Goal: Information Seeking & Learning: Learn about a topic

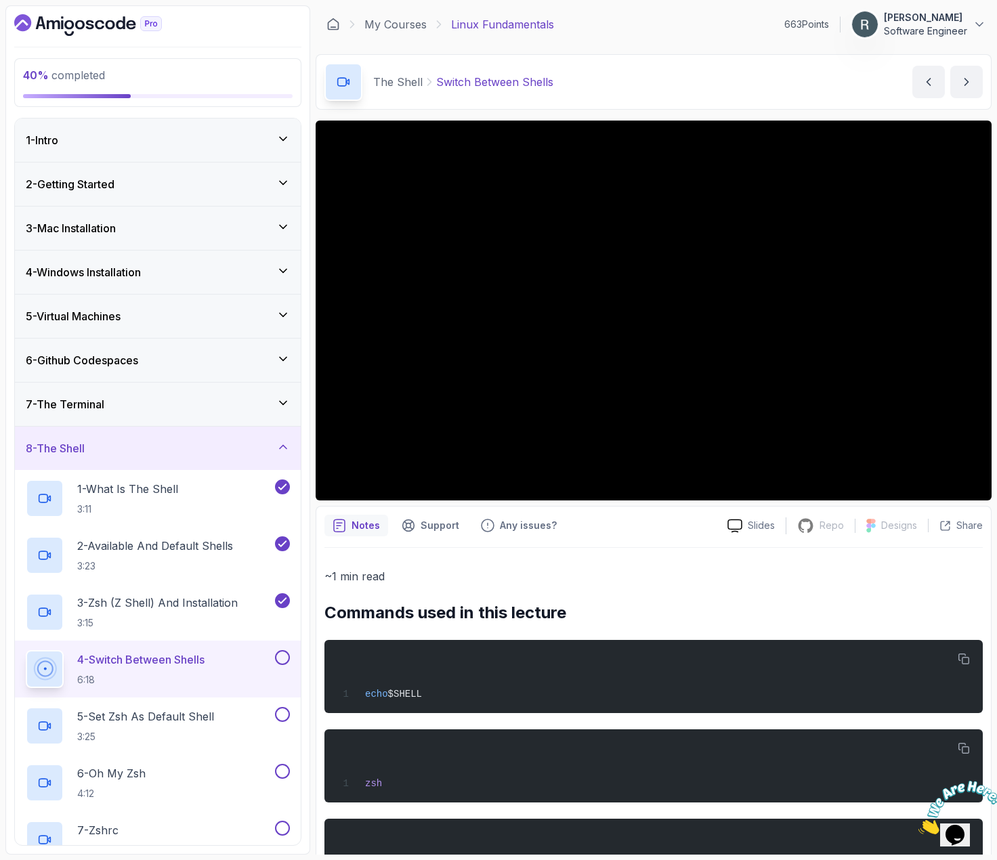
scroll to position [67, 0]
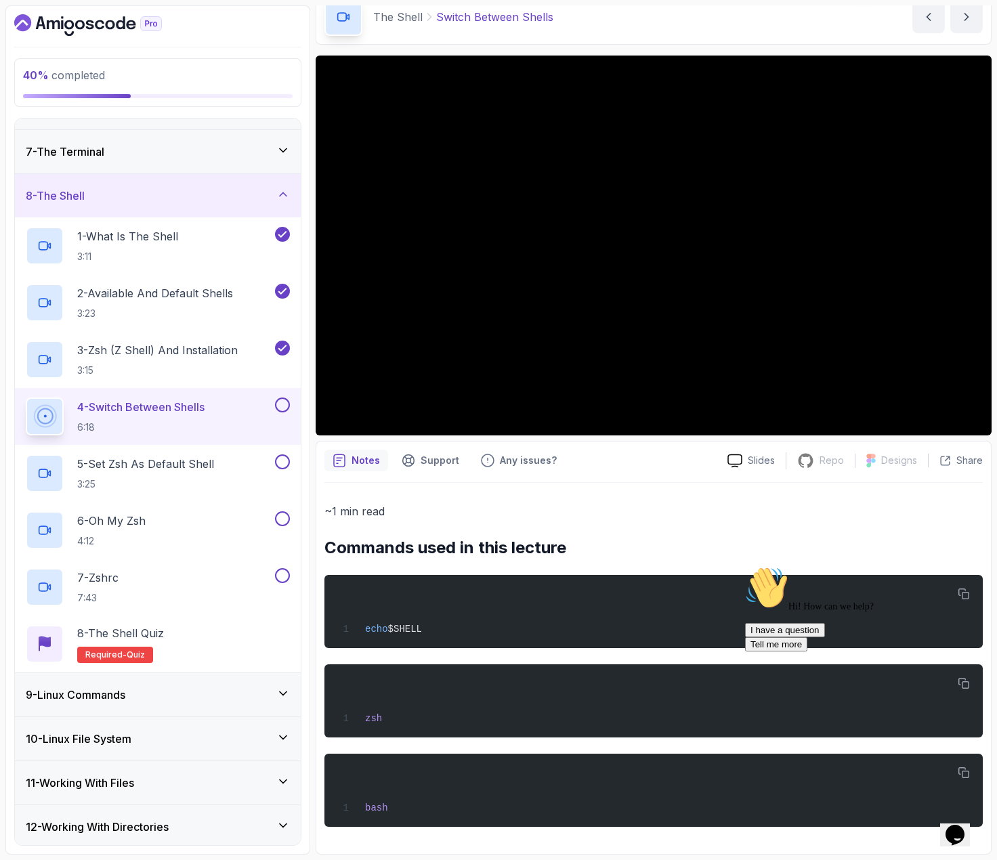
click at [279, 402] on button at bounding box center [282, 405] width 15 height 15
click at [201, 458] on p "5 - Set Zsh As Default Shell" at bounding box center [145, 464] width 137 height 16
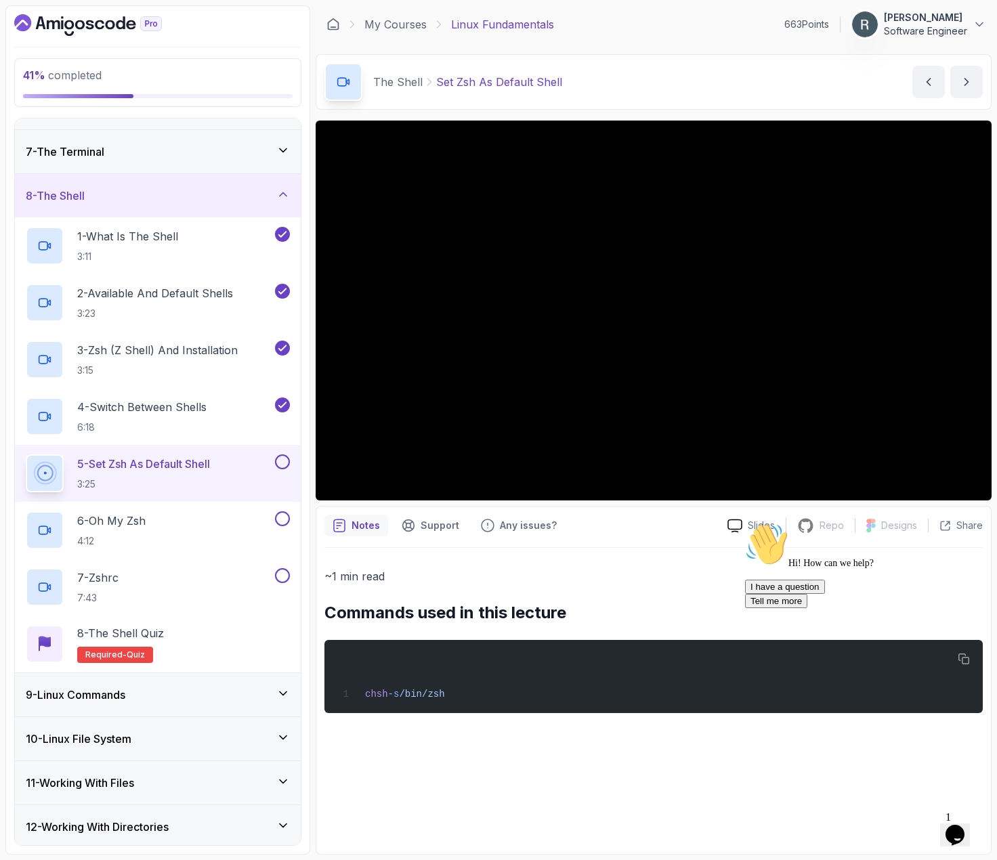
click at [286, 457] on button at bounding box center [282, 461] width 15 height 15
click at [219, 516] on div "6 - Oh My Zsh 4:12" at bounding box center [149, 530] width 247 height 38
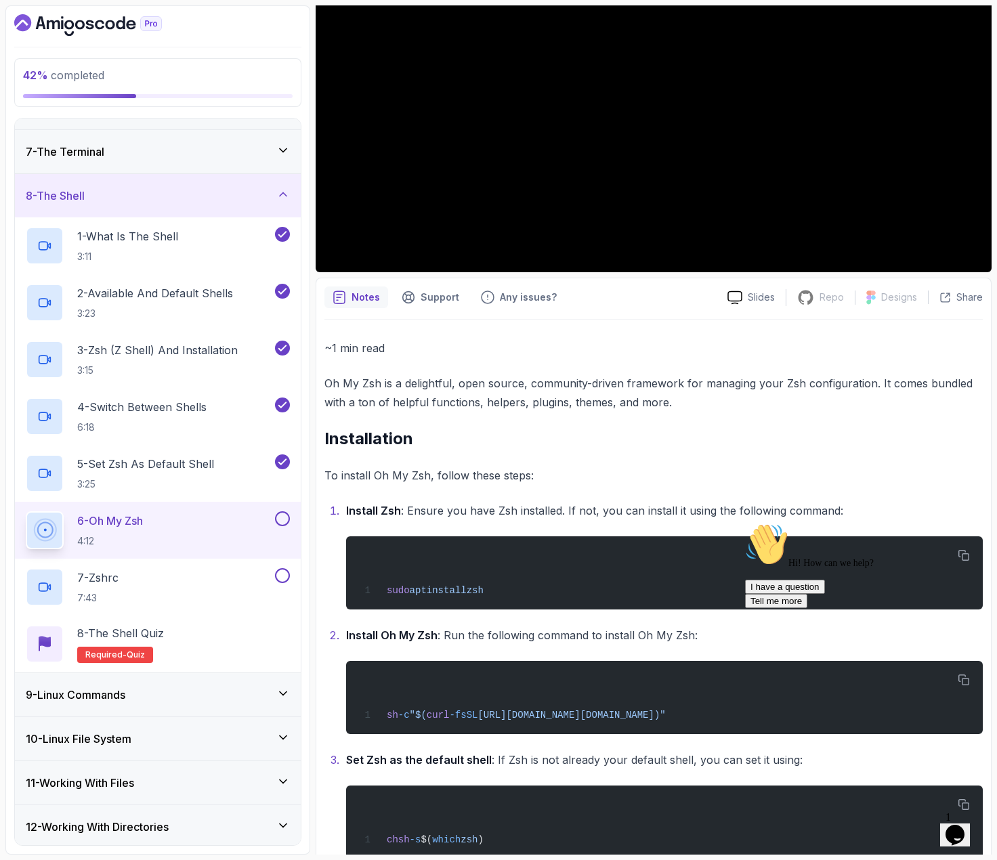
scroll to position [333, 0]
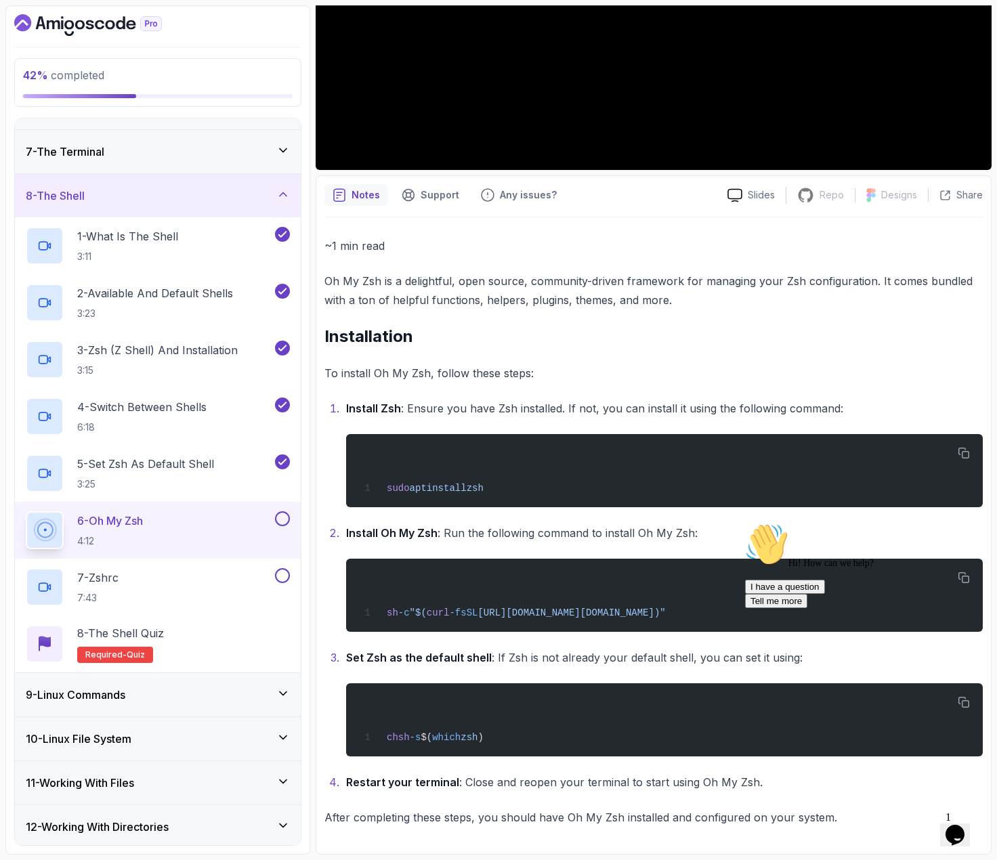
click at [962, 578] on div "Hi! How can we help? I have a question Tell me more" at bounding box center [867, 565] width 244 height 85
click at [964, 575] on div "Hi! How can we help? I have a question Tell me more" at bounding box center [867, 565] width 244 height 85
drag, startPoint x: 970, startPoint y: 668, endPoint x: 1705, endPoint y: 1178, distance: 894.4
click at [745, 523] on icon "Chat attention grabber" at bounding box center [745, 523] width 0 height 0
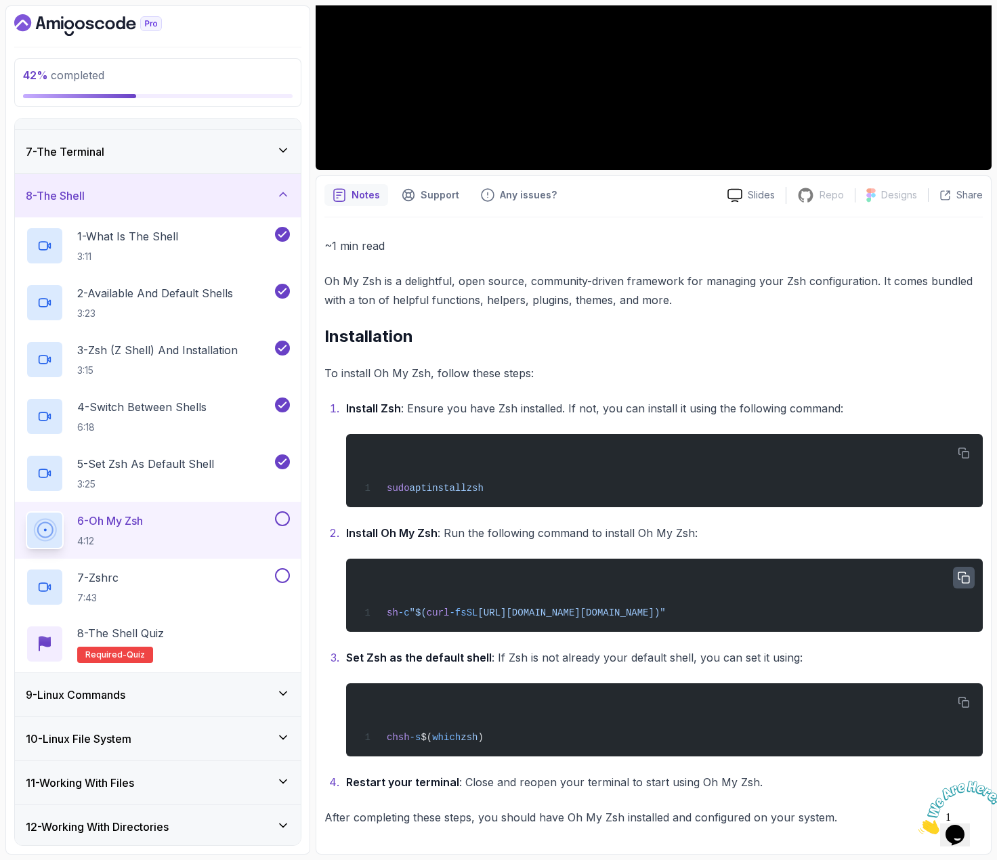
click at [961, 578] on icon "button" at bounding box center [964, 578] width 12 height 12
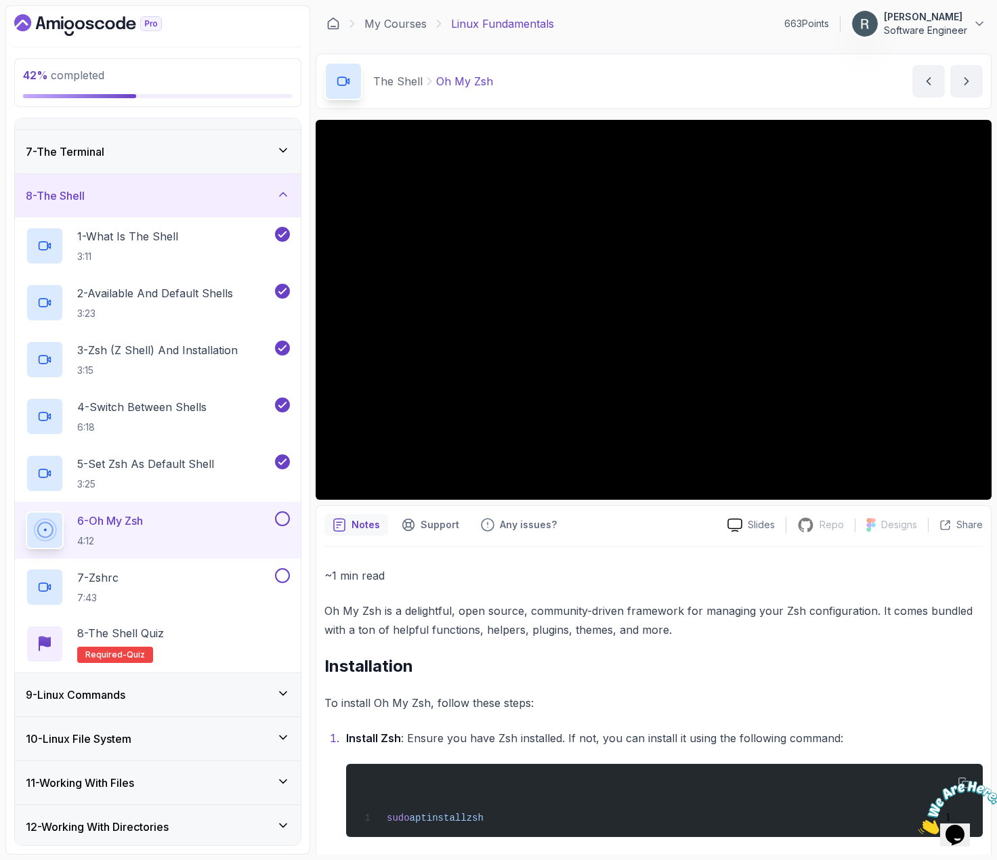
scroll to position [0, 0]
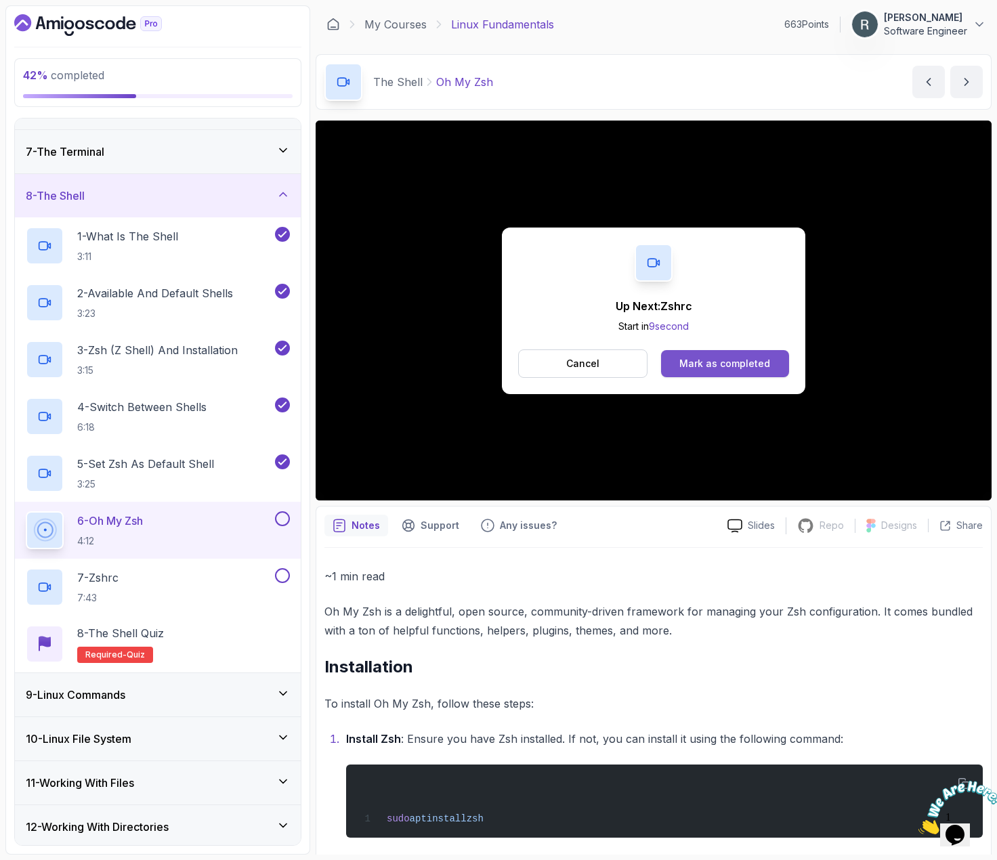
click at [771, 367] on button "Mark as completed" at bounding box center [725, 363] width 128 height 27
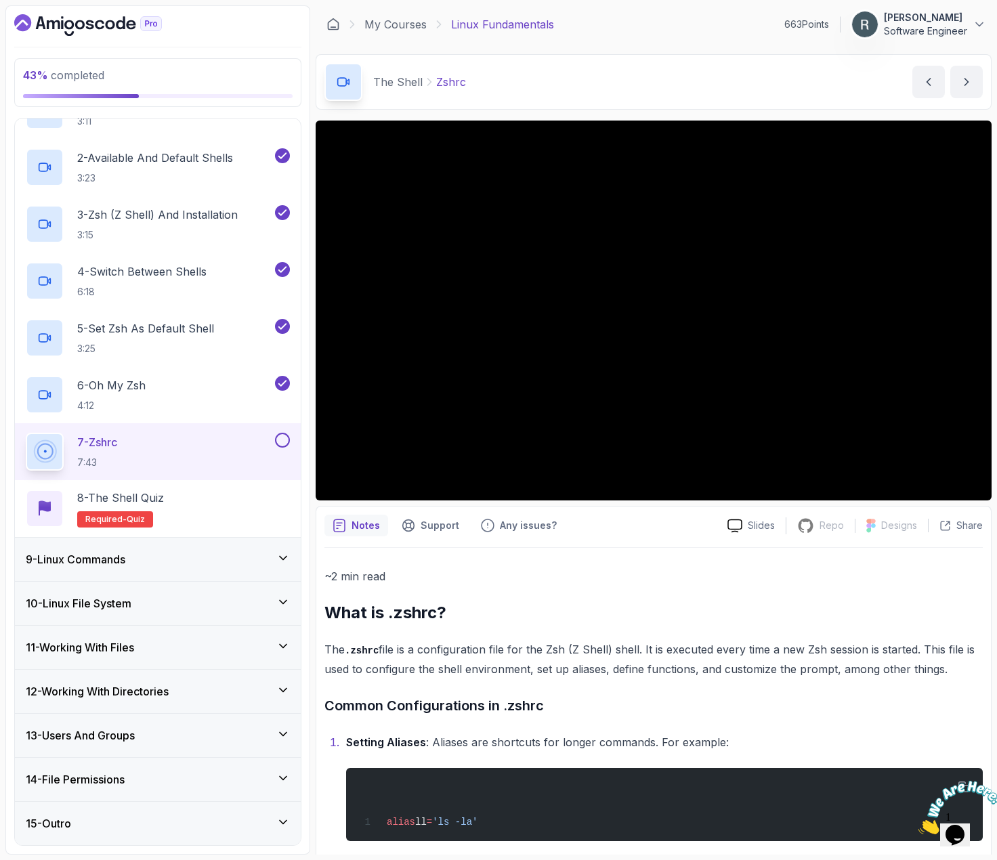
click at [281, 441] on button at bounding box center [282, 440] width 15 height 15
click at [249, 496] on div "8 - The Shell Quiz Required- quiz" at bounding box center [158, 509] width 264 height 38
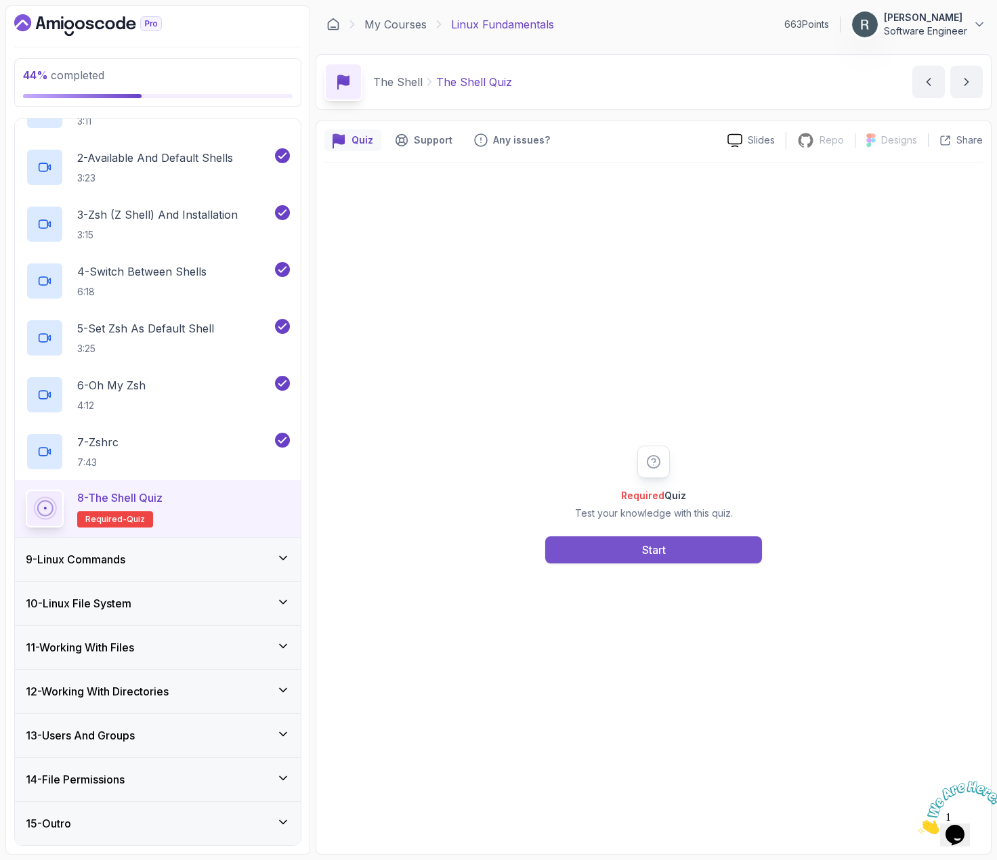
click at [582, 543] on button "Start" at bounding box center [653, 549] width 217 height 27
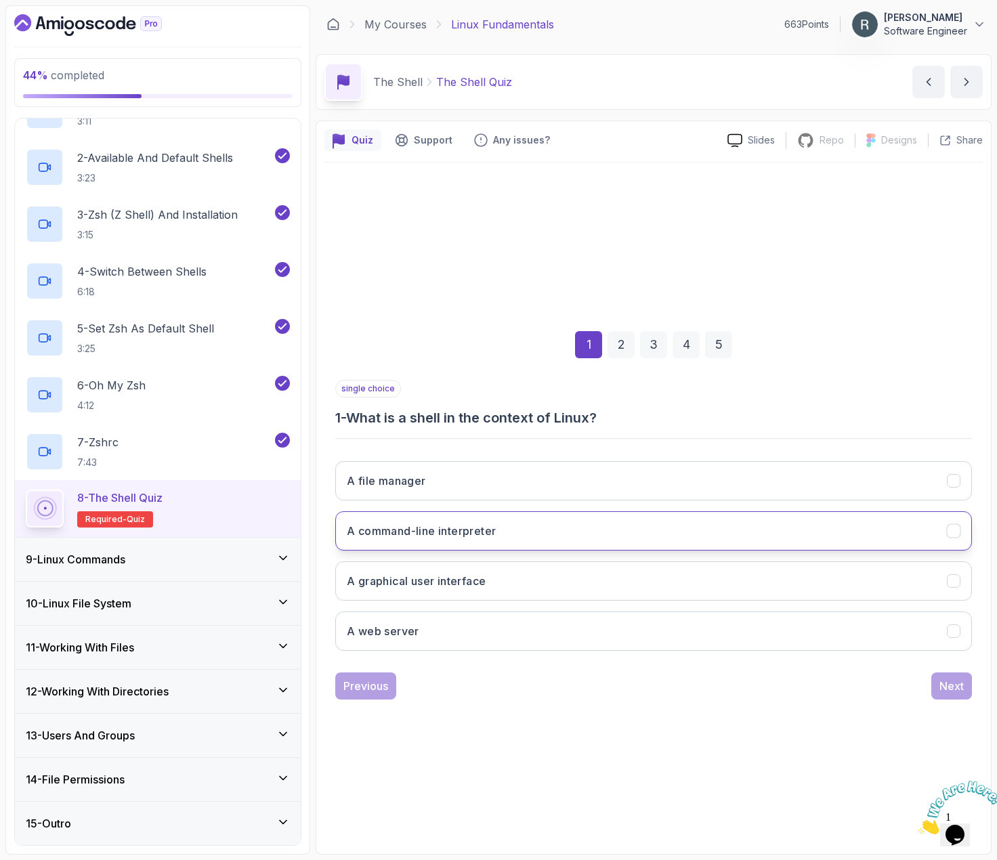
click at [516, 539] on button "A command-line interpreter" at bounding box center [653, 530] width 637 height 39
click at [948, 686] on div "Next" at bounding box center [951, 686] width 24 height 16
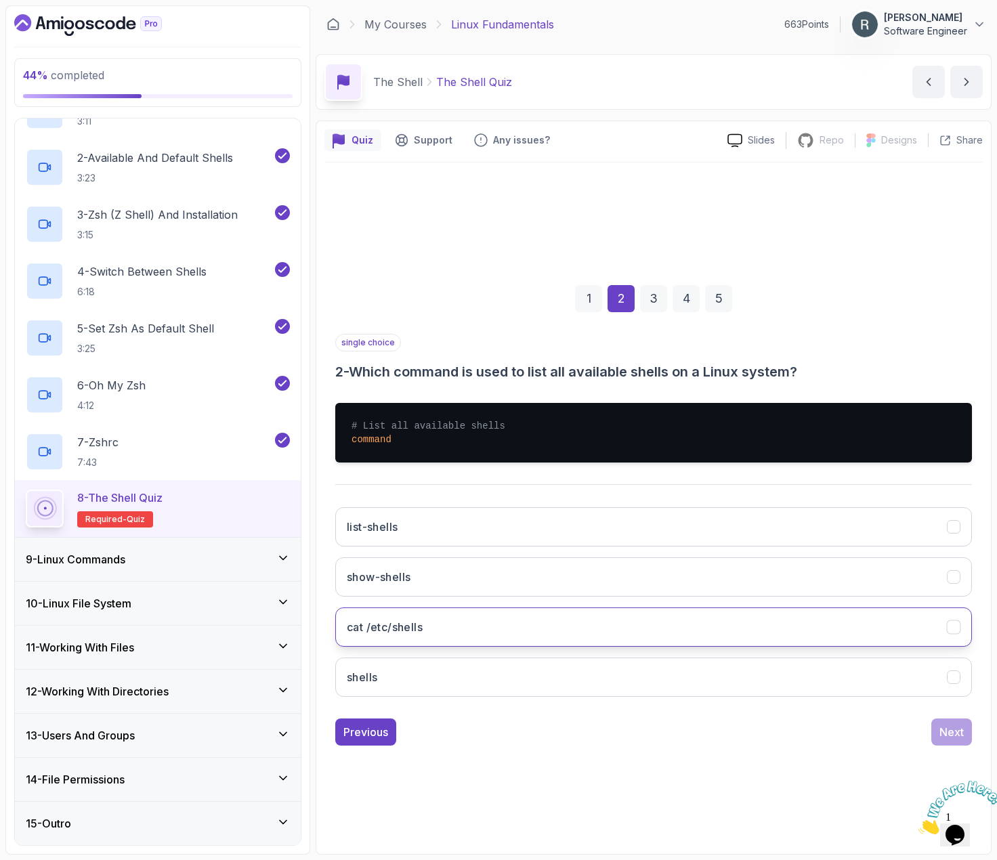
click at [851, 635] on button "cat /etc/shells" at bounding box center [653, 626] width 637 height 39
click at [955, 727] on div "Next" at bounding box center [951, 732] width 24 height 16
click at [510, 622] on button "zsh" at bounding box center [653, 626] width 637 height 39
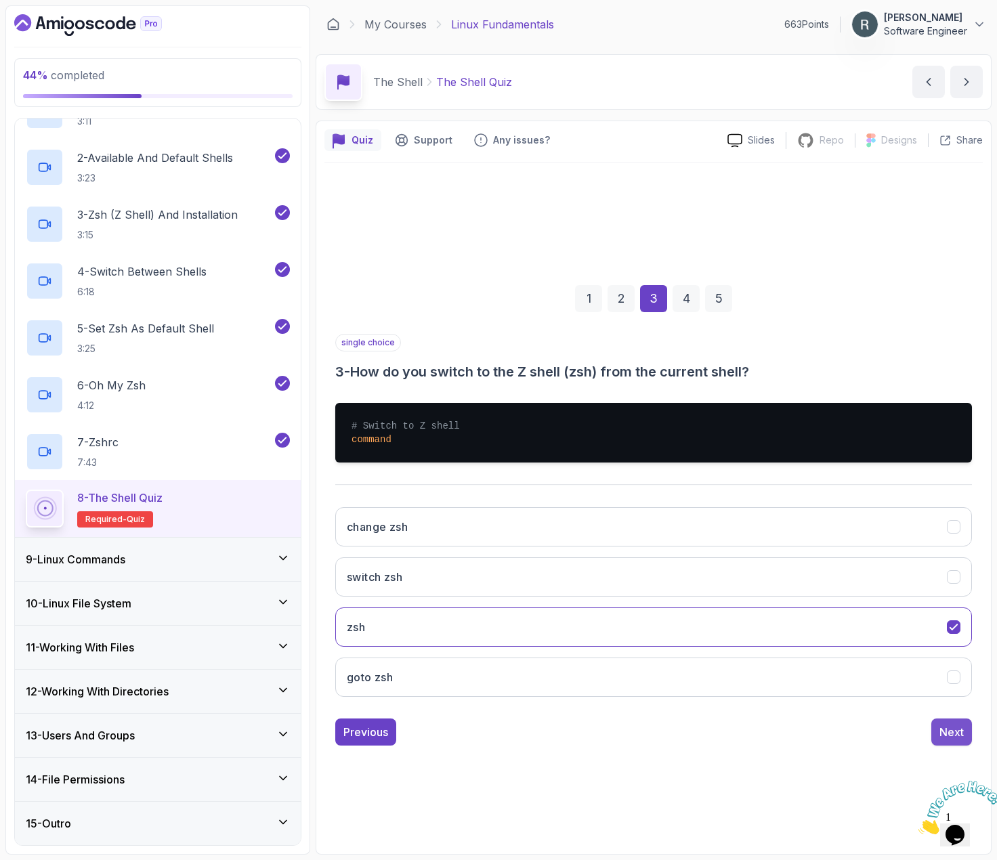
click at [957, 733] on div "Next" at bounding box center [951, 732] width 24 height 16
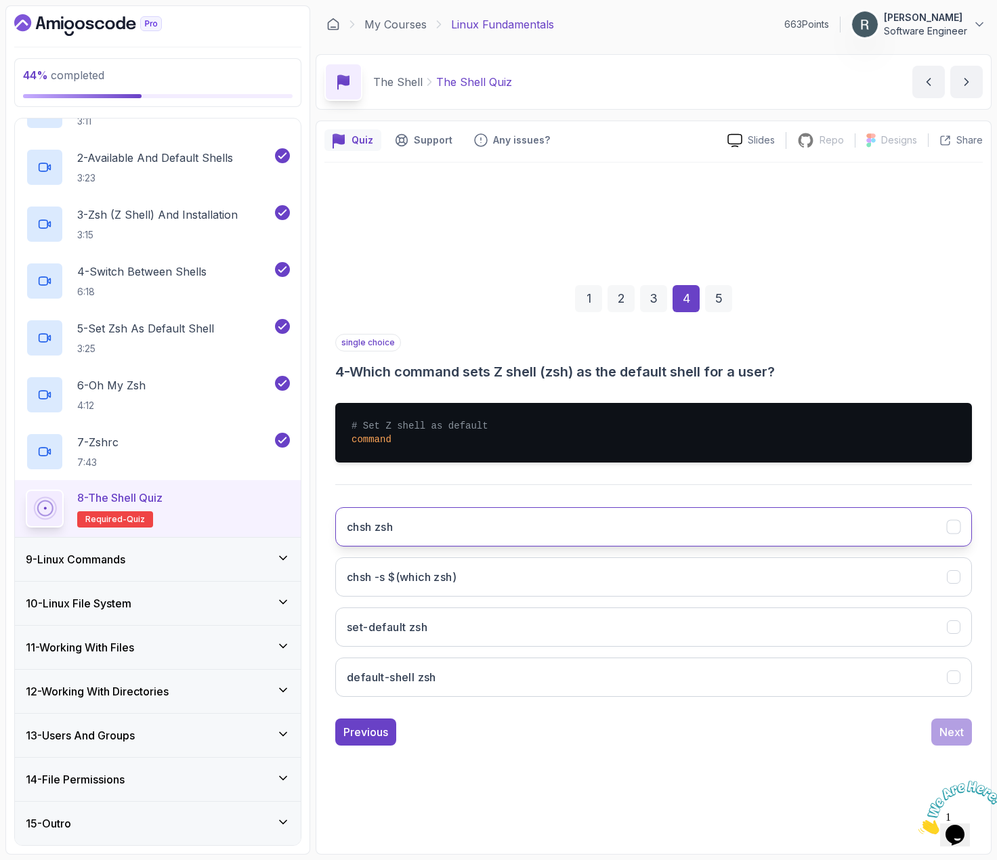
click at [467, 526] on button "chsh zsh" at bounding box center [653, 526] width 637 height 39
click at [952, 727] on div "Next" at bounding box center [951, 732] width 24 height 16
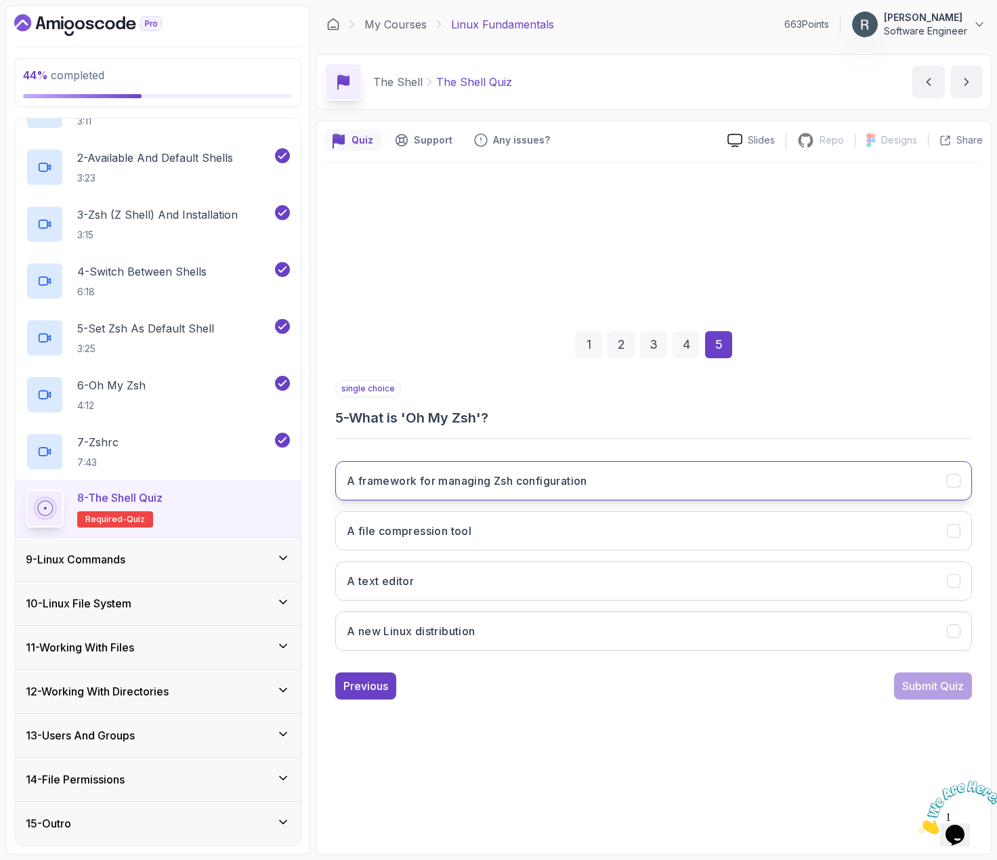
click at [599, 479] on button "A framework for managing Zsh configuration" at bounding box center [653, 480] width 637 height 39
click at [926, 682] on div "Submit Quiz" at bounding box center [933, 686] width 62 height 16
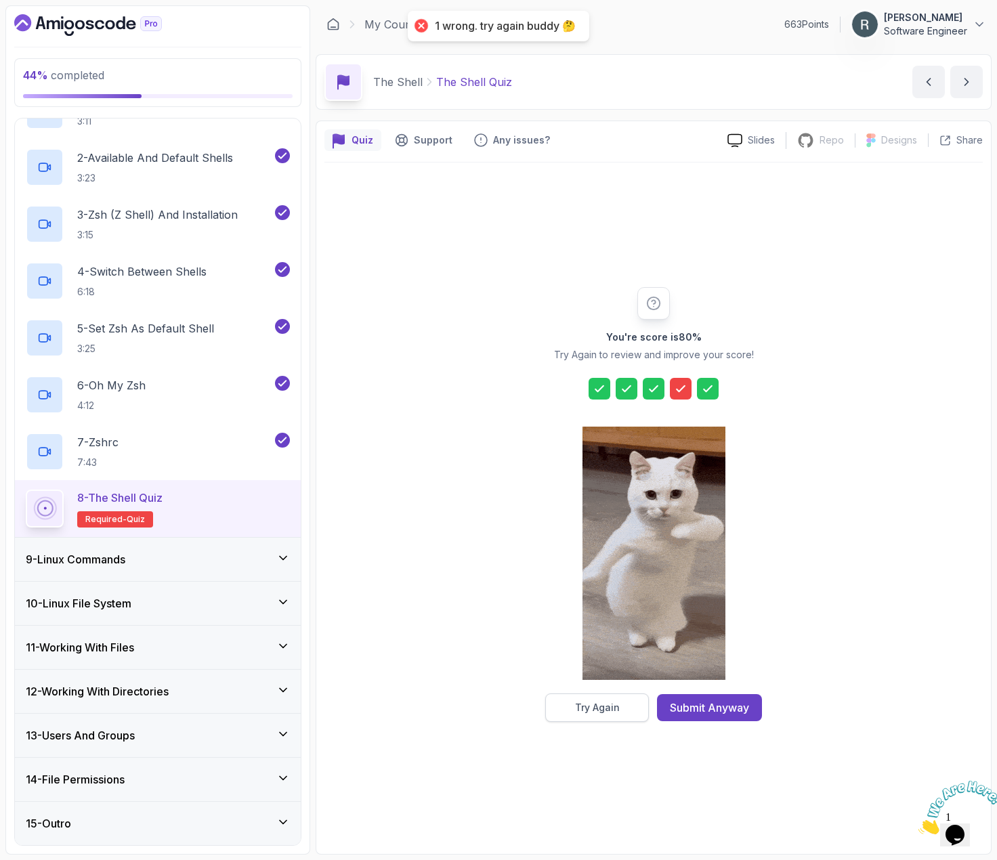
click at [633, 708] on button "Try Again" at bounding box center [597, 708] width 104 height 28
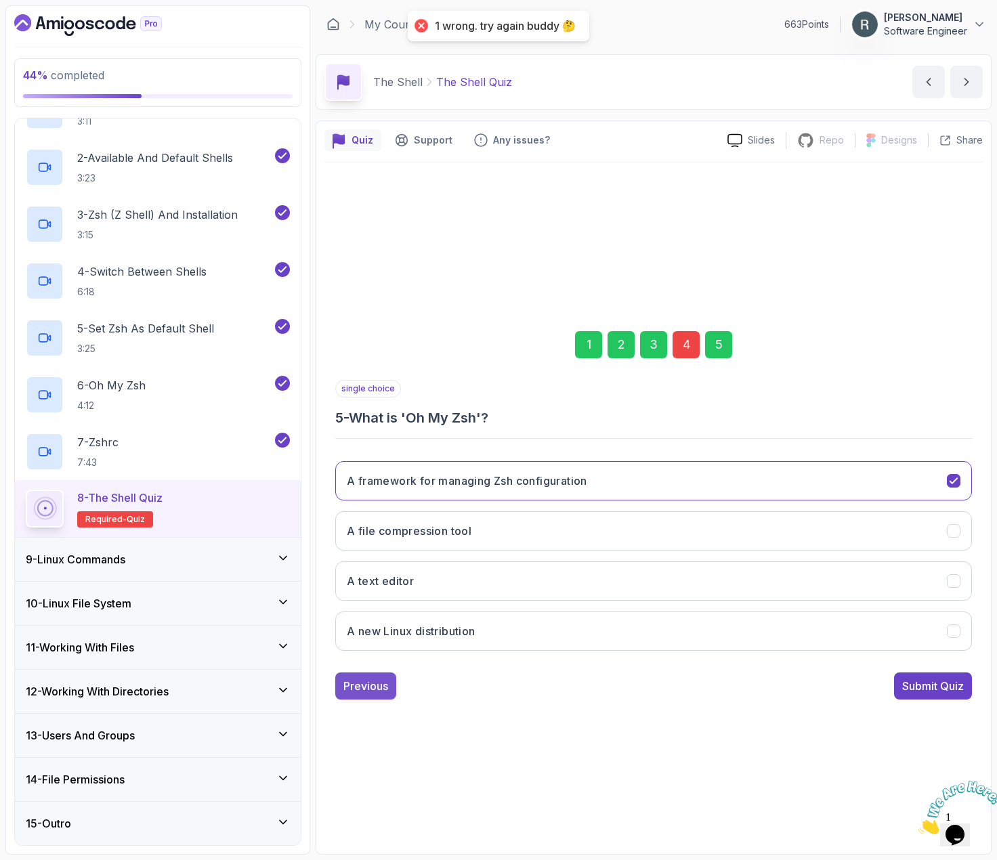
click at [389, 685] on button "Previous" at bounding box center [365, 686] width 61 height 27
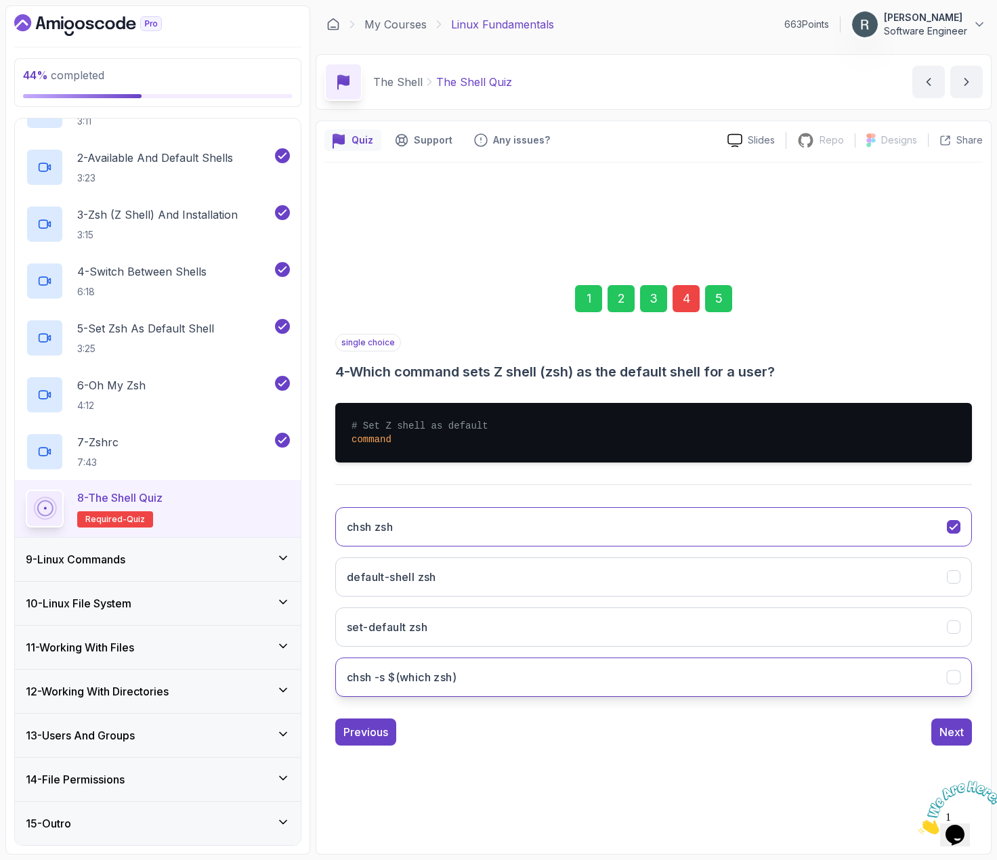
click at [566, 671] on button "chsh -s $(which zsh)" at bounding box center [653, 677] width 637 height 39
click at [958, 730] on div "Next" at bounding box center [951, 732] width 24 height 16
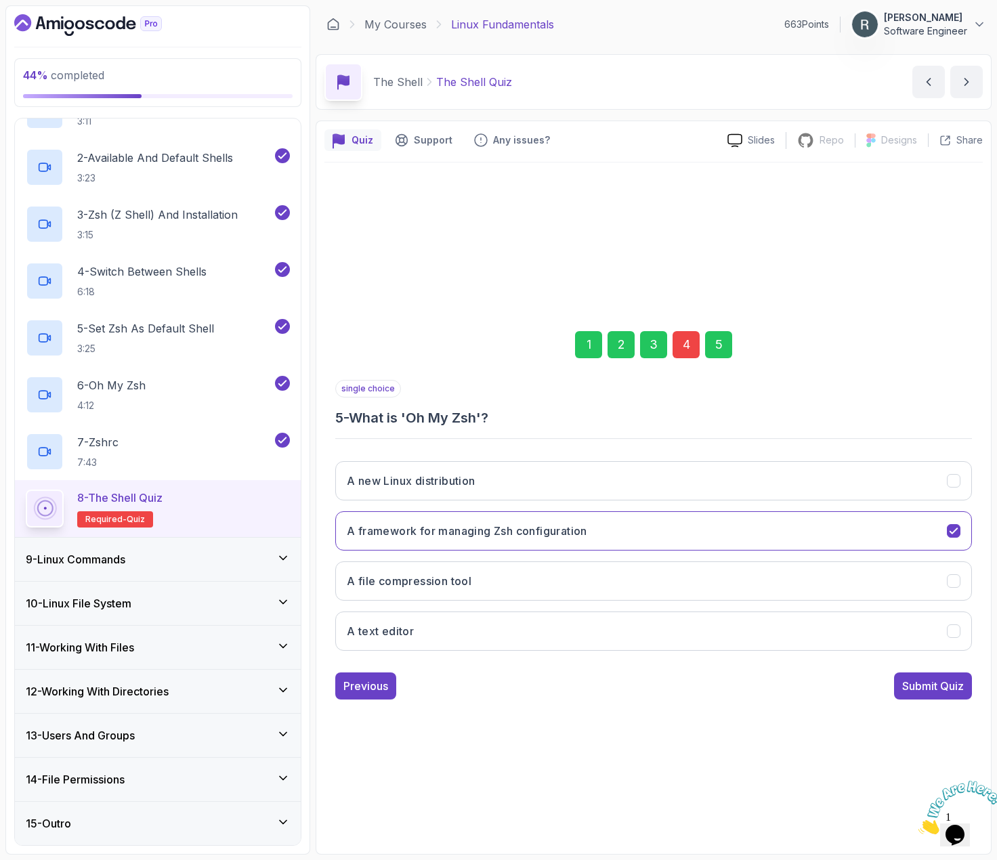
click at [952, 697] on button "Submit Quiz" at bounding box center [933, 686] width 78 height 27
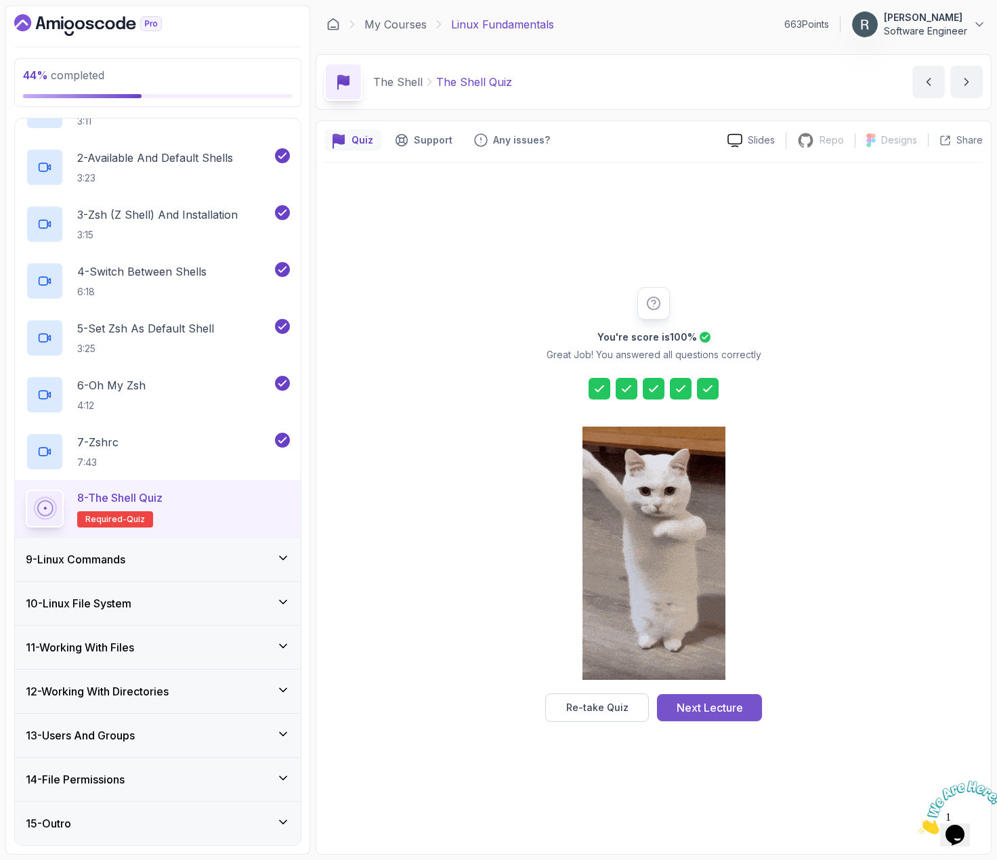
click at [704, 712] on div "Next Lecture" at bounding box center [710, 708] width 66 height 16
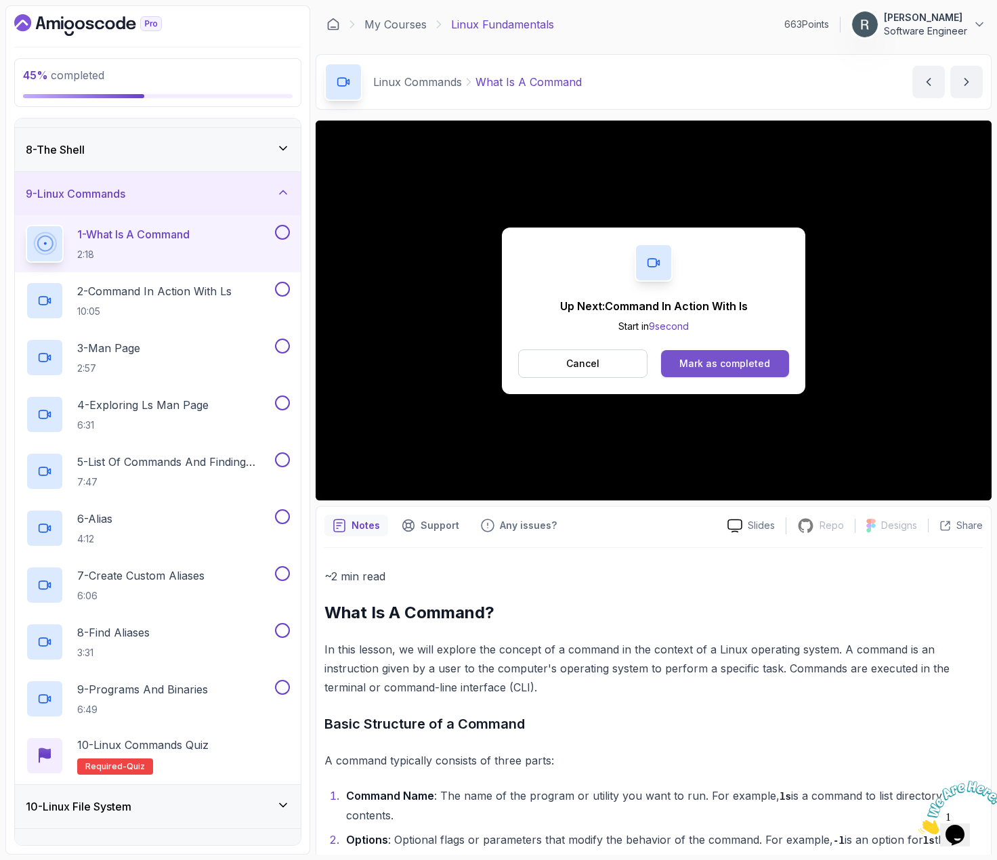
click at [759, 350] on button "Mark as completed" at bounding box center [725, 363] width 128 height 27
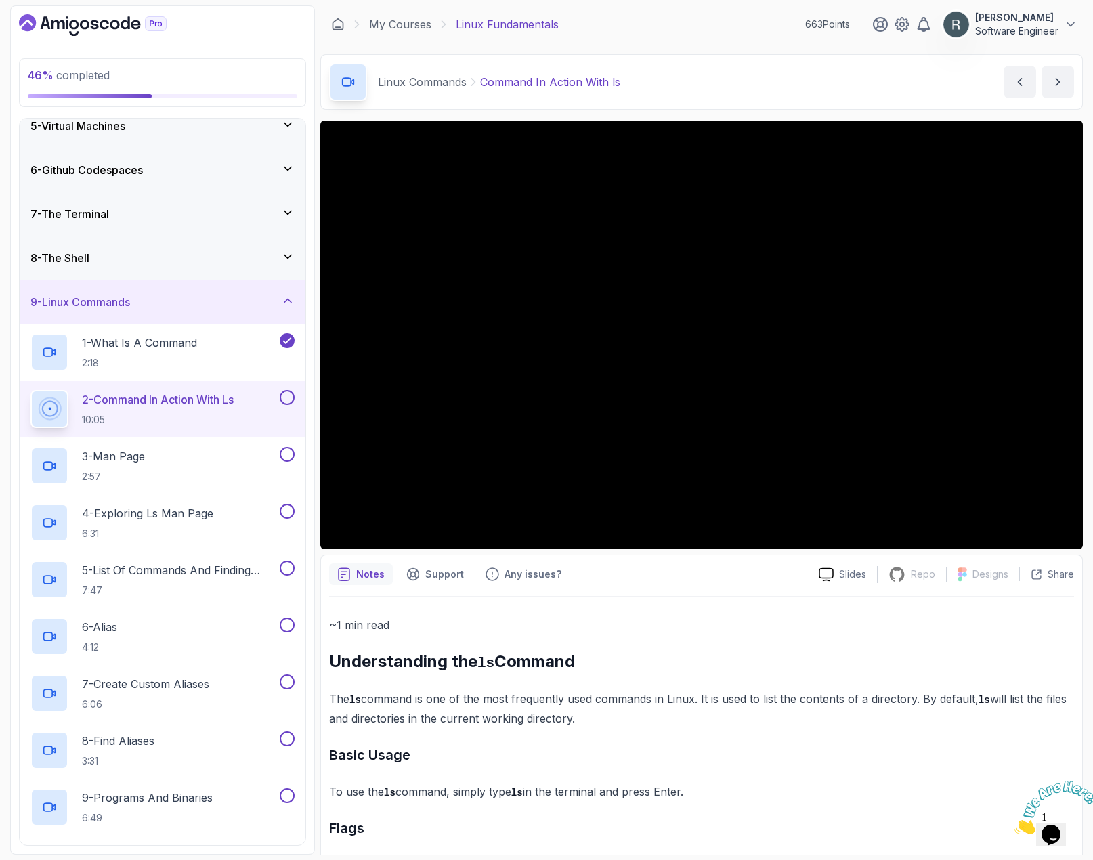
scroll to position [163, 0]
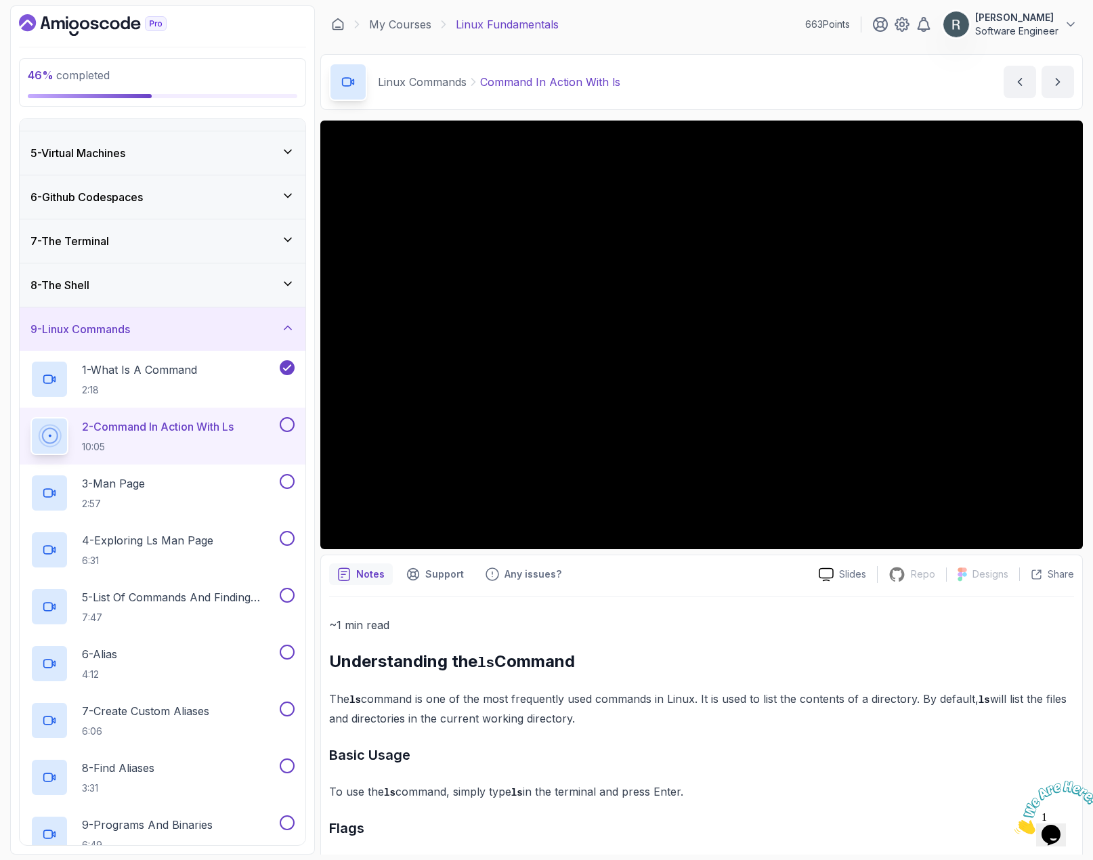
click at [281, 429] on button at bounding box center [287, 424] width 15 height 15
click at [221, 479] on div "3 - Man Page 2:57" at bounding box center [153, 493] width 247 height 38
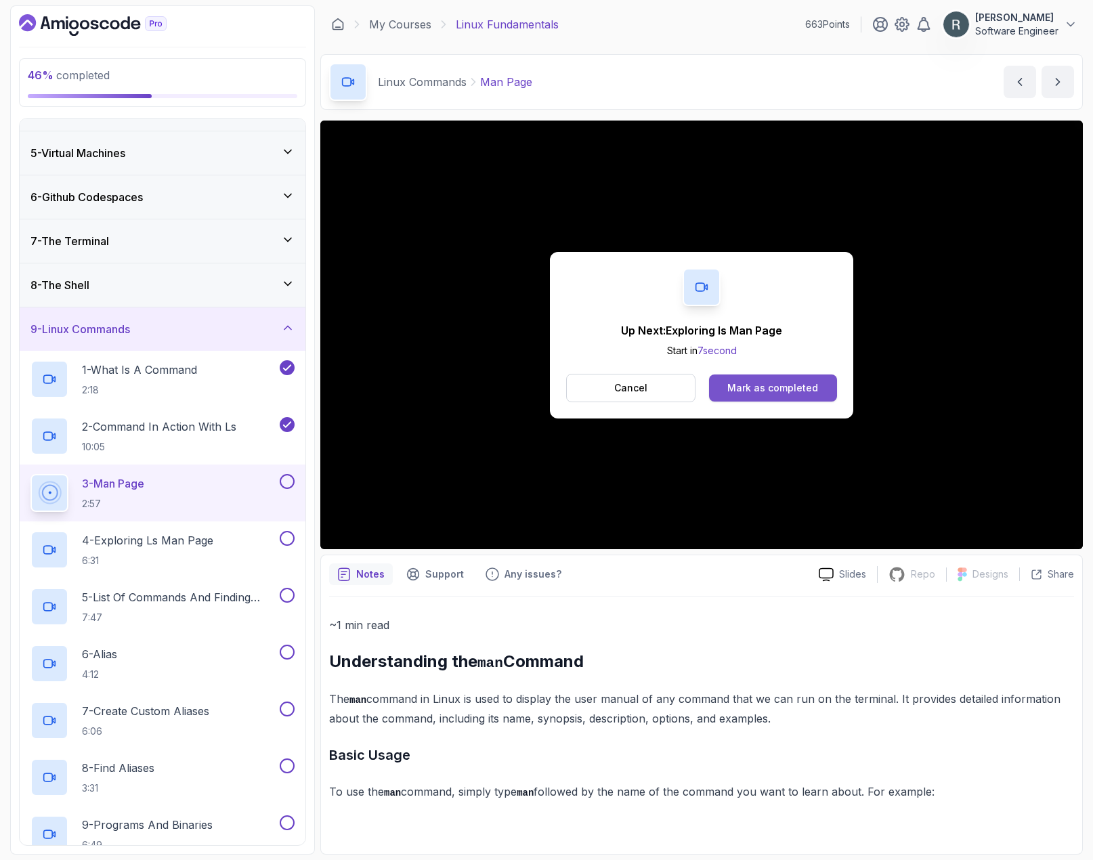
click at [792, 393] on div "Mark as completed" at bounding box center [772, 388] width 91 height 14
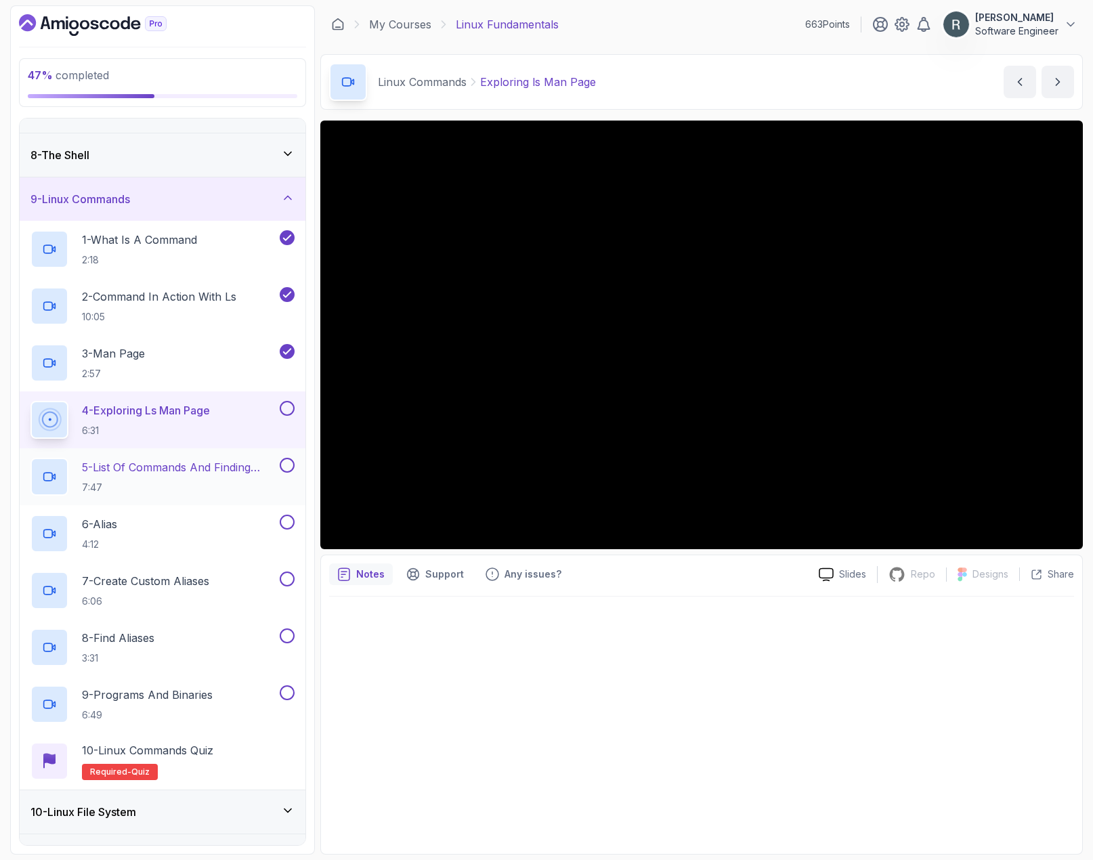
scroll to position [299, 0]
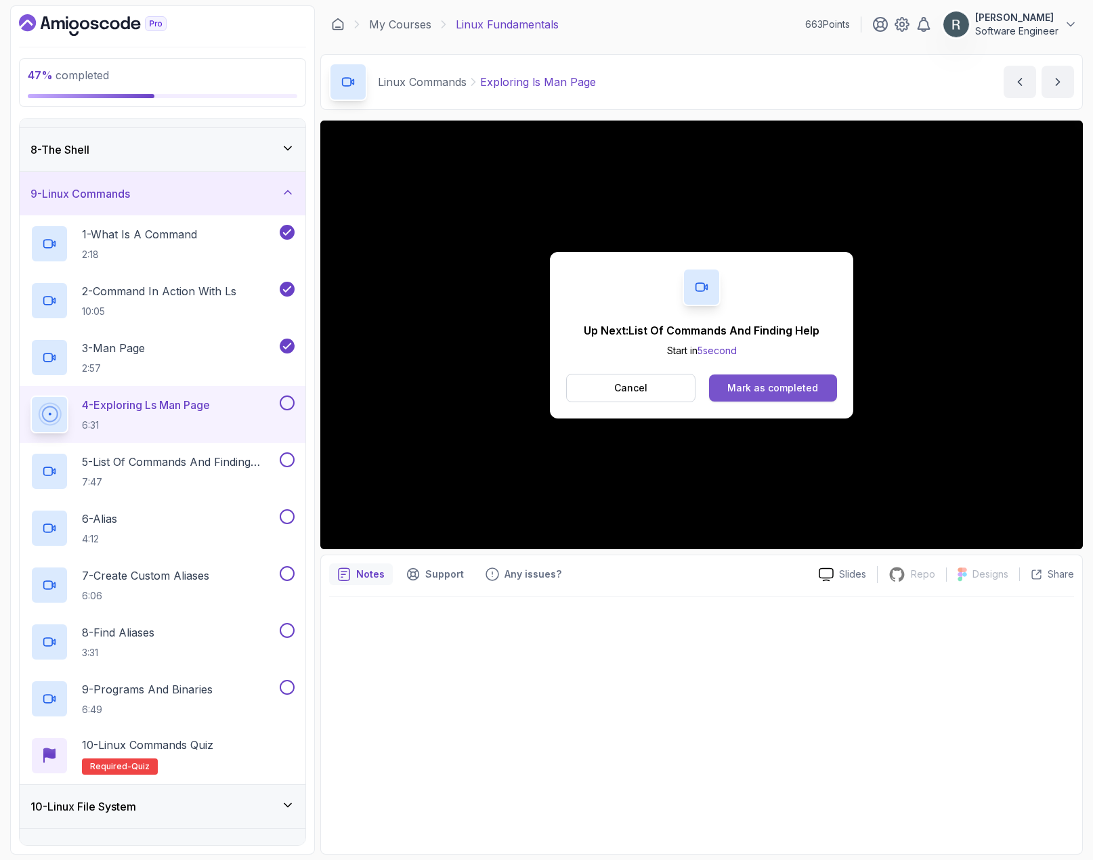
click at [791, 388] on div "Mark as completed" at bounding box center [772, 388] width 91 height 14
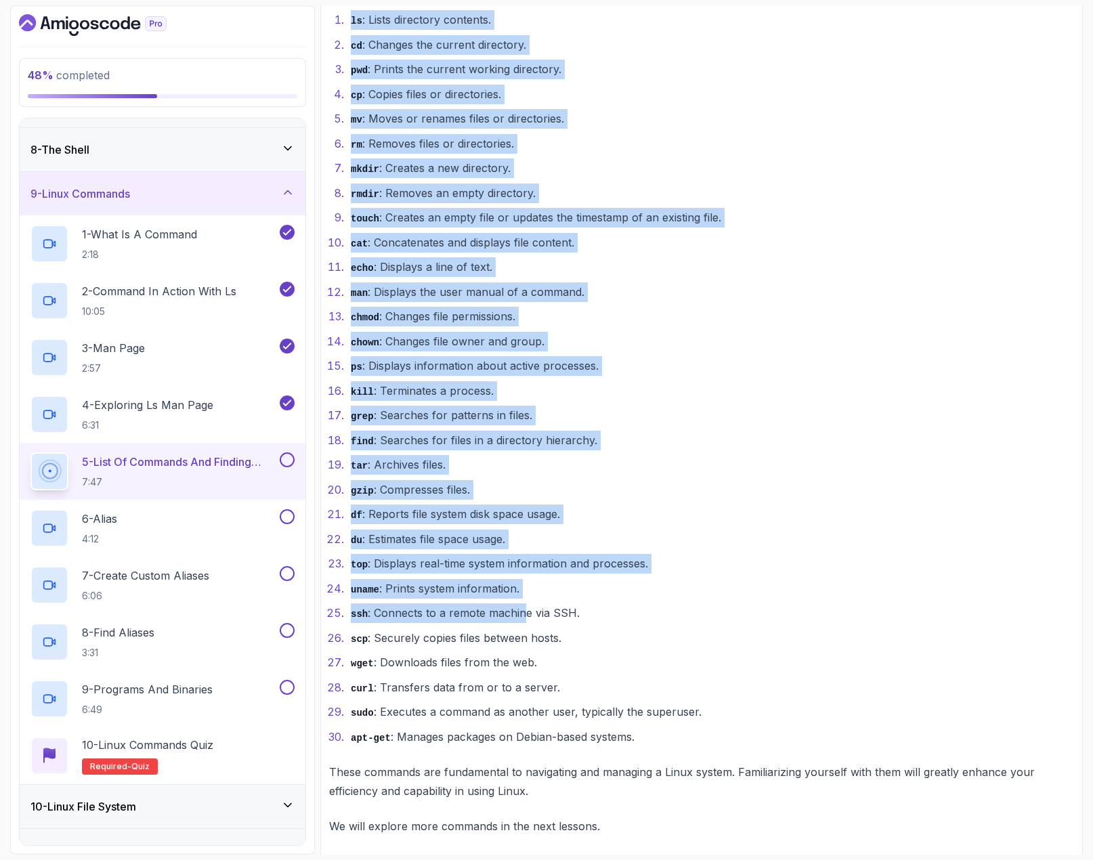
scroll to position [908, 0]
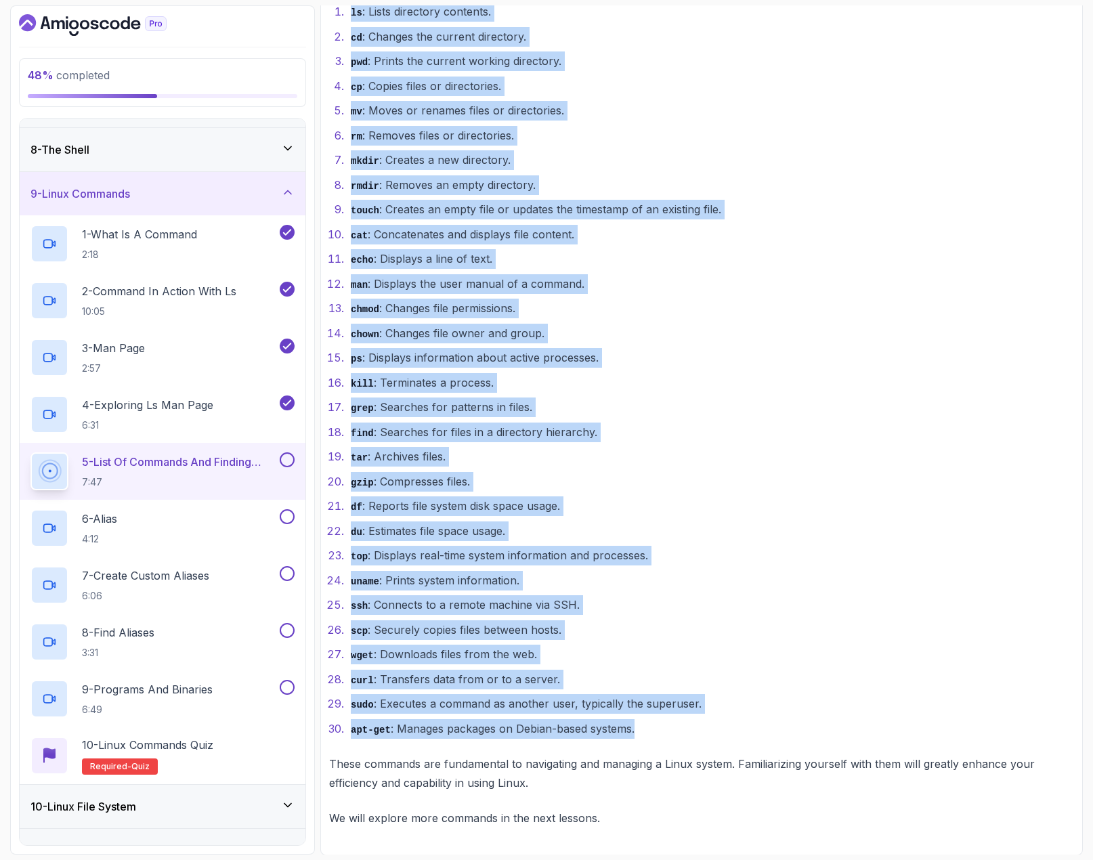
drag, startPoint x: 330, startPoint y: 515, endPoint x: 635, endPoint y: 725, distance: 369.7
click at [635, 725] on div "~2 min read Using compgen to List Commands The compgen command in Linux is a bu…" at bounding box center [701, 267] width 745 height 1119
copy div "Here is a list of some of the most common Linux commands that you might find us…"
click at [700, 639] on li "scp : Securely copies files between hosts." at bounding box center [710, 630] width 727 height 20
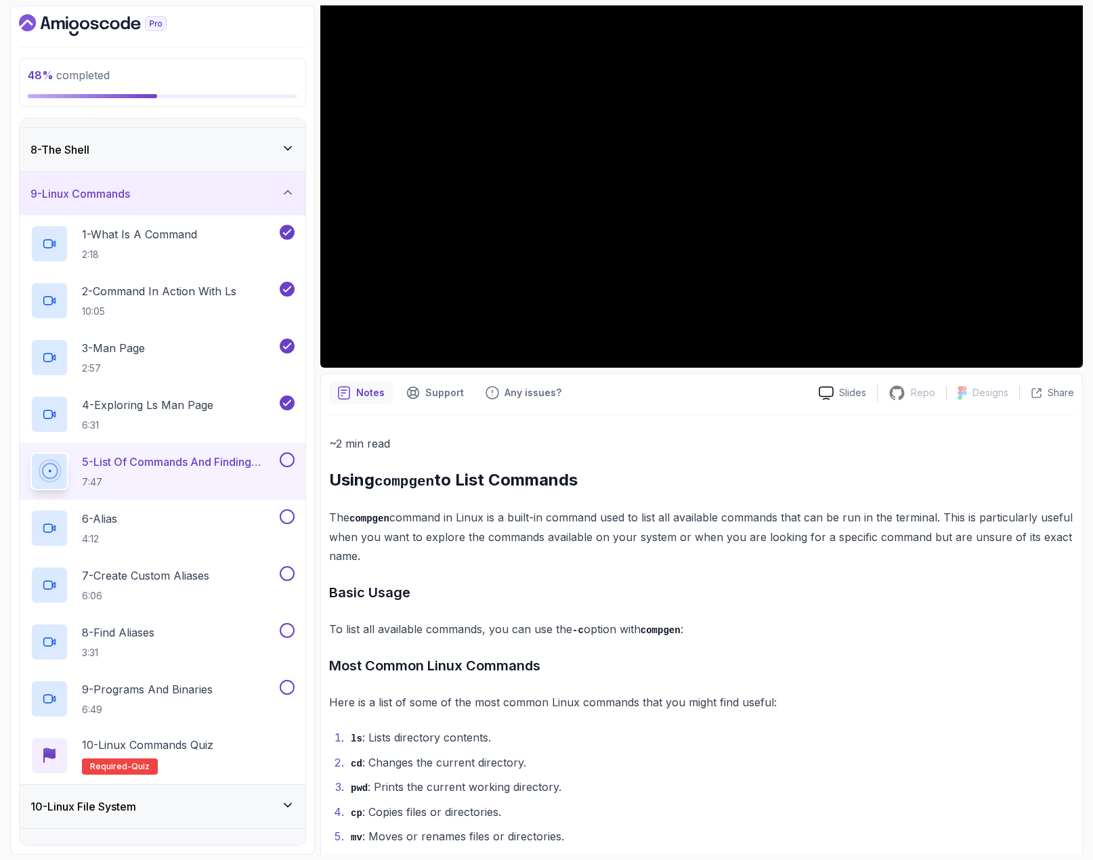
scroll to position [0, 0]
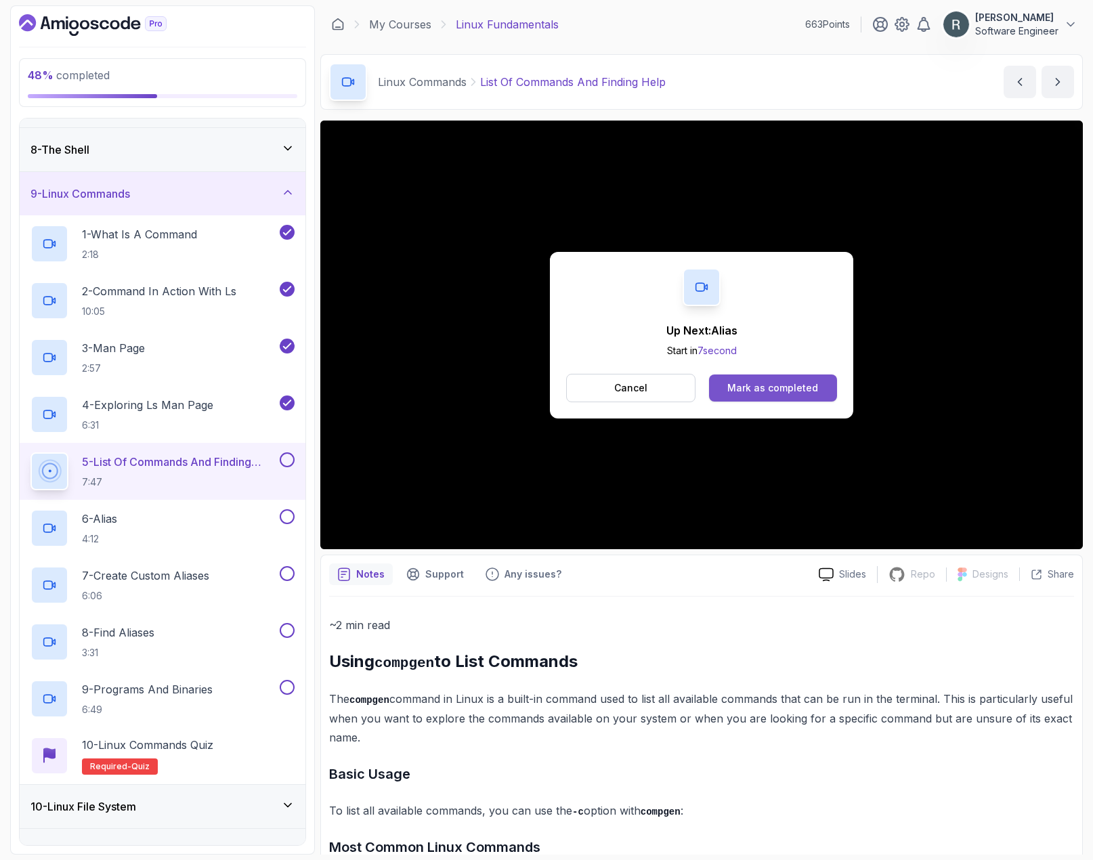
click at [774, 387] on div "Mark as completed" at bounding box center [772, 388] width 91 height 14
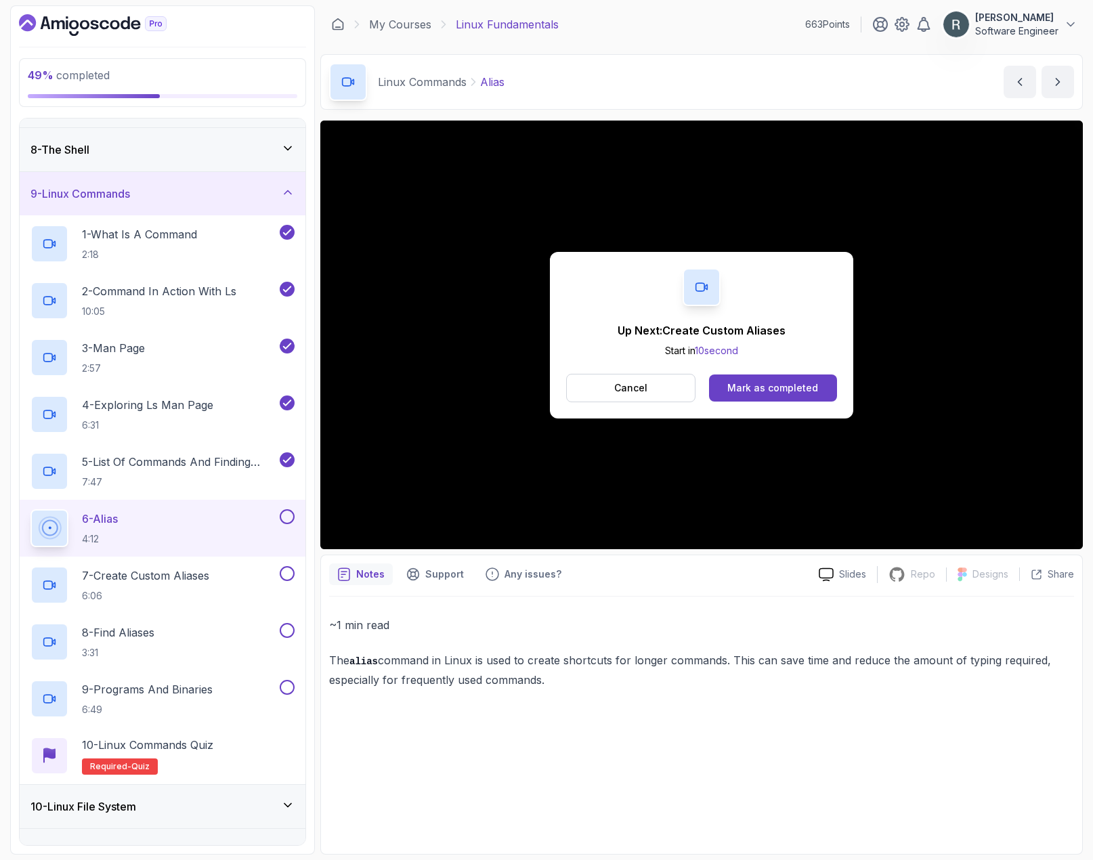
click at [288, 519] on button at bounding box center [287, 516] width 15 height 15
click at [232, 573] on div "7 - Create Custom Aliases 6:06" at bounding box center [153, 585] width 247 height 38
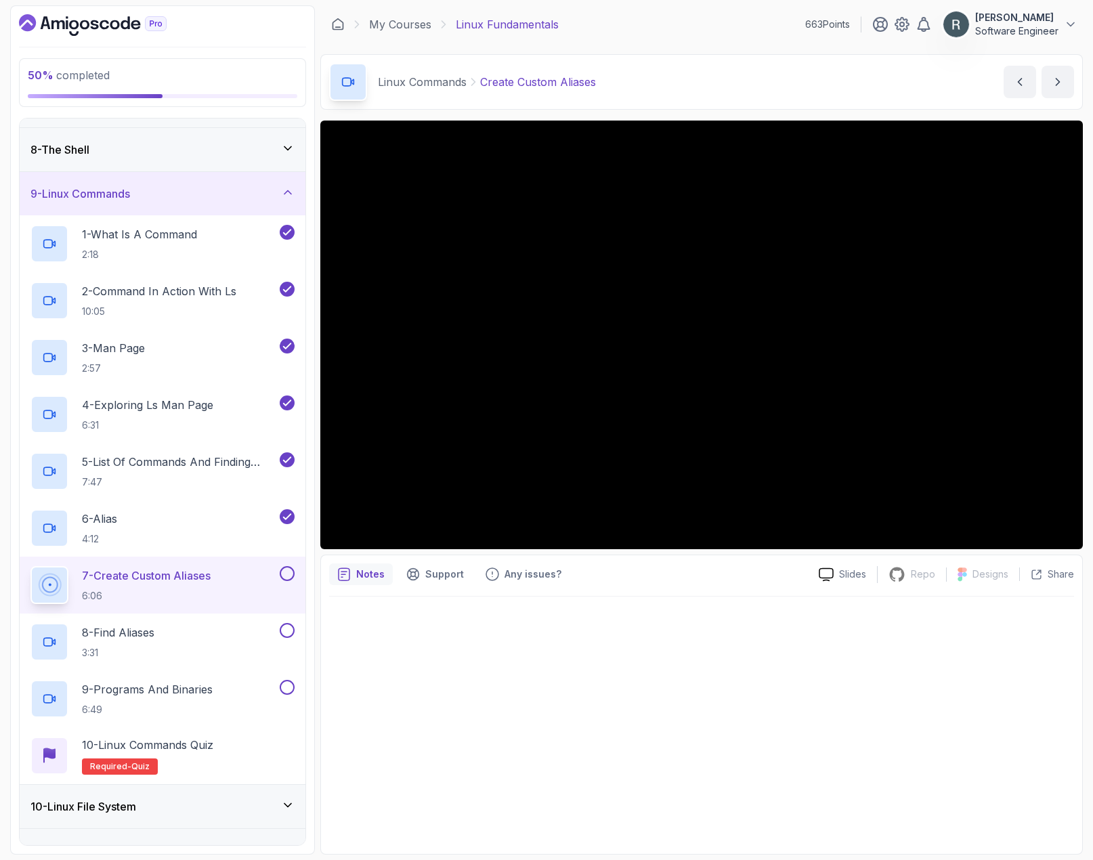
click at [287, 570] on button at bounding box center [287, 573] width 15 height 15
click at [192, 622] on div "8 - Find Aliases 3:31" at bounding box center [163, 642] width 286 height 57
click at [190, 632] on div "8 - Find Aliases 3:31" at bounding box center [153, 642] width 247 height 38
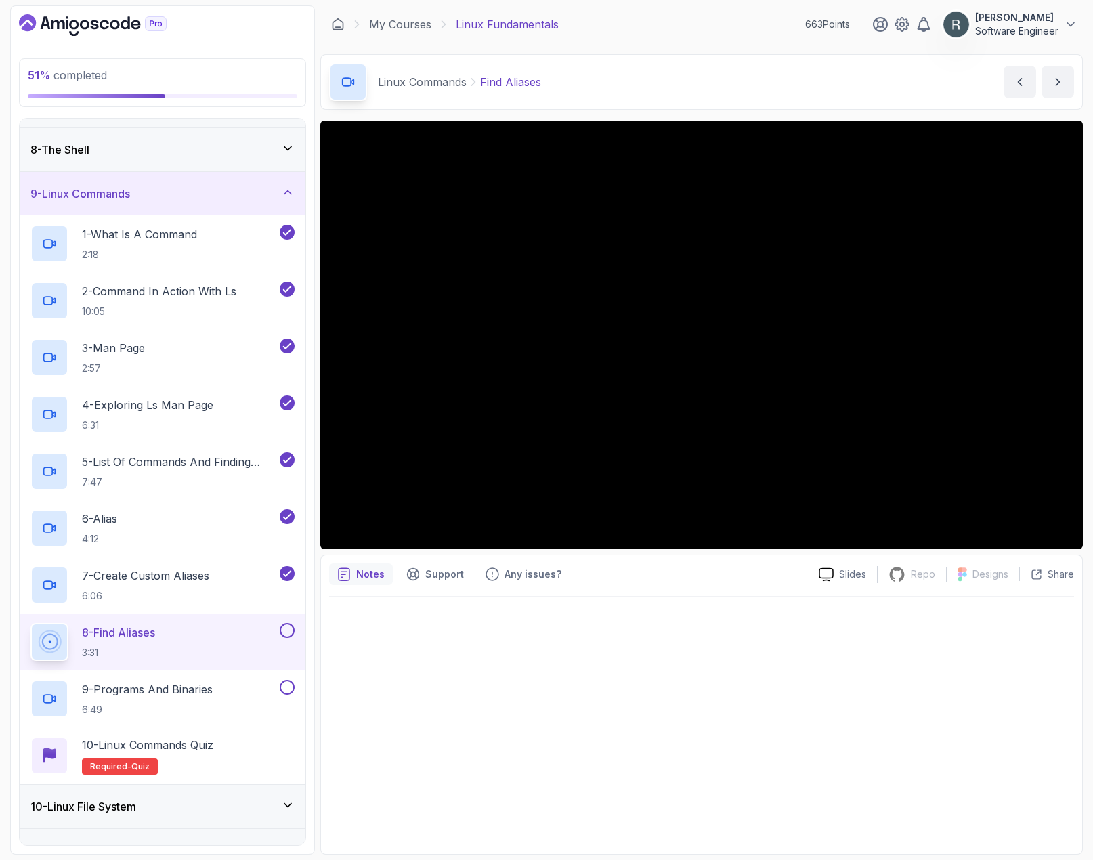
click at [291, 630] on button at bounding box center [287, 630] width 15 height 15
click at [249, 685] on div "9 - Programs And Binaries 6:49" at bounding box center [153, 699] width 247 height 38
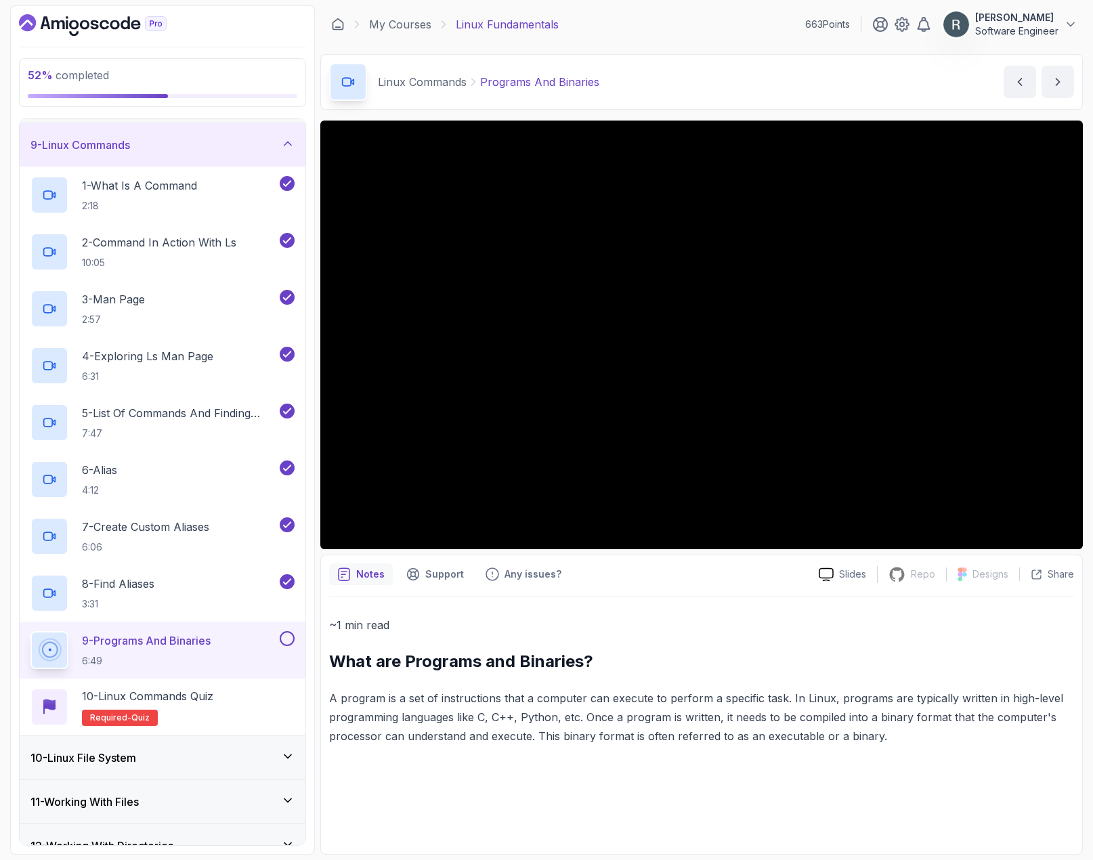
scroll to position [502, 0]
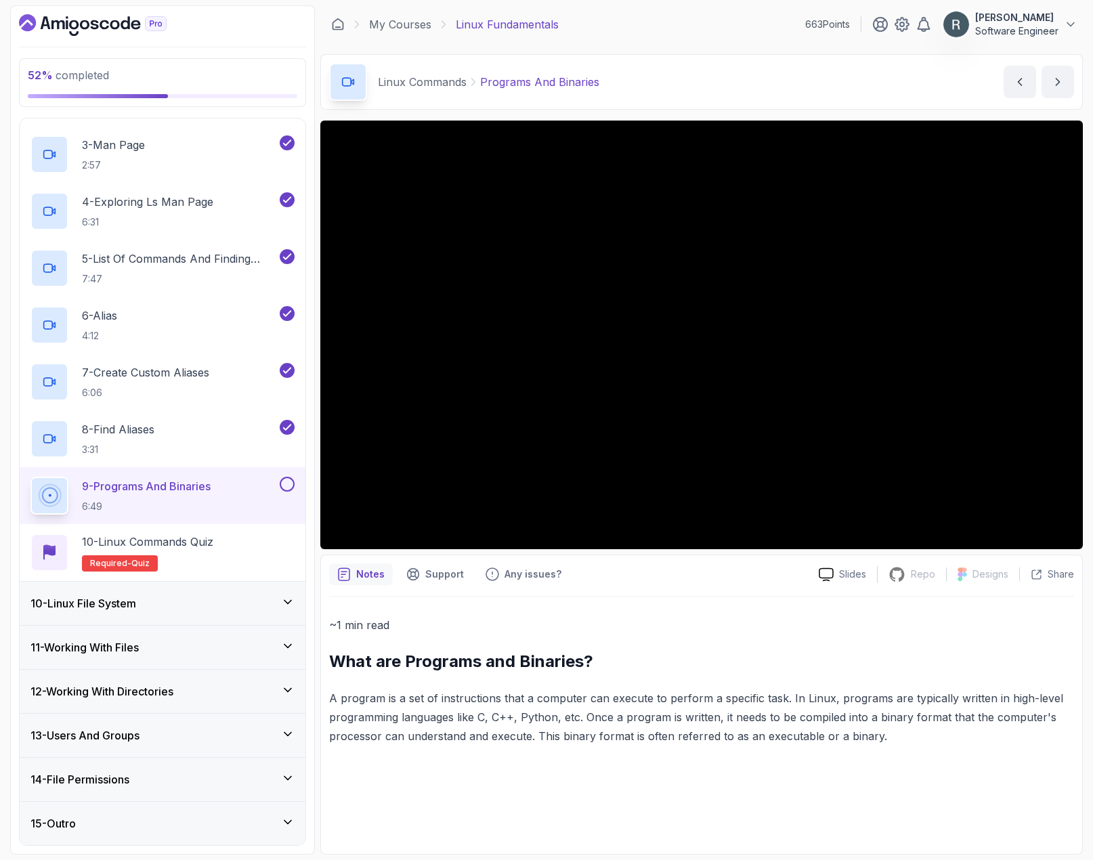
click at [731, 660] on h2 "What are Programs and Binaries?" at bounding box center [701, 662] width 745 height 22
click at [286, 484] on button at bounding box center [287, 484] width 15 height 15
click at [224, 544] on div "10 - Linux Commands Quiz Required- quiz" at bounding box center [162, 553] width 264 height 38
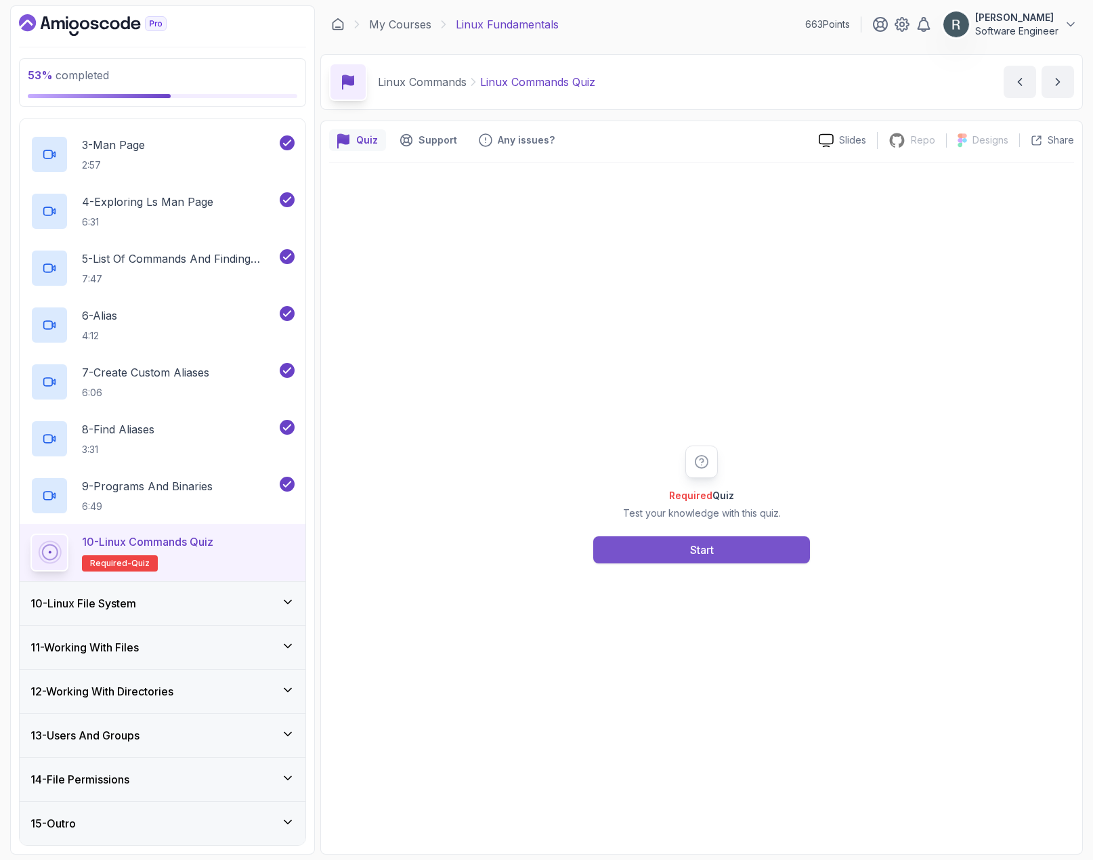
click at [681, 536] on button "Start" at bounding box center [701, 549] width 217 height 27
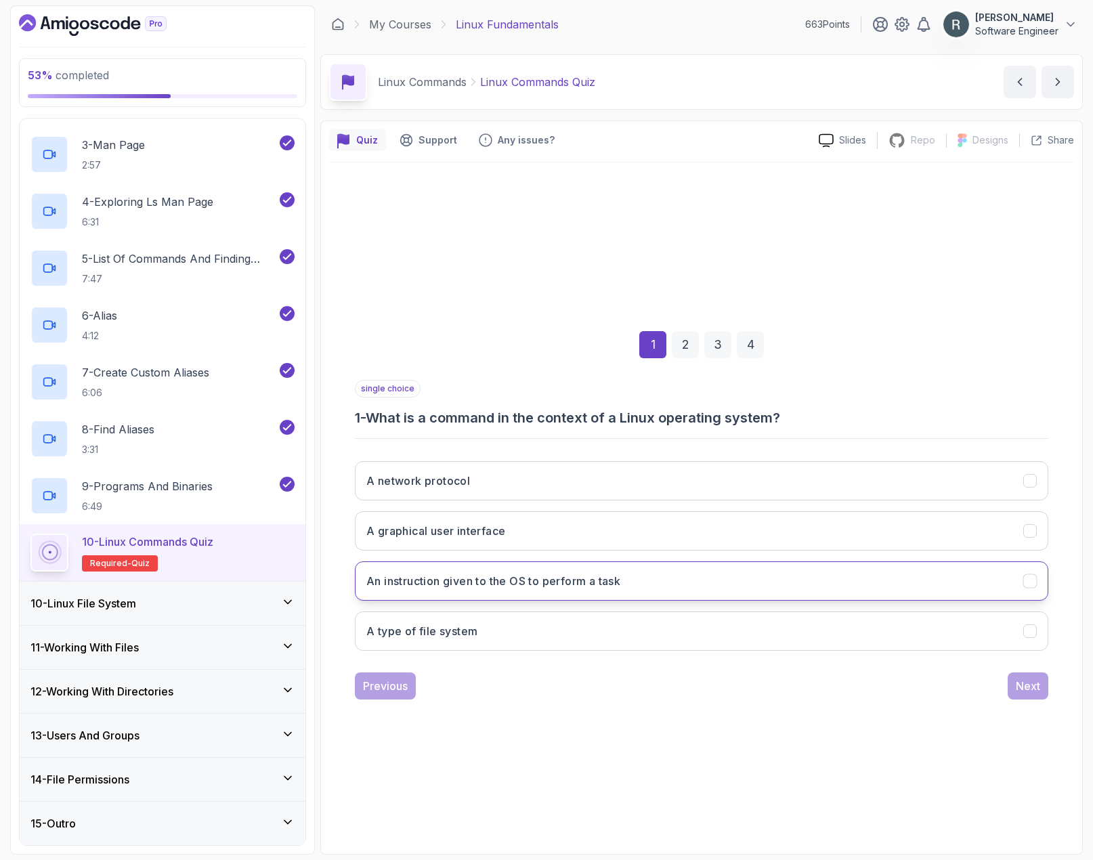
click at [616, 590] on button "An instruction given to the OS to perform a task" at bounding box center [702, 580] width 694 height 39
click at [996, 677] on button "Next" at bounding box center [1028, 686] width 41 height 27
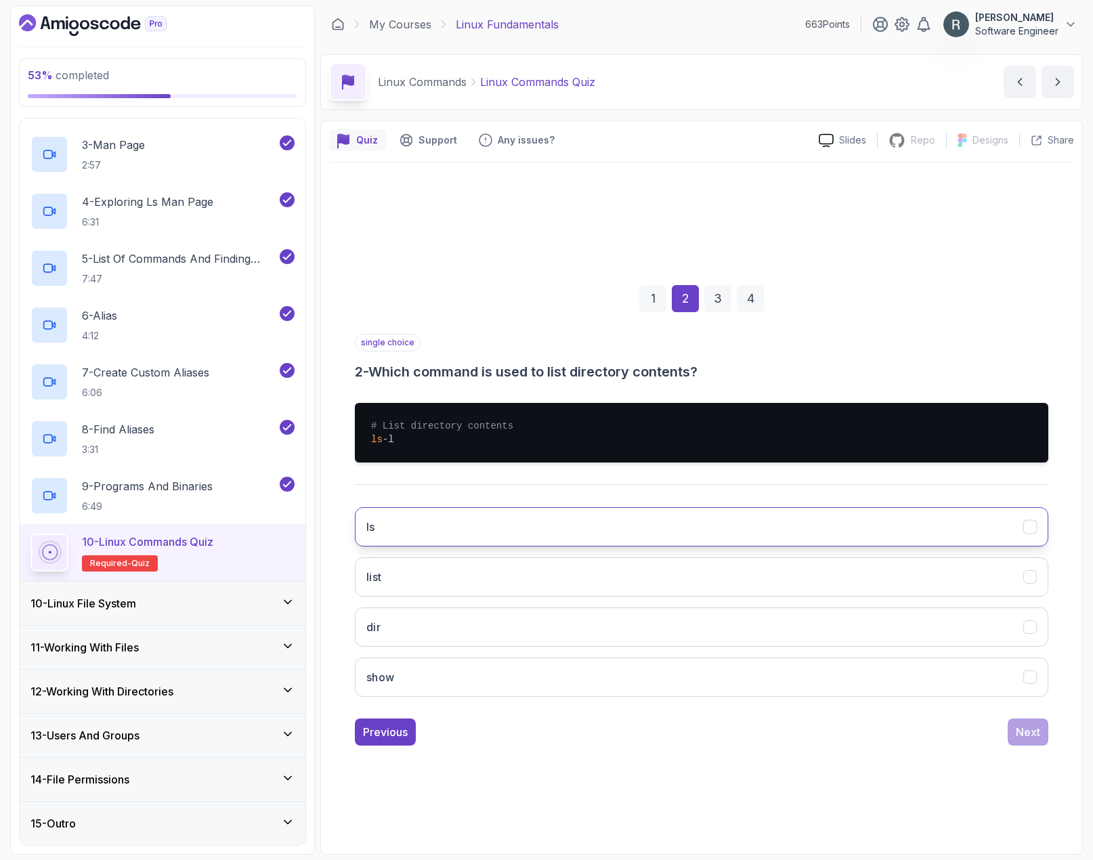
click at [505, 514] on button "ls" at bounding box center [702, 526] width 694 height 39
click at [996, 731] on div "Next" at bounding box center [1028, 732] width 24 height 16
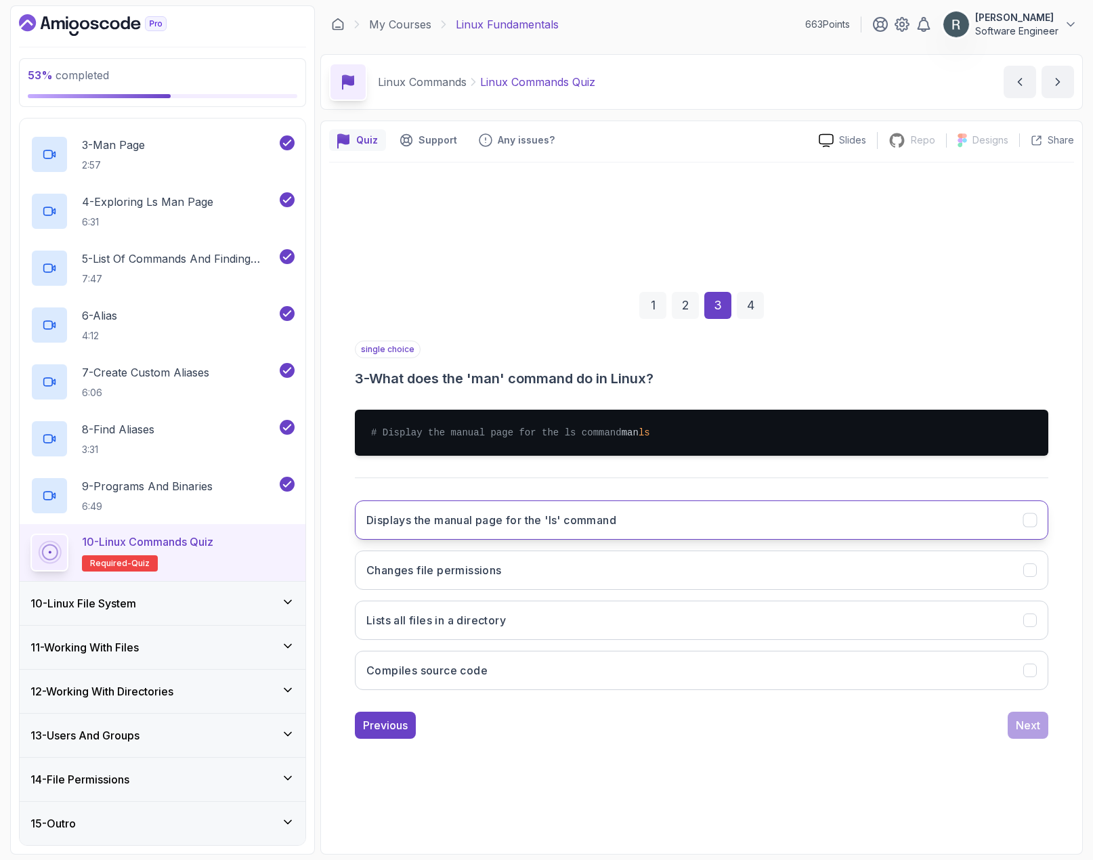
click at [647, 533] on button "Displays the manual page for the 'ls' command" at bounding box center [702, 519] width 694 height 39
click at [996, 731] on button "Next" at bounding box center [1028, 725] width 41 height 27
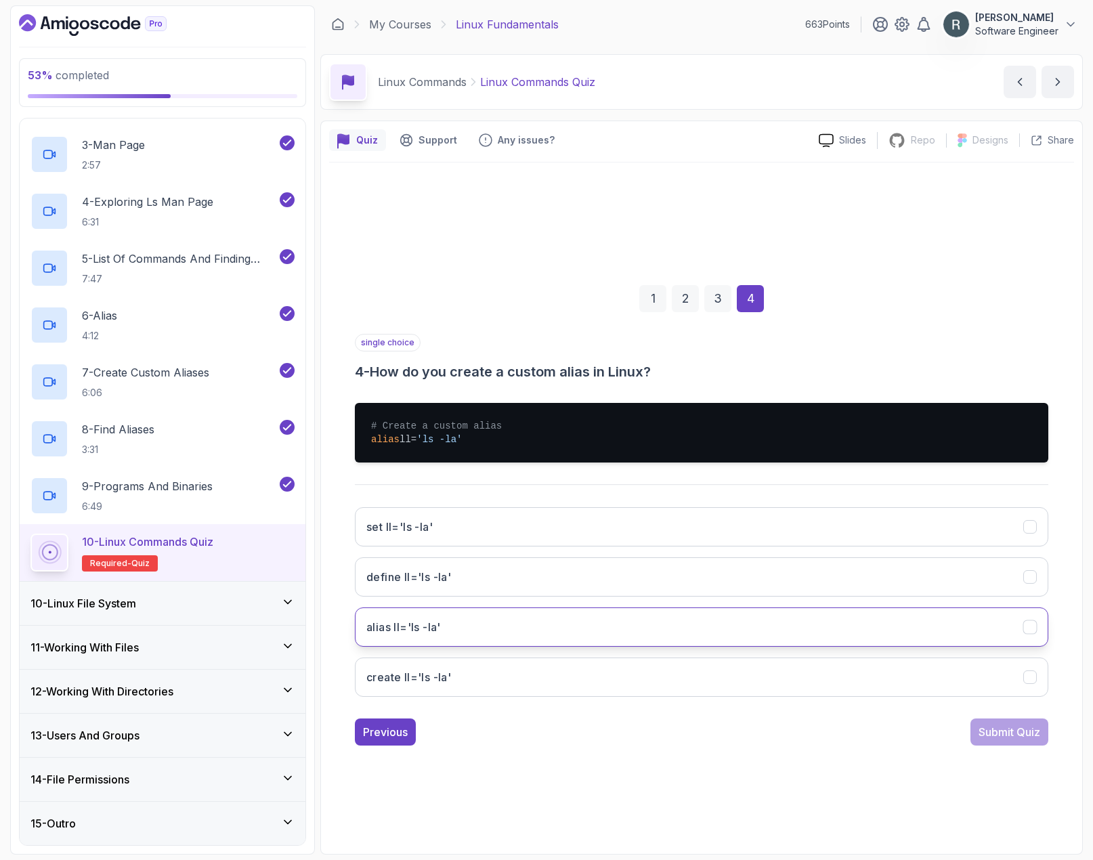
click at [513, 626] on button "alias ll='ls -la'" at bounding box center [702, 626] width 694 height 39
click at [996, 727] on div "Submit Quiz" at bounding box center [1010, 732] width 62 height 16
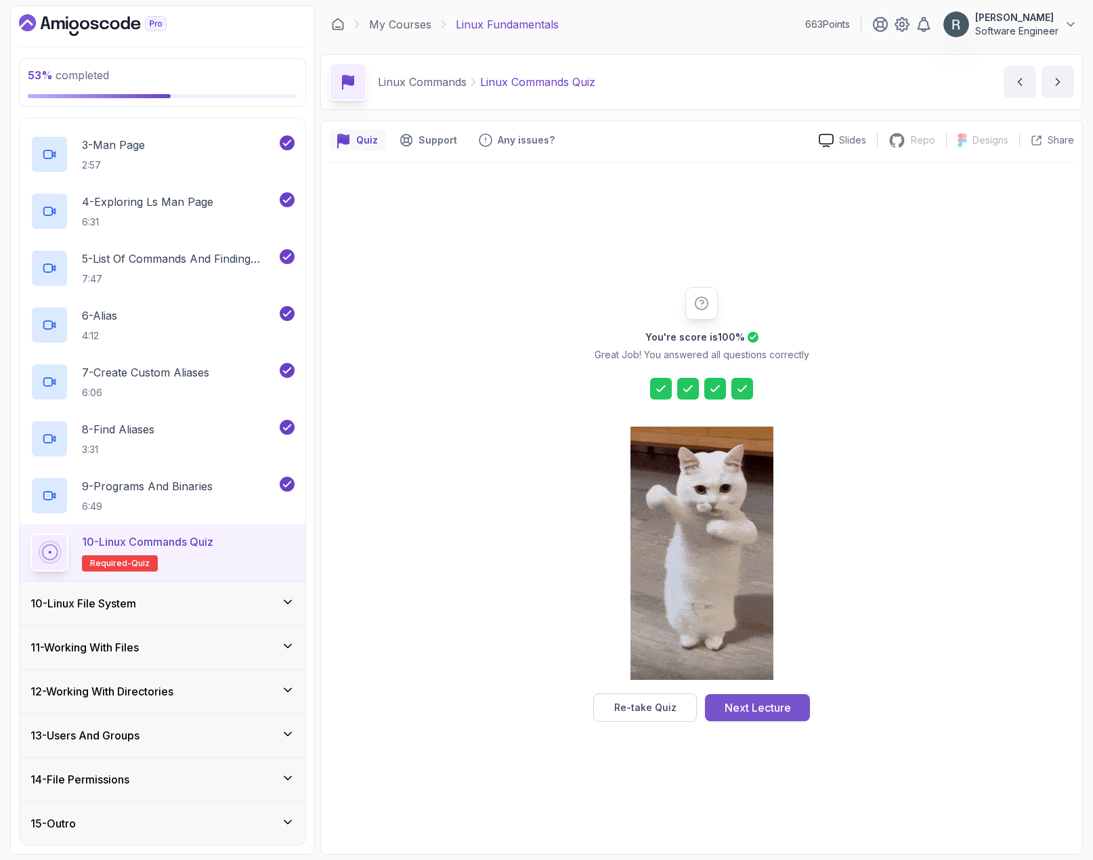
click at [801, 708] on button "Next Lecture" at bounding box center [757, 707] width 105 height 27
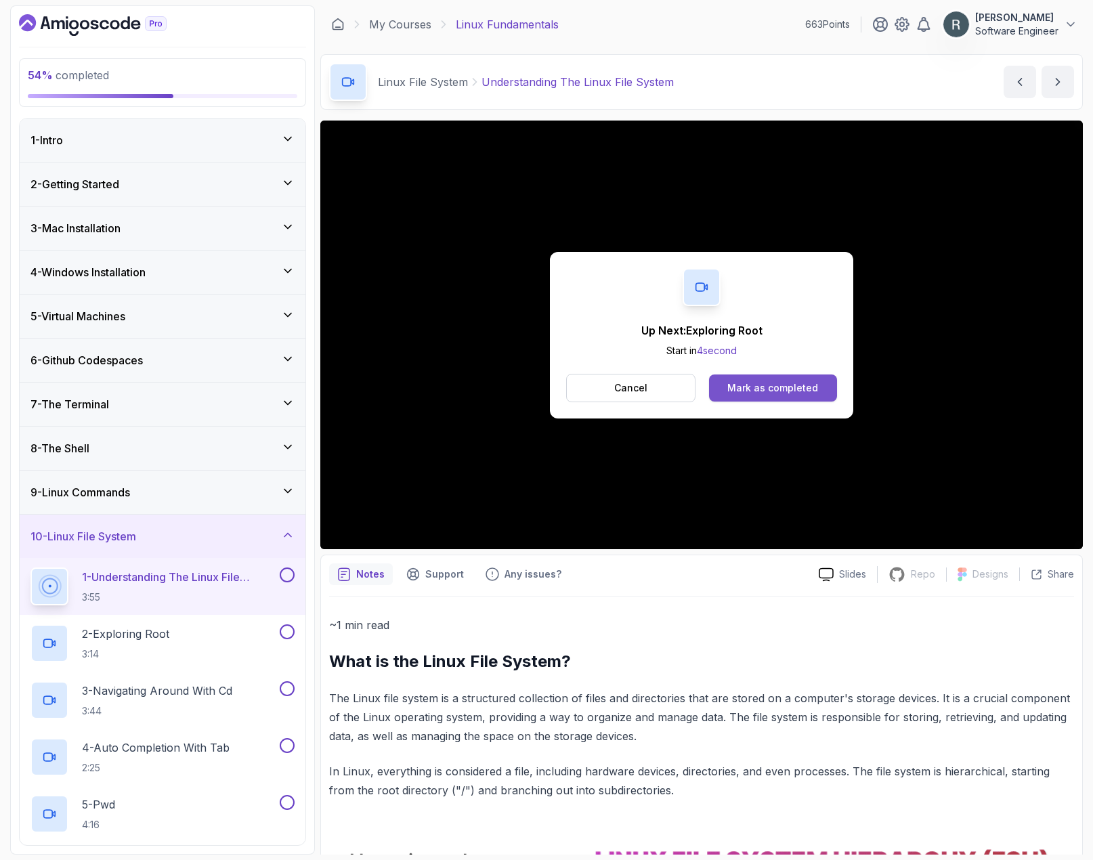
click at [780, 381] on div "Mark as completed" at bounding box center [772, 388] width 91 height 14
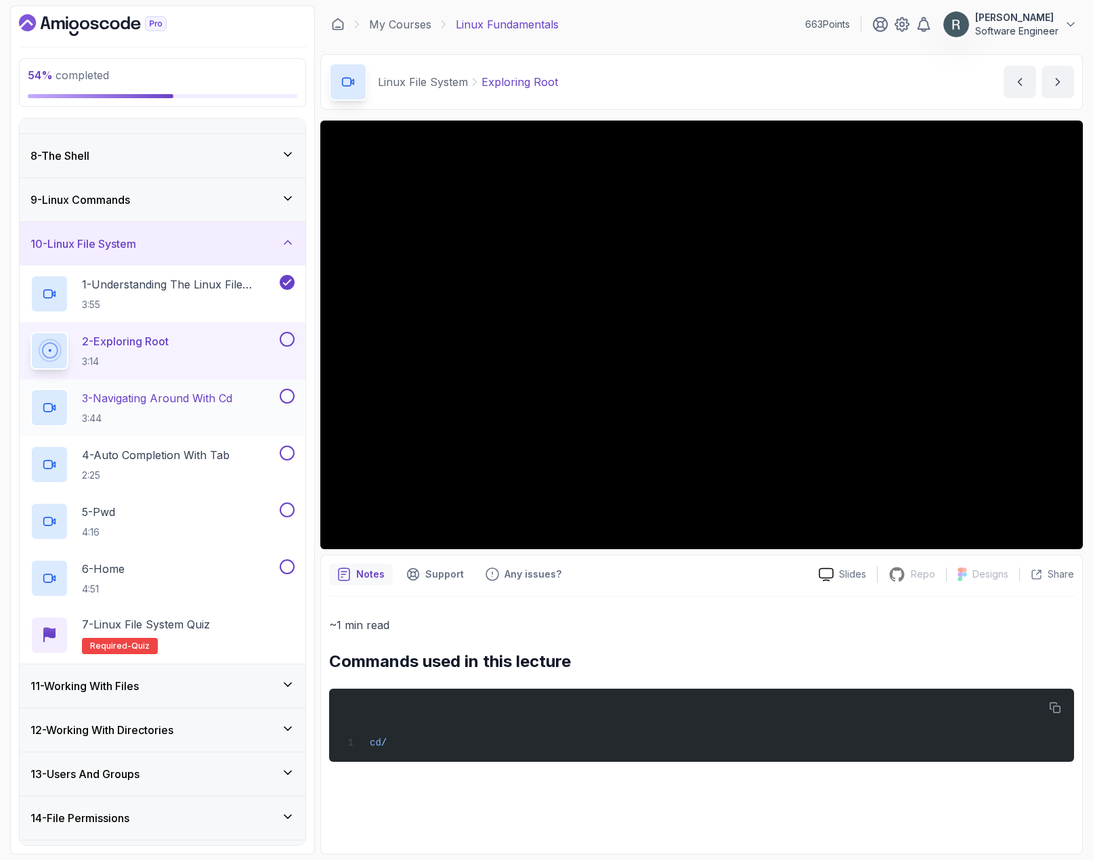
scroll to position [331, 0]
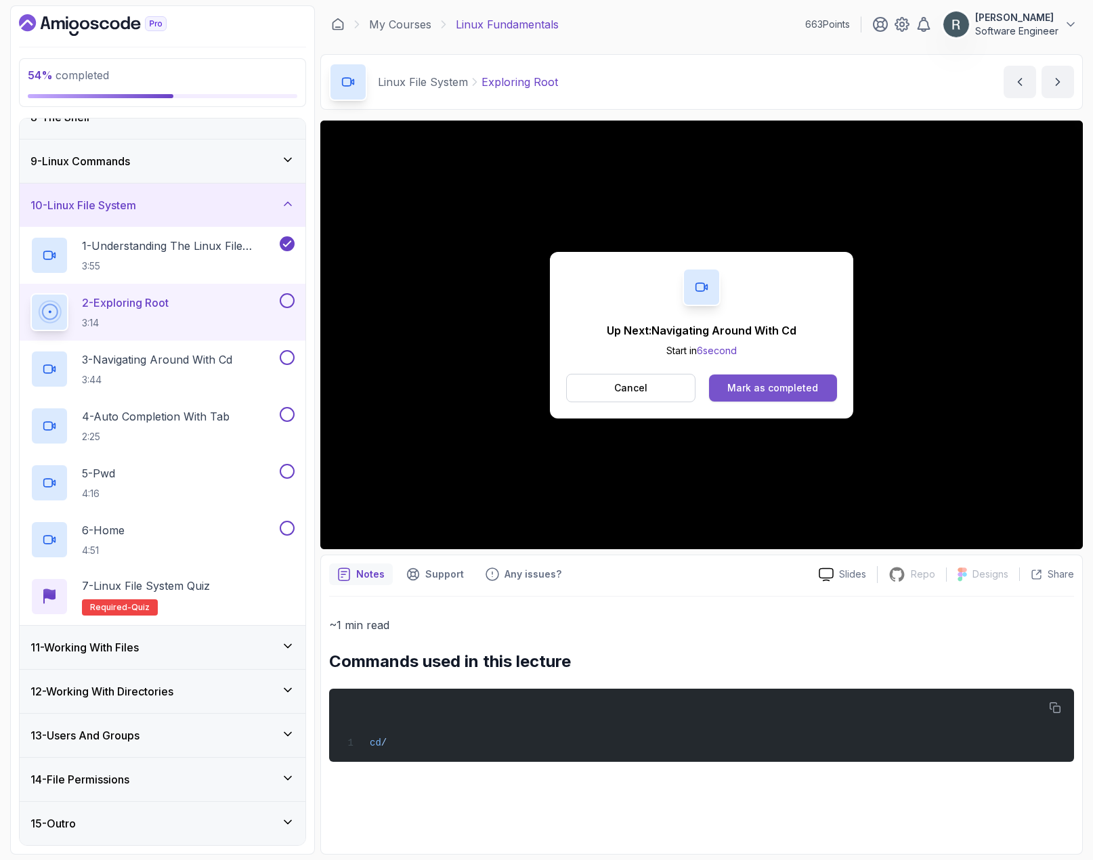
click at [757, 386] on div "Mark as completed" at bounding box center [772, 388] width 91 height 14
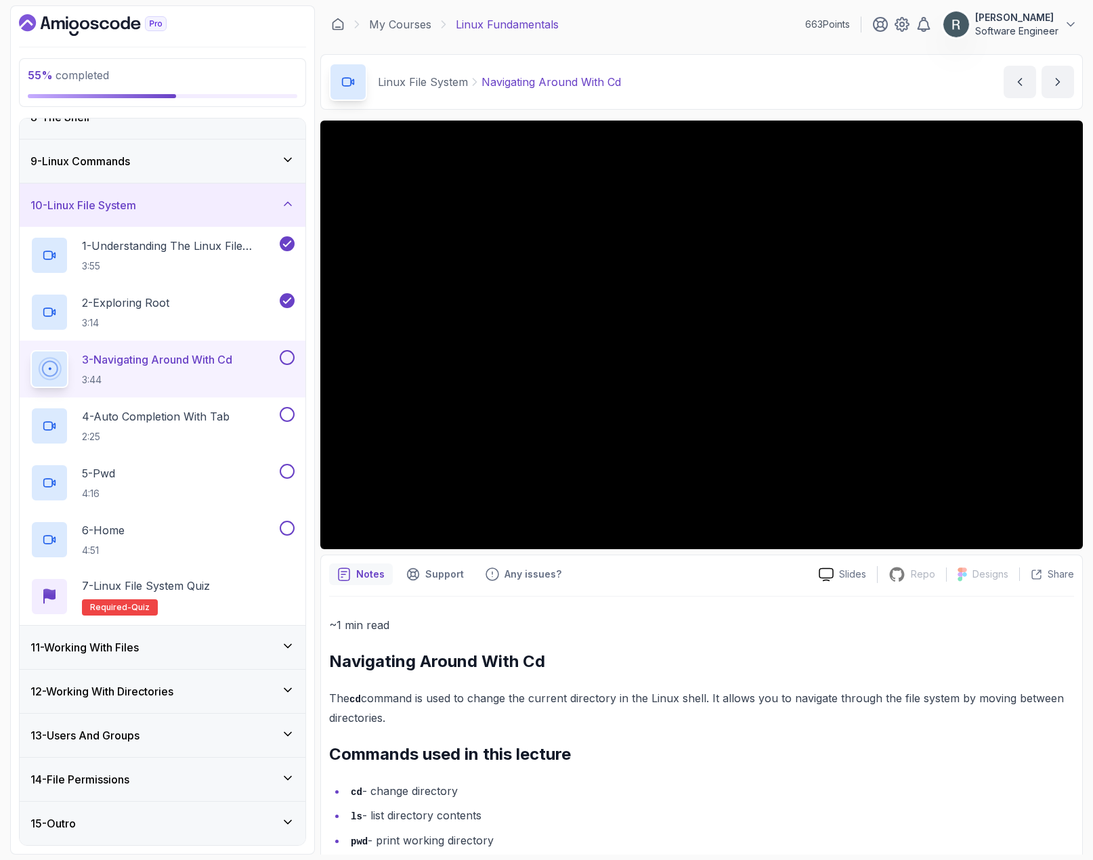
click at [301, 354] on div "3 - Navigating Around With Cd 3:44" at bounding box center [163, 369] width 286 height 57
click at [293, 355] on button at bounding box center [287, 357] width 15 height 15
click at [238, 409] on div "4 - Auto Completion With Tab 2:25" at bounding box center [153, 426] width 247 height 38
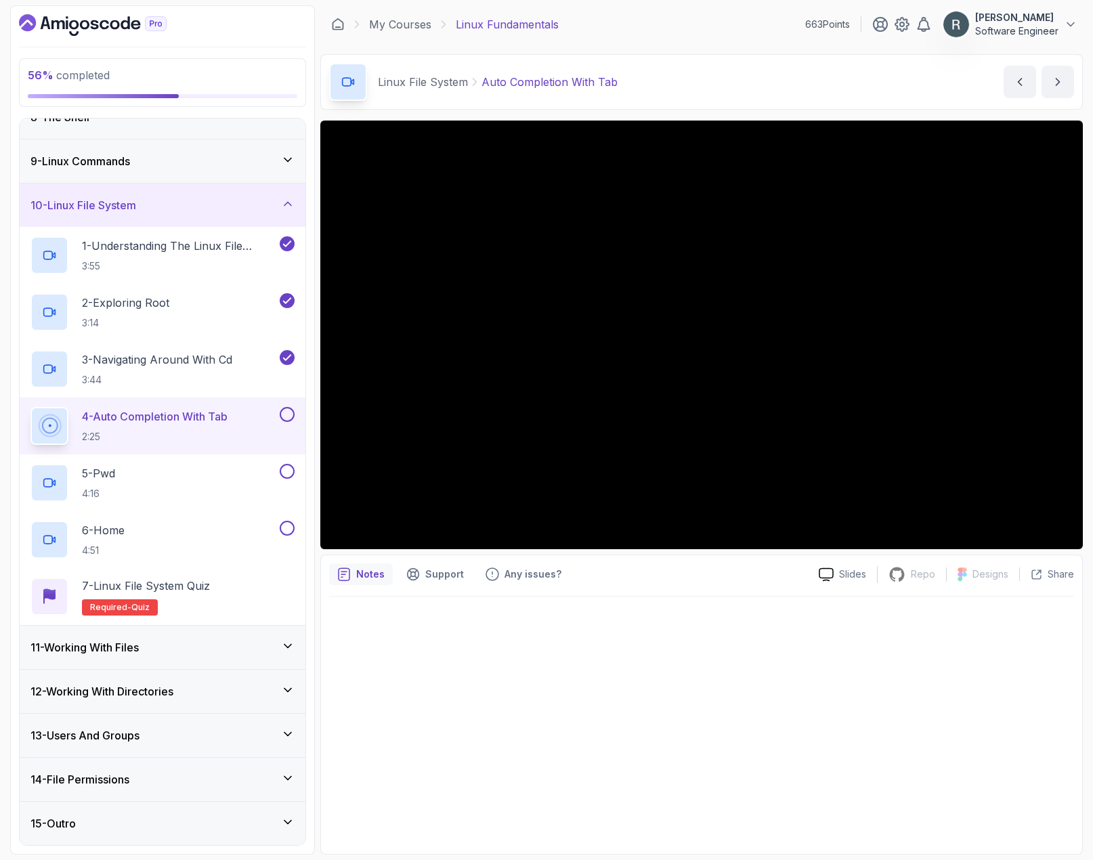
click at [280, 417] on button at bounding box center [287, 414] width 15 height 15
click at [194, 467] on div "5 - Pwd [SECURITY_DATA]" at bounding box center [153, 483] width 247 height 38
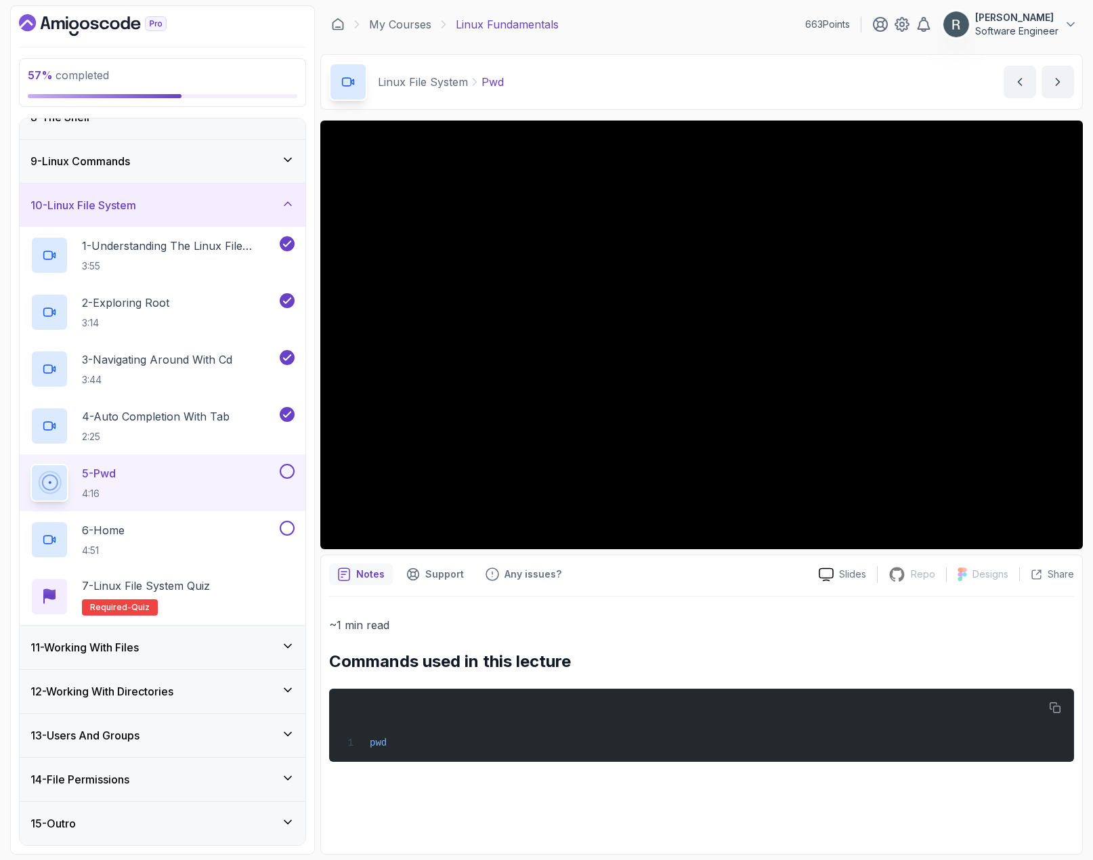
click at [289, 470] on button at bounding box center [287, 471] width 15 height 15
click at [250, 532] on div "6 - Home 4:51" at bounding box center [153, 540] width 247 height 38
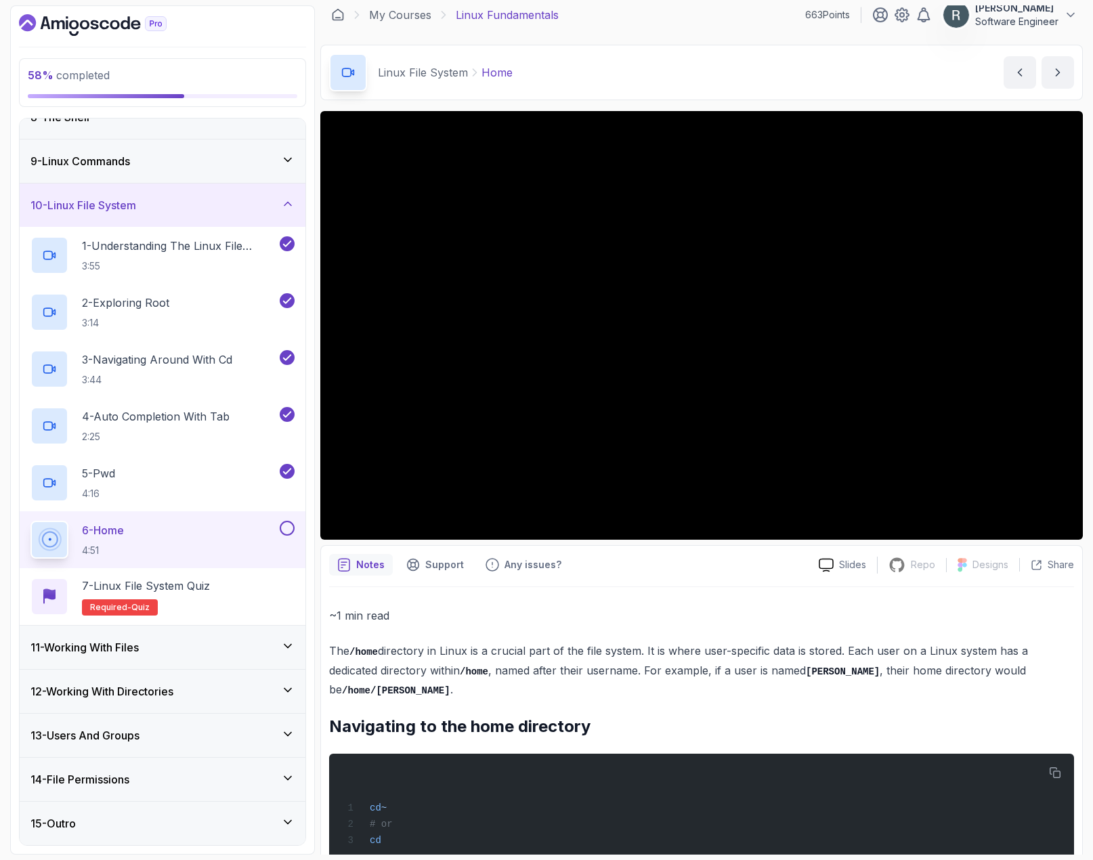
scroll to position [24, 0]
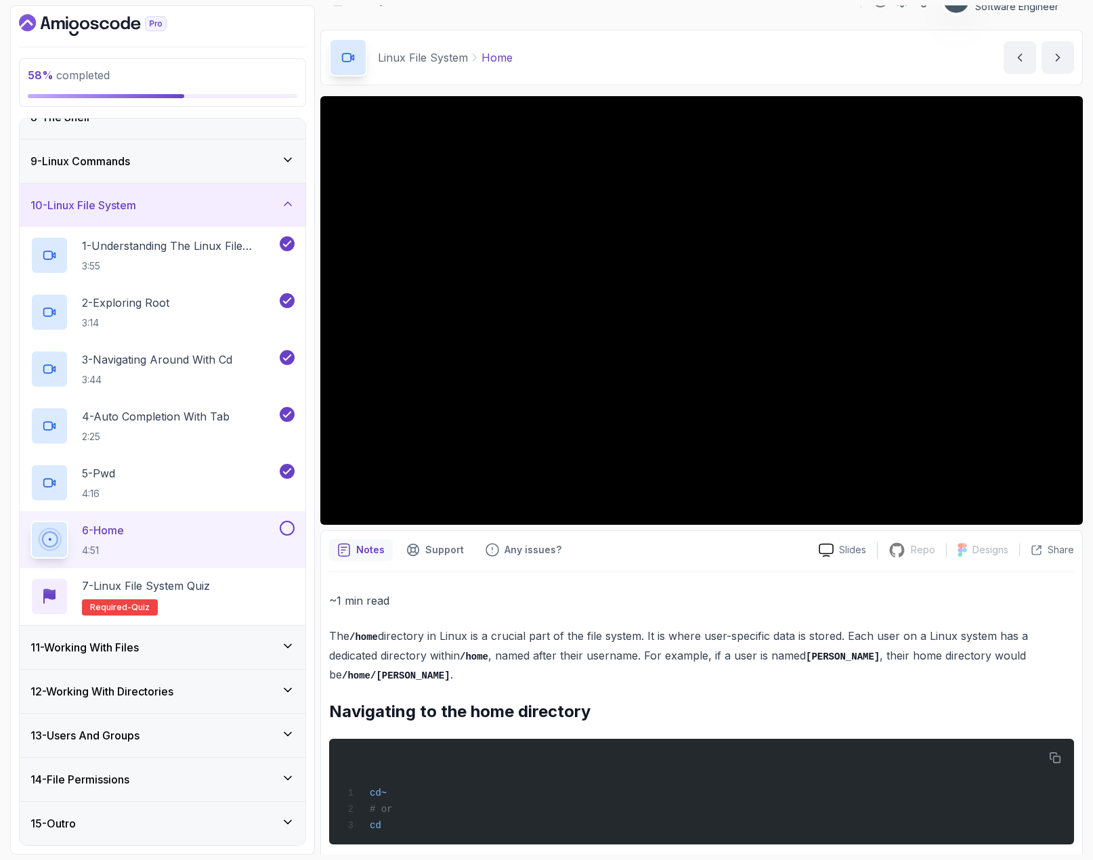
click at [294, 528] on button at bounding box center [287, 528] width 15 height 15
click at [268, 595] on div "7 - Linux File System Quiz Required- quiz" at bounding box center [162, 597] width 264 height 38
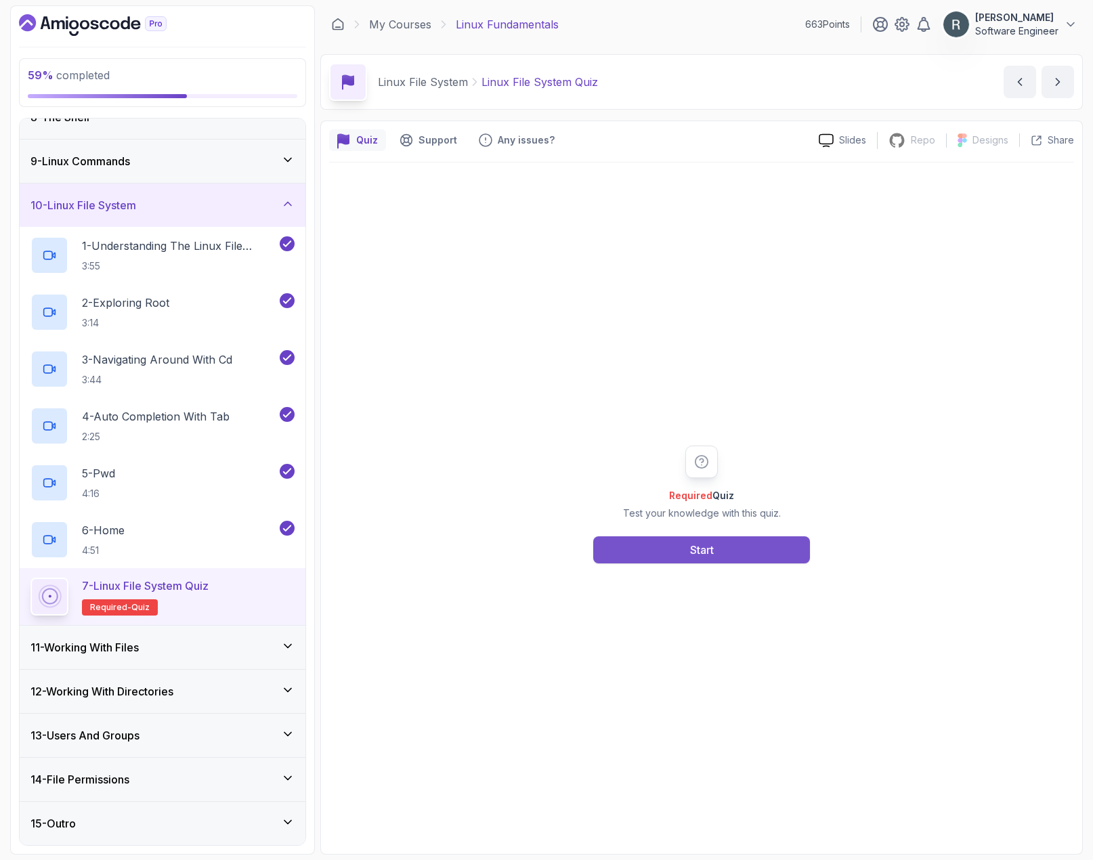
click at [621, 544] on button "Start" at bounding box center [701, 549] width 217 height 27
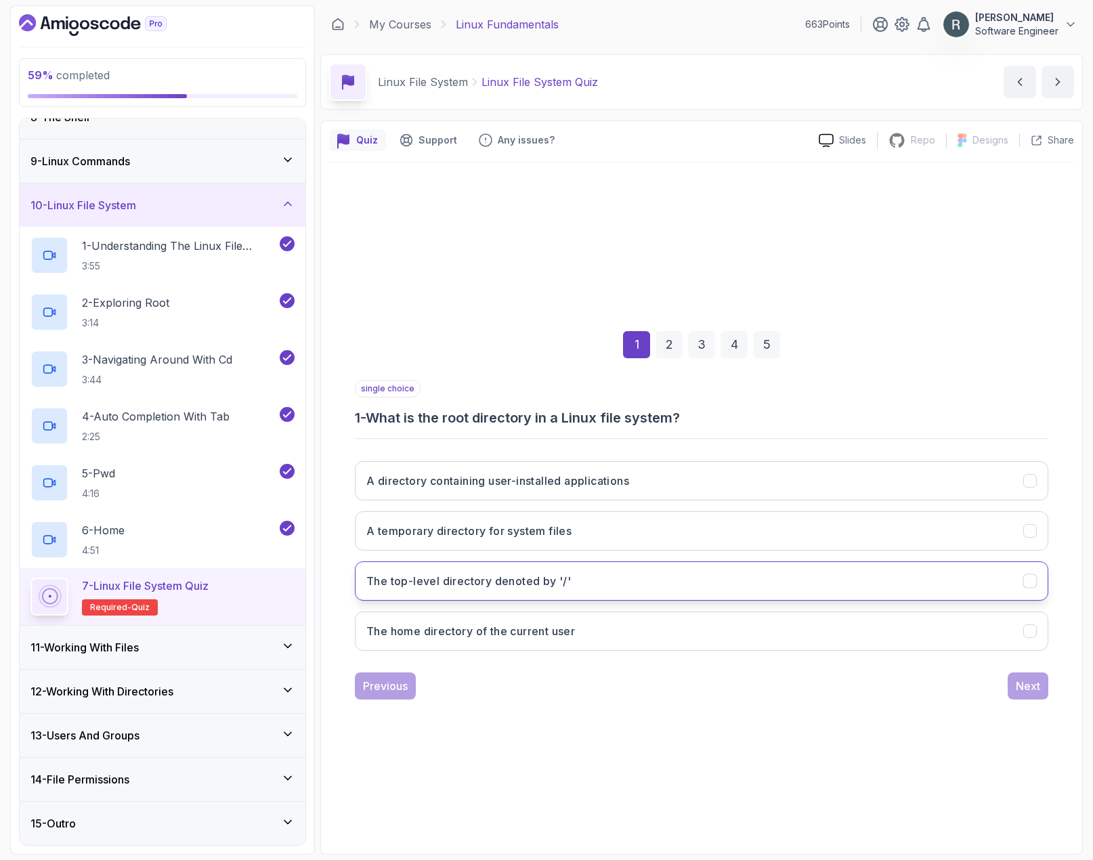
click at [540, 585] on h3 "The top-level directory denoted by '/'" at bounding box center [468, 581] width 205 height 16
click at [996, 694] on button "Next" at bounding box center [1028, 686] width 41 height 27
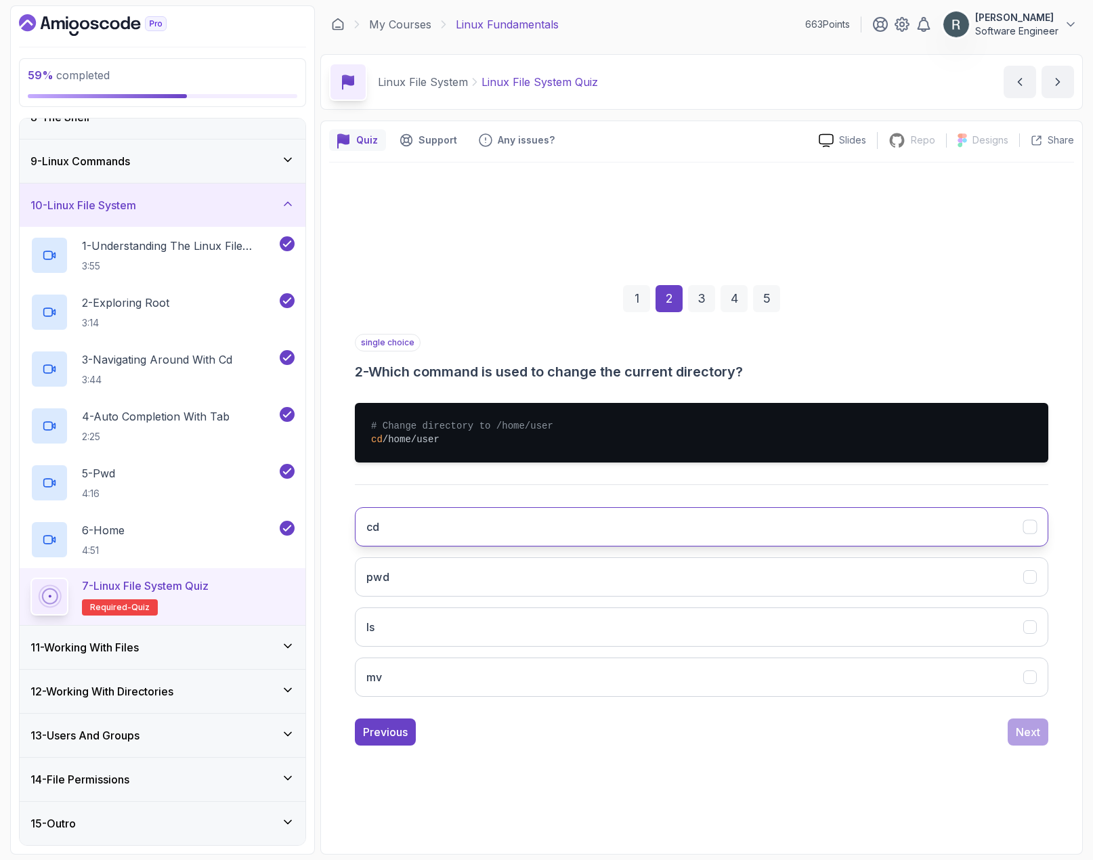
click at [515, 527] on button "cd" at bounding box center [702, 526] width 694 height 39
click at [996, 737] on div "Next" at bounding box center [1028, 732] width 24 height 16
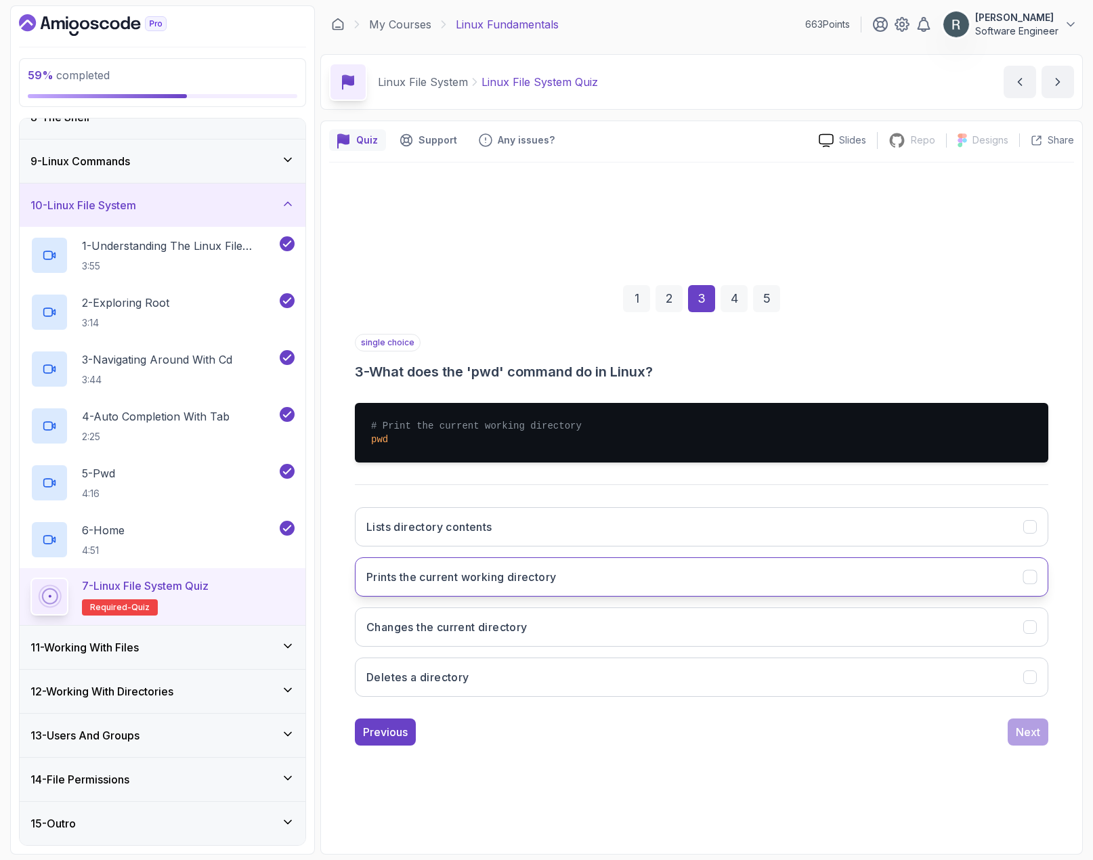
click at [718, 575] on button "Prints the current working directory" at bounding box center [702, 576] width 694 height 39
click at [996, 733] on div "Next" at bounding box center [1028, 732] width 24 height 16
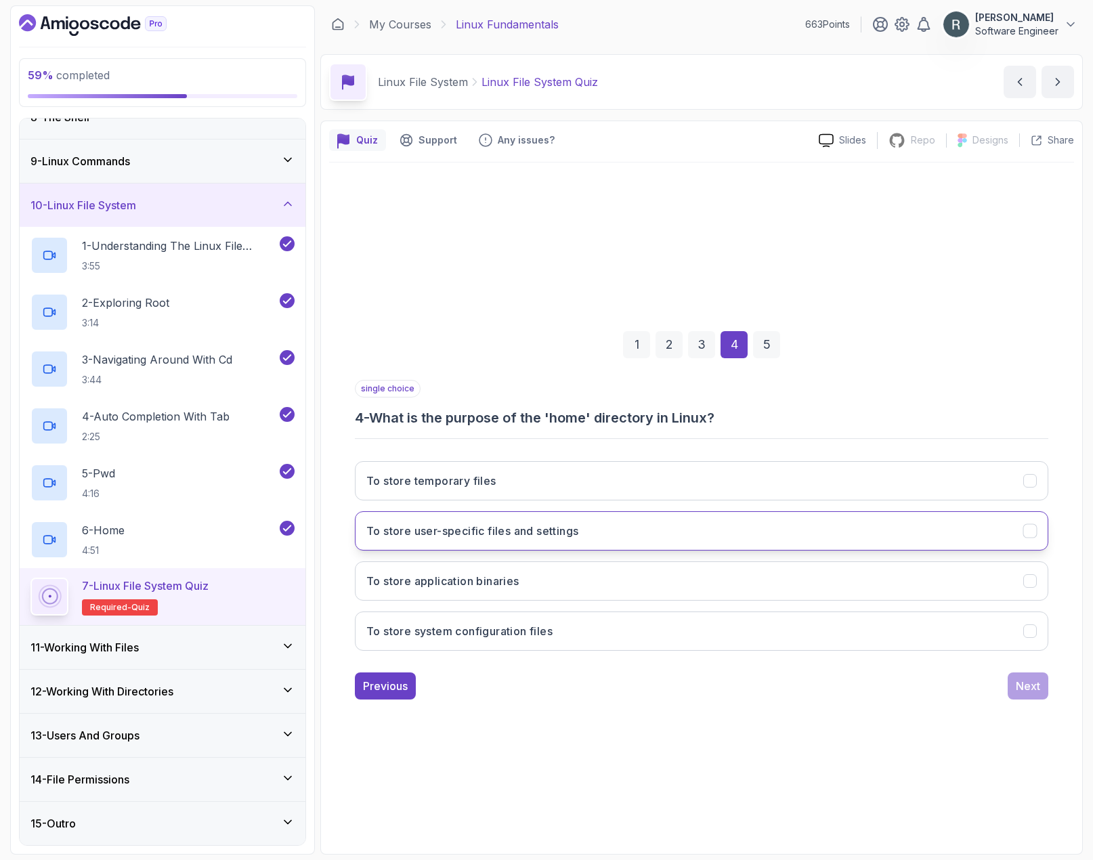
click at [760, 535] on button "To store user-specific files and settings" at bounding box center [702, 530] width 694 height 39
click at [996, 685] on div "Next" at bounding box center [1028, 686] width 24 height 16
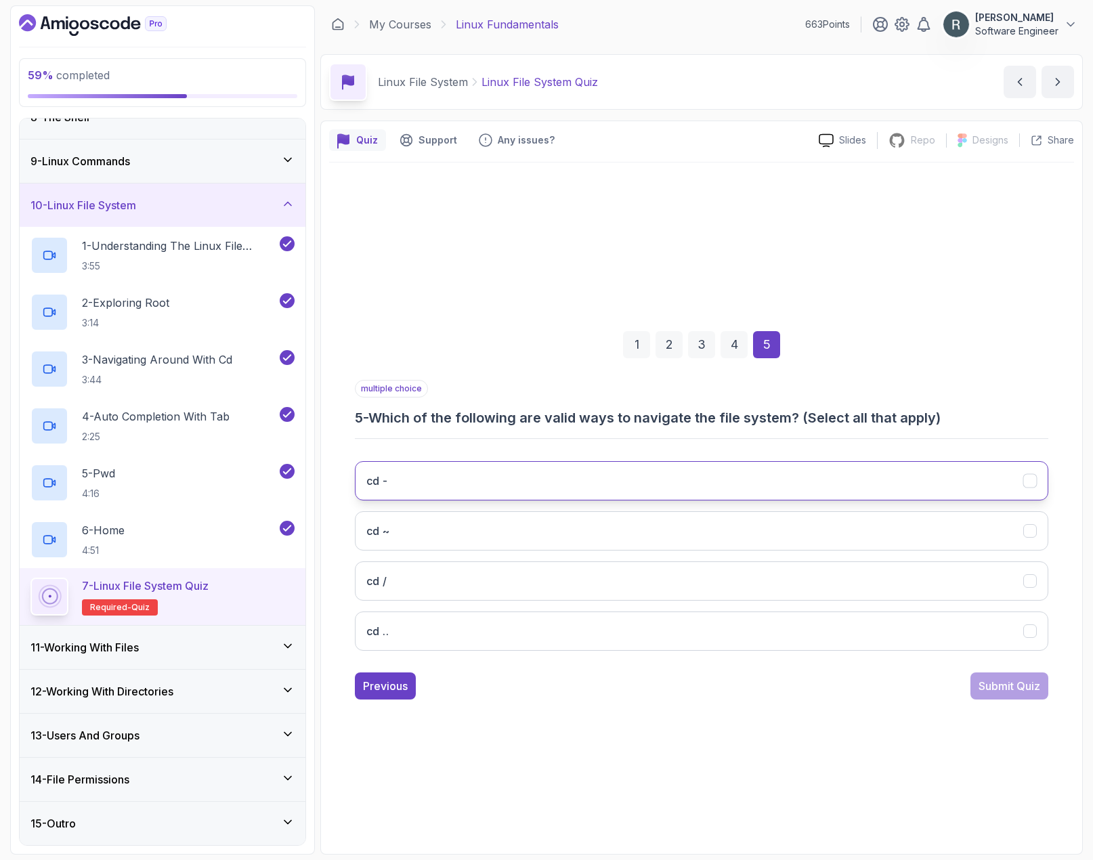
click at [761, 488] on button "cd -" at bounding box center [702, 480] width 694 height 39
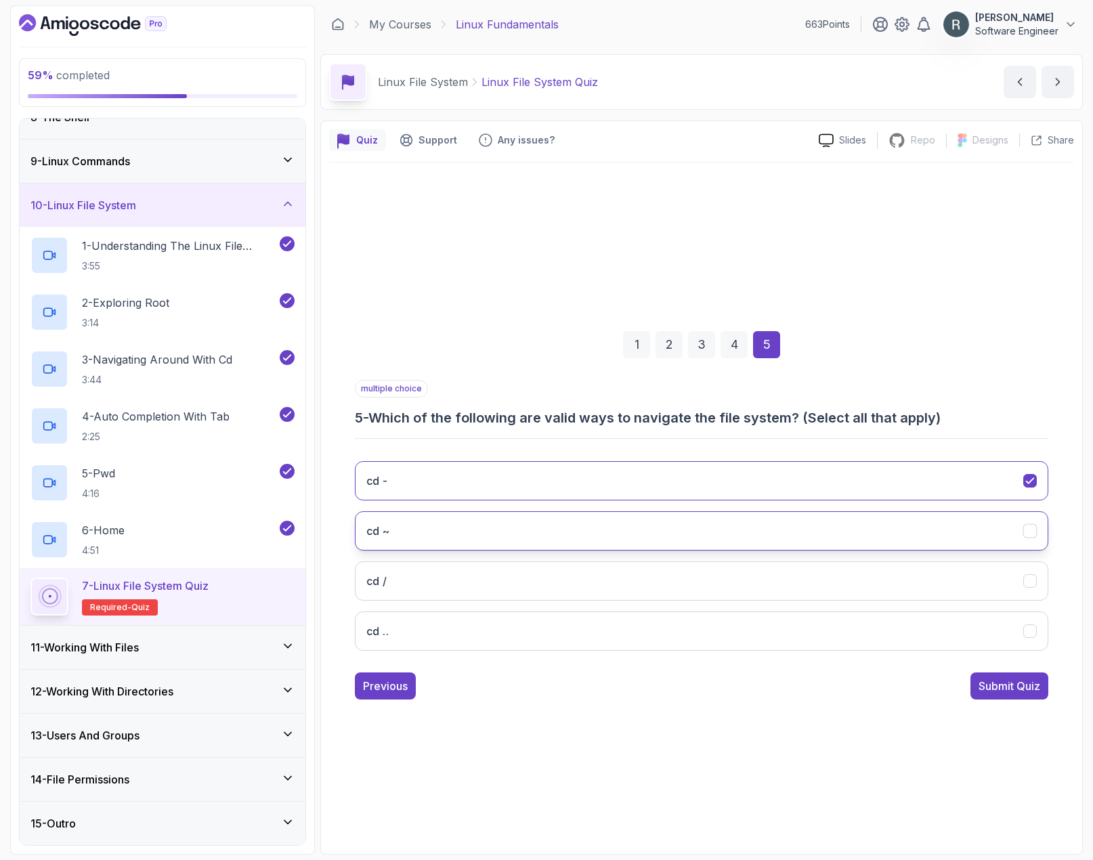
click at [735, 520] on button "cd ~" at bounding box center [702, 530] width 694 height 39
click at [715, 581] on button "cd /" at bounding box center [702, 580] width 694 height 39
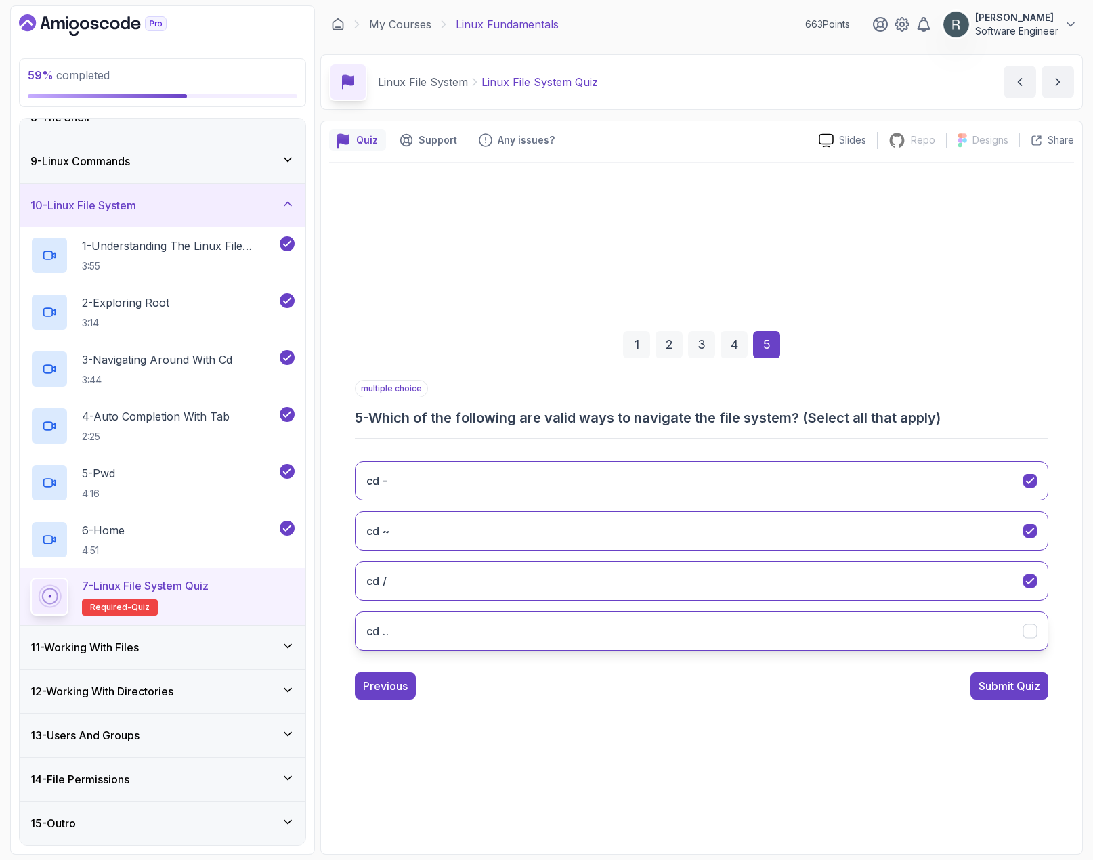
click at [691, 624] on button "cd .." at bounding box center [702, 631] width 694 height 39
click at [996, 684] on div "Submit Quiz" at bounding box center [1010, 686] width 62 height 16
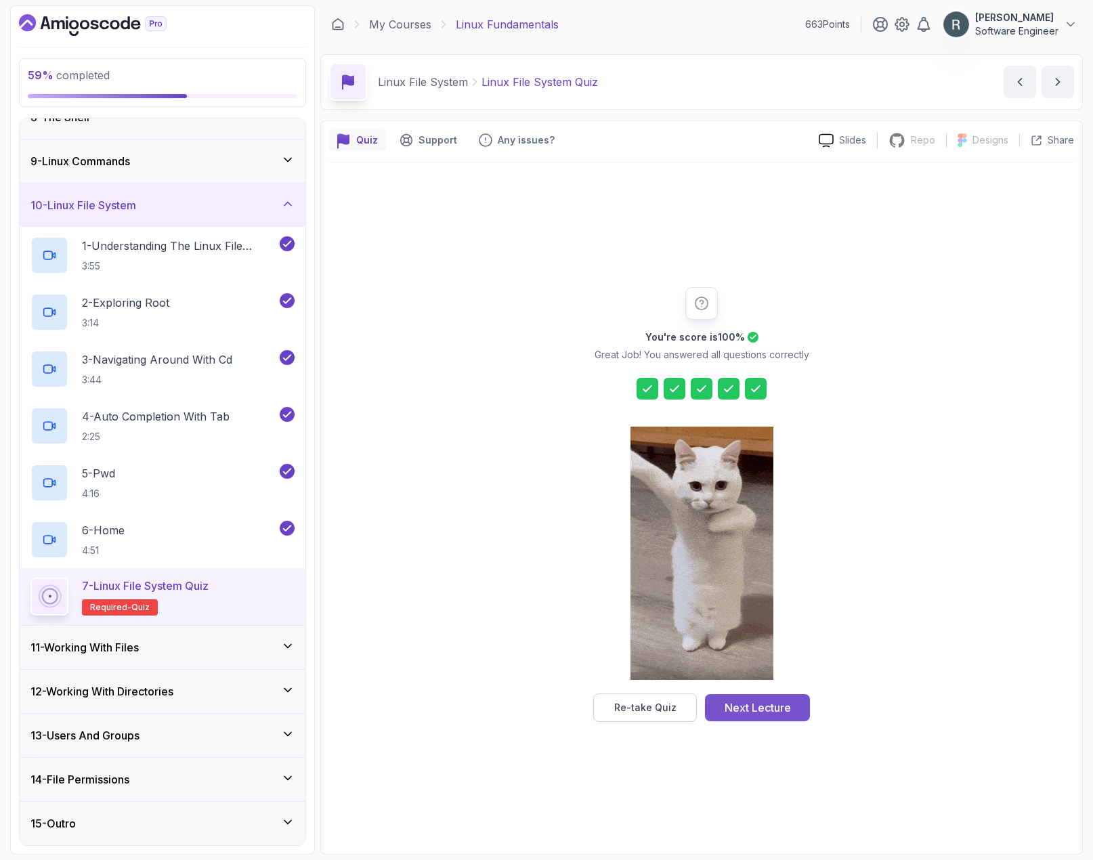
click at [780, 706] on div "Next Lecture" at bounding box center [758, 708] width 66 height 16
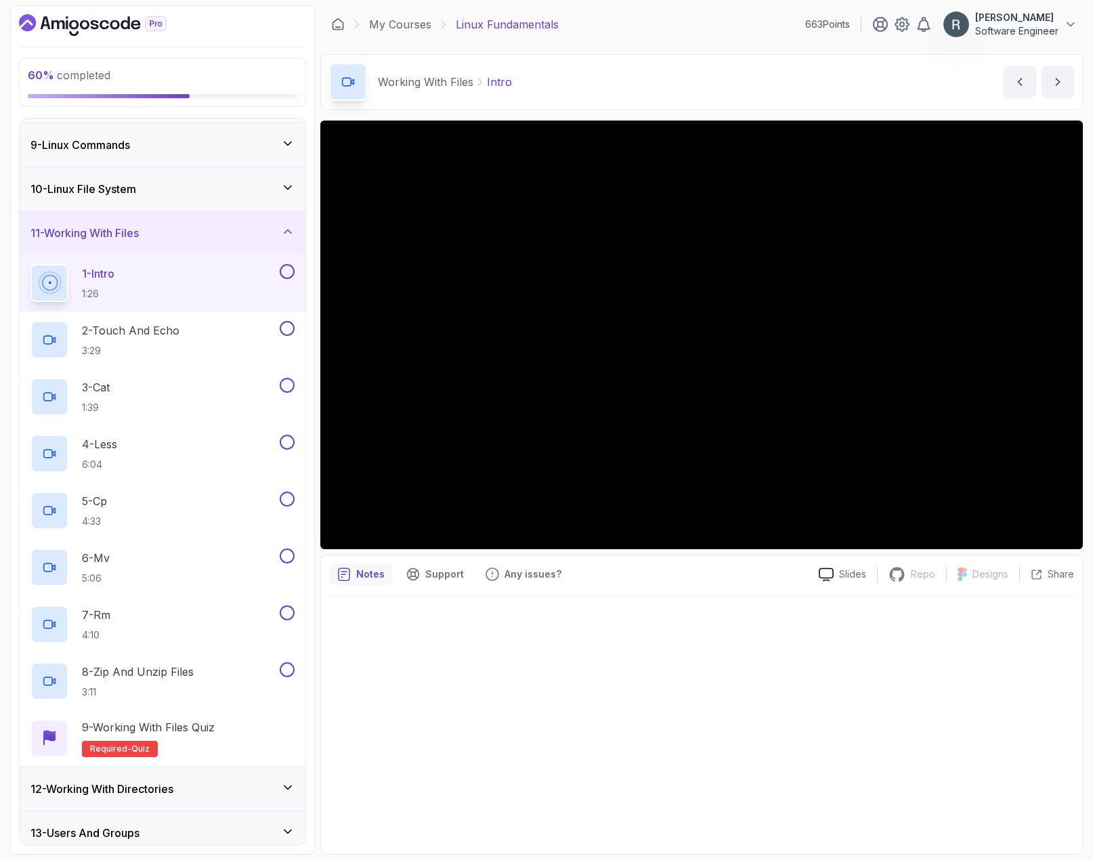
scroll to position [445, 0]
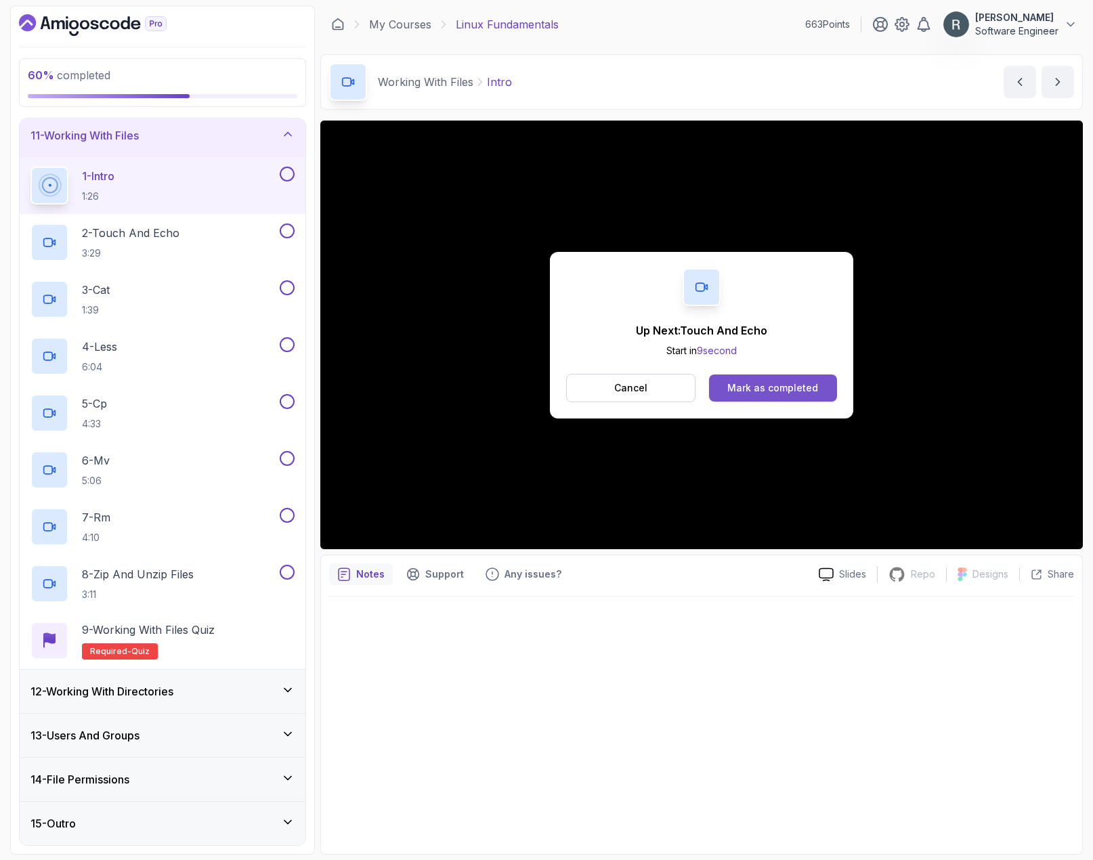
click at [803, 387] on div "Mark as completed" at bounding box center [772, 388] width 91 height 14
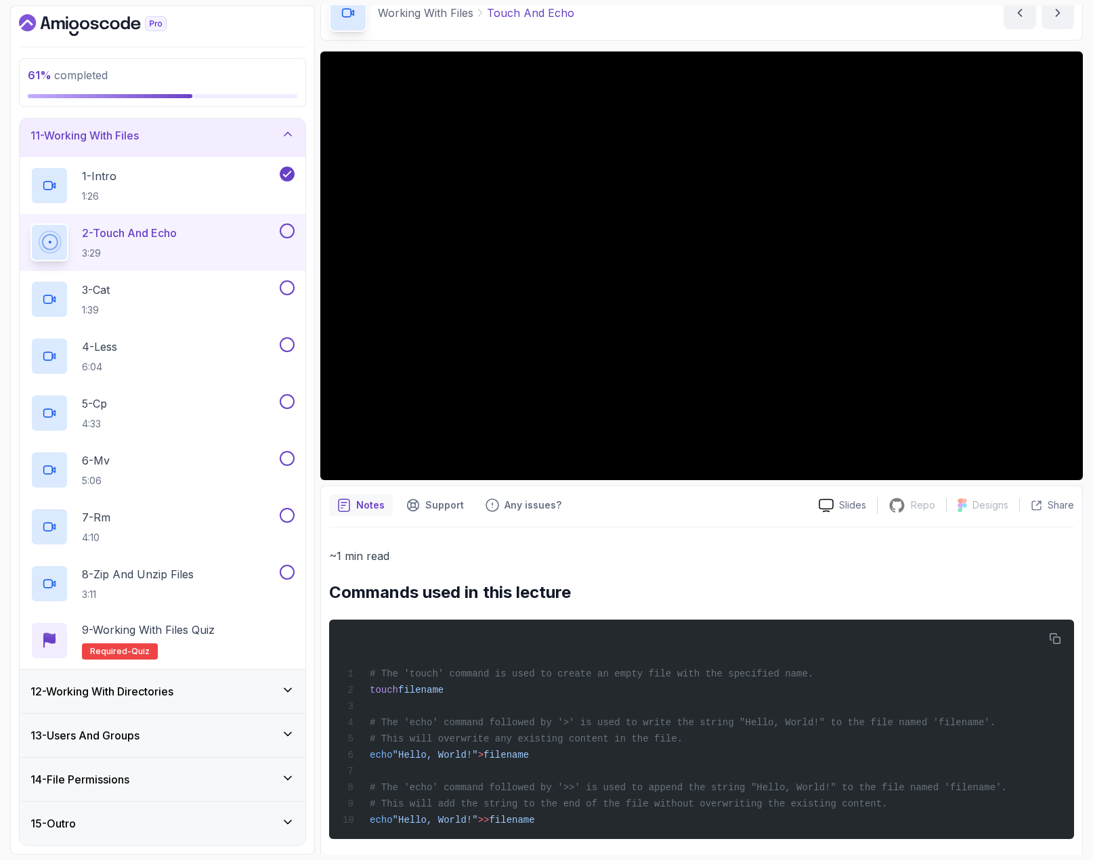
scroll to position [88, 0]
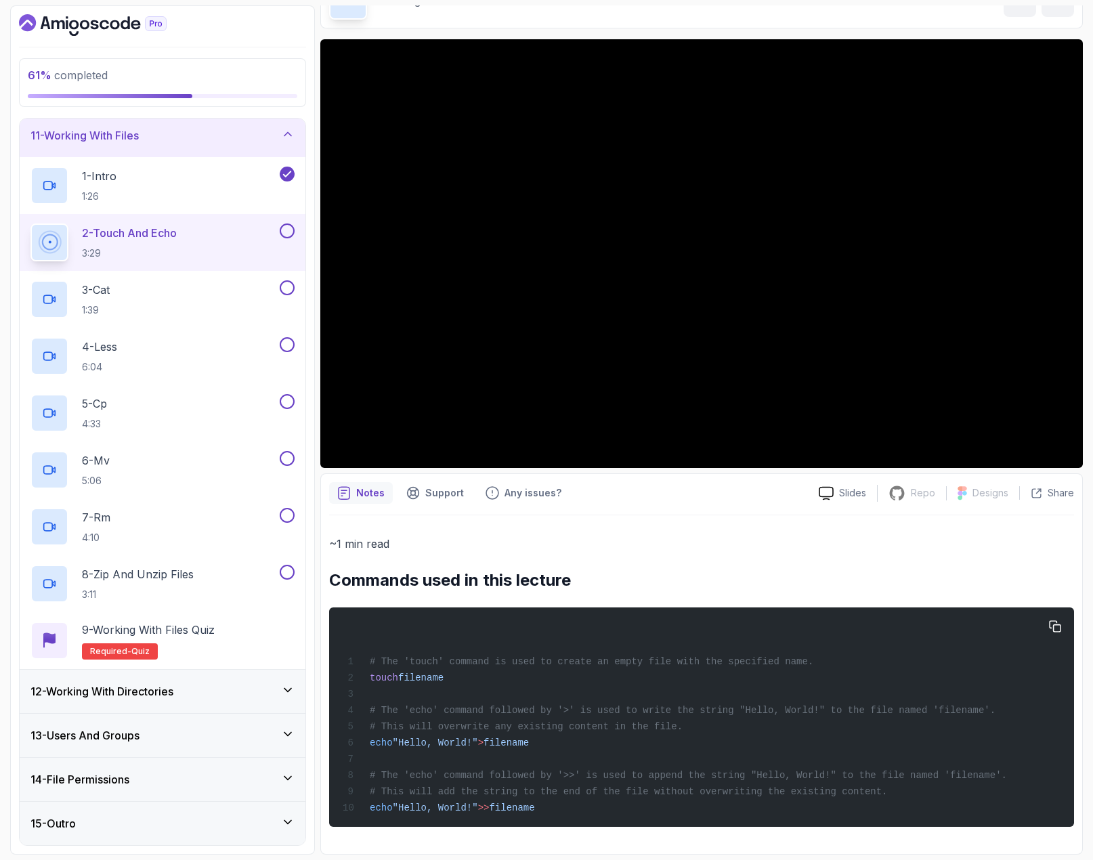
drag, startPoint x: 536, startPoint y: 739, endPoint x: 370, endPoint y: 744, distance: 166.0
click at [370, 744] on div "# The 'touch' command is used to create an empty file with the specified name. …" at bounding box center [701, 717] width 723 height 203
copy span "echo "Hello, World!" > filename"
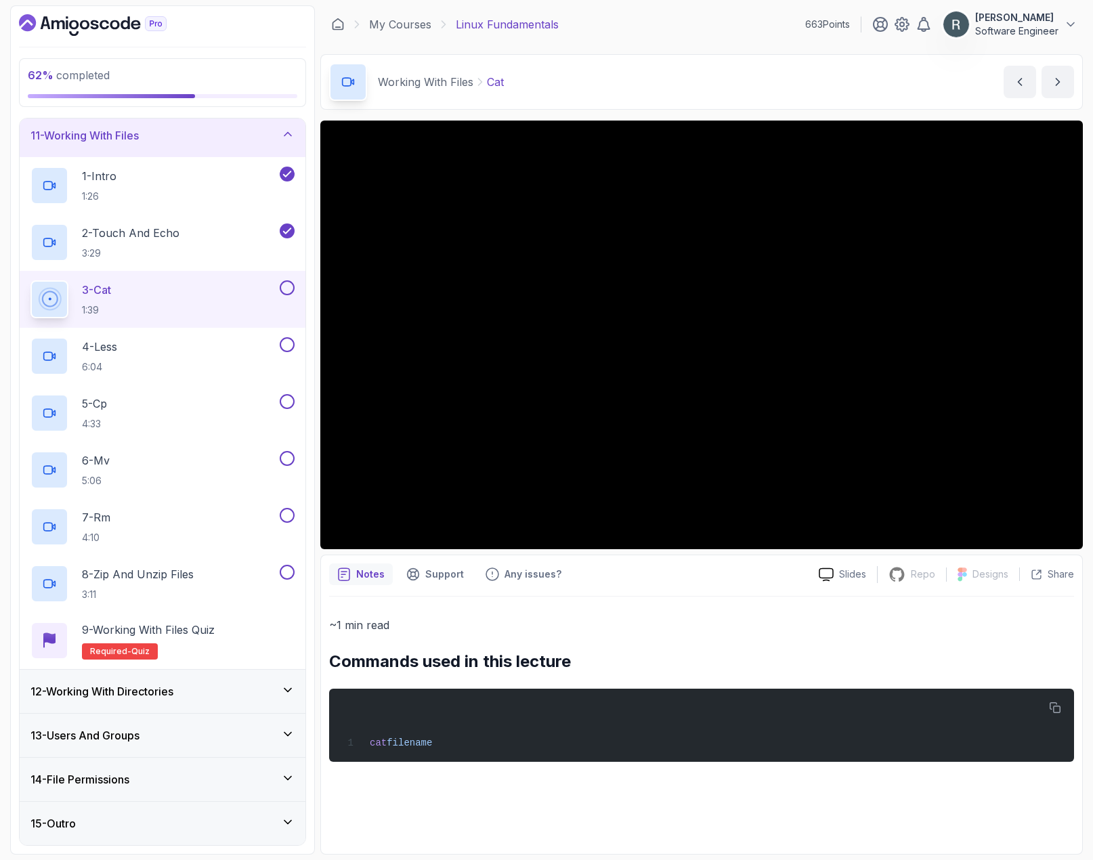
click at [290, 286] on button at bounding box center [287, 287] width 15 height 15
click at [244, 347] on div "4 - Less 6:04" at bounding box center [153, 356] width 247 height 38
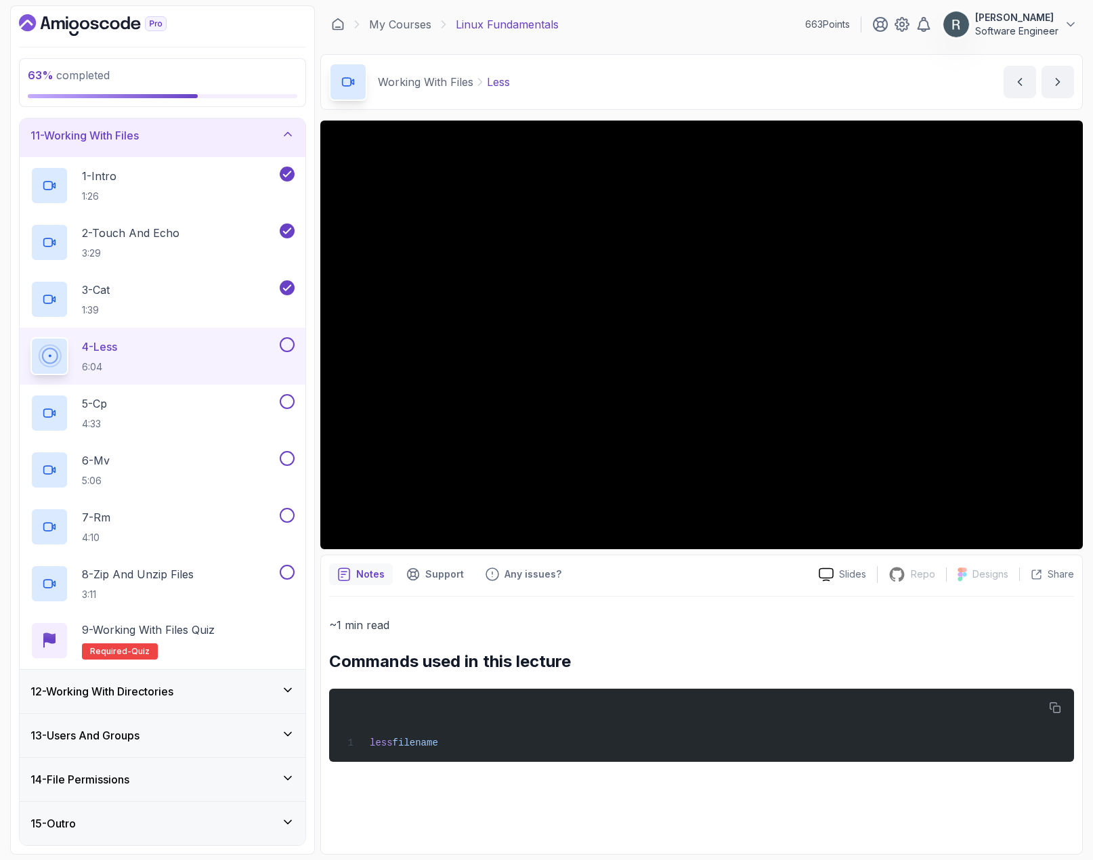
click at [280, 343] on button at bounding box center [287, 344] width 15 height 15
click at [213, 395] on div "5 - Cp 4:33" at bounding box center [153, 413] width 247 height 38
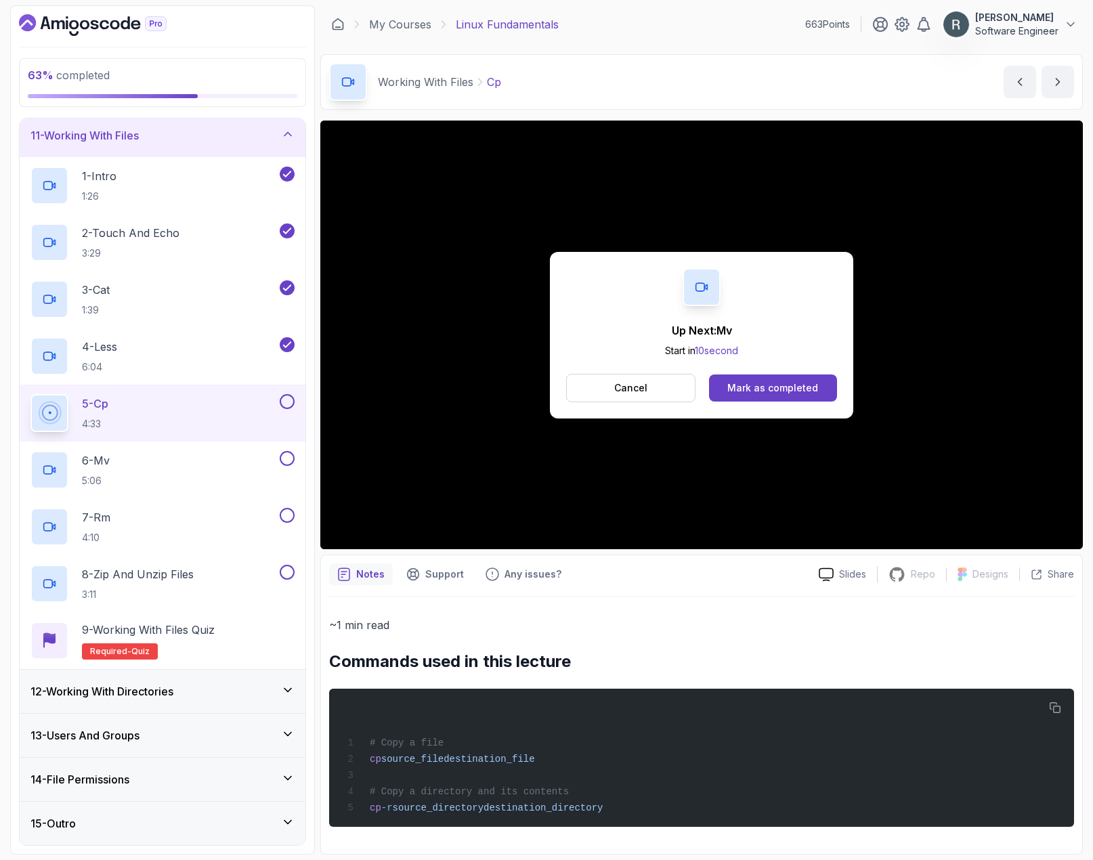
click at [289, 404] on button at bounding box center [287, 401] width 15 height 15
click at [756, 390] on div "Mark as completed" at bounding box center [772, 388] width 91 height 14
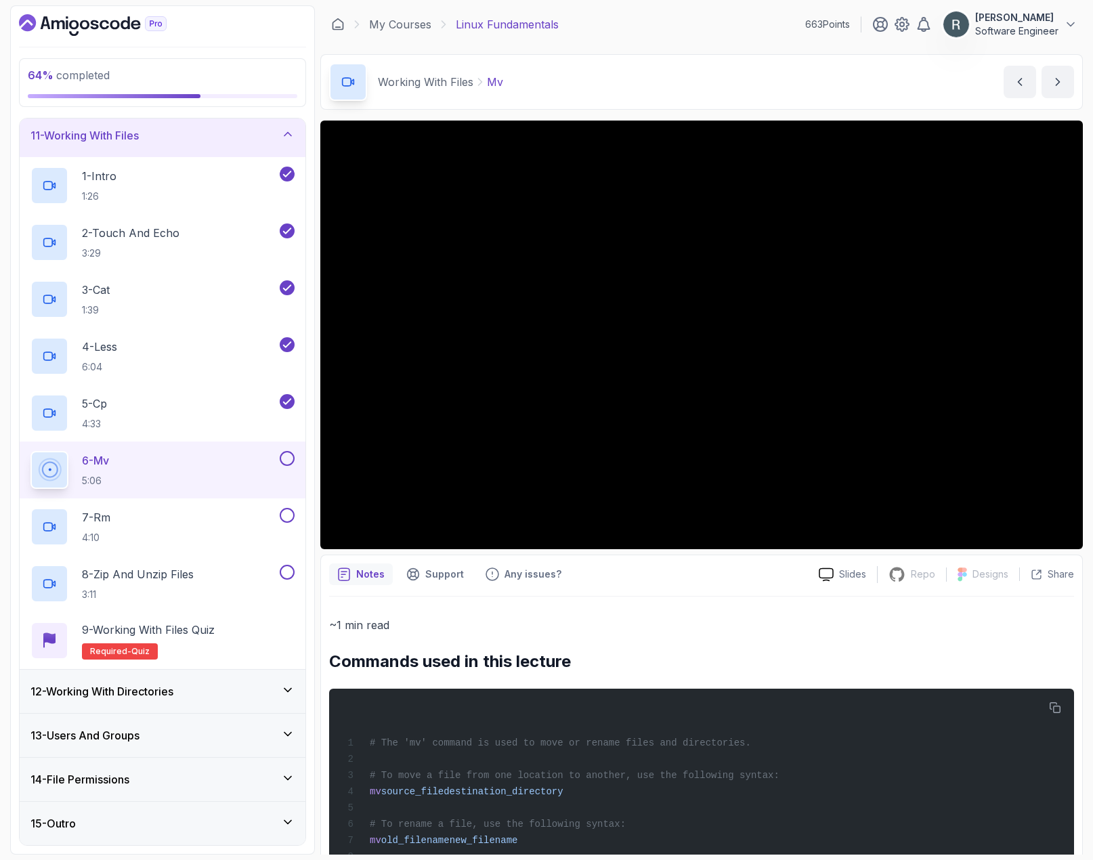
click at [294, 456] on button at bounding box center [287, 458] width 15 height 15
click at [211, 506] on div "7 - Rm 4:10" at bounding box center [163, 526] width 286 height 57
click at [234, 513] on div "7 - Rm 4:10" at bounding box center [153, 527] width 247 height 38
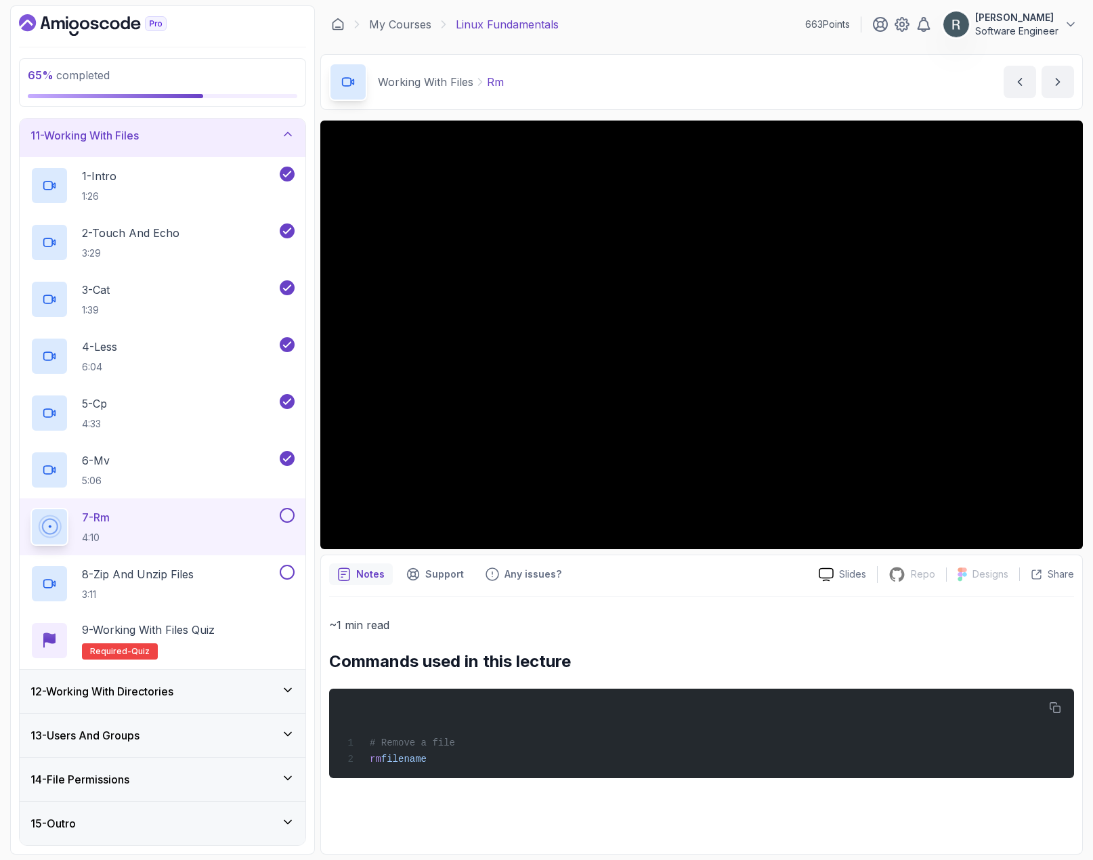
click at [282, 514] on button at bounding box center [287, 515] width 15 height 15
click at [223, 572] on div "8 - Zip and Unzip Files 3:11" at bounding box center [153, 584] width 247 height 38
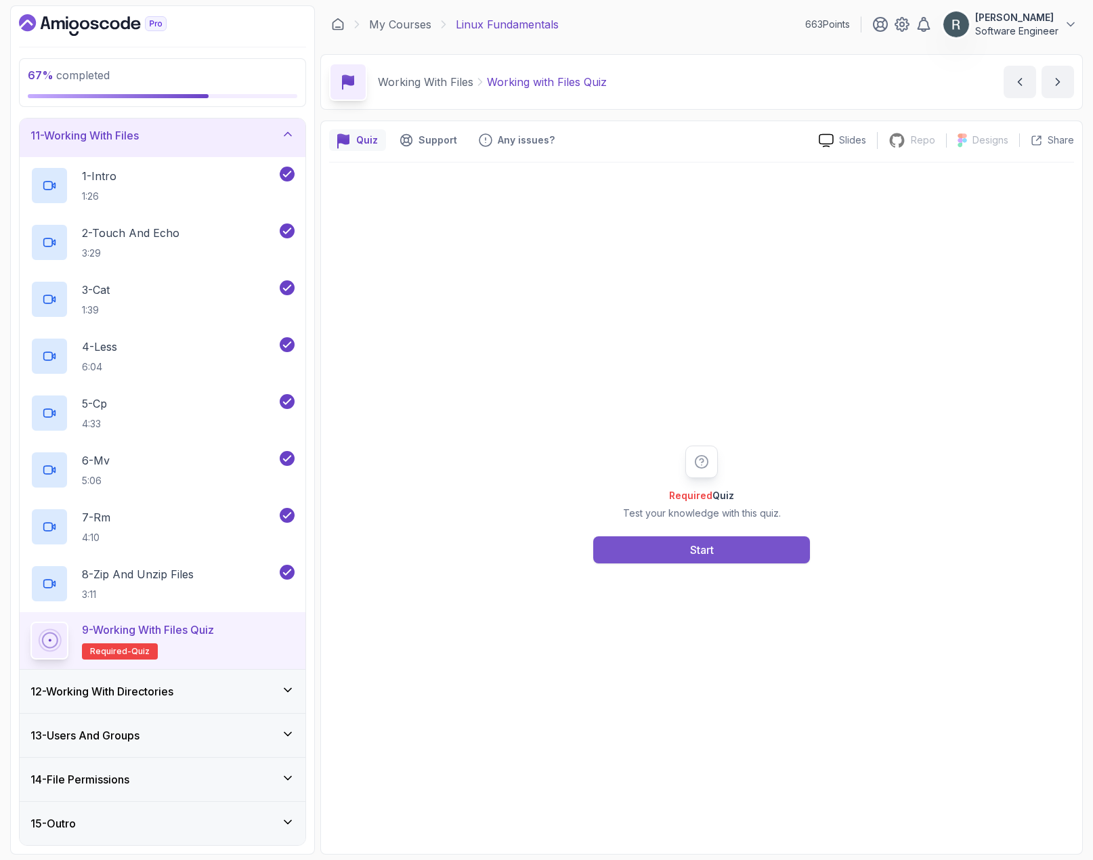
click at [783, 559] on button "Start" at bounding box center [701, 549] width 217 height 27
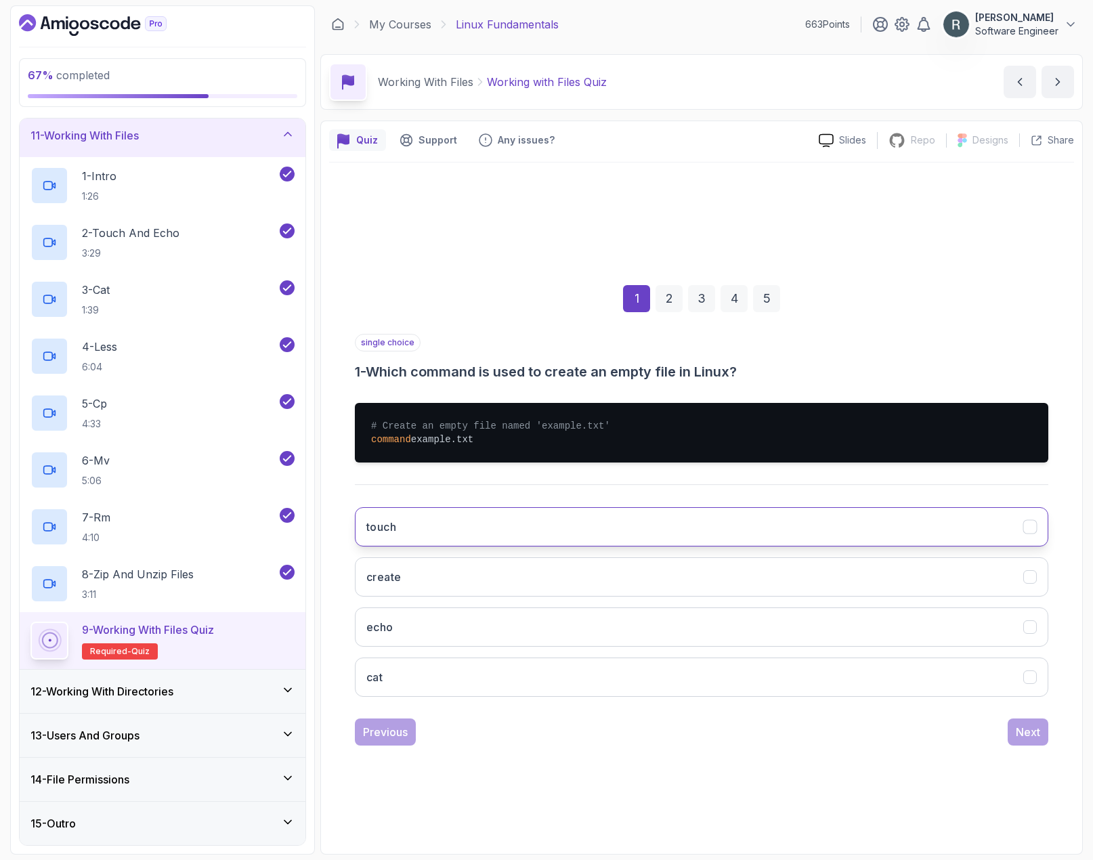
click at [500, 517] on button "touch" at bounding box center [702, 526] width 694 height 39
click at [996, 731] on div "Next" at bounding box center [1028, 732] width 24 height 16
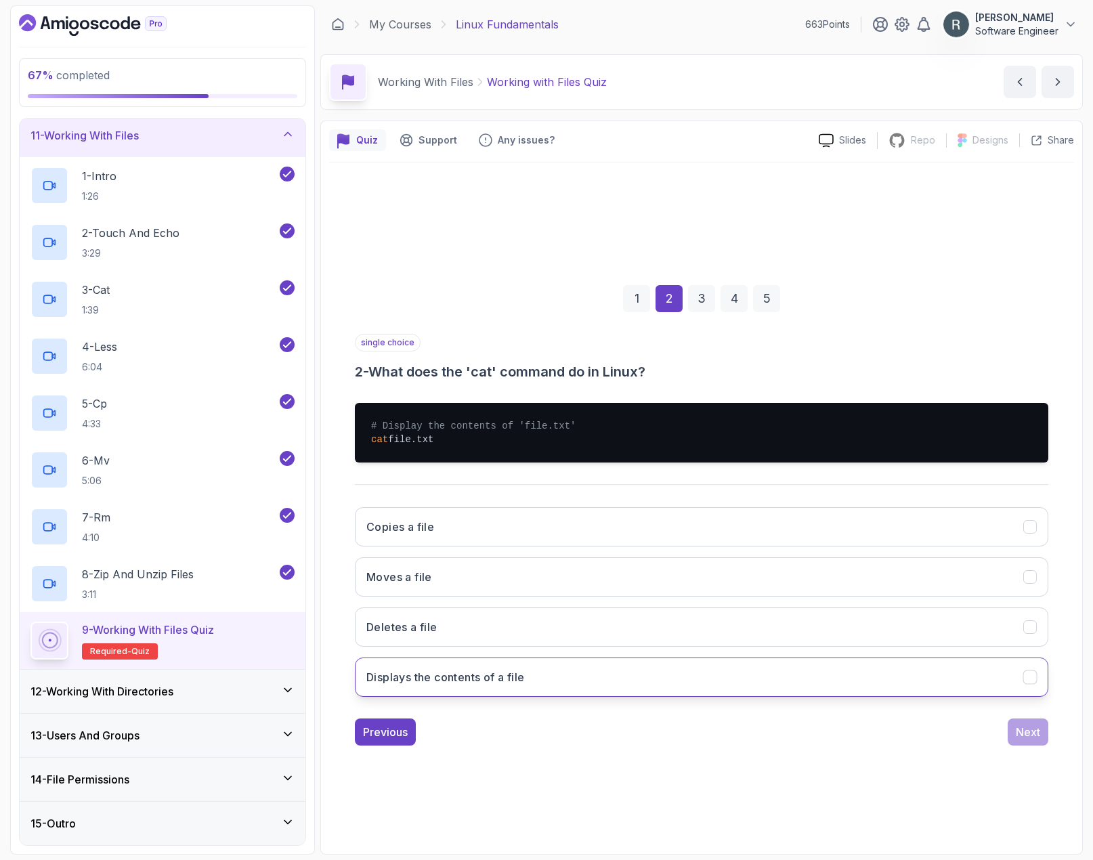
click at [505, 678] on h3 "Displays the contents of a file" at bounding box center [445, 677] width 158 height 16
click at [996, 735] on div "Next" at bounding box center [1028, 732] width 24 height 16
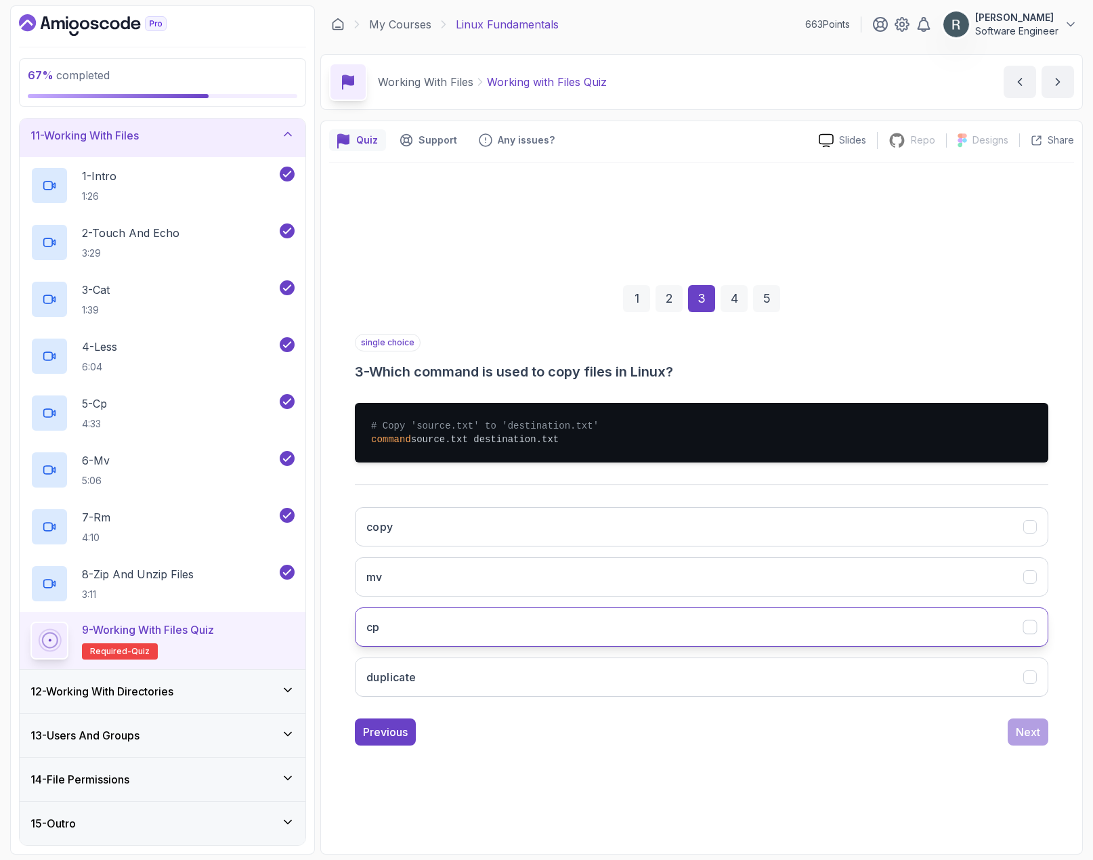
click at [539, 611] on button "cp" at bounding box center [702, 626] width 694 height 39
click at [996, 731] on div "Next" at bounding box center [1028, 732] width 24 height 16
click at [467, 634] on button "mv" at bounding box center [702, 626] width 694 height 39
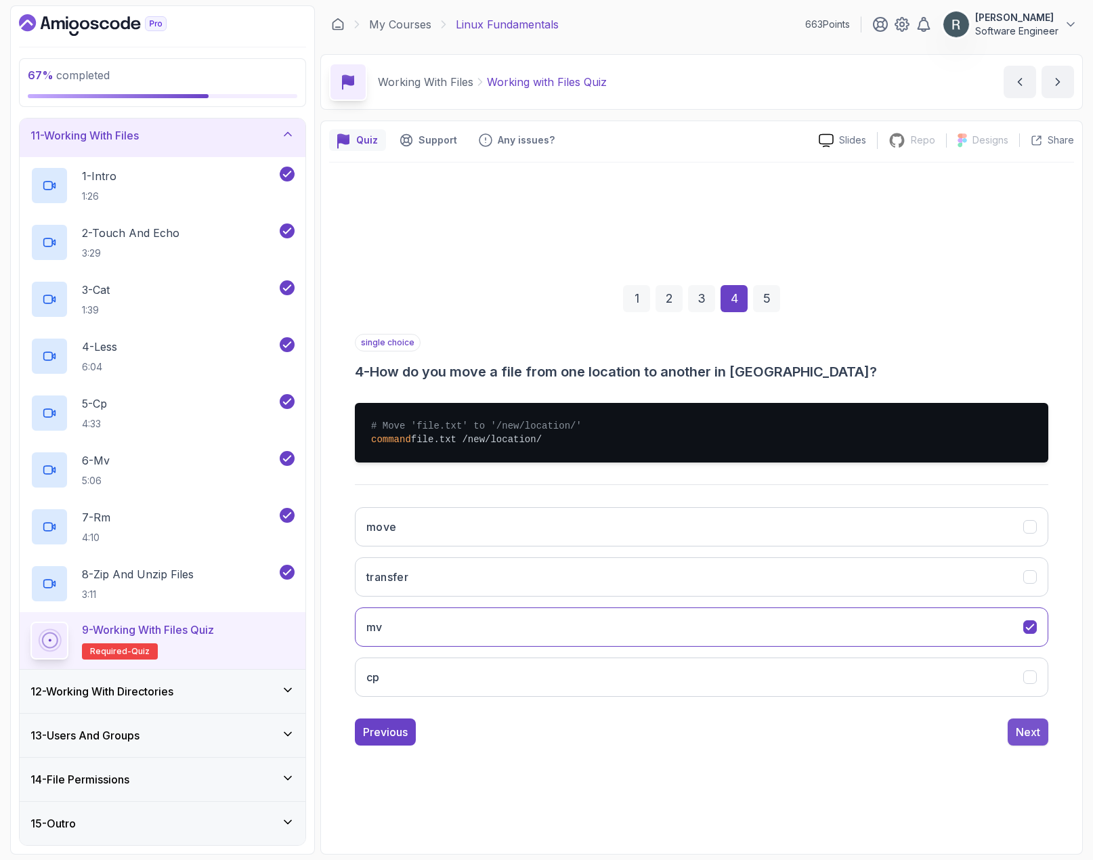
click at [996, 732] on div "Next" at bounding box center [1028, 732] width 24 height 16
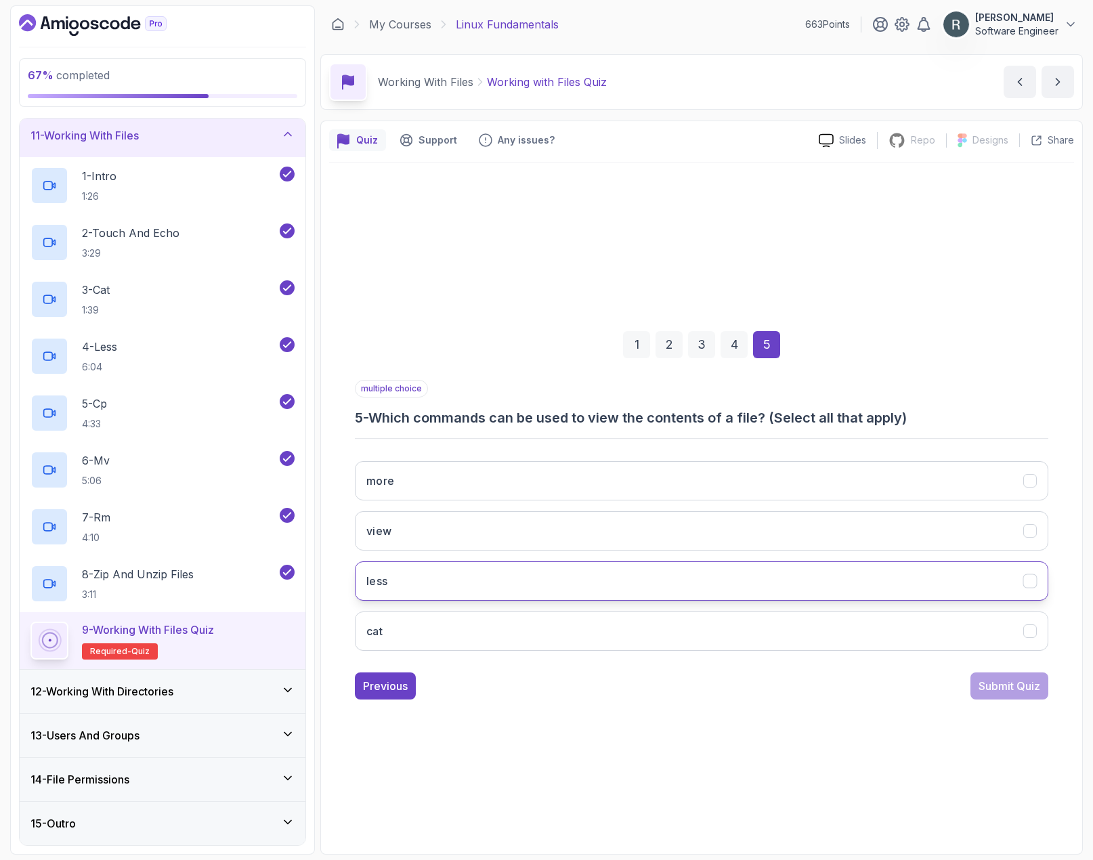
click at [549, 599] on button "less" at bounding box center [702, 580] width 694 height 39
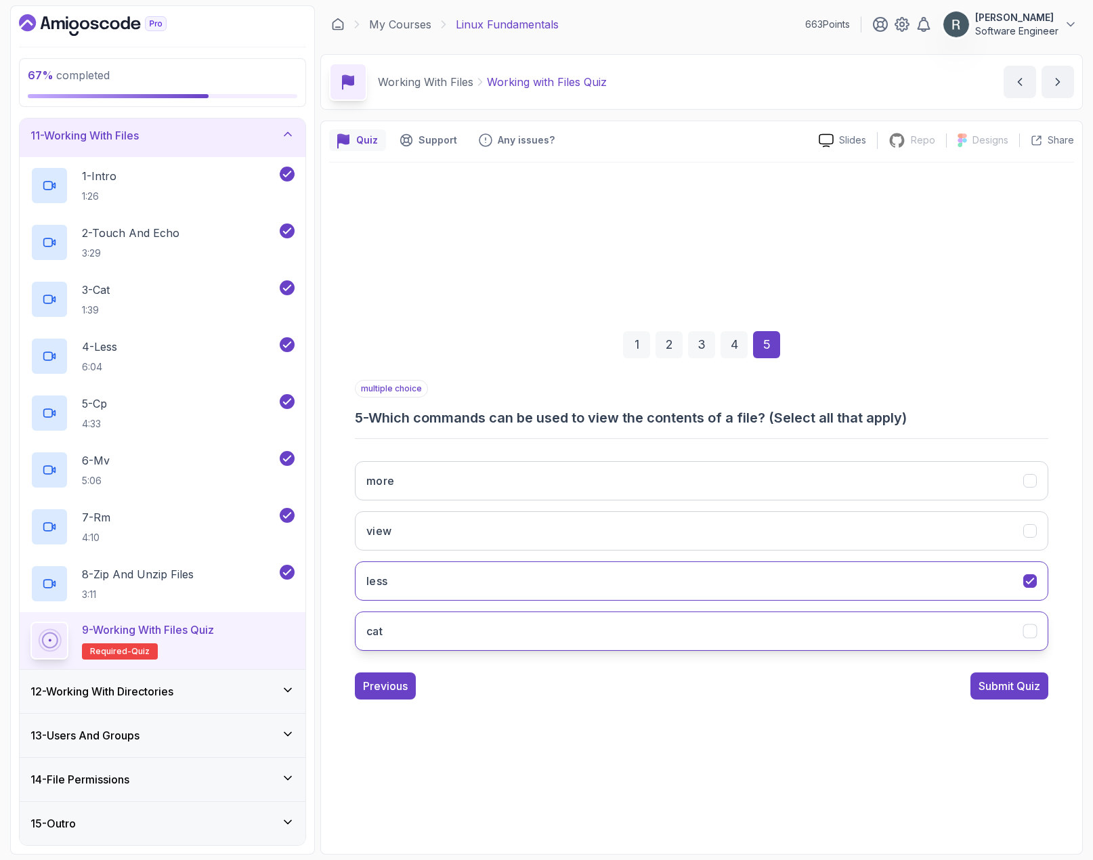
click at [553, 629] on button "cat" at bounding box center [702, 631] width 694 height 39
click at [996, 690] on div "Submit Quiz" at bounding box center [1010, 686] width 62 height 16
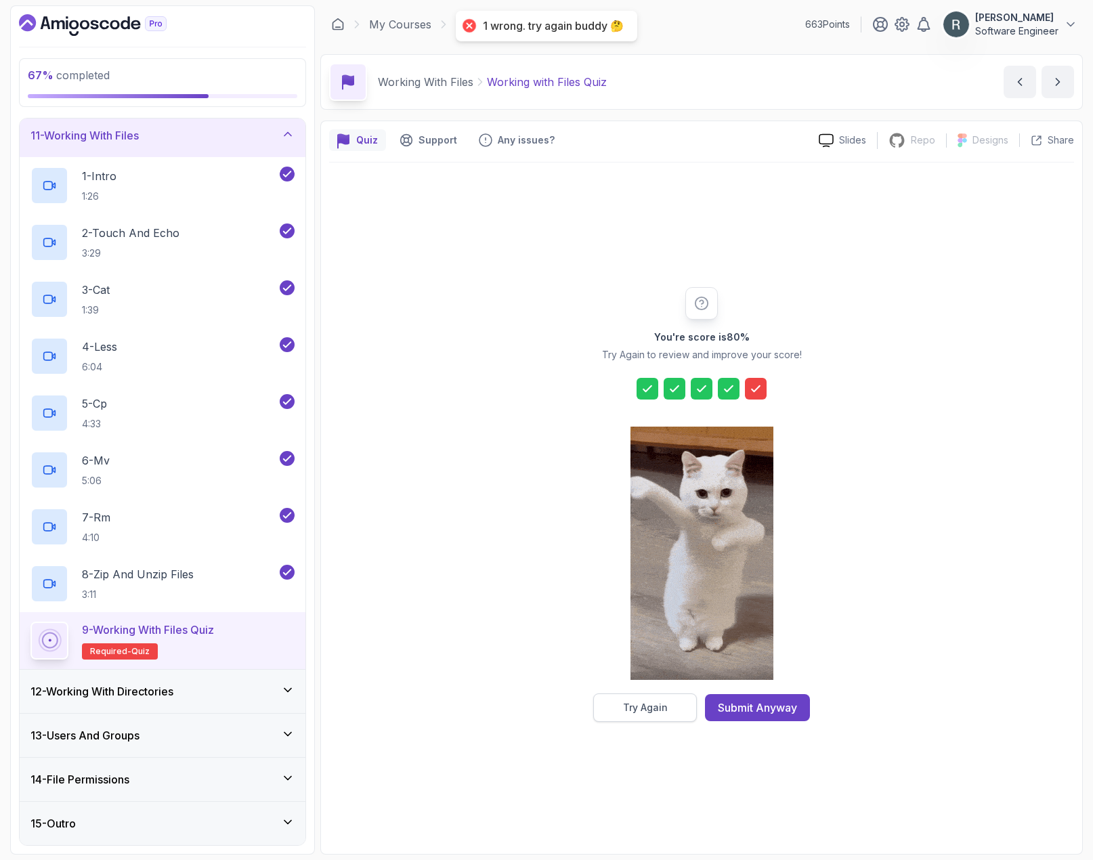
click at [679, 707] on button "Try Again" at bounding box center [645, 708] width 104 height 28
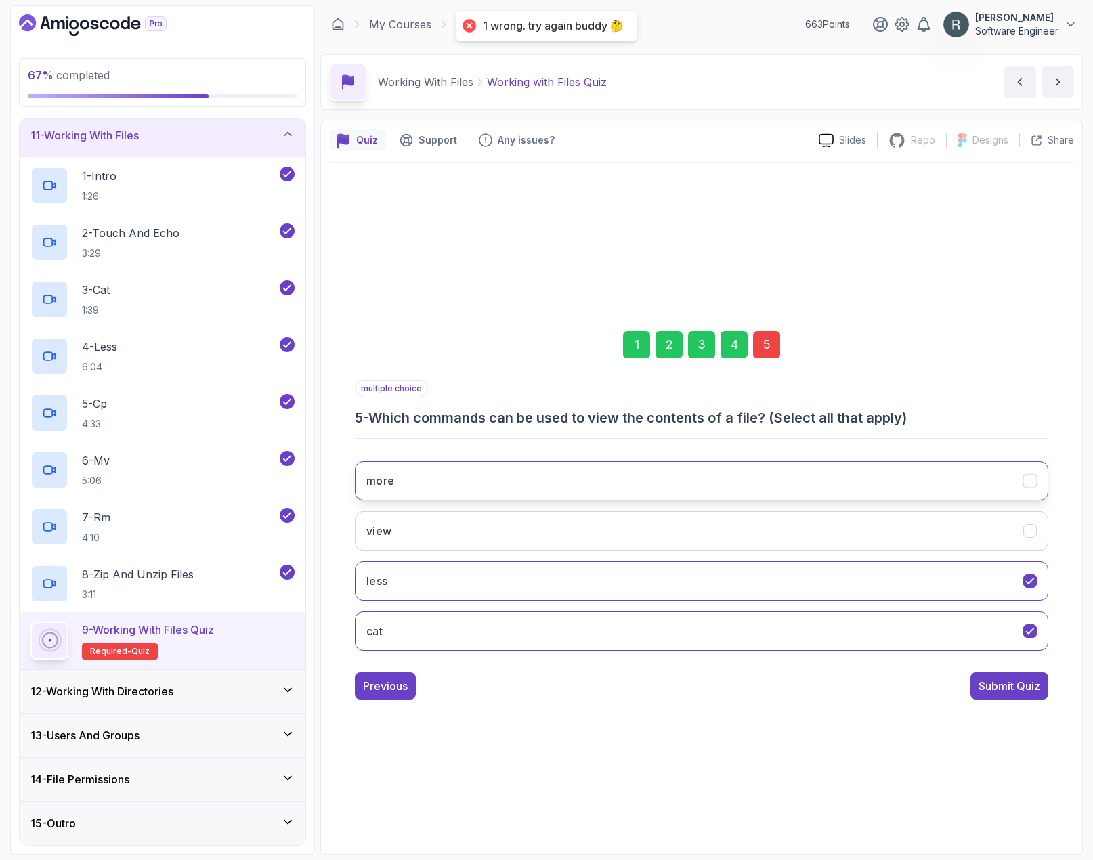
click at [860, 472] on button "more" at bounding box center [702, 480] width 694 height 39
click at [996, 685] on div "Submit Quiz" at bounding box center [1010, 686] width 62 height 16
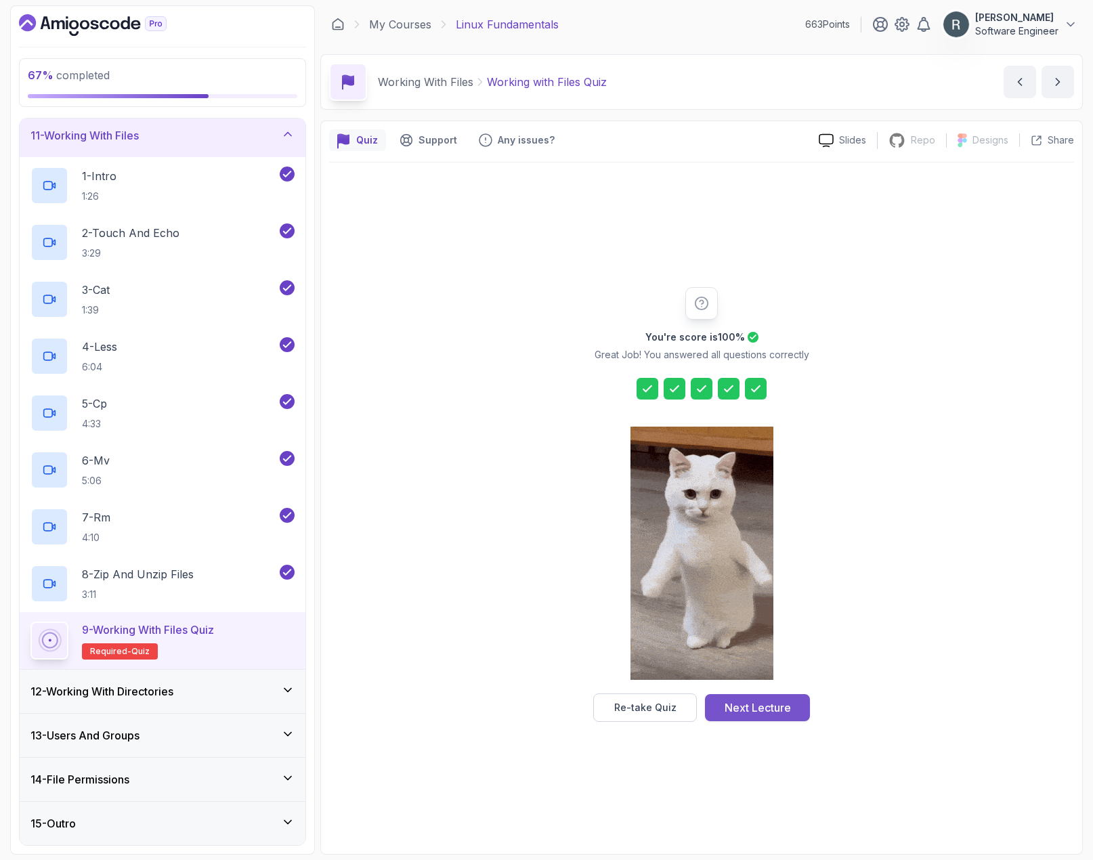
click at [733, 710] on div "Next Lecture" at bounding box center [758, 708] width 66 height 16
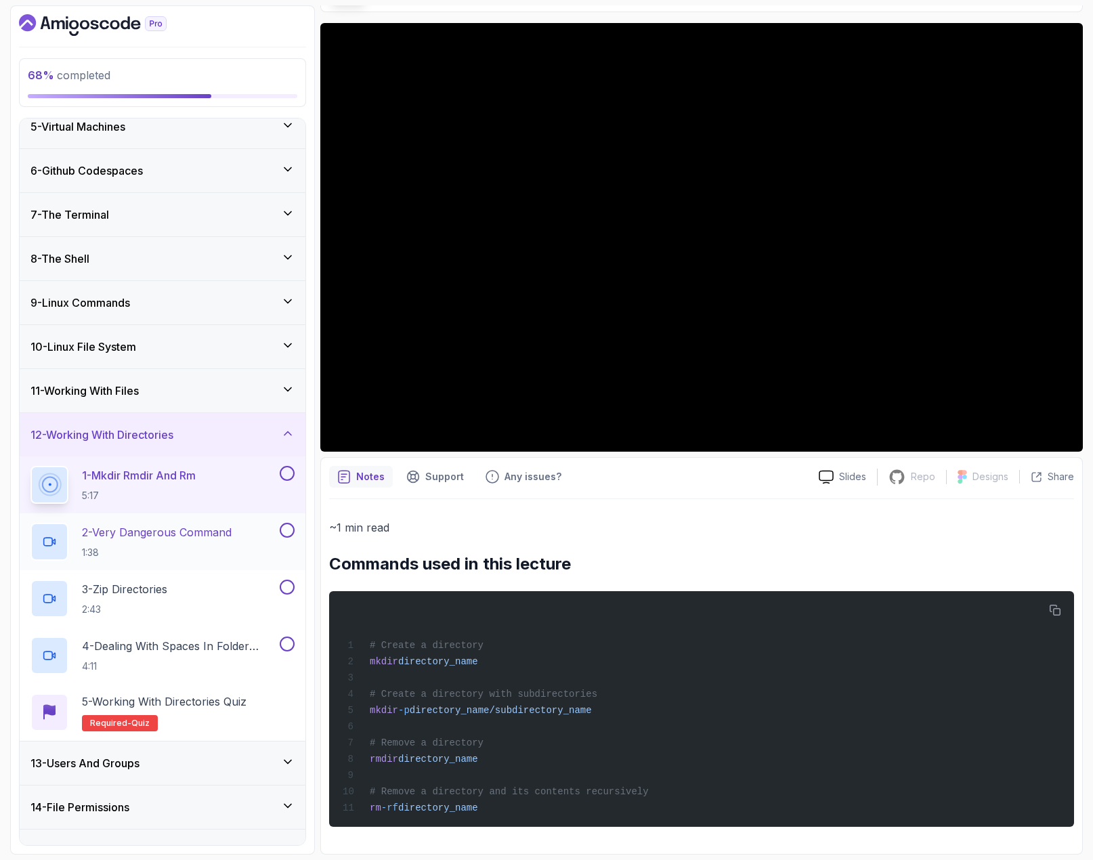
scroll to position [217, 0]
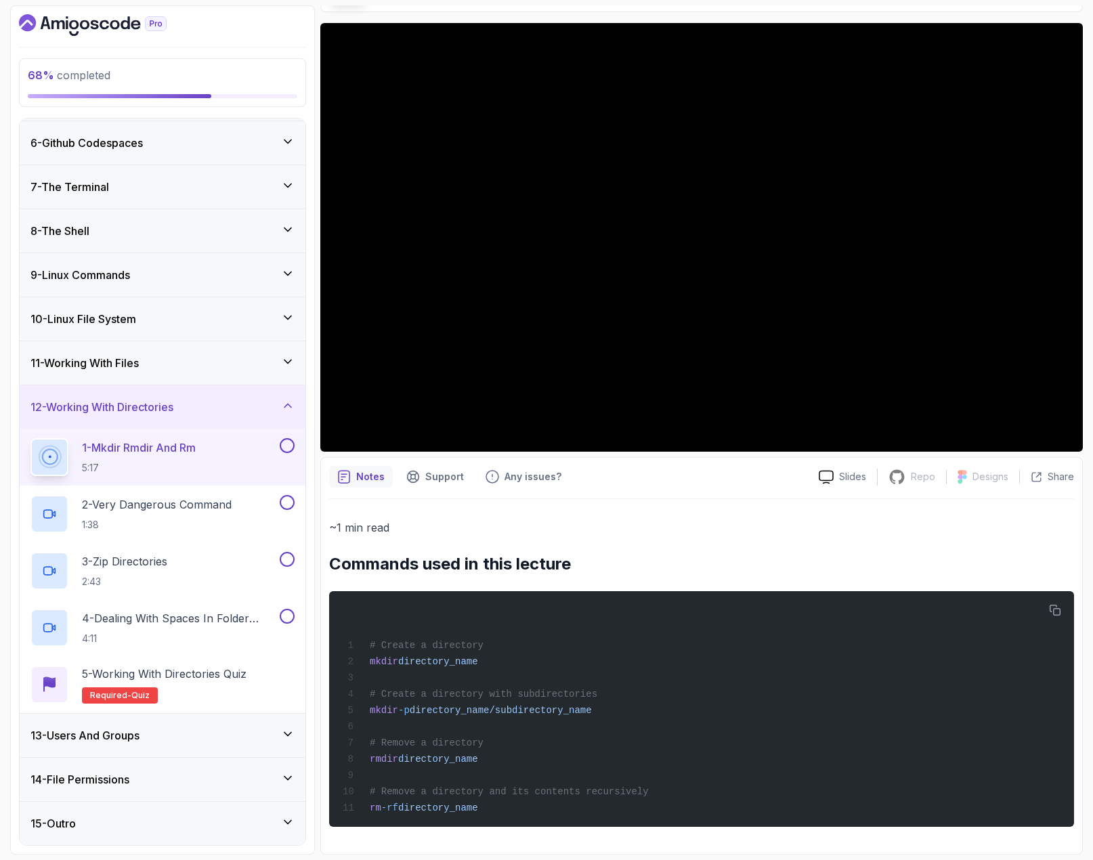
click at [289, 440] on button at bounding box center [287, 445] width 15 height 15
click at [253, 500] on div "2 - Very Dangerous Command 1:38" at bounding box center [153, 514] width 247 height 38
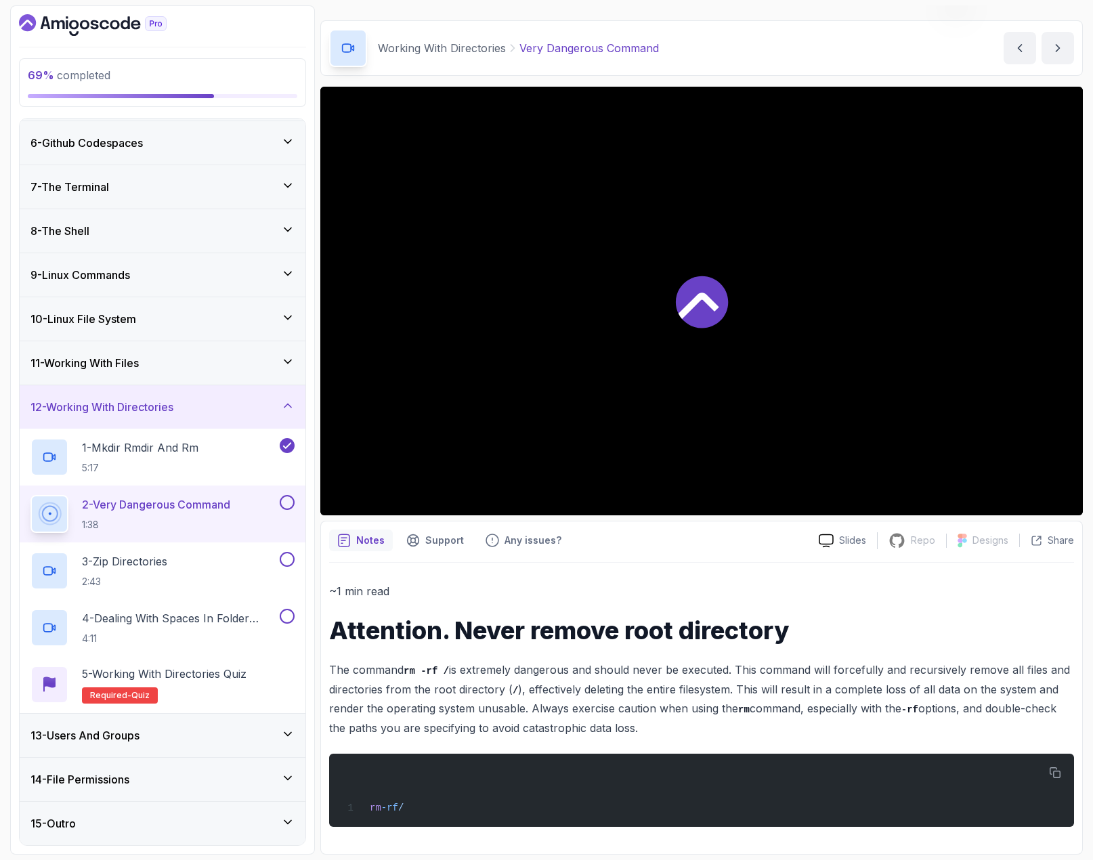
scroll to position [35, 0]
click at [286, 501] on button at bounding box center [287, 502] width 15 height 15
click at [223, 557] on div "3 - Zip Directories 2:43" at bounding box center [153, 571] width 247 height 38
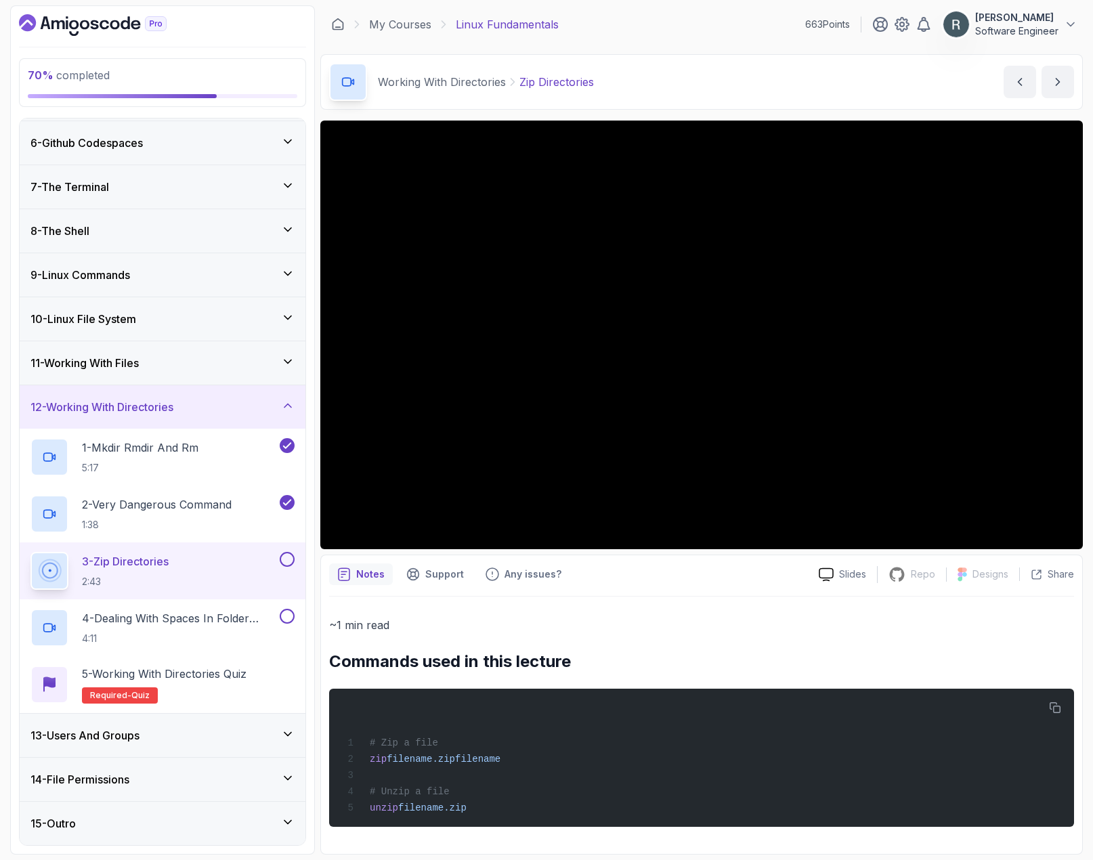
click at [293, 559] on button at bounding box center [287, 559] width 15 height 15
click at [211, 625] on p "4 - Dealing With Spaces In Folder Names" at bounding box center [179, 618] width 195 height 16
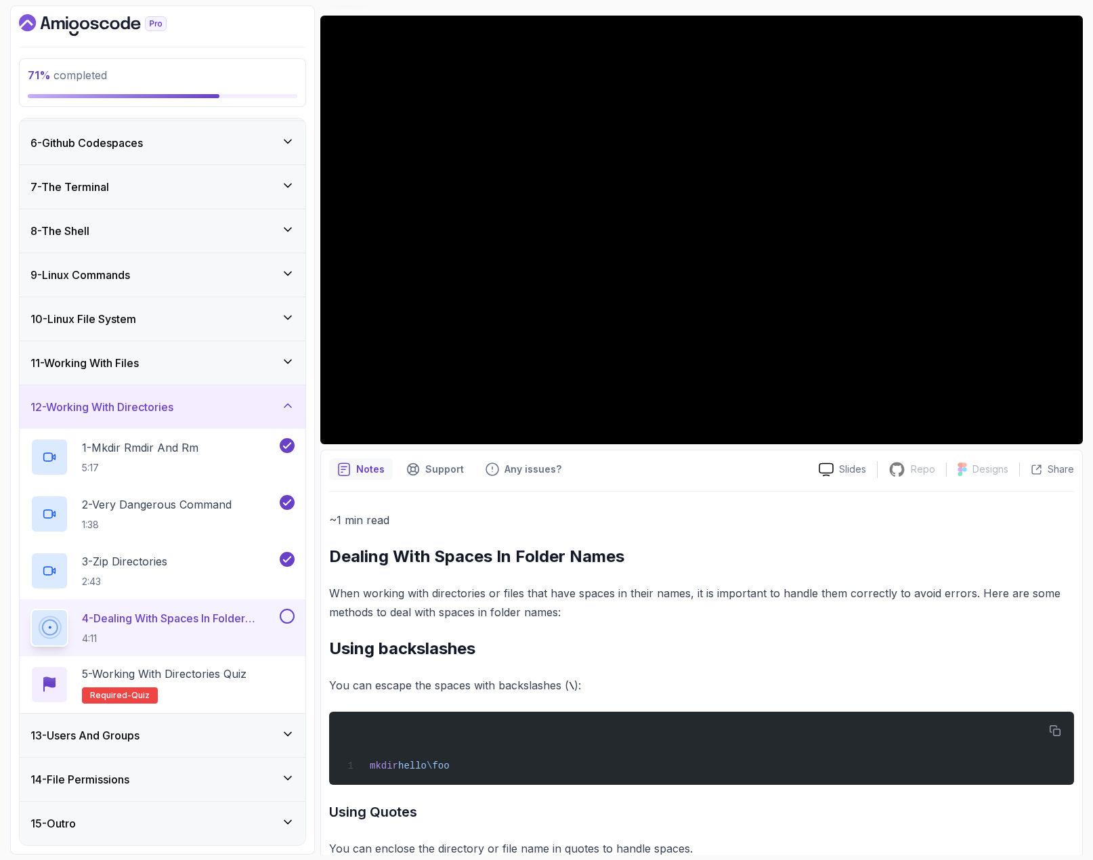
click at [283, 624] on button "4 - Dealing With Spaces In Folder Names 4:11" at bounding box center [162, 628] width 264 height 38
click at [289, 615] on button at bounding box center [287, 616] width 15 height 15
click at [247, 673] on p "5 - Working with Directories Quiz" at bounding box center [164, 674] width 165 height 16
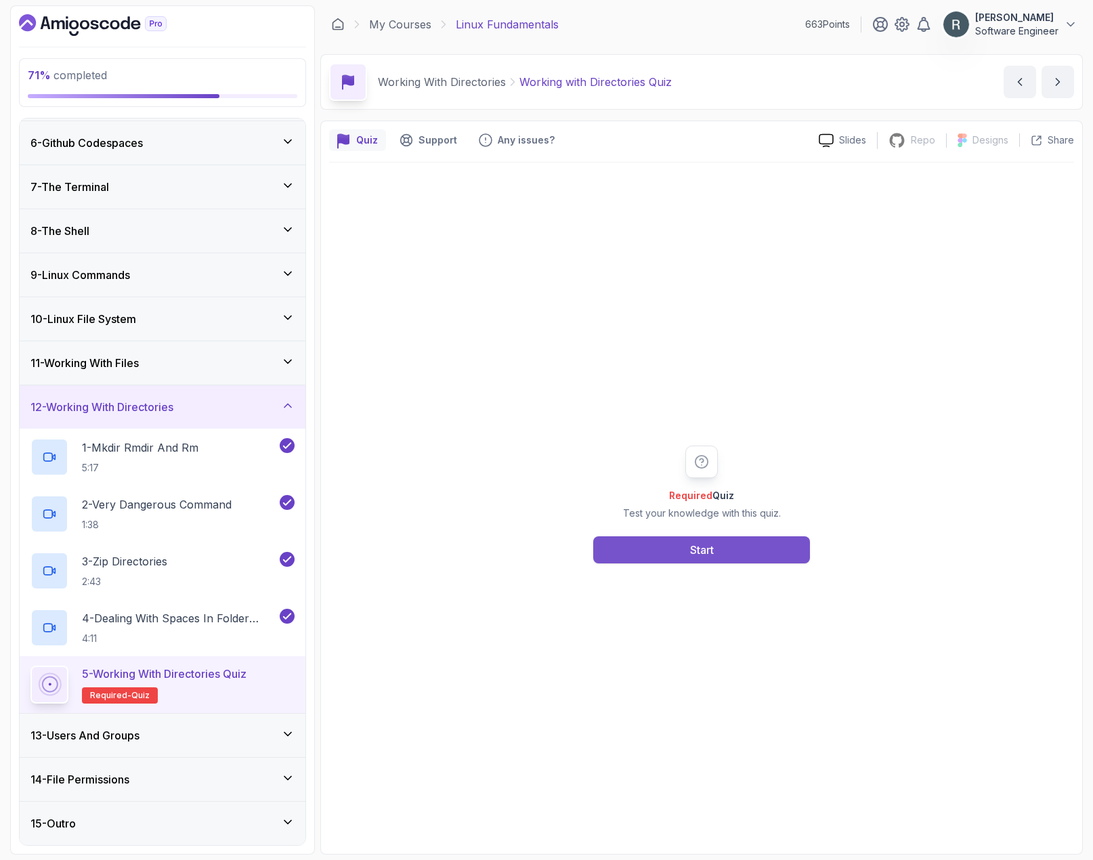
click at [682, 556] on button "Start" at bounding box center [701, 549] width 217 height 27
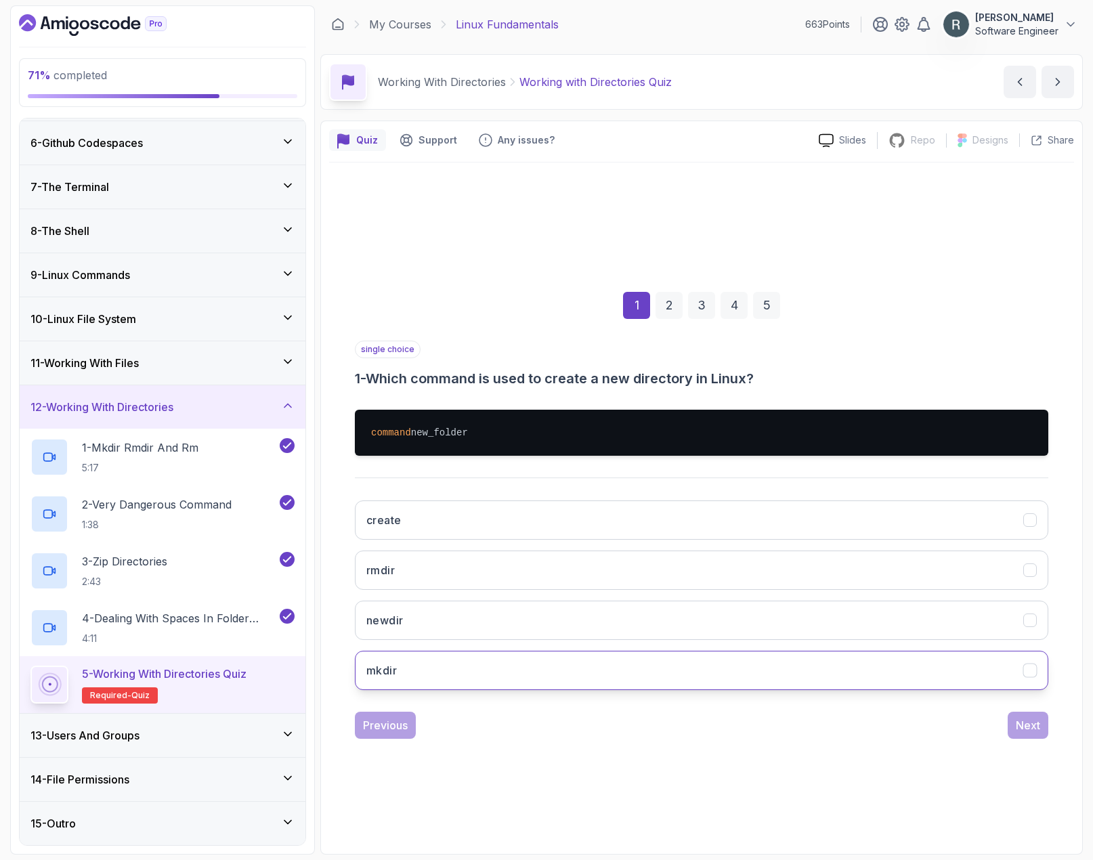
click at [489, 673] on button "mkdir" at bounding box center [702, 670] width 694 height 39
click at [996, 731] on div "Next" at bounding box center [1028, 725] width 24 height 16
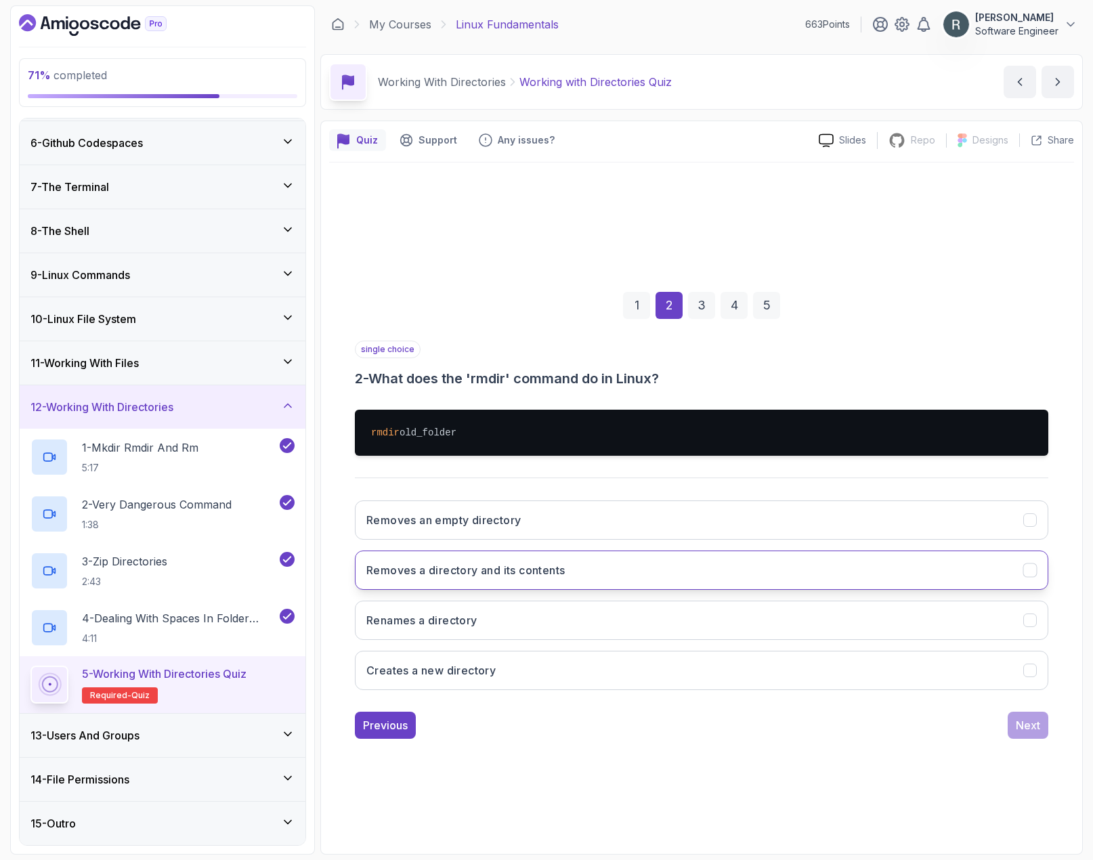
click at [515, 570] on h3 "Removes a directory and its contents" at bounding box center [465, 570] width 198 height 16
click at [996, 738] on div "1 2 3 4 5 single choice 2 - What does the 'rmdir' command do in Linux? rmdir ol…" at bounding box center [701, 504] width 745 height 490
click at [996, 724] on div "Next" at bounding box center [1028, 725] width 24 height 16
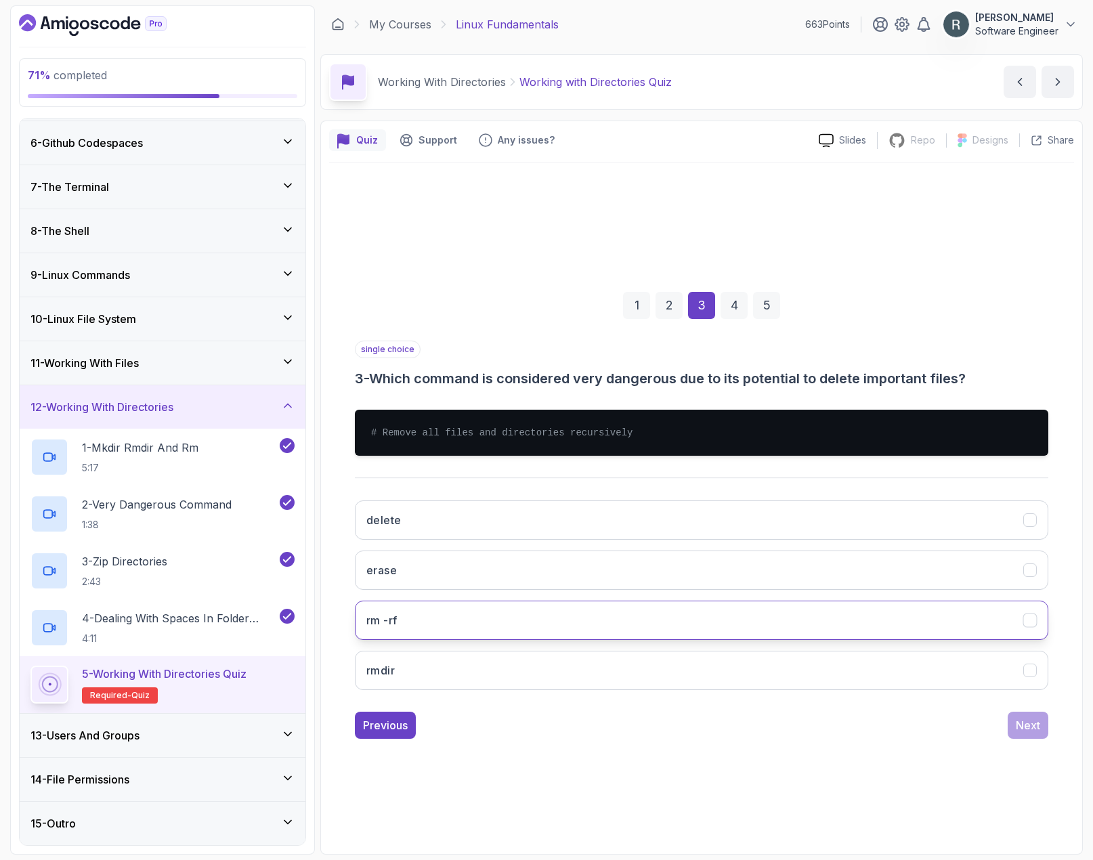
click at [657, 633] on button "rm -rf" at bounding box center [702, 620] width 694 height 39
click at [399, 724] on div "Previous" at bounding box center [385, 725] width 45 height 16
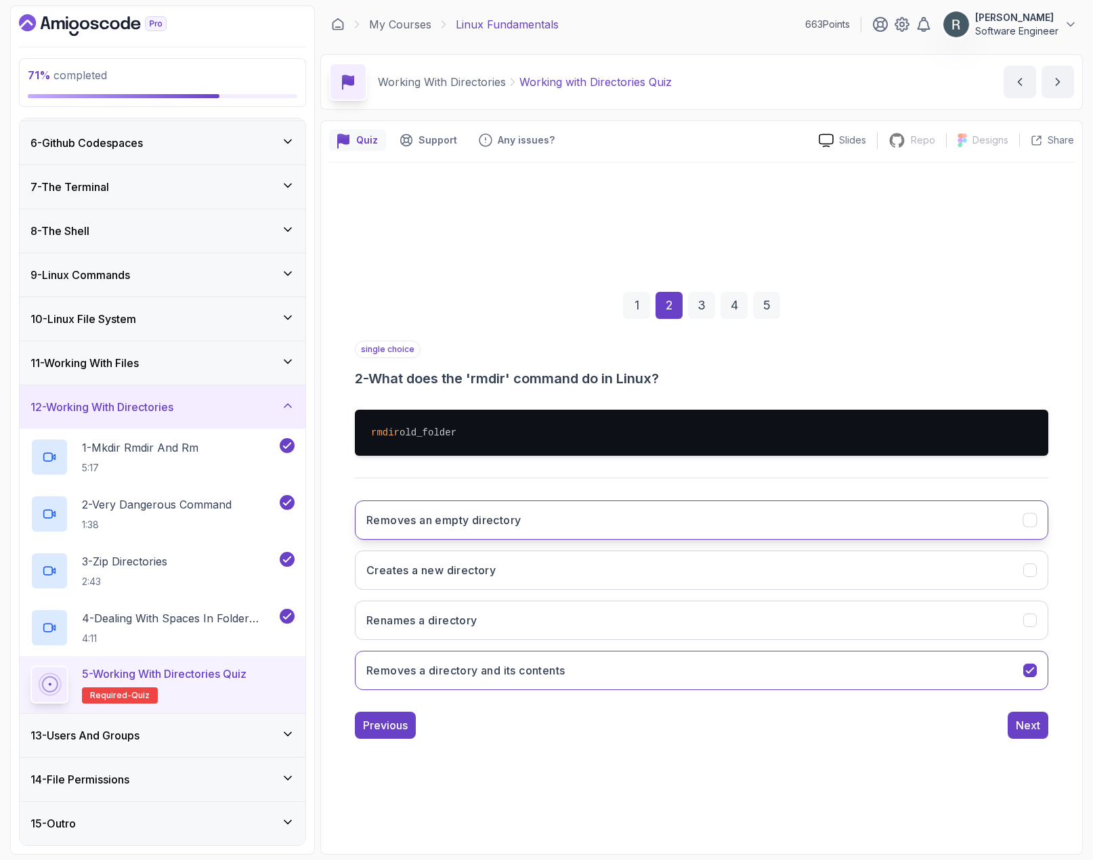
click at [507, 530] on button "Removes an empty directory" at bounding box center [702, 519] width 694 height 39
click at [996, 722] on div "Next" at bounding box center [1028, 725] width 24 height 16
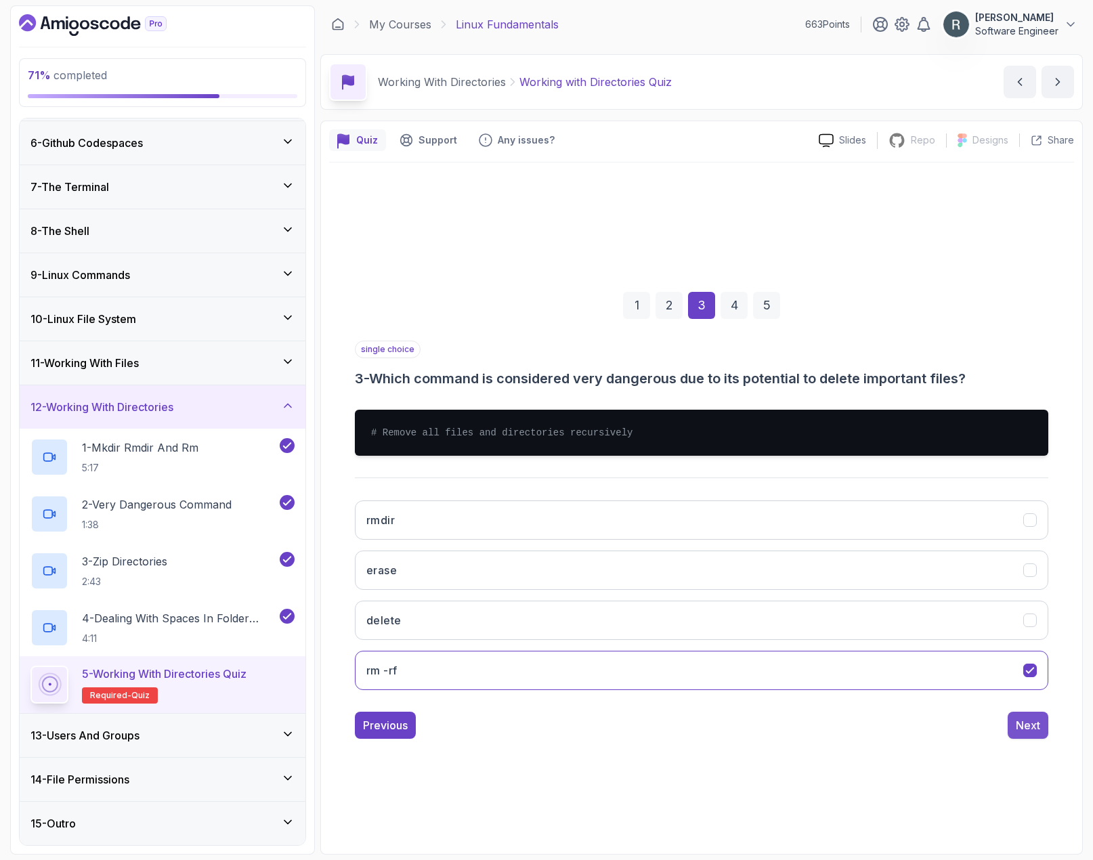
click at [996, 725] on div "Next" at bounding box center [1028, 725] width 24 height 16
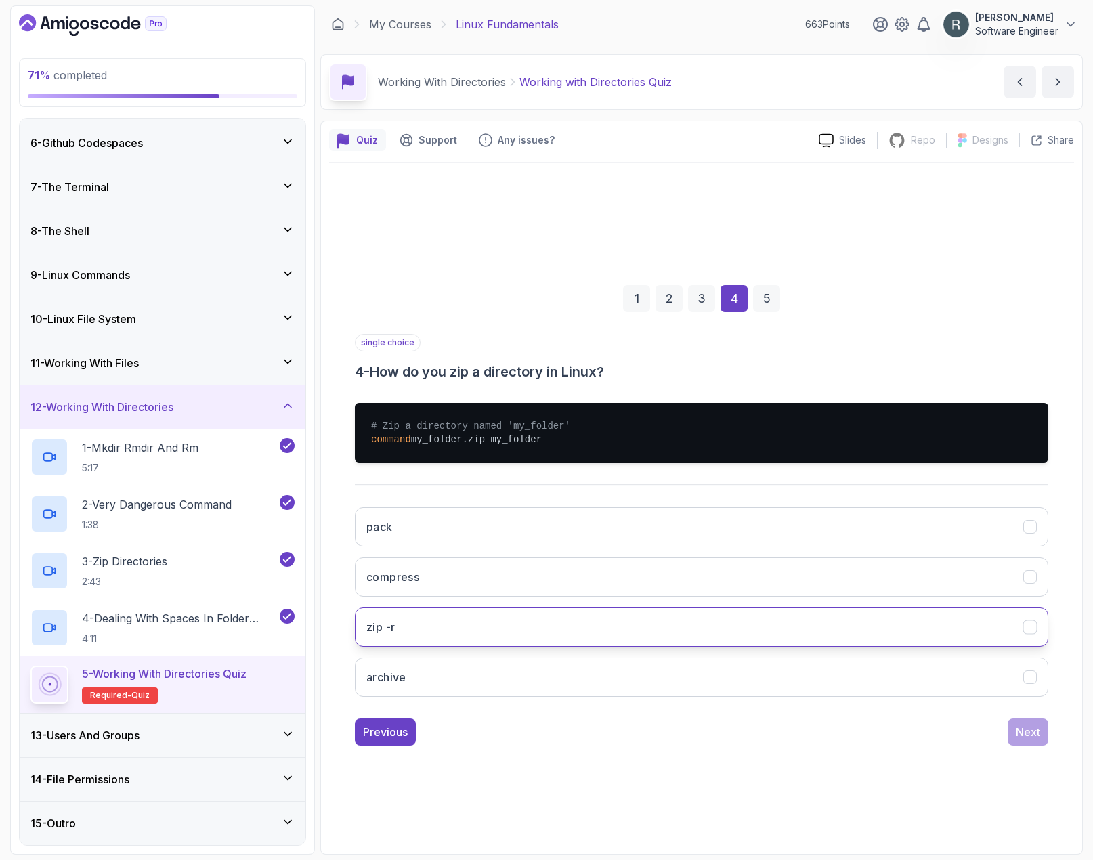
click at [647, 623] on button "zip -r" at bounding box center [702, 626] width 694 height 39
click at [996, 735] on div "Next" at bounding box center [1028, 732] width 24 height 16
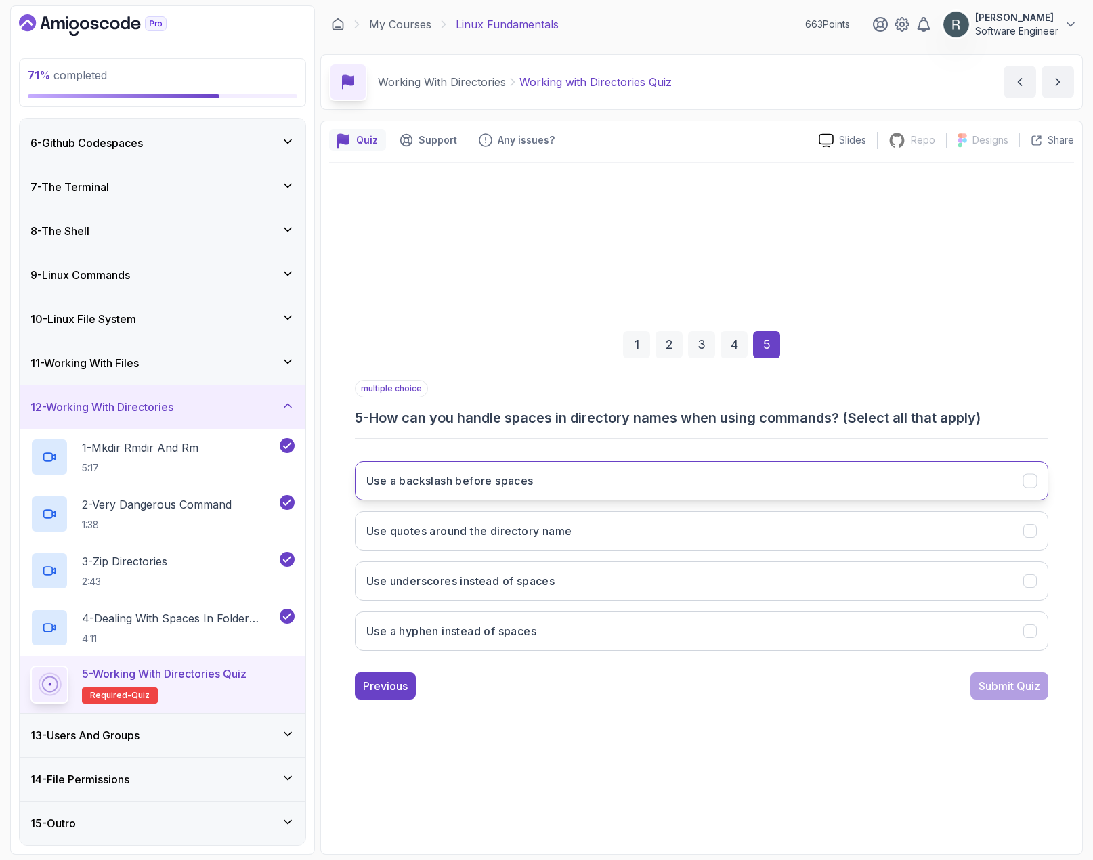
click at [618, 488] on button "Use a backslash before spaces" at bounding box center [702, 480] width 694 height 39
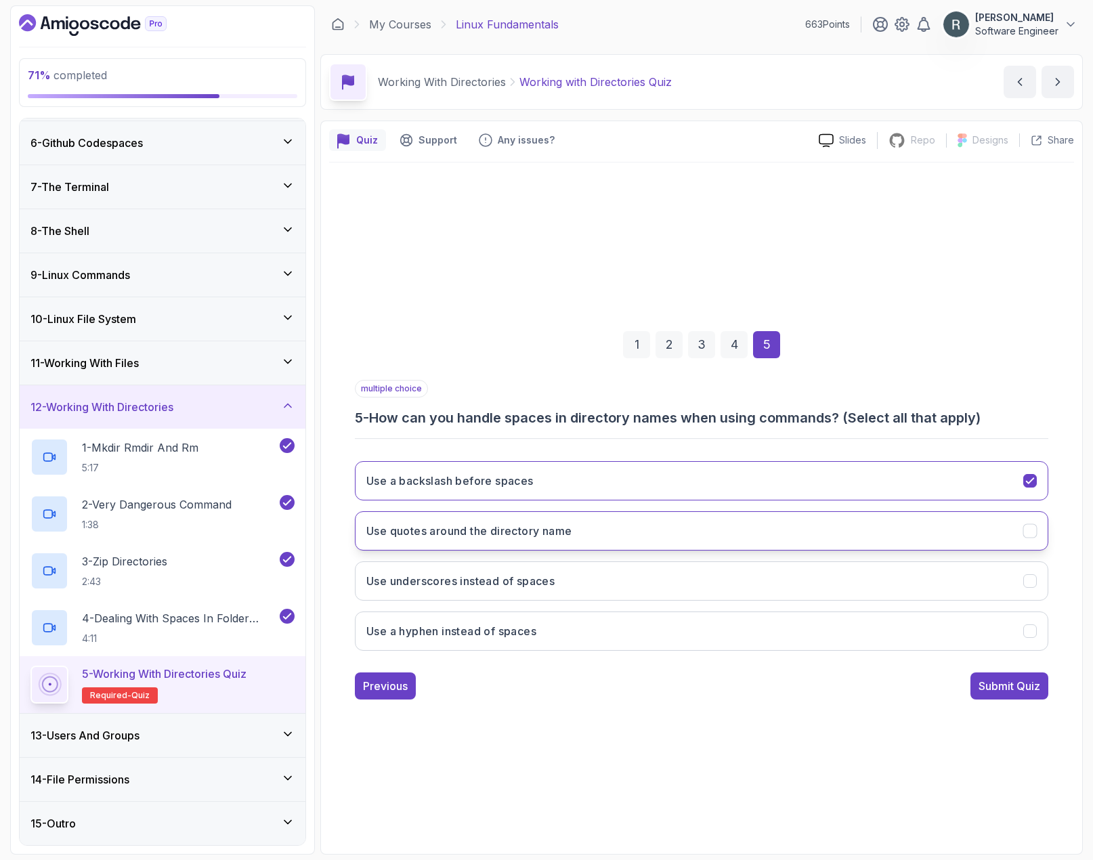
click at [550, 532] on h3 "Use quotes around the directory name" at bounding box center [468, 531] width 205 height 16
click at [996, 691] on div "Submit Quiz" at bounding box center [1010, 686] width 62 height 16
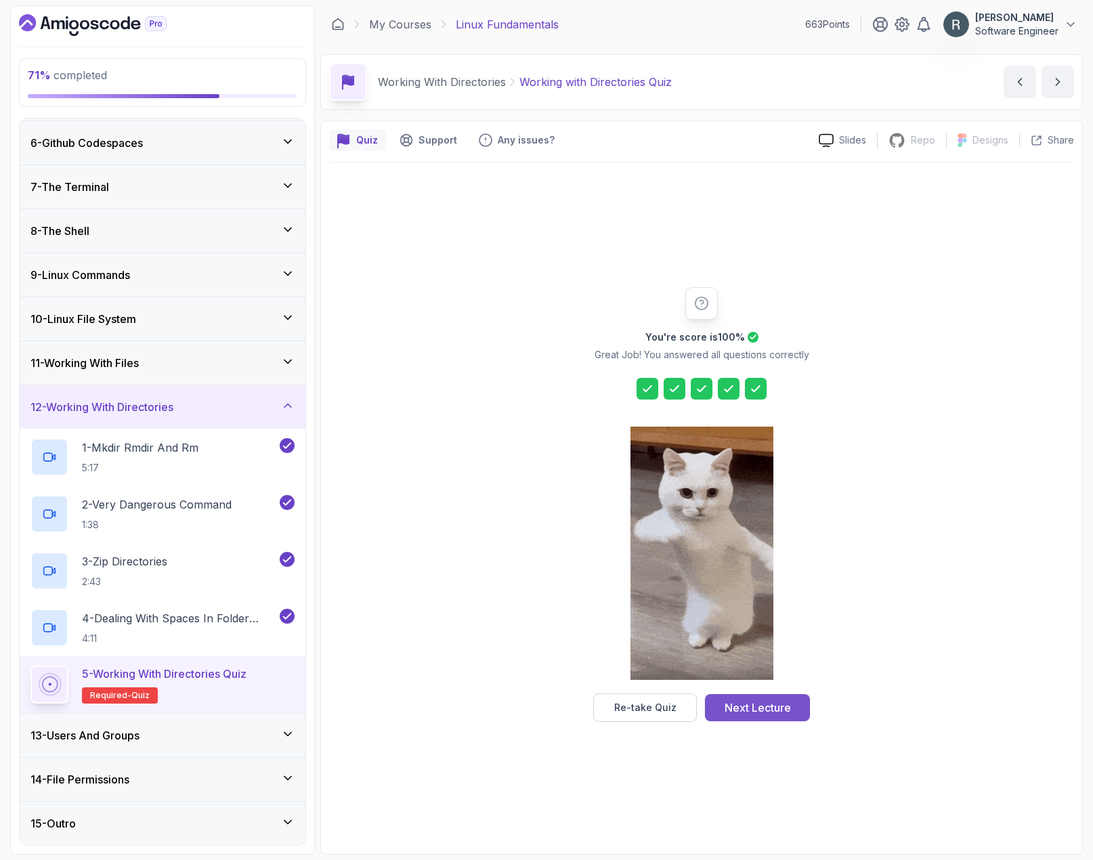
click at [770, 702] on div "Next Lecture" at bounding box center [758, 708] width 66 height 16
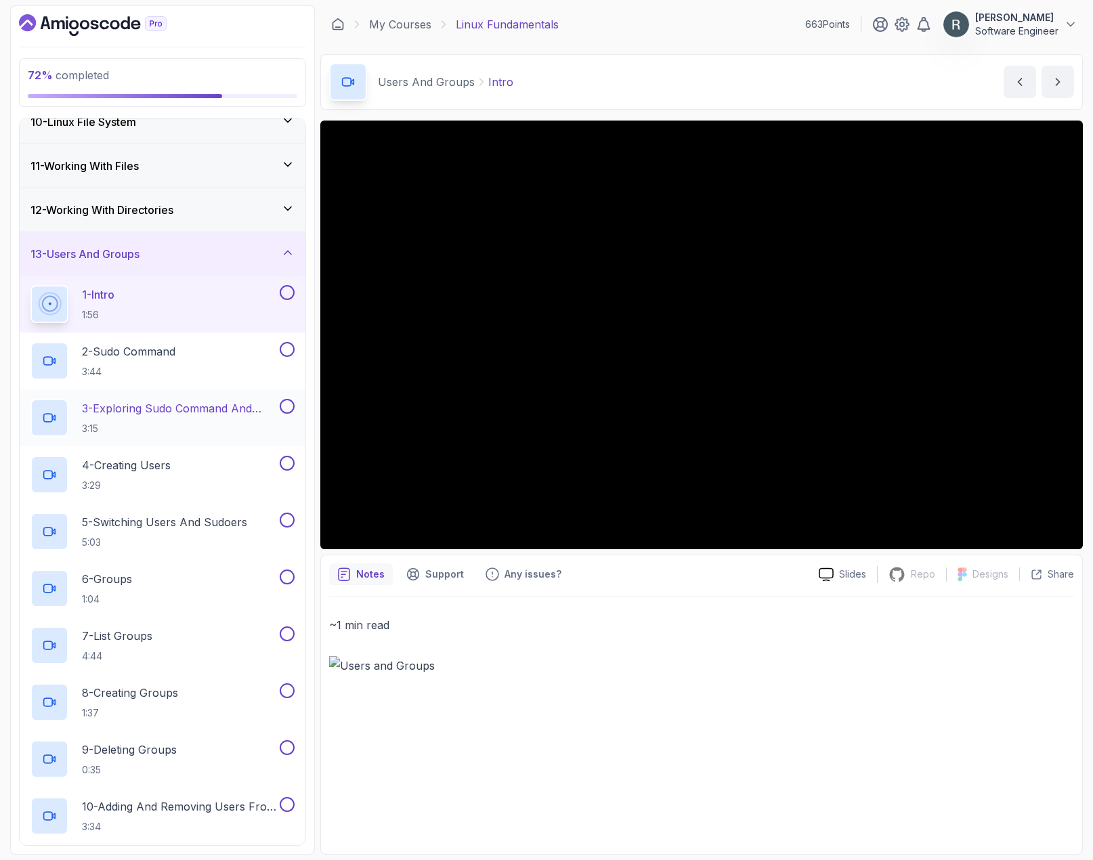
scroll to position [412, 0]
click at [291, 299] on button at bounding box center [287, 294] width 15 height 15
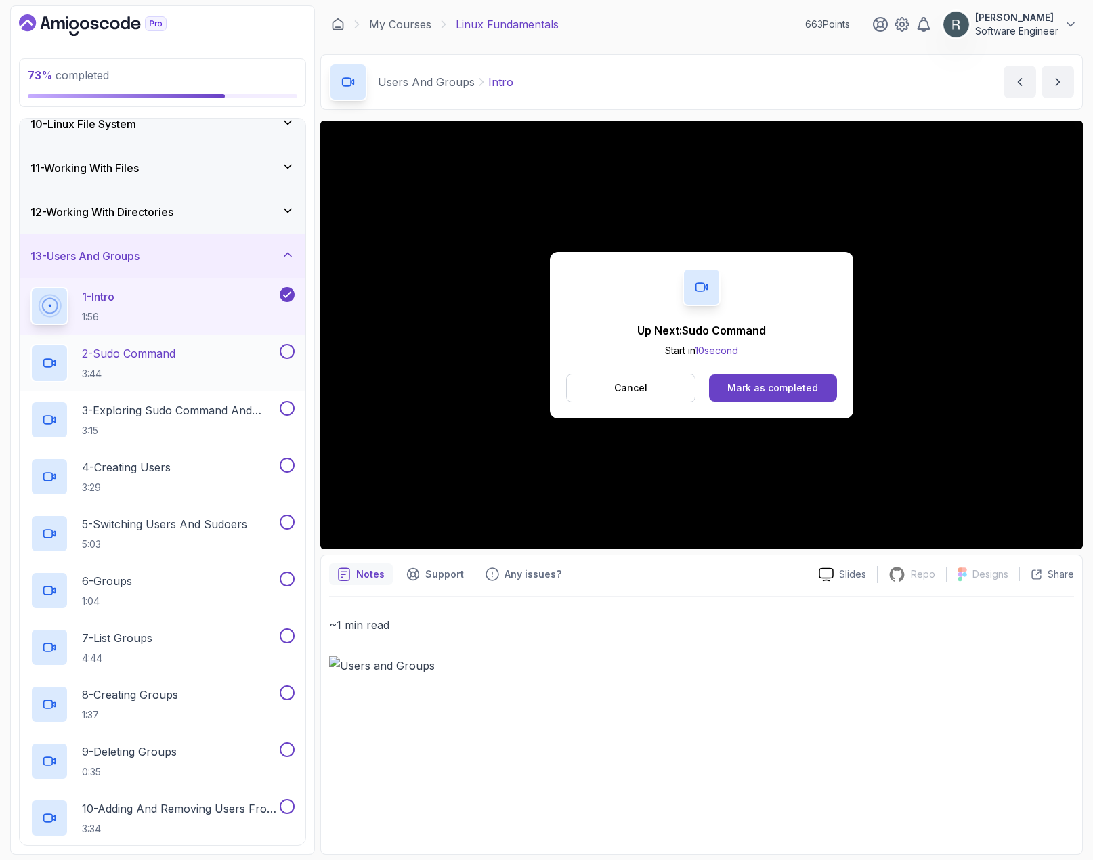
click at [219, 362] on div "2 - Sudo Command 3:44" at bounding box center [153, 363] width 247 height 38
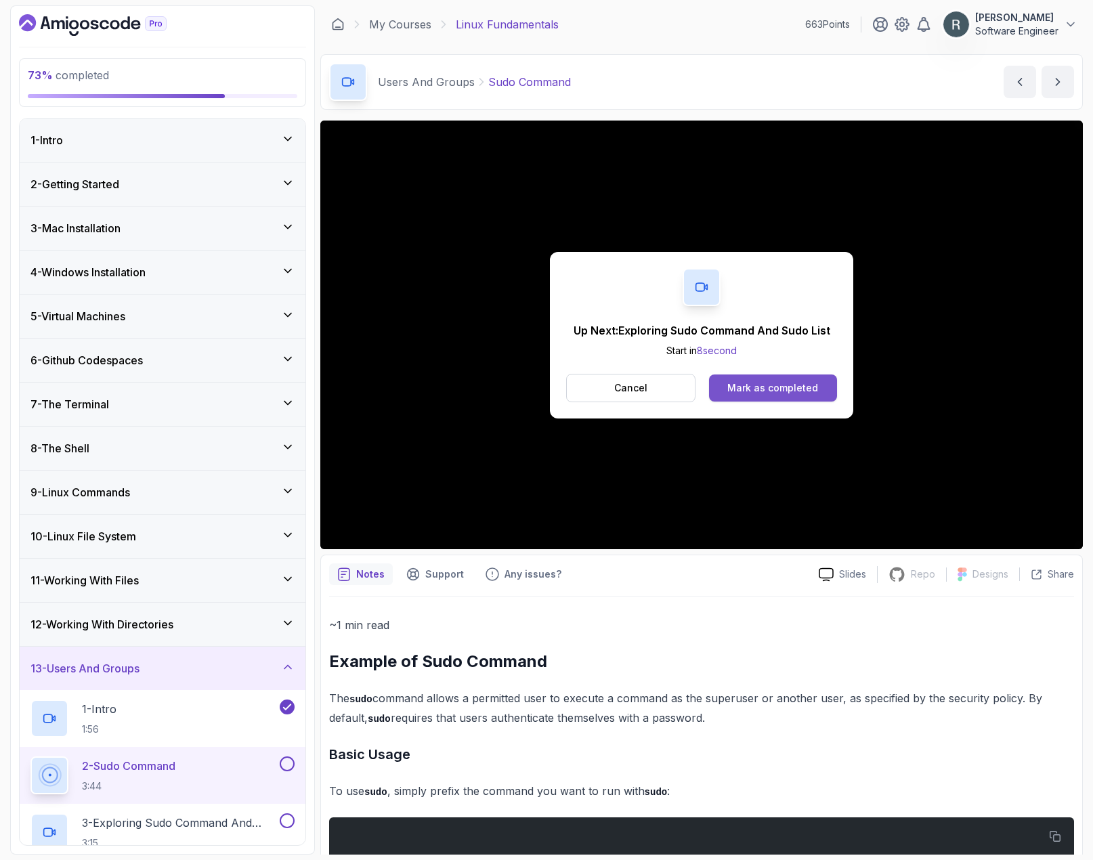
click at [769, 391] on div "Mark as completed" at bounding box center [772, 388] width 91 height 14
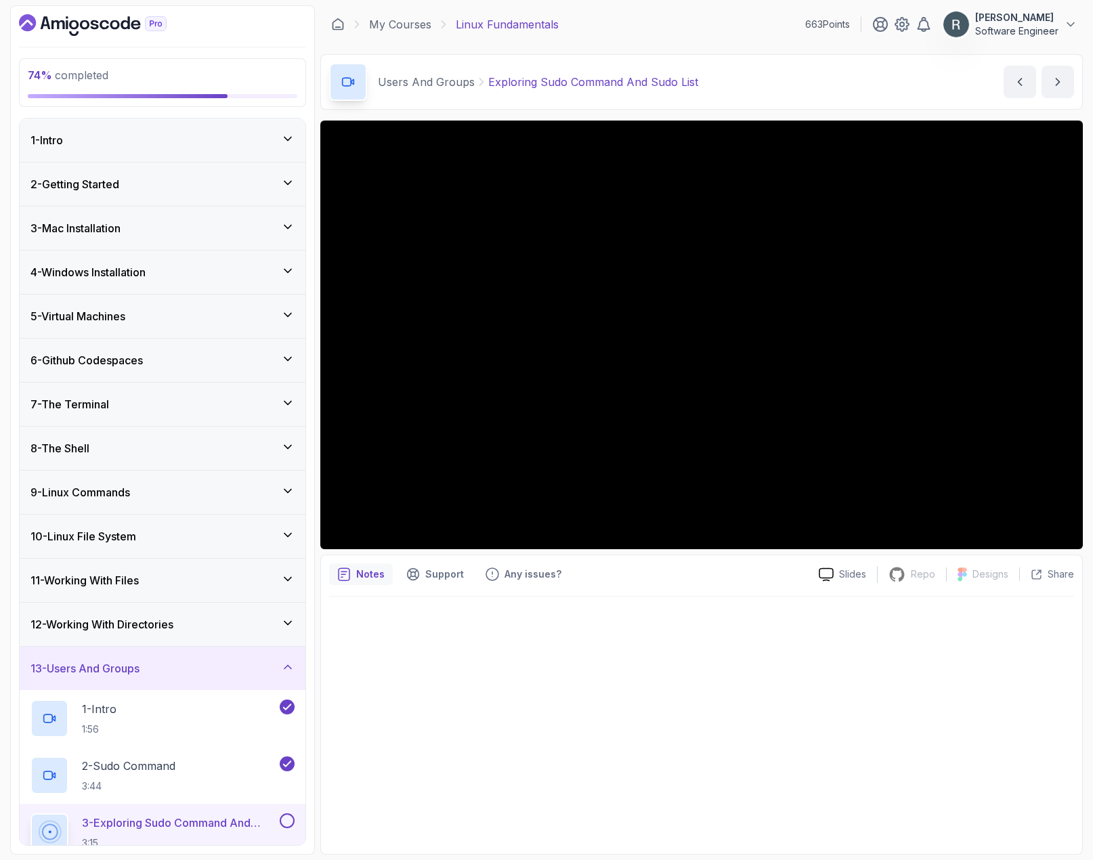
click at [691, 639] on div at bounding box center [701, 721] width 745 height 249
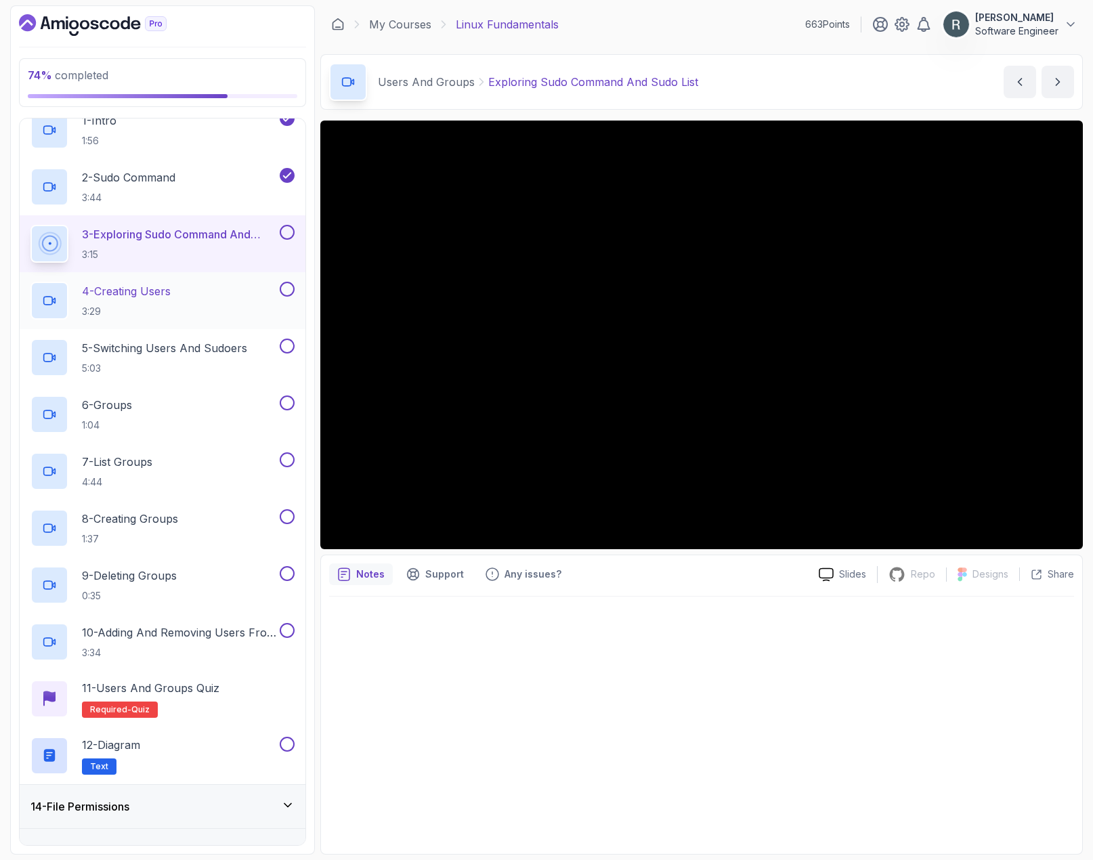
scroll to position [480, 0]
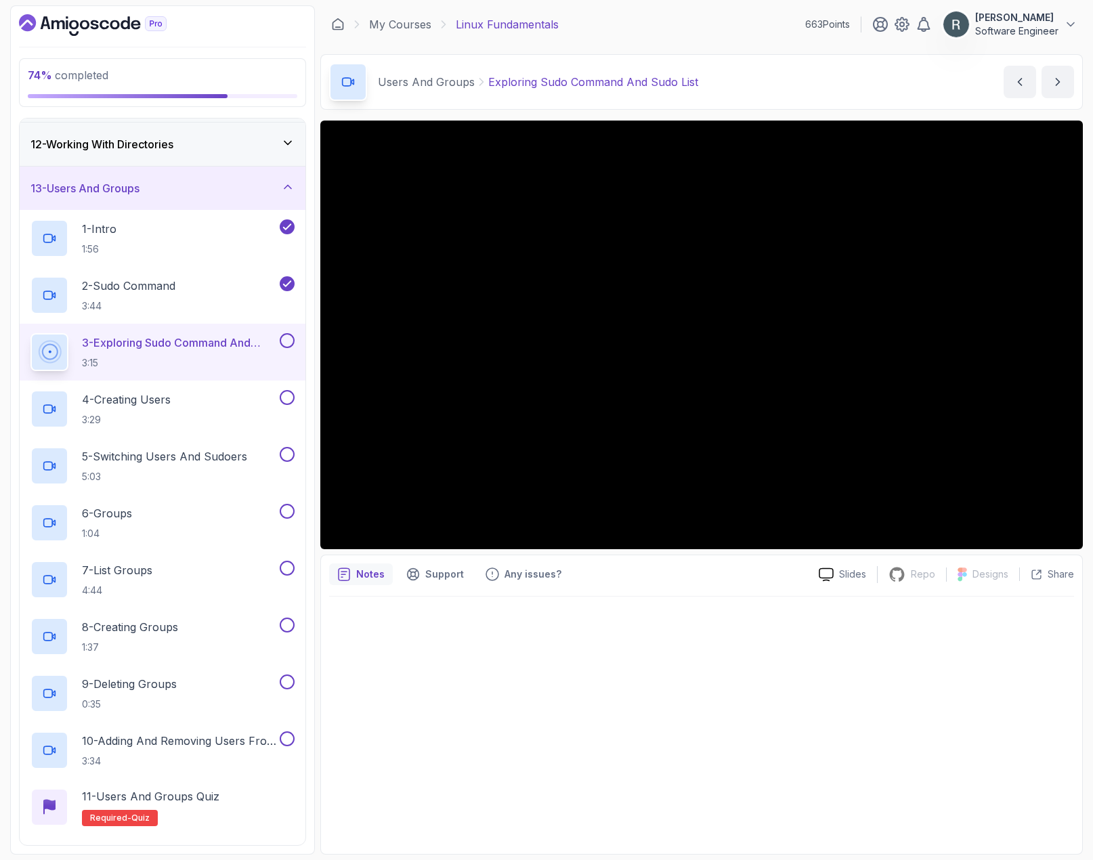
click at [287, 338] on button at bounding box center [287, 340] width 15 height 15
click at [215, 381] on div "4 - Creating Users 3:29" at bounding box center [163, 409] width 286 height 57
click at [211, 410] on div "4 - Creating Users 3:29" at bounding box center [153, 409] width 247 height 38
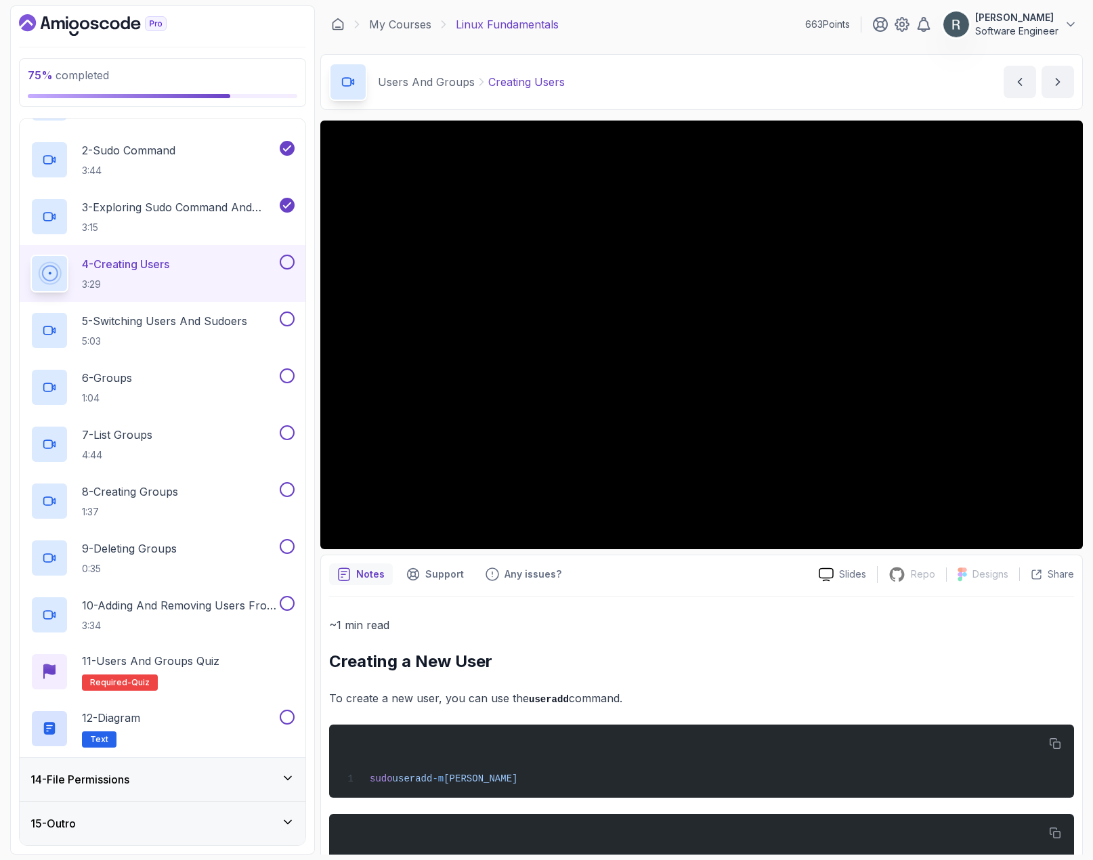
click at [289, 261] on button at bounding box center [287, 262] width 15 height 15
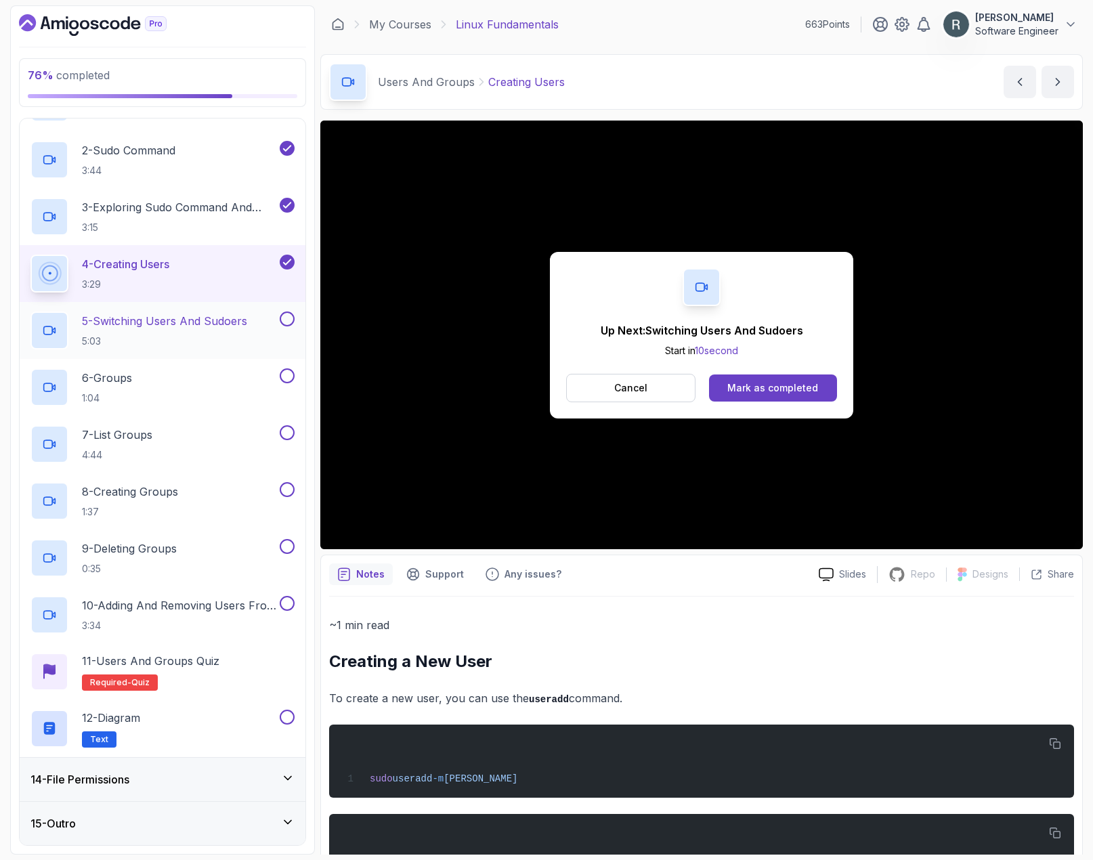
click at [235, 322] on p "5 - Switching Users And Sudoers" at bounding box center [164, 321] width 165 height 16
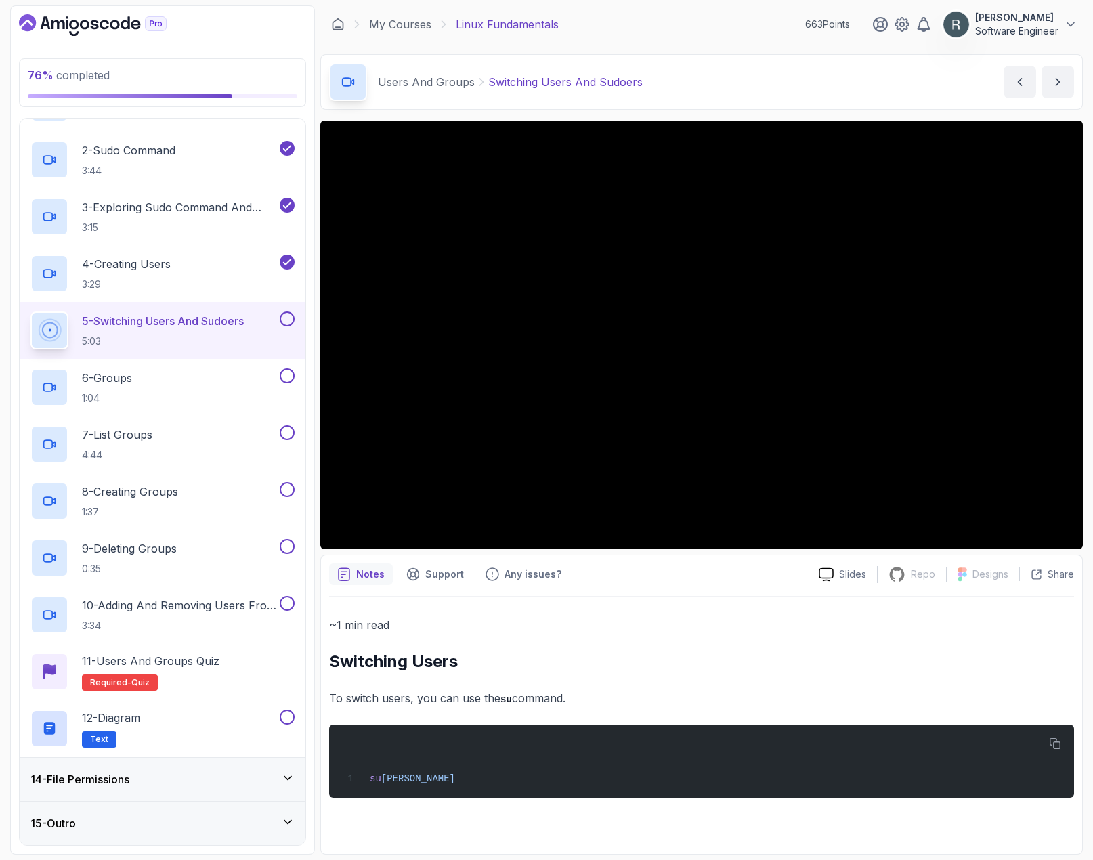
click at [289, 320] on button at bounding box center [287, 319] width 15 height 15
click at [250, 381] on div "6 - Groups 1:04" at bounding box center [153, 387] width 247 height 38
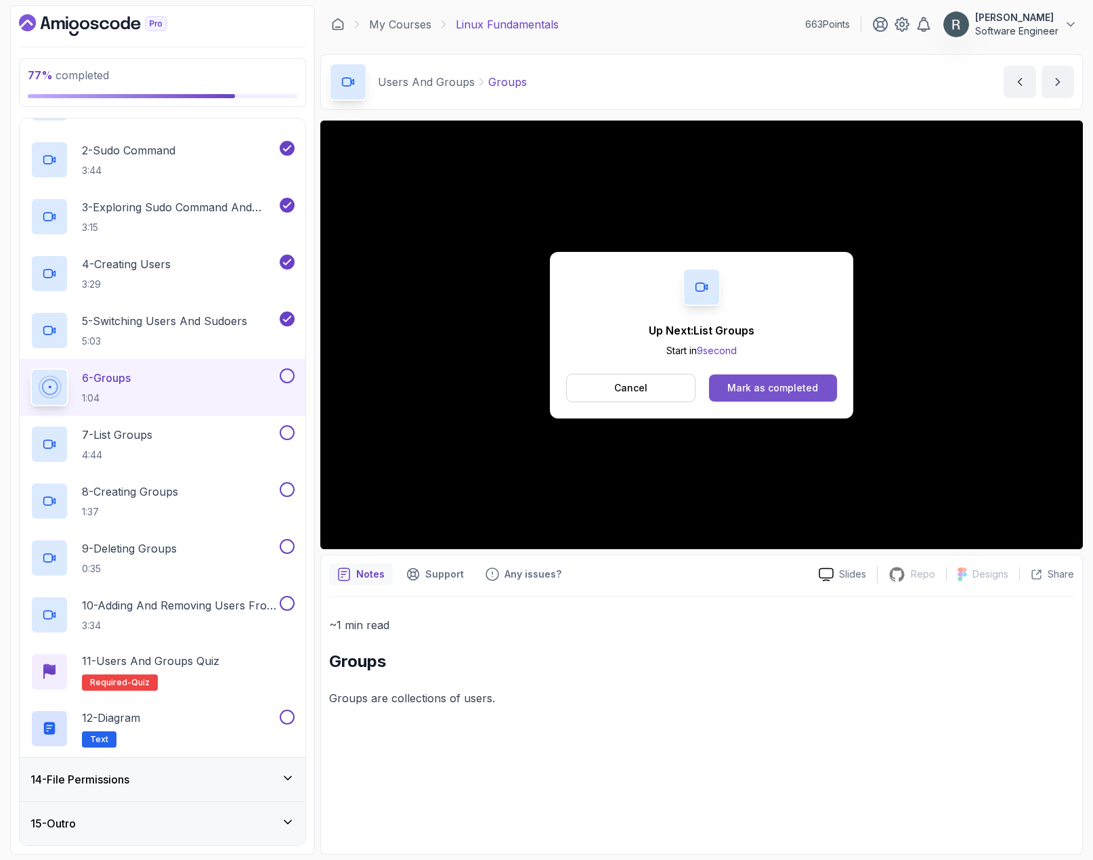
click at [749, 393] on div "Mark as completed" at bounding box center [772, 388] width 91 height 14
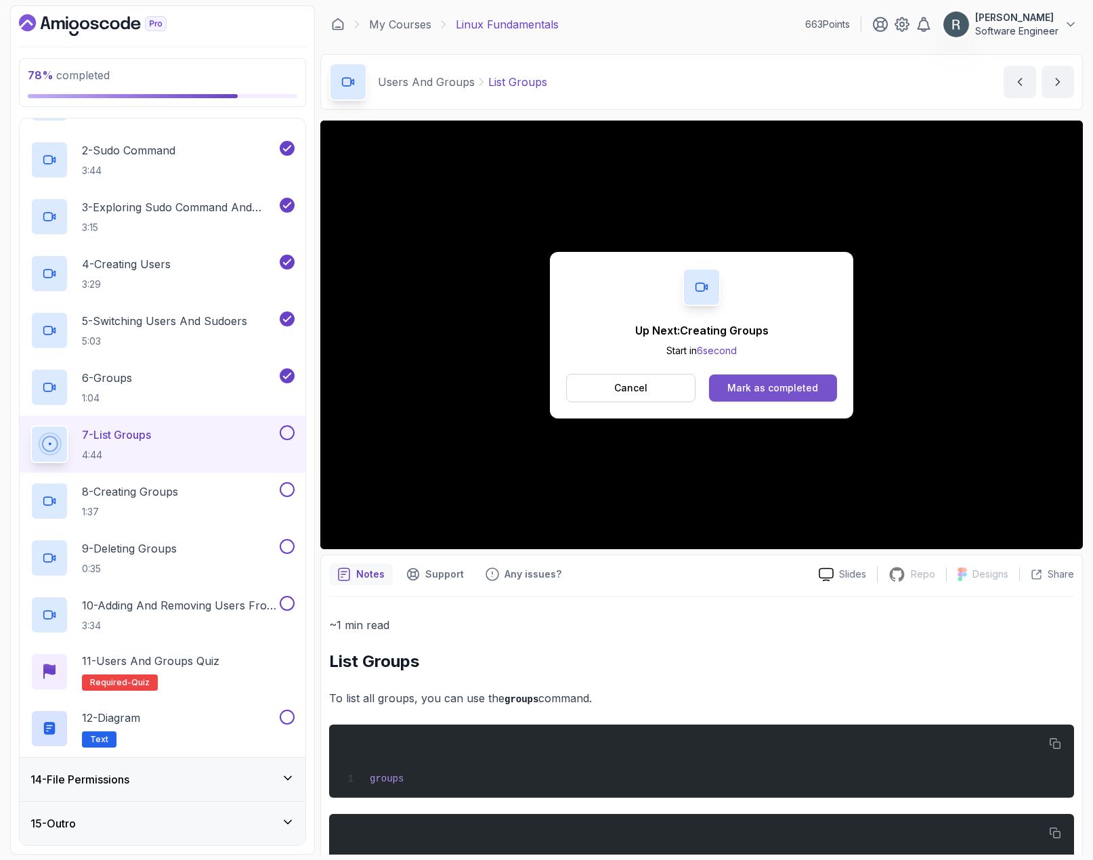
click at [767, 384] on div "Mark as completed" at bounding box center [772, 388] width 91 height 14
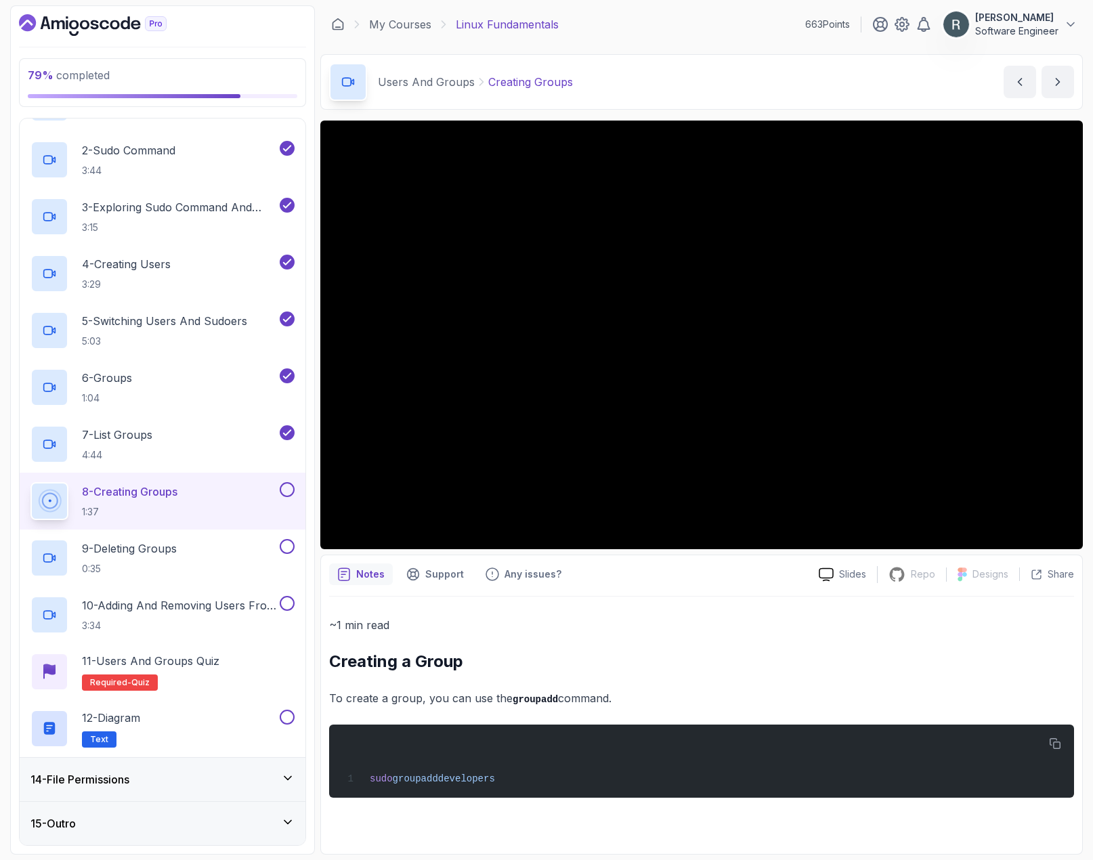
click at [287, 484] on button at bounding box center [287, 489] width 15 height 15
click at [244, 543] on div "9 - Deleting Groups 0:35" at bounding box center [153, 558] width 247 height 38
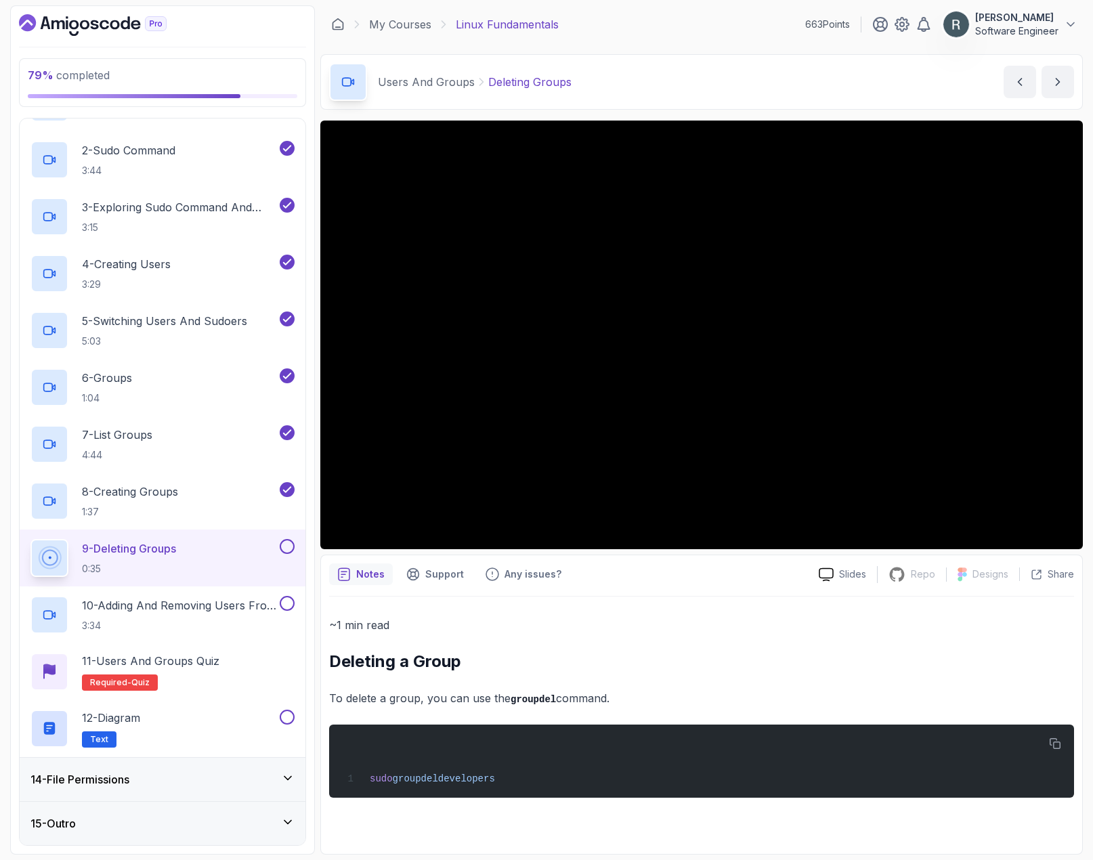
click at [290, 554] on button "9 - Deleting Groups 0:35" at bounding box center [162, 558] width 264 height 38
click at [288, 547] on button at bounding box center [287, 546] width 15 height 15
click at [242, 599] on p "10 - Adding And Removing Users From Groups" at bounding box center [179, 605] width 195 height 16
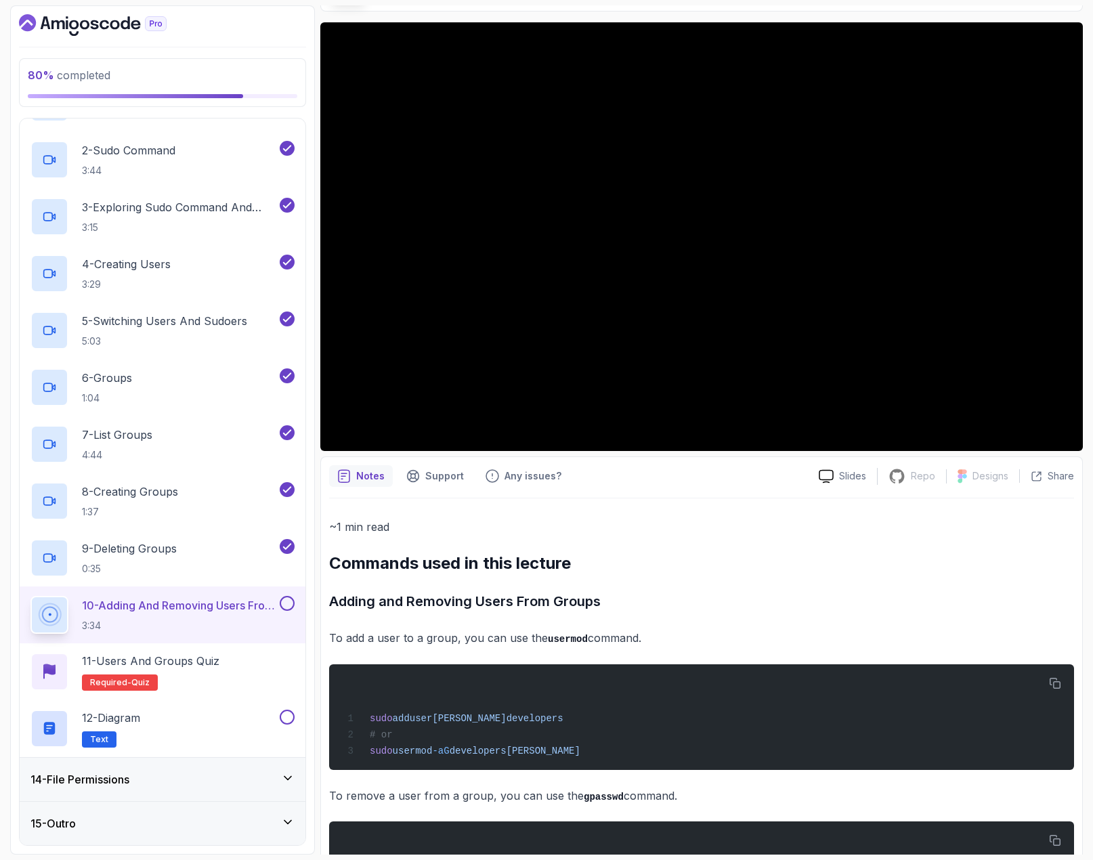
scroll to position [135, 0]
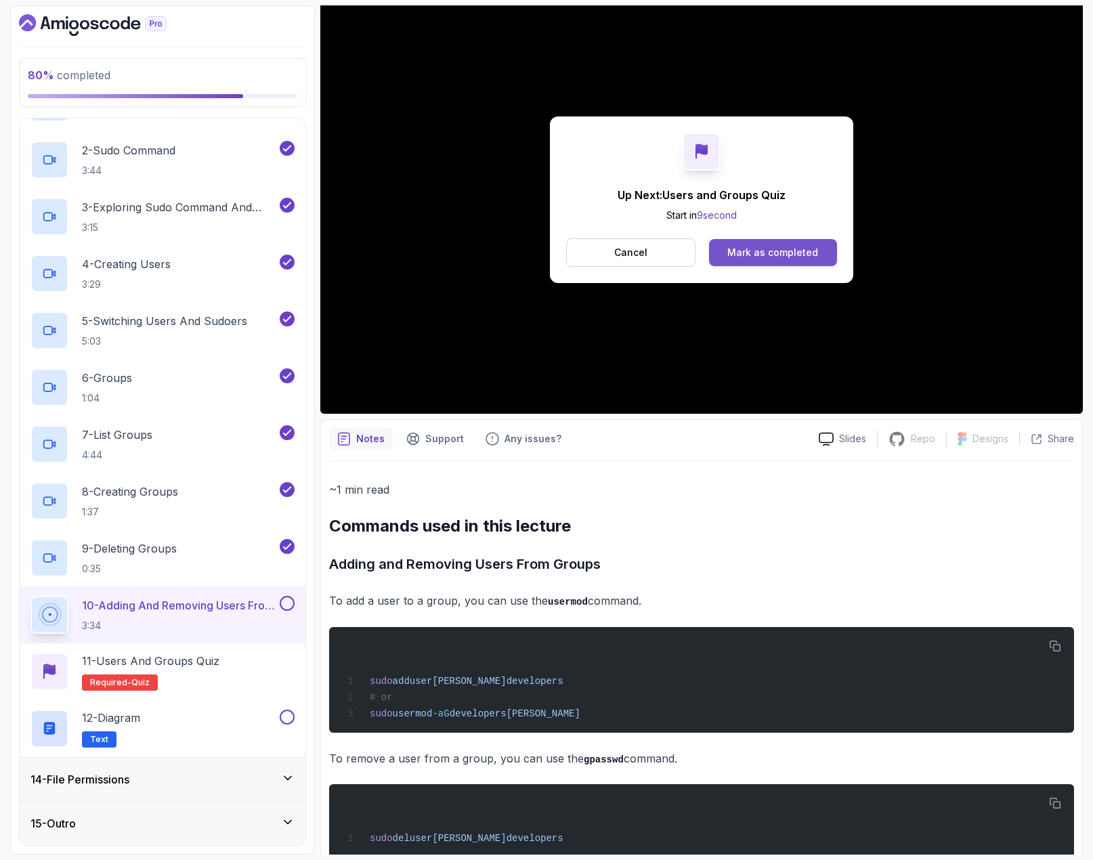
click at [771, 240] on button "Mark as completed" at bounding box center [773, 252] width 128 height 27
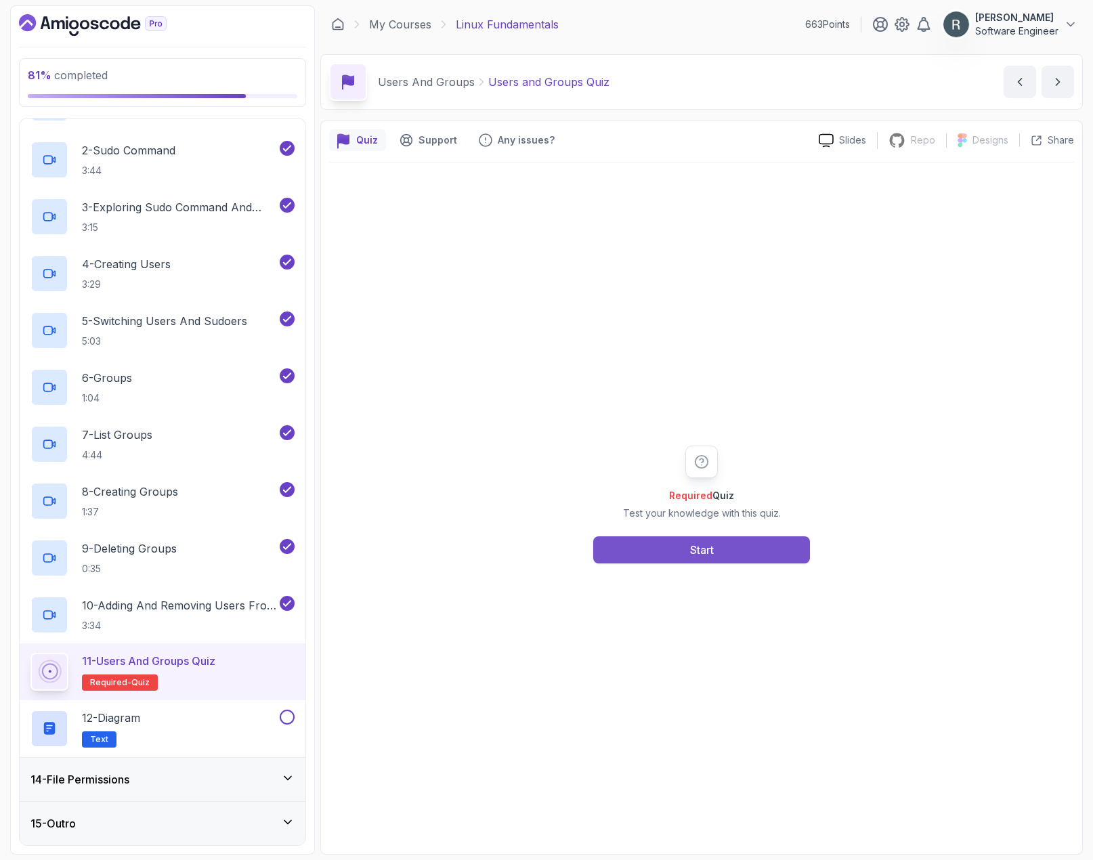
click at [712, 553] on div "Start" at bounding box center [702, 550] width 24 height 16
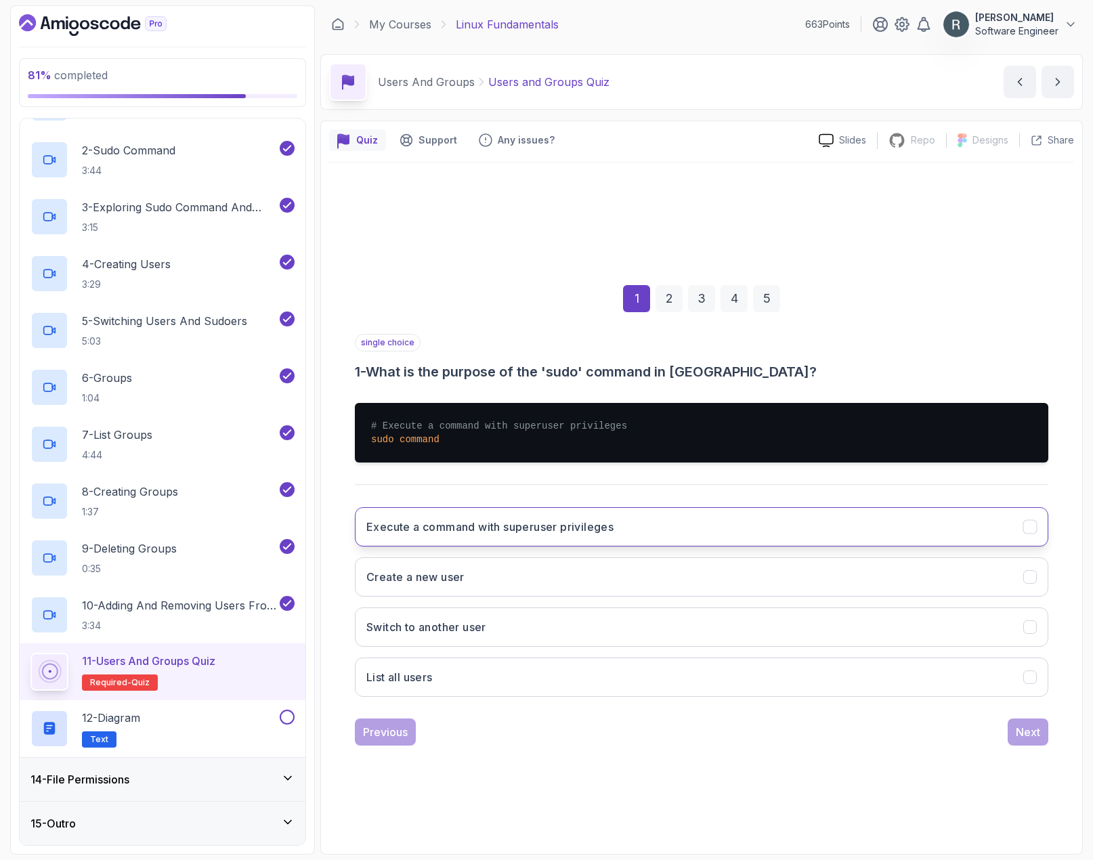
click at [521, 524] on h3 "Execute a command with superuser privileges" at bounding box center [489, 527] width 247 height 16
click at [996, 731] on div "Next" at bounding box center [1028, 732] width 24 height 16
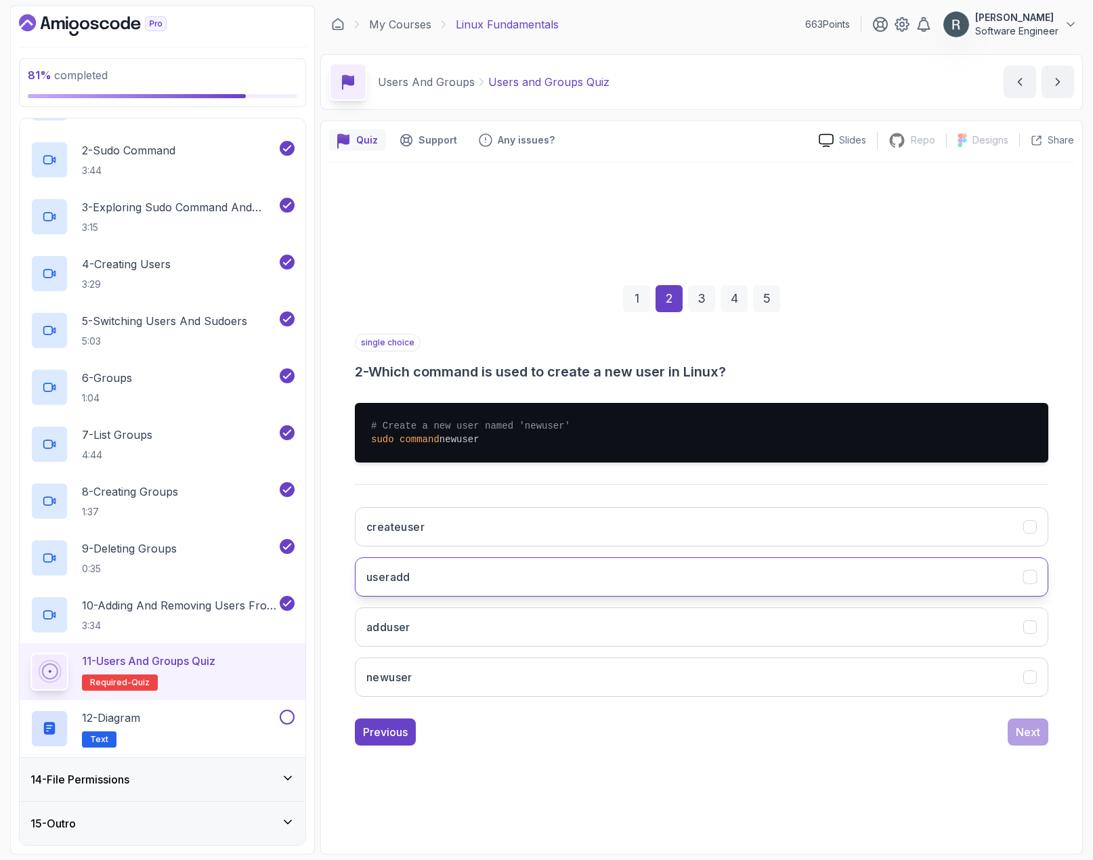
click at [444, 575] on button "useradd" at bounding box center [702, 576] width 694 height 39
click at [996, 735] on div "Next" at bounding box center [1028, 732] width 24 height 16
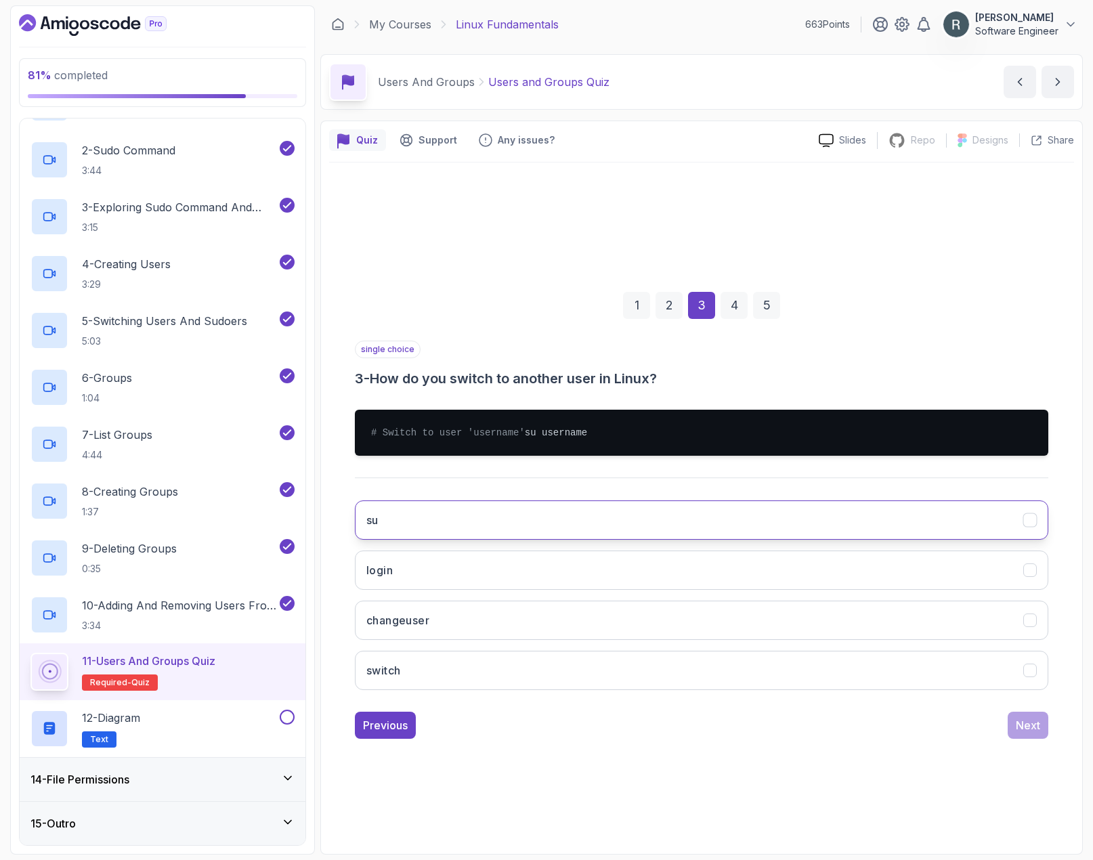
click at [496, 519] on button "su" at bounding box center [702, 519] width 694 height 39
click at [996, 733] on div "Next" at bounding box center [1028, 725] width 24 height 16
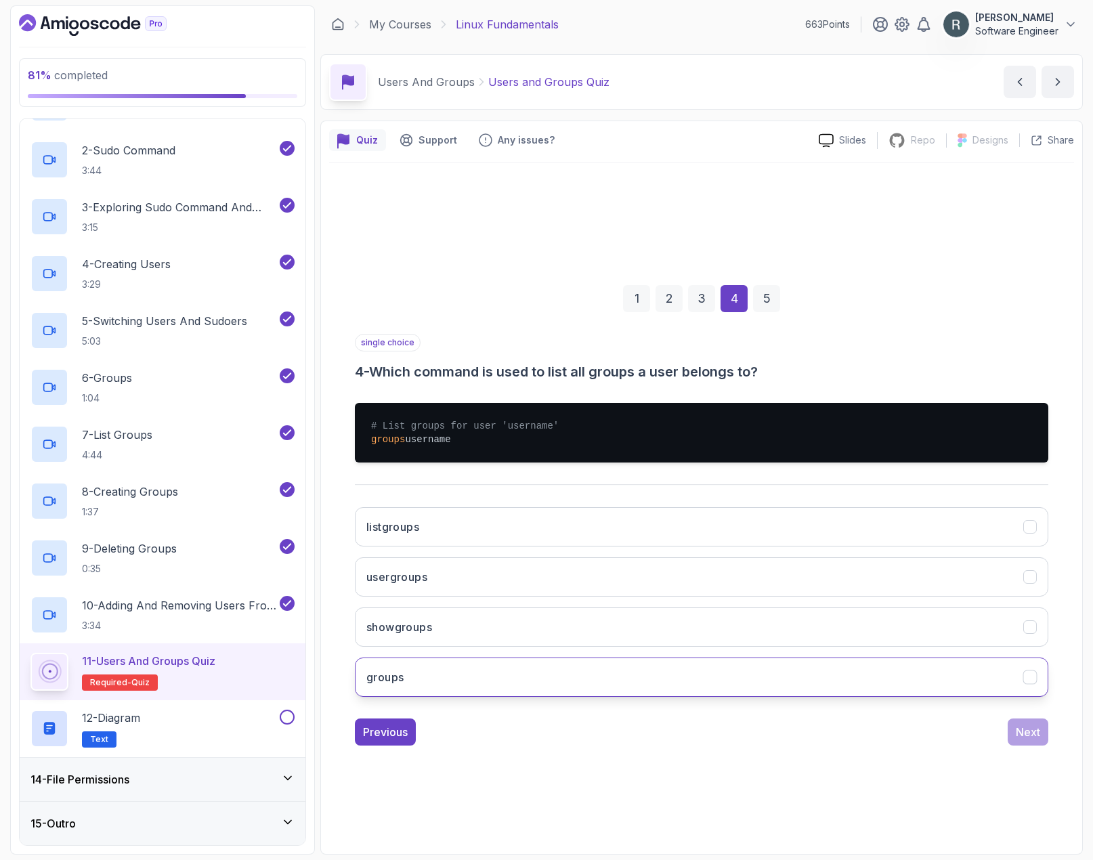
click at [446, 678] on button "groups" at bounding box center [702, 677] width 694 height 39
click at [996, 737] on div "Next" at bounding box center [1028, 732] width 24 height 16
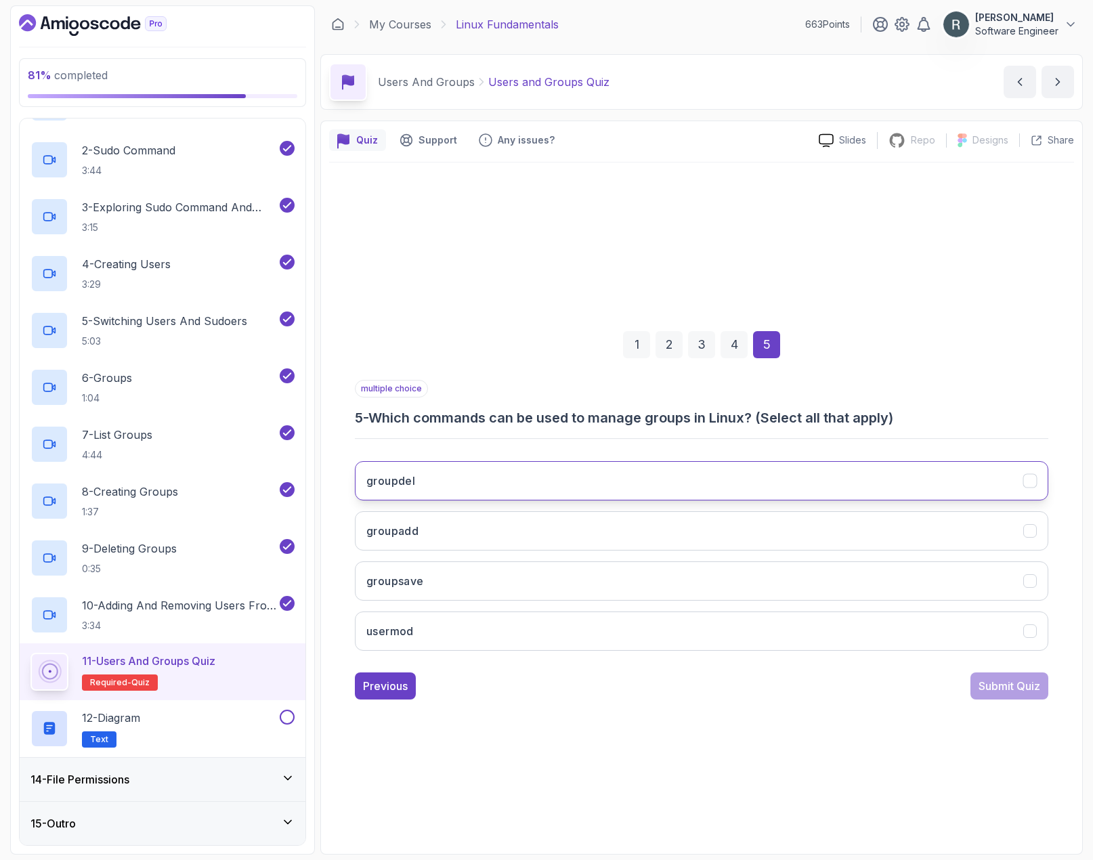
click at [539, 480] on button "groupdel" at bounding box center [702, 480] width 694 height 39
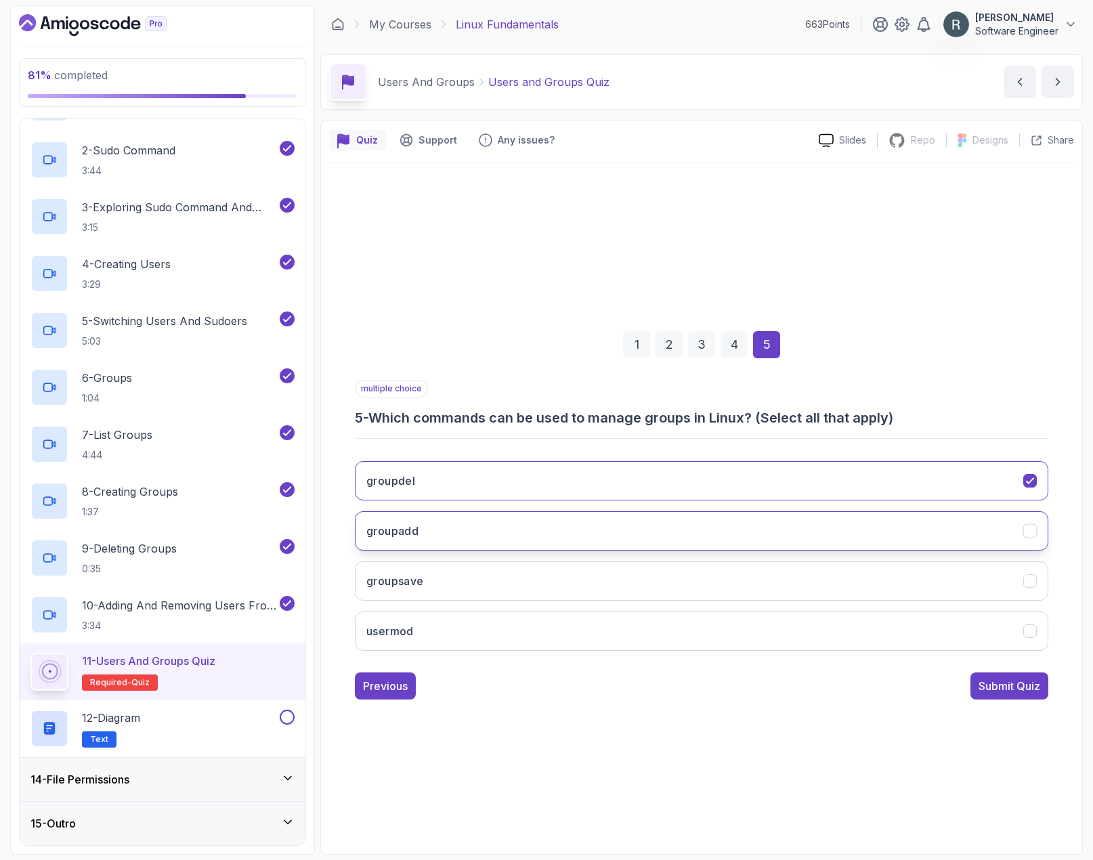
click at [521, 524] on button "groupadd" at bounding box center [702, 530] width 694 height 39
click at [996, 679] on div "Submit Quiz" at bounding box center [1010, 686] width 62 height 16
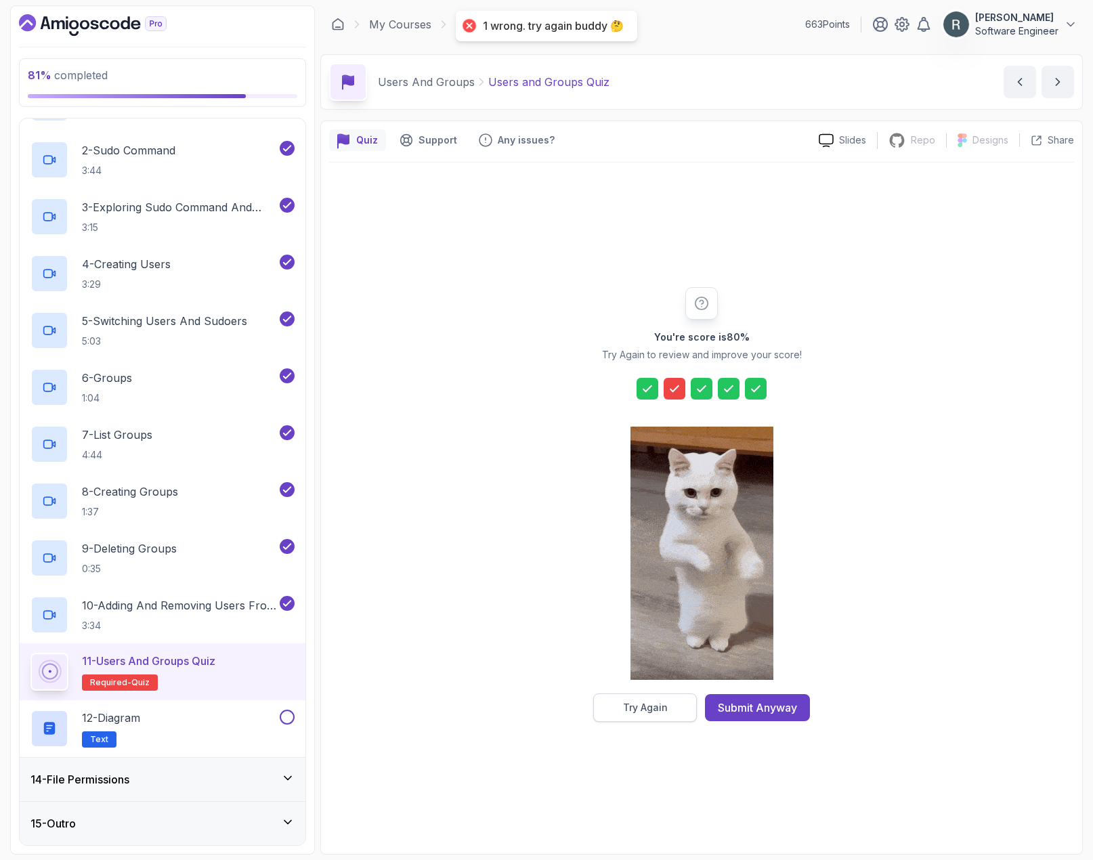
click at [660, 706] on div "Try Again" at bounding box center [645, 708] width 45 height 14
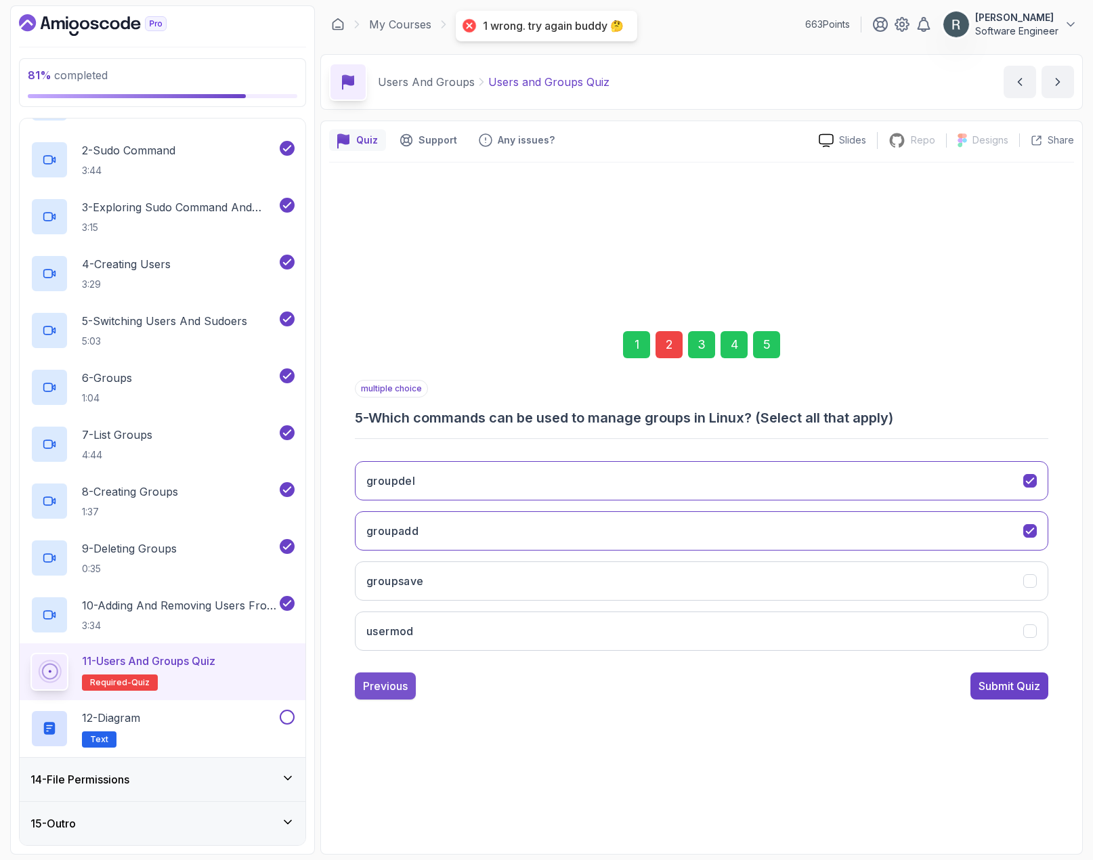
click at [391, 685] on div "Previous" at bounding box center [385, 686] width 45 height 16
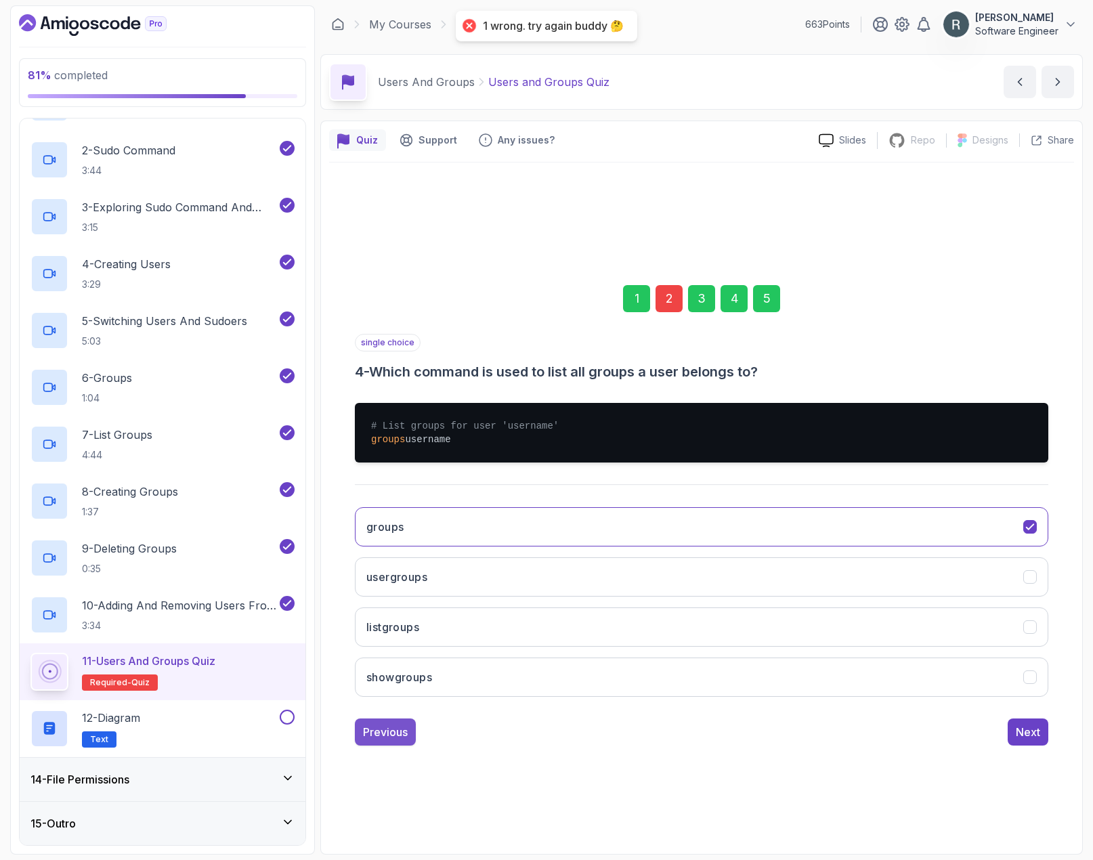
click at [381, 729] on div "Previous" at bounding box center [385, 732] width 45 height 16
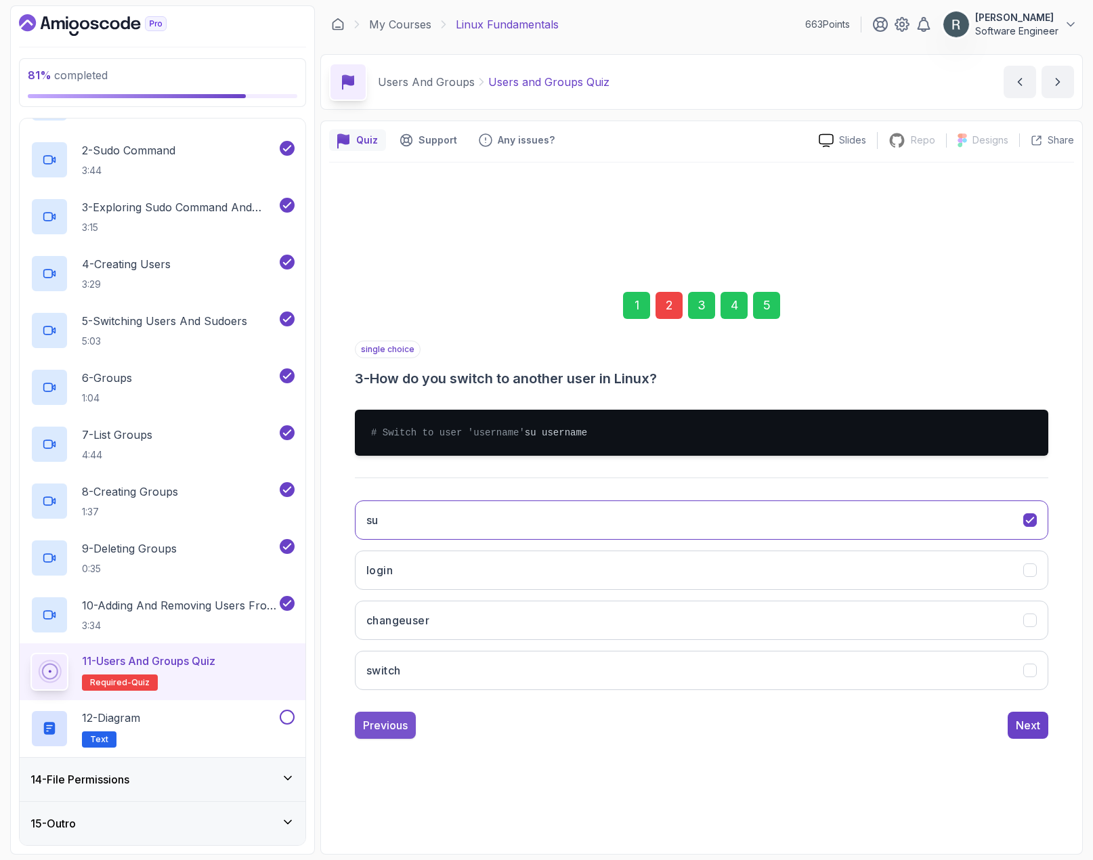
click at [381, 729] on div "Previous" at bounding box center [385, 725] width 45 height 16
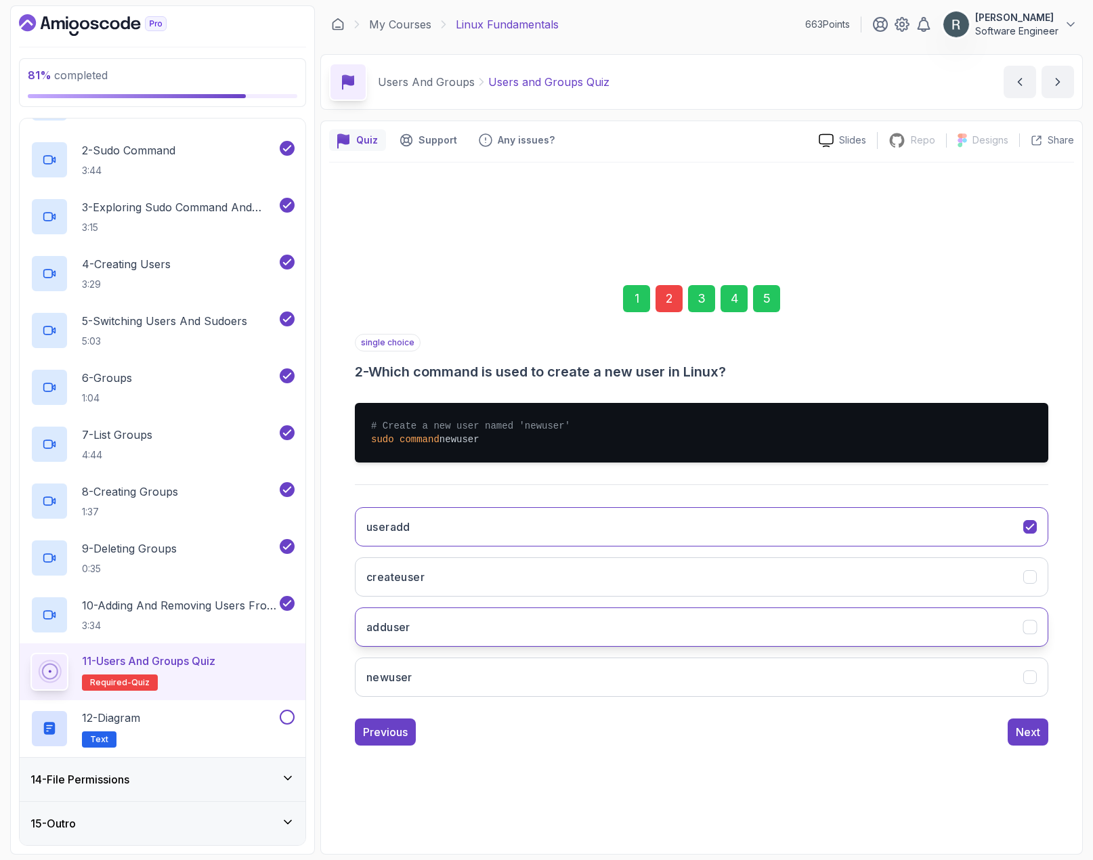
click at [434, 623] on button "adduser" at bounding box center [702, 626] width 694 height 39
click at [996, 738] on div "Next" at bounding box center [1028, 732] width 24 height 16
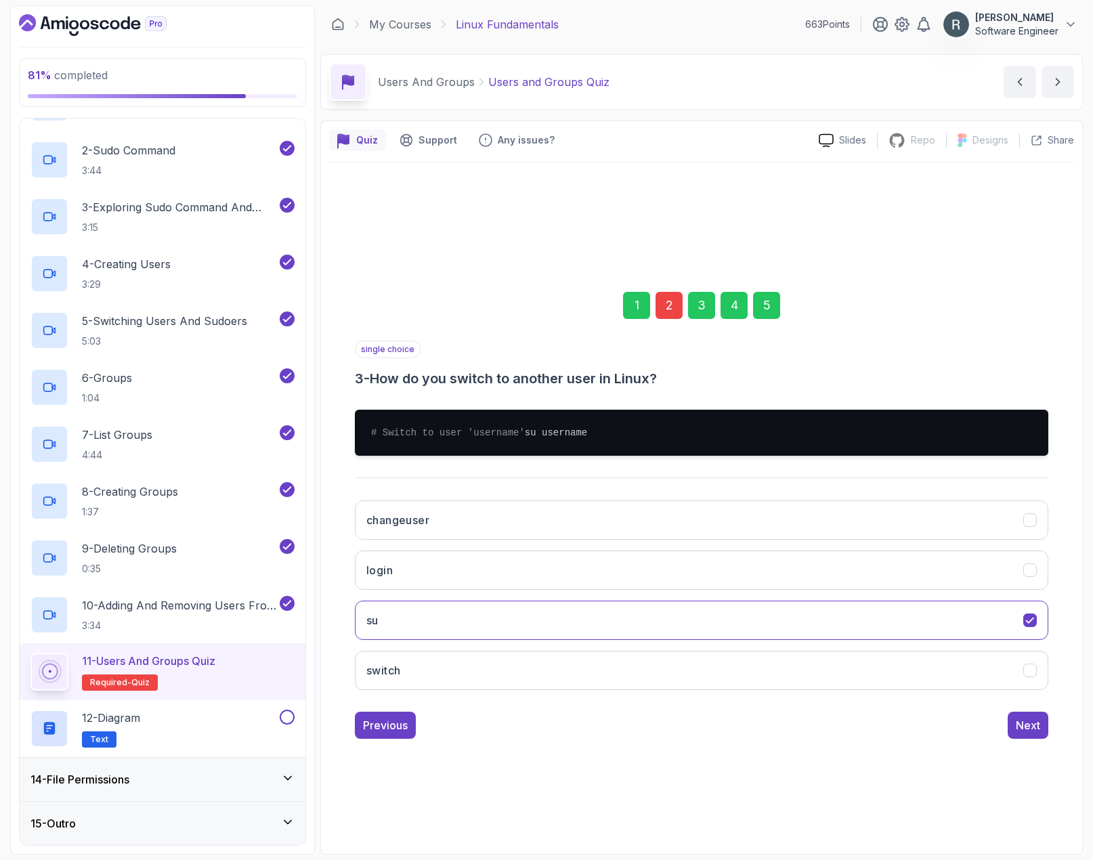
click at [996, 733] on div "Next" at bounding box center [1028, 725] width 24 height 16
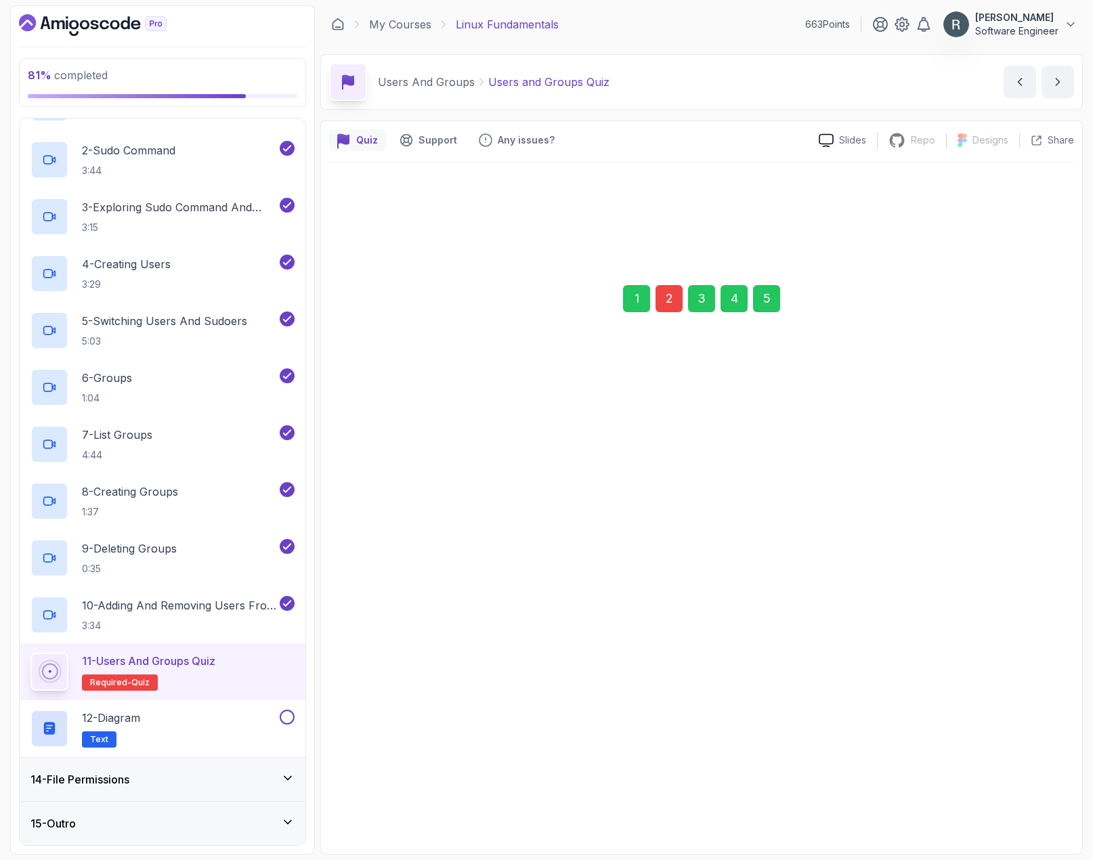
click at [996, 738] on div "Next" at bounding box center [1028, 732] width 24 height 16
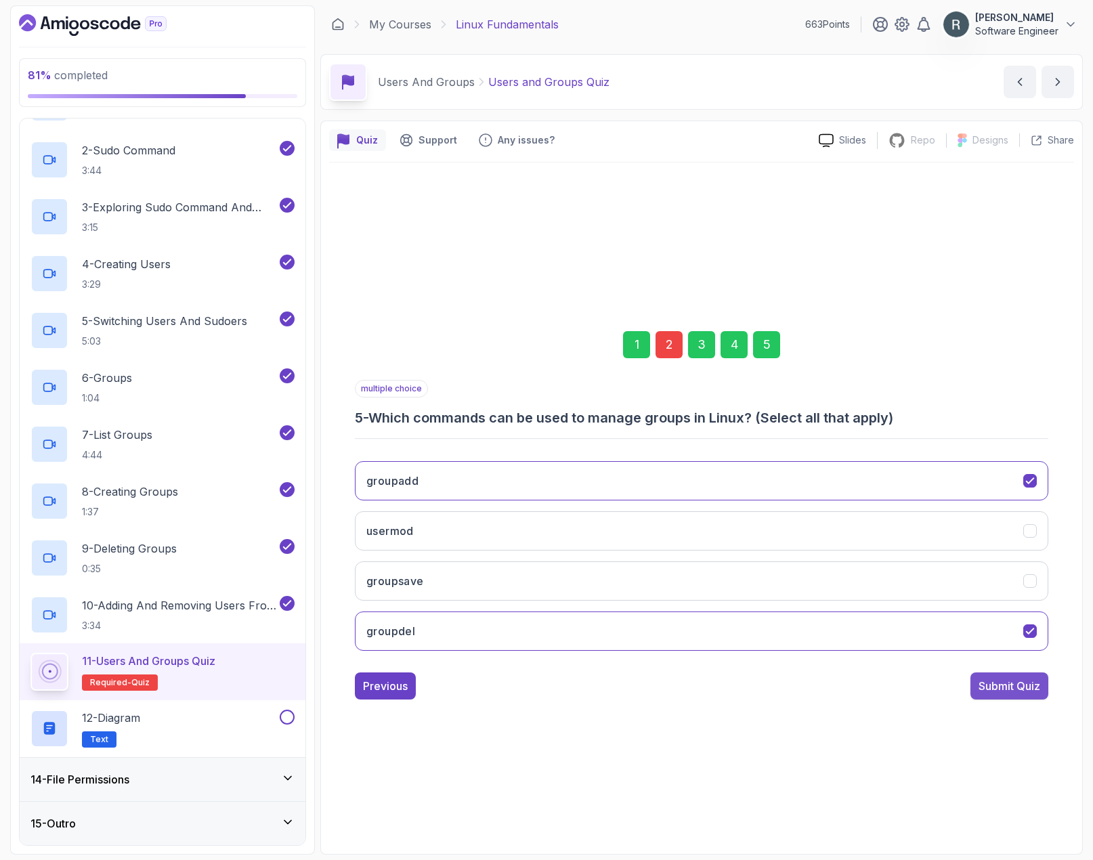
click at [996, 691] on div "Submit Quiz" at bounding box center [1010, 686] width 62 height 16
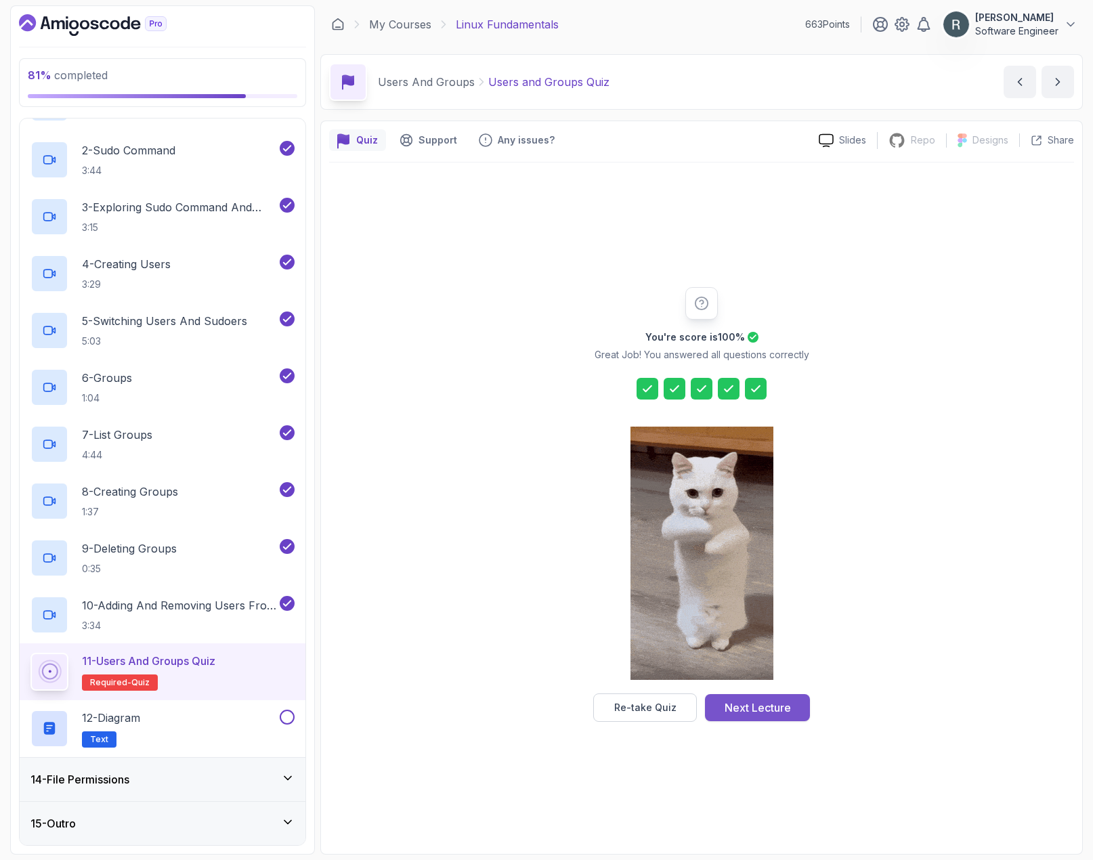
click at [738, 708] on div "Next Lecture" at bounding box center [758, 708] width 66 height 16
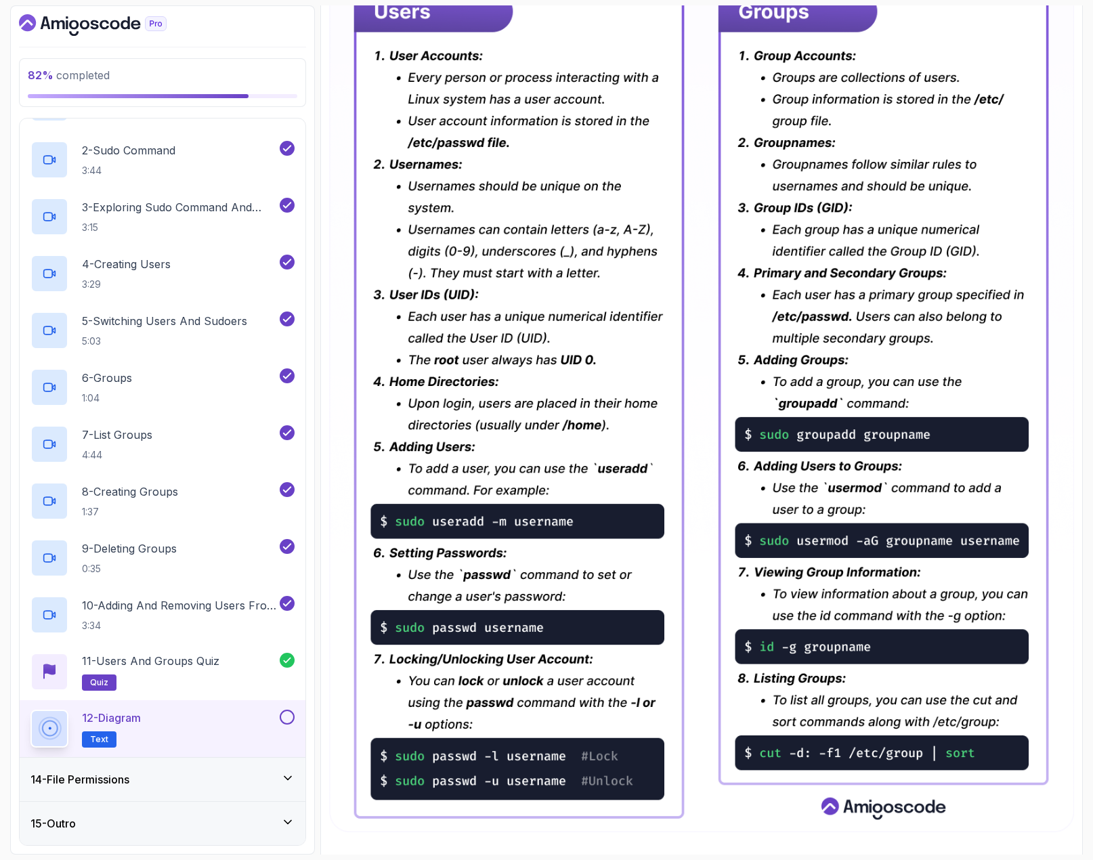
scroll to position [340, 0]
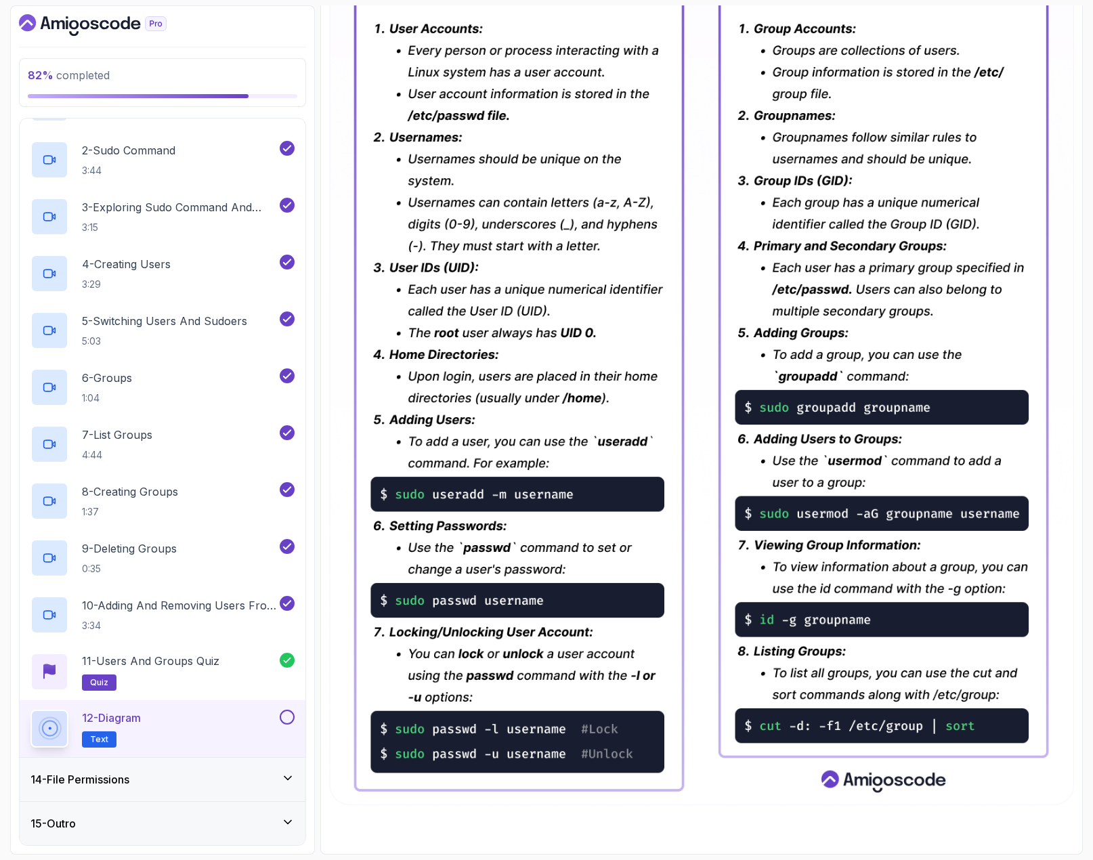
click at [284, 718] on button at bounding box center [287, 717] width 15 height 15
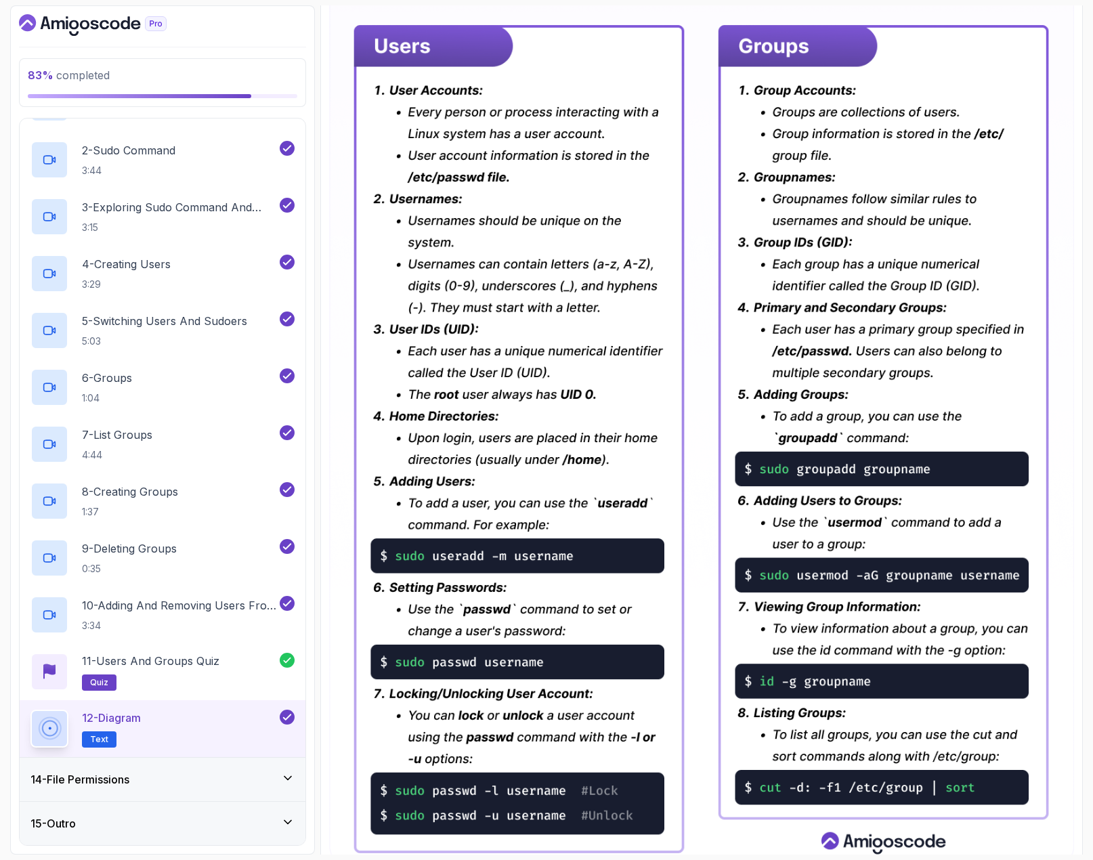
scroll to position [272, 0]
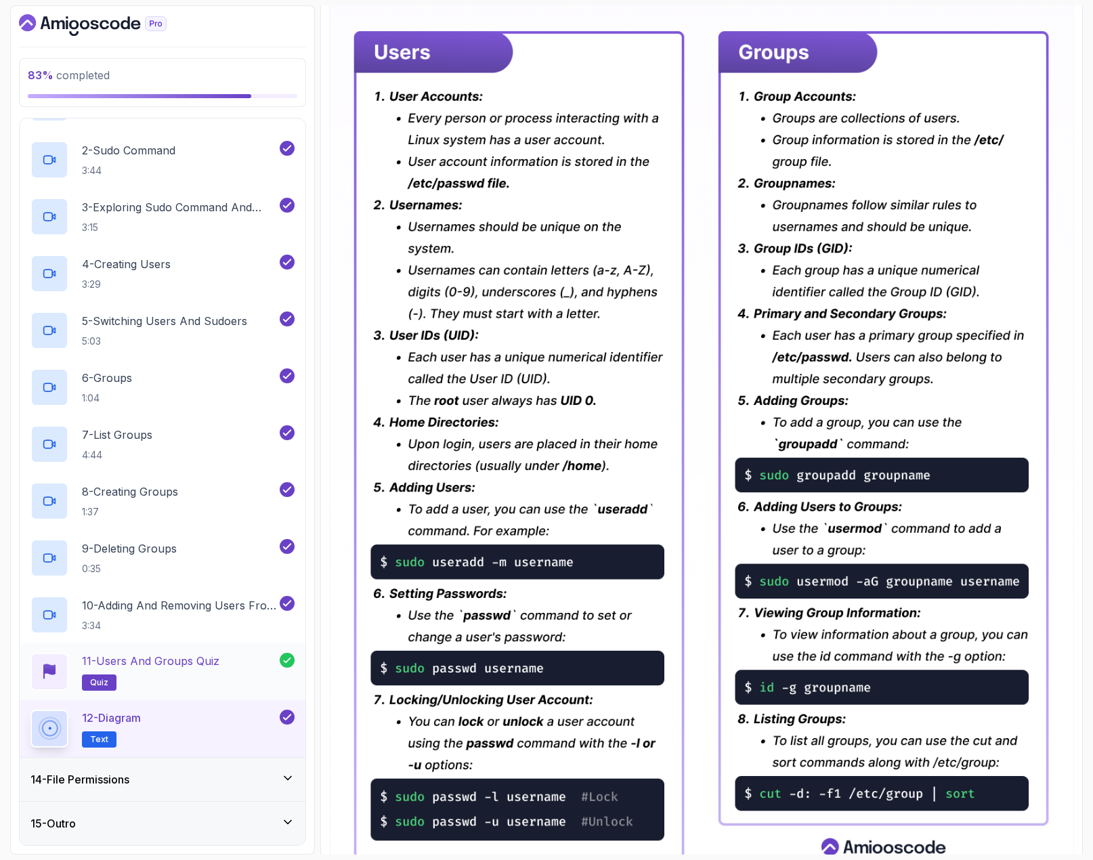
click at [224, 667] on div "11 - Users and Groups Quiz quiz" at bounding box center [154, 672] width 249 height 38
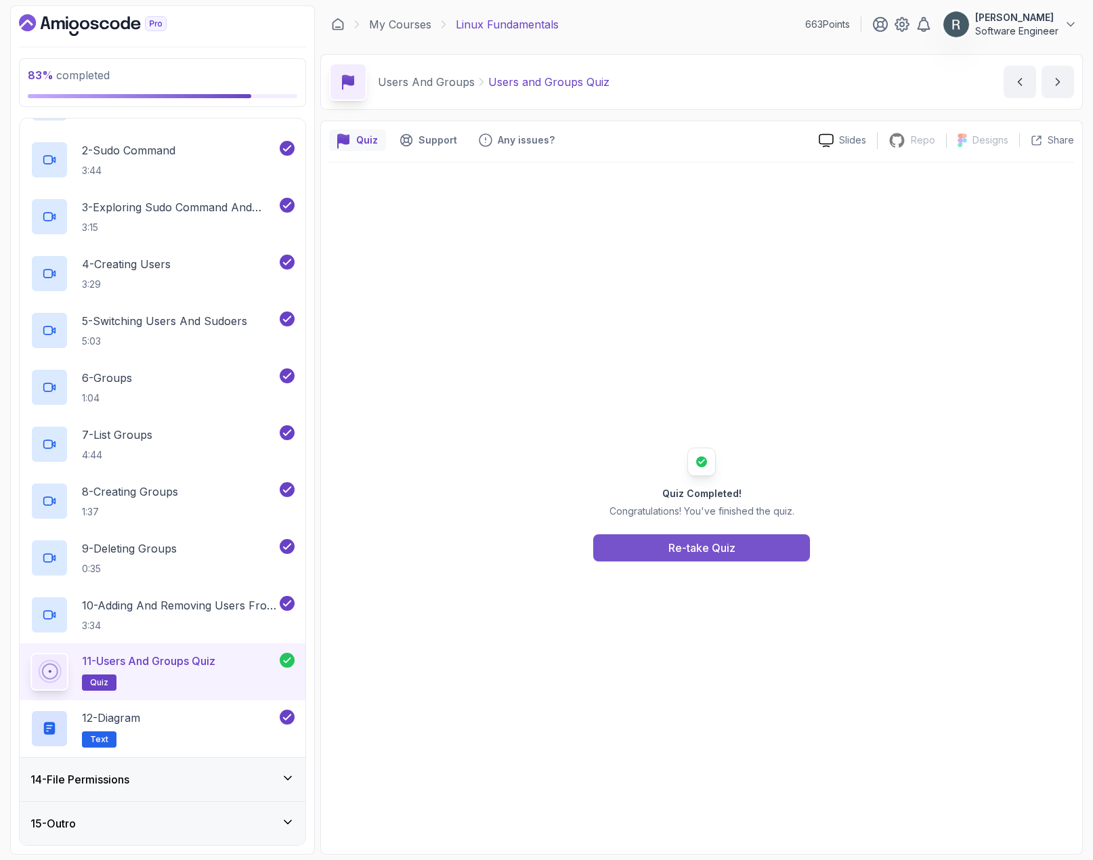
click at [683, 540] on div "Re-take Quiz" at bounding box center [701, 548] width 67 height 16
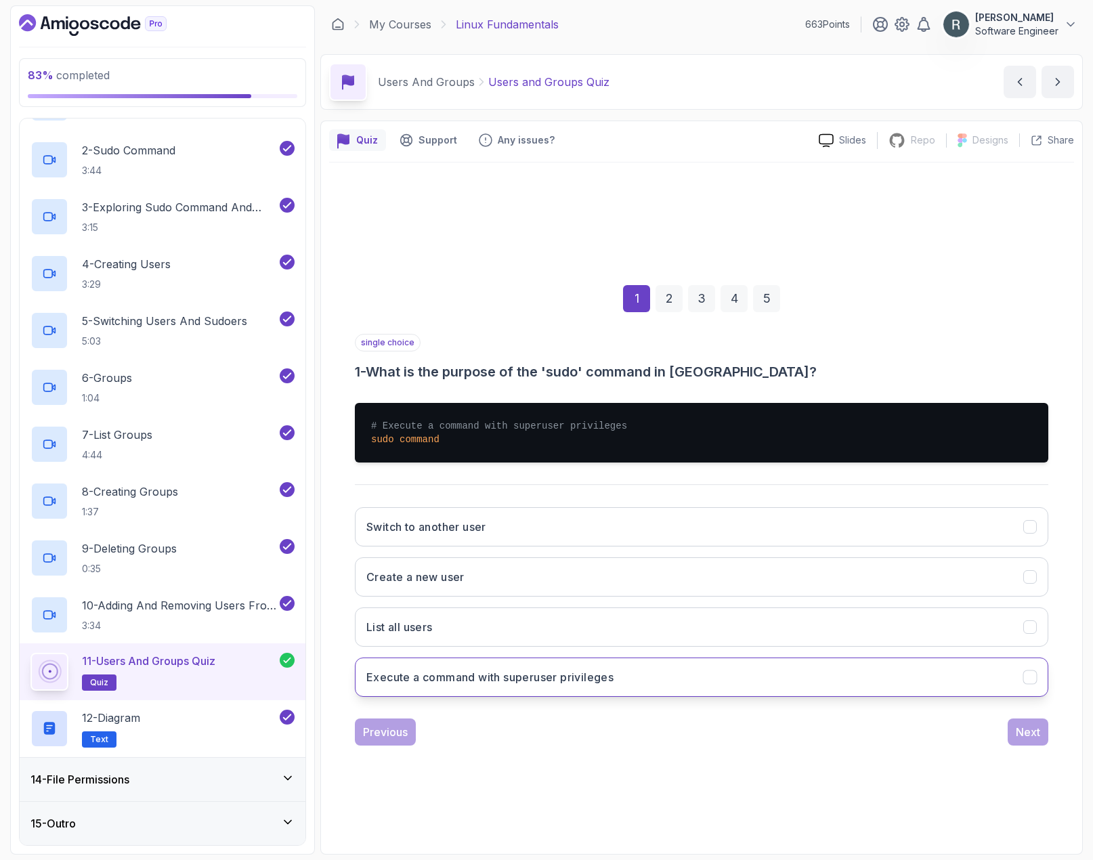
drag, startPoint x: 583, startPoint y: 675, endPoint x: 759, endPoint y: 696, distance: 177.4
click at [584, 675] on h3 "Execute a command with superuser privileges" at bounding box center [489, 677] width 247 height 16
click at [996, 732] on div "Next" at bounding box center [1028, 732] width 24 height 16
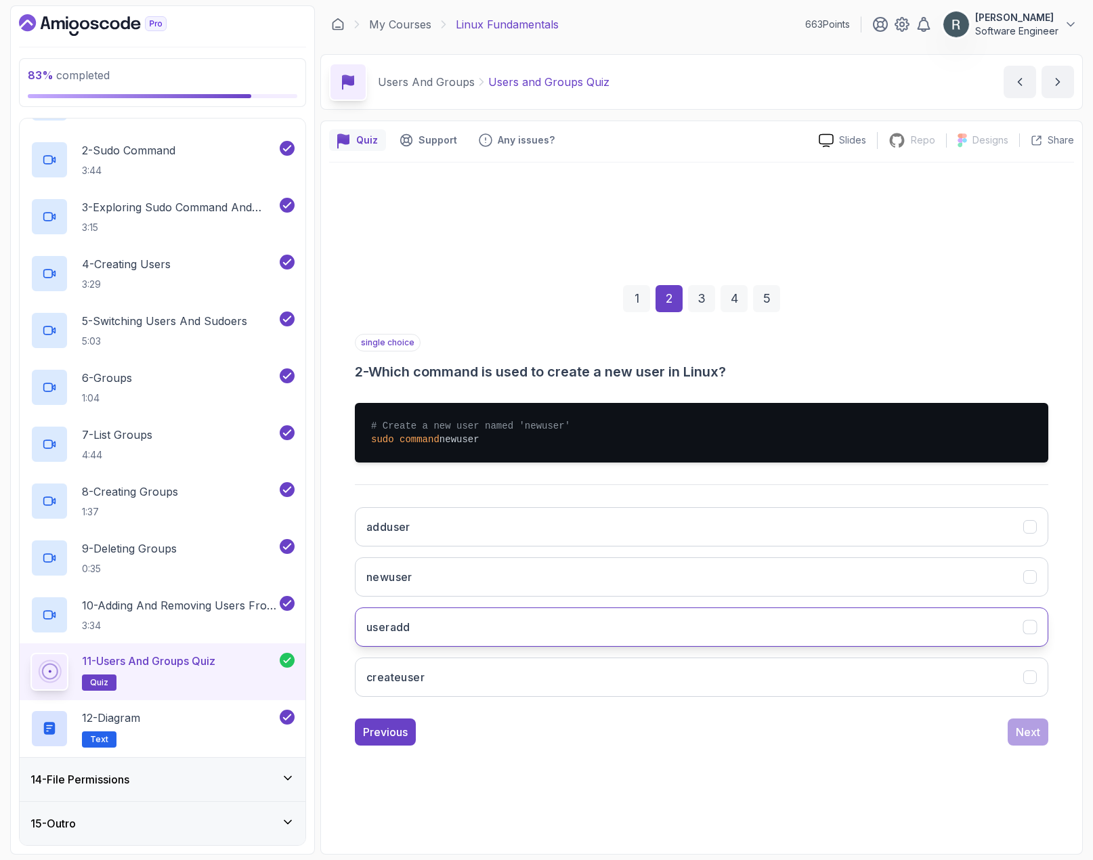
click at [635, 626] on button "useradd" at bounding box center [702, 626] width 694 height 39
click at [996, 728] on div "Next" at bounding box center [1028, 732] width 24 height 16
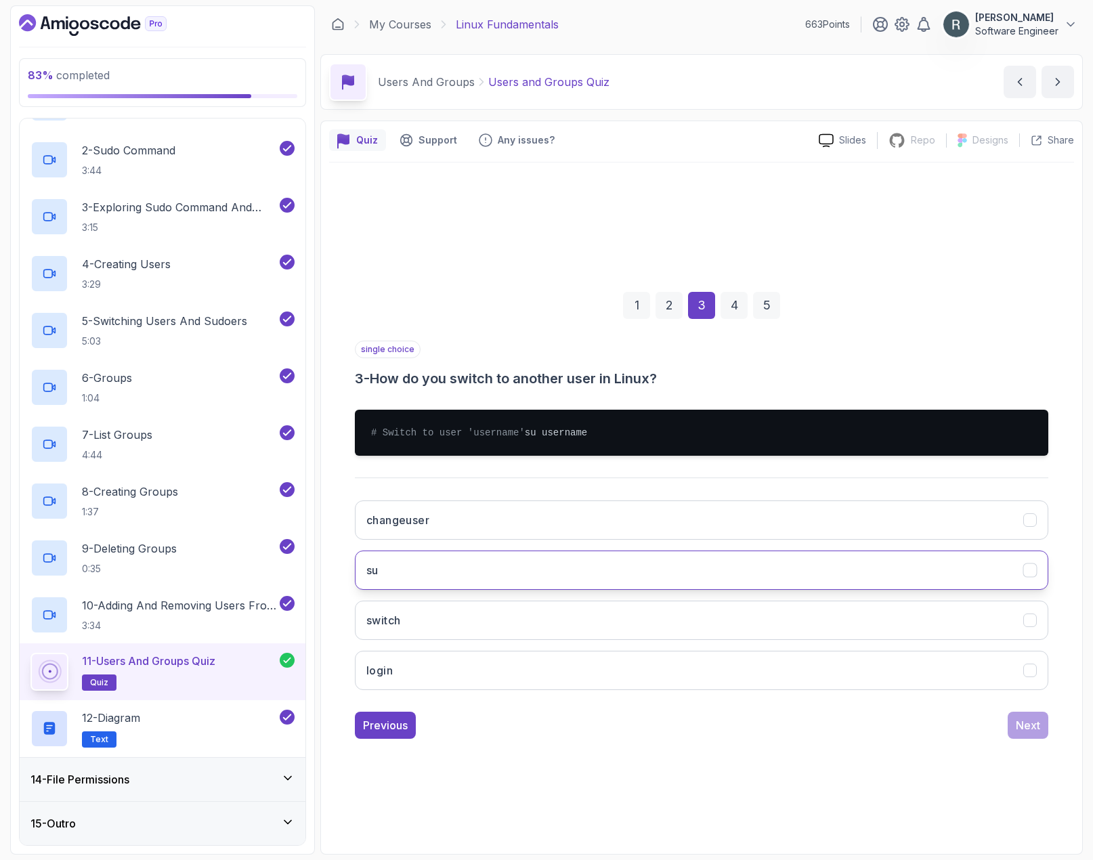
click at [660, 573] on button "su" at bounding box center [702, 570] width 694 height 39
click at [996, 728] on div "Next" at bounding box center [1028, 725] width 24 height 16
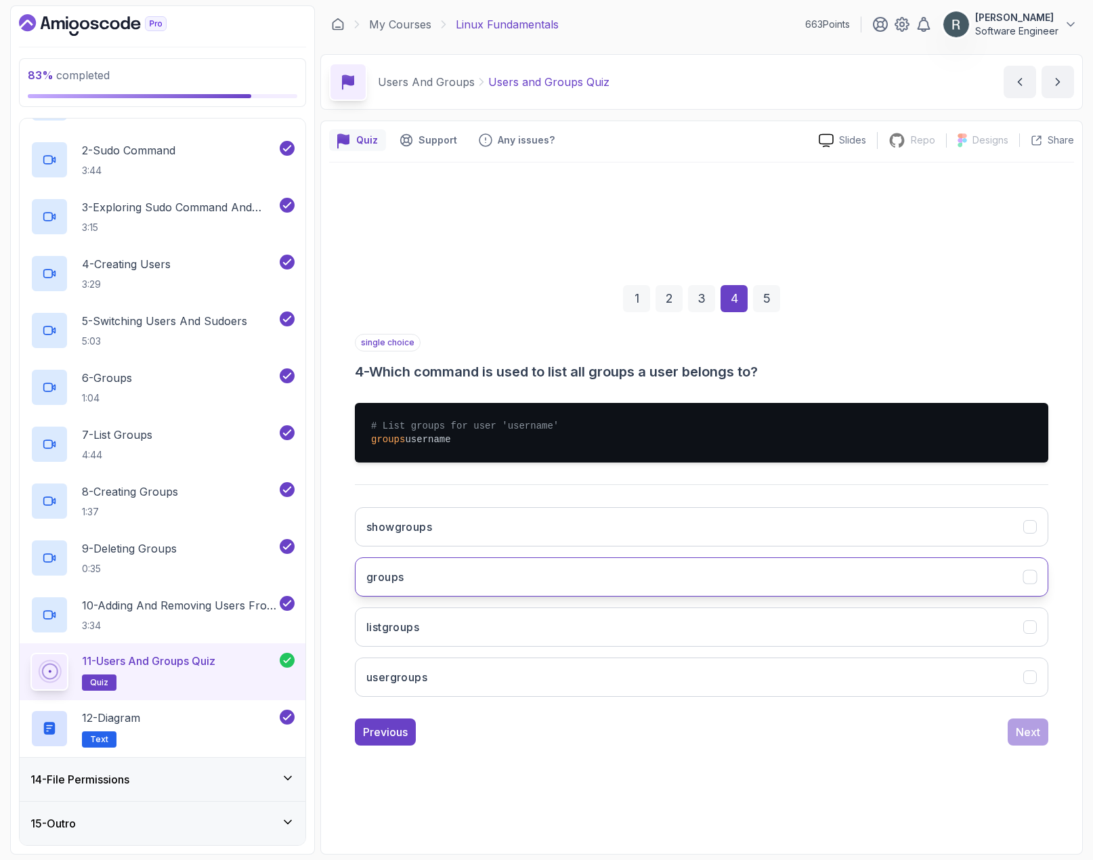
click at [705, 566] on button "groups" at bounding box center [702, 576] width 694 height 39
click at [996, 724] on button "Next" at bounding box center [1028, 732] width 41 height 27
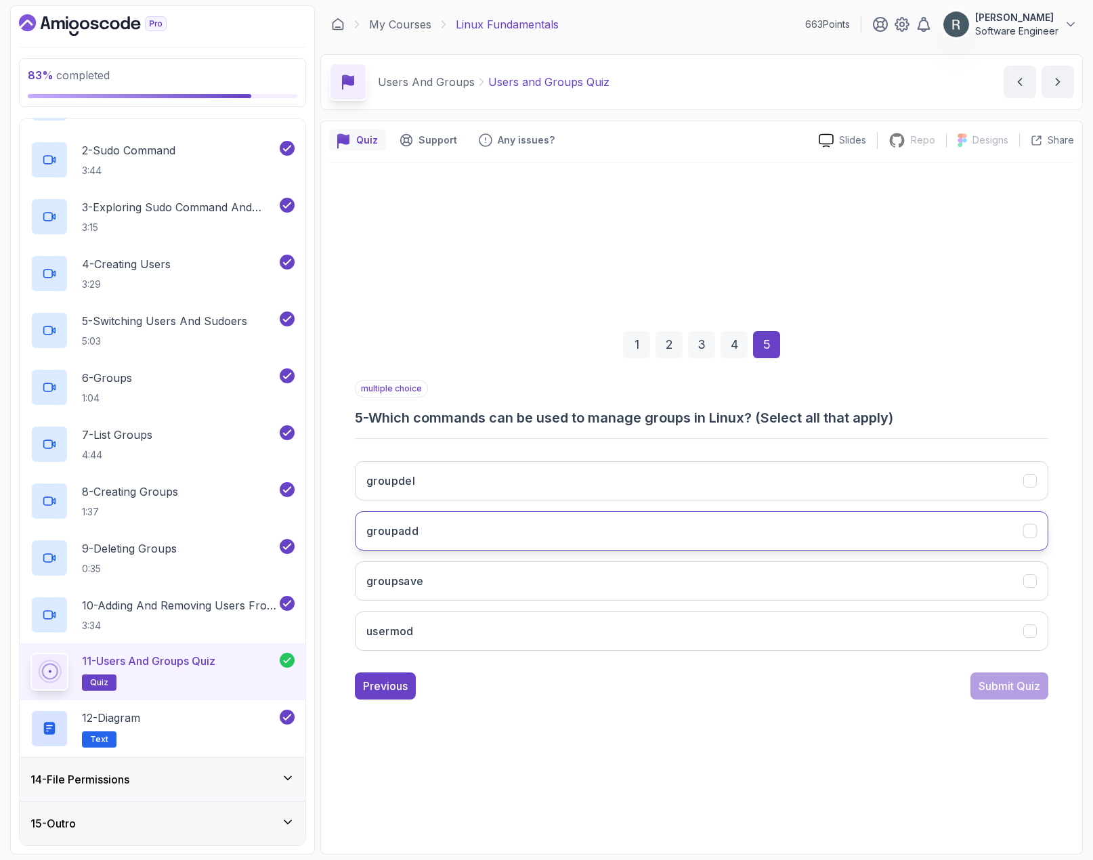
drag, startPoint x: 608, startPoint y: 519, endPoint x: 611, endPoint y: 498, distance: 21.2
click at [608, 517] on button "groupadd" at bounding box center [702, 530] width 694 height 39
click at [617, 492] on button "groupdel" at bounding box center [702, 480] width 694 height 39
click at [989, 686] on div "Submit Quiz" at bounding box center [1010, 686] width 62 height 16
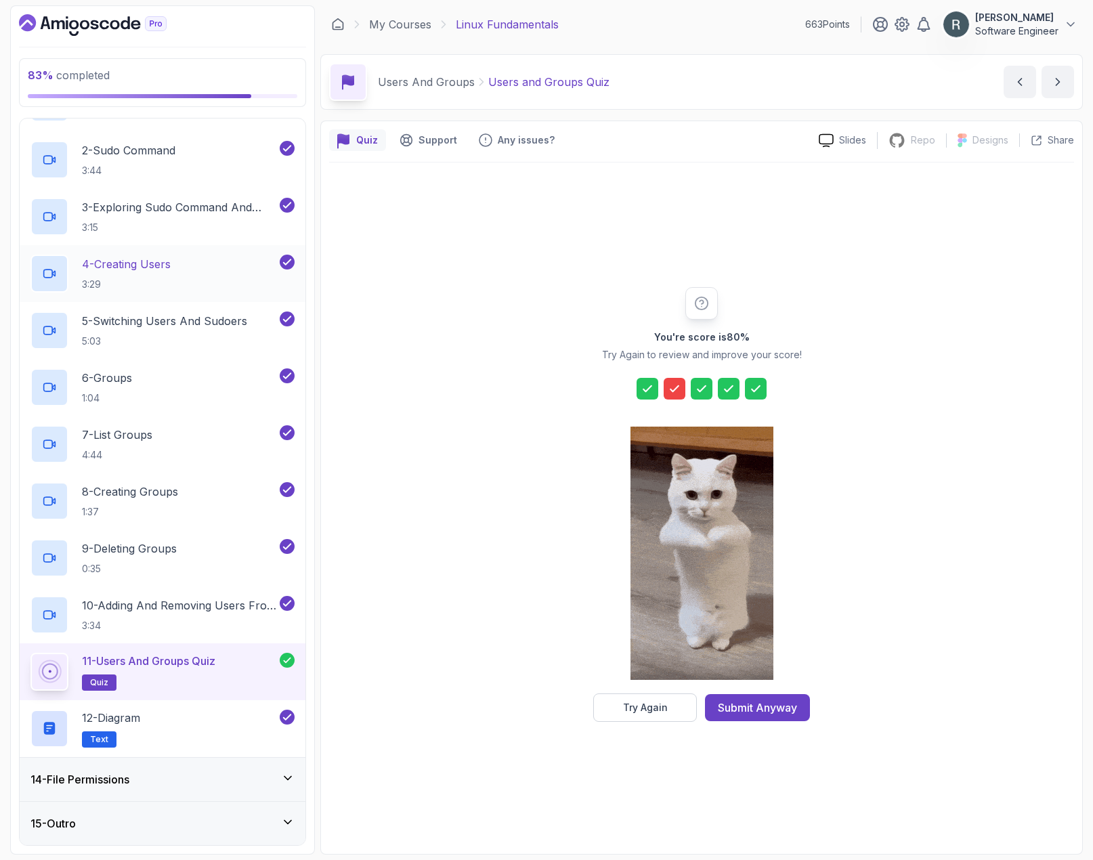
click at [163, 265] on p "4 - Creating Users" at bounding box center [126, 264] width 89 height 16
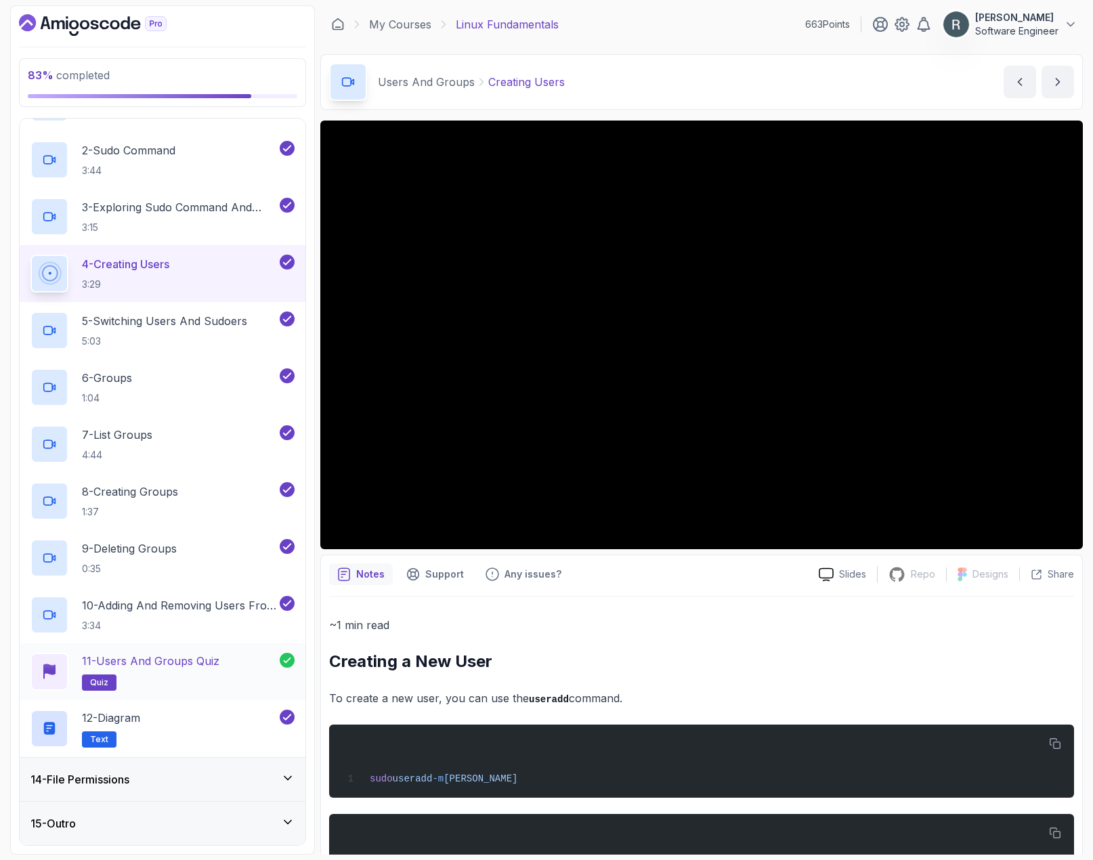
click at [219, 657] on p "11 - Users and Groups Quiz" at bounding box center [150, 661] width 137 height 16
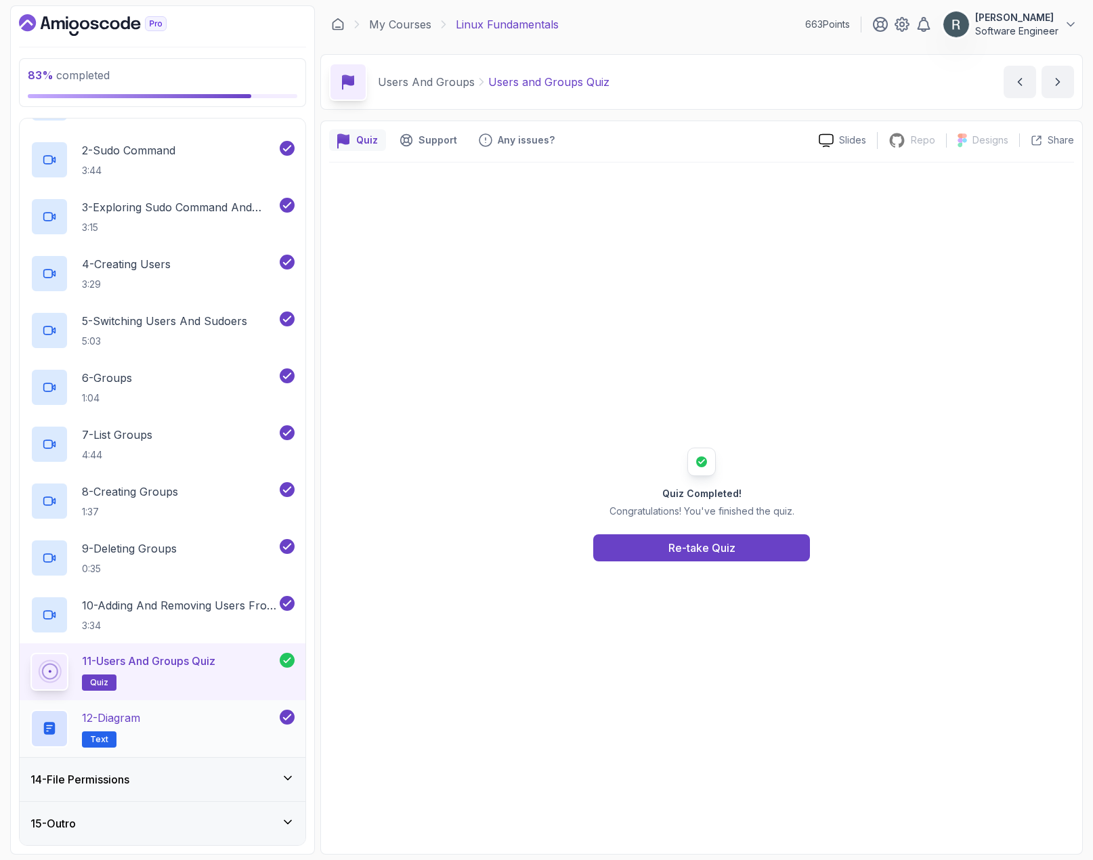
click at [241, 719] on div "12 - Diagram Text" at bounding box center [153, 729] width 247 height 38
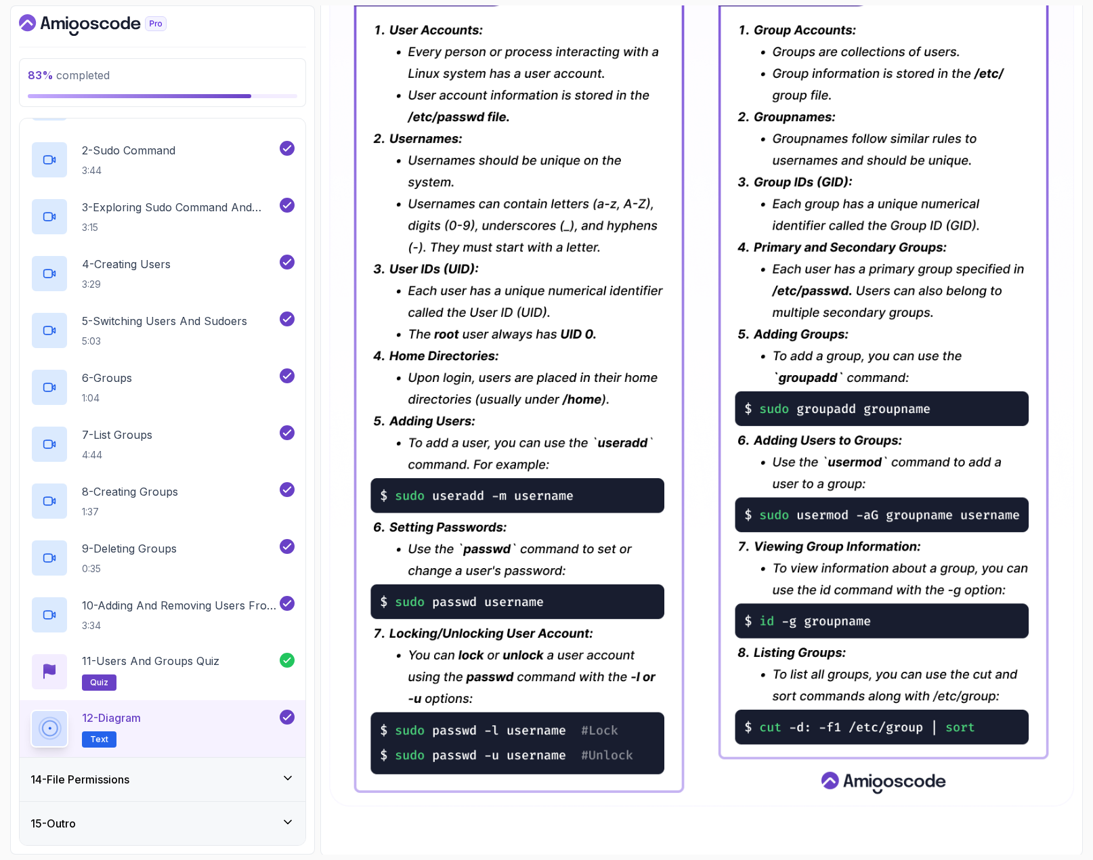
scroll to position [340, 0]
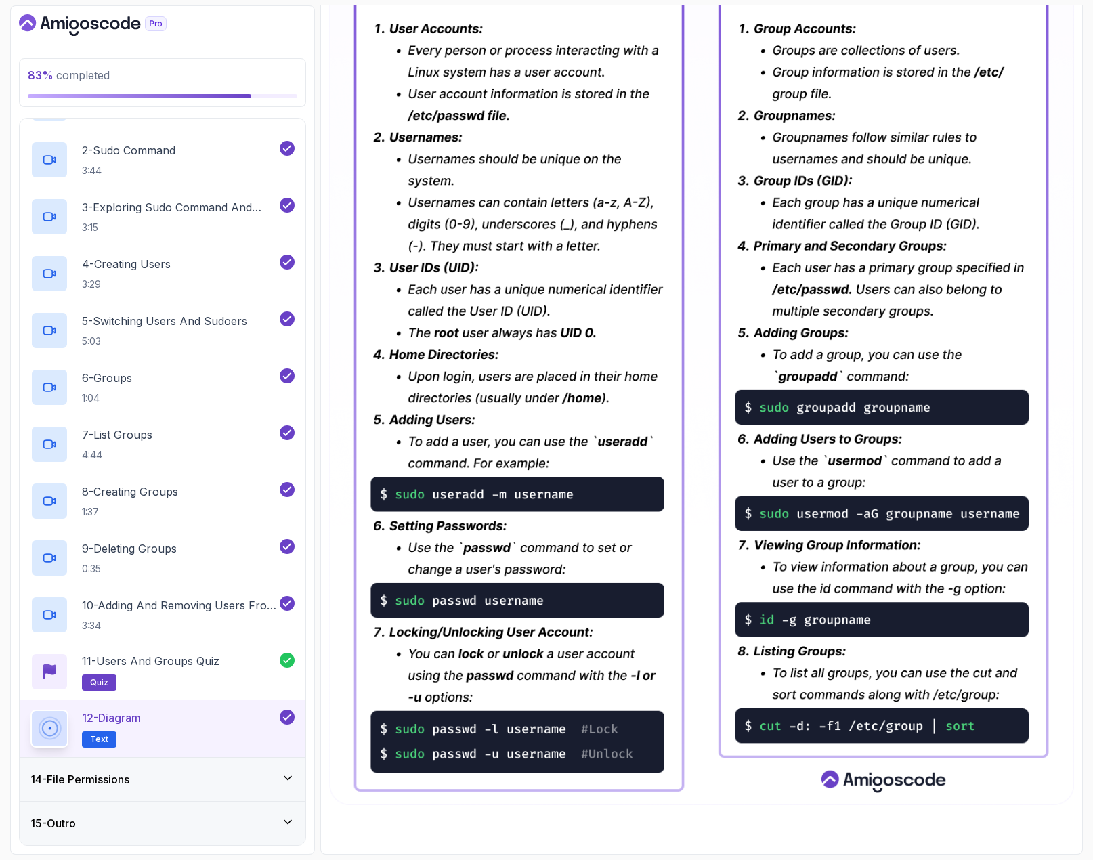
click at [206, 773] on div "14 - File Permissions" at bounding box center [162, 779] width 264 height 16
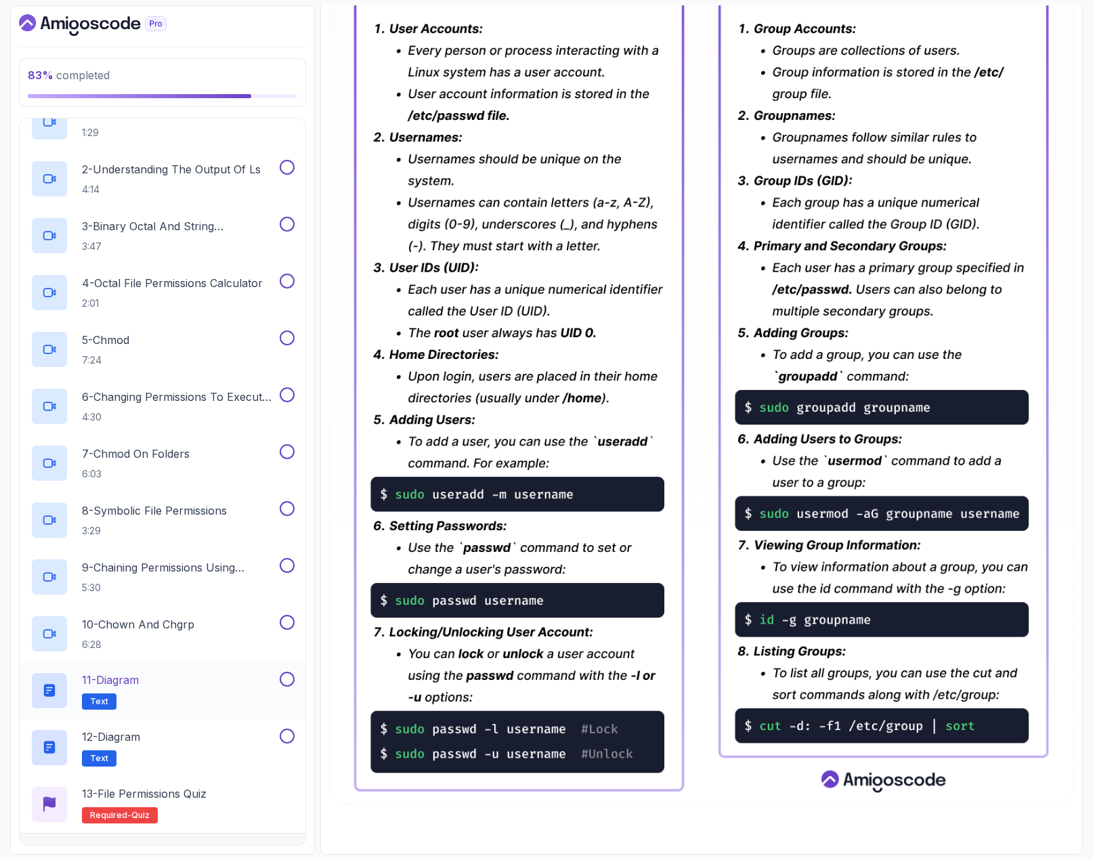
scroll to position [537, 0]
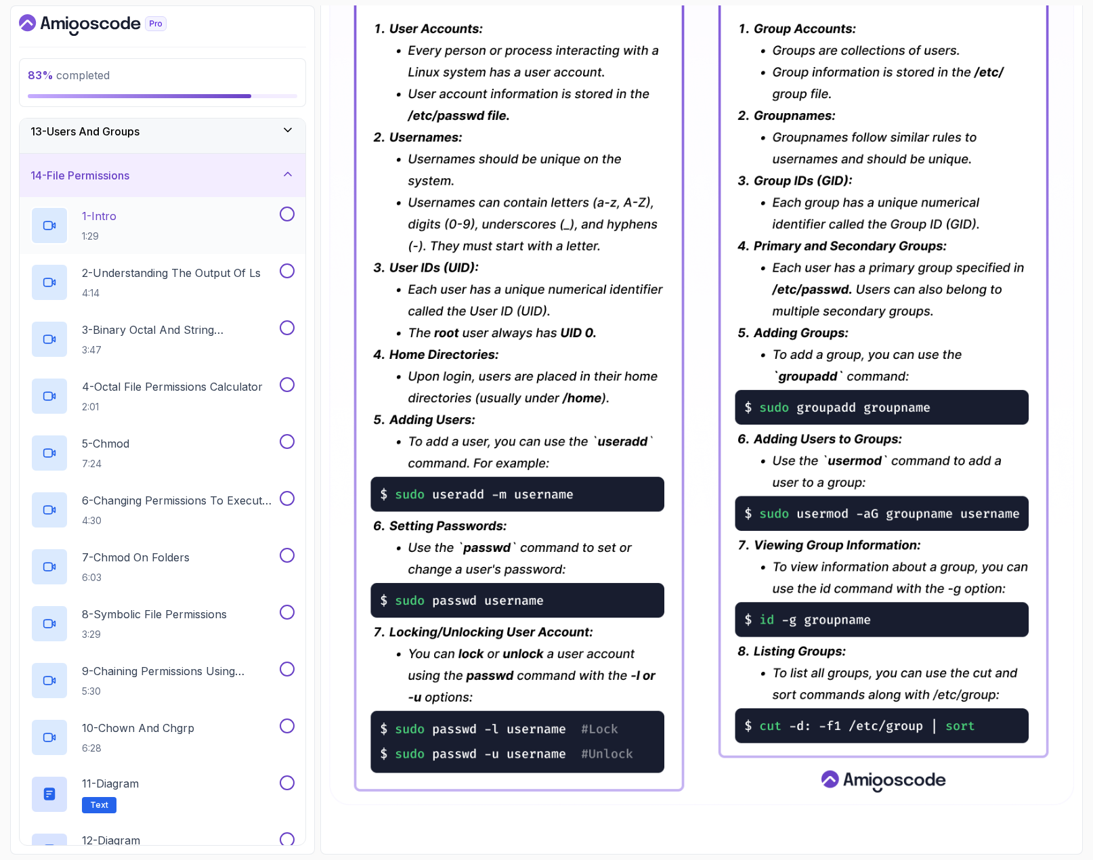
click at [221, 219] on div "1 - Intro 1:29" at bounding box center [153, 226] width 247 height 38
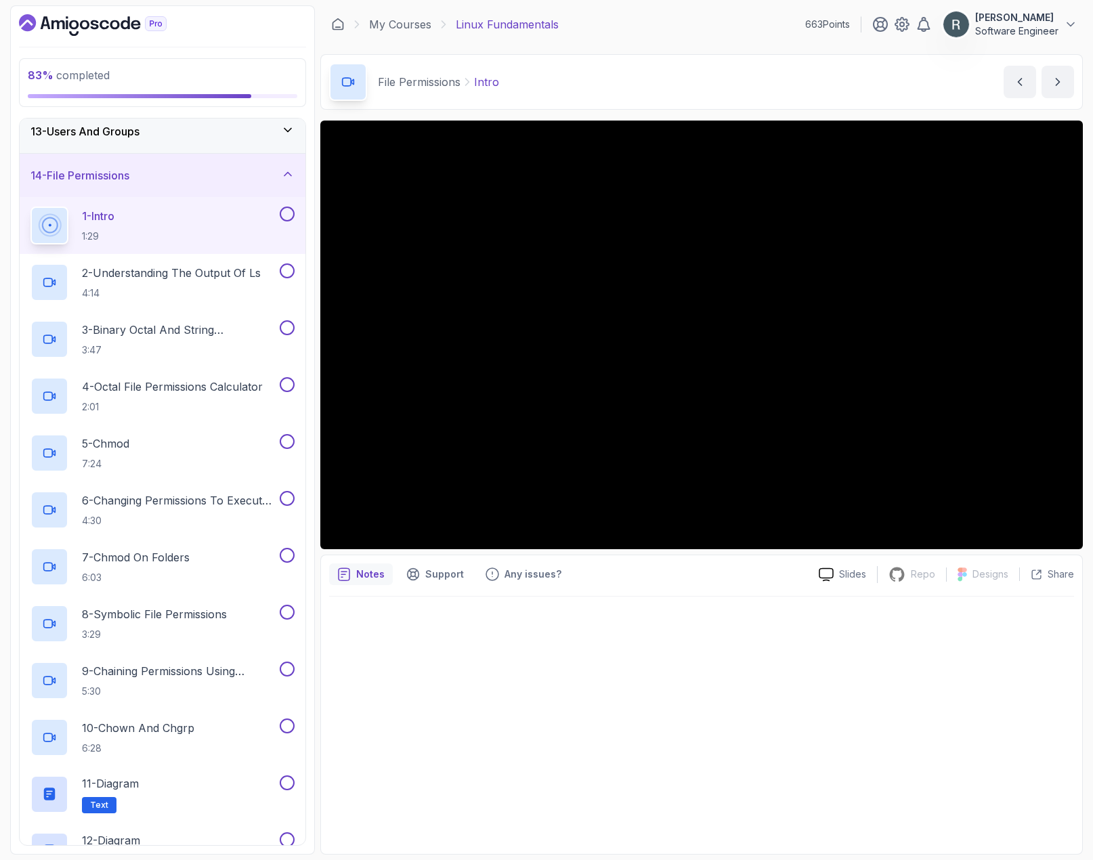
scroll to position [334, 0]
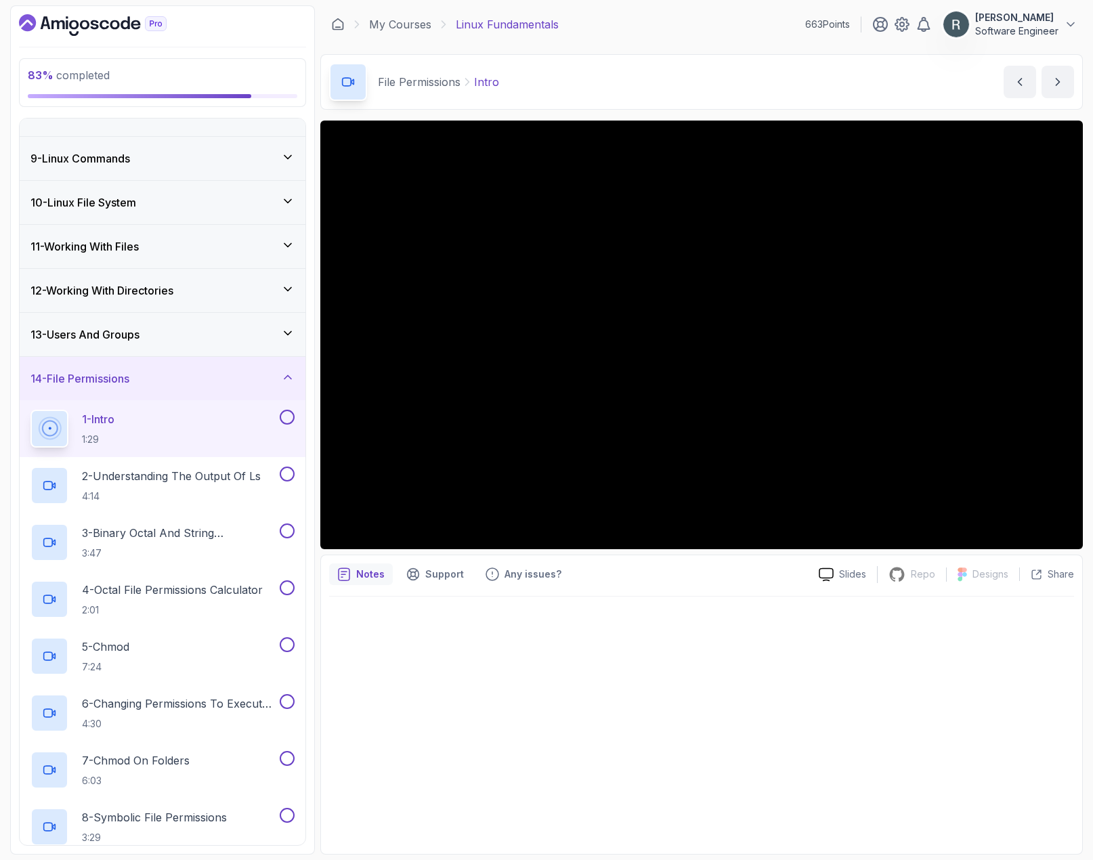
click at [212, 325] on div "13 - Users And Groups" at bounding box center [163, 334] width 286 height 43
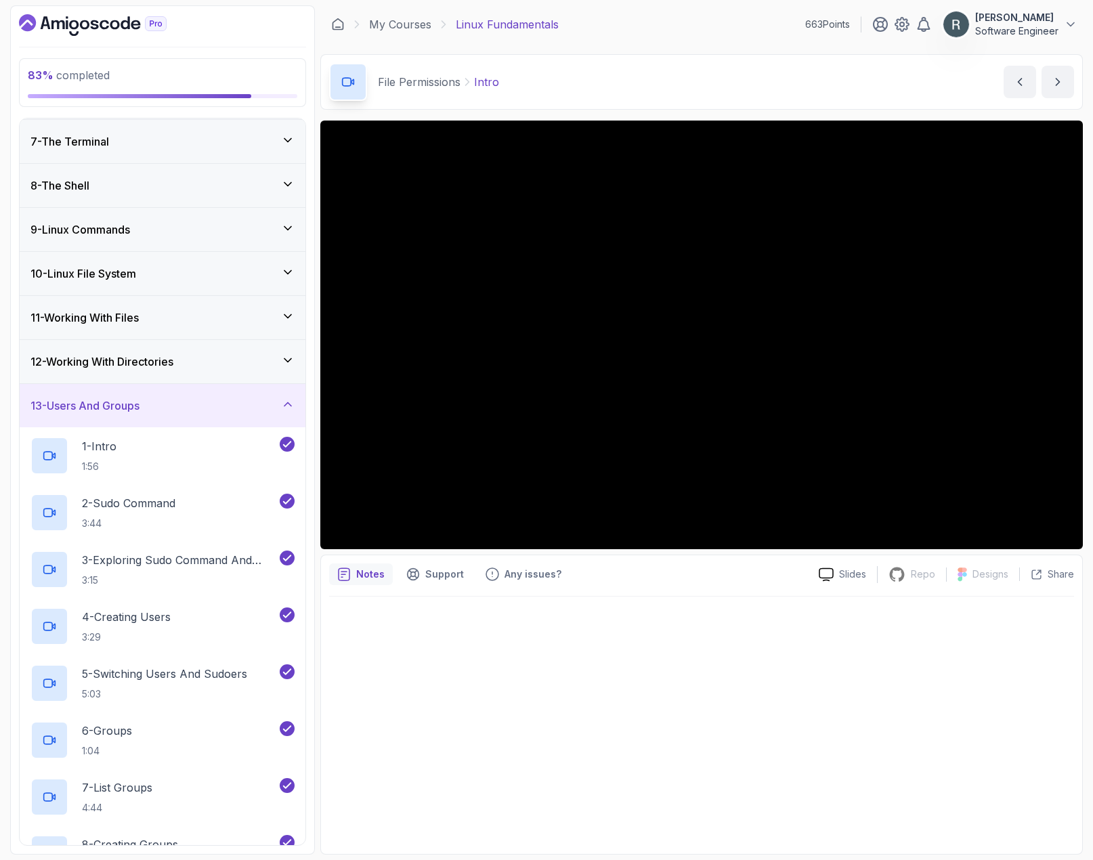
scroll to position [271, 0]
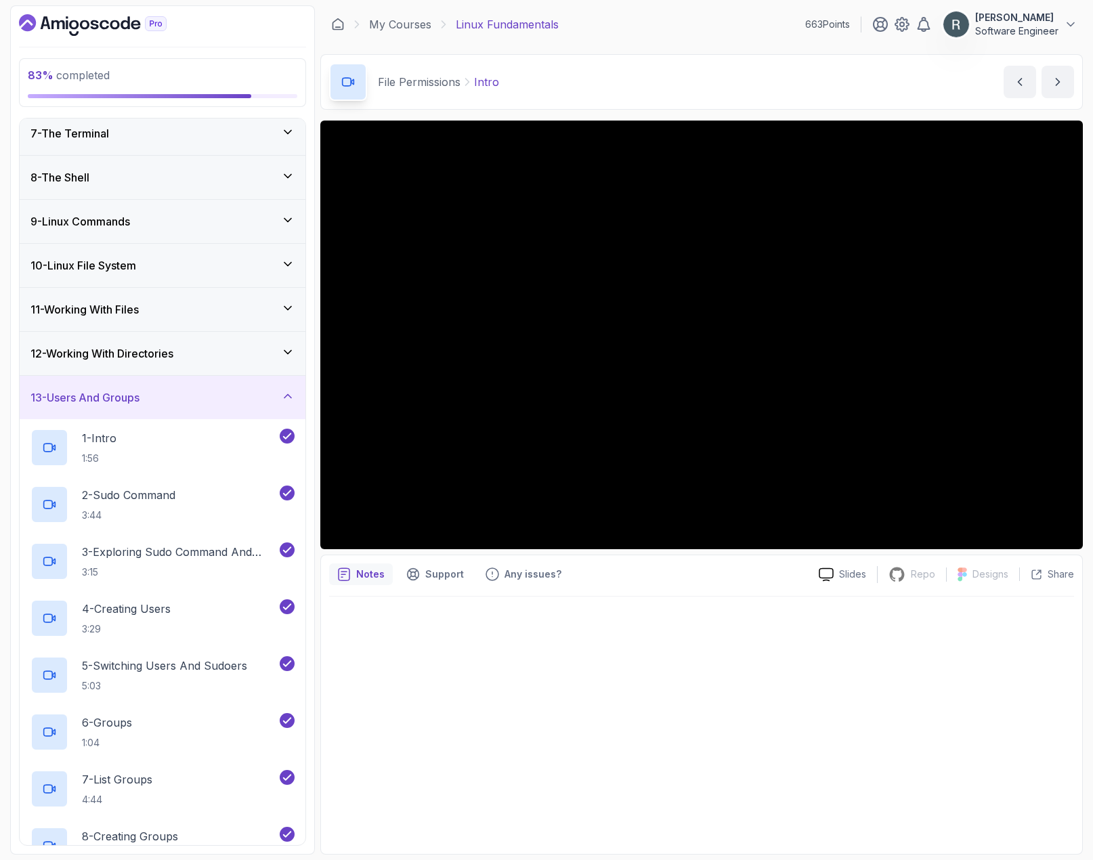
click at [186, 391] on div "13 - Users And Groups" at bounding box center [162, 397] width 264 height 16
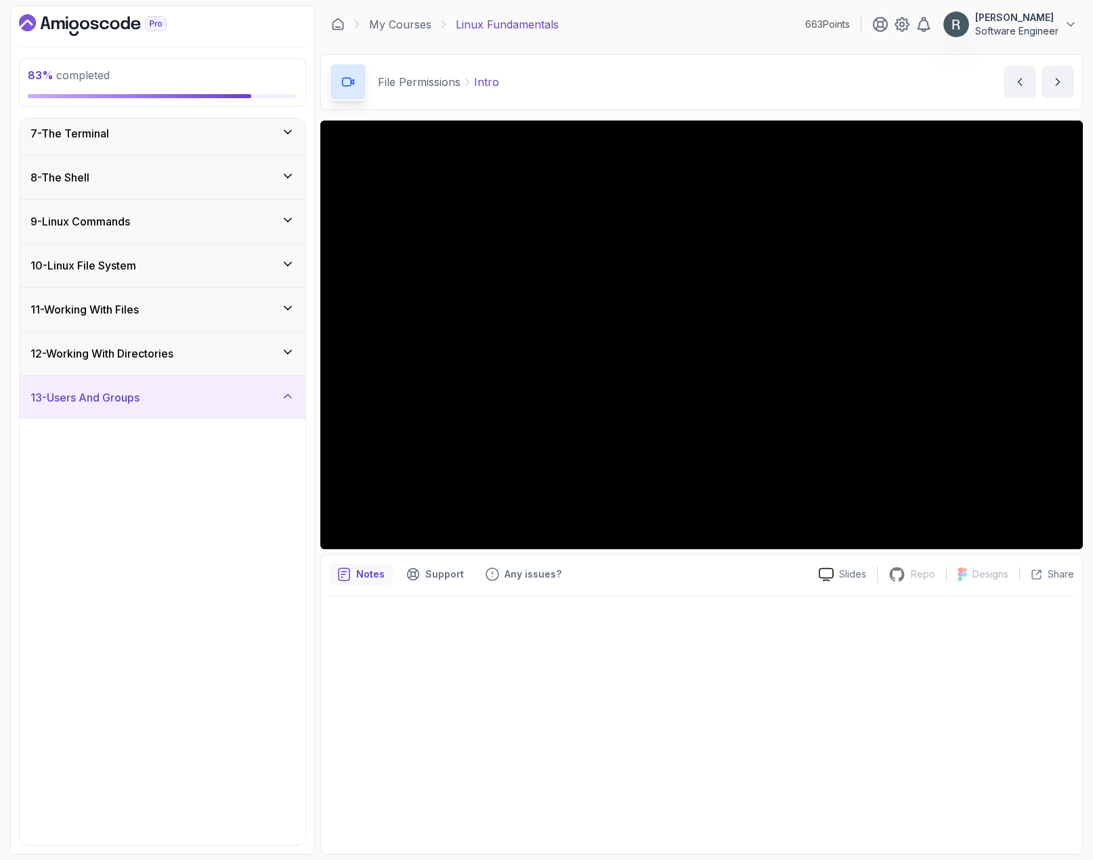
scroll to position [0, 0]
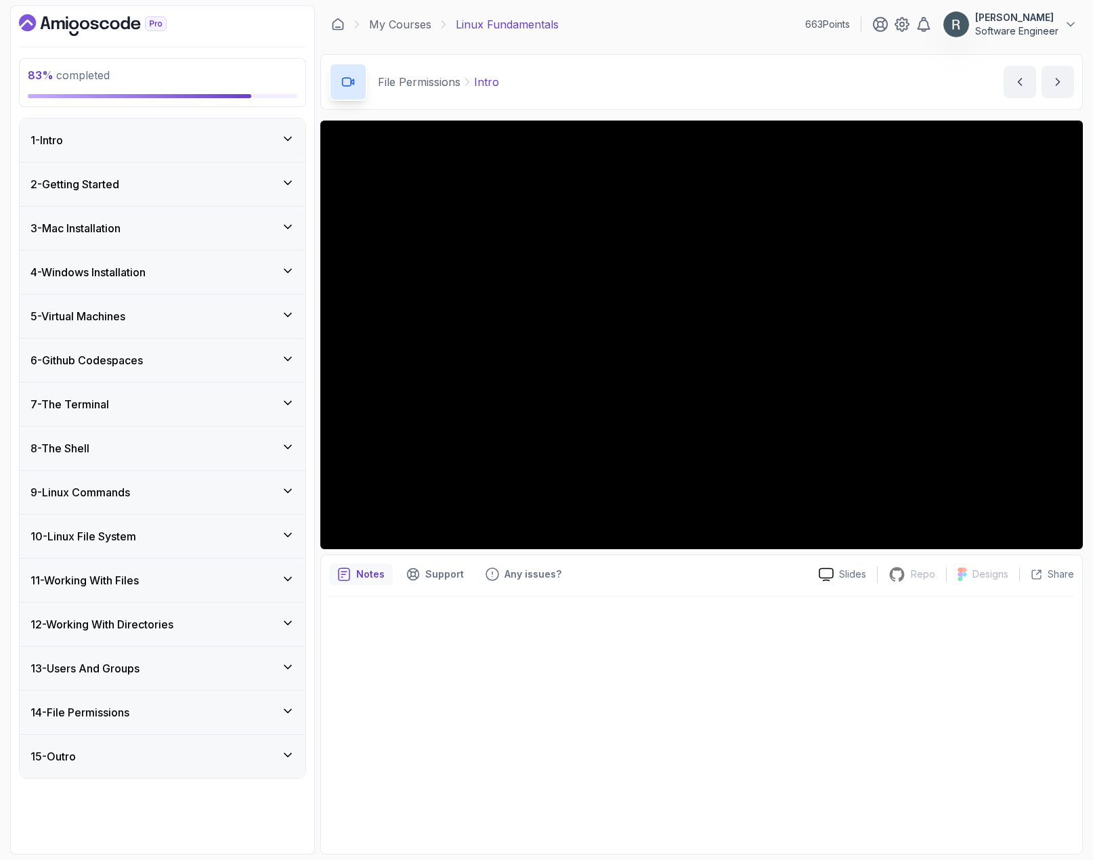
click at [158, 716] on div "14 - File Permissions" at bounding box center [162, 712] width 264 height 16
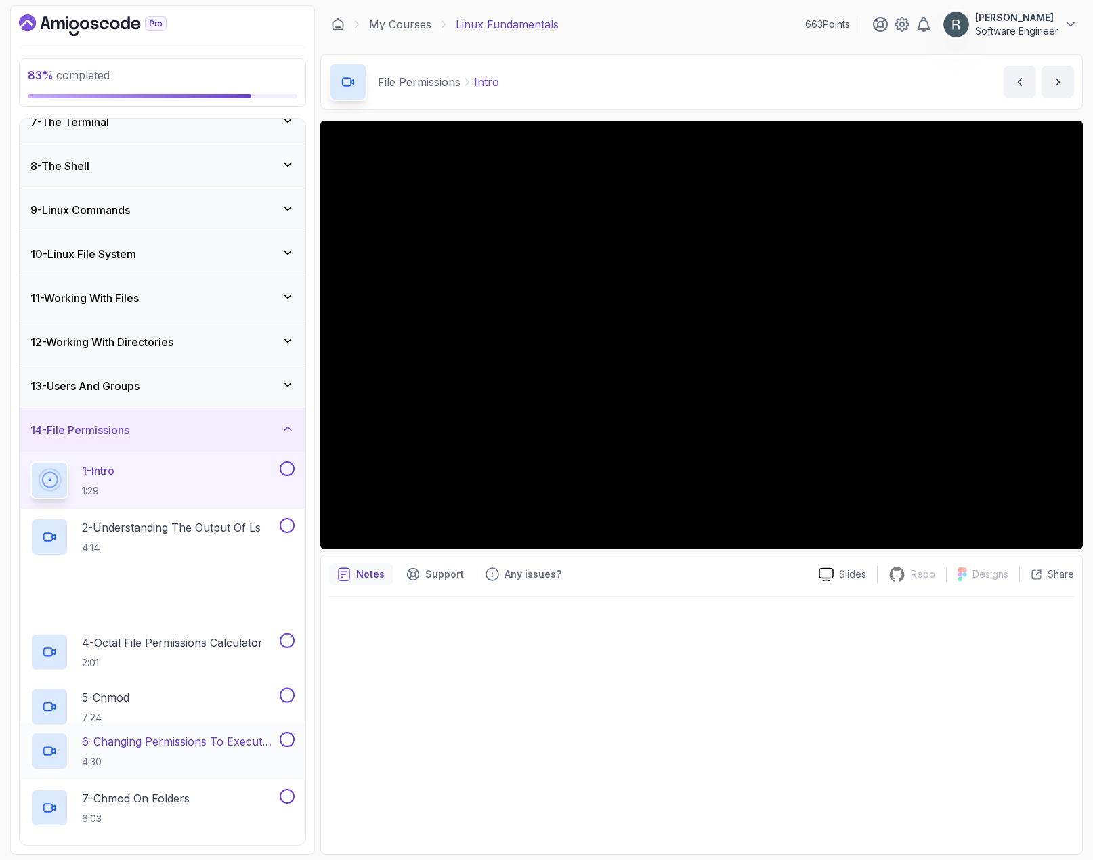
scroll to position [339, 0]
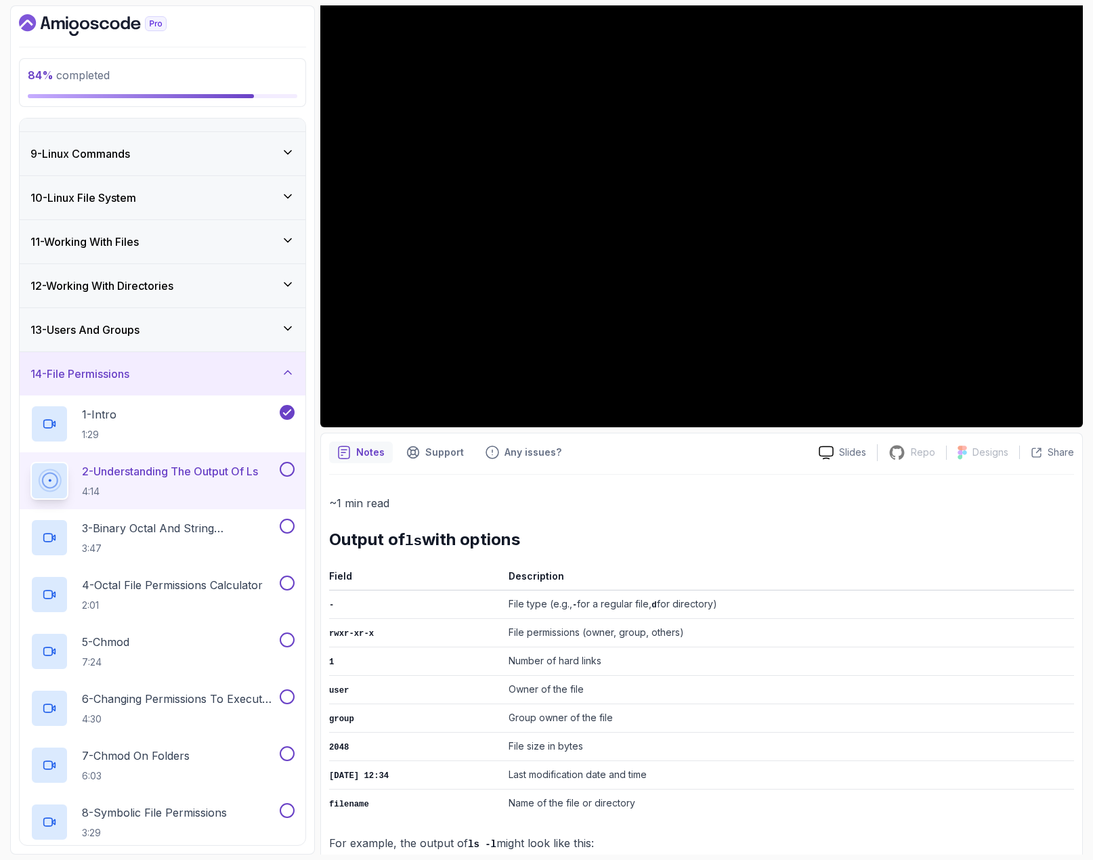
scroll to position [142, 0]
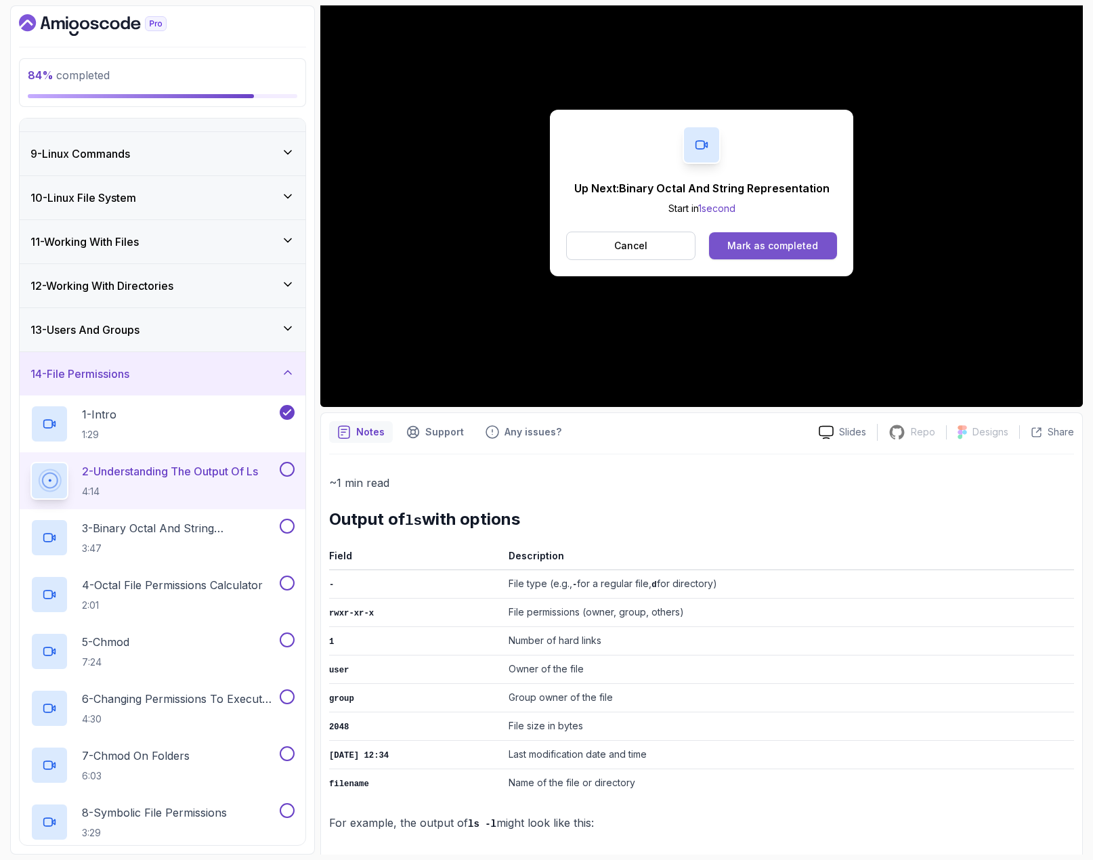
click at [772, 243] on div "Mark as completed" at bounding box center [772, 246] width 91 height 14
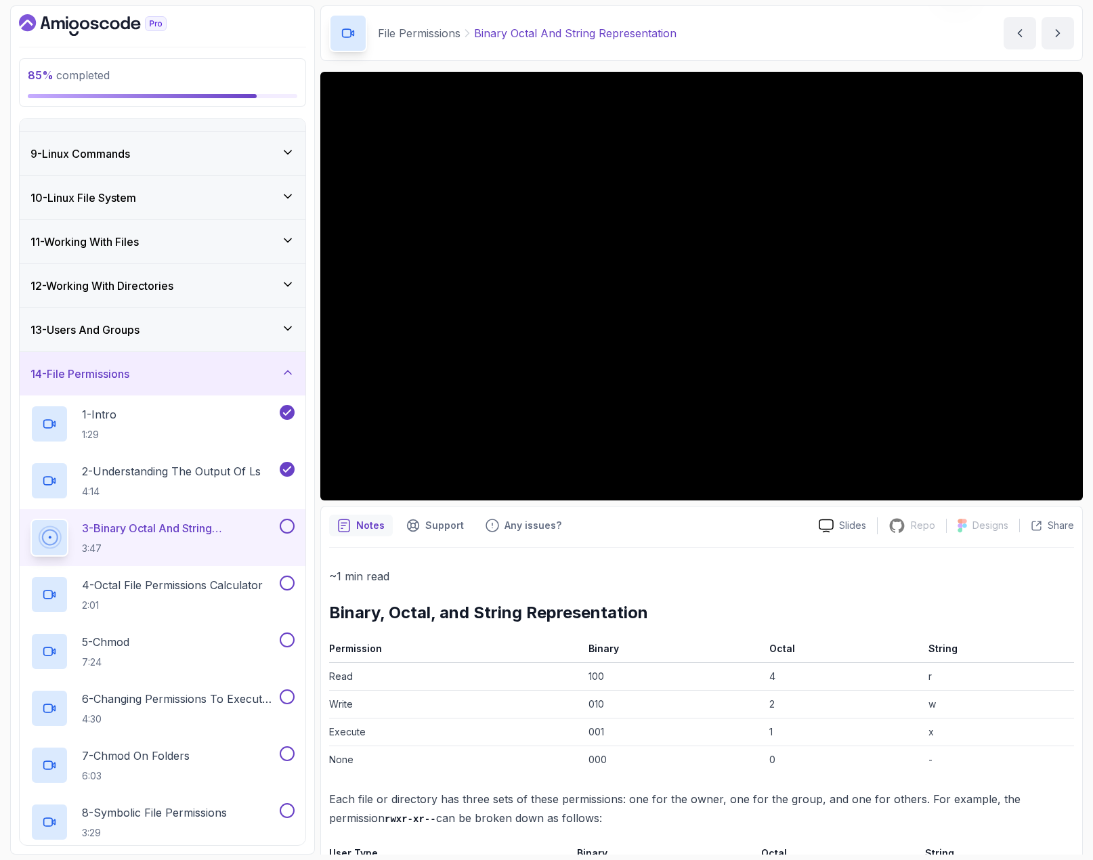
scroll to position [7, 0]
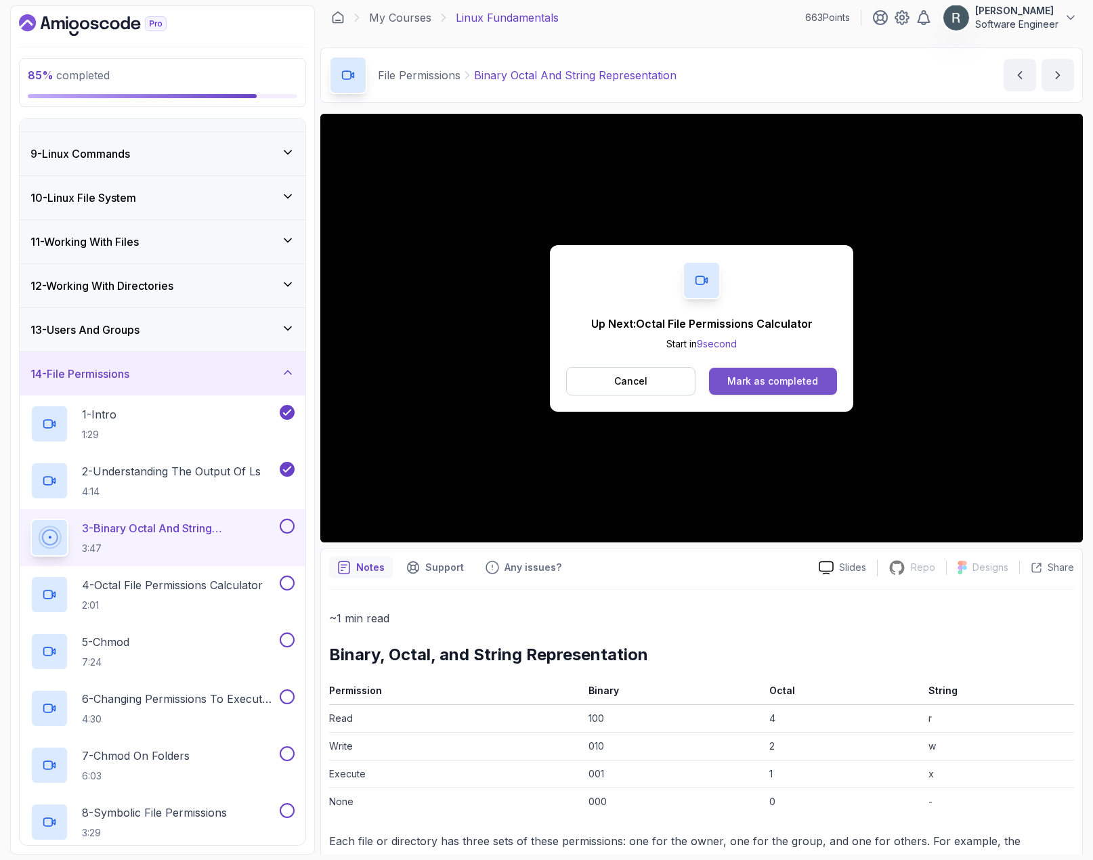
click at [761, 377] on div "Mark as completed" at bounding box center [772, 382] width 91 height 14
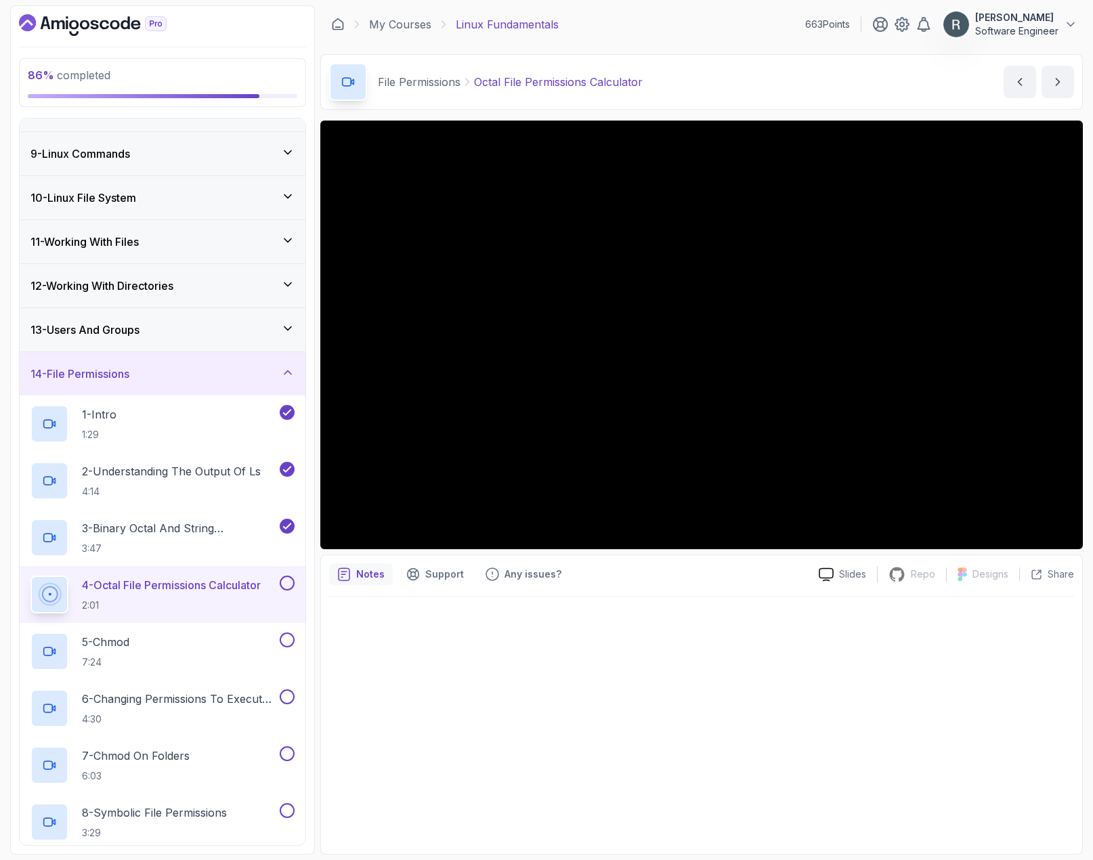
click at [285, 582] on button at bounding box center [287, 583] width 15 height 15
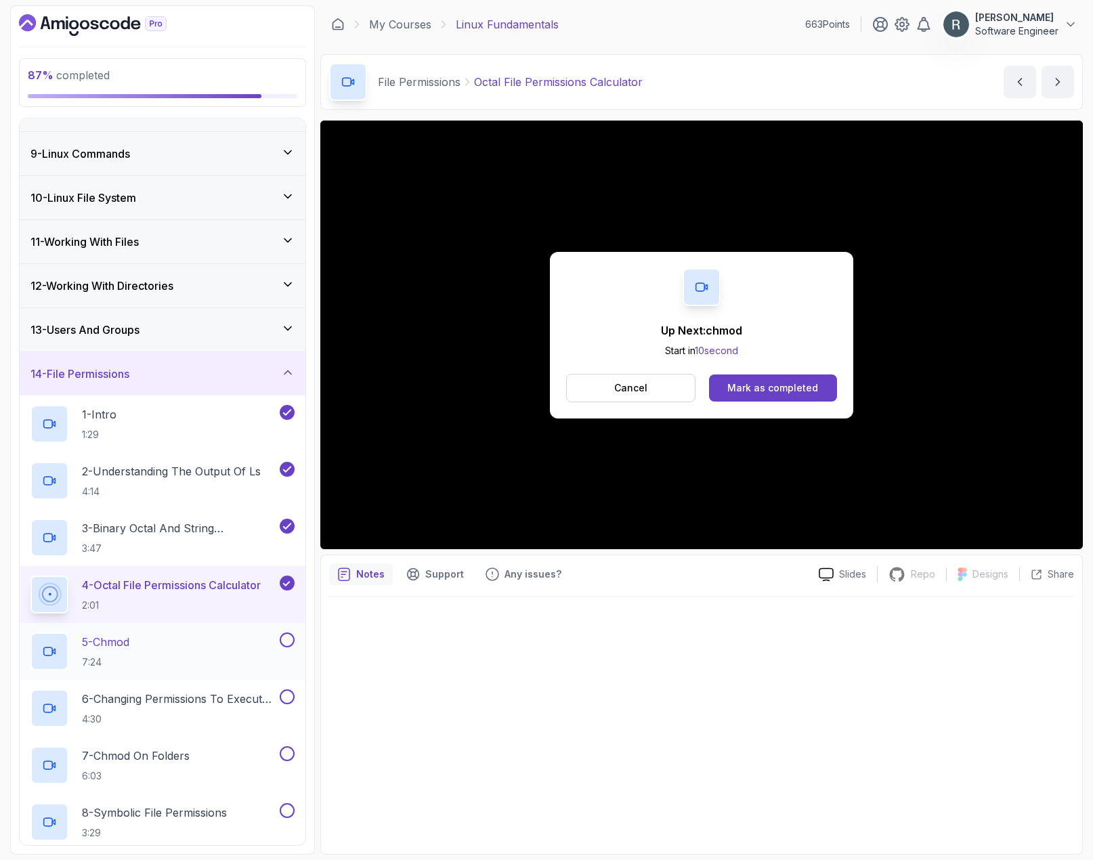
click at [247, 639] on div "5 - chmod 7:24" at bounding box center [153, 652] width 247 height 38
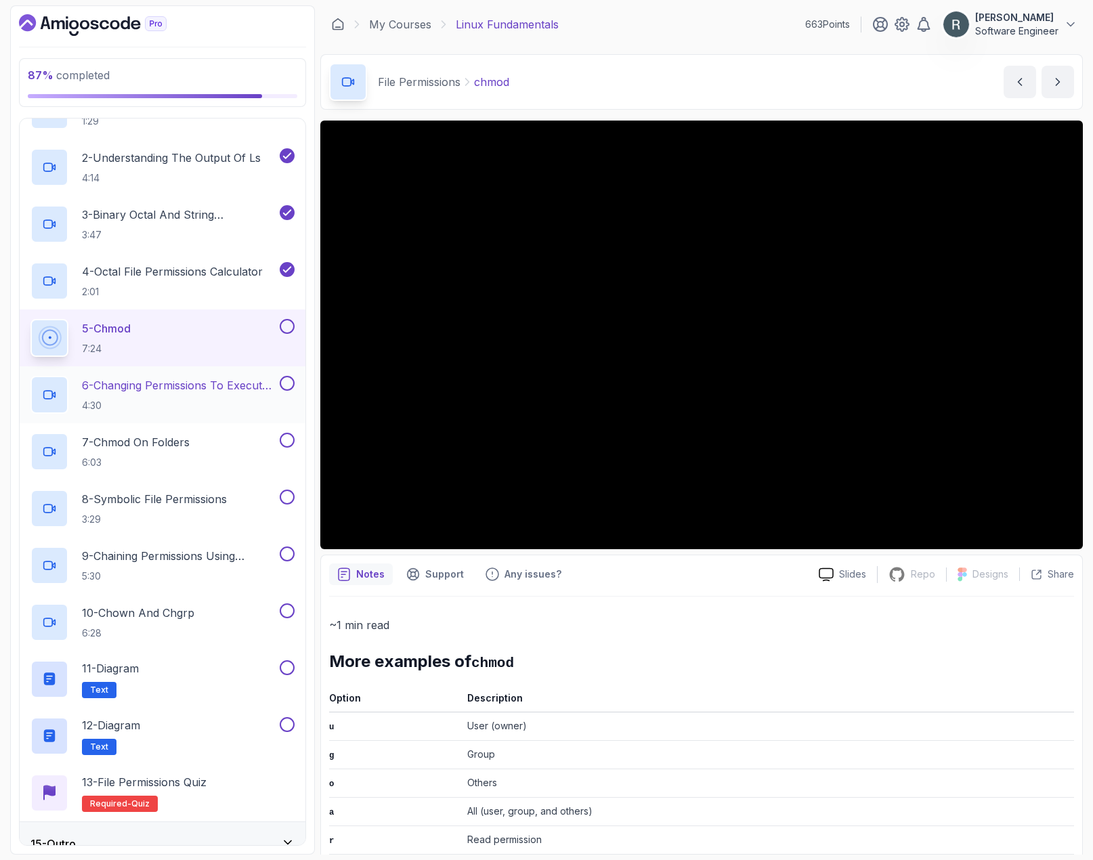
scroll to position [673, 0]
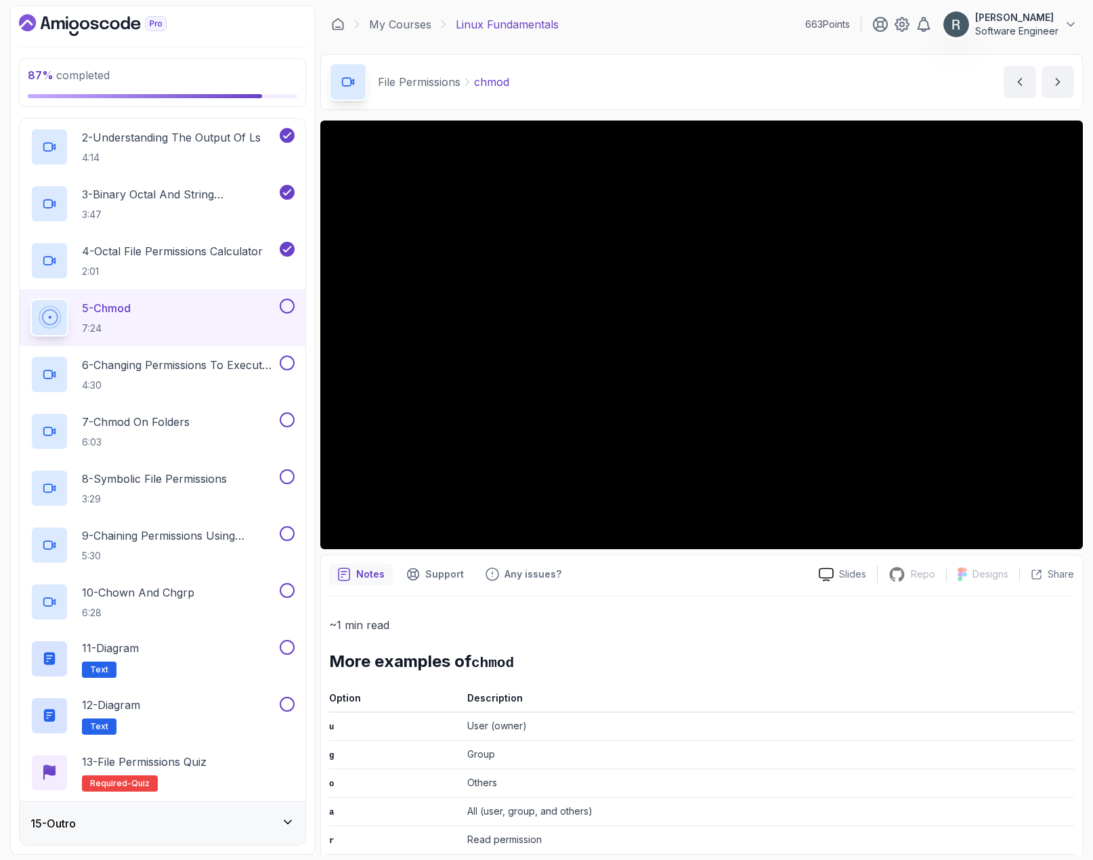
click at [286, 308] on button at bounding box center [287, 306] width 15 height 15
click at [228, 363] on p "6 - Changing Permissions To Execute (Running) Scripts" at bounding box center [179, 365] width 195 height 16
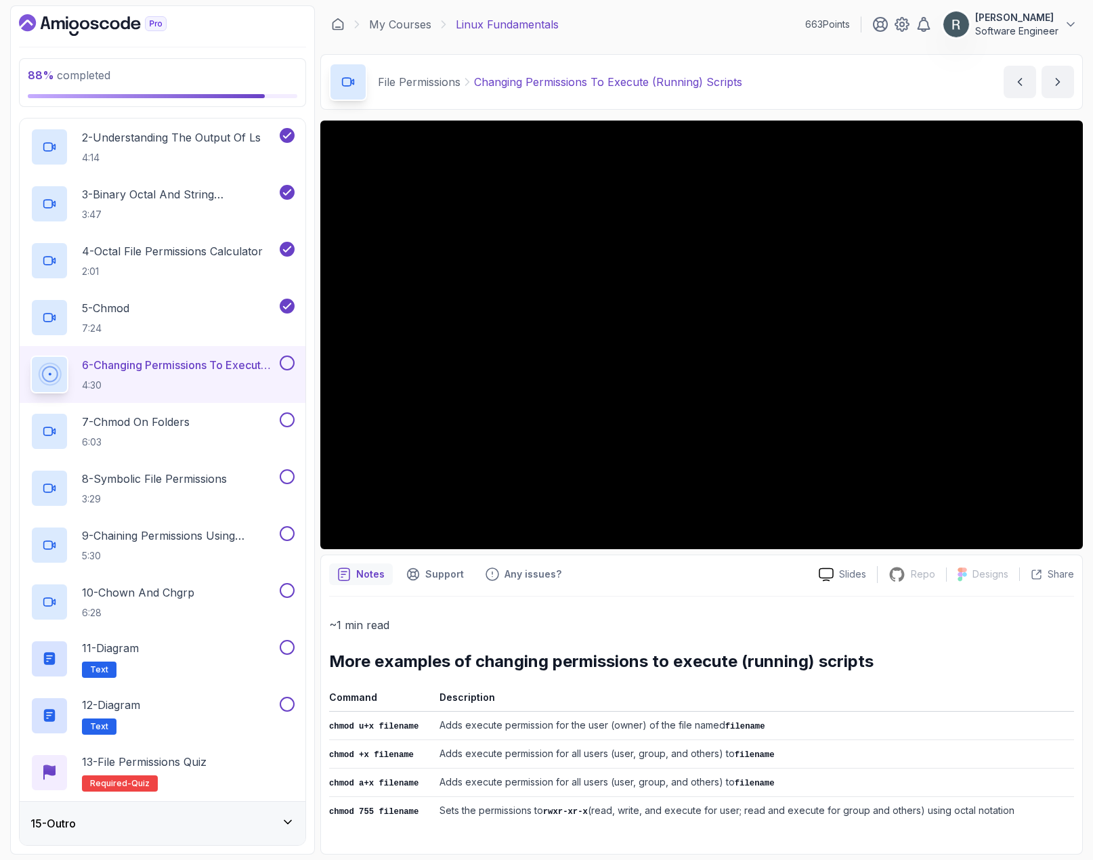
click at [276, 366] on p "6 - Changing Permissions To Execute (Running) Scripts" at bounding box center [179, 365] width 195 height 16
click at [284, 363] on button at bounding box center [287, 363] width 15 height 15
click at [229, 421] on div "7 - chmod On Folders 6:03" at bounding box center [153, 431] width 247 height 38
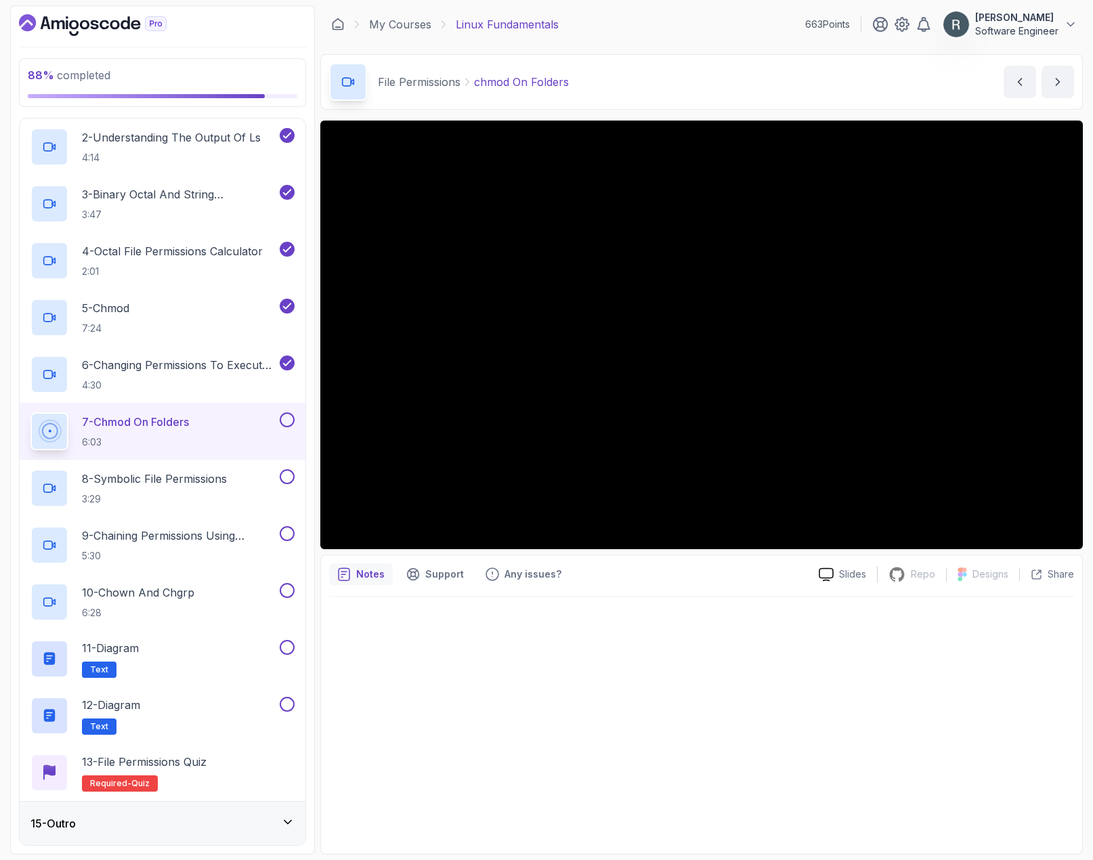
click at [290, 425] on button at bounding box center [287, 419] width 15 height 15
click at [235, 465] on div "8 - Symbolic File Permissions 3:29" at bounding box center [163, 488] width 286 height 57
click at [227, 479] on p "8 - Symbolic File Permissions" at bounding box center [154, 479] width 145 height 16
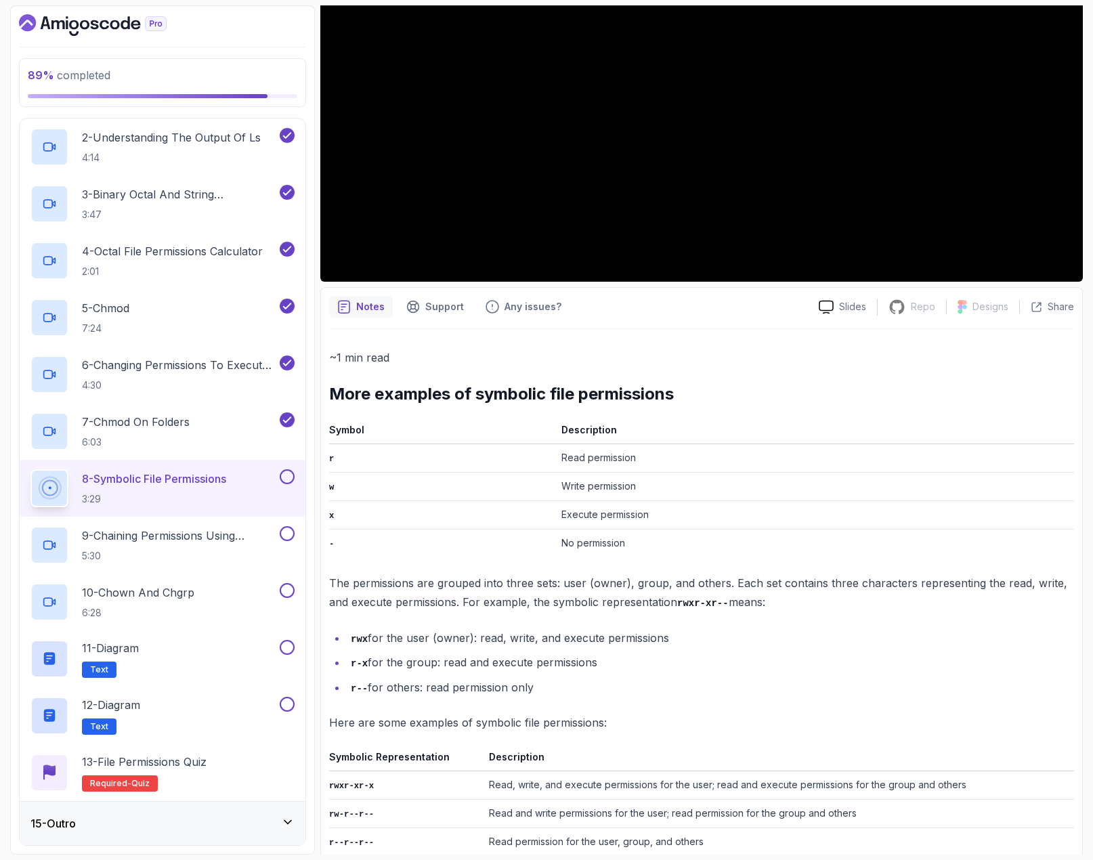
scroll to position [152, 0]
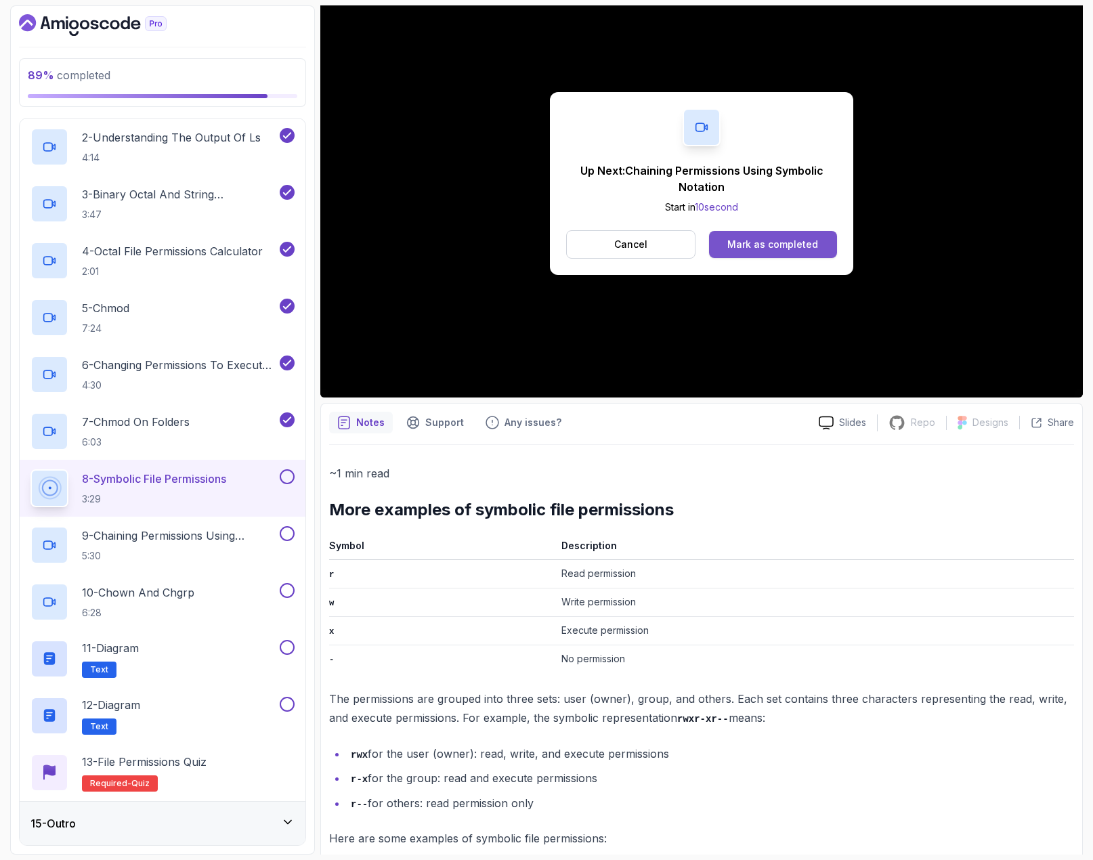
click at [787, 240] on div "Mark as completed" at bounding box center [772, 245] width 91 height 14
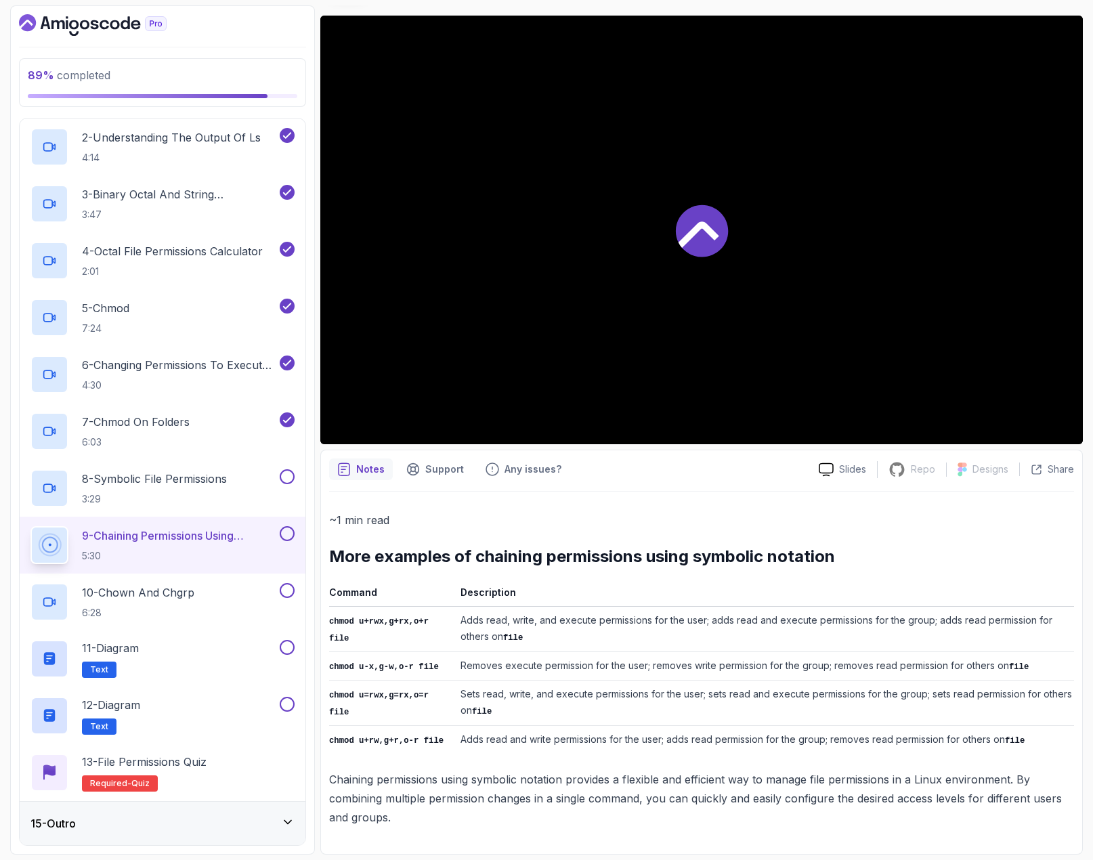
scroll to position [101, 0]
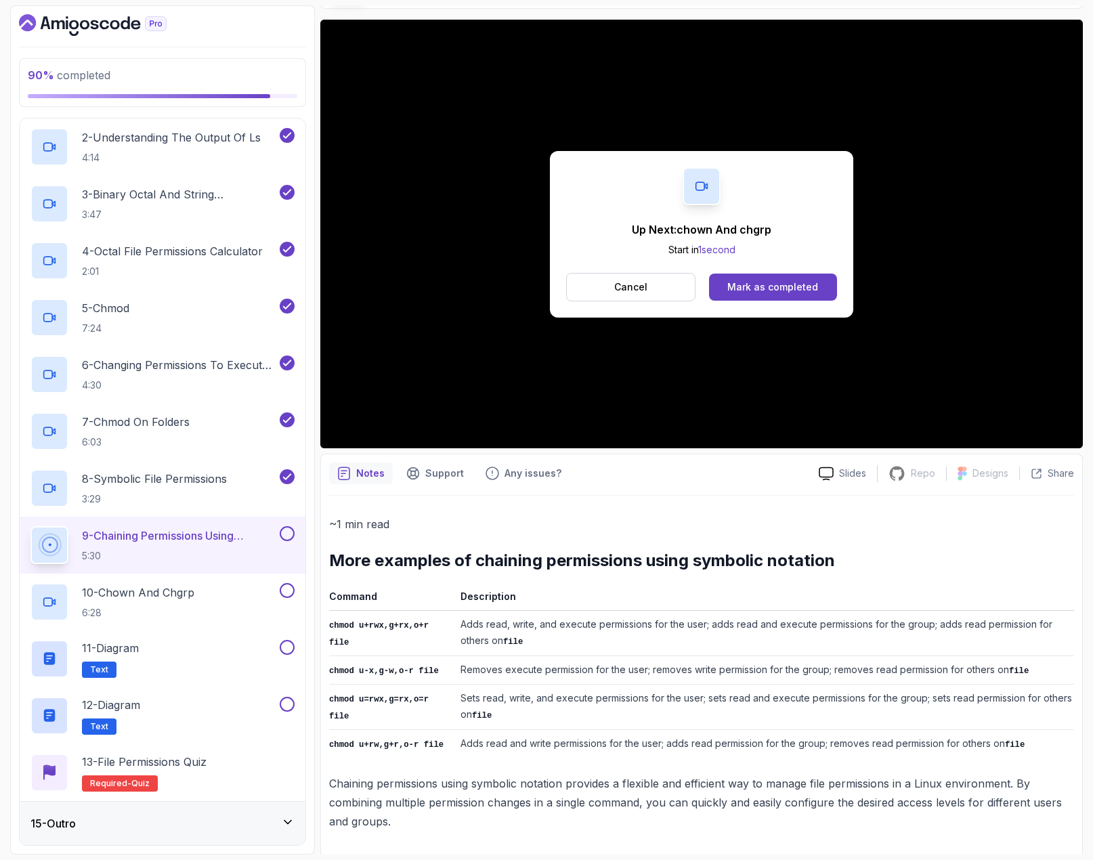
scroll to position [152, 0]
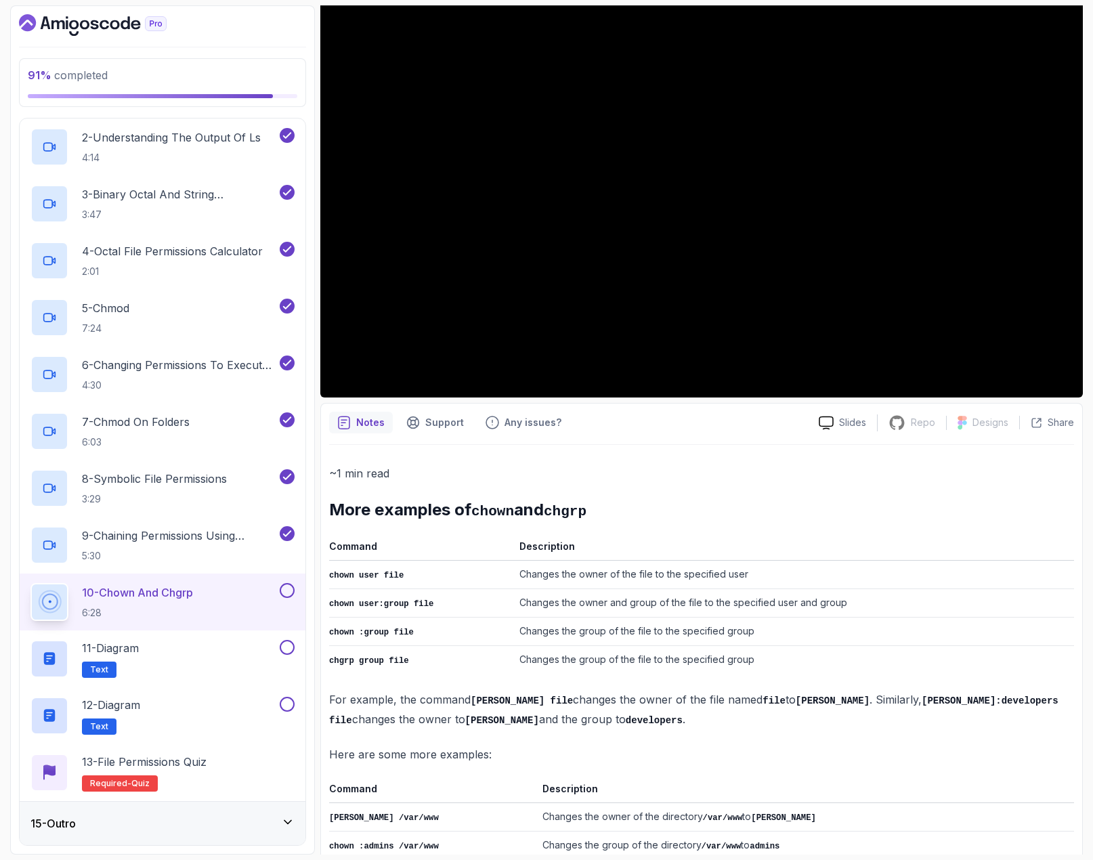
click at [287, 589] on button at bounding box center [287, 590] width 15 height 15
click at [266, 651] on div "11 - Diagram Text" at bounding box center [153, 659] width 247 height 38
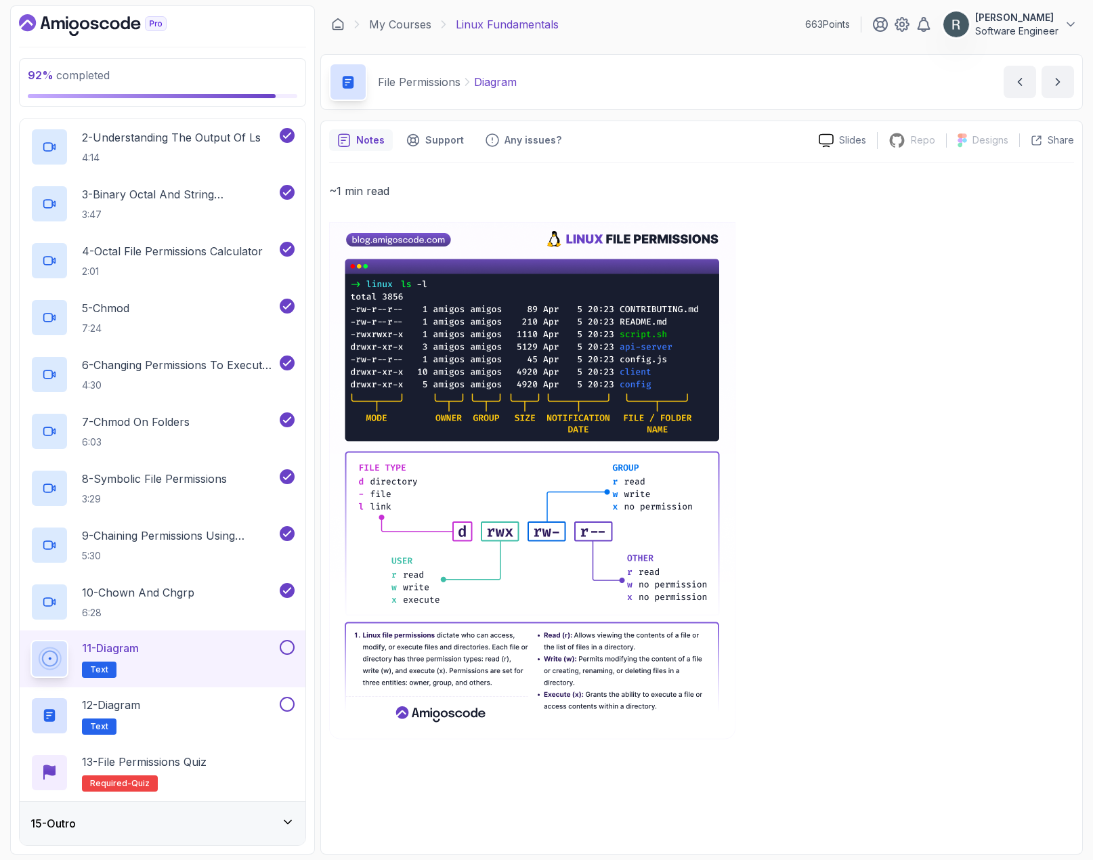
click at [286, 643] on button at bounding box center [287, 647] width 15 height 15
click at [228, 712] on div "12 - Diagram Text" at bounding box center [153, 716] width 247 height 38
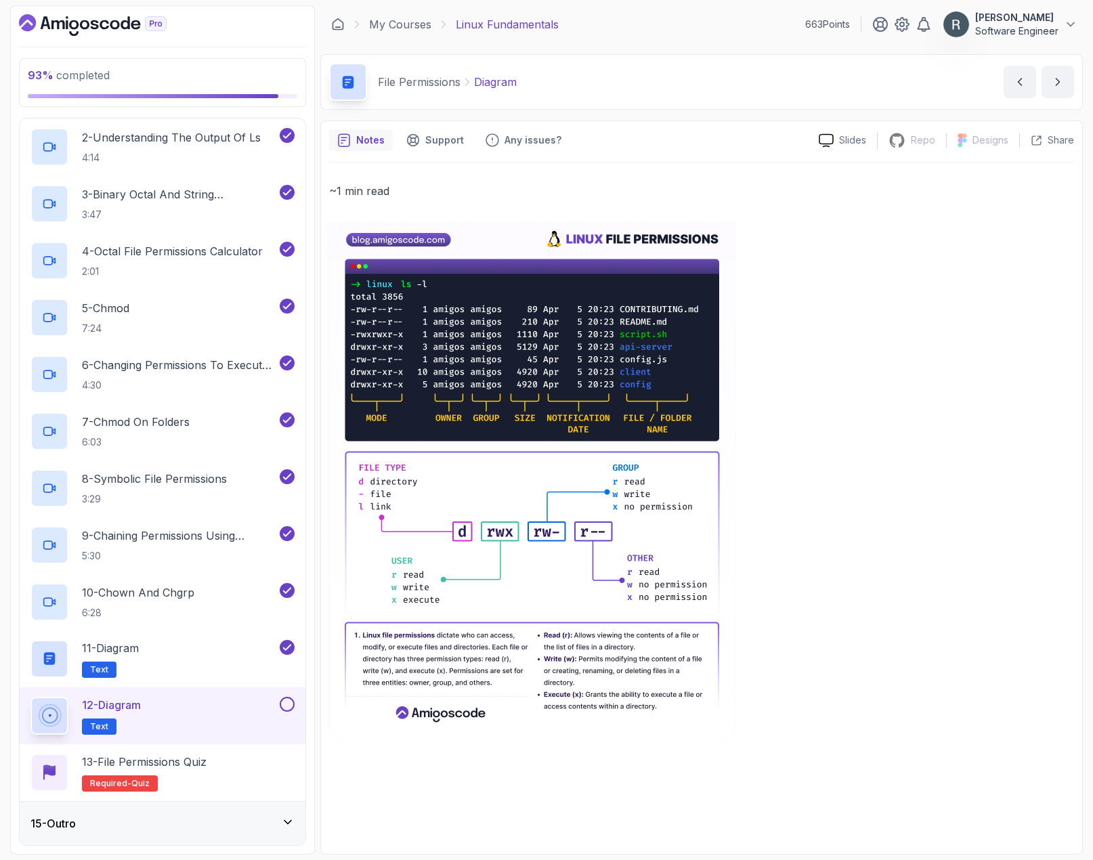
click at [289, 704] on button at bounding box center [287, 704] width 15 height 15
click at [199, 699] on div "12 - Diagram Text" at bounding box center [153, 716] width 247 height 38
click at [219, 664] on div "11 - Diagram Text" at bounding box center [153, 659] width 247 height 38
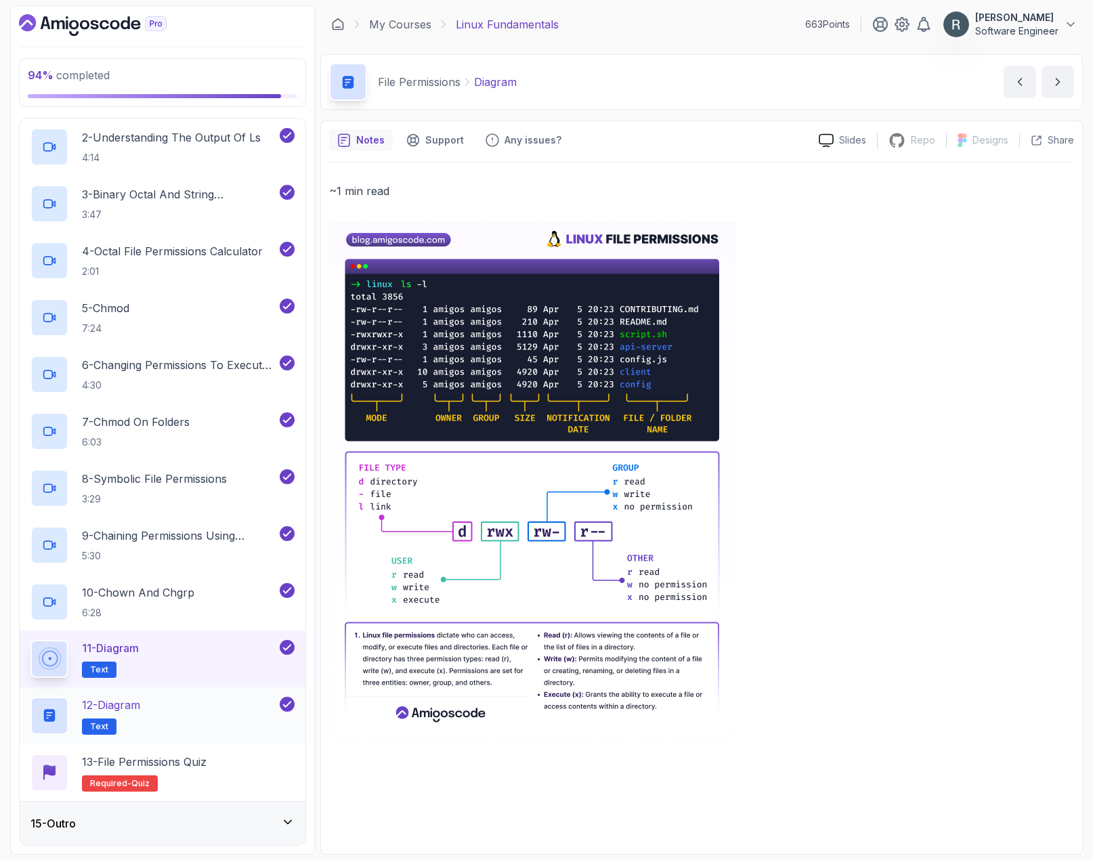
click at [211, 698] on div "12 - Diagram Text" at bounding box center [153, 716] width 247 height 38
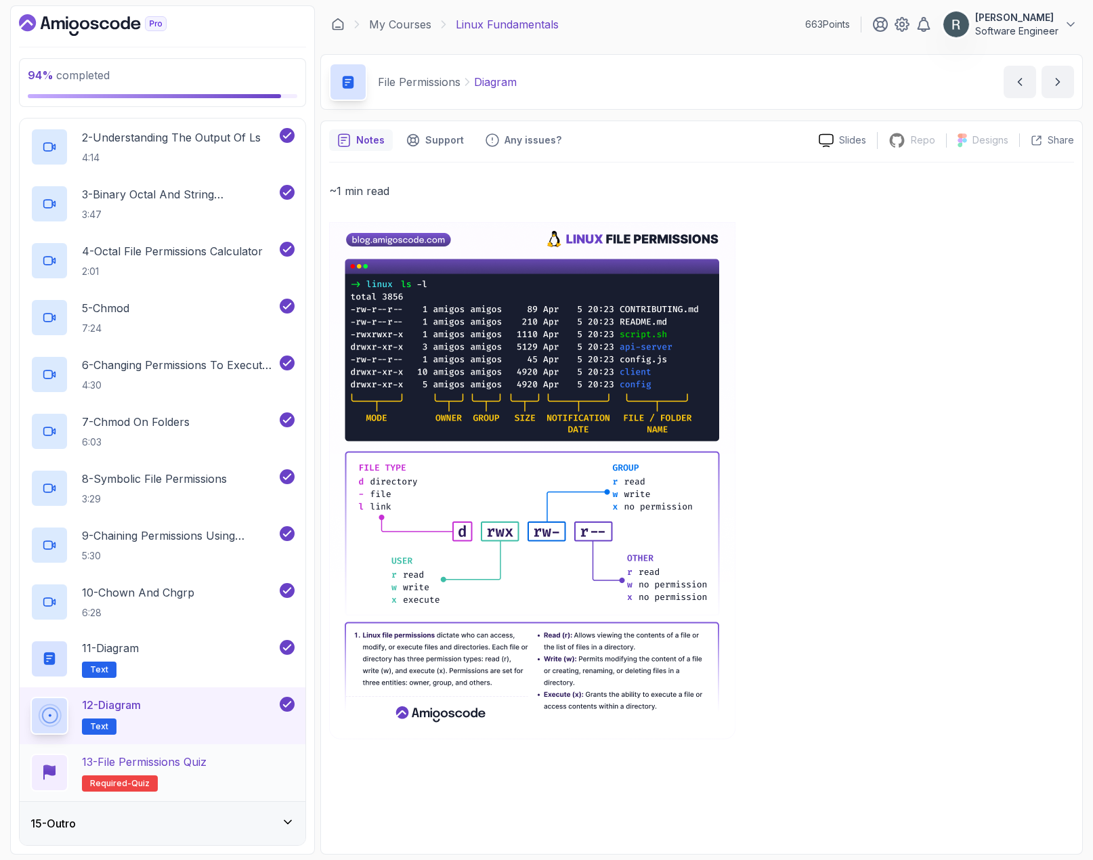
click at [216, 765] on div "13 - File Permissions Quiz Required- quiz" at bounding box center [162, 773] width 264 height 38
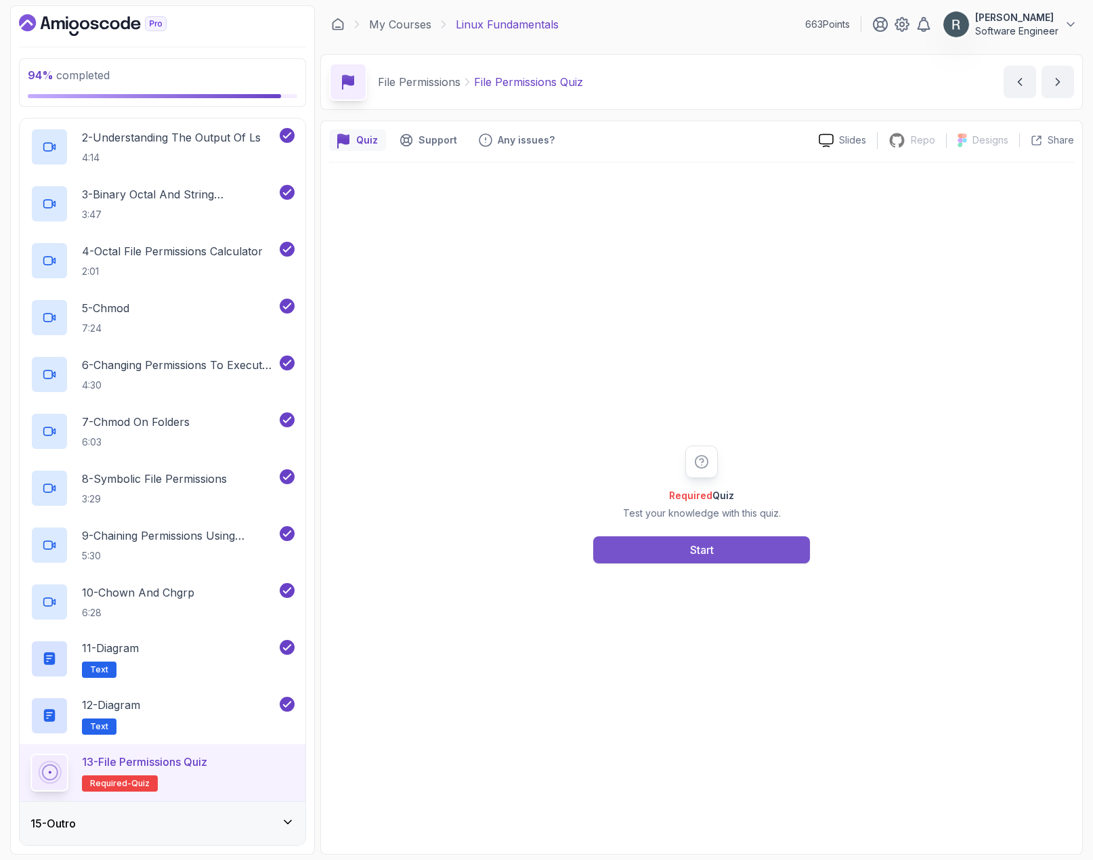
click at [667, 558] on button "Start" at bounding box center [701, 549] width 217 height 27
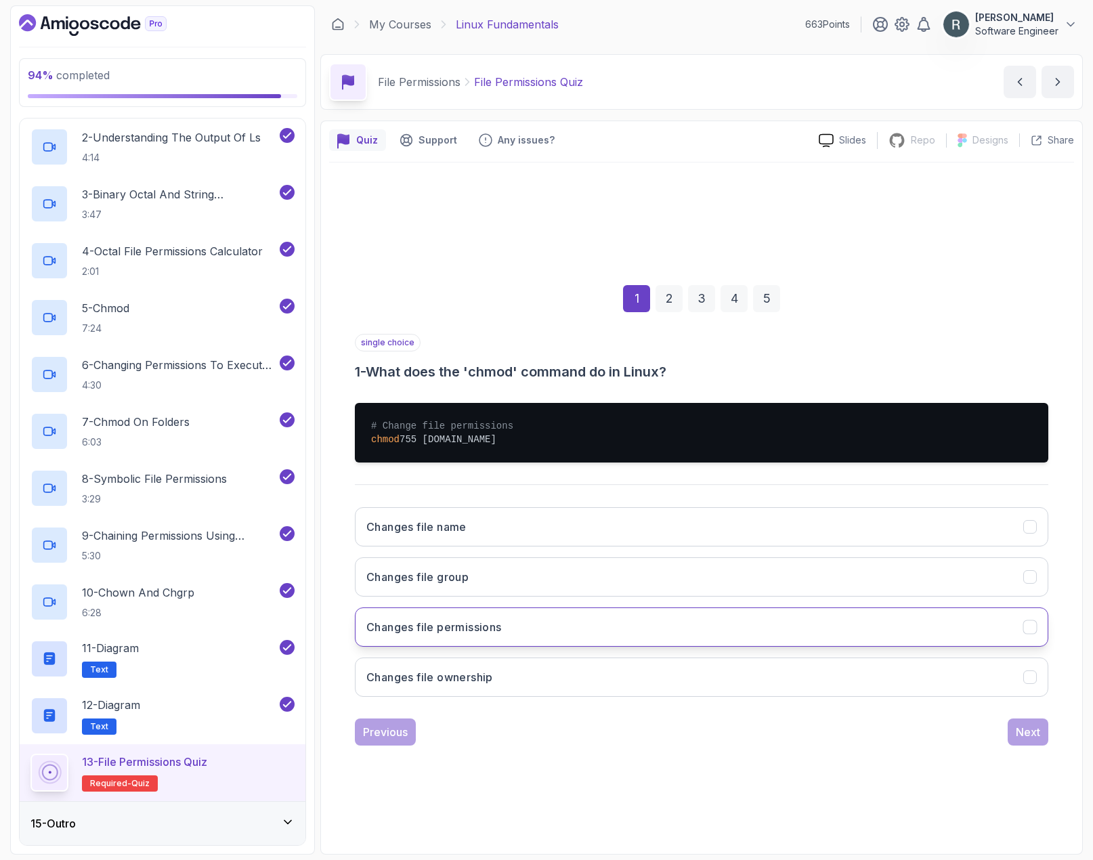
click at [500, 624] on h3 "Changes file permissions" at bounding box center [433, 627] width 135 height 16
click at [996, 734] on div "Next" at bounding box center [1028, 732] width 24 height 16
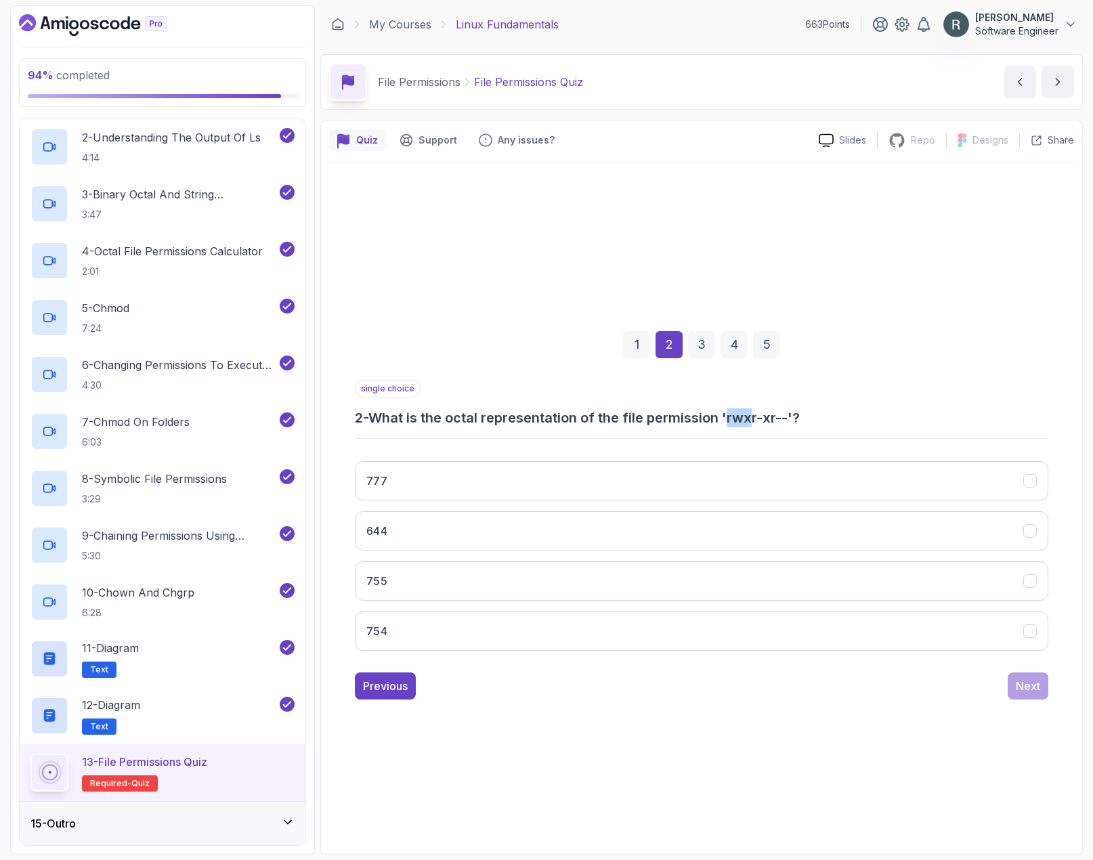
drag, startPoint x: 755, startPoint y: 420, endPoint x: 736, endPoint y: 418, distance: 19.1
click at [736, 418] on h3 "2 - What is the octal representation of the file permission 'rwxr-xr--'?" at bounding box center [702, 417] width 694 height 19
click at [505, 625] on button "754" at bounding box center [702, 631] width 694 height 39
click at [996, 681] on div "Next" at bounding box center [1028, 686] width 24 height 16
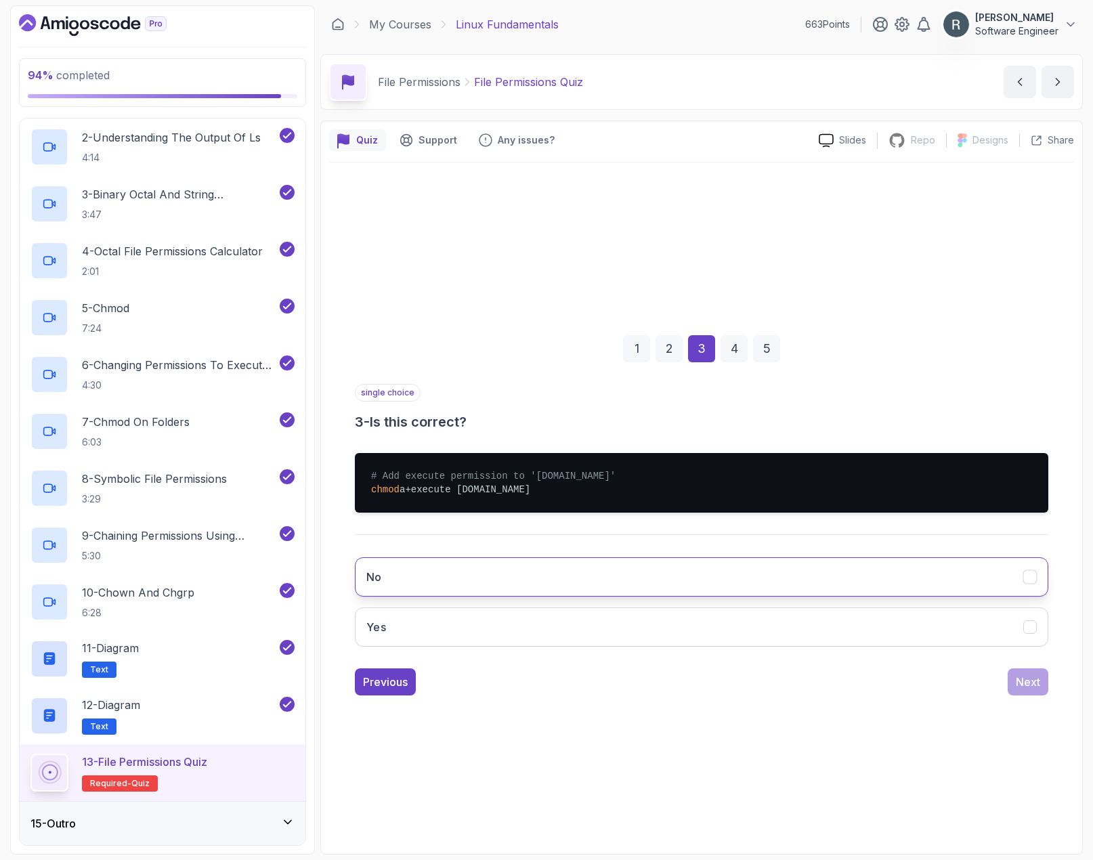
click at [532, 580] on button "No" at bounding box center [702, 576] width 694 height 39
click at [996, 683] on div "Next" at bounding box center [1028, 682] width 24 height 16
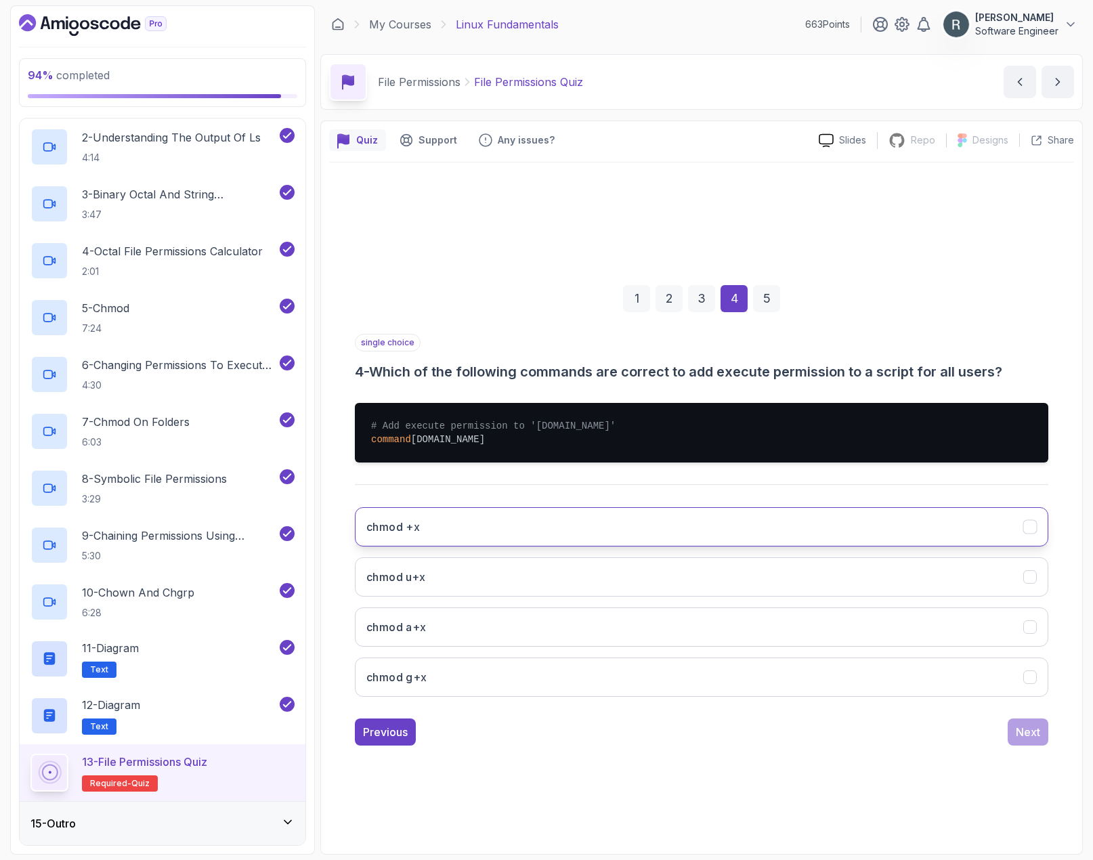
click at [613, 515] on button "chmod +x" at bounding box center [702, 526] width 694 height 39
click at [996, 727] on div "Next" at bounding box center [1028, 732] width 24 height 16
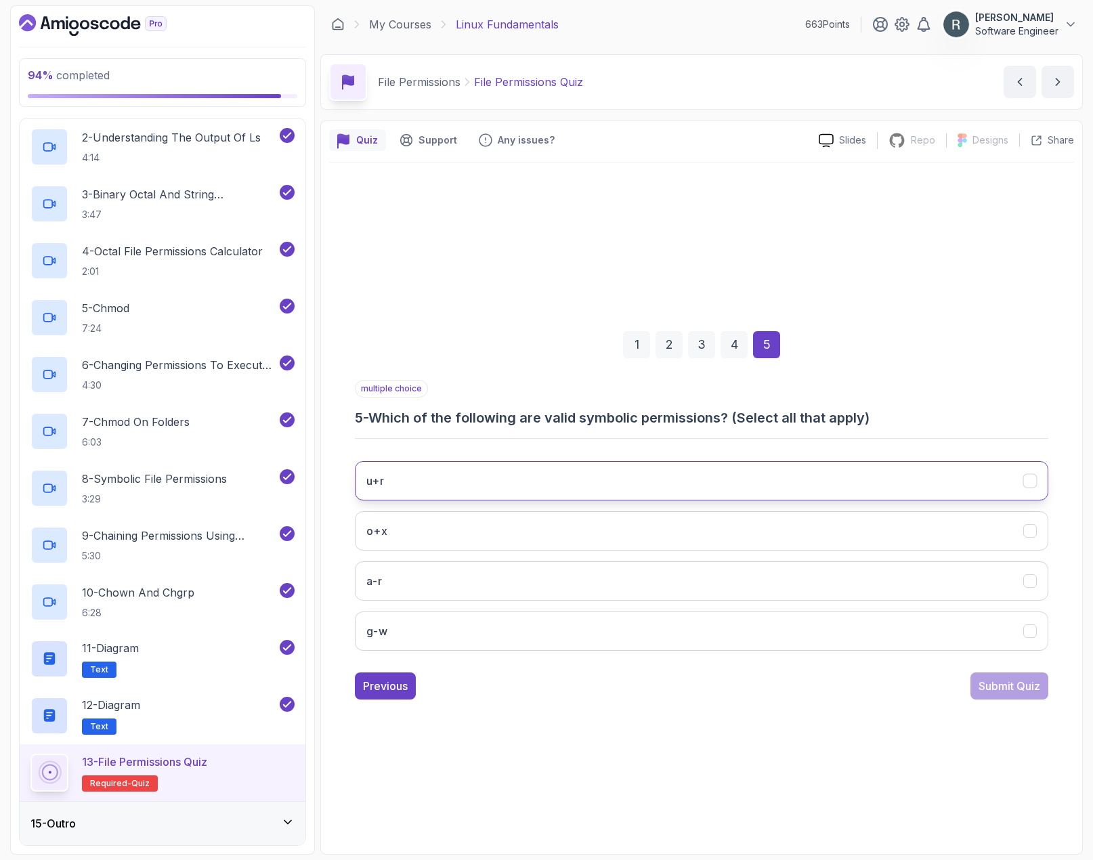
click at [488, 484] on button "u+r" at bounding box center [702, 480] width 694 height 39
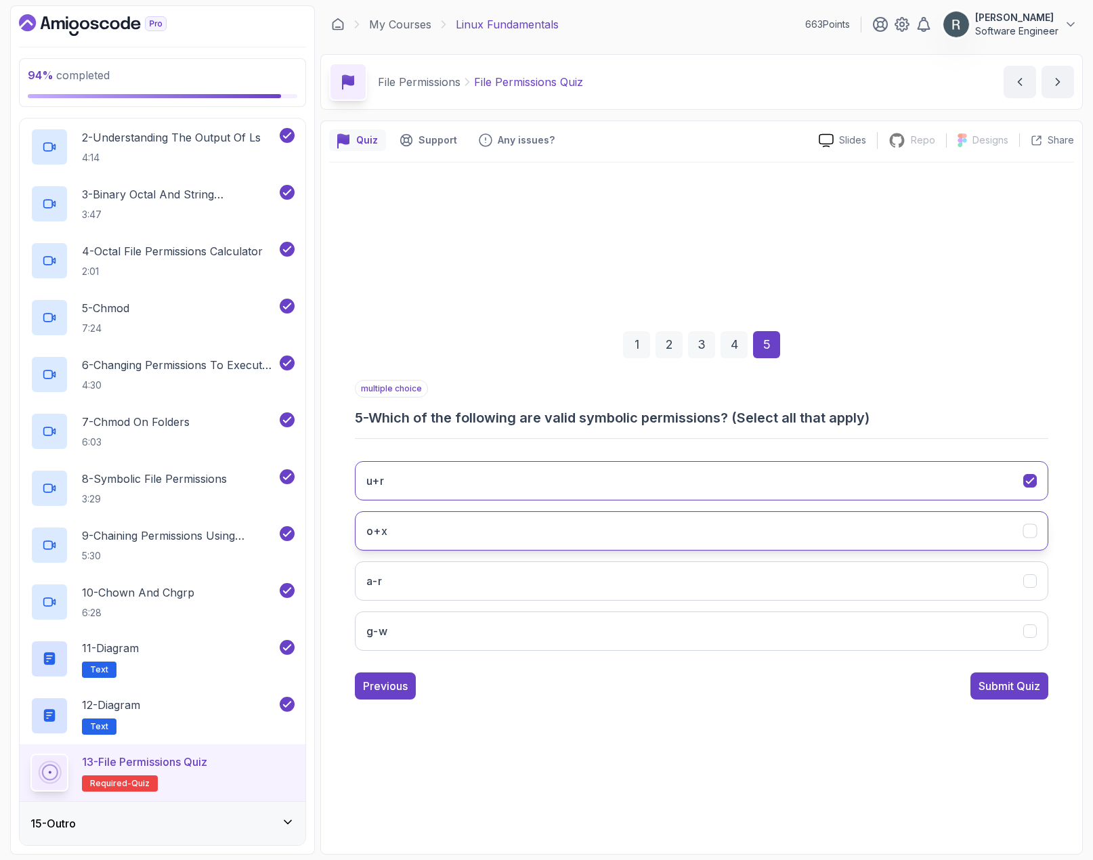
click at [479, 523] on button "o+x" at bounding box center [702, 530] width 694 height 39
click at [521, 584] on button "a-r" at bounding box center [702, 580] width 694 height 39
click at [996, 681] on div "Submit Quiz" at bounding box center [1010, 686] width 62 height 16
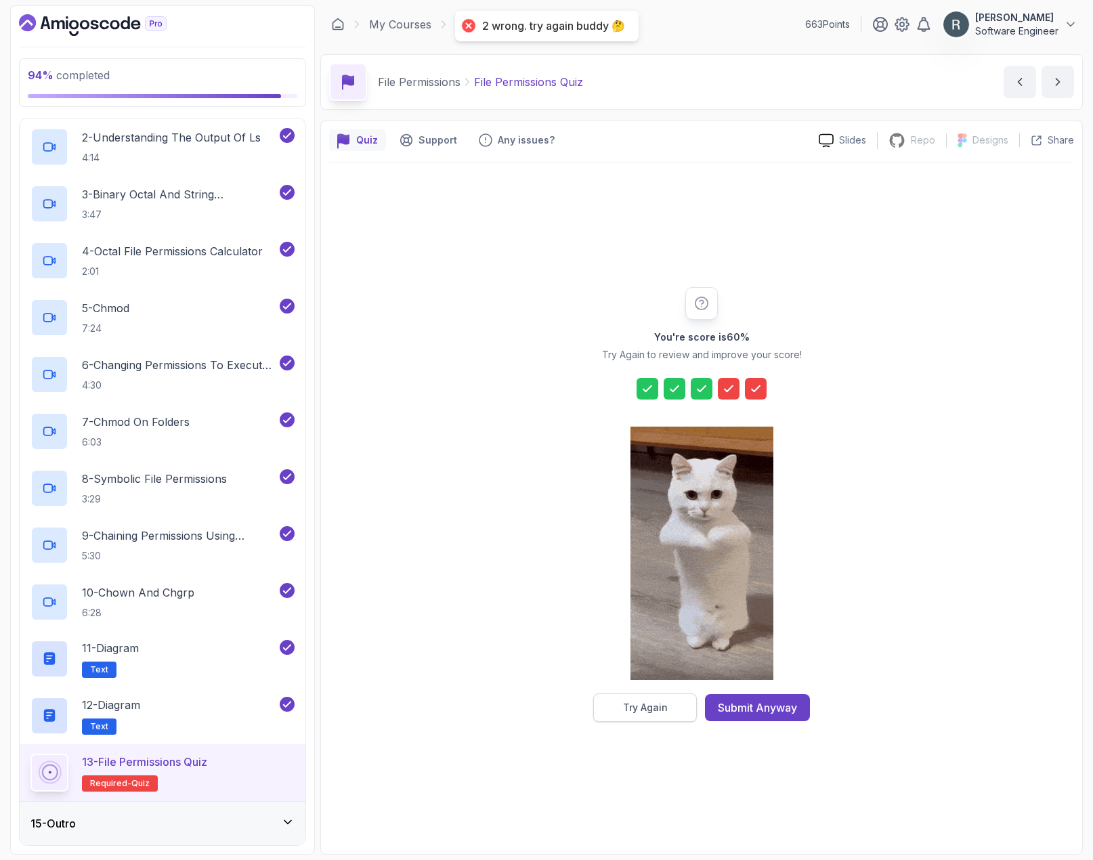
click at [670, 702] on button "Try Again" at bounding box center [645, 708] width 104 height 28
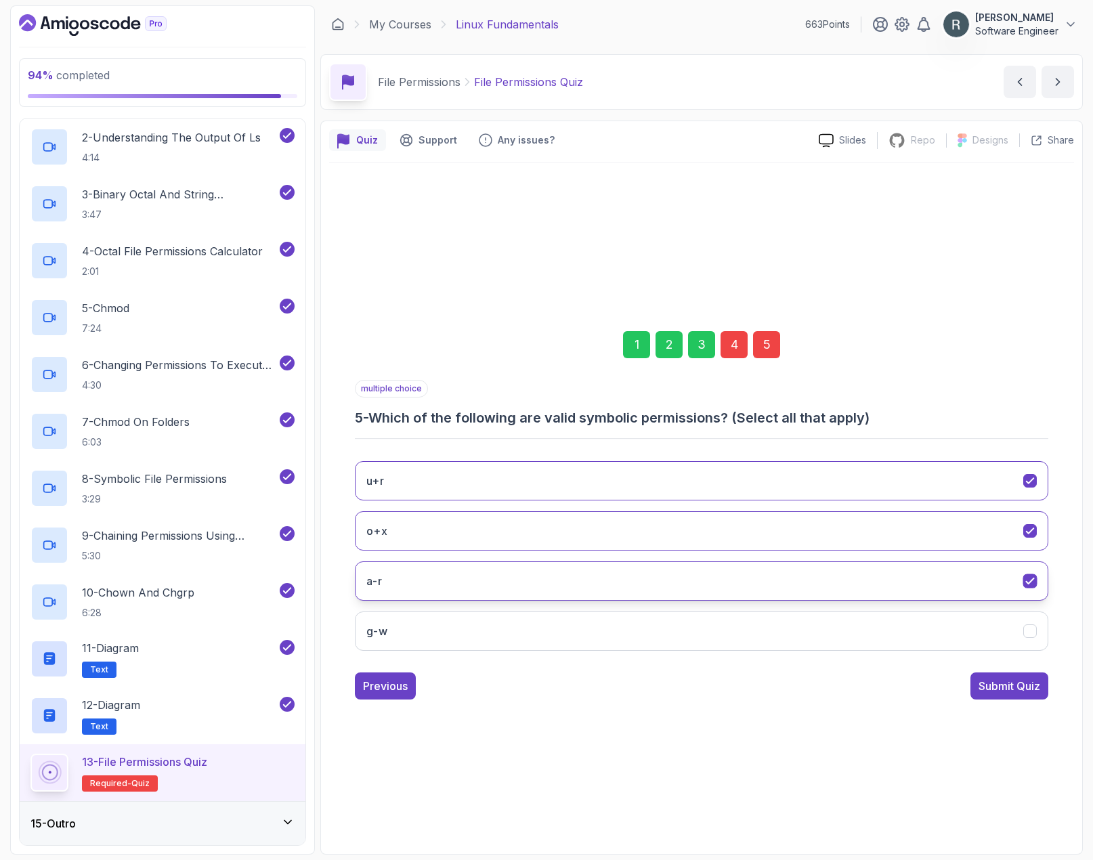
click at [996, 585] on icon "a-r" at bounding box center [1030, 580] width 13 height 13
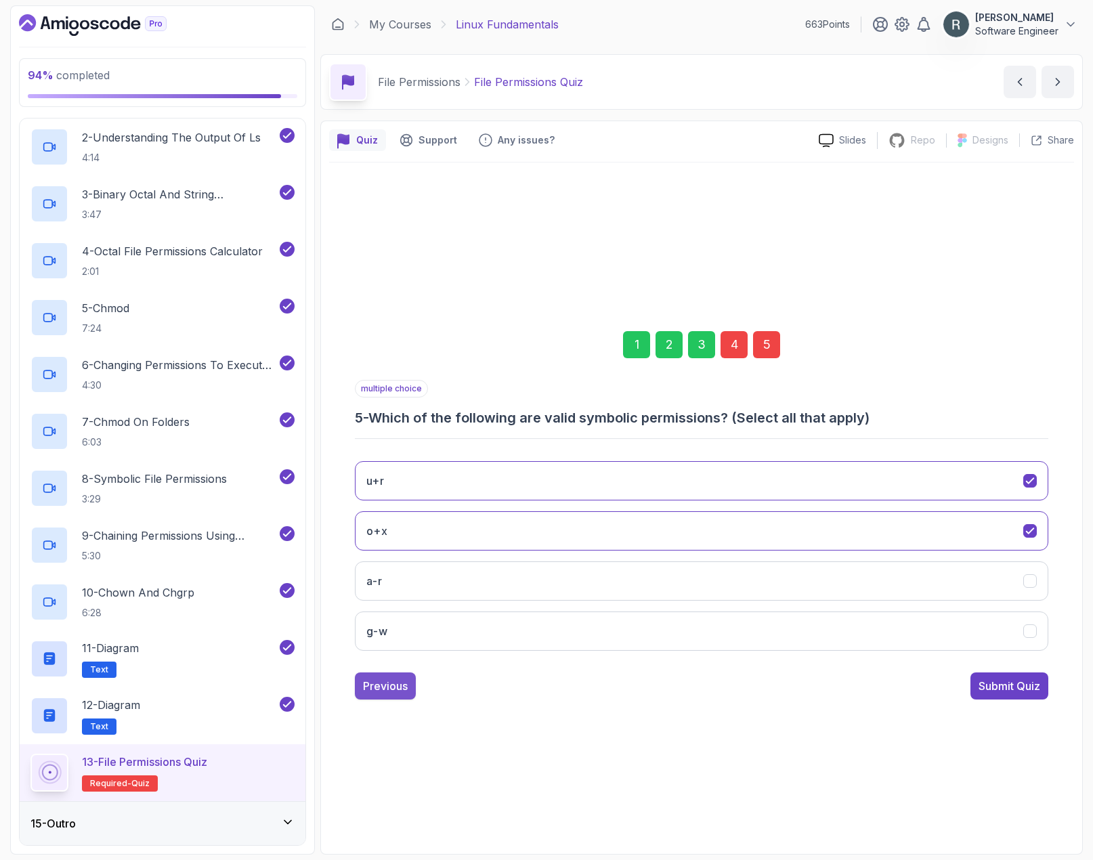
click at [408, 683] on button "Previous" at bounding box center [385, 686] width 61 height 27
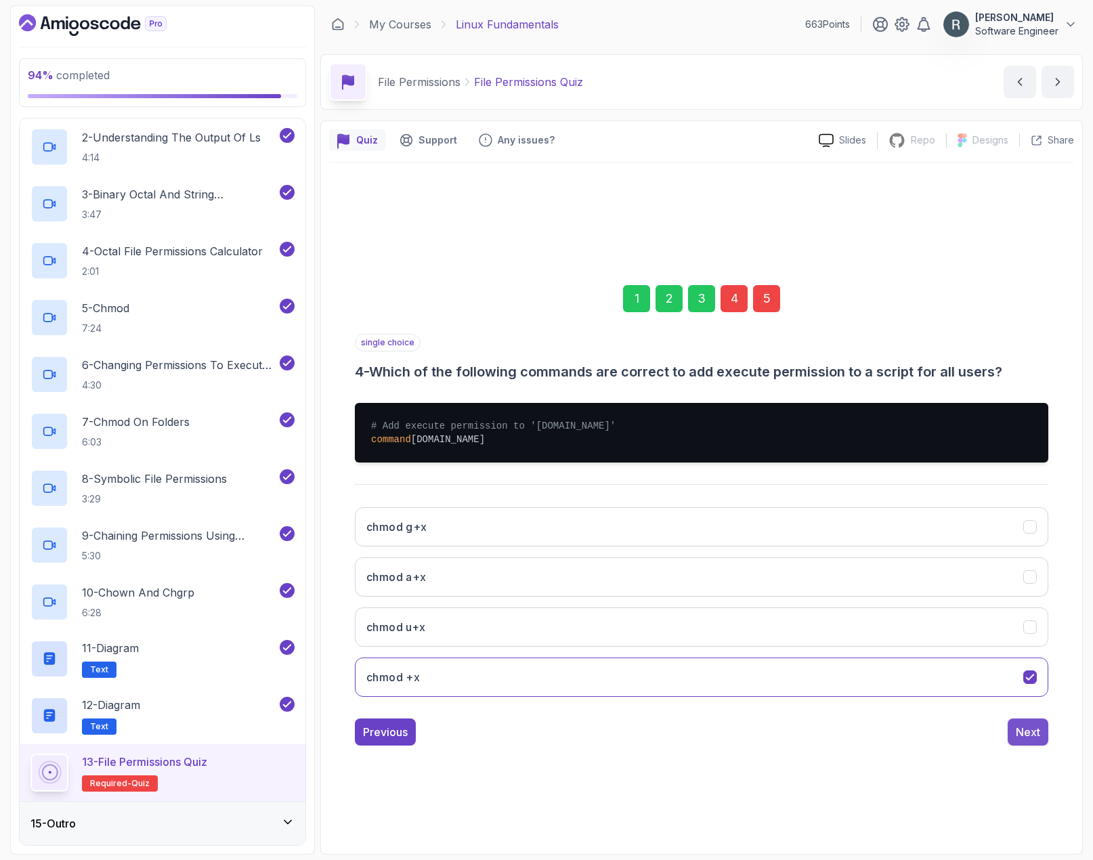
click at [996, 738] on button "Next" at bounding box center [1028, 732] width 41 height 27
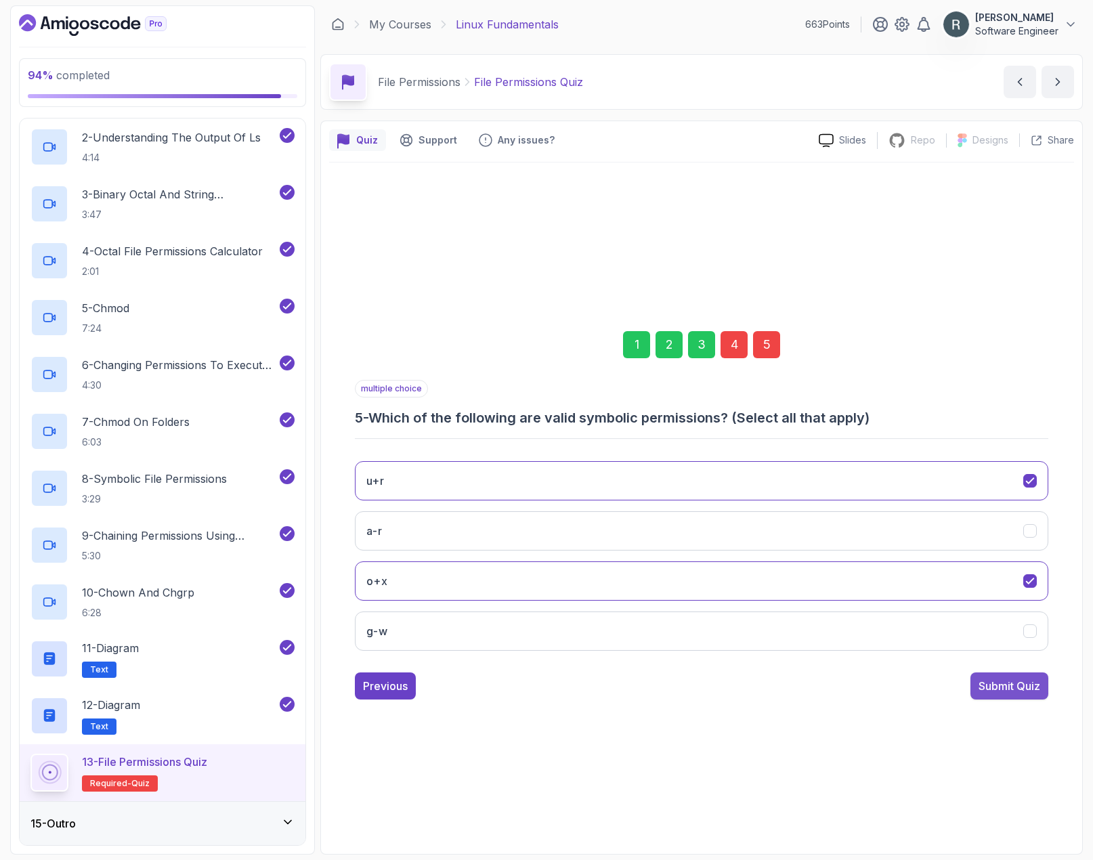
click at [996, 683] on div "Submit Quiz" at bounding box center [1010, 686] width 62 height 16
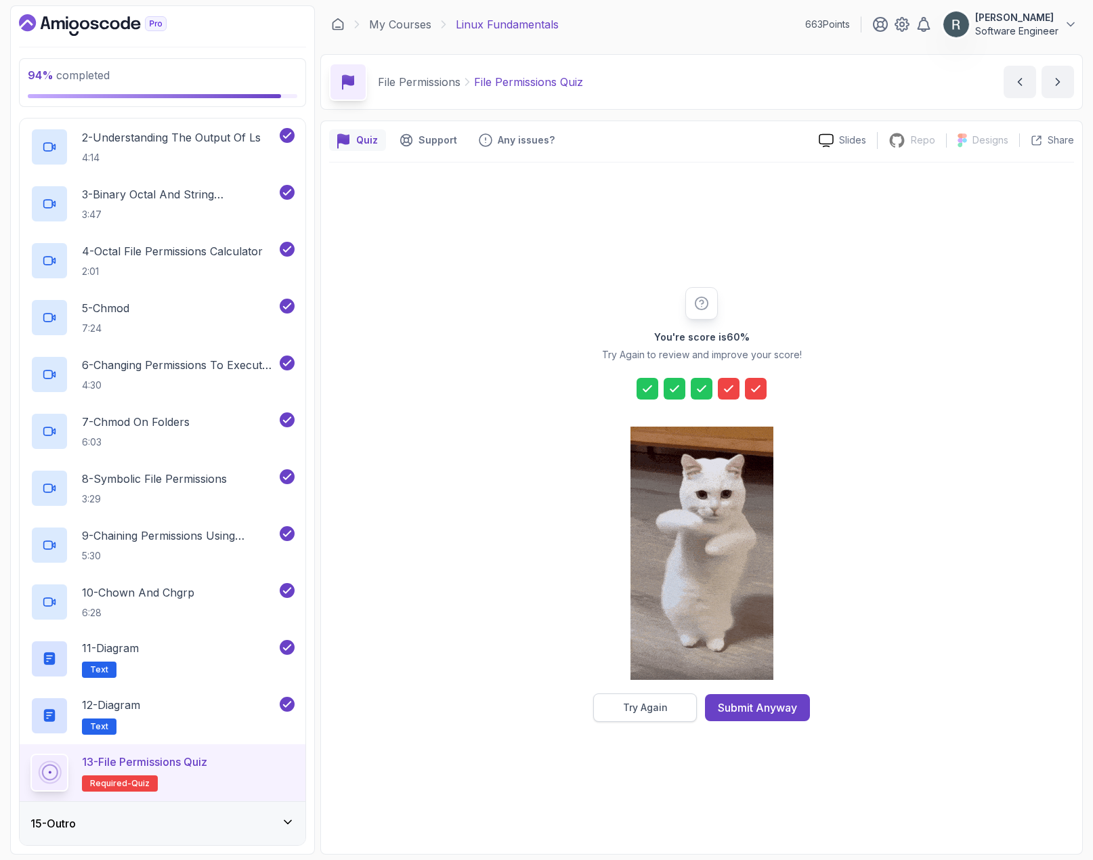
click at [670, 708] on button "Try Again" at bounding box center [645, 708] width 104 height 28
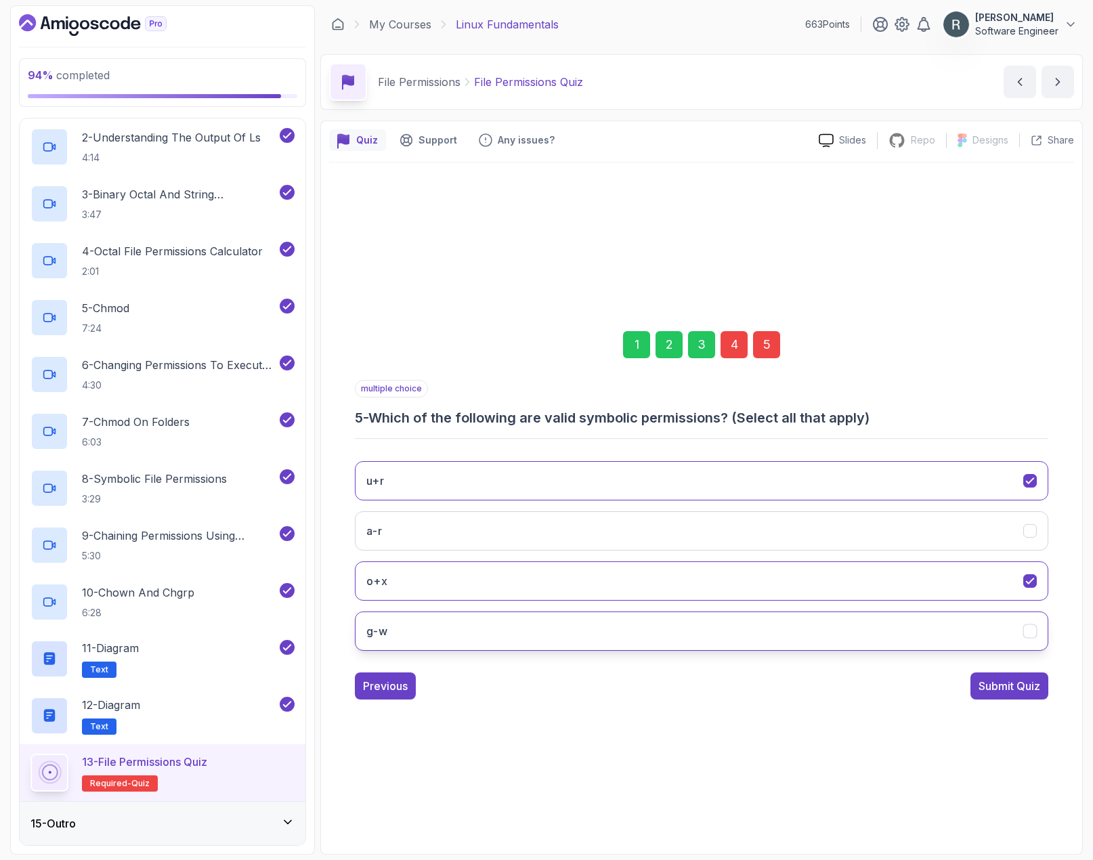
click at [675, 636] on button "g-w" at bounding box center [702, 631] width 694 height 39
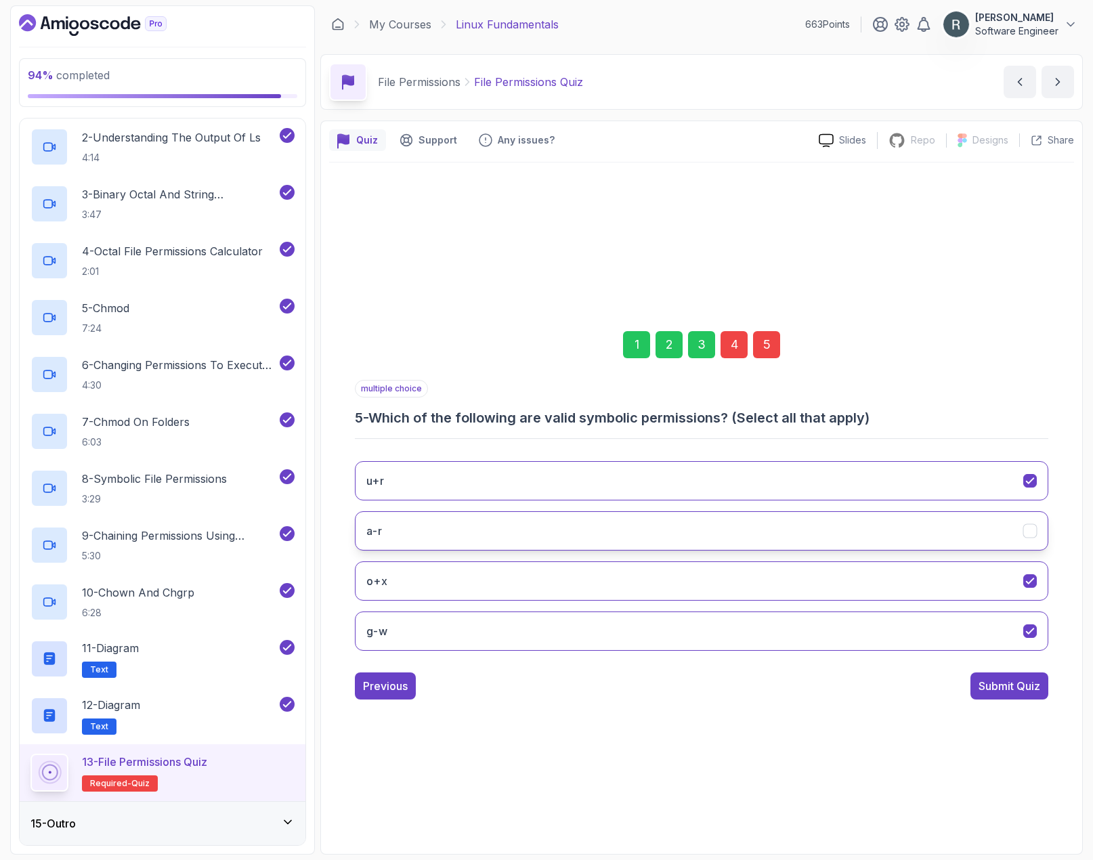
click at [733, 530] on button "a-r" at bounding box center [702, 530] width 694 height 39
click at [391, 679] on div "Previous" at bounding box center [385, 686] width 45 height 16
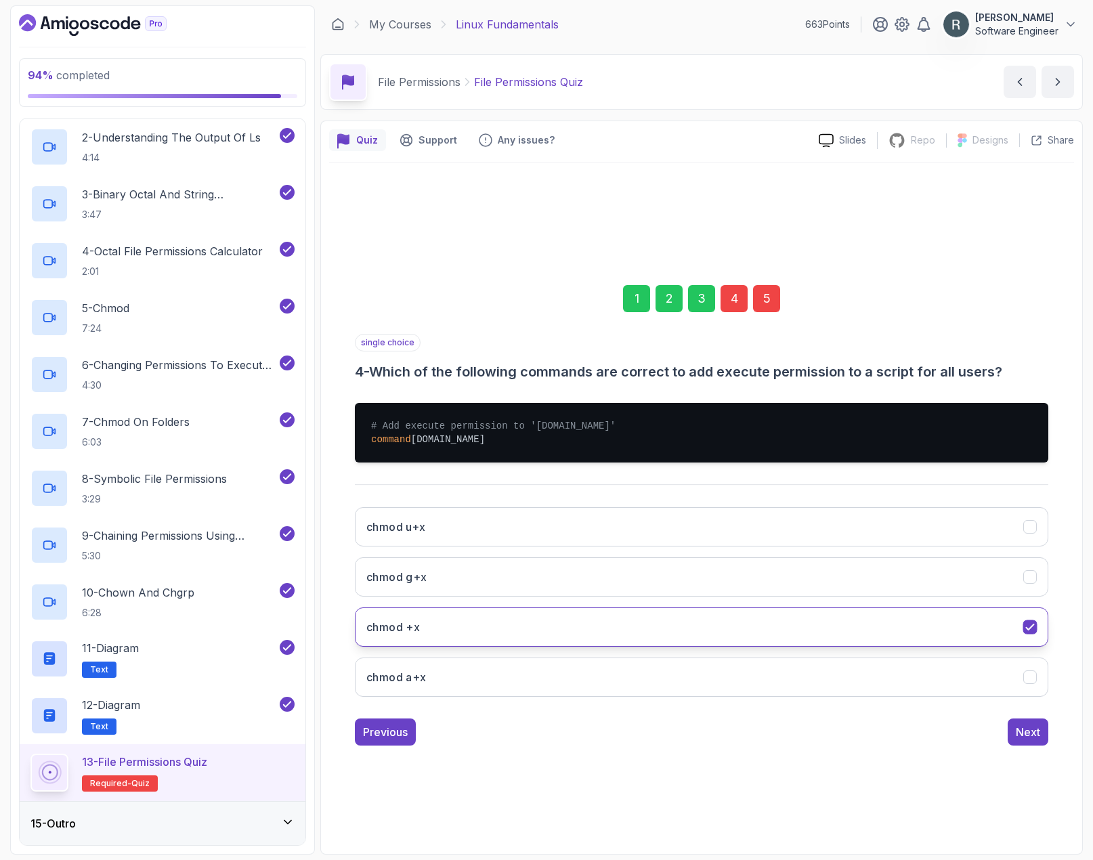
click at [595, 626] on button "chmod +x" at bounding box center [702, 626] width 694 height 39
click at [996, 734] on div "Next" at bounding box center [1028, 732] width 24 height 16
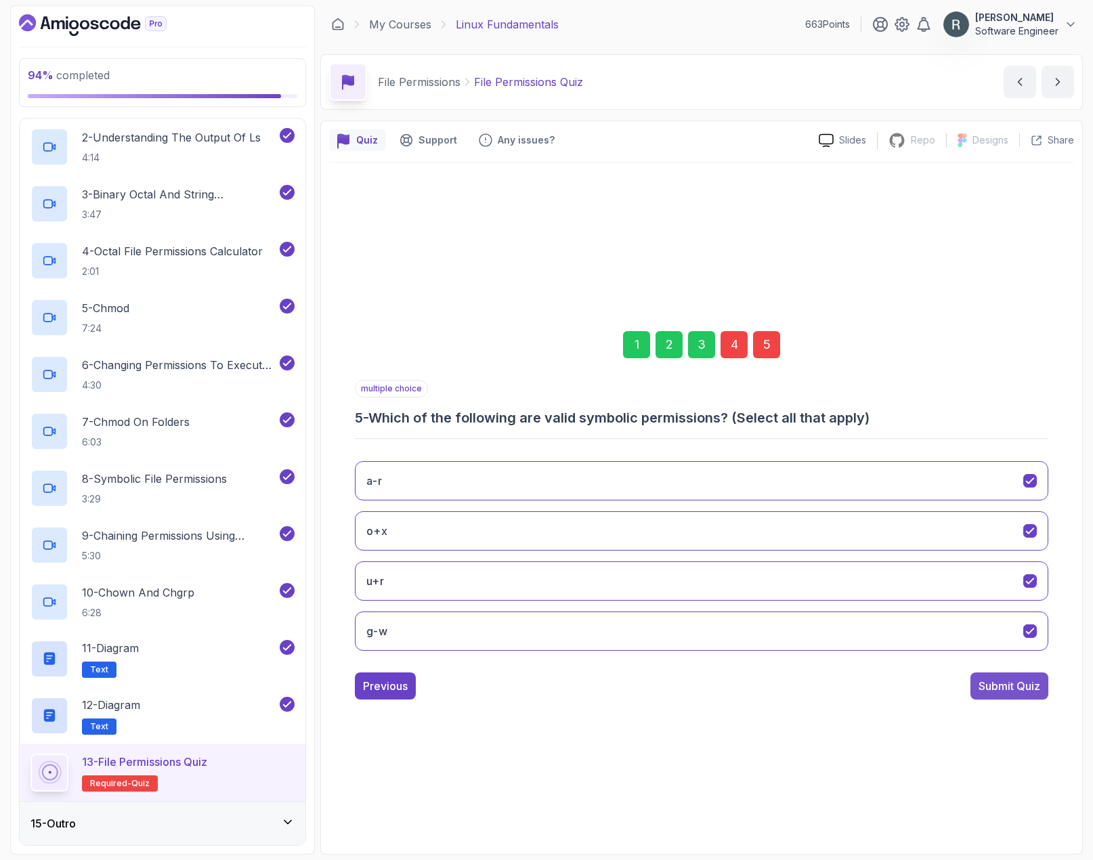
click at [996, 683] on div "Submit Quiz" at bounding box center [1010, 686] width 62 height 16
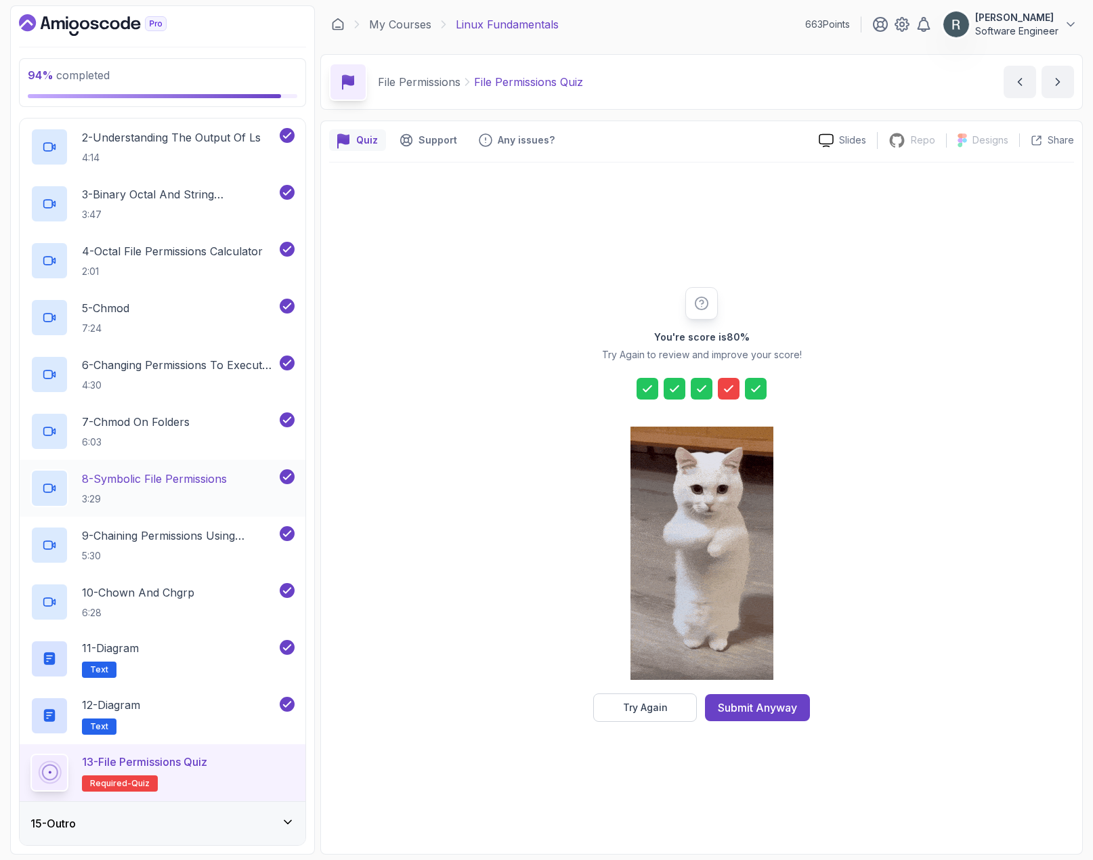
click at [197, 494] on p "3:29" at bounding box center [154, 499] width 145 height 14
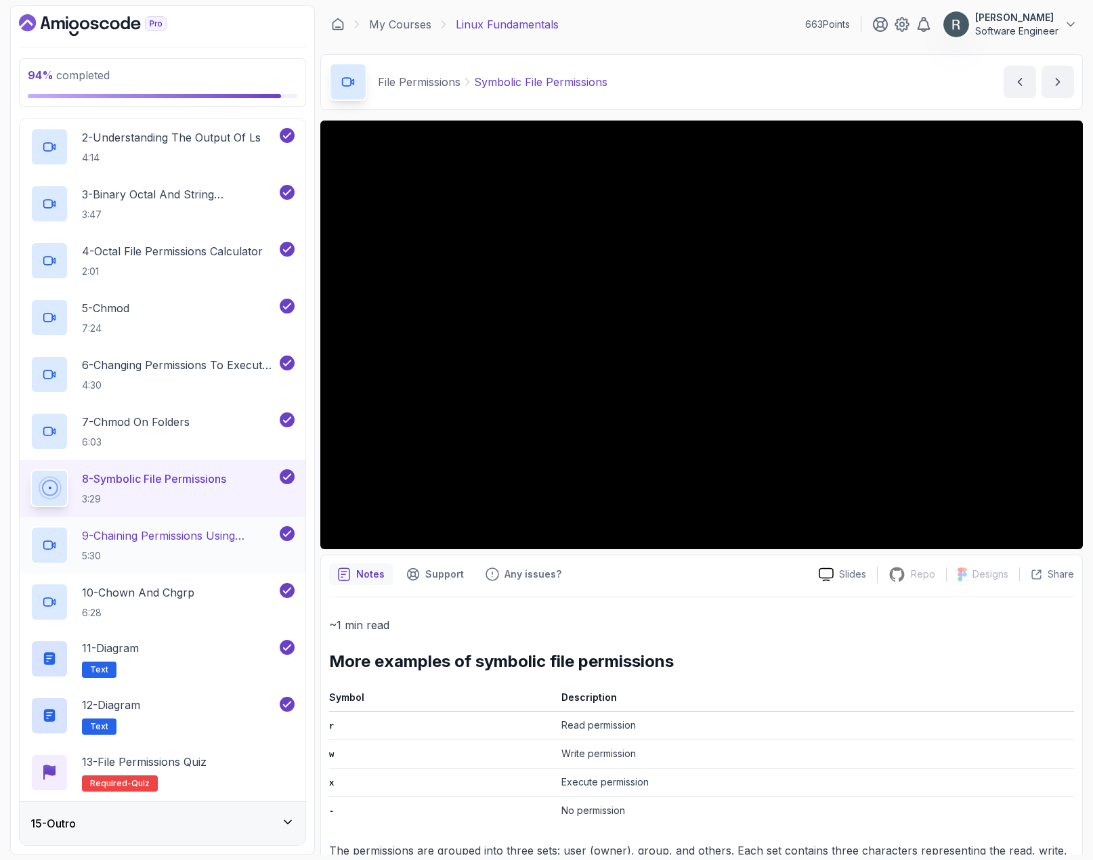
click at [191, 535] on p "9 - Chaining Permissions Using Symbolic Notation" at bounding box center [179, 536] width 195 height 16
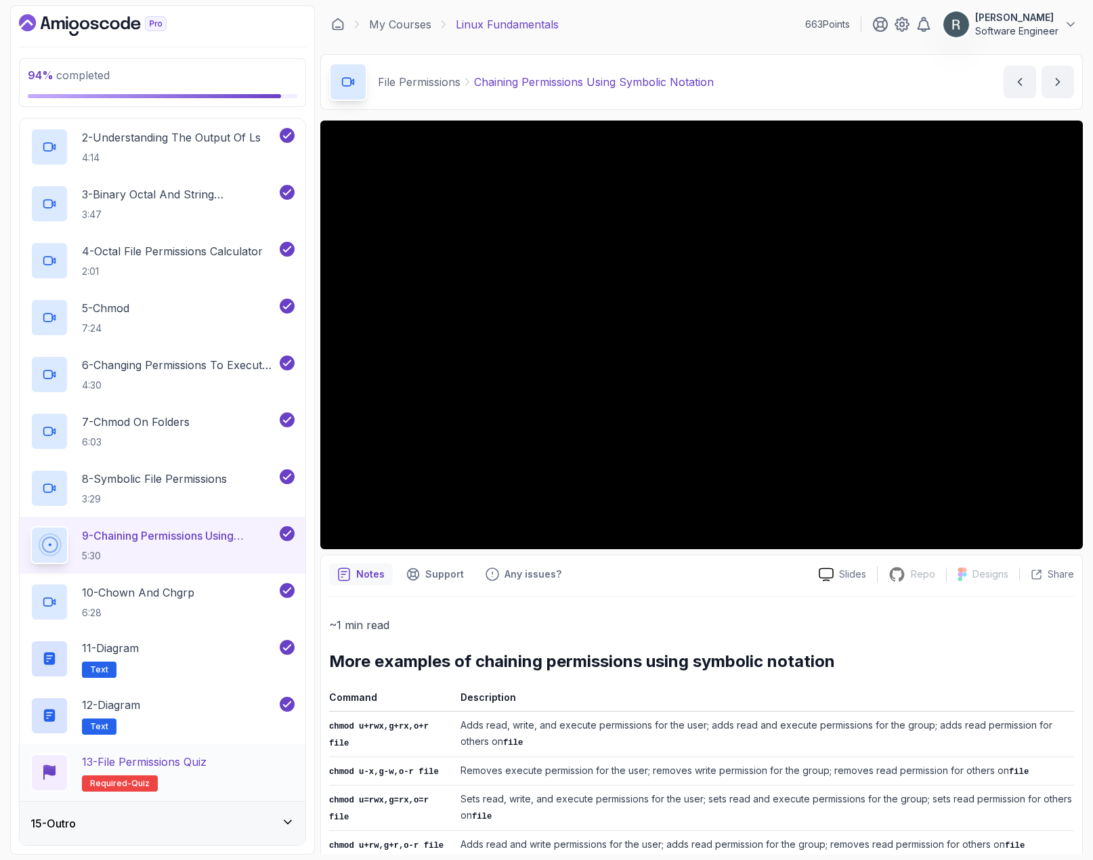
click at [207, 746] on div "13 - File Permissions Quiz Required- quiz" at bounding box center [163, 772] width 286 height 57
click at [206, 754] on p "13 - File Permissions Quiz" at bounding box center [144, 762] width 125 height 16
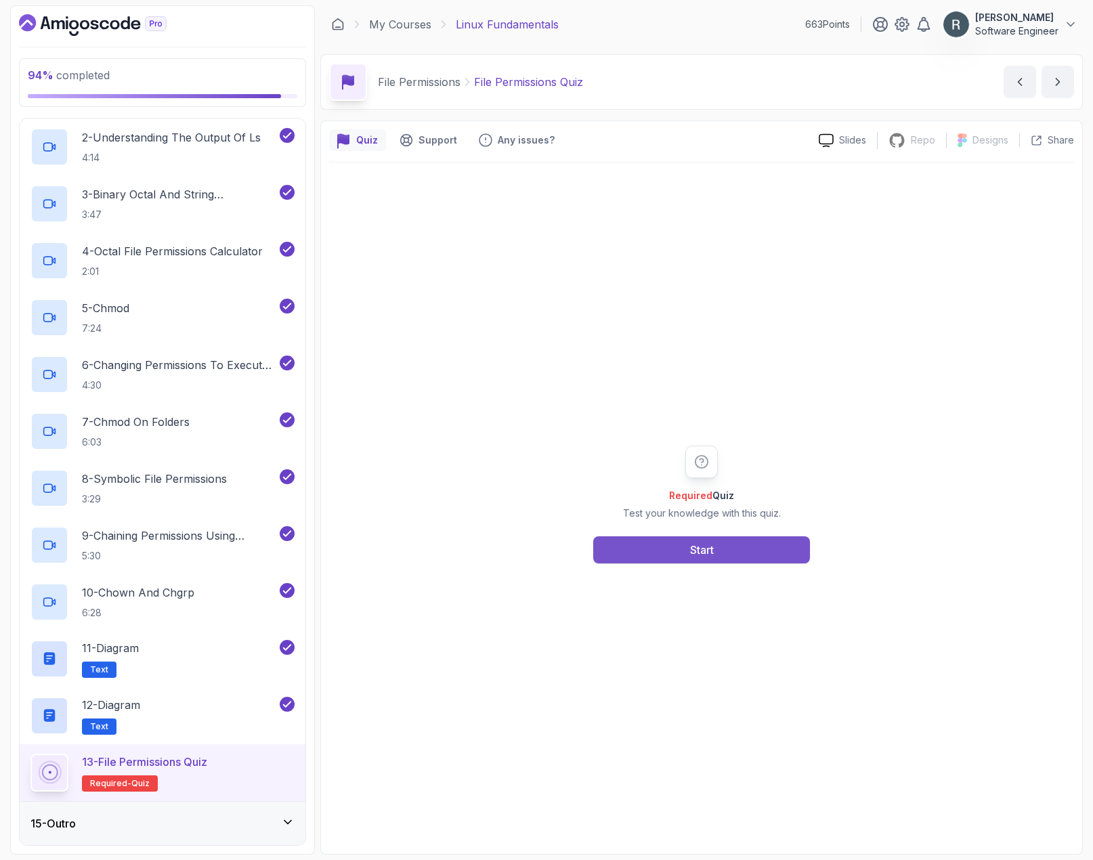
click at [727, 549] on button "Start" at bounding box center [701, 549] width 217 height 27
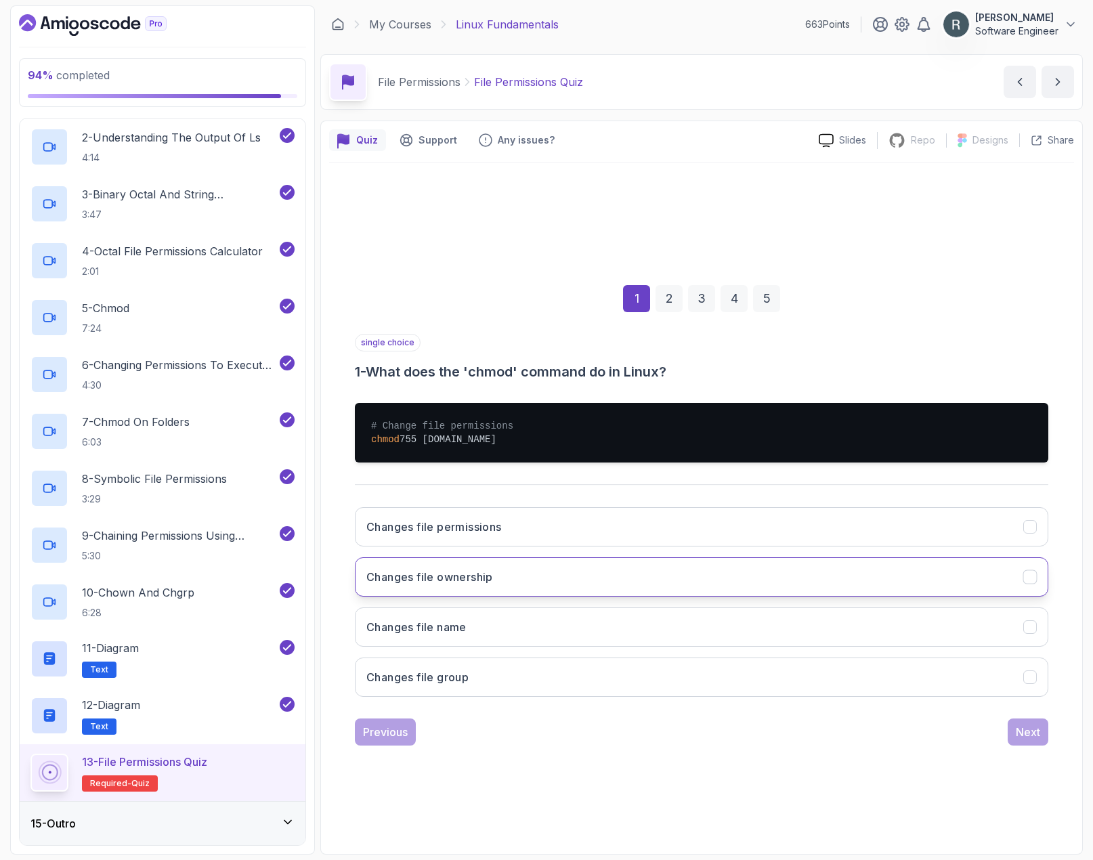
click at [620, 570] on button "Changes file ownership" at bounding box center [702, 576] width 694 height 39
click at [996, 725] on div "Next" at bounding box center [1028, 732] width 24 height 16
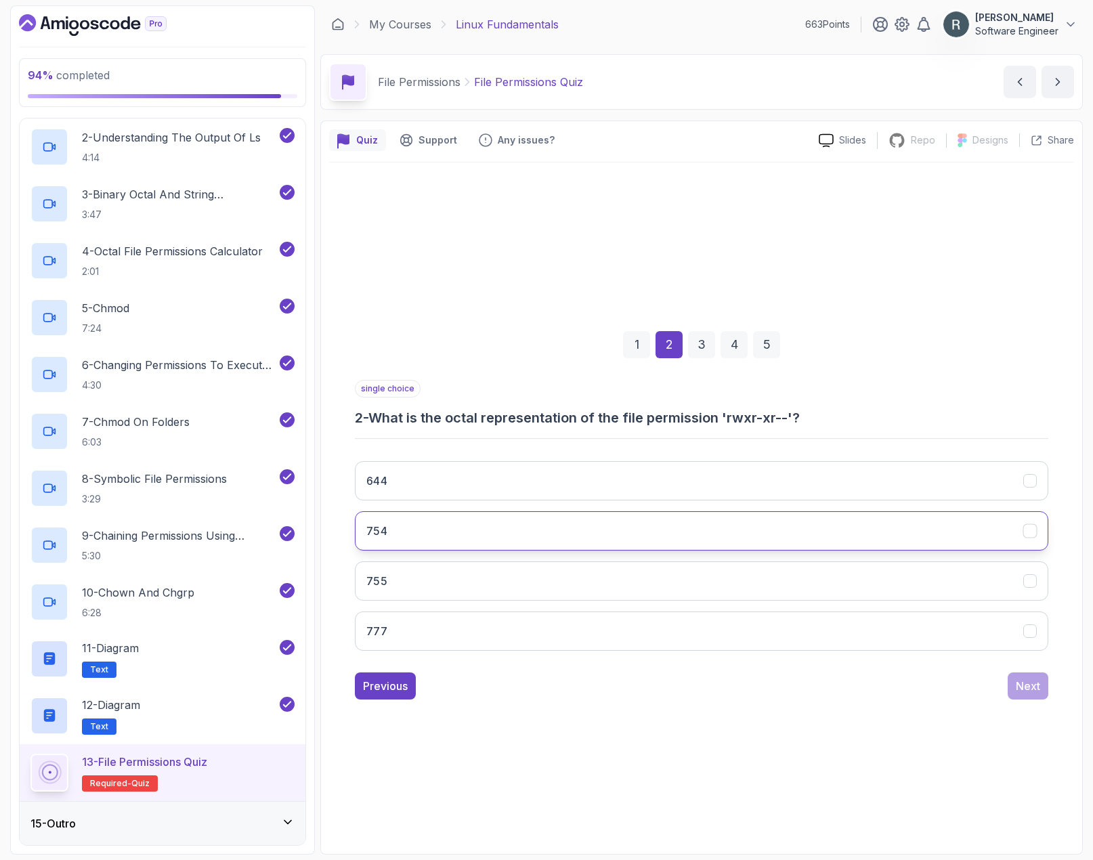
click at [629, 535] on button "754" at bounding box center [702, 530] width 694 height 39
click at [996, 687] on div "Next" at bounding box center [1028, 686] width 24 height 16
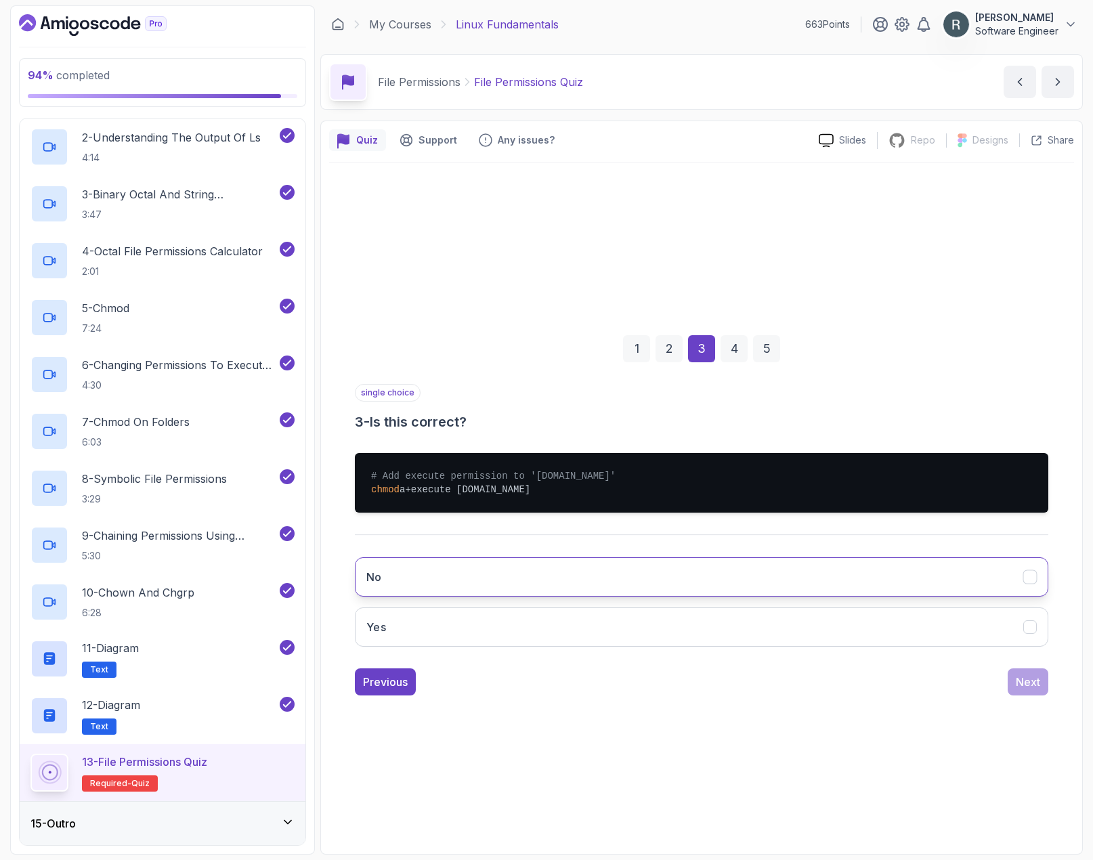
click at [801, 588] on button "No" at bounding box center [702, 576] width 694 height 39
click at [996, 687] on button "Next" at bounding box center [1028, 681] width 41 height 27
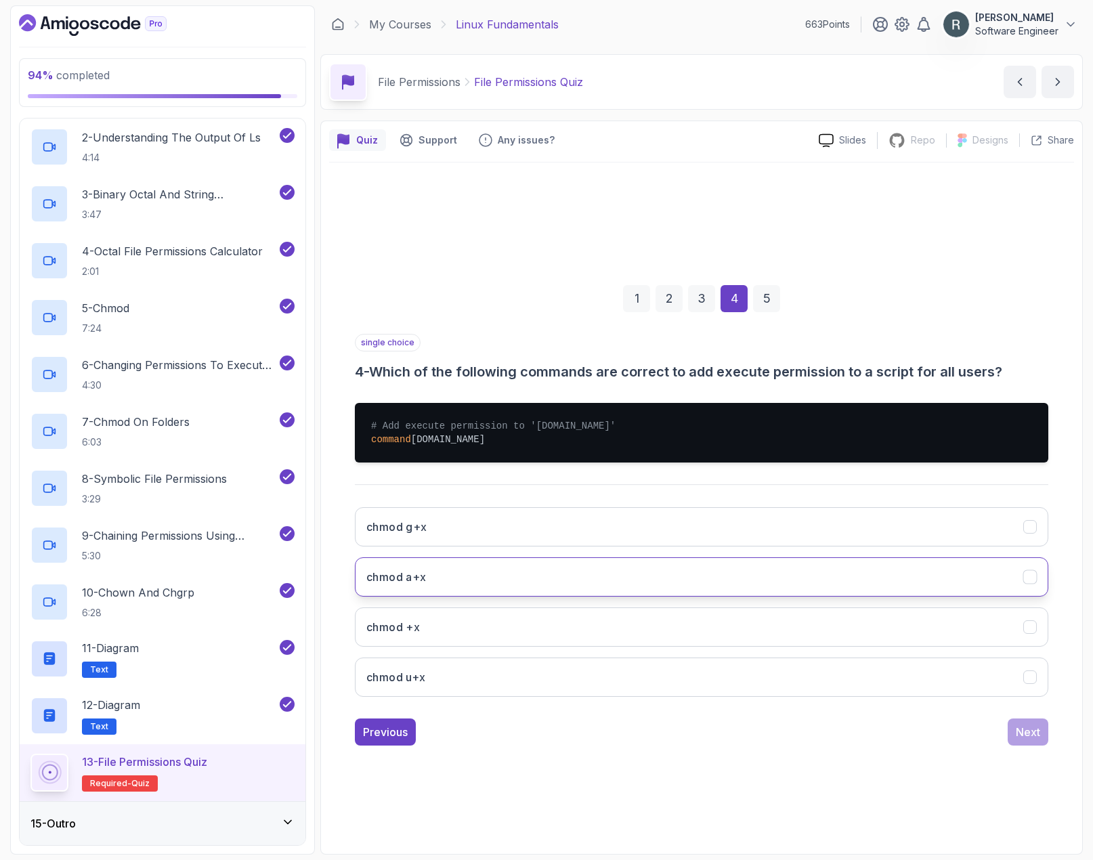
click at [848, 587] on button "chmod a+x" at bounding box center [702, 576] width 694 height 39
click at [996, 733] on div "Next" at bounding box center [1028, 732] width 24 height 16
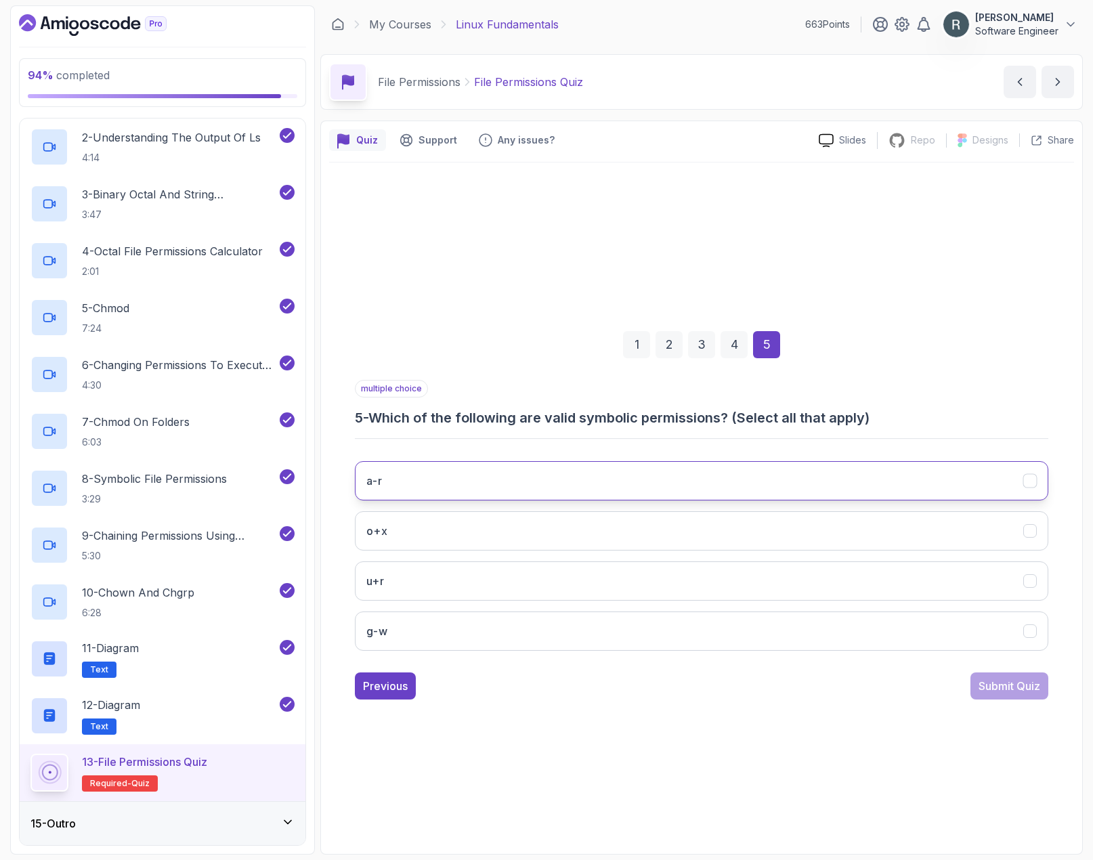
click at [709, 482] on button "a-r" at bounding box center [702, 480] width 694 height 39
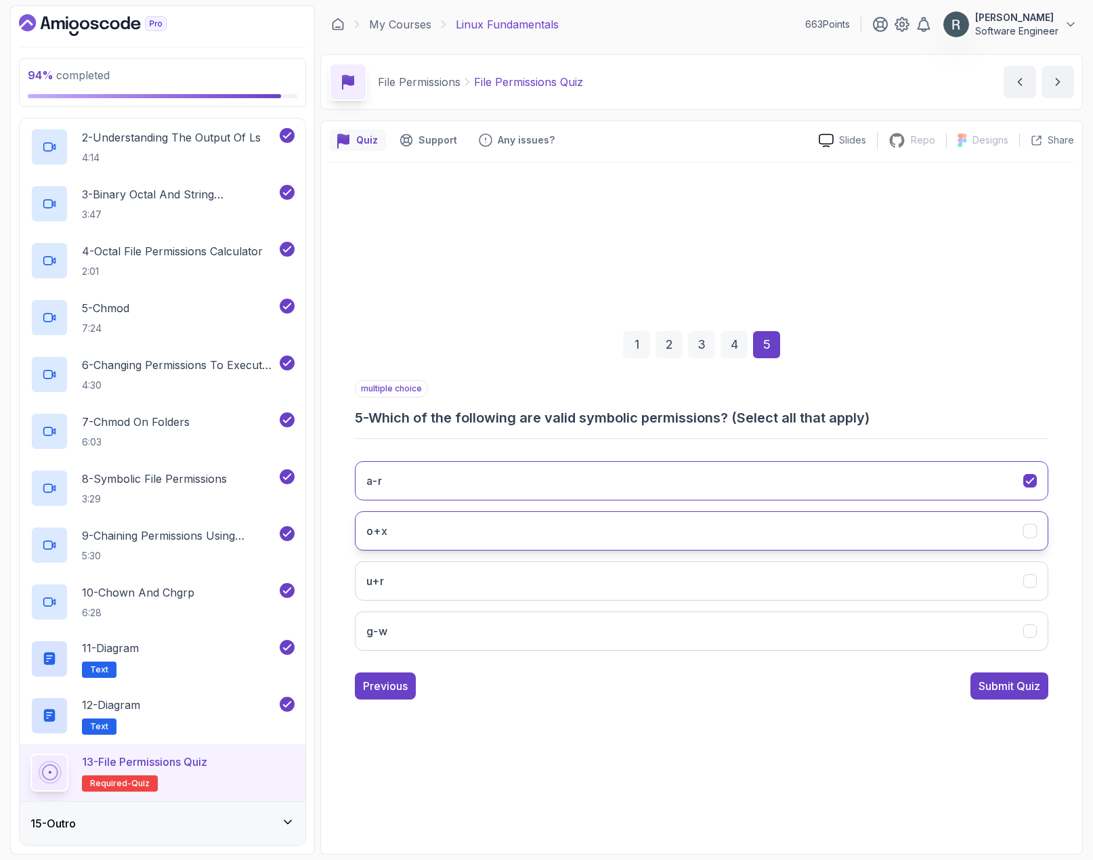
click at [704, 524] on button "o+x" at bounding box center [702, 530] width 694 height 39
click at [707, 564] on button "u+r" at bounding box center [702, 580] width 694 height 39
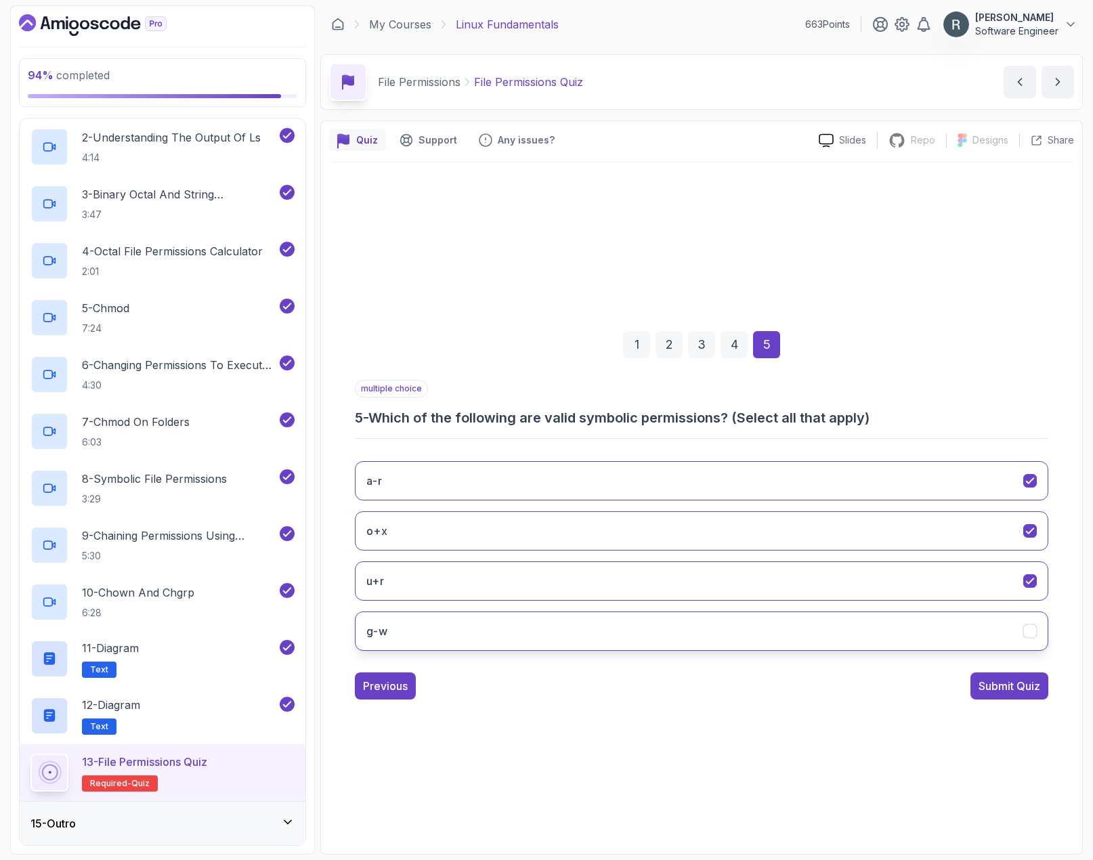
click at [712, 616] on button "g-w" at bounding box center [702, 631] width 694 height 39
click at [996, 689] on div "Submit Quiz" at bounding box center [1010, 686] width 62 height 16
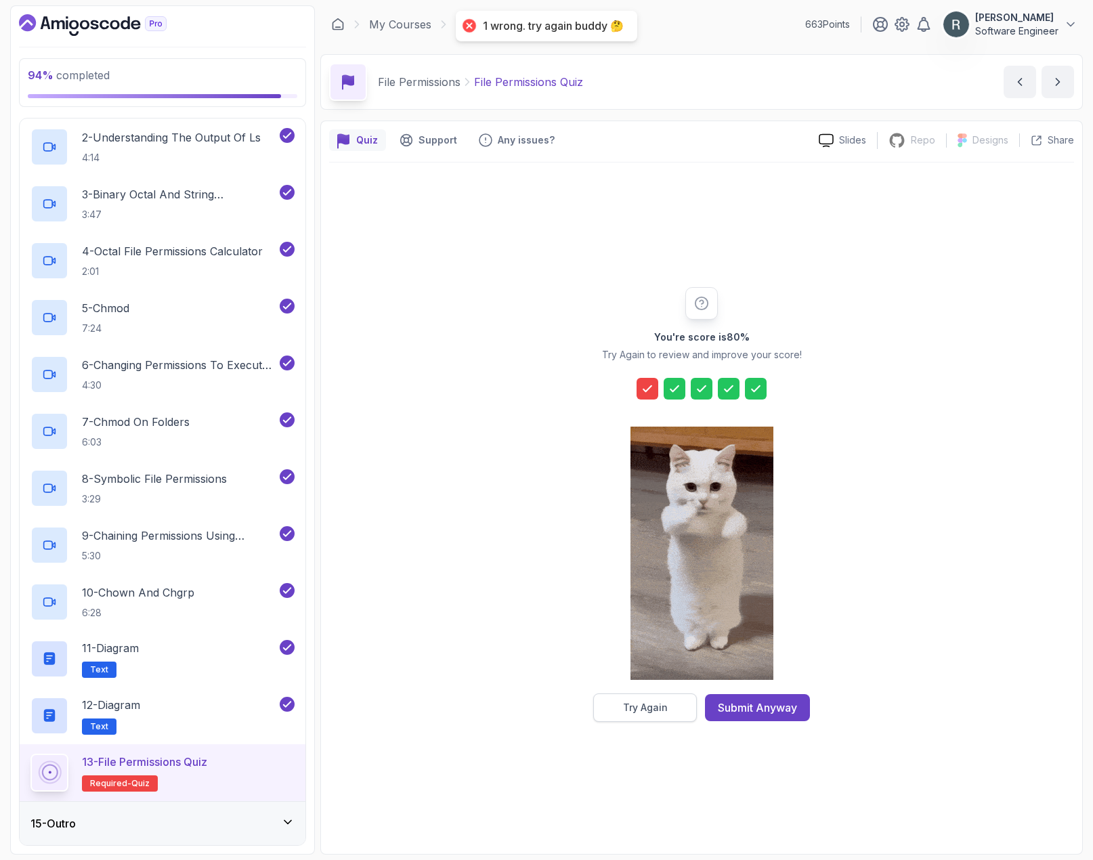
click at [641, 706] on div "Try Again" at bounding box center [645, 708] width 45 height 14
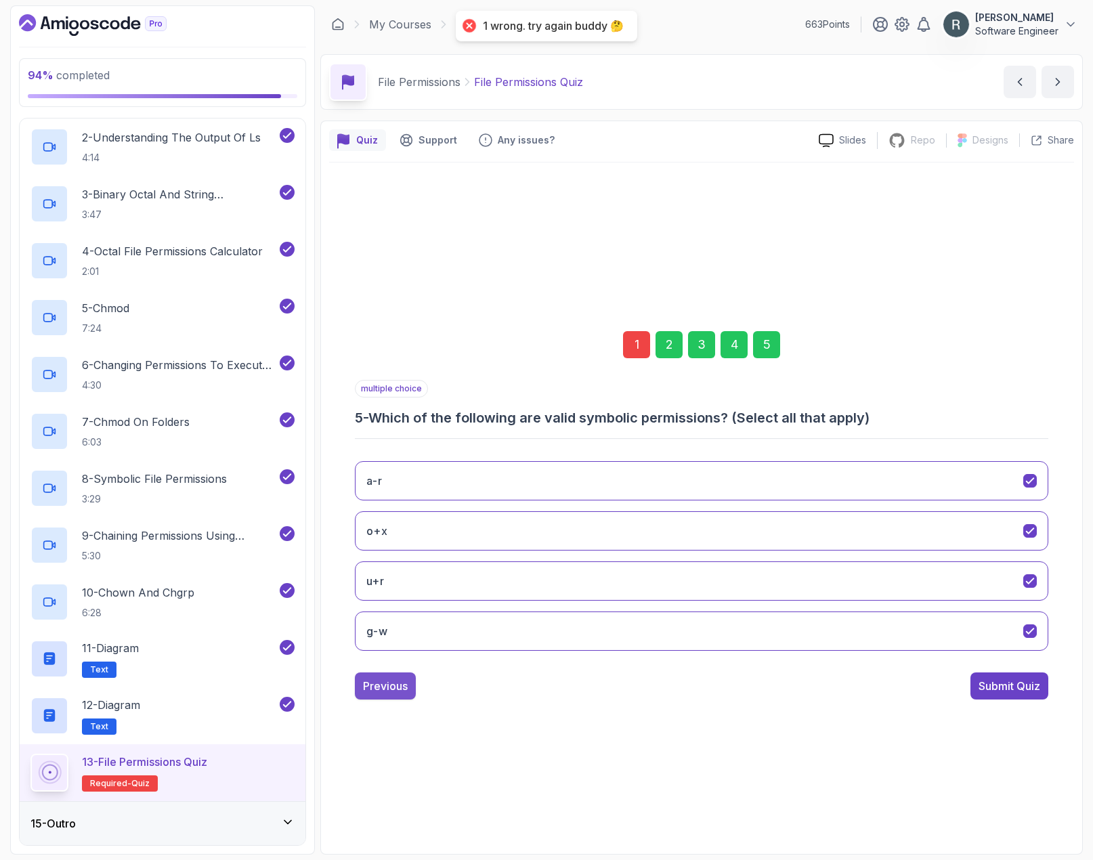
click at [400, 686] on div "Previous" at bounding box center [385, 686] width 45 height 16
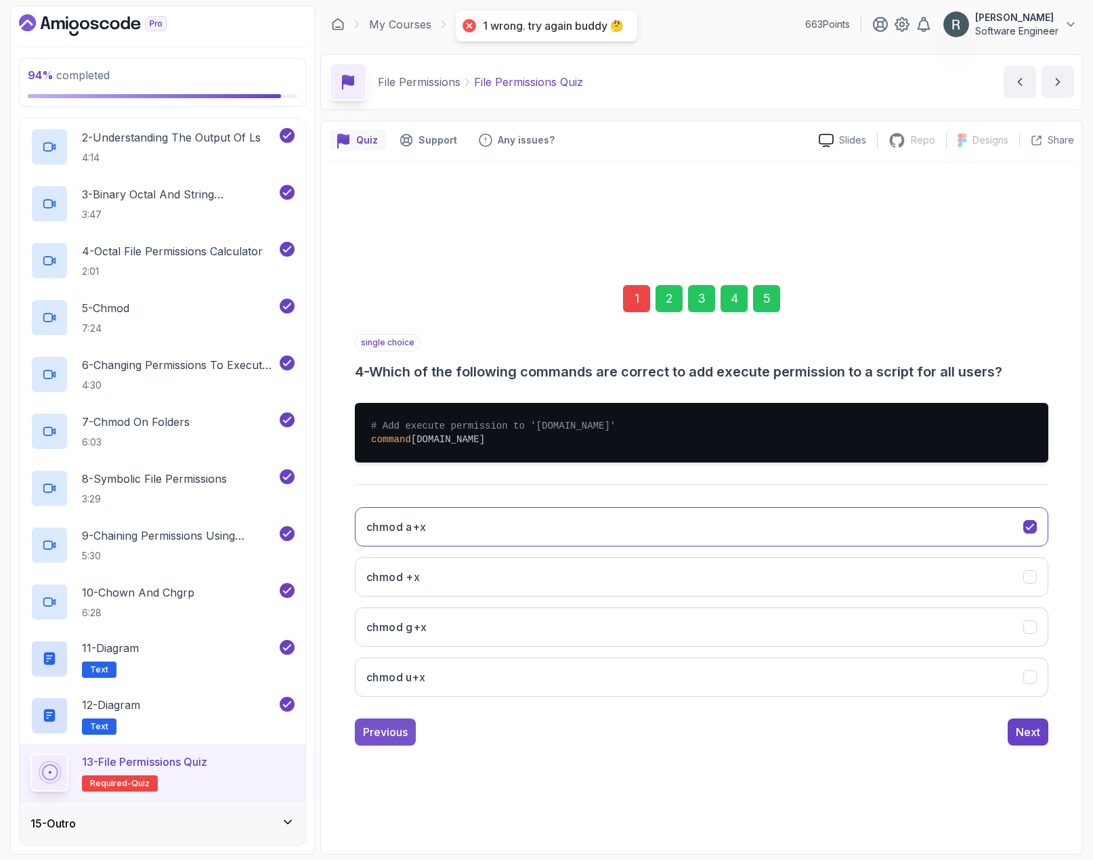
click at [384, 719] on button "Previous" at bounding box center [385, 732] width 61 height 27
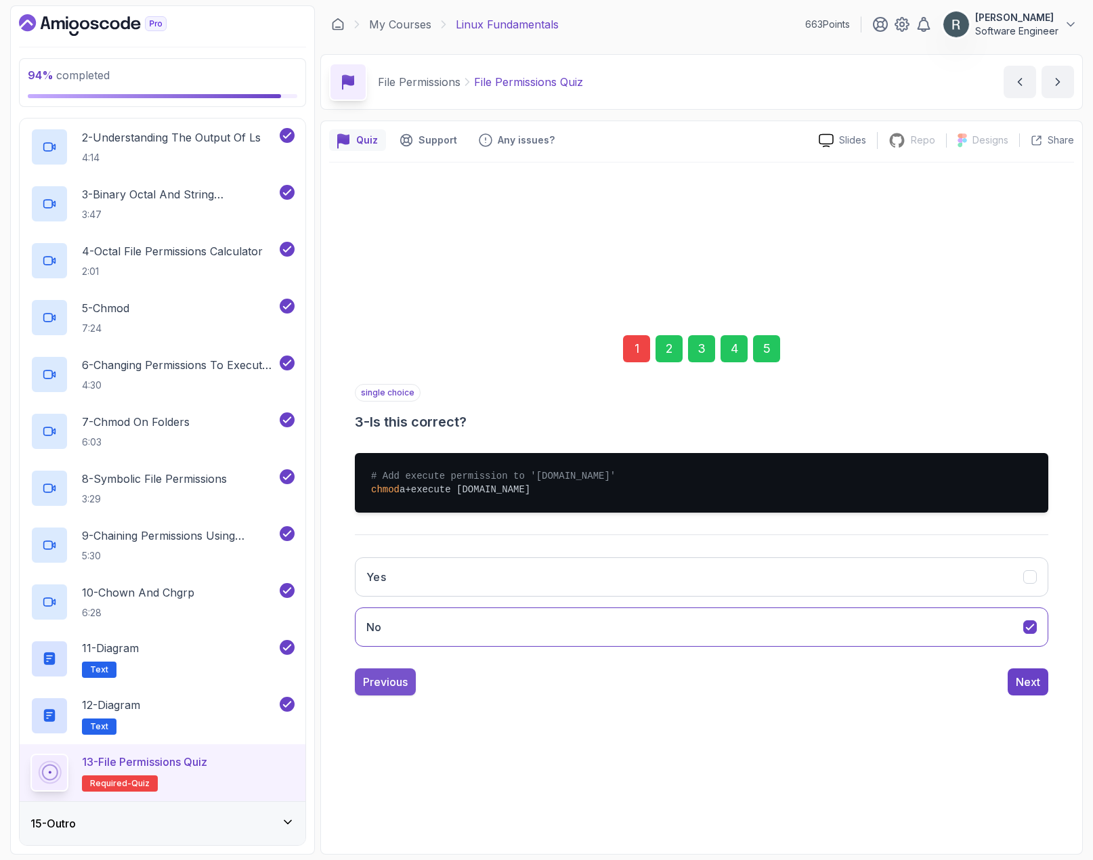
click at [384, 685] on div "Previous" at bounding box center [385, 682] width 45 height 16
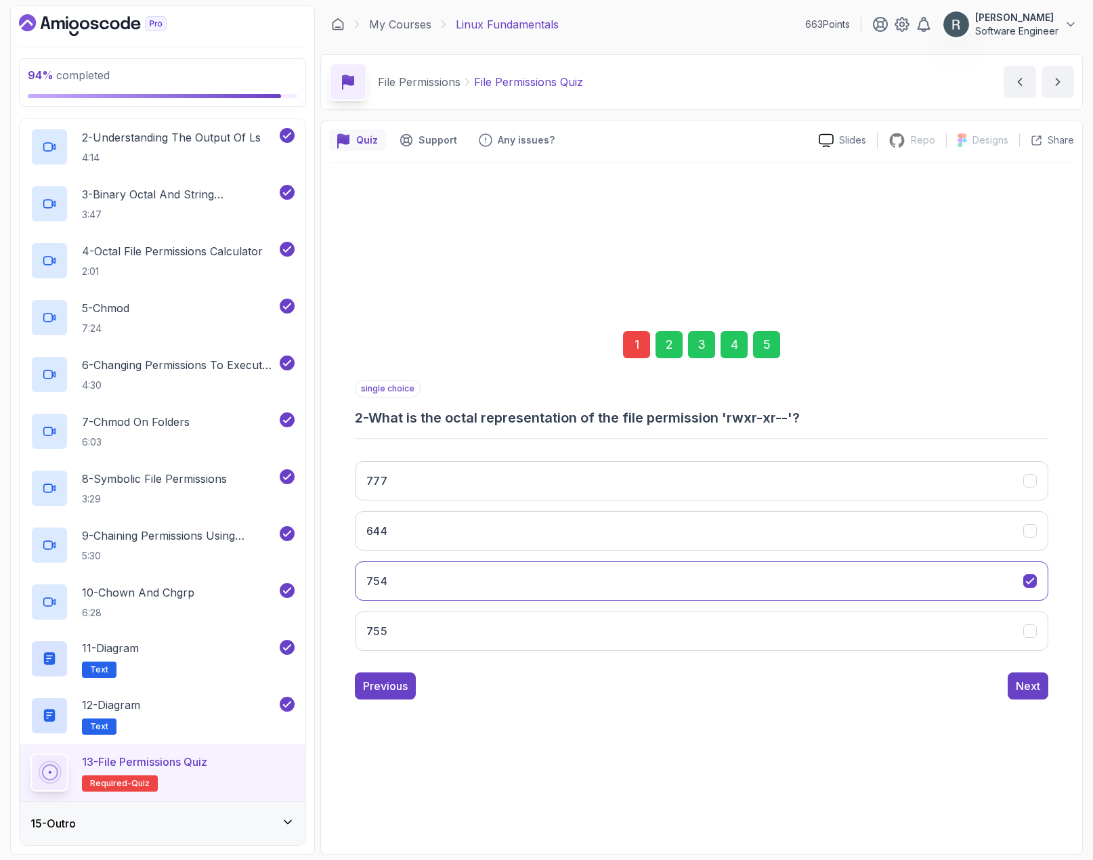
click at [385, 685] on div "Previous" at bounding box center [385, 686] width 45 height 16
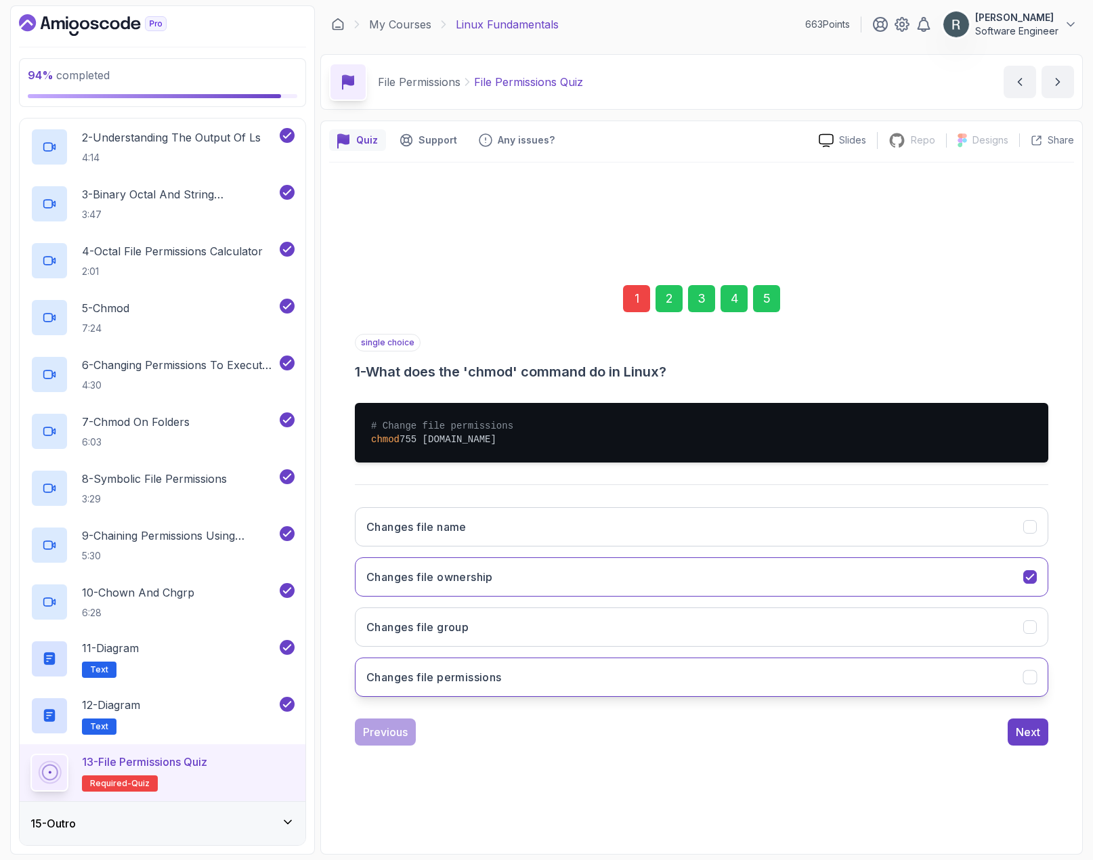
click at [567, 672] on button "Changes file permissions" at bounding box center [702, 677] width 694 height 39
click at [996, 729] on div "Next" at bounding box center [1028, 732] width 24 height 16
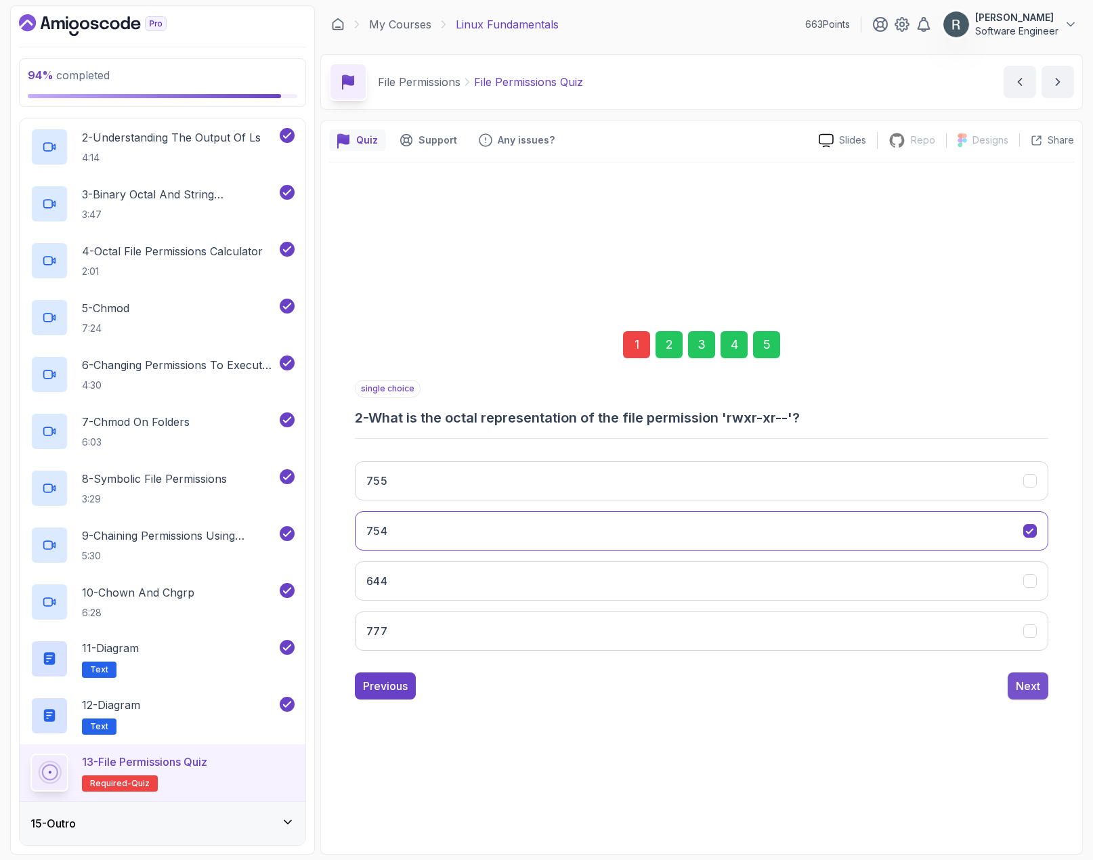
click at [996, 685] on div "Next" at bounding box center [1028, 686] width 24 height 16
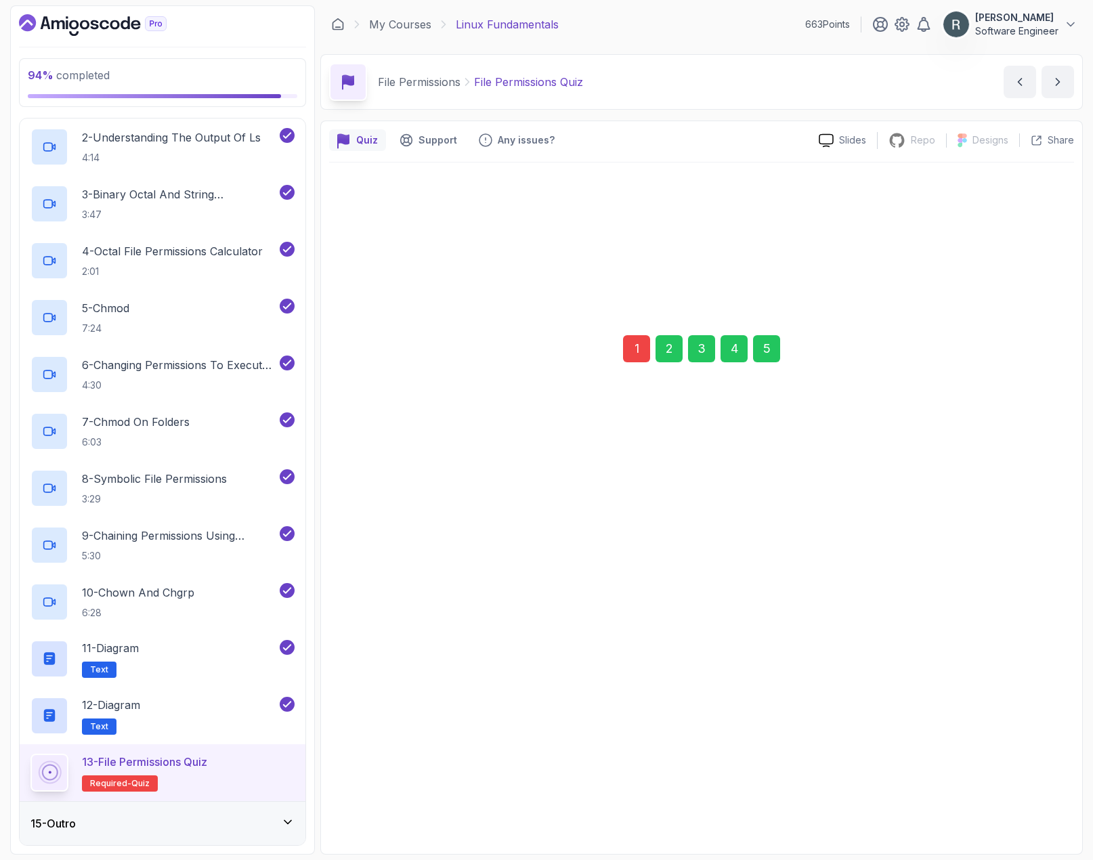
click at [996, 683] on div "Next" at bounding box center [1028, 681] width 24 height 16
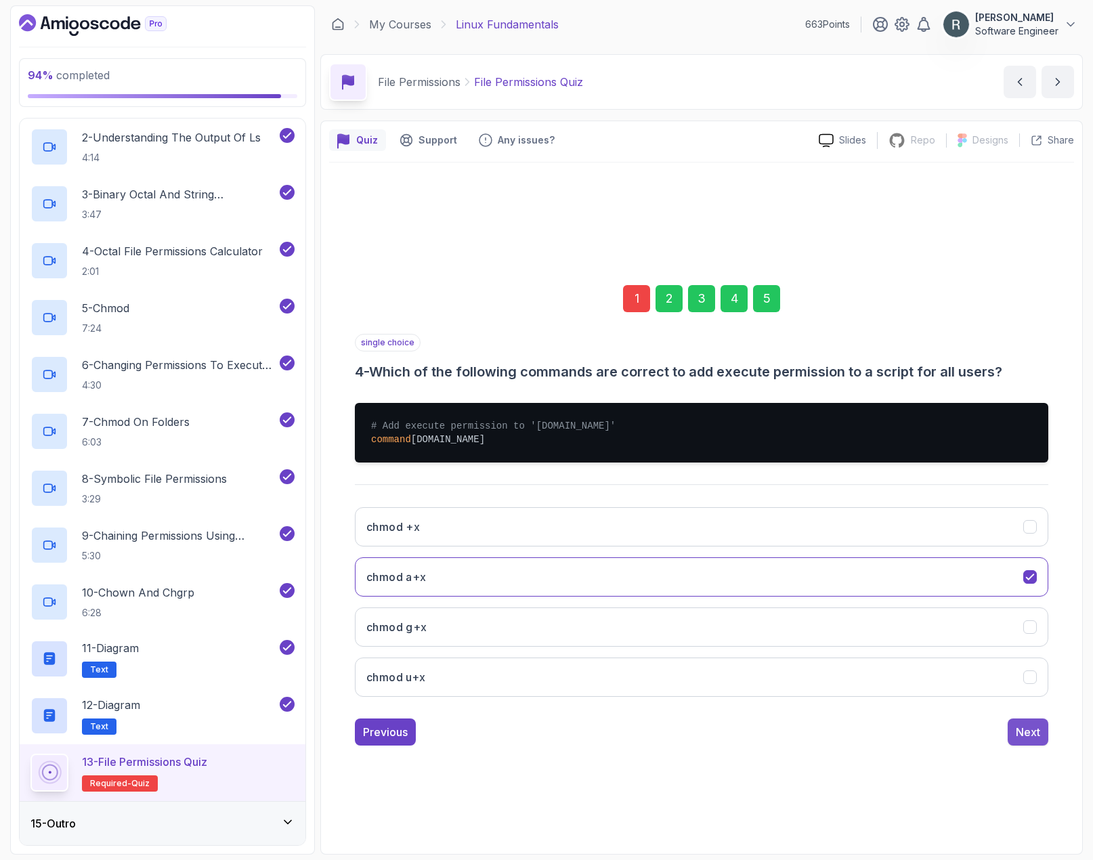
click at [996, 740] on button "Next" at bounding box center [1028, 732] width 41 height 27
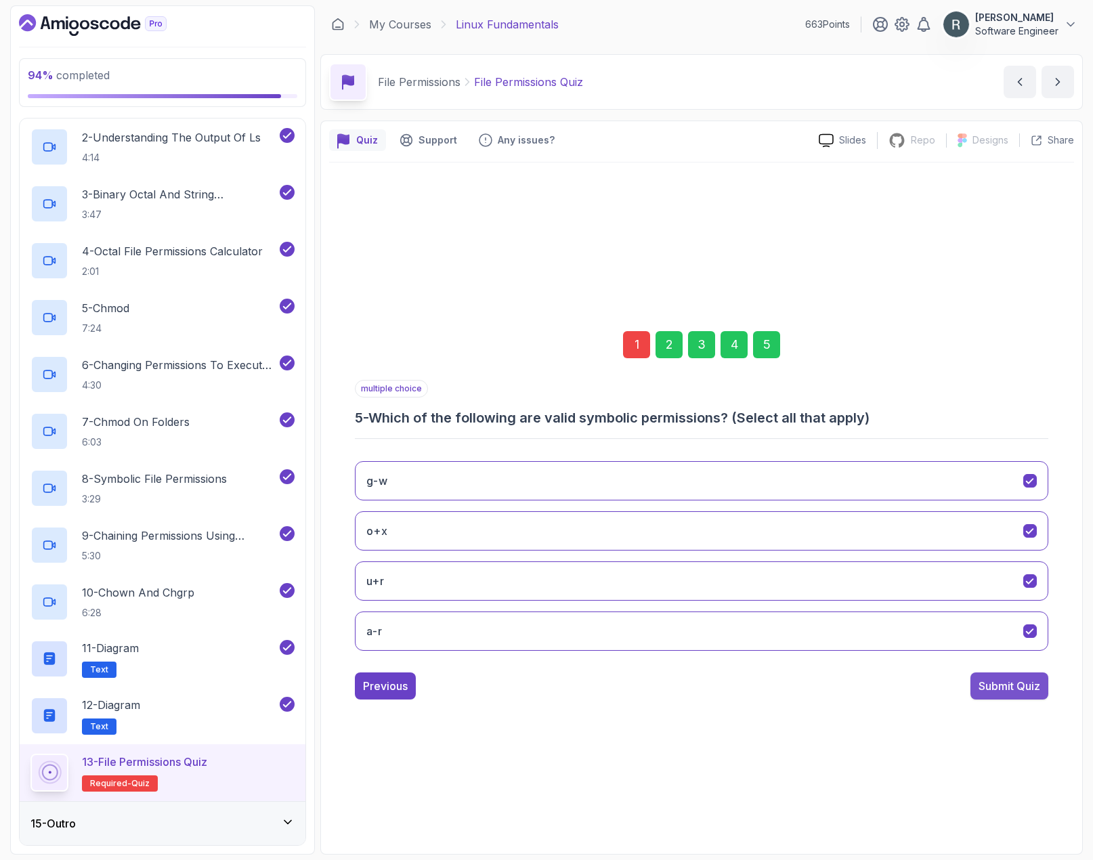
click at [996, 685] on div "Submit Quiz" at bounding box center [1010, 686] width 62 height 16
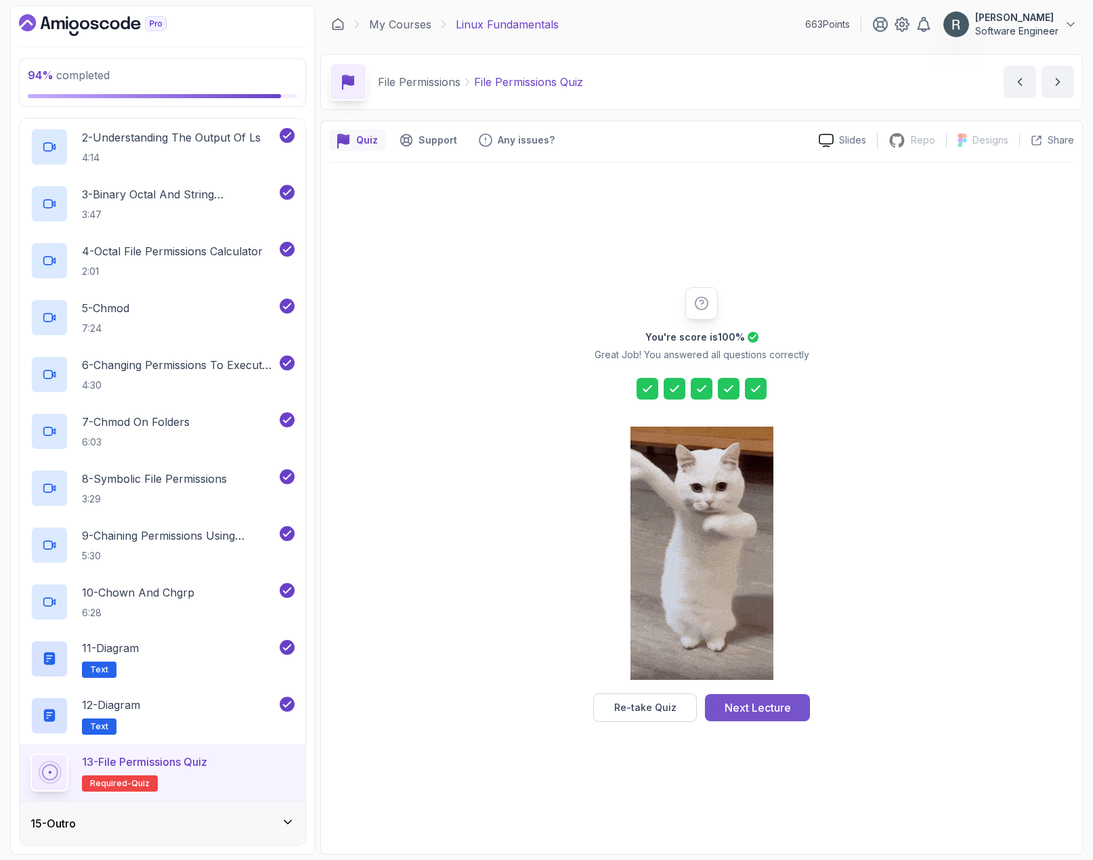
click at [774, 708] on div "Next Lecture" at bounding box center [758, 708] width 66 height 16
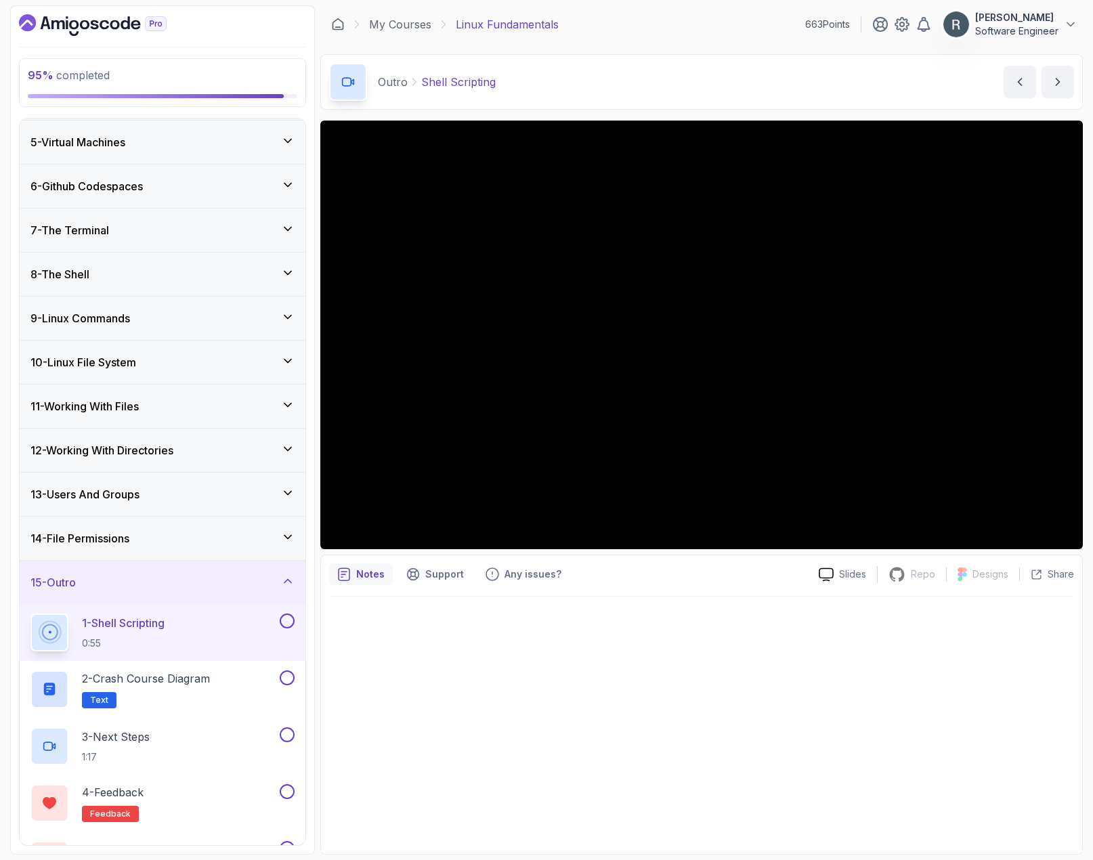
scroll to position [217, 0]
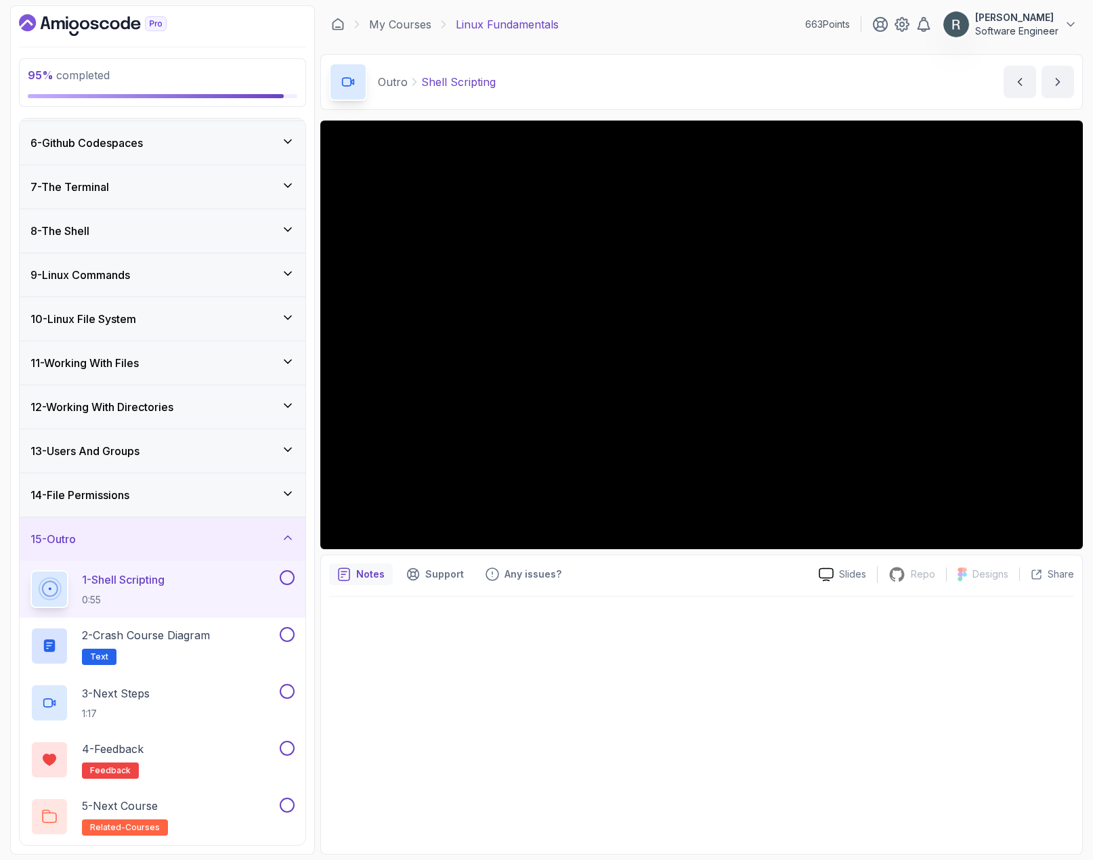
click at [289, 576] on button at bounding box center [287, 577] width 15 height 15
click at [239, 632] on div "2 - Crash Course Diagram Text" at bounding box center [153, 646] width 247 height 38
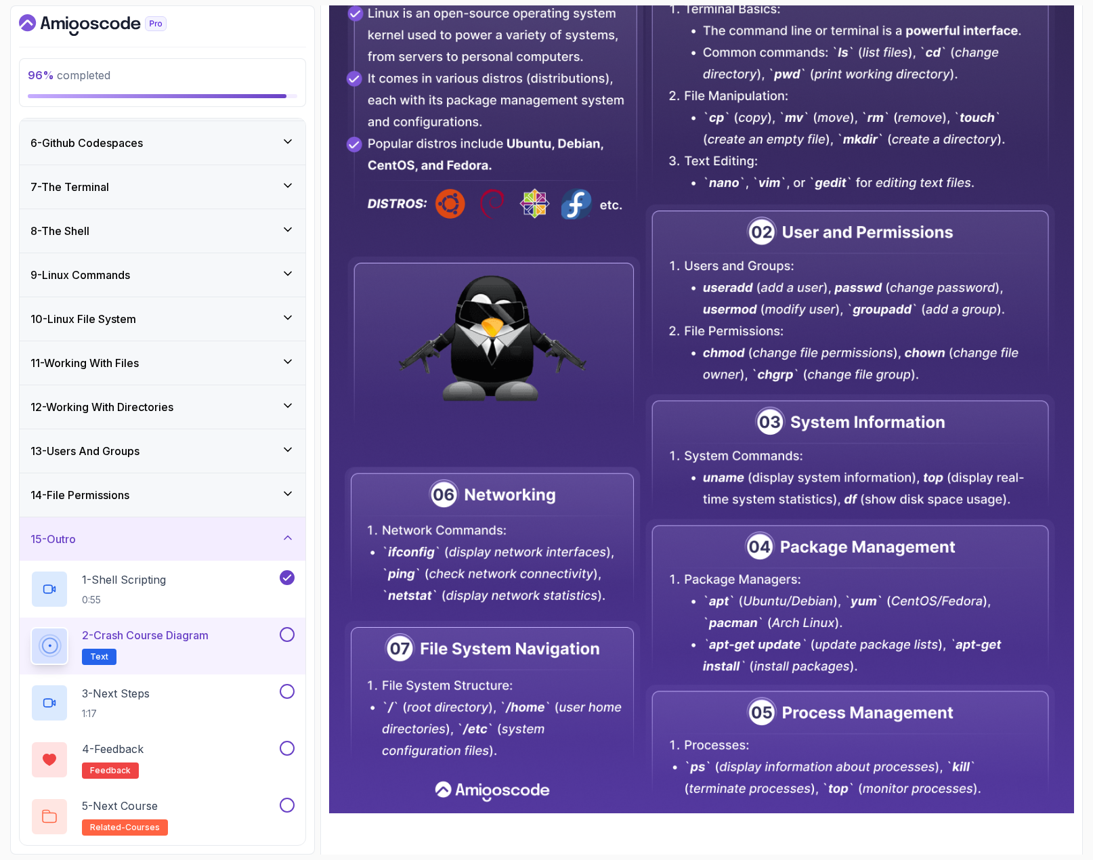
scroll to position [340, 0]
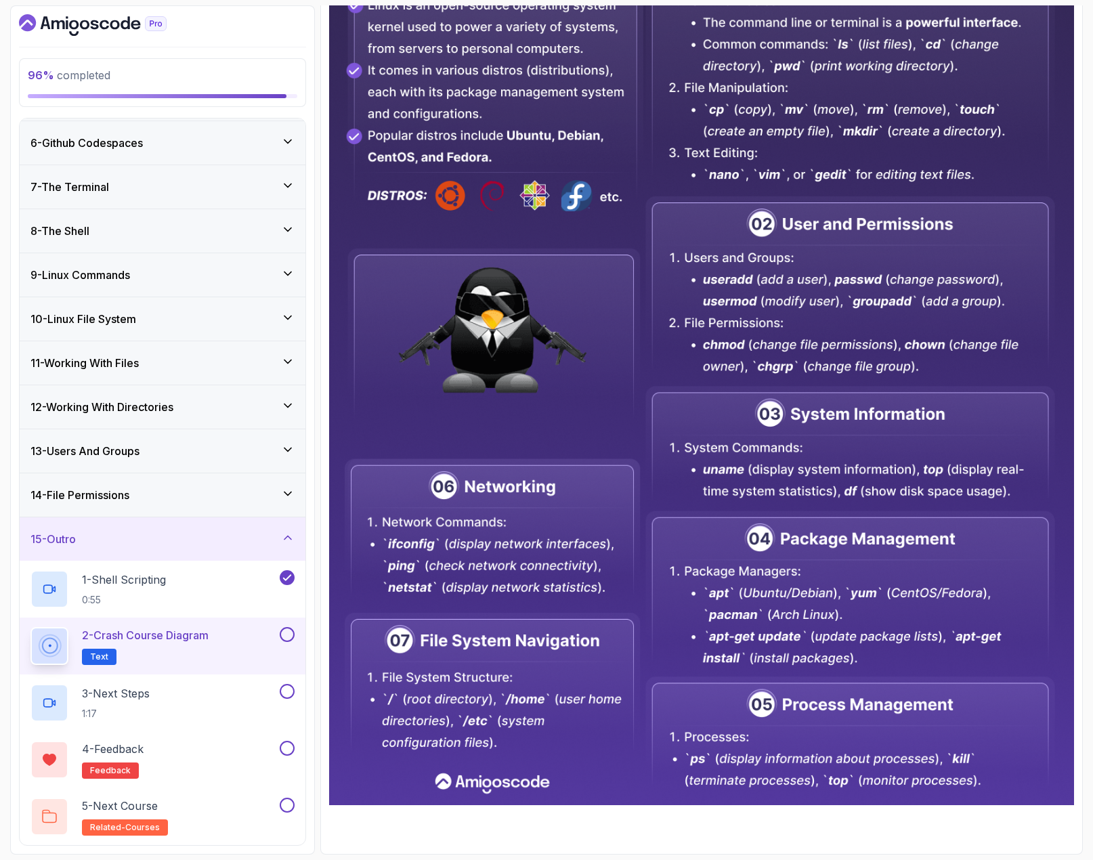
click at [286, 635] on button at bounding box center [287, 634] width 15 height 15
click at [248, 691] on div "3 - Next Steps 1:17" at bounding box center [153, 703] width 247 height 38
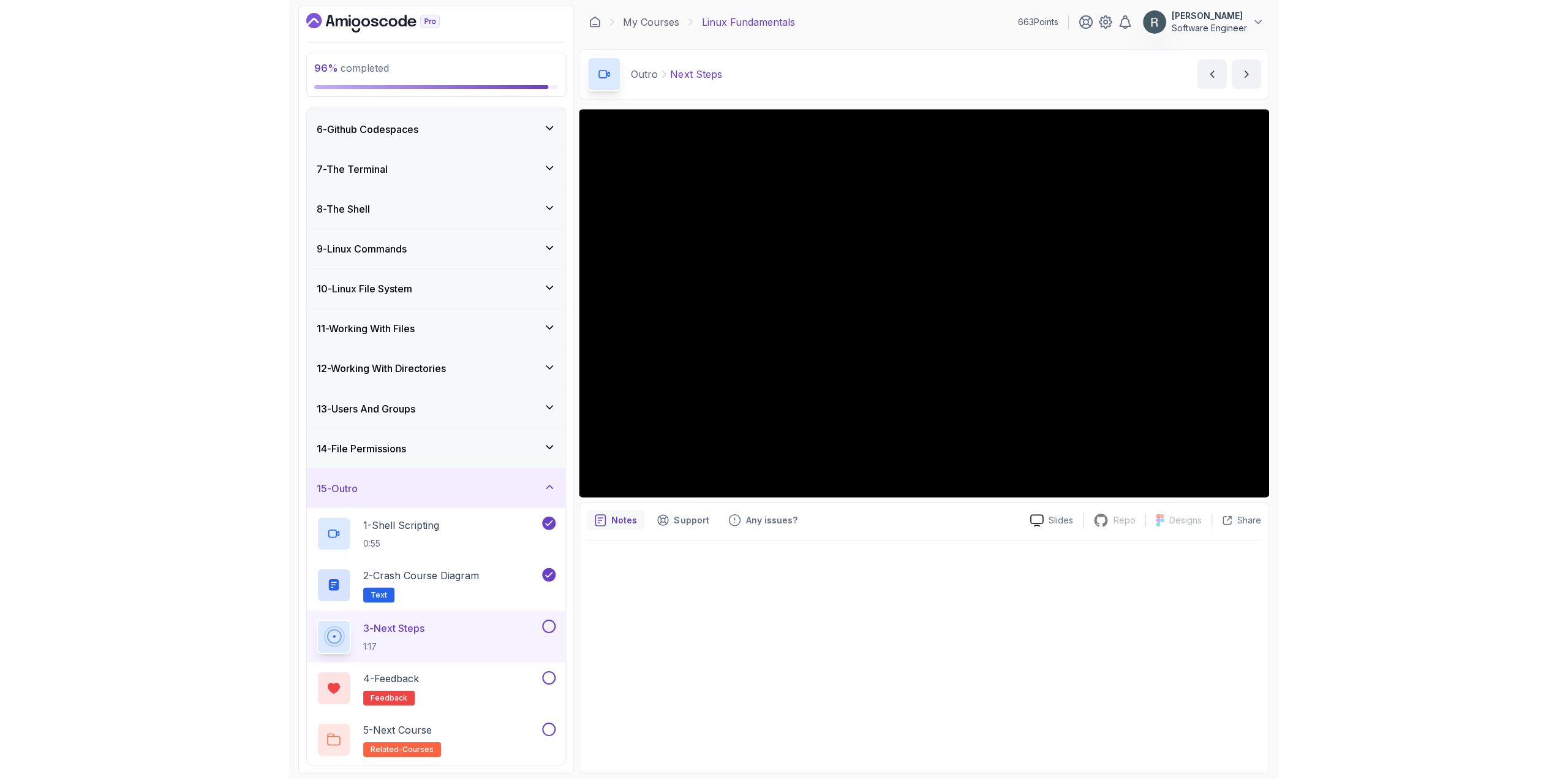
scroll to position [196, 0]
click at [551, 626] on button at bounding box center [549, 626] width 14 height 14
click at [483, 673] on div "4 - Feedback feedback" at bounding box center [429, 689] width 223 height 34
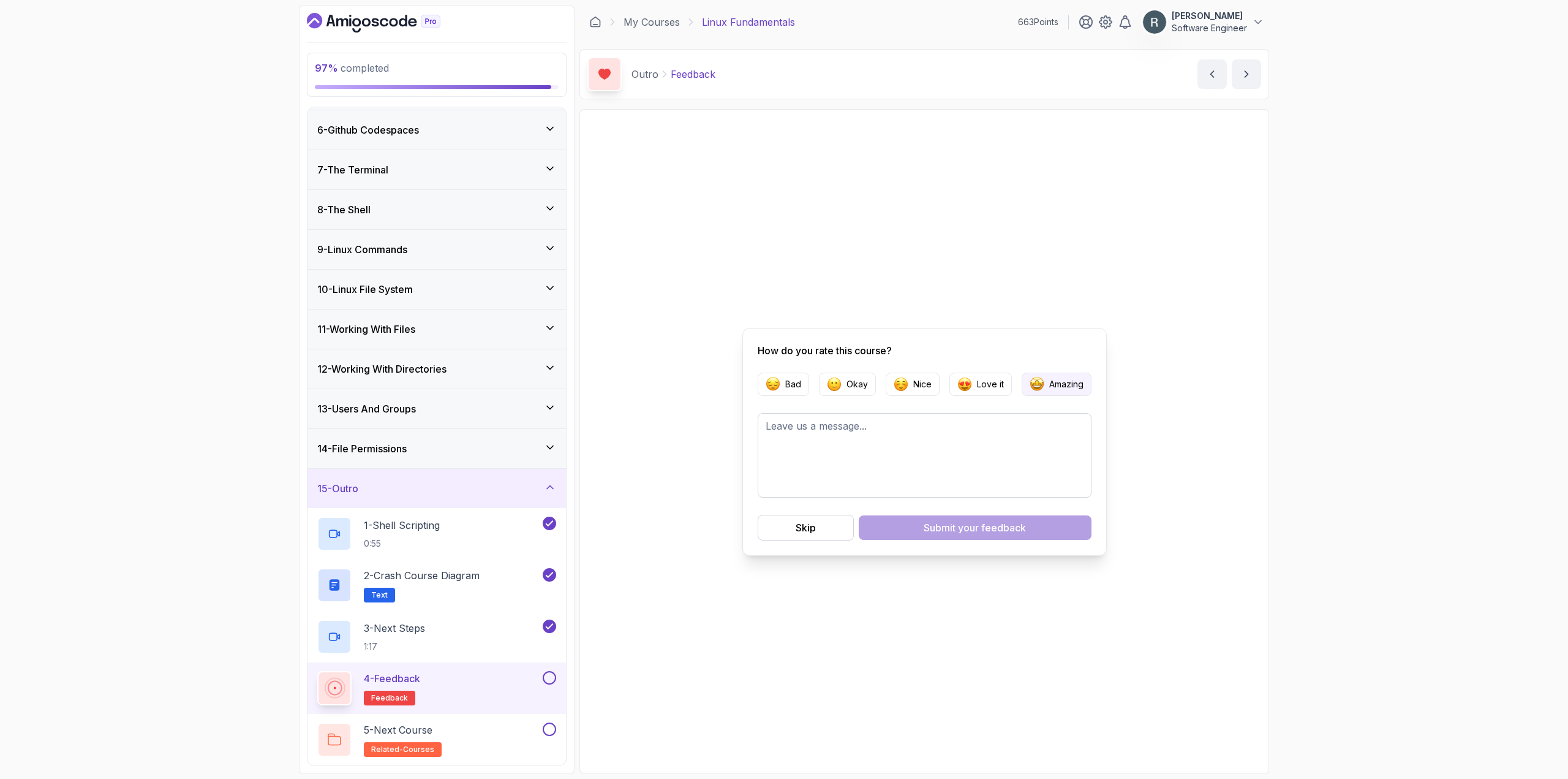
click at [901, 388] on p "Amazing" at bounding box center [1066, 385] width 34 height 13
click at [901, 528] on span "your feedback" at bounding box center [991, 527] width 68 height 14
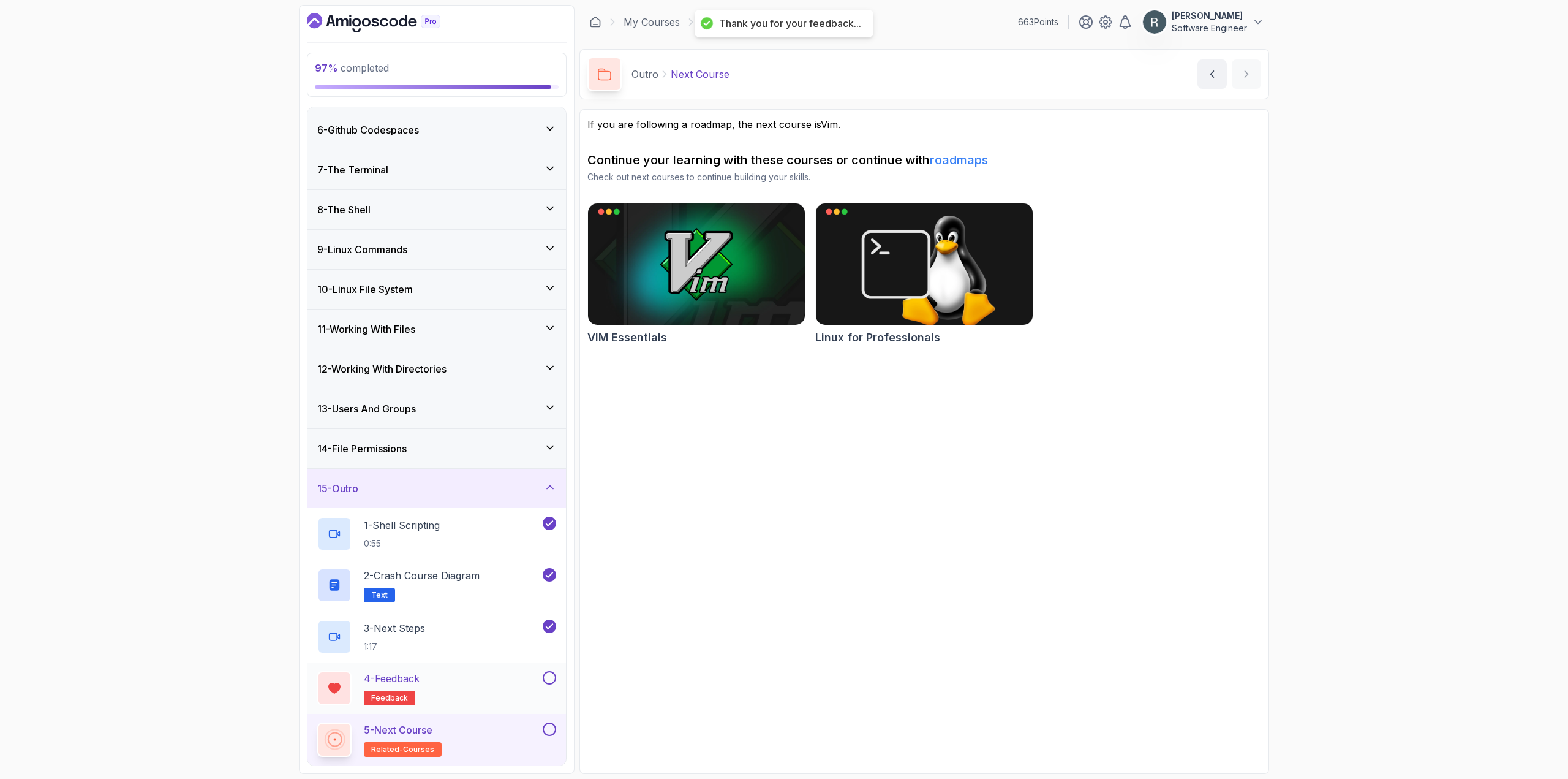
click at [549, 677] on button at bounding box center [549, 678] width 14 height 14
click at [515, 738] on div "5 - Next Course related-courses" at bounding box center [429, 739] width 223 height 34
click at [553, 730] on button at bounding box center [549, 728] width 14 height 14
click at [515, 490] on div "15 - Outro" at bounding box center [437, 489] width 239 height 14
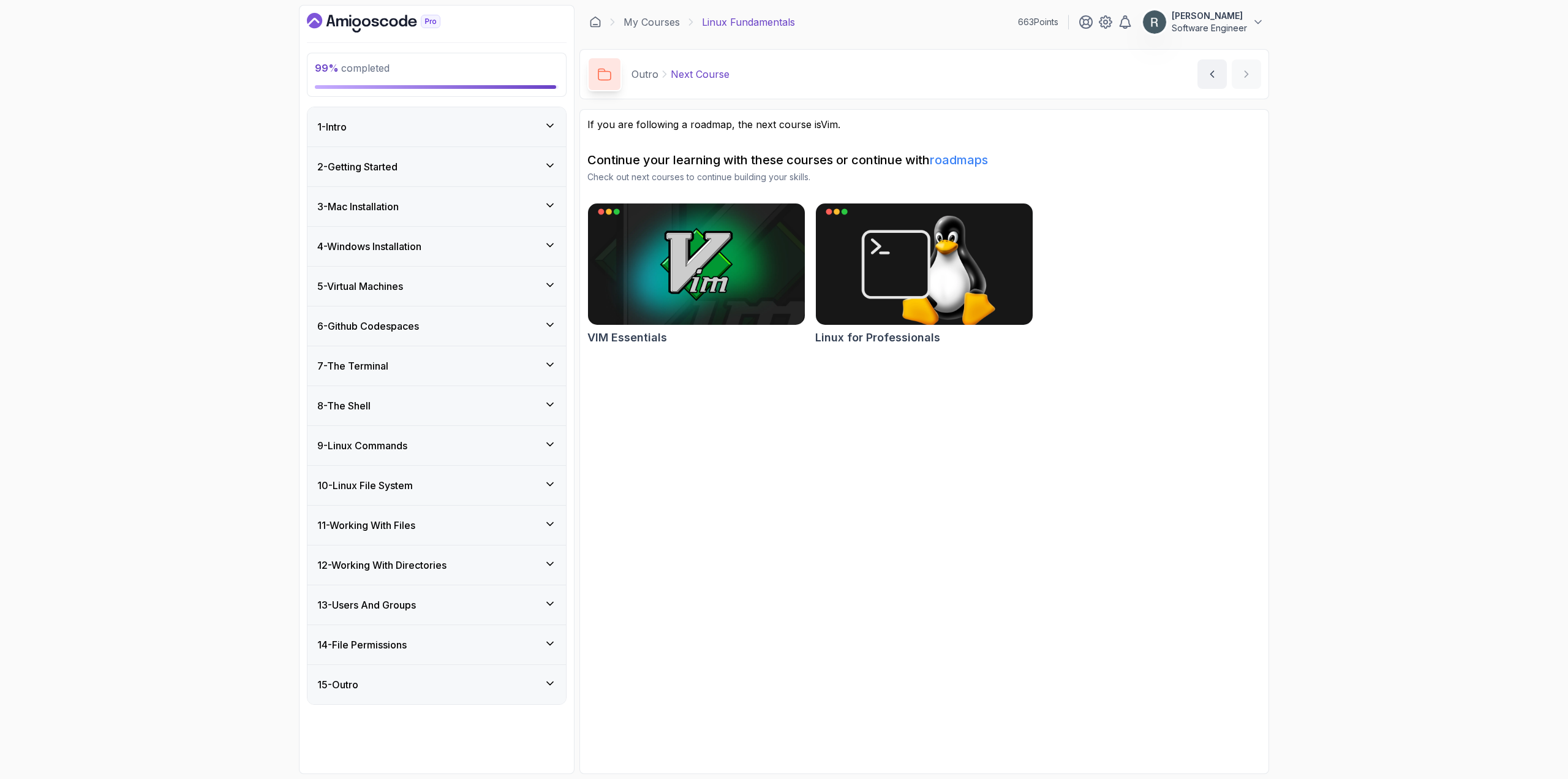
click at [471, 639] on div "14 - File Permissions" at bounding box center [437, 644] width 239 height 14
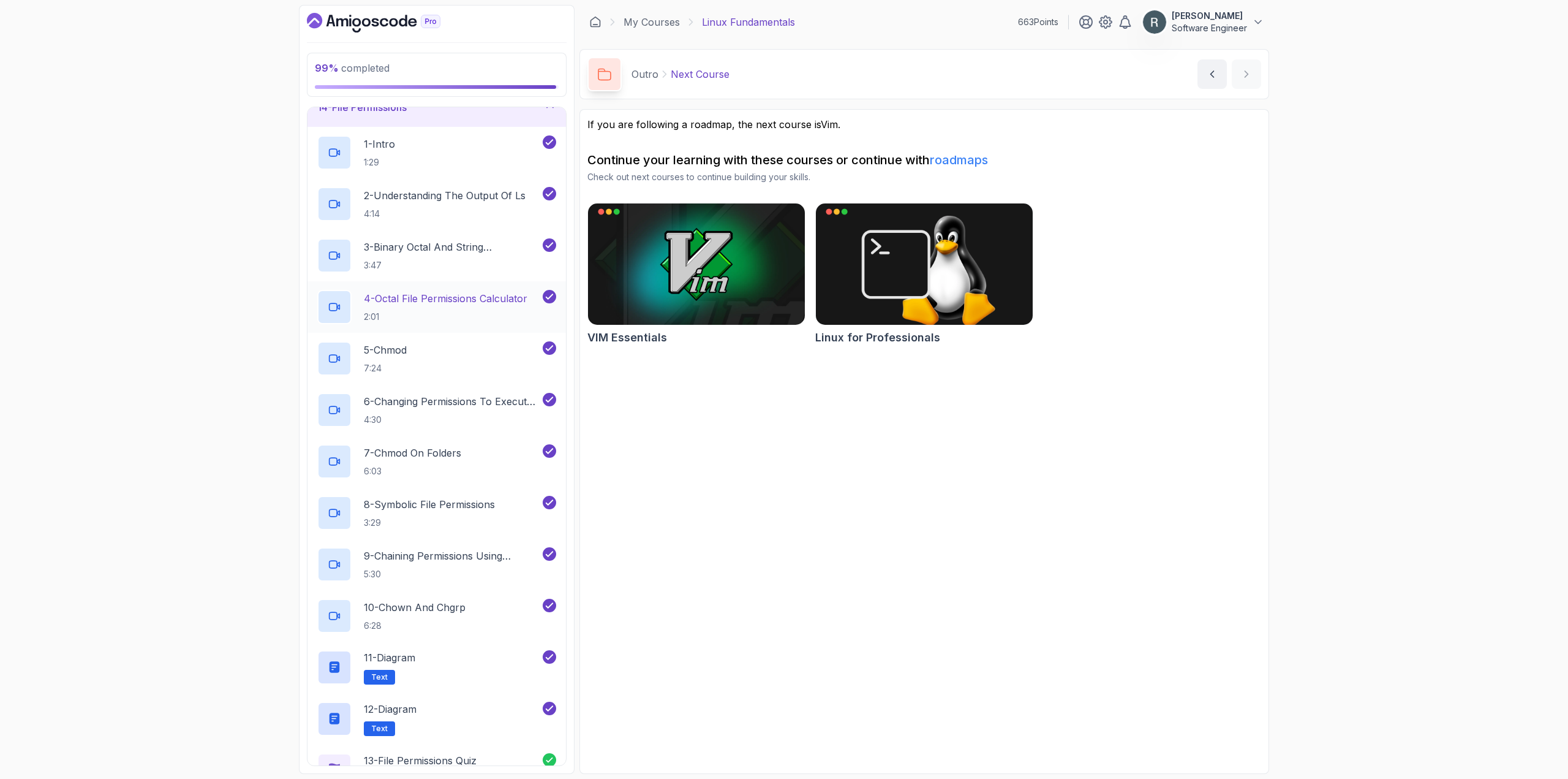
scroll to position [240, 0]
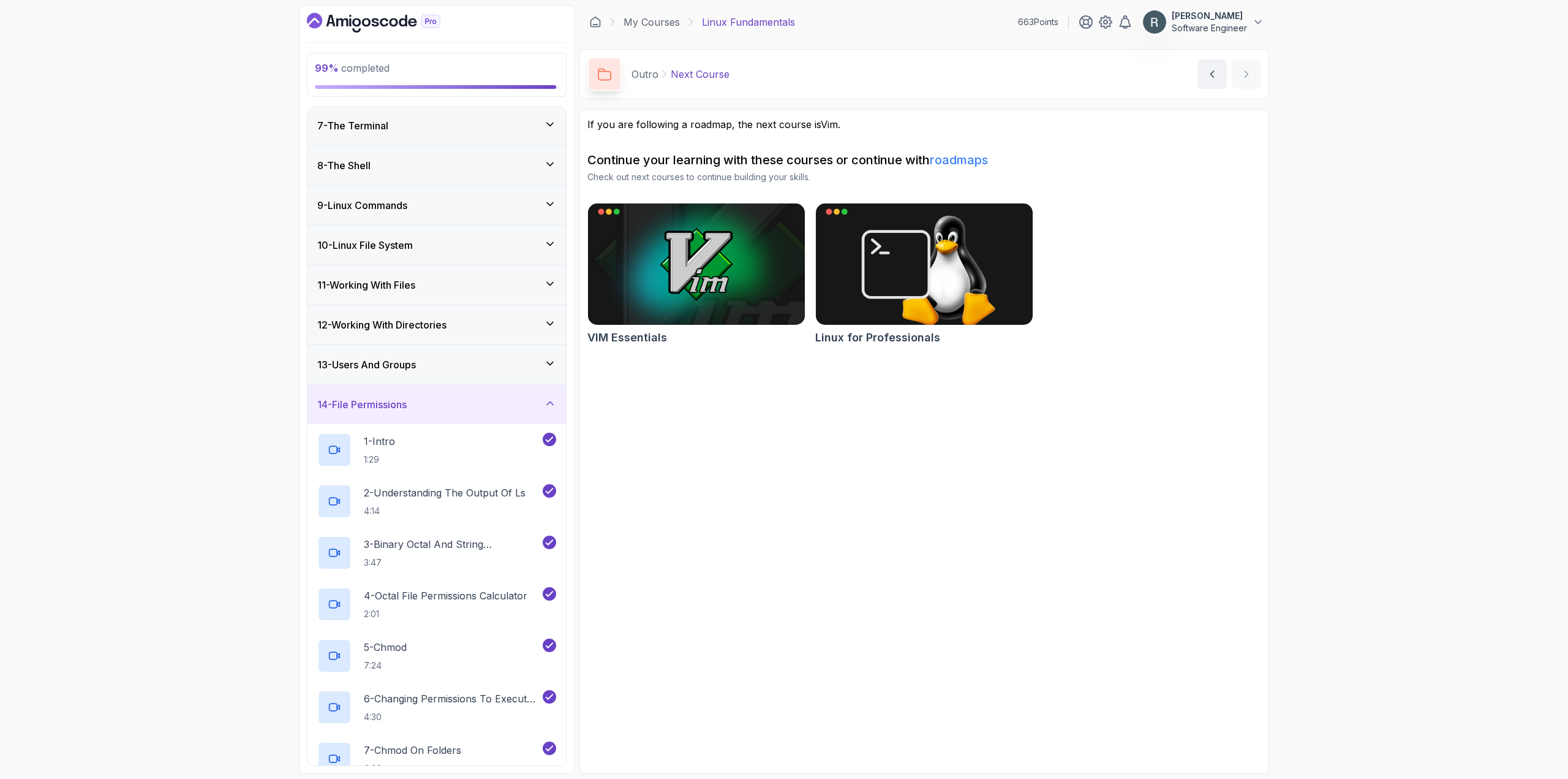
click at [491, 408] on div "14 - File Permissions" at bounding box center [437, 404] width 239 height 14
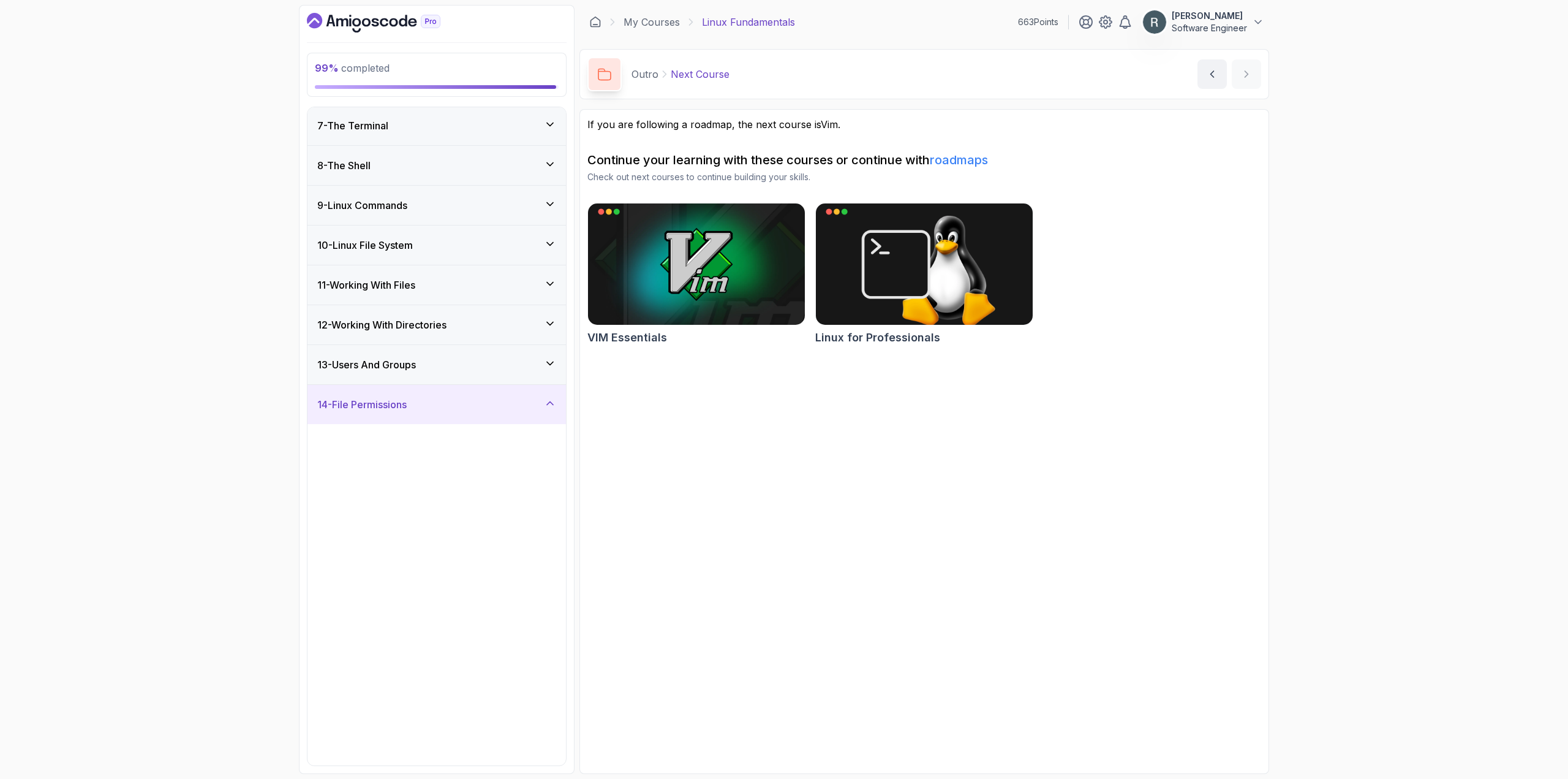
scroll to position [0, 0]
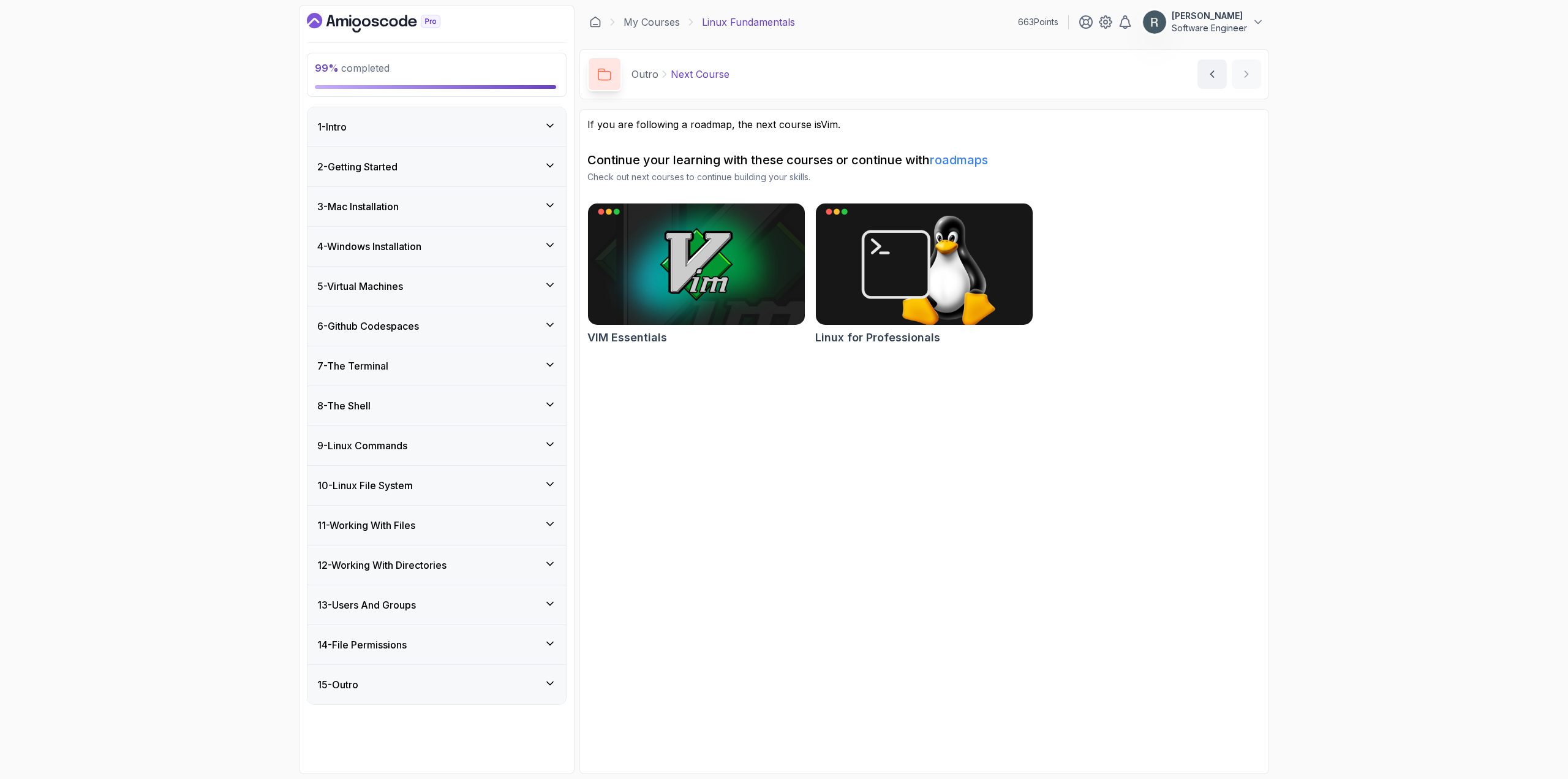
click at [445, 599] on div "13 - Users And Groups" at bounding box center [437, 604] width 239 height 14
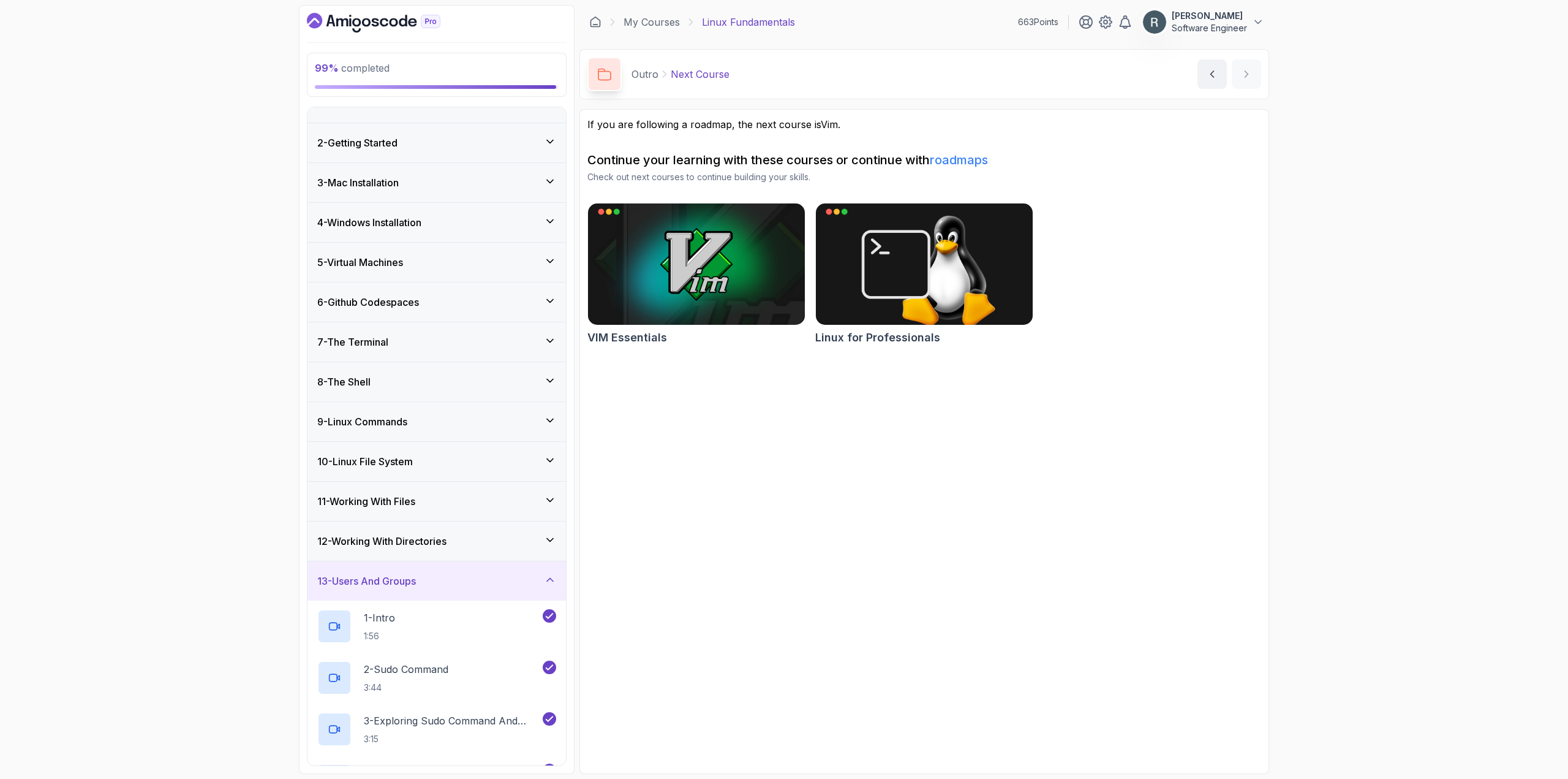
scroll to position [5, 0]
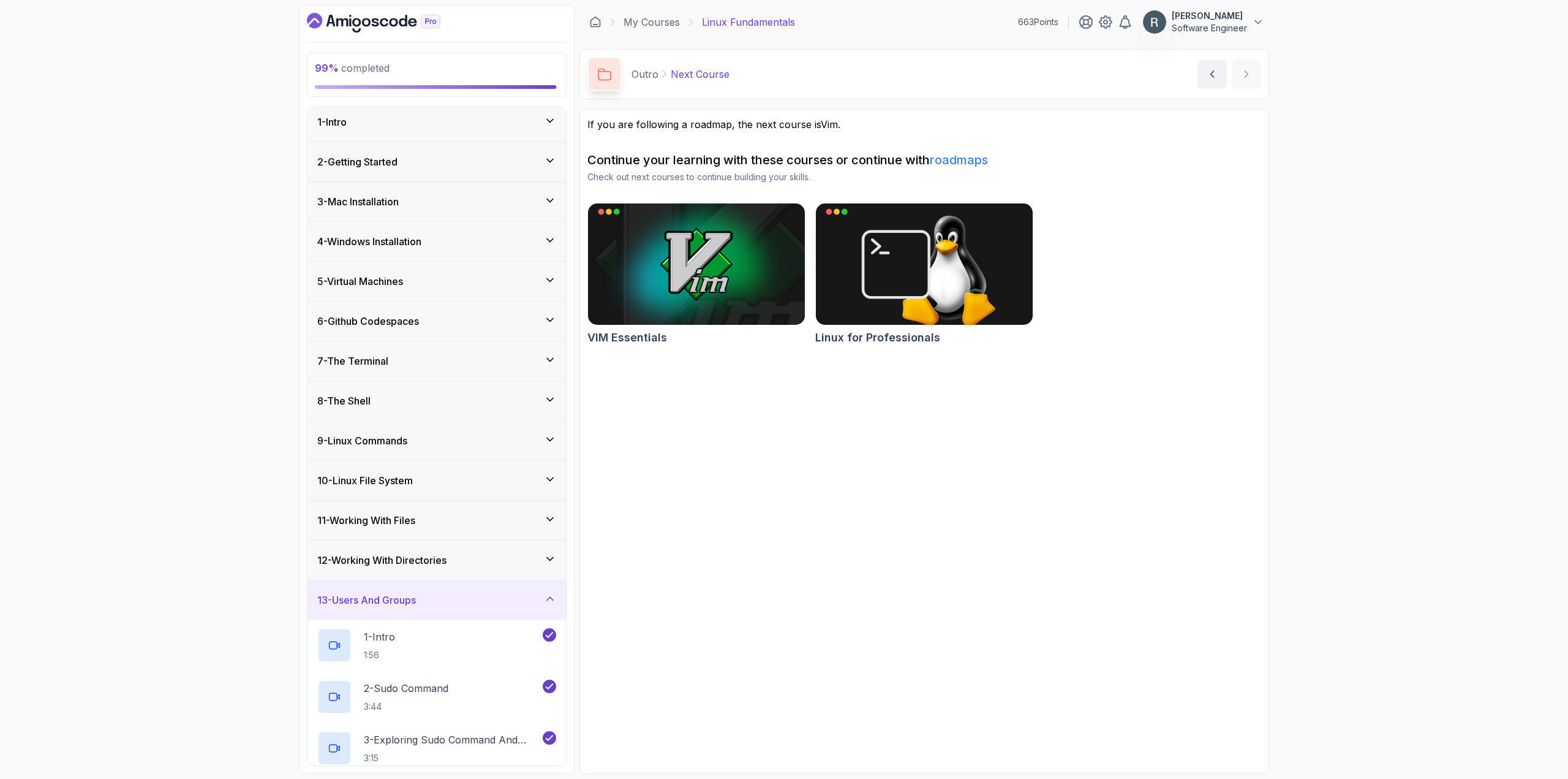
click at [441, 557] on h3 "12 - Working With Directories" at bounding box center [382, 560] width 129 height 14
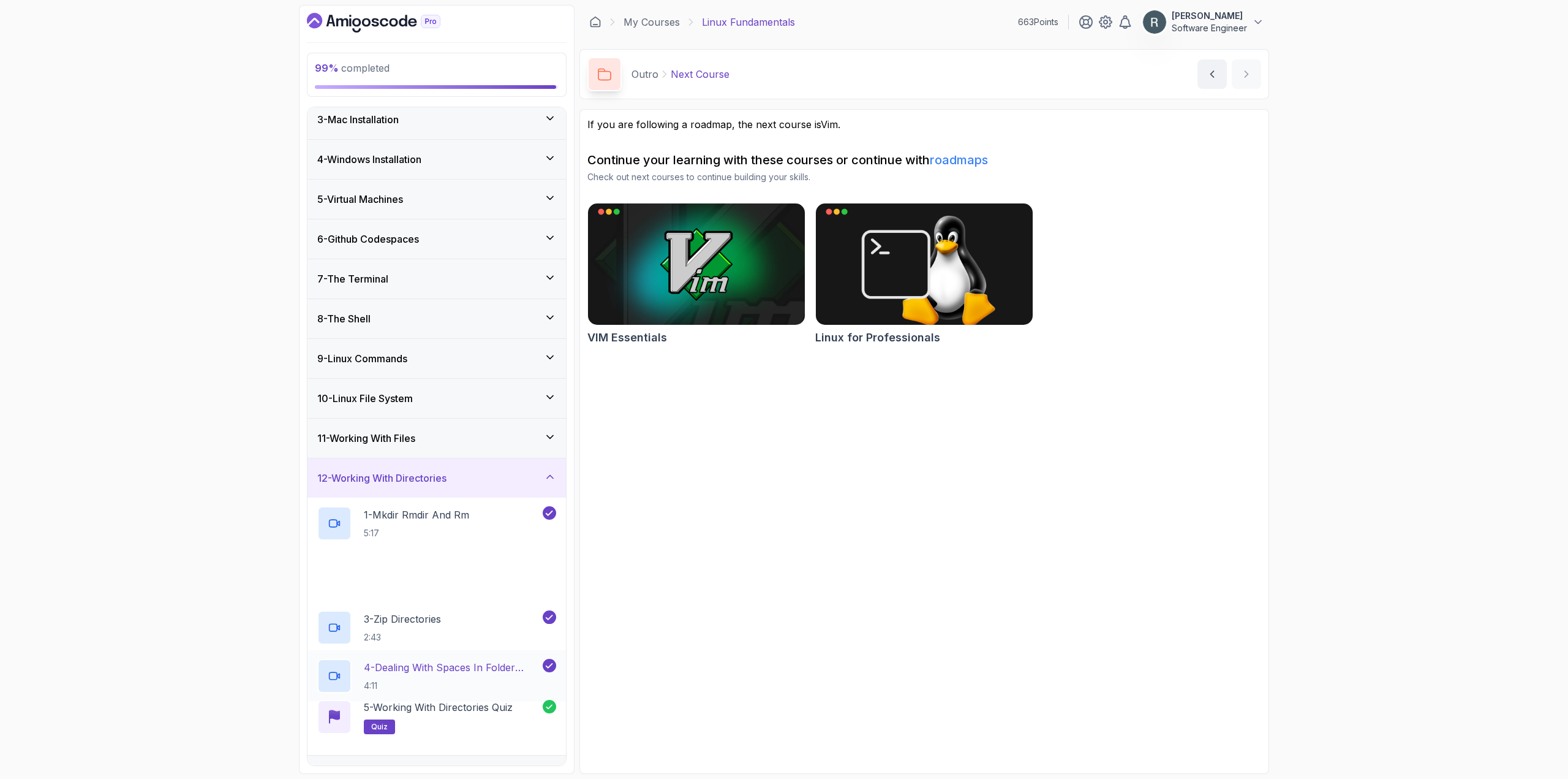
scroll to position [196, 0]
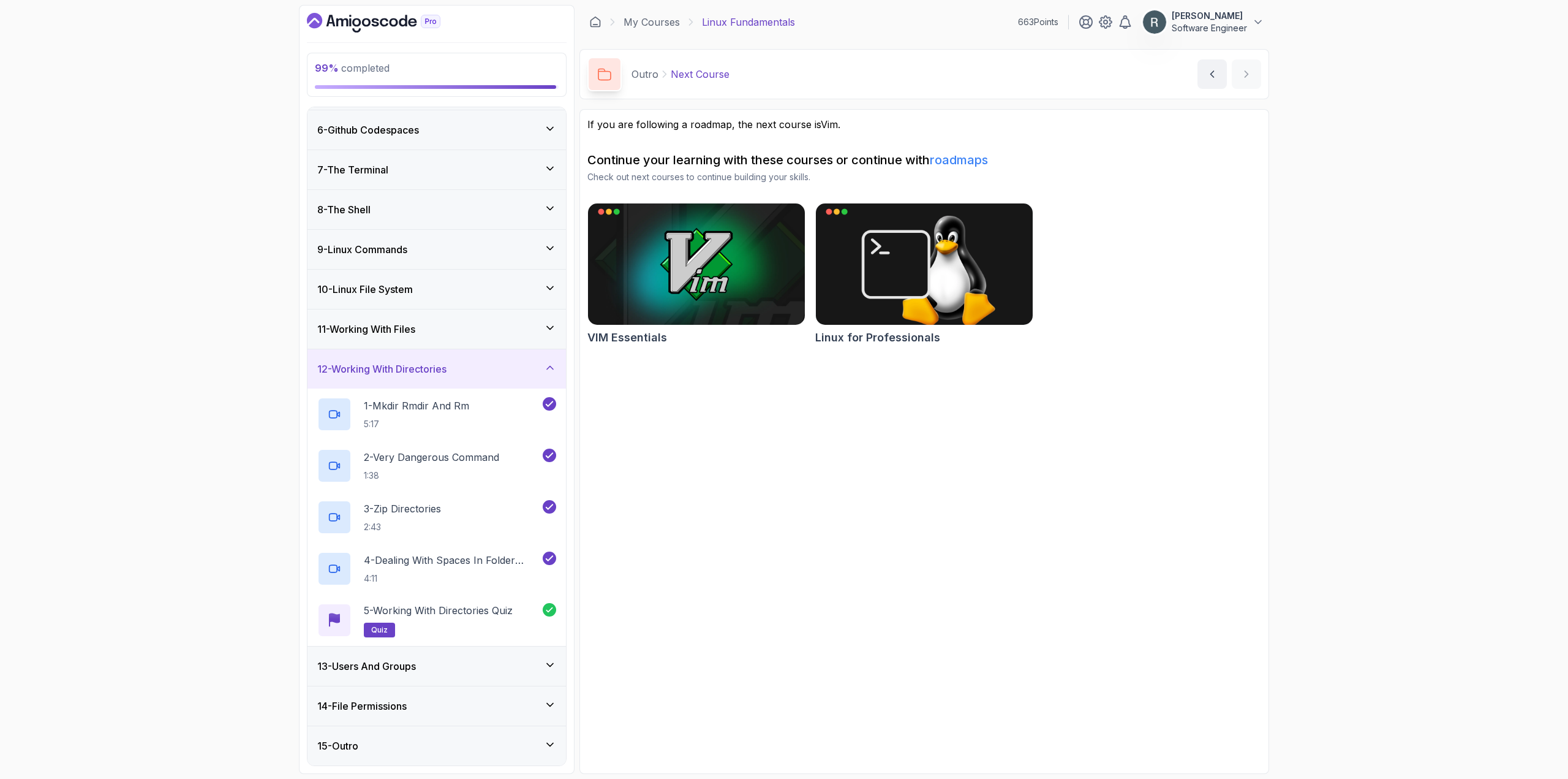
click at [468, 333] on div "11 - Working With Files" at bounding box center [437, 329] width 239 height 14
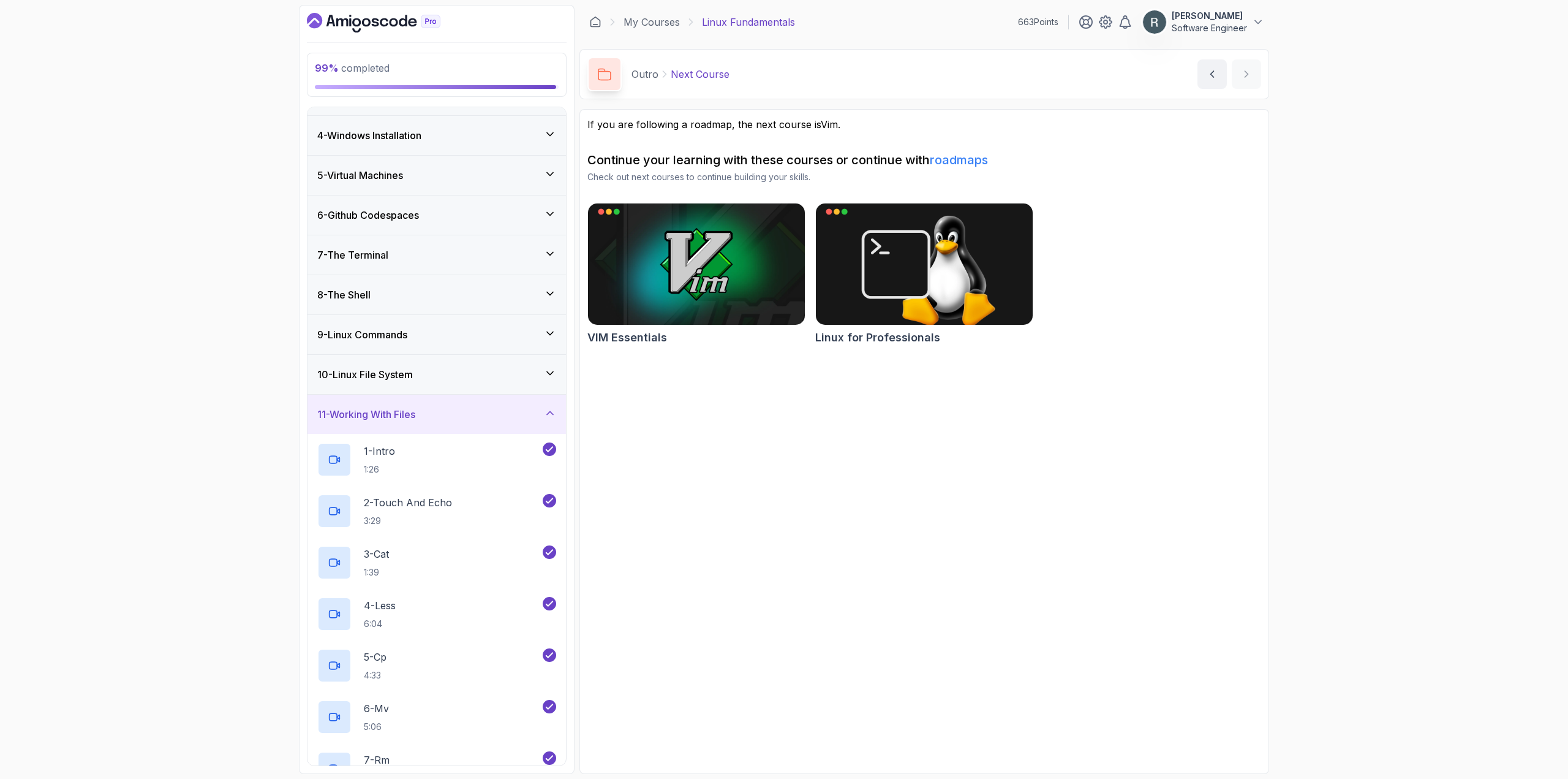
scroll to position [96, 0]
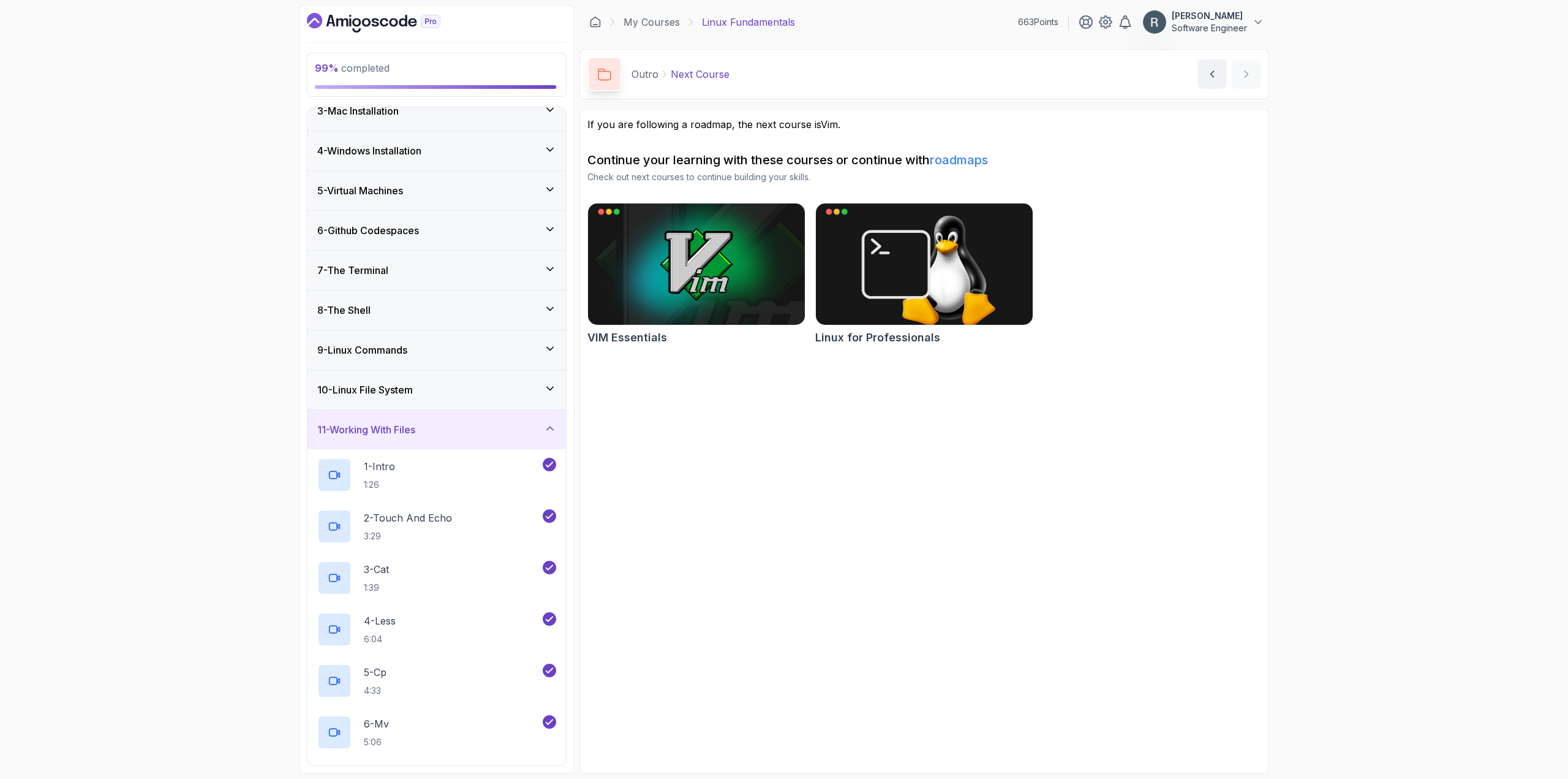
click at [476, 381] on div "10 - Linux File System" at bounding box center [437, 389] width 259 height 39
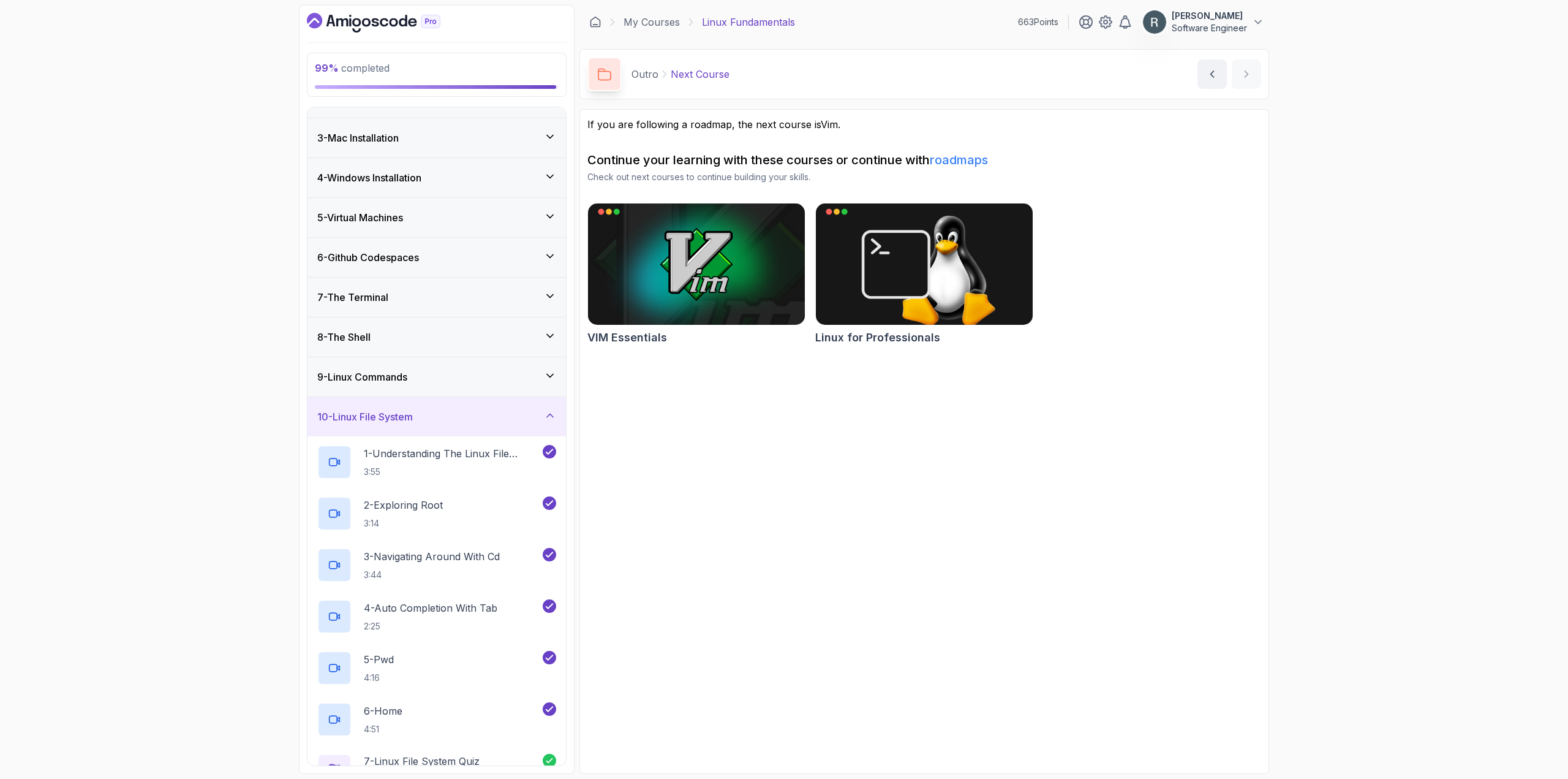
scroll to position [54, 0]
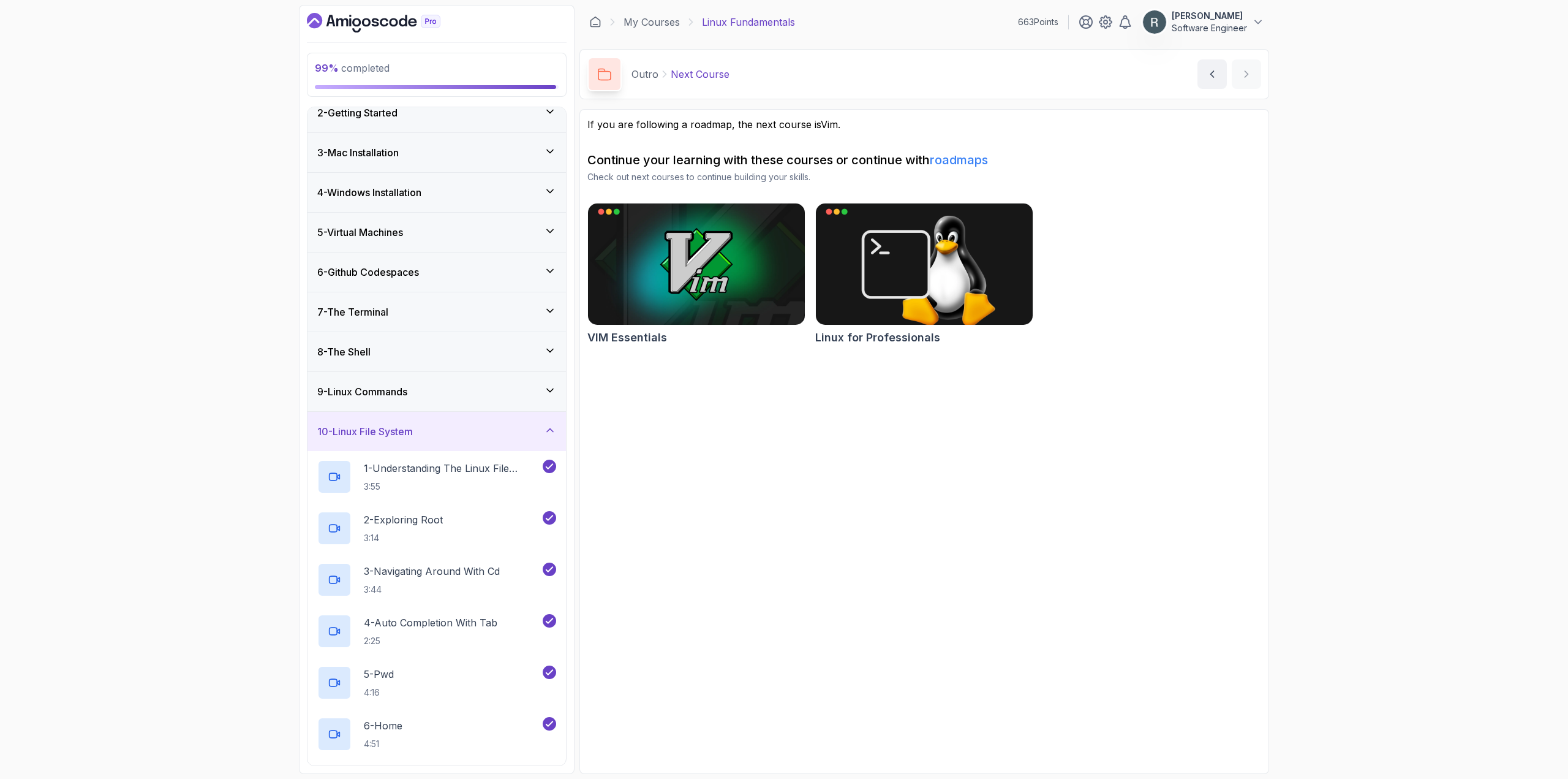
click at [474, 379] on div "9 - Linux Commands" at bounding box center [437, 391] width 259 height 39
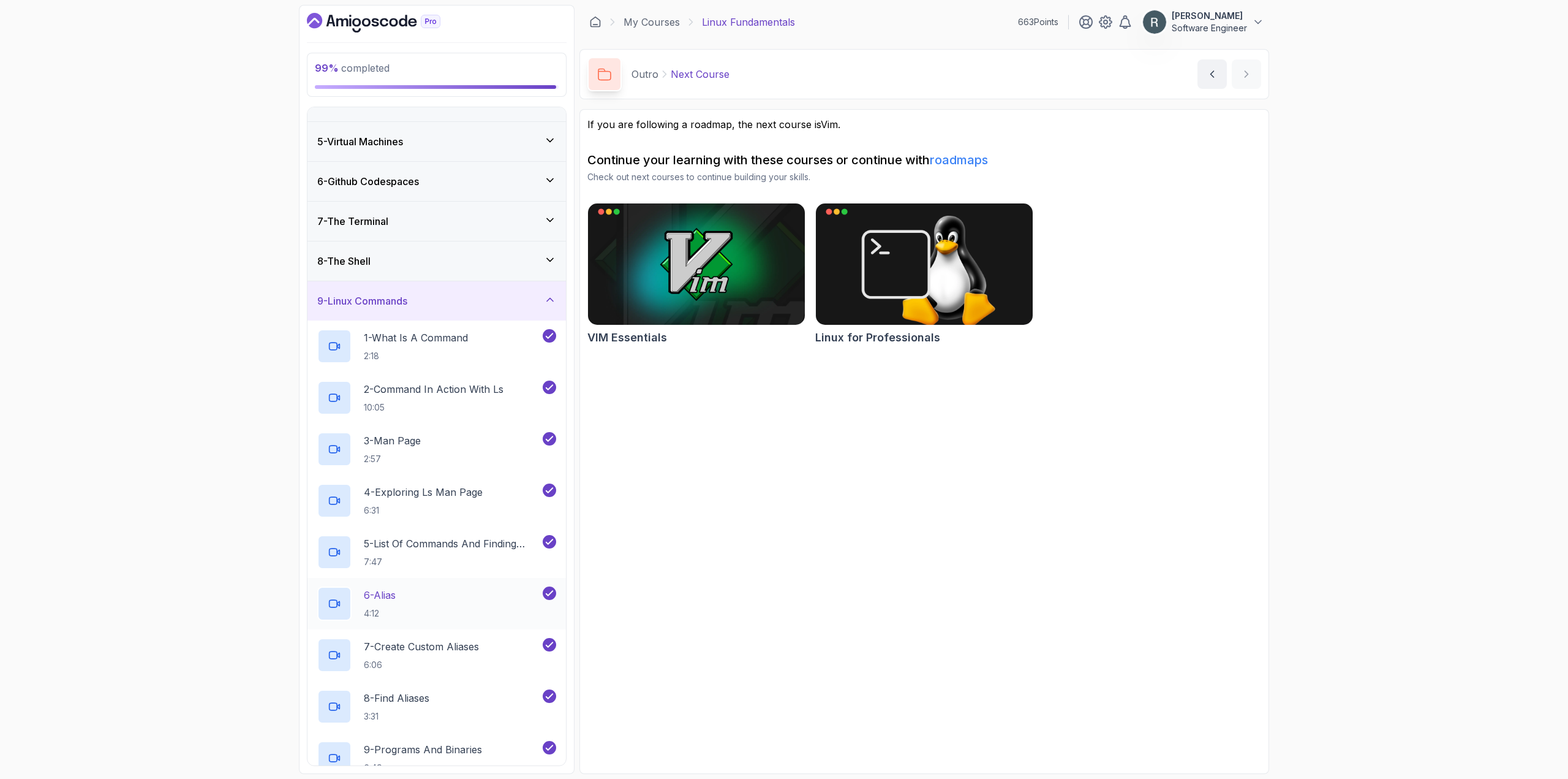
scroll to position [122, 0]
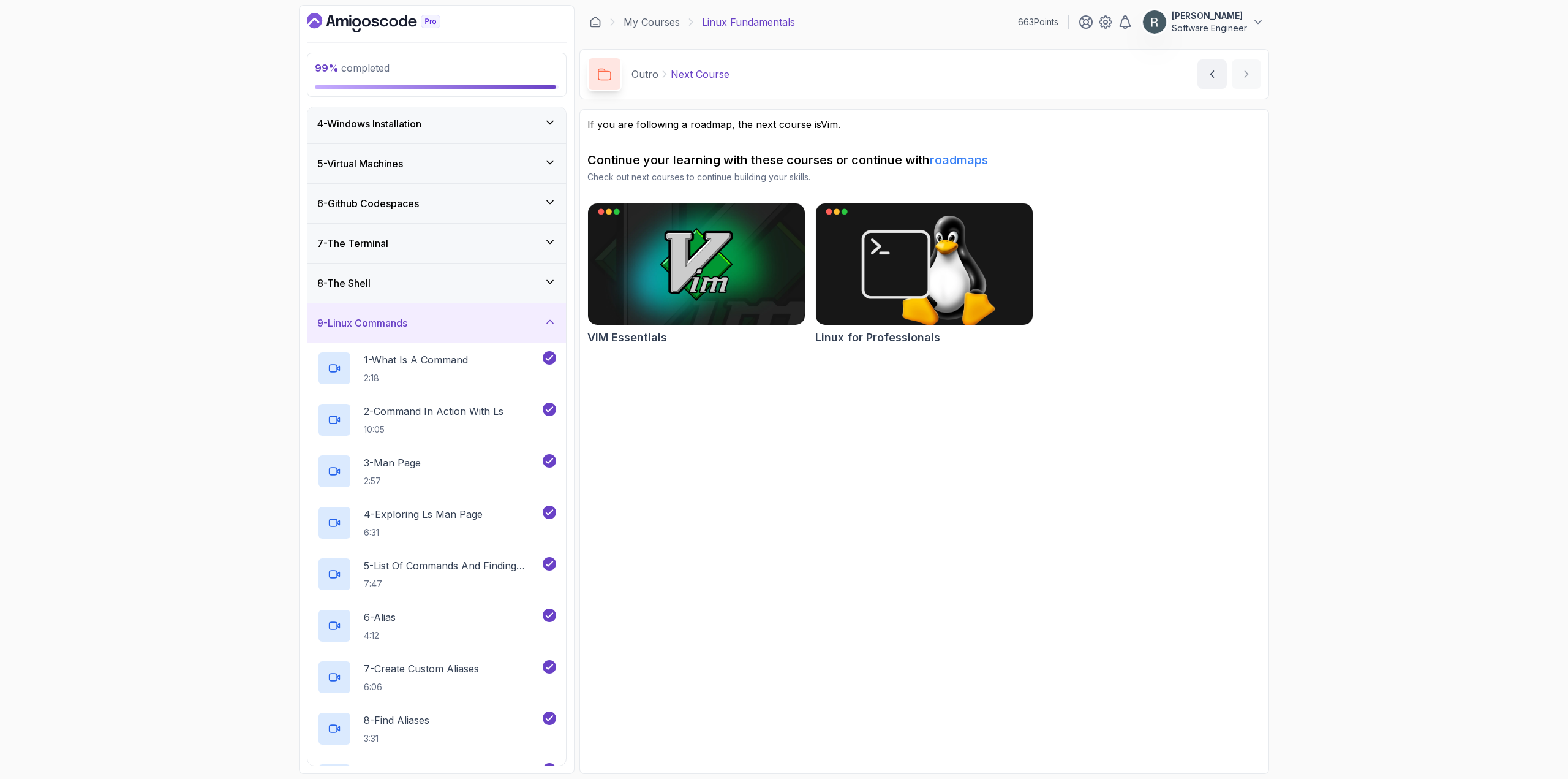
click at [500, 287] on div "8 - The Shell" at bounding box center [437, 283] width 239 height 14
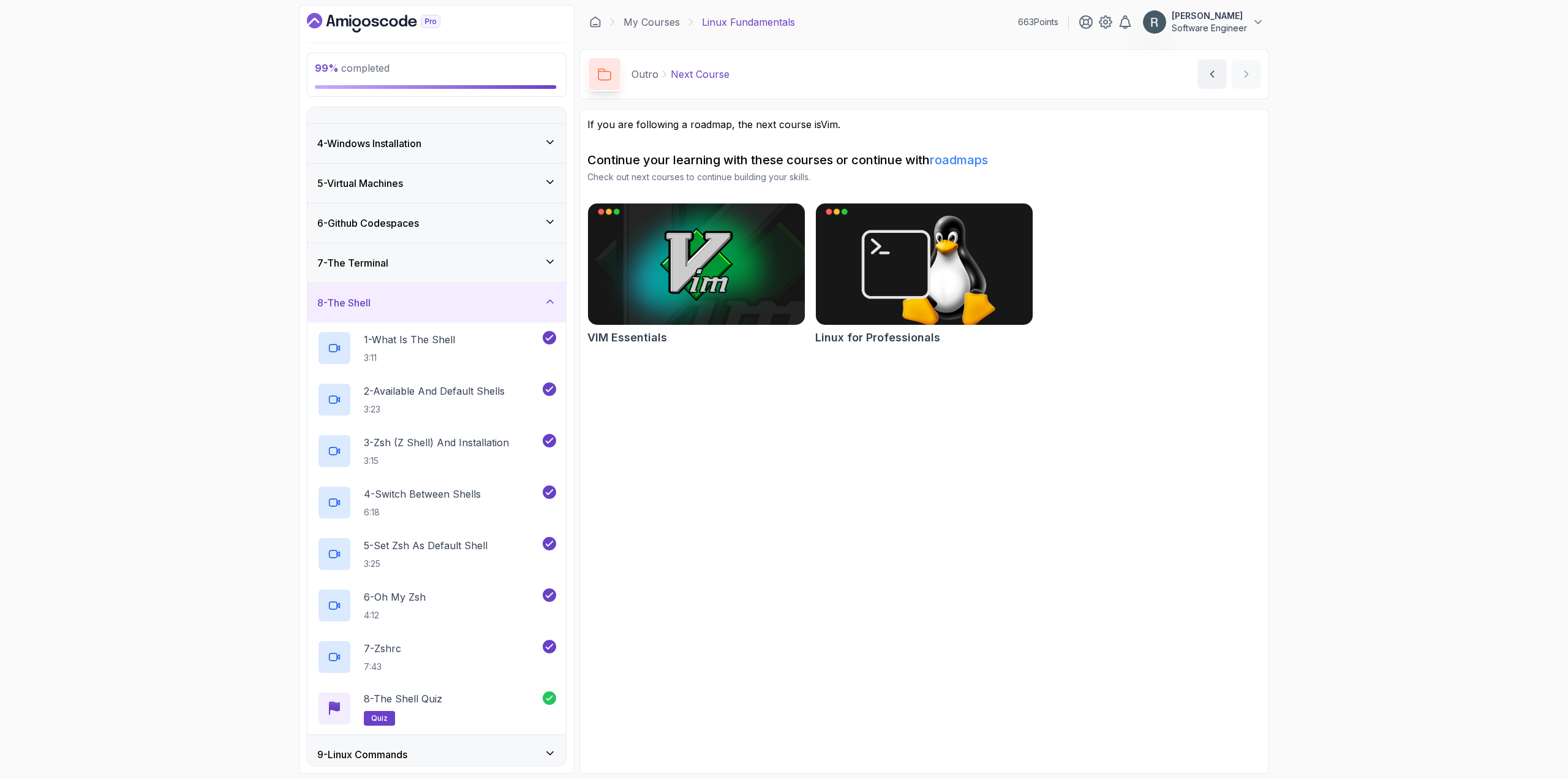
scroll to position [0, 0]
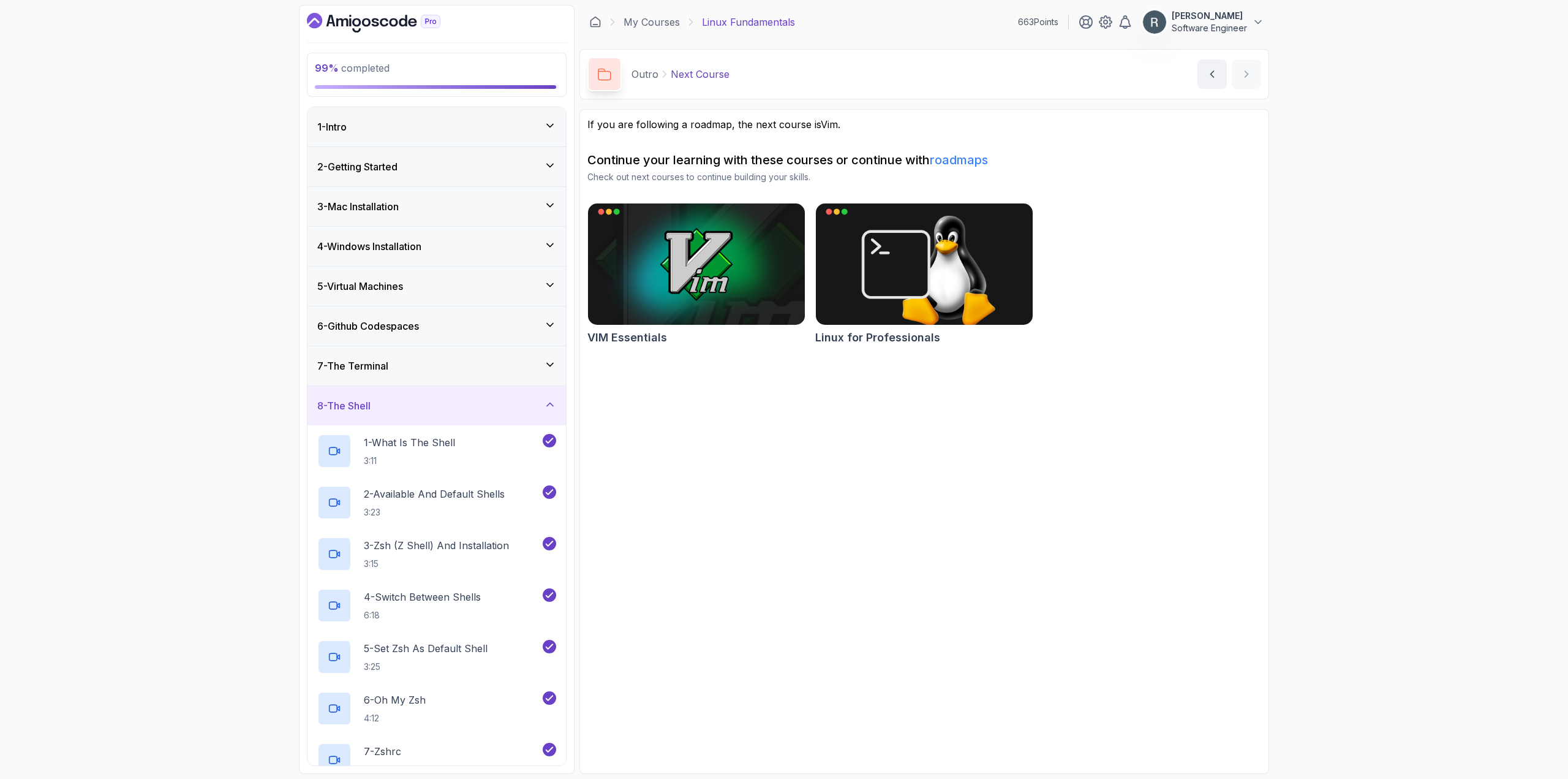
click at [458, 365] on div "7 - The Terminal" at bounding box center [437, 366] width 239 height 14
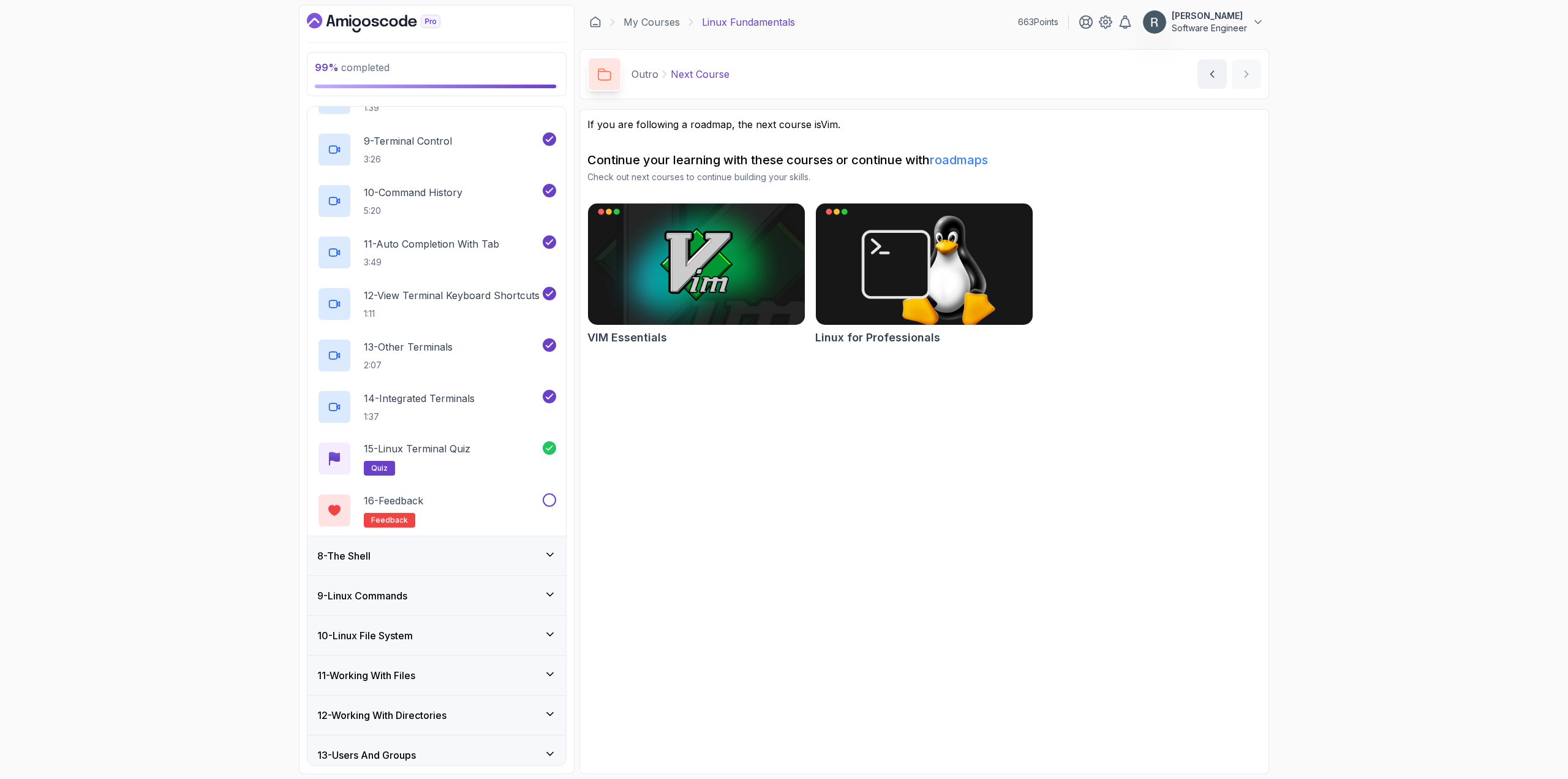
scroll to position [674, 0]
click at [546, 497] on button at bounding box center [549, 498] width 14 height 14
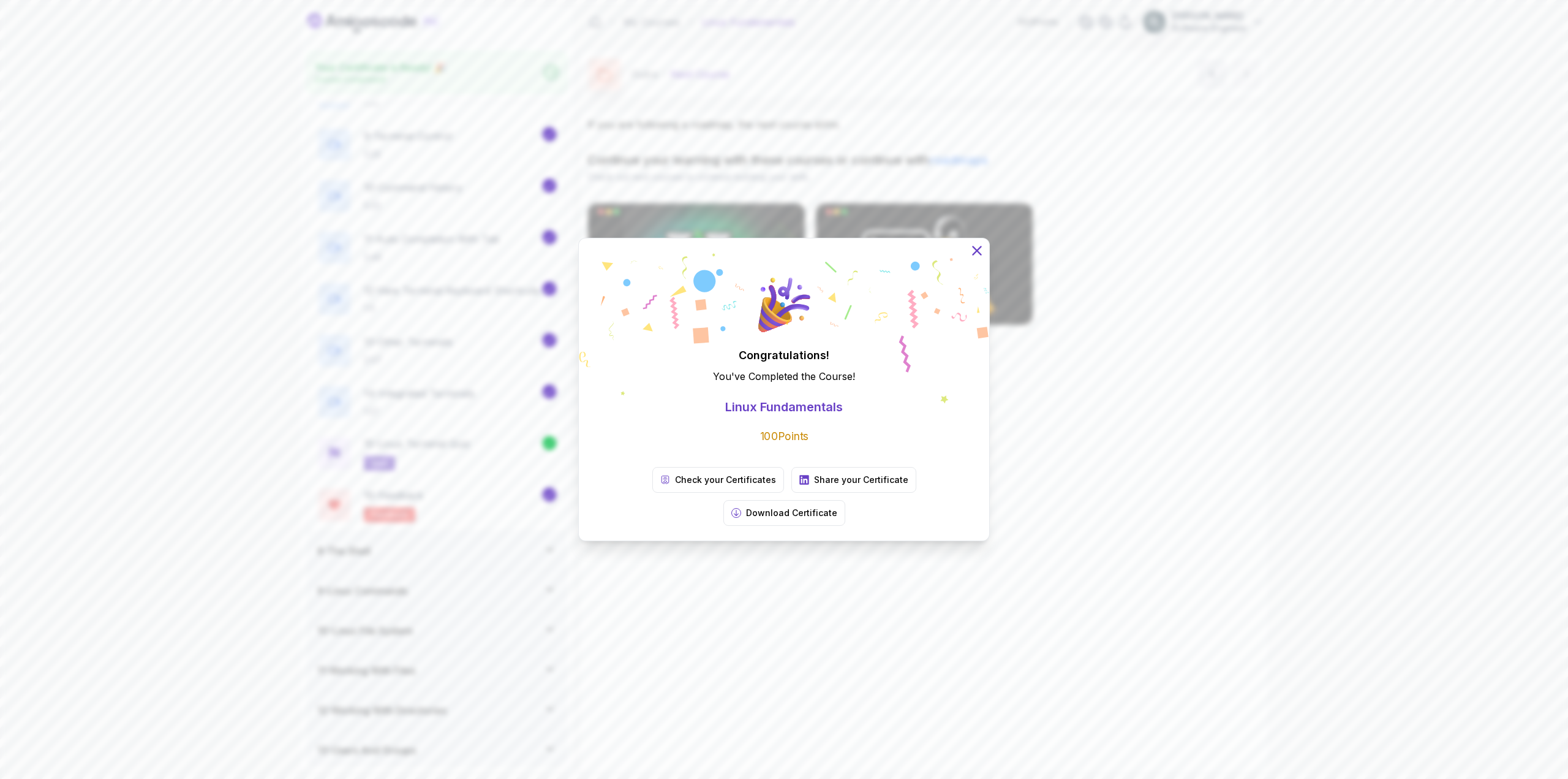
click at [901, 259] on icon at bounding box center [977, 251] width 16 height 16
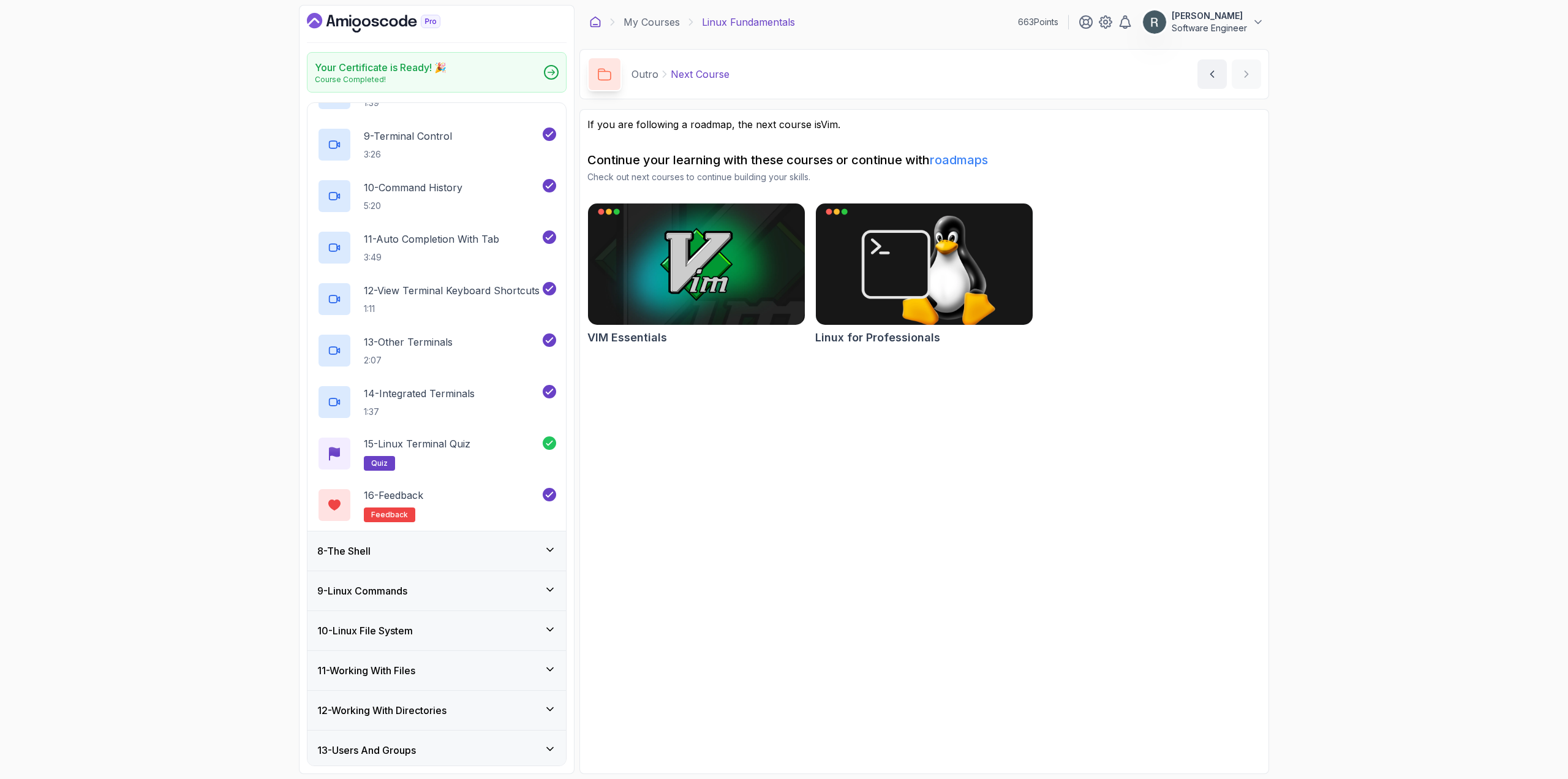
click at [600, 24] on icon at bounding box center [596, 22] width 9 height 10
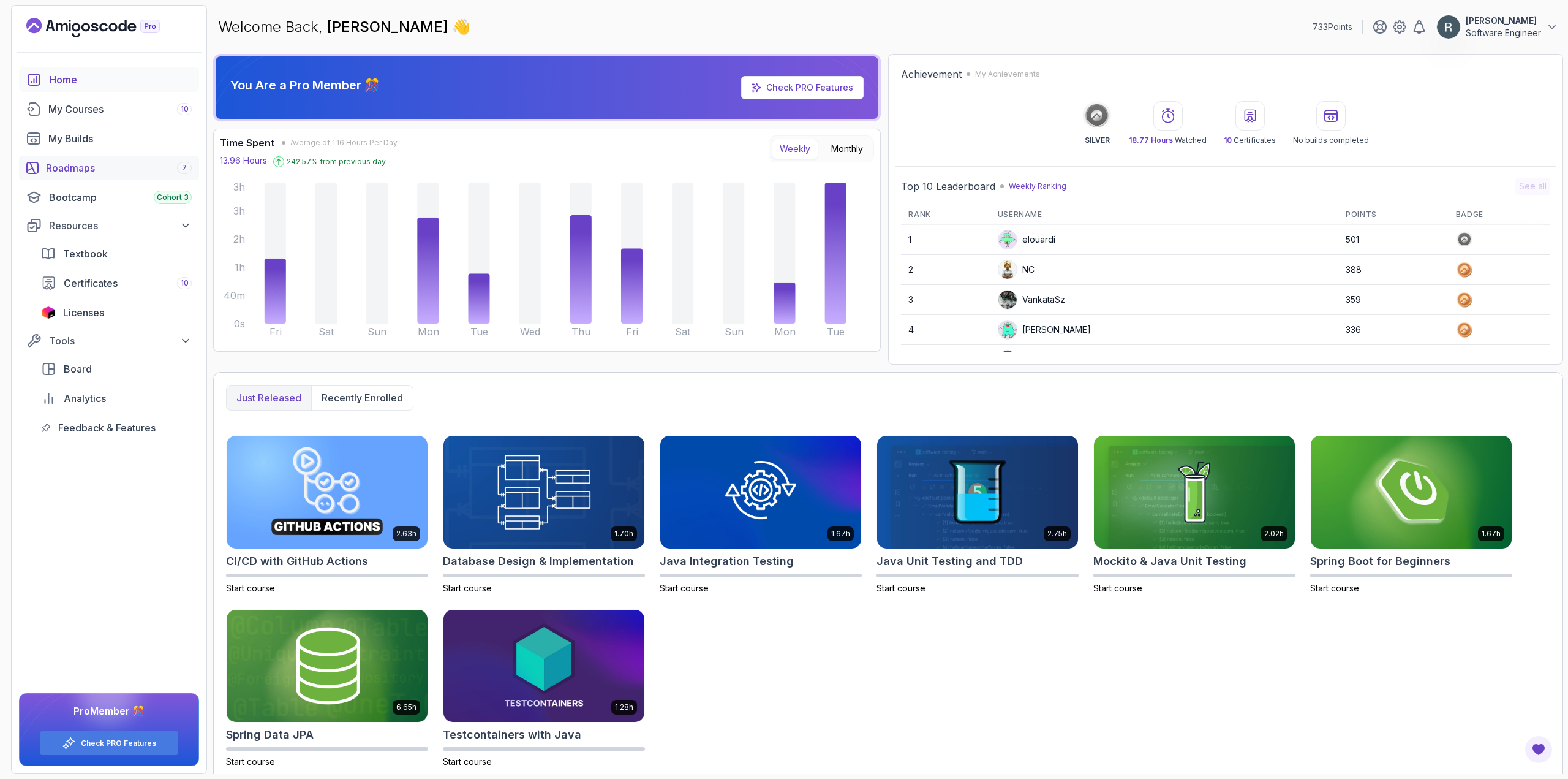
click at [86, 166] on div "Roadmaps 7" at bounding box center [118, 167] width 146 height 14
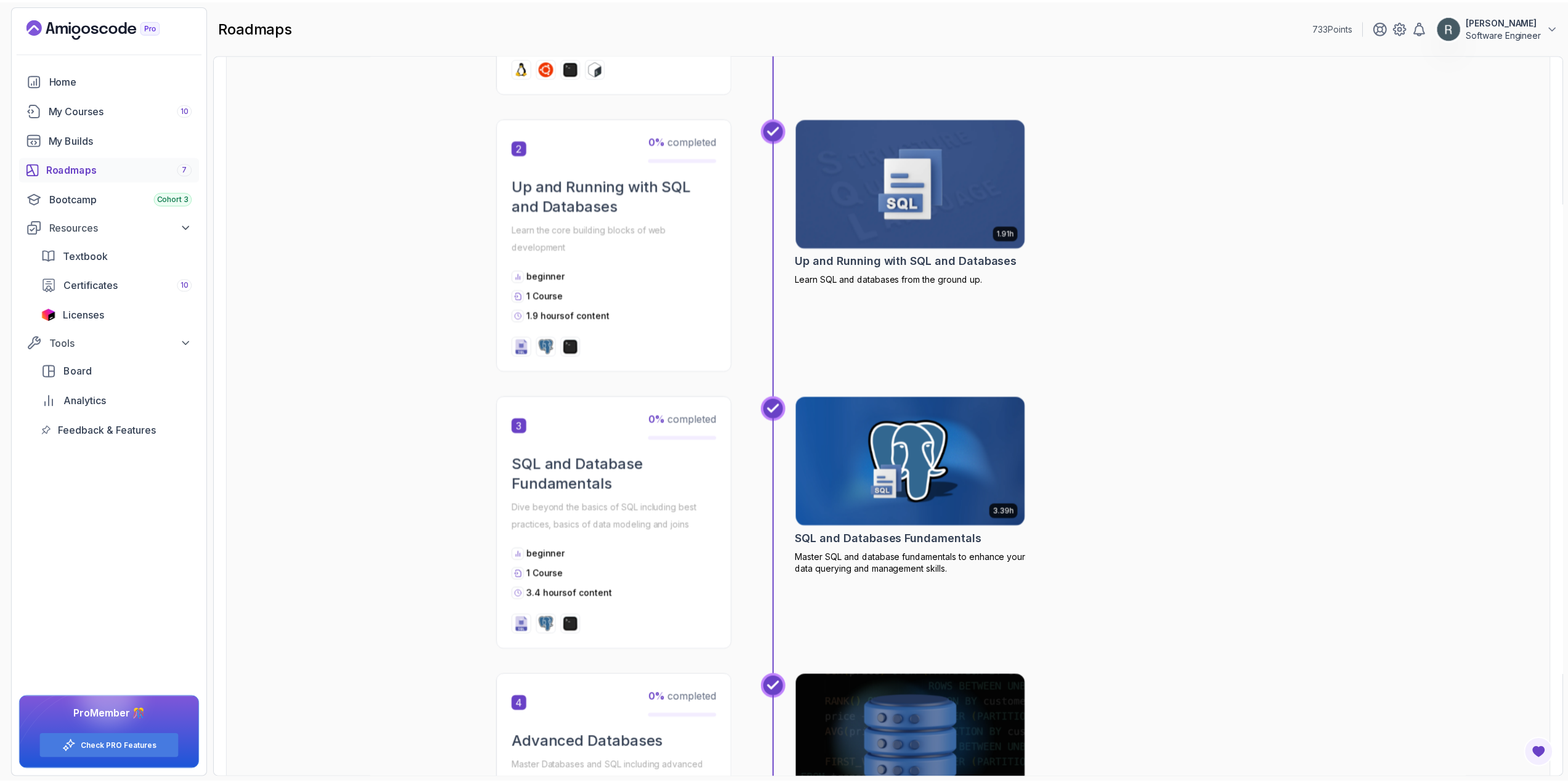
scroll to position [431, 0]
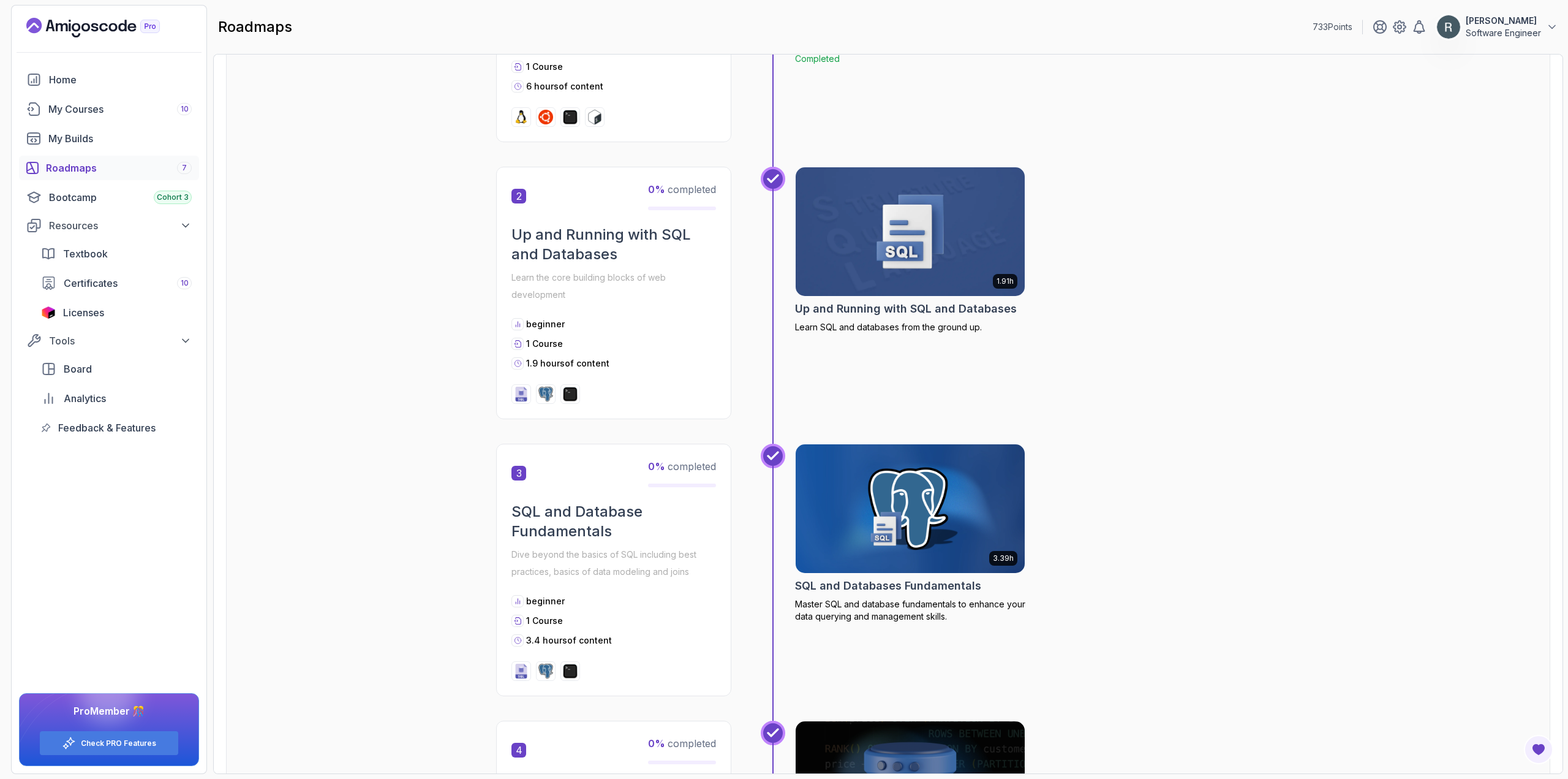
click at [847, 255] on img at bounding box center [911, 232] width 241 height 135
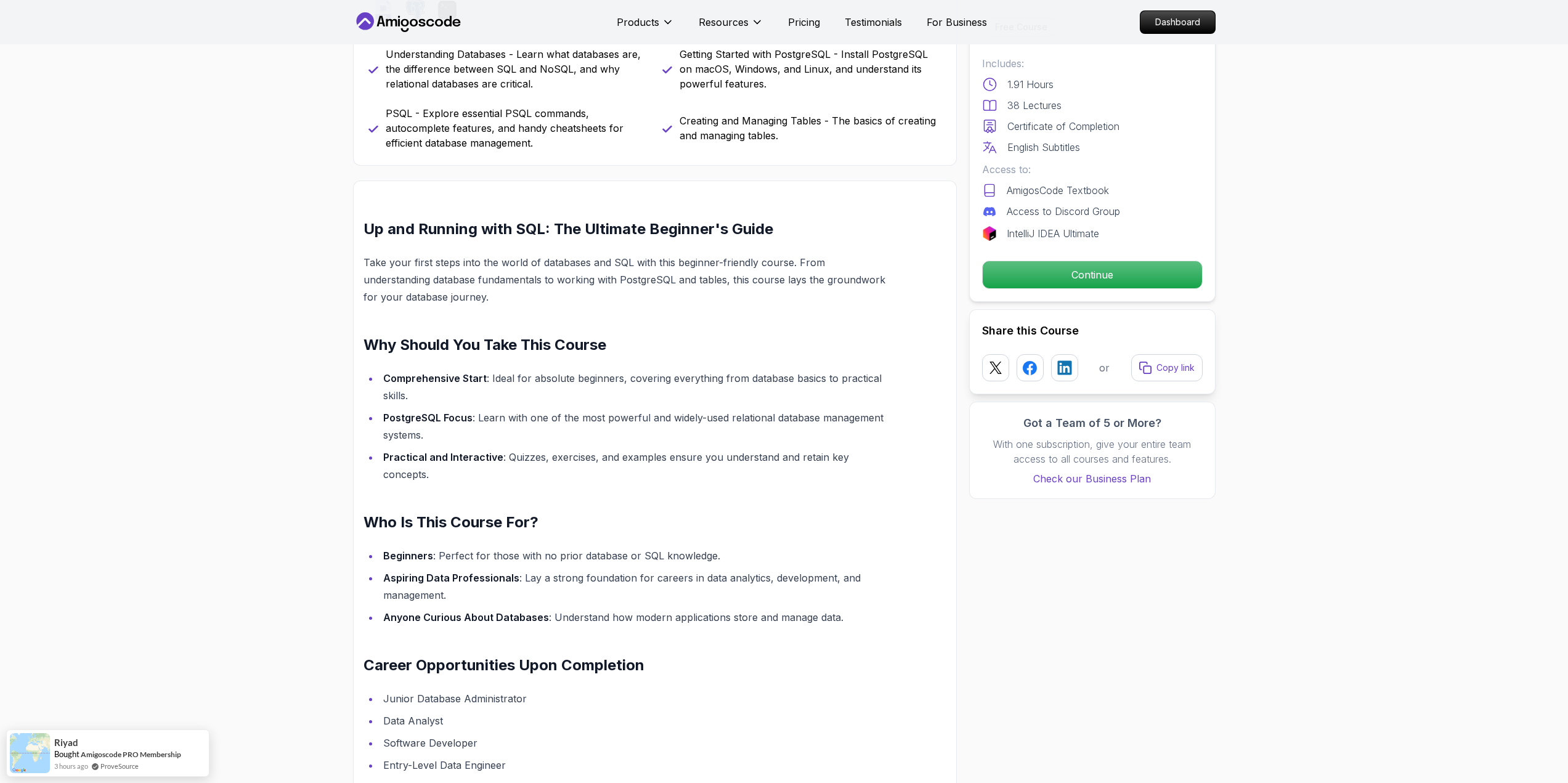
scroll to position [616, 0]
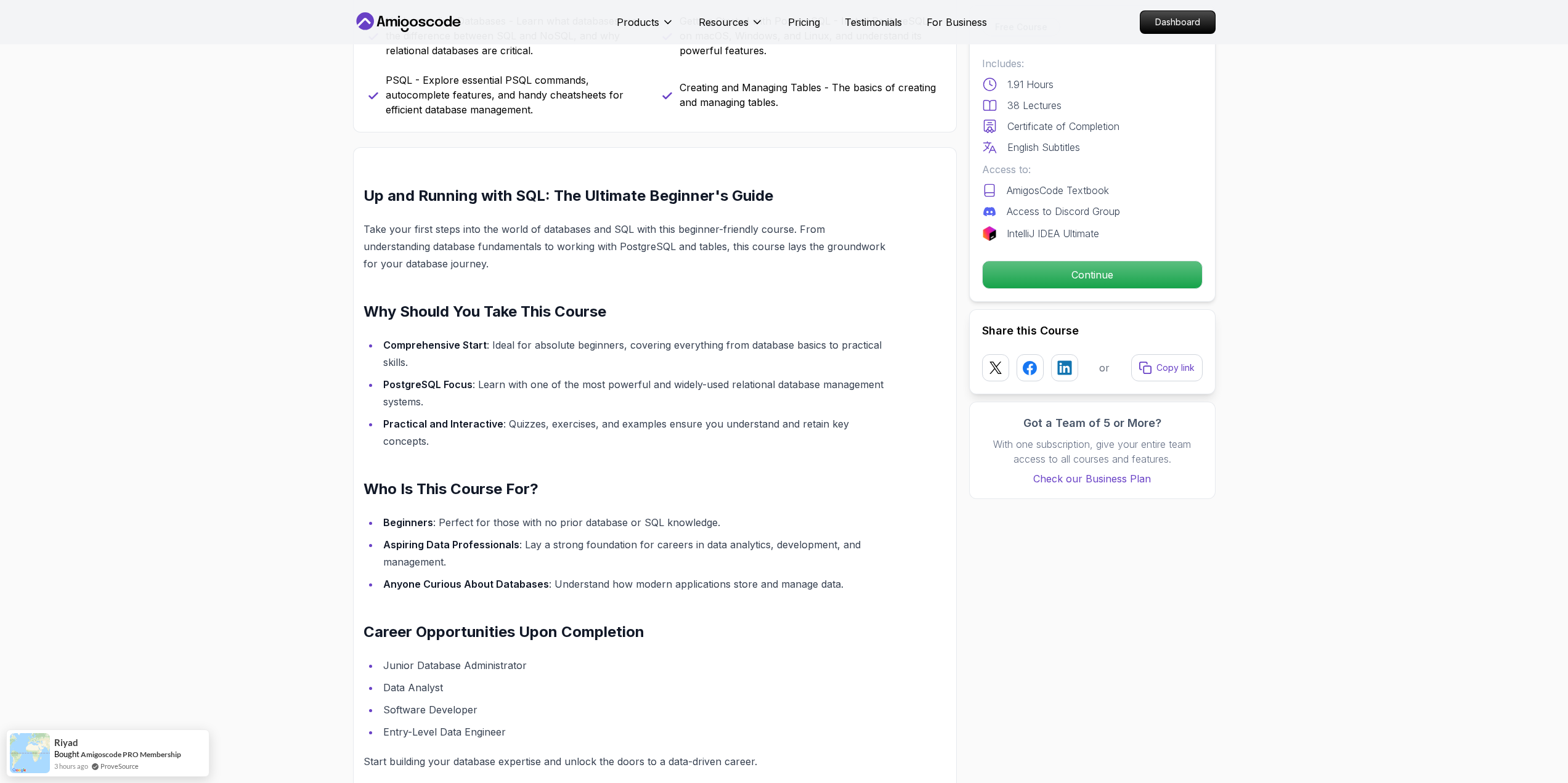
click at [906, 289] on div "Free Course Includes: 1.91 Hours 38 Lectures Certificate of Completion English …" at bounding box center [1091, 153] width 246 height 296
click at [906, 272] on p "Continue" at bounding box center [1091, 275] width 208 height 25
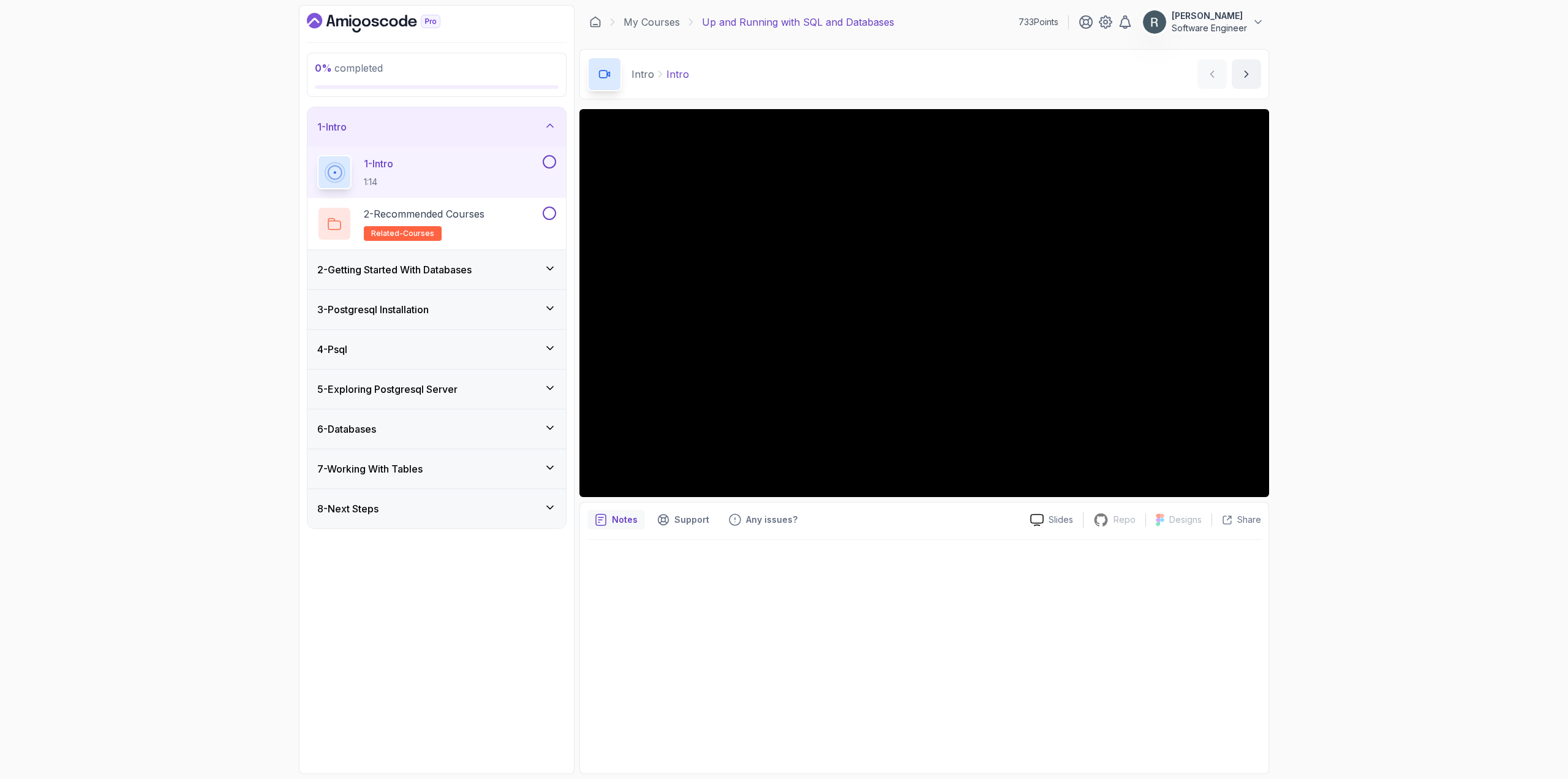
click at [549, 162] on button at bounding box center [549, 161] width 14 height 14
click at [517, 214] on div "2 - Recommended Courses related-courses" at bounding box center [429, 223] width 223 height 34
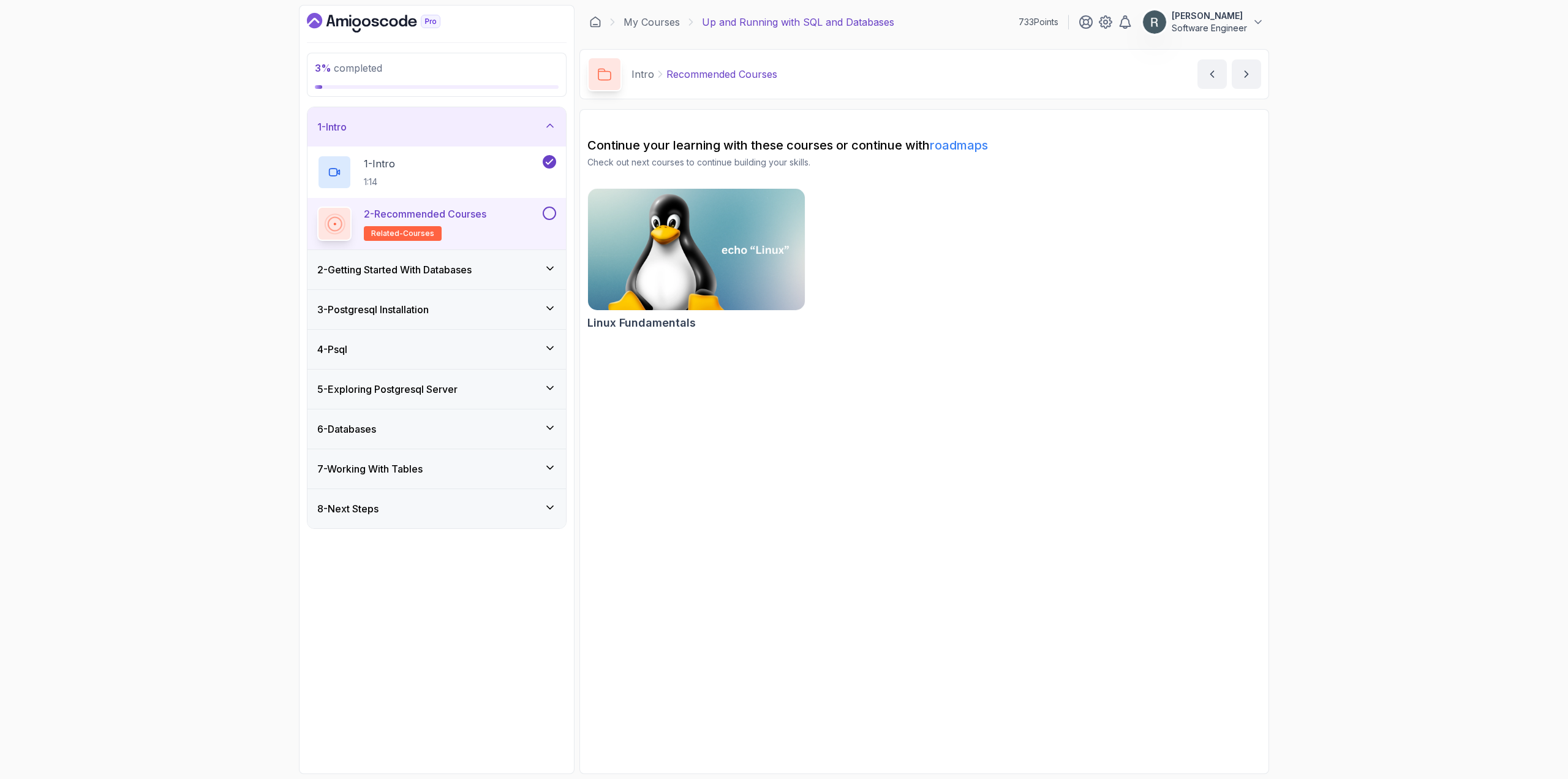
click at [545, 212] on button at bounding box center [549, 213] width 14 height 14
click at [501, 267] on div "2 - Getting Started With Databases" at bounding box center [437, 270] width 239 height 14
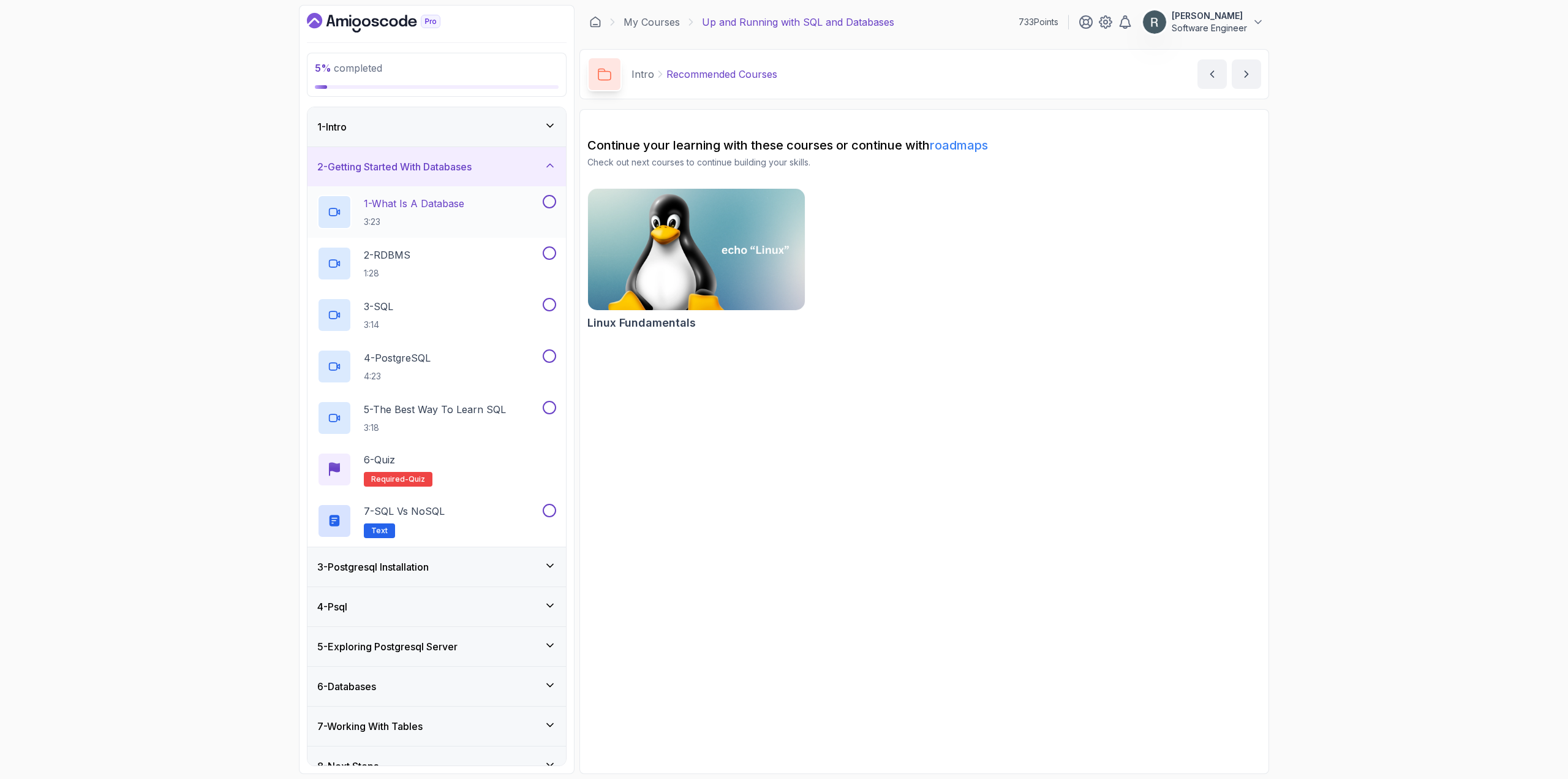
click at [507, 214] on div "1 - What Is A Database 3:23" at bounding box center [429, 212] width 223 height 34
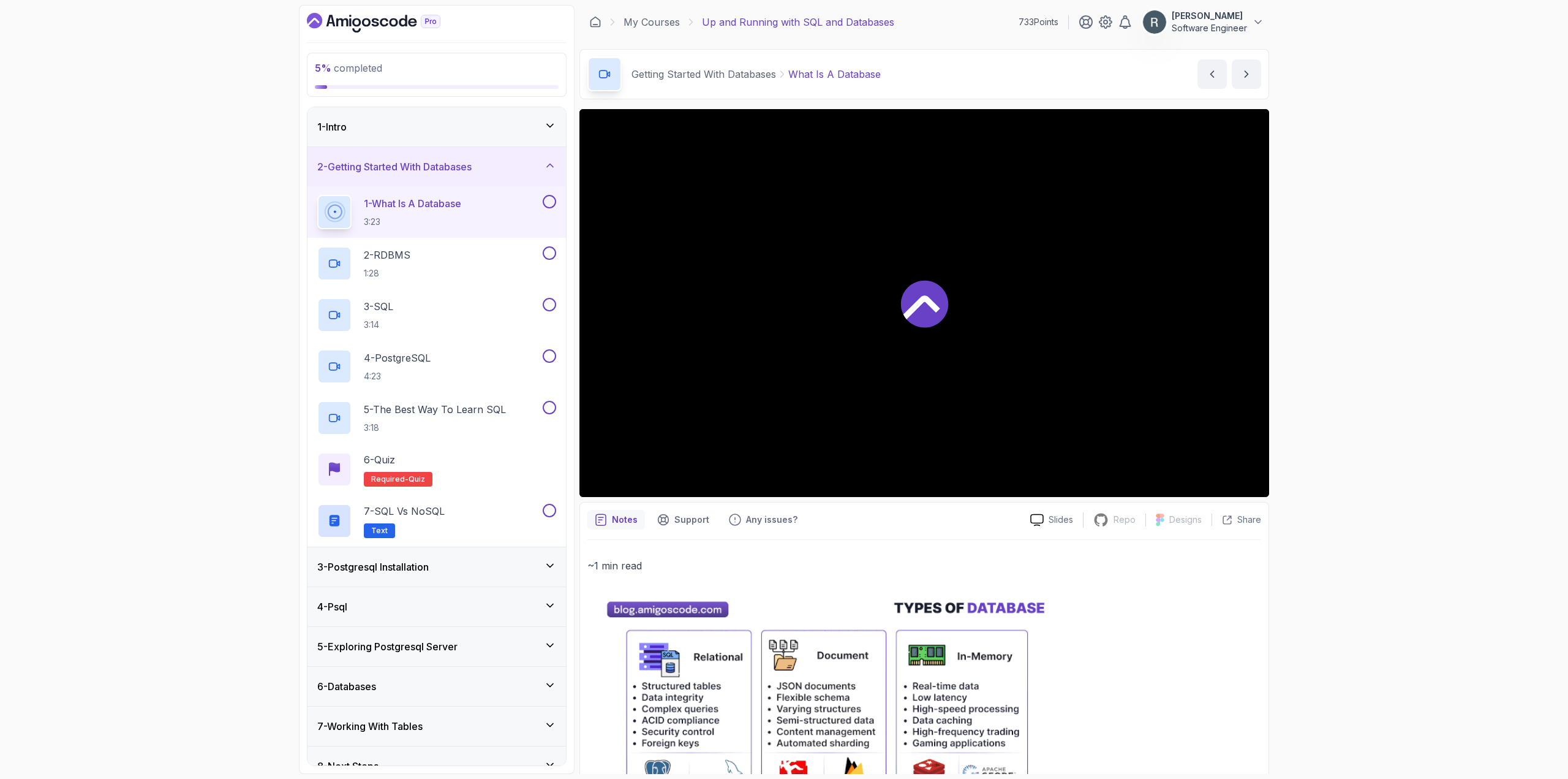
click at [548, 203] on button at bounding box center [549, 201] width 14 height 14
click at [545, 253] on button at bounding box center [549, 252] width 14 height 14
click at [553, 301] on button at bounding box center [549, 304] width 14 height 14
click at [545, 356] on button at bounding box center [549, 356] width 14 height 14
click at [551, 406] on button at bounding box center [549, 407] width 14 height 14
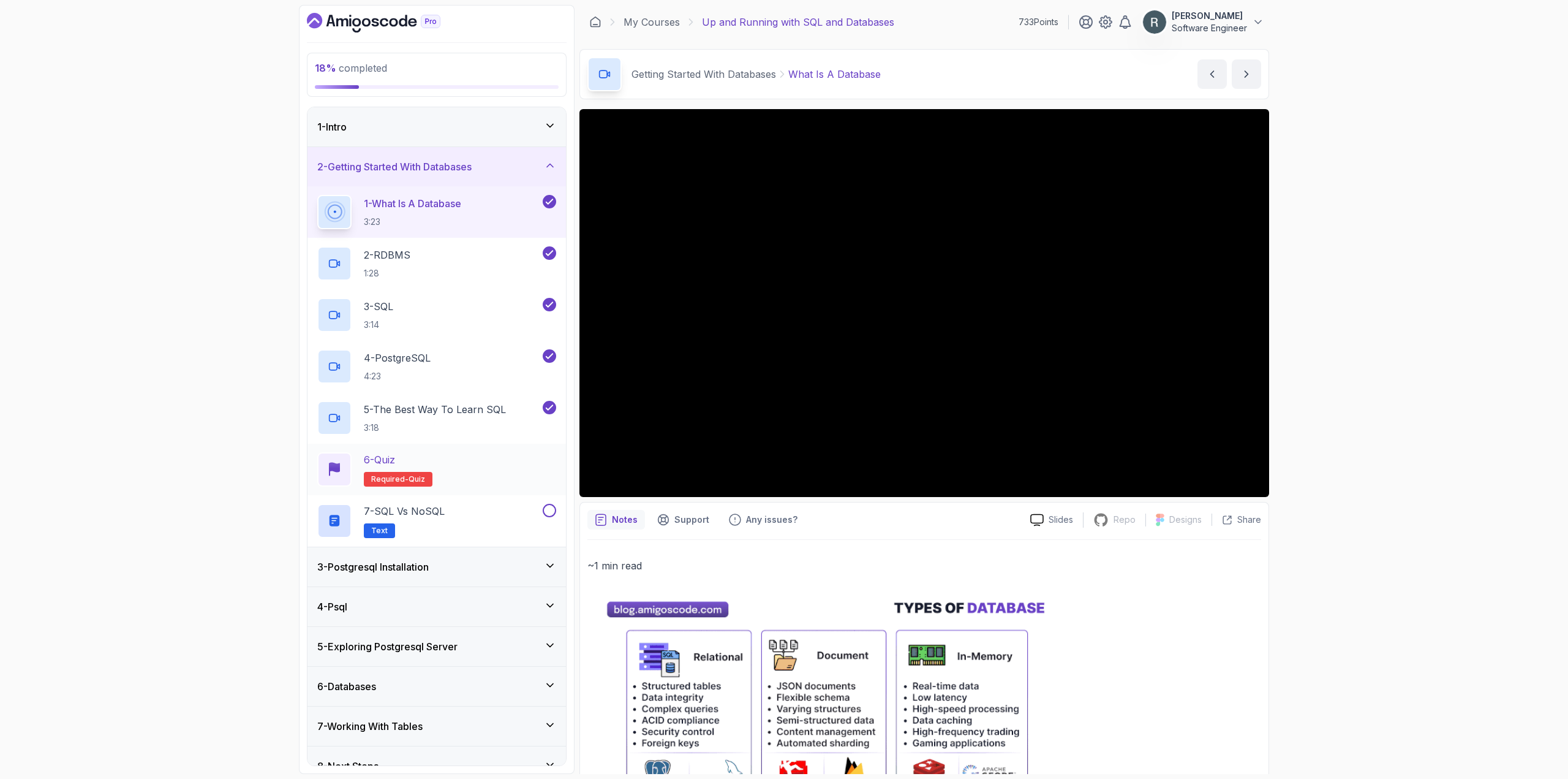
click at [498, 471] on div "6 - Quiz Required- quiz" at bounding box center [437, 470] width 239 height 34
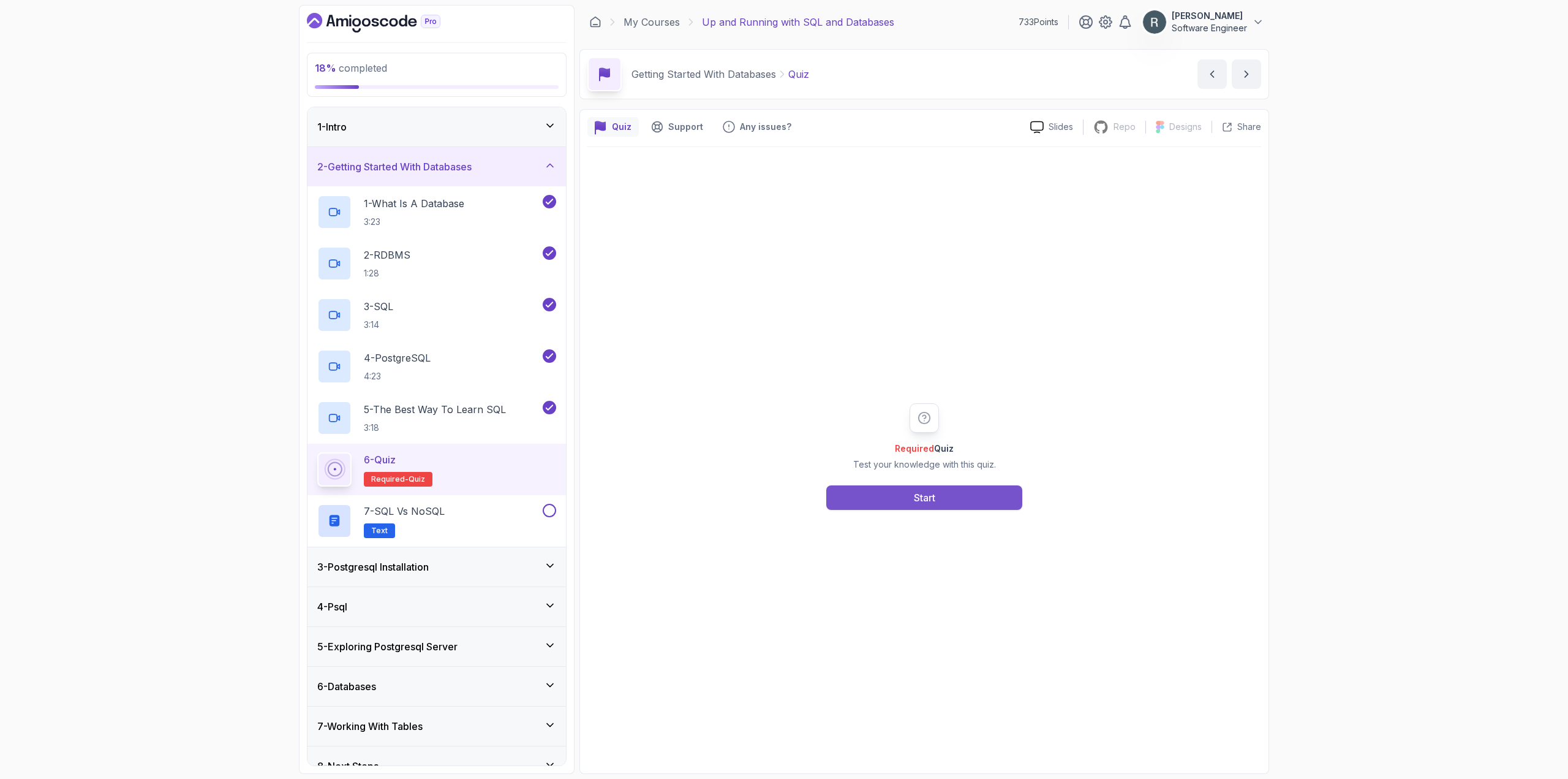
click at [858, 498] on button "Start" at bounding box center [924, 497] width 196 height 24
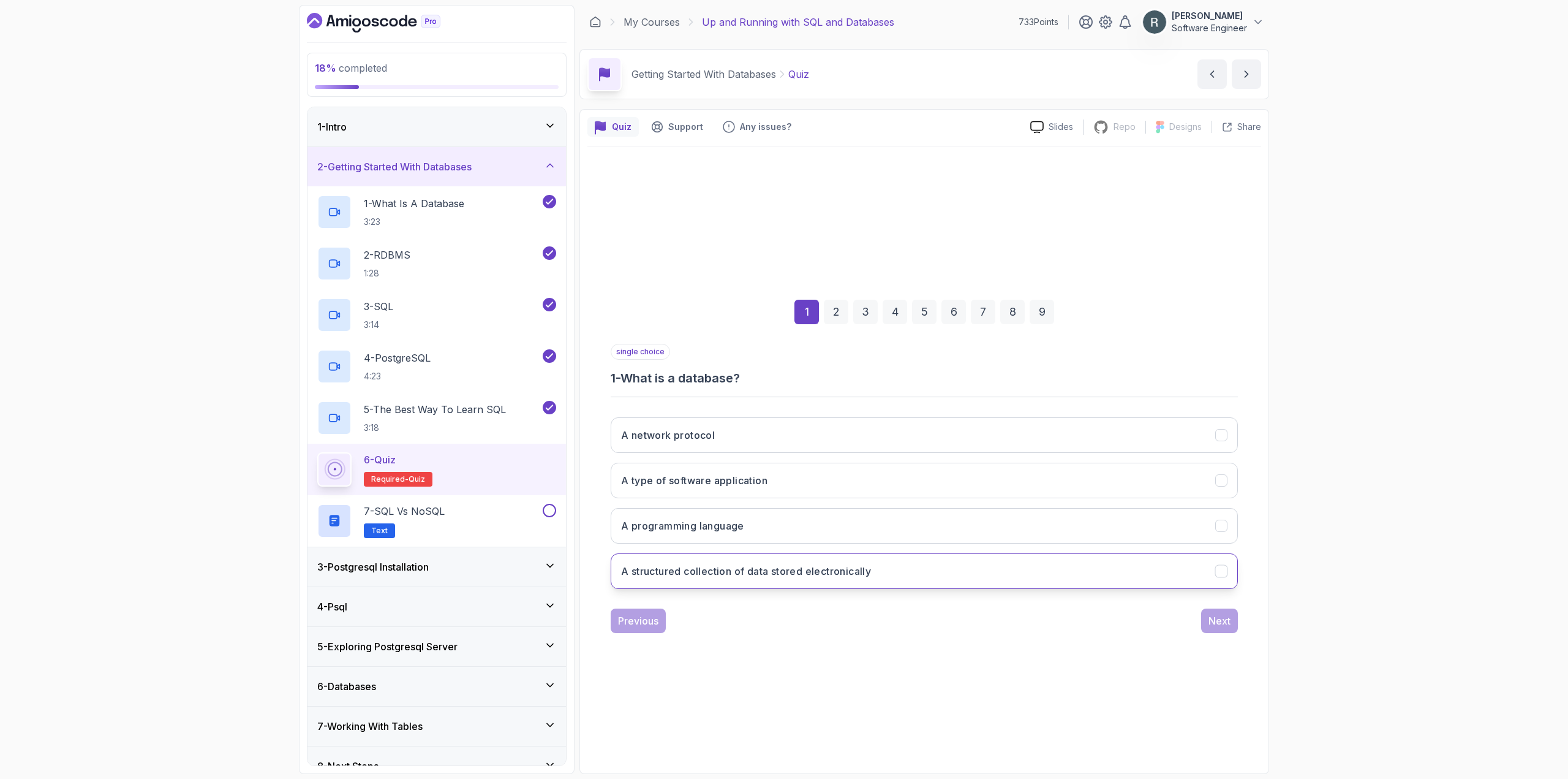
click at [895, 573] on button "A structured collection of data stored electronically" at bounding box center [924, 571] width 628 height 35
click at [901, 620] on div "Next" at bounding box center [1219, 621] width 22 height 14
click at [815, 568] on h3 "Relational Database Management System" at bounding box center [721, 571] width 200 height 14
click at [901, 623] on div "Next" at bounding box center [1219, 621] width 22 height 14
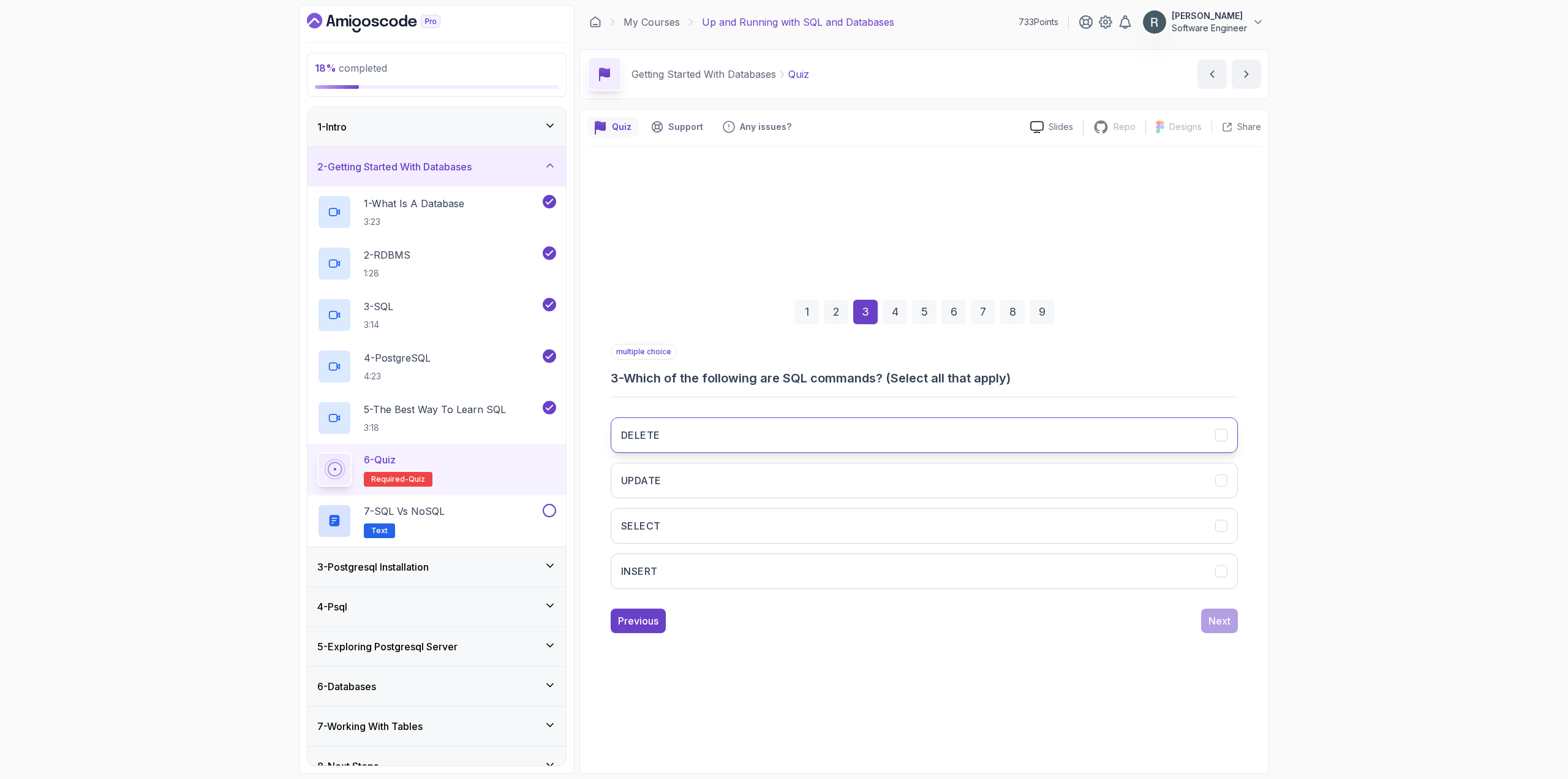
click at [789, 440] on button "DELETE" at bounding box center [924, 434] width 628 height 35
click at [760, 477] on button "UPDATE" at bounding box center [924, 480] width 628 height 35
click at [744, 512] on button "SELECT" at bounding box center [924, 525] width 628 height 35
click at [749, 575] on button "INSERT" at bounding box center [924, 571] width 628 height 35
click at [901, 625] on button "Next" at bounding box center [1219, 621] width 37 height 24
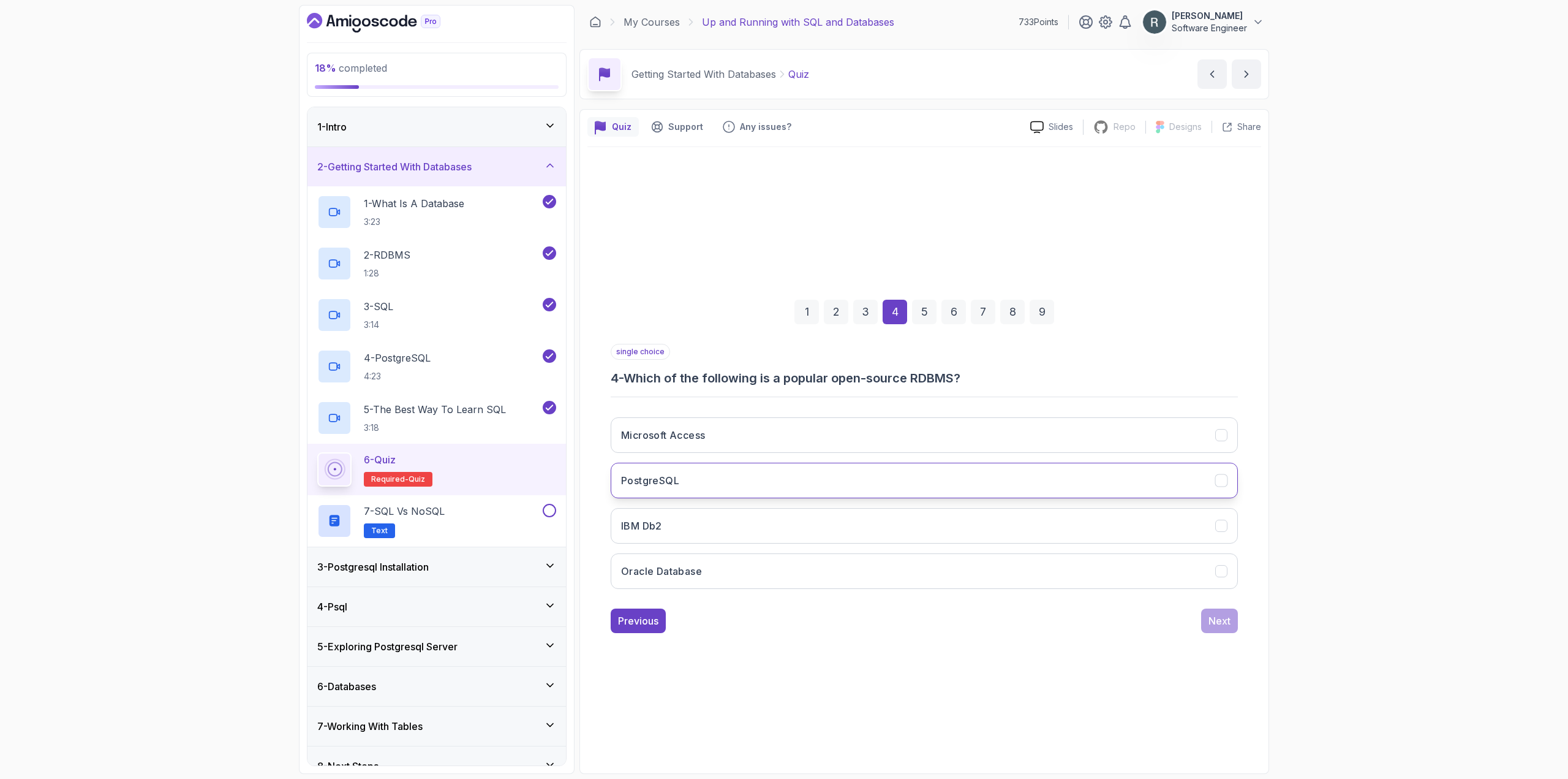
click at [838, 484] on button "PostgreSQL" at bounding box center [924, 480] width 628 height 35
click at [901, 621] on div "Next" at bounding box center [1219, 621] width 22 height 14
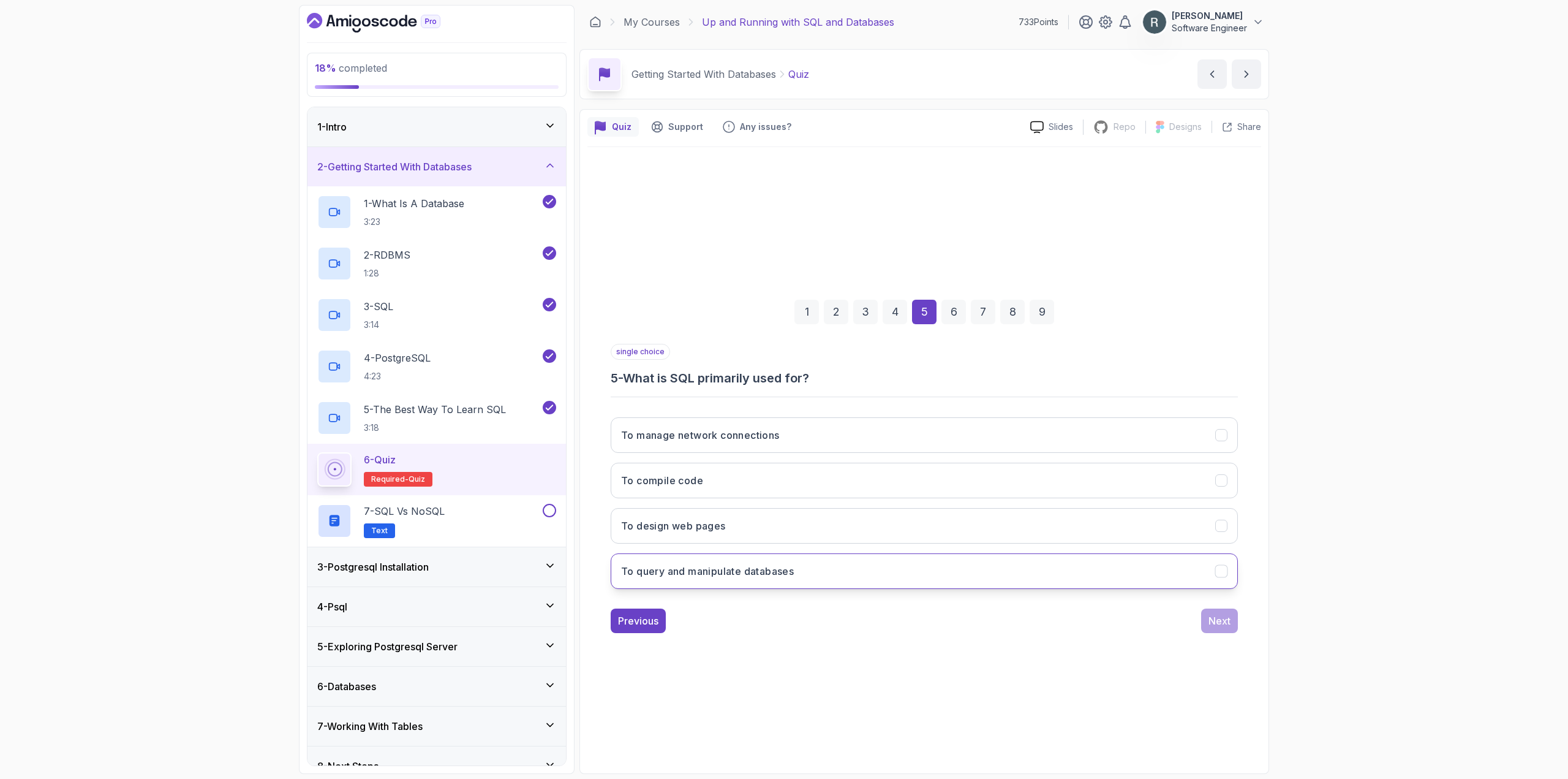
click at [809, 571] on button "To query and manipulate databases" at bounding box center [924, 571] width 628 height 35
click at [901, 619] on div "Next" at bounding box center [1219, 621] width 22 height 14
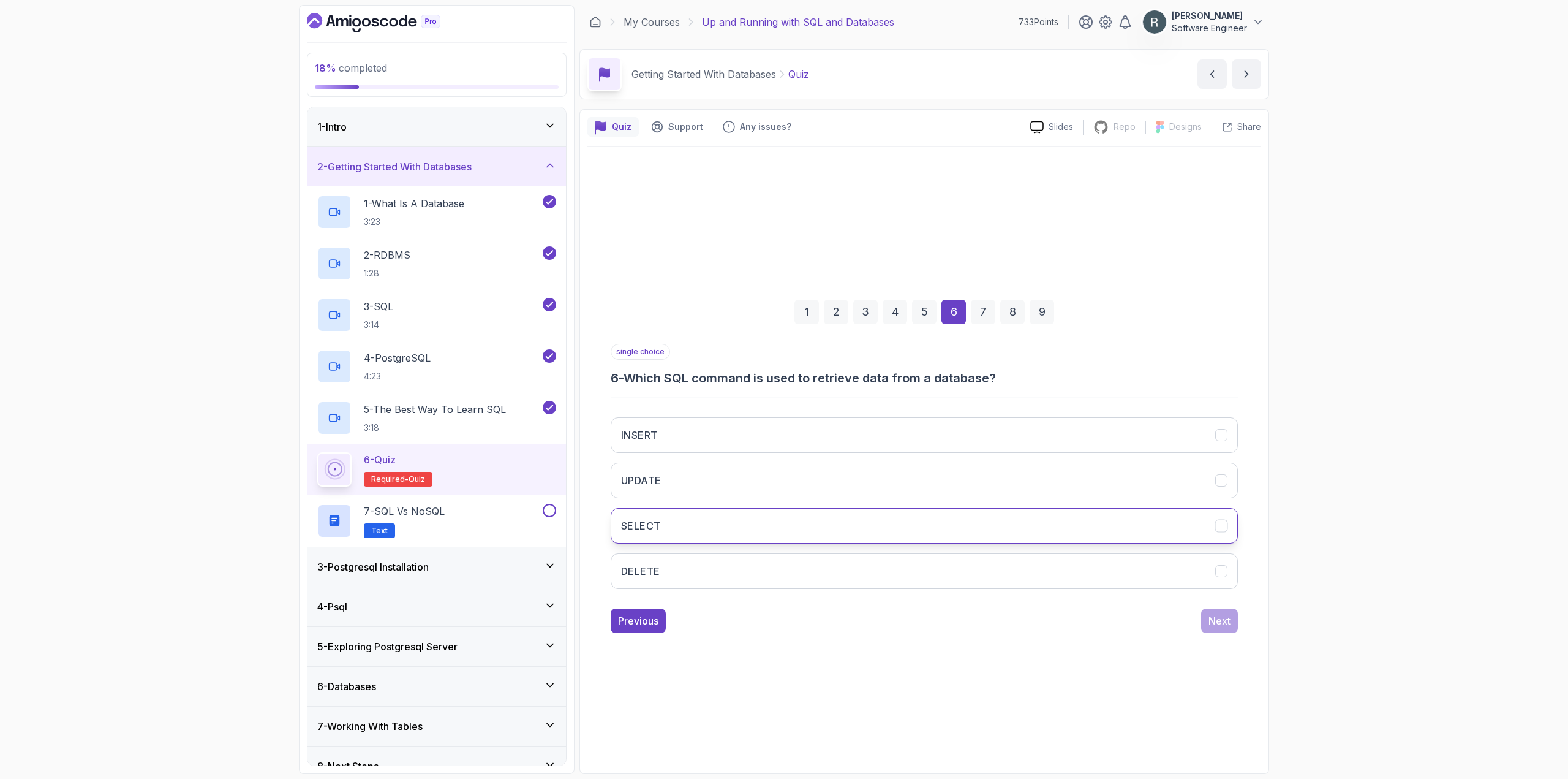
click at [855, 538] on button "SELECT" at bounding box center [924, 525] width 628 height 35
click at [901, 620] on div "Next" at bounding box center [1219, 621] width 22 height 14
click at [773, 528] on button "To add new records to a table" at bounding box center [924, 525] width 628 height 35
click at [901, 621] on div "Next" at bounding box center [1219, 621] width 22 height 14
click at [799, 533] on button "Supports advanced data types" at bounding box center [924, 525] width 628 height 35
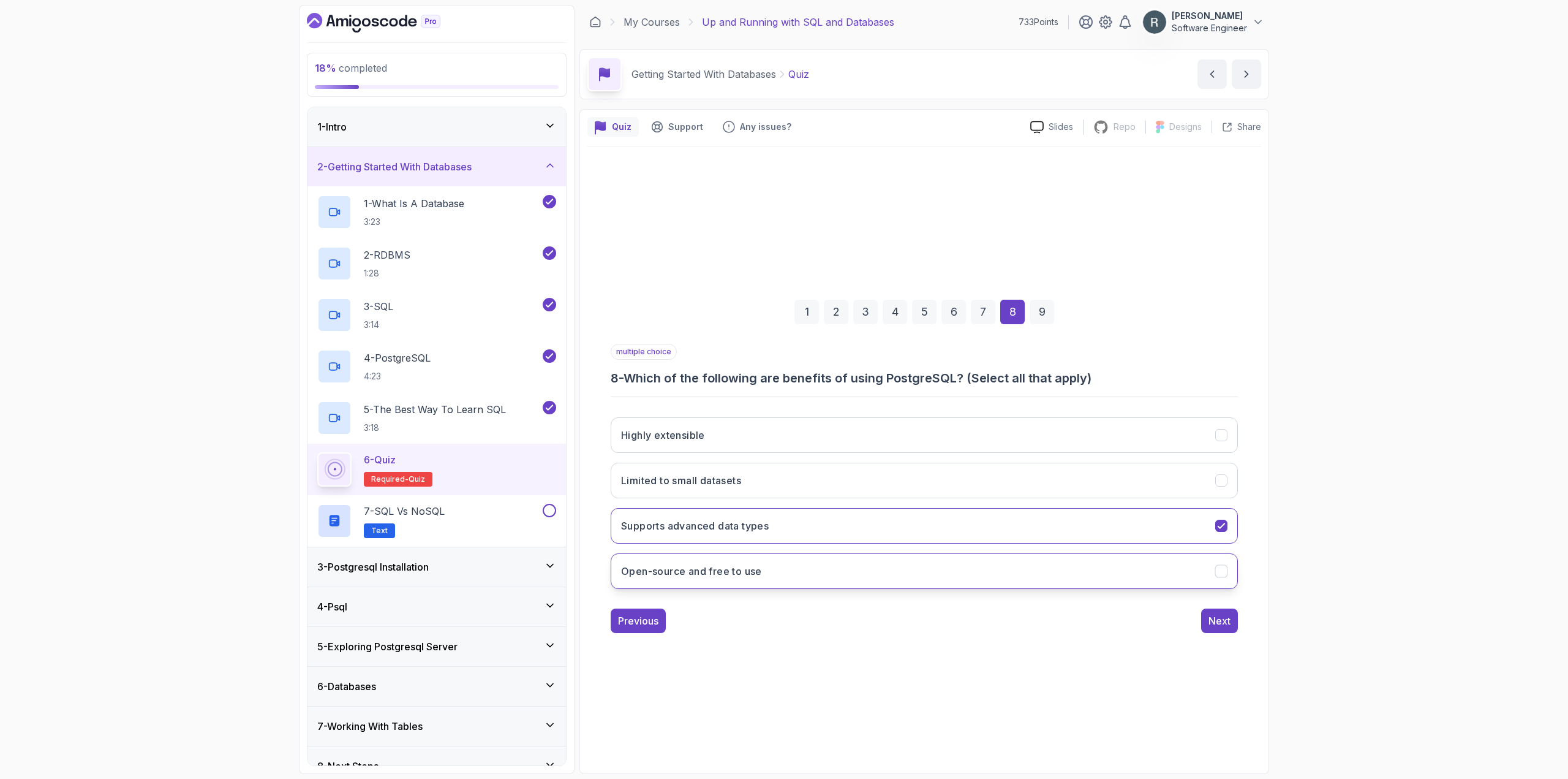
click at [799, 575] on button "Open-source and free to use" at bounding box center [924, 571] width 628 height 35
click at [836, 443] on button "Highly extensible" at bounding box center [924, 434] width 628 height 35
click at [901, 622] on div "Next" at bounding box center [1219, 621] width 22 height 14
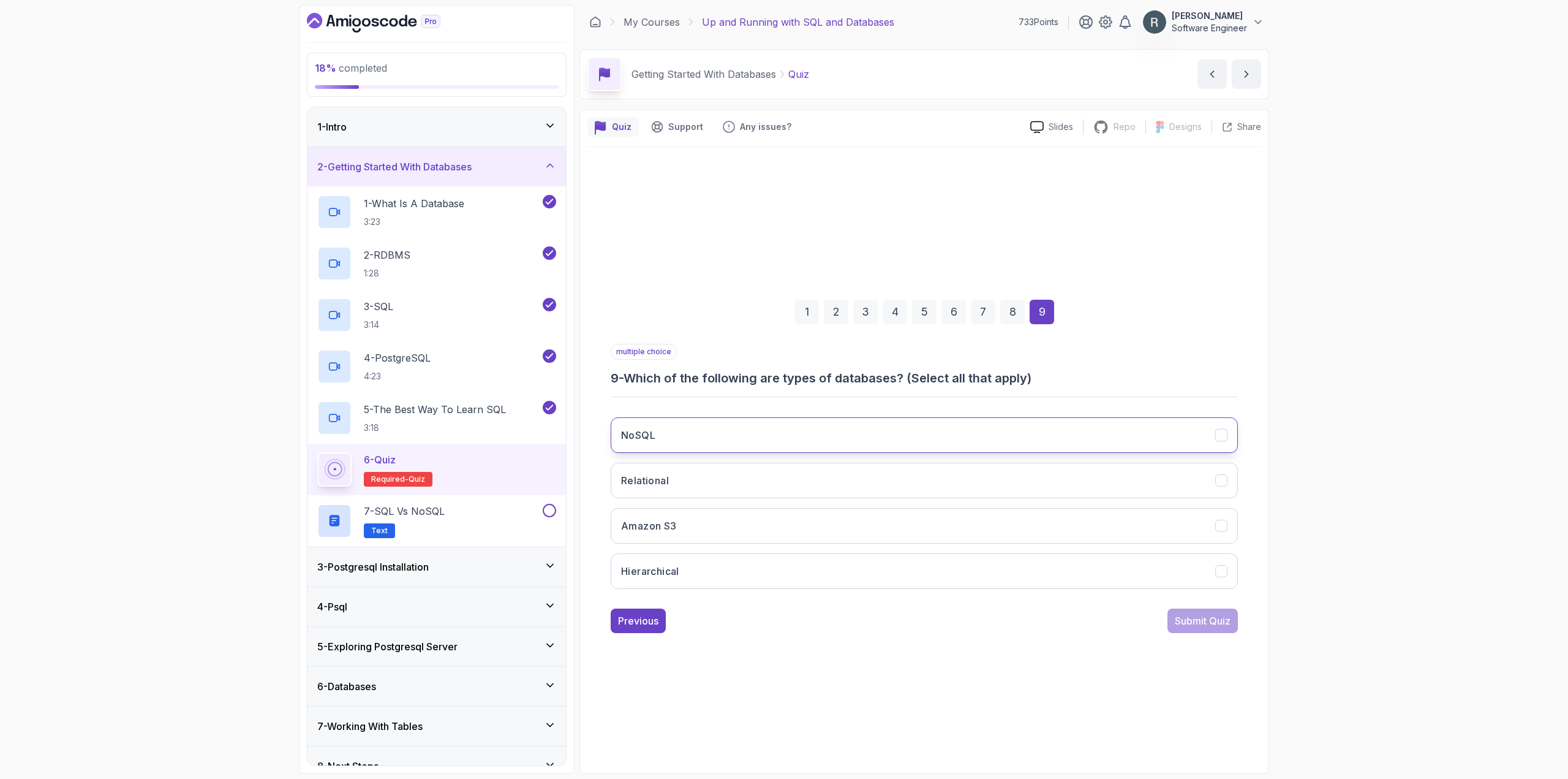
click at [815, 437] on button "NoSQL" at bounding box center [924, 434] width 628 height 35
click at [788, 485] on button "Relational" at bounding box center [924, 480] width 628 height 35
click at [770, 527] on button "Amazon S3" at bounding box center [924, 525] width 628 height 35
click at [901, 622] on div "Submit Quiz" at bounding box center [1203, 621] width 56 height 14
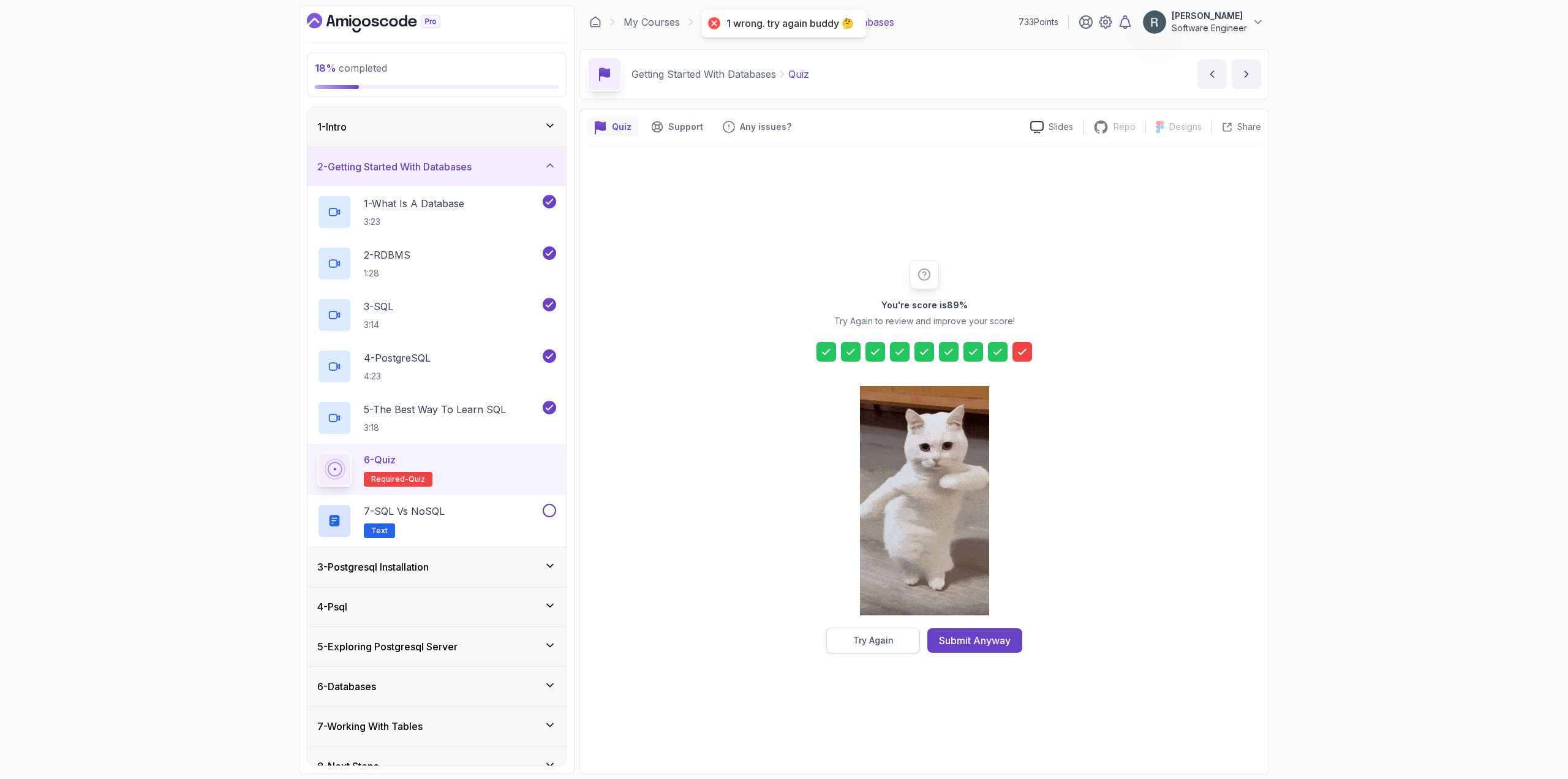
click at [901, 639] on button "Try Again" at bounding box center [874, 641] width 94 height 25
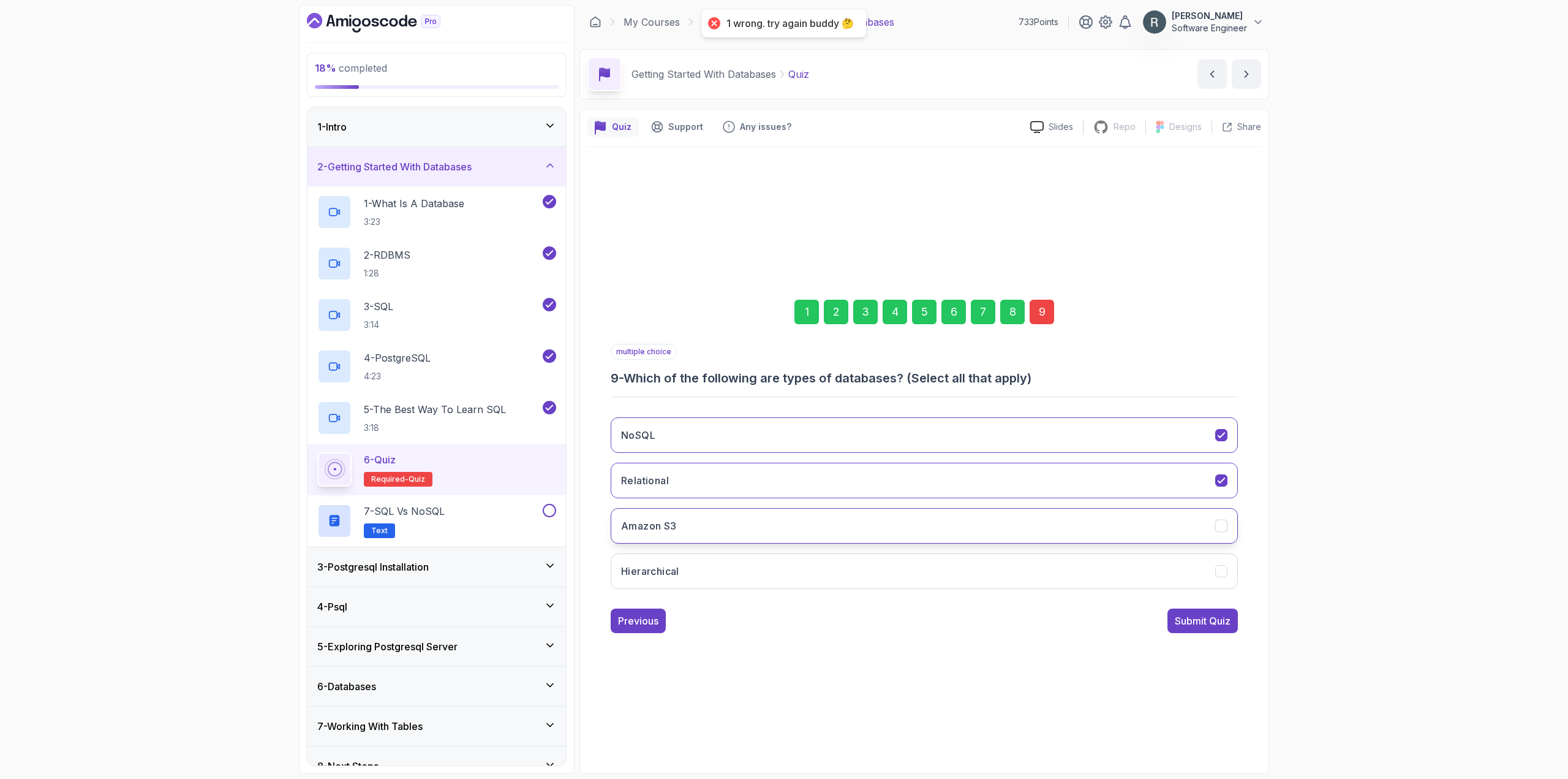
click at [901, 525] on button "Amazon S3" at bounding box center [924, 525] width 628 height 35
click at [901, 623] on div "Submit Quiz" at bounding box center [1203, 621] width 56 height 14
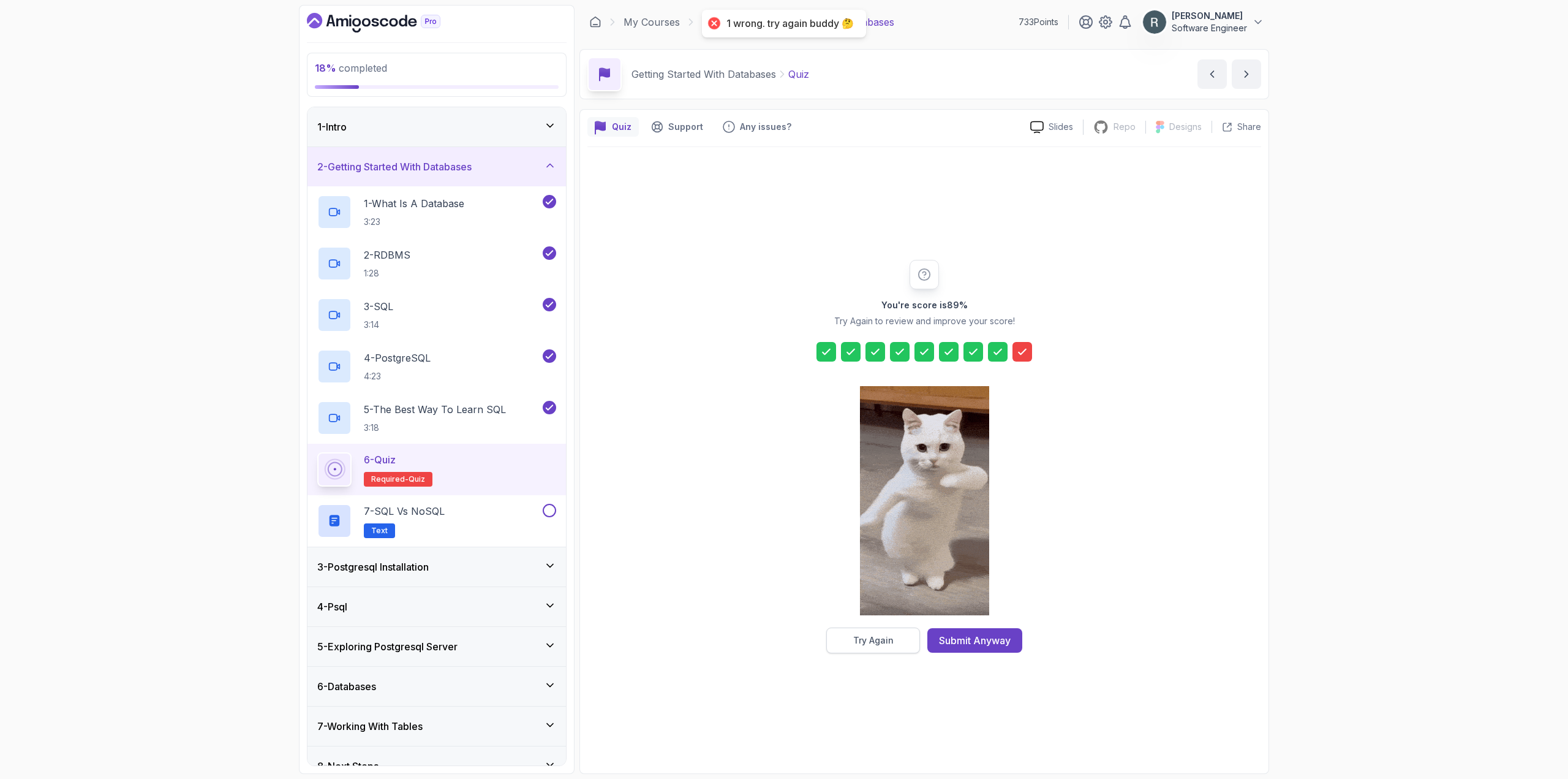
click at [894, 642] on button "Try Again" at bounding box center [874, 641] width 94 height 25
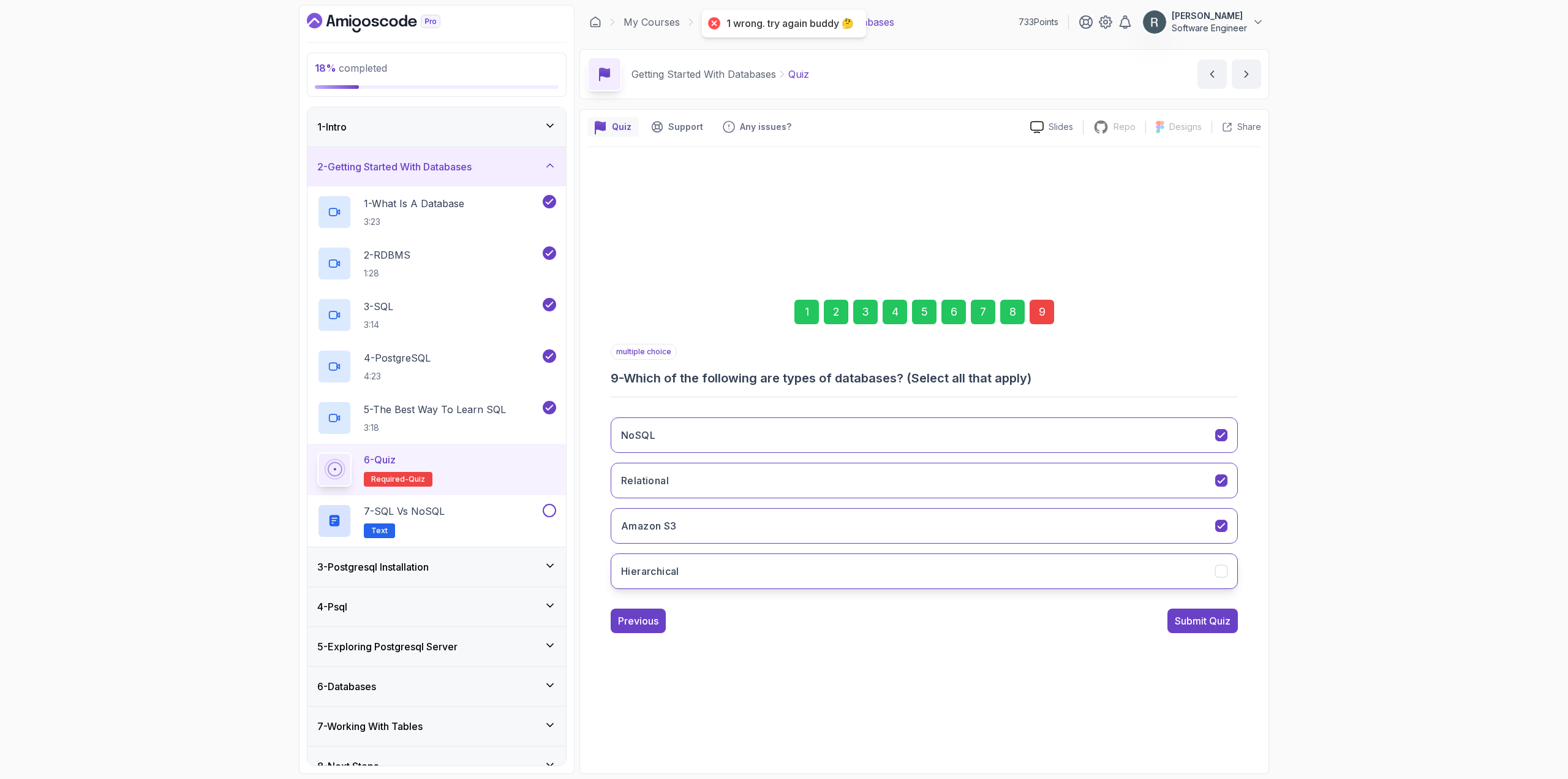
click at [901, 584] on button "Hierarchical" at bounding box center [924, 571] width 628 height 35
click at [901, 624] on div "Submit Quiz" at bounding box center [1203, 621] width 56 height 14
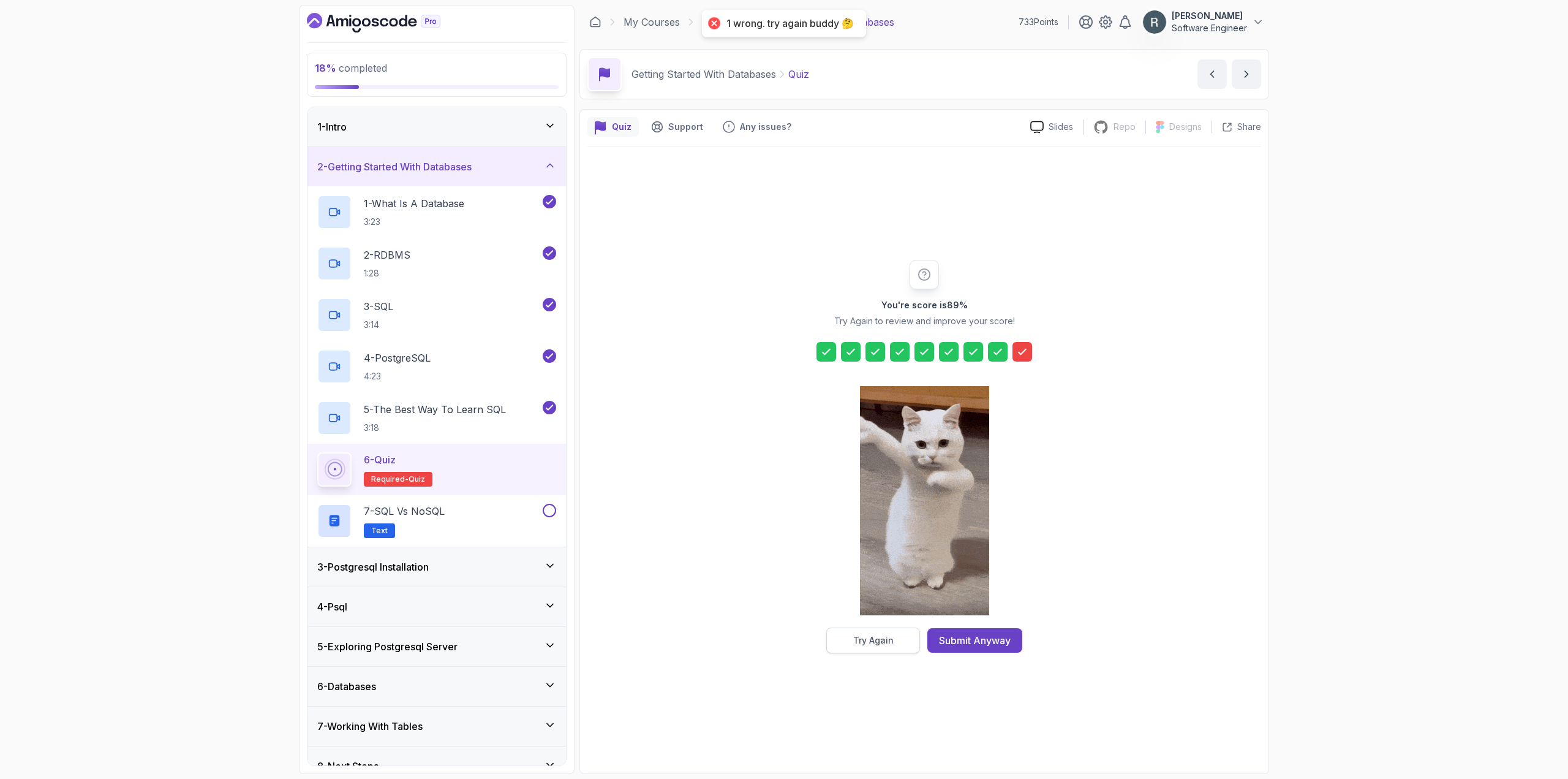
click at [879, 644] on div "Try Again" at bounding box center [873, 641] width 41 height 13
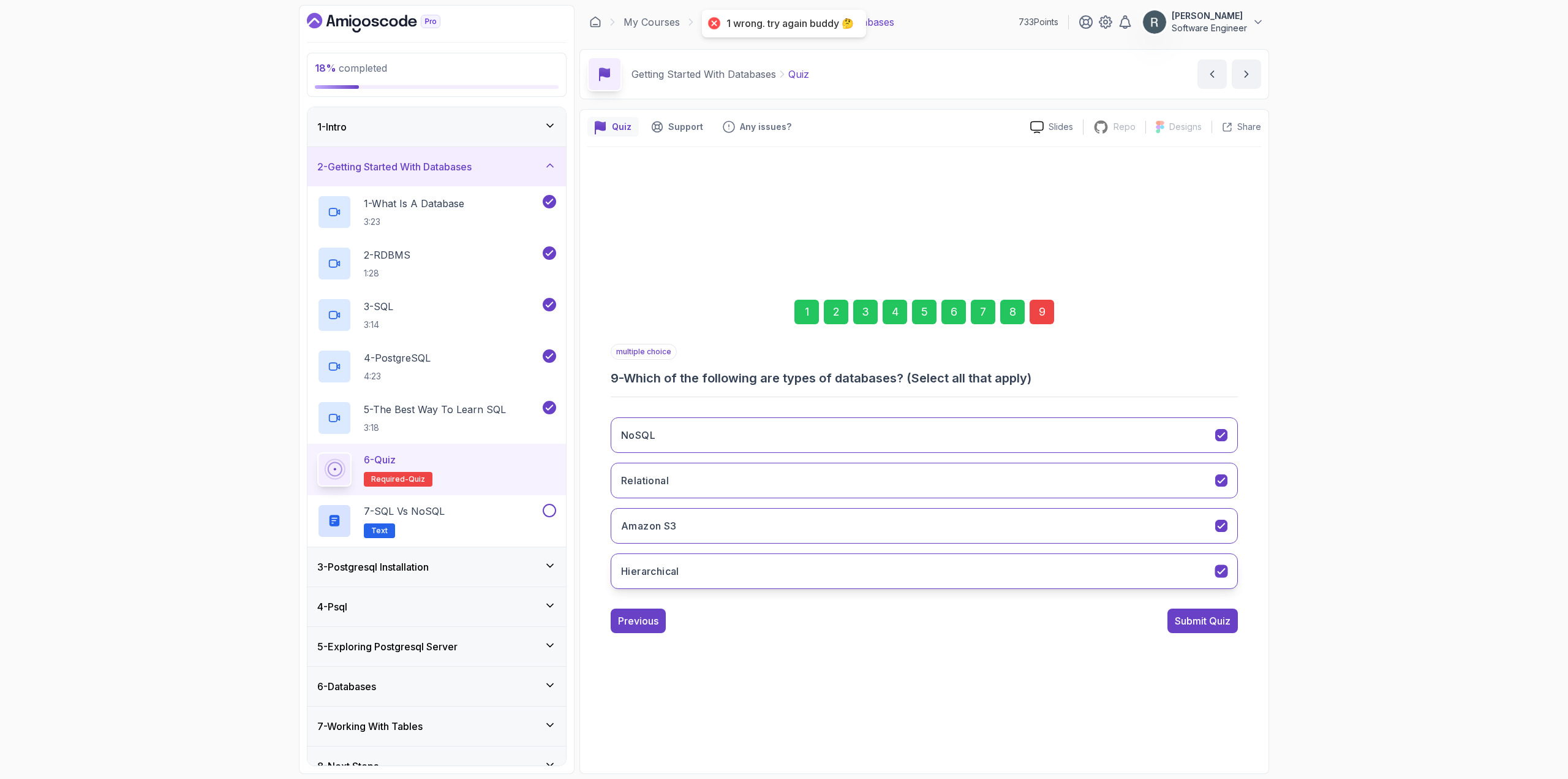
click at [887, 575] on button "Hierarchical" at bounding box center [924, 571] width 628 height 35
click at [901, 483] on button "Relational" at bounding box center [924, 480] width 628 height 35
click at [901, 528] on button "Amazon S3" at bounding box center [924, 525] width 628 height 35
click at [901, 568] on button "Hierarchical" at bounding box center [924, 571] width 628 height 35
click at [901, 489] on button "Relational" at bounding box center [924, 480] width 628 height 35
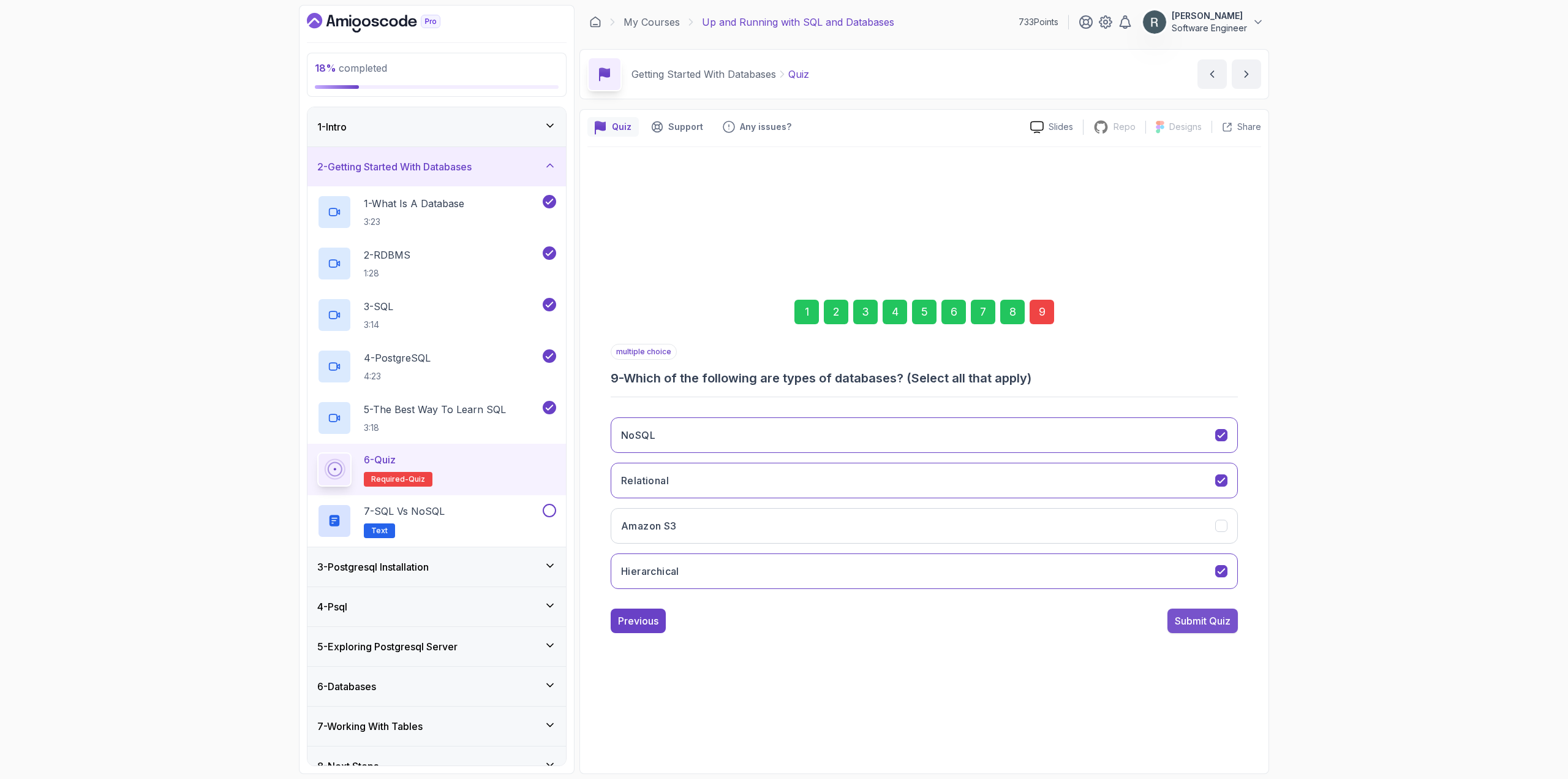
click at [901, 622] on div "Submit Quiz" at bounding box center [1203, 621] width 56 height 14
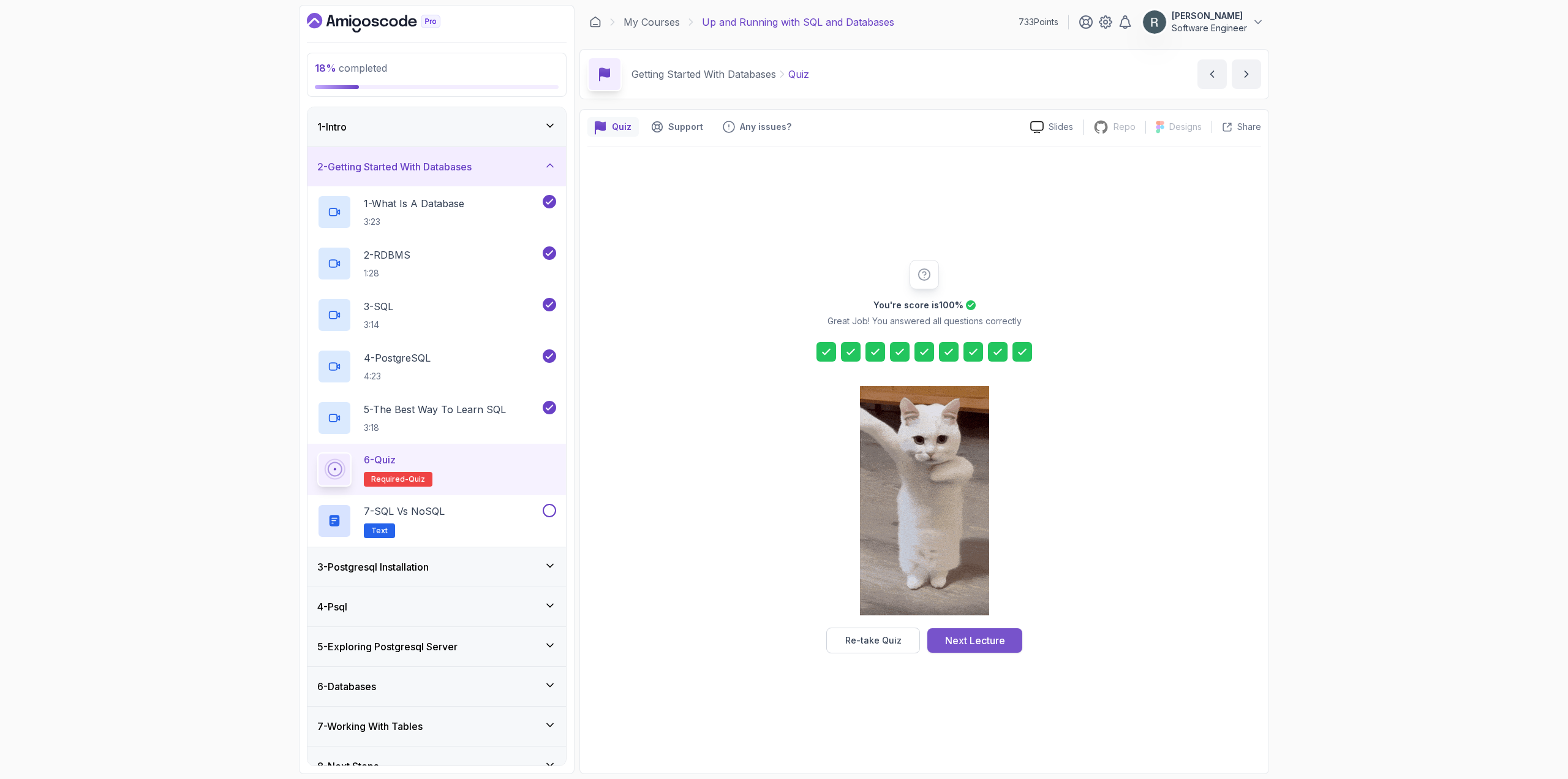
click at [901, 636] on div "Next Lecture" at bounding box center [975, 641] width 60 height 14
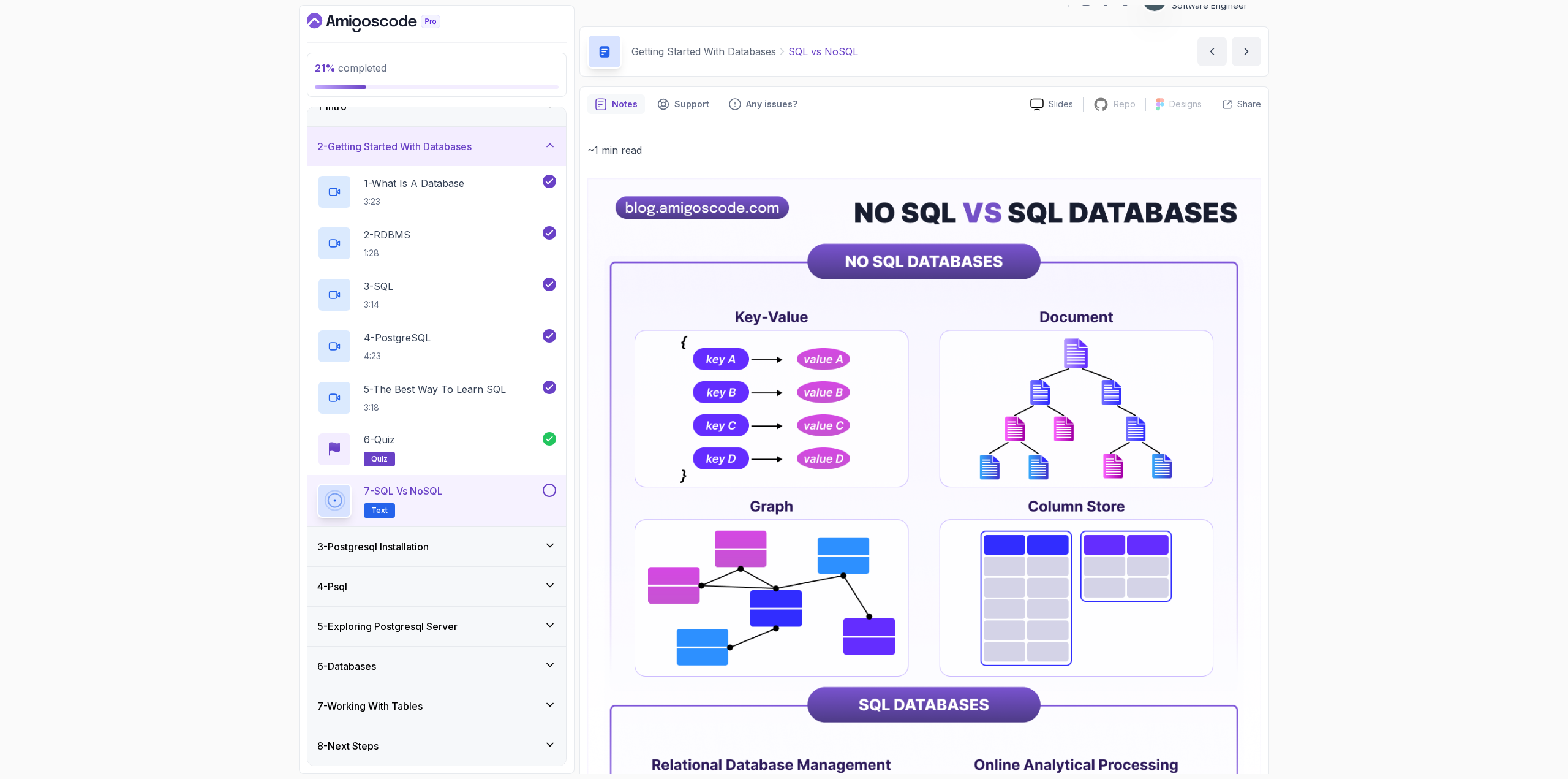
scroll to position [62, 0]
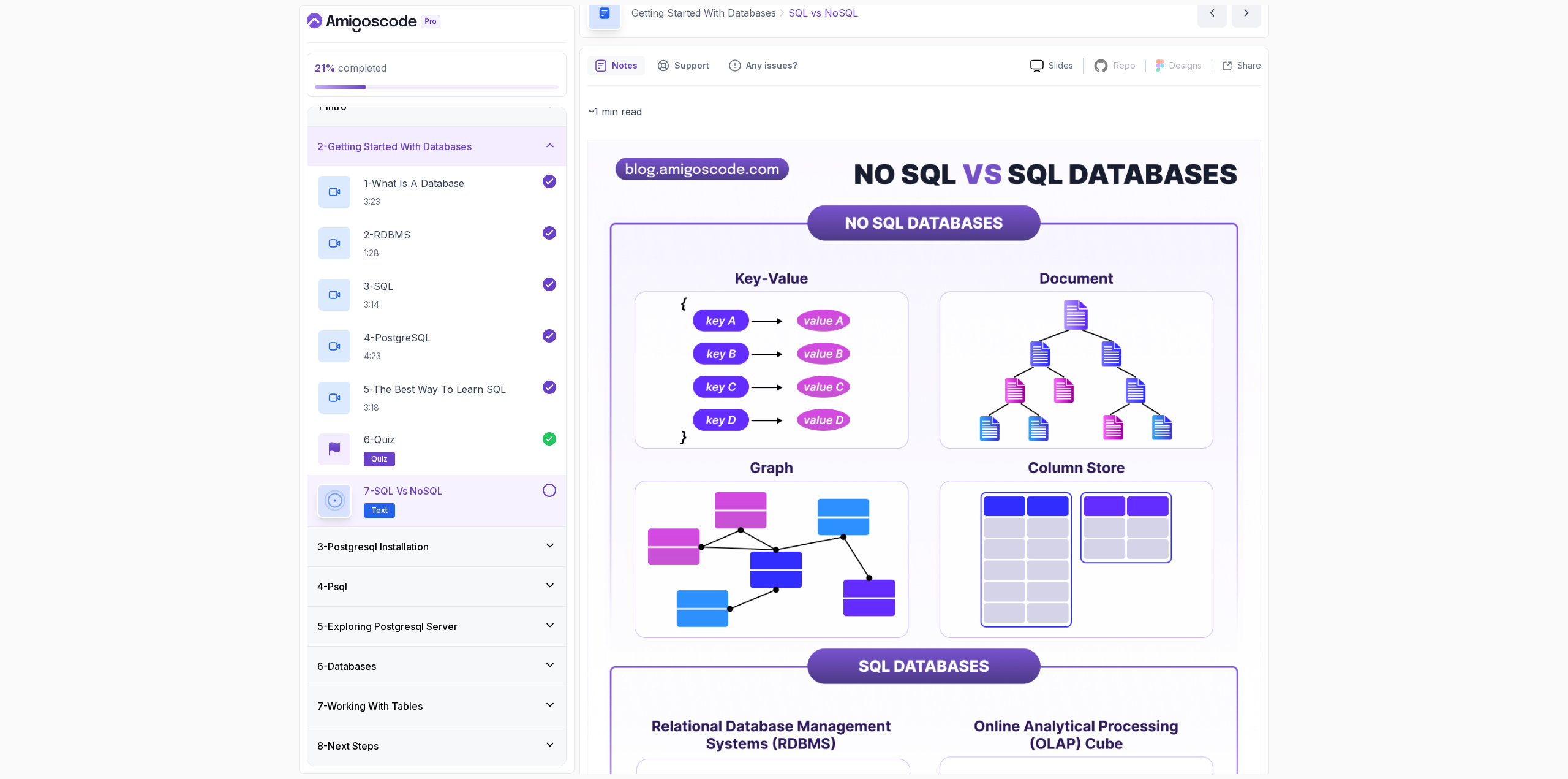
click at [548, 489] on button at bounding box center [549, 489] width 14 height 14
click at [511, 544] on div "3 - Postgresql Installation" at bounding box center [437, 546] width 239 height 14
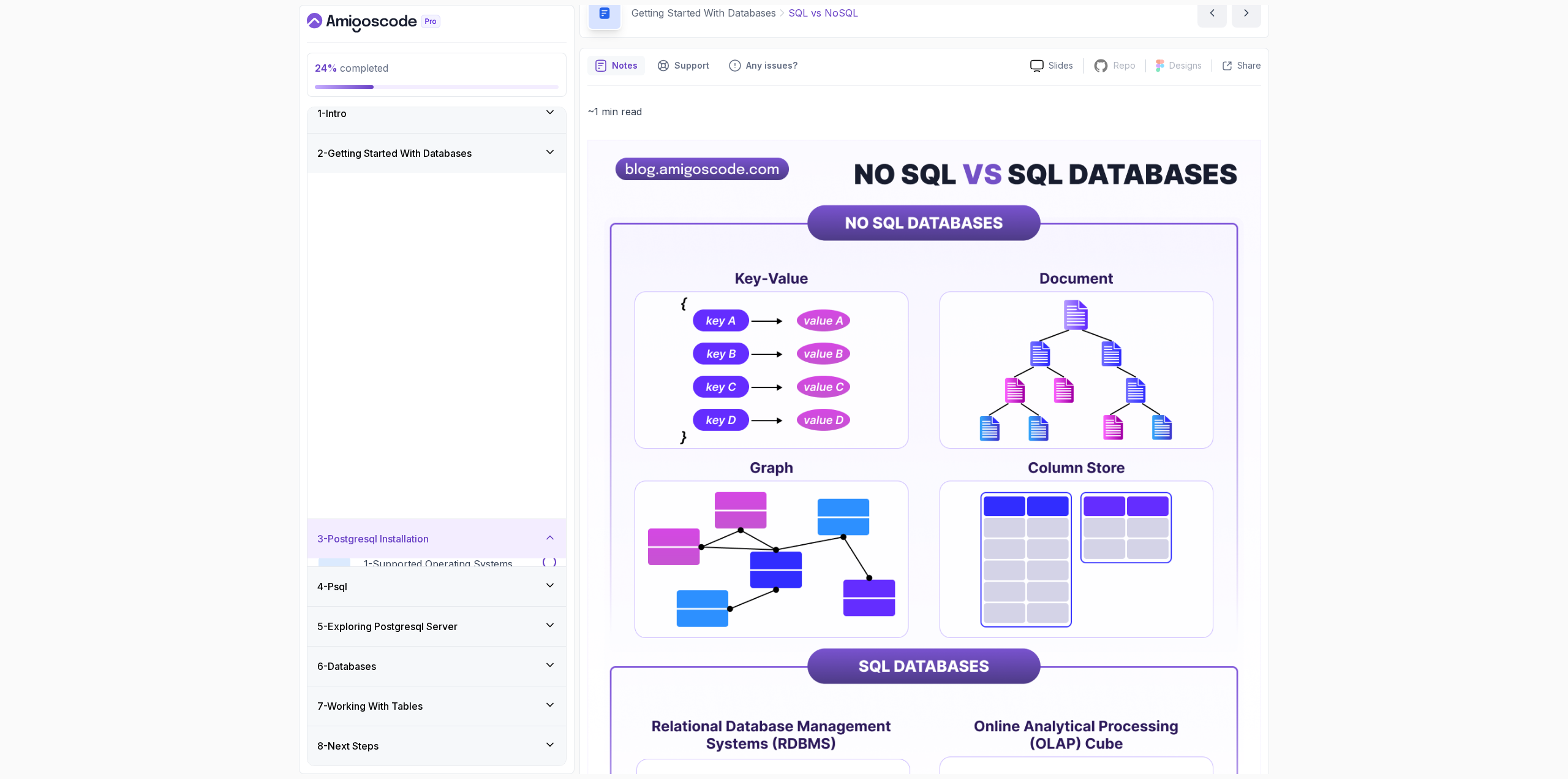
scroll to position [0, 0]
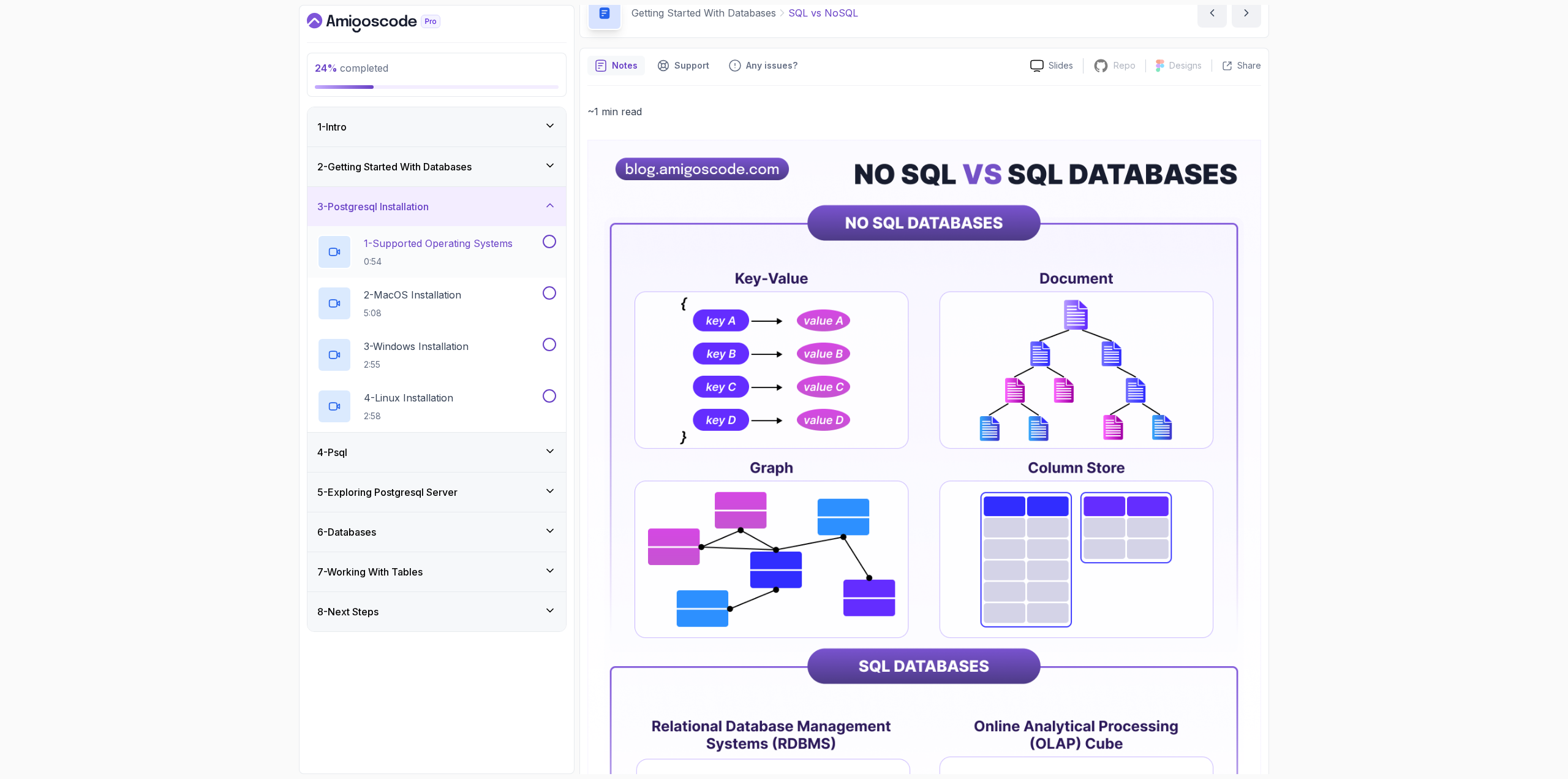
click at [545, 243] on button at bounding box center [549, 241] width 14 height 14
click at [555, 290] on button at bounding box center [549, 292] width 14 height 14
click at [553, 337] on div "3 - Windows Installation 2:55" at bounding box center [437, 355] width 259 height 52
click at [547, 341] on button at bounding box center [549, 344] width 14 height 14
click at [548, 400] on button at bounding box center [549, 395] width 14 height 14
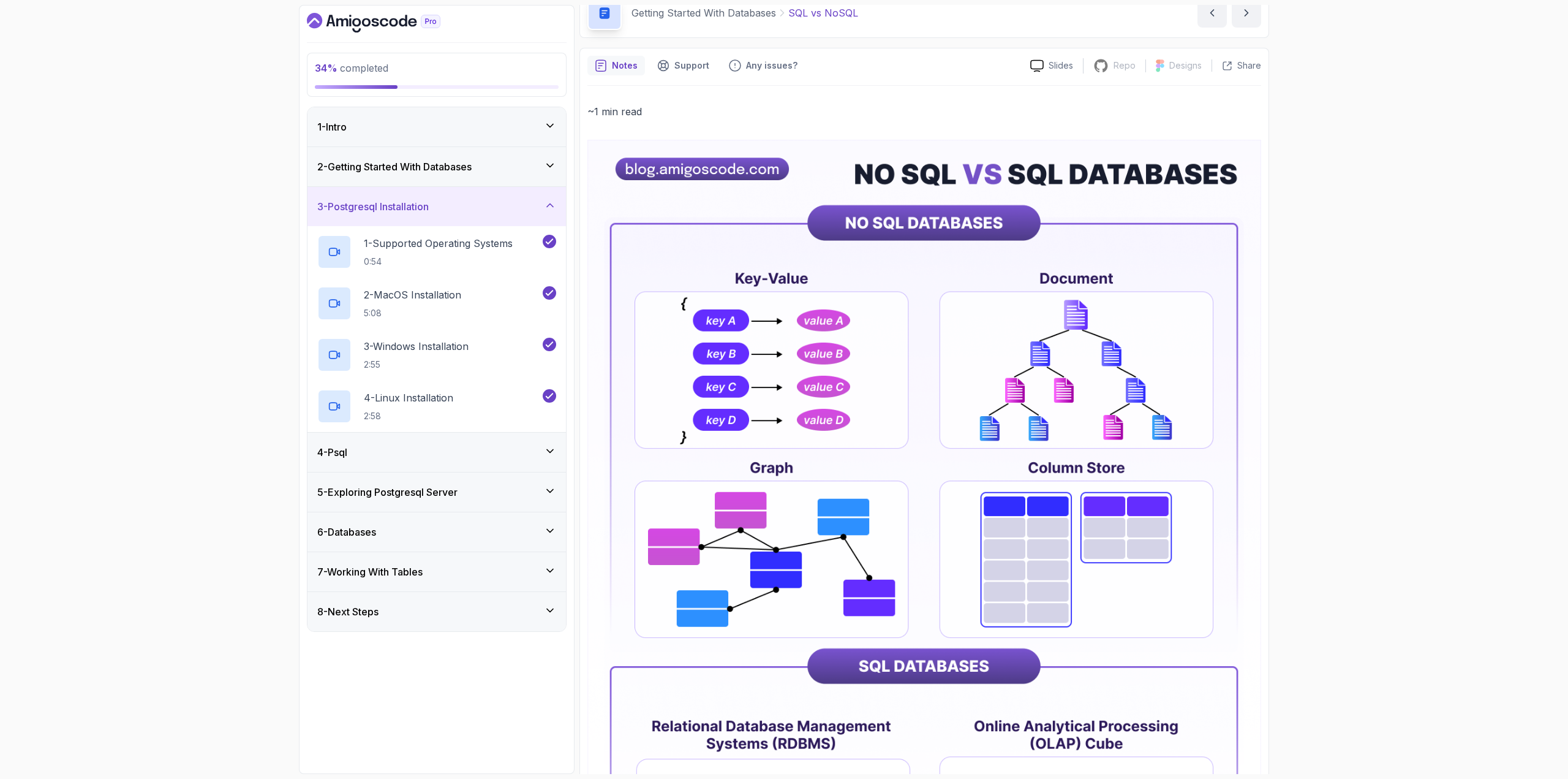
click at [524, 210] on div "3 - Postgresql Installation" at bounding box center [437, 206] width 239 height 14
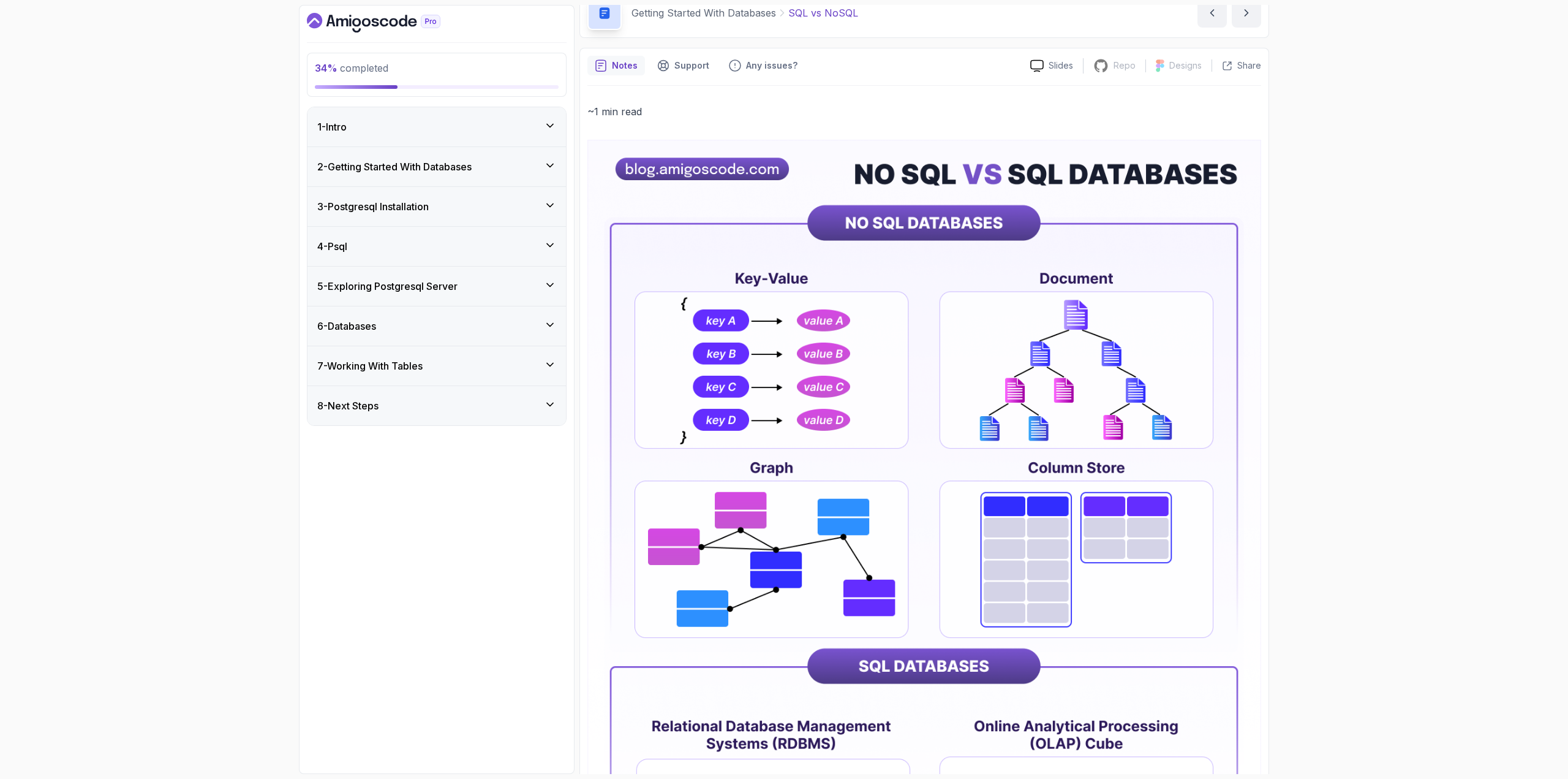
click at [495, 245] on div "4 - Psql" at bounding box center [437, 246] width 239 height 14
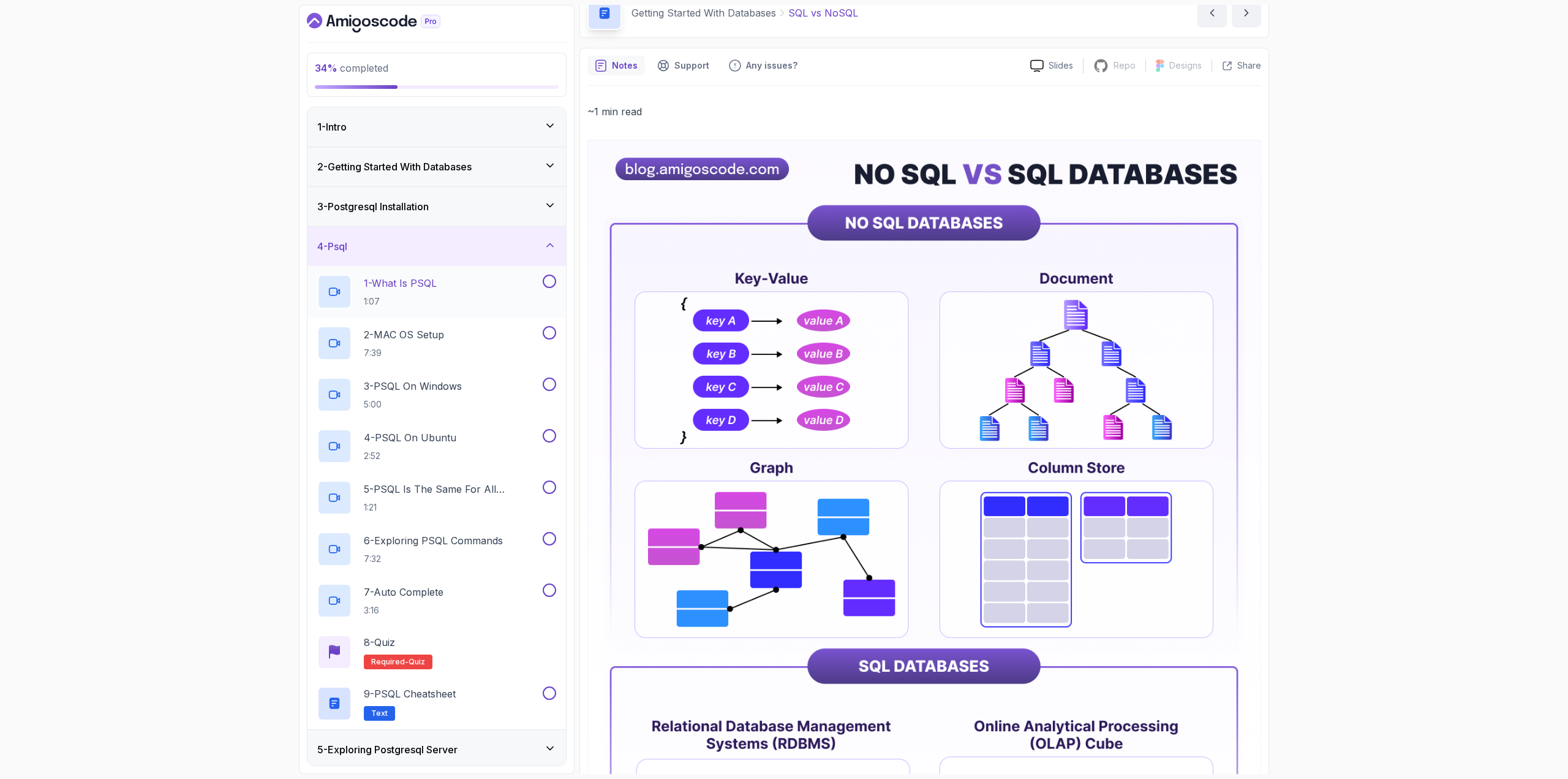
click at [488, 297] on div "1 - What Is PSQL 1:07" at bounding box center [429, 291] width 223 height 34
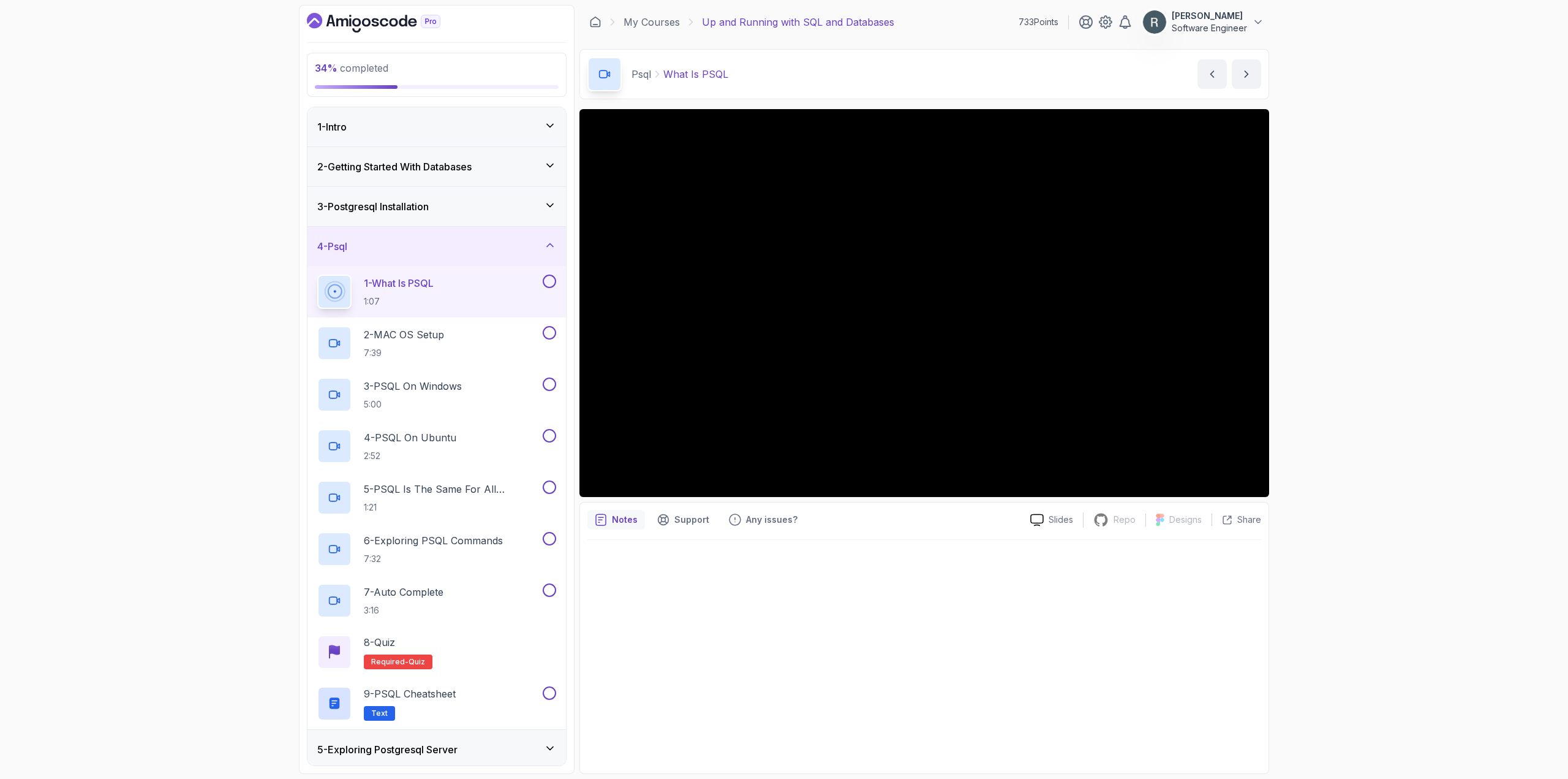
click at [549, 288] on button "1 - What Is PSQL 1:07" at bounding box center [437, 291] width 239 height 34
click at [546, 287] on button at bounding box center [549, 280] width 14 height 14
click at [549, 330] on button at bounding box center [549, 332] width 14 height 14
click at [549, 385] on button at bounding box center [549, 384] width 14 height 14
click at [553, 444] on button "4 - PSQL On Ubuntu 2:52" at bounding box center [437, 446] width 239 height 34
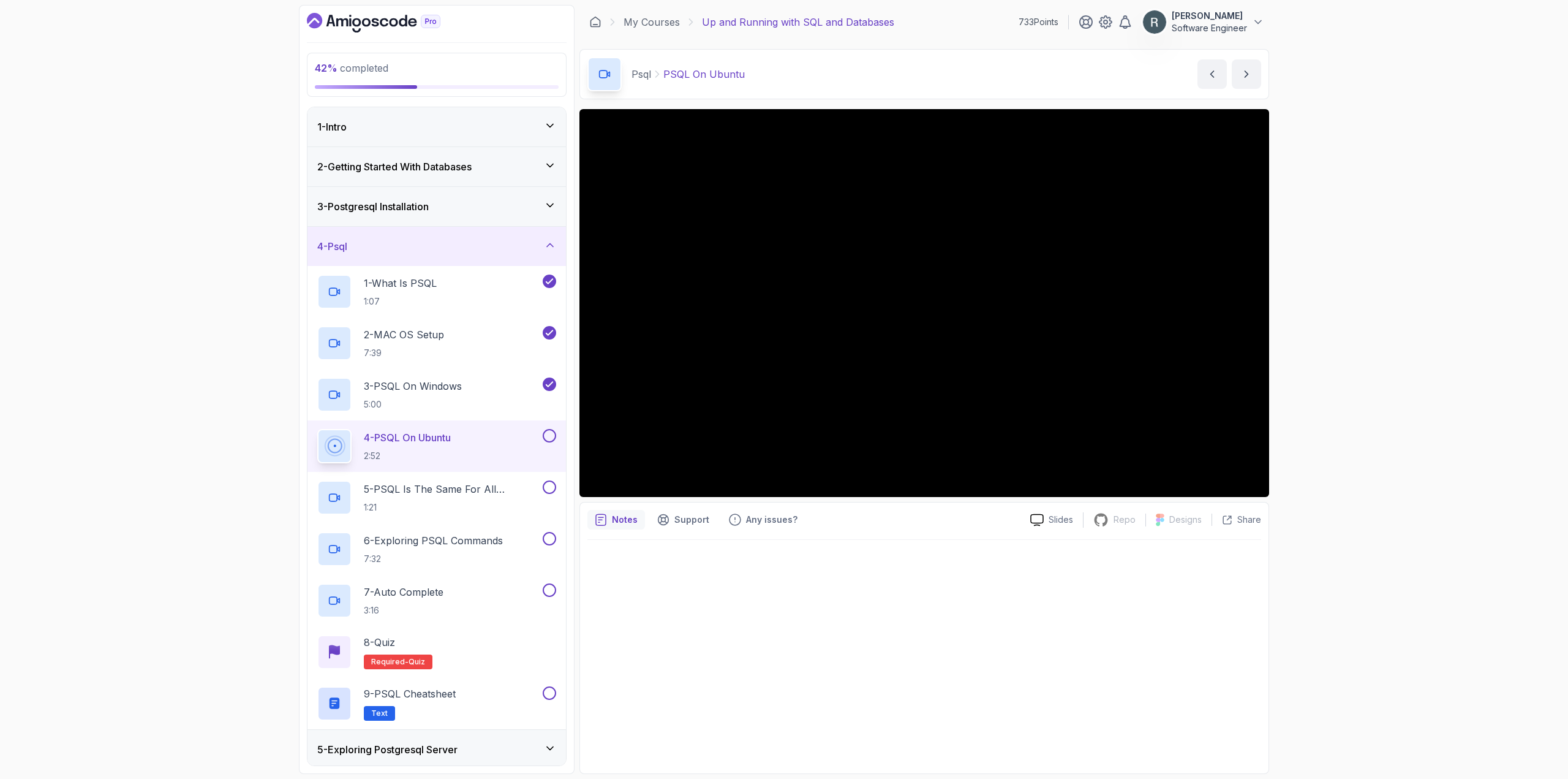
click at [550, 436] on button at bounding box center [549, 435] width 14 height 14
click at [508, 485] on p "5 - PSQL Is The Same For All Operating Systems" at bounding box center [451, 489] width 176 height 14
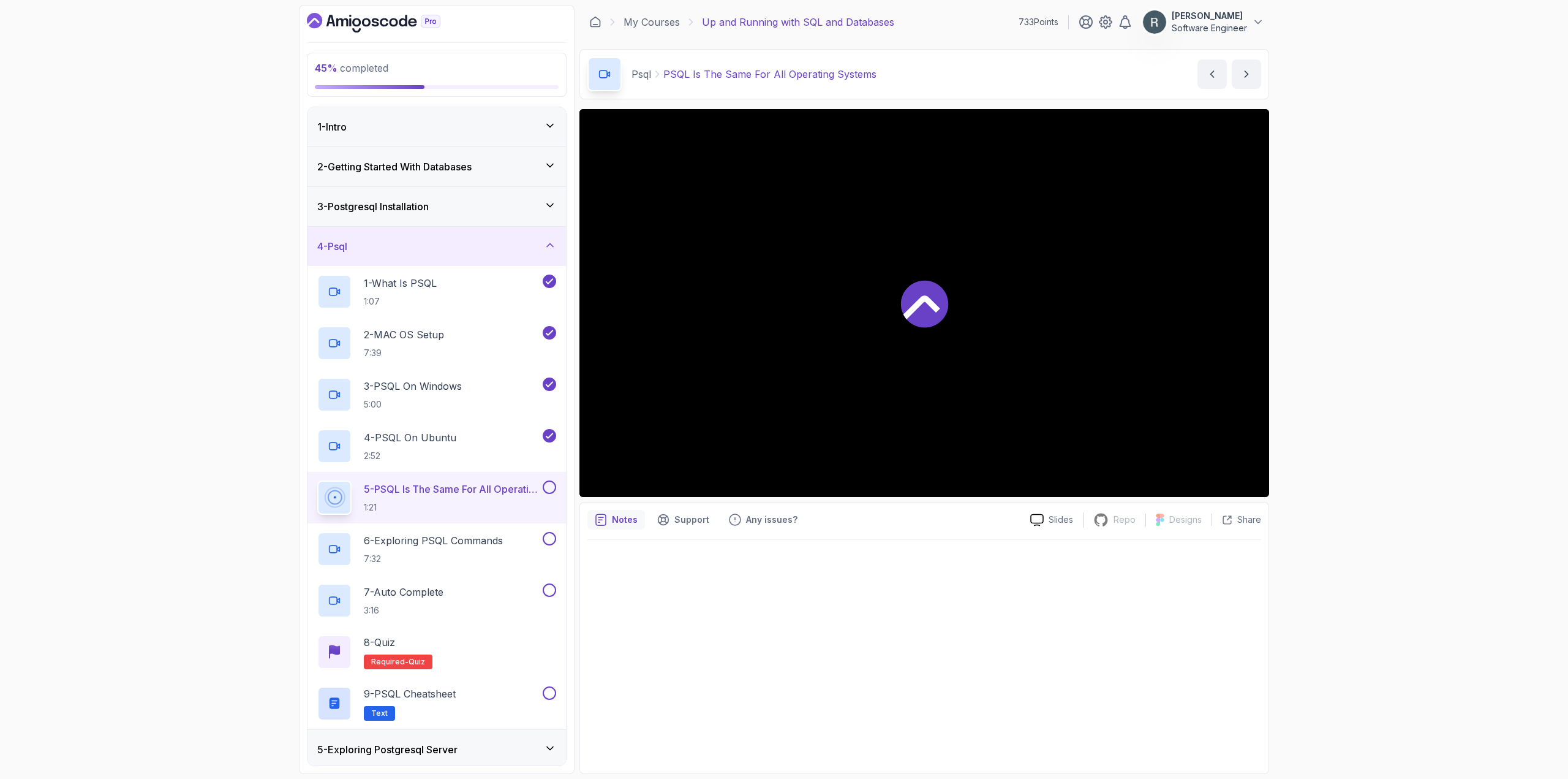
click at [559, 486] on div "5 - PSQL Is The Same For All Operating Systems 1:21" at bounding box center [437, 497] width 259 height 52
click at [553, 488] on button at bounding box center [549, 487] width 14 height 14
click at [551, 537] on button at bounding box center [549, 538] width 14 height 14
click at [550, 589] on button at bounding box center [549, 590] width 14 height 14
click at [496, 641] on div "8 - Quiz Required- quiz" at bounding box center [437, 652] width 239 height 34
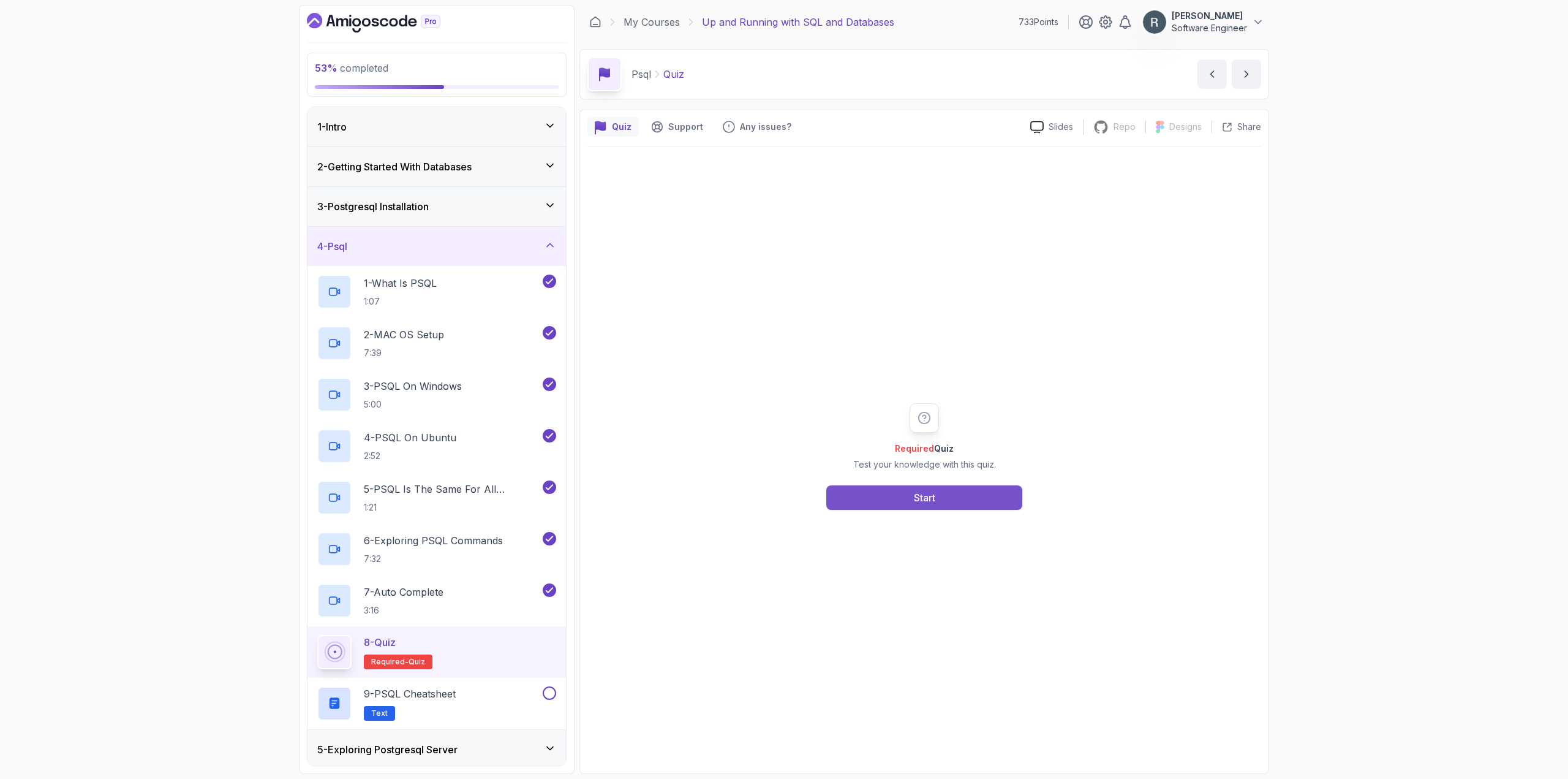
click at [875, 502] on button "Start" at bounding box center [924, 497] width 196 height 24
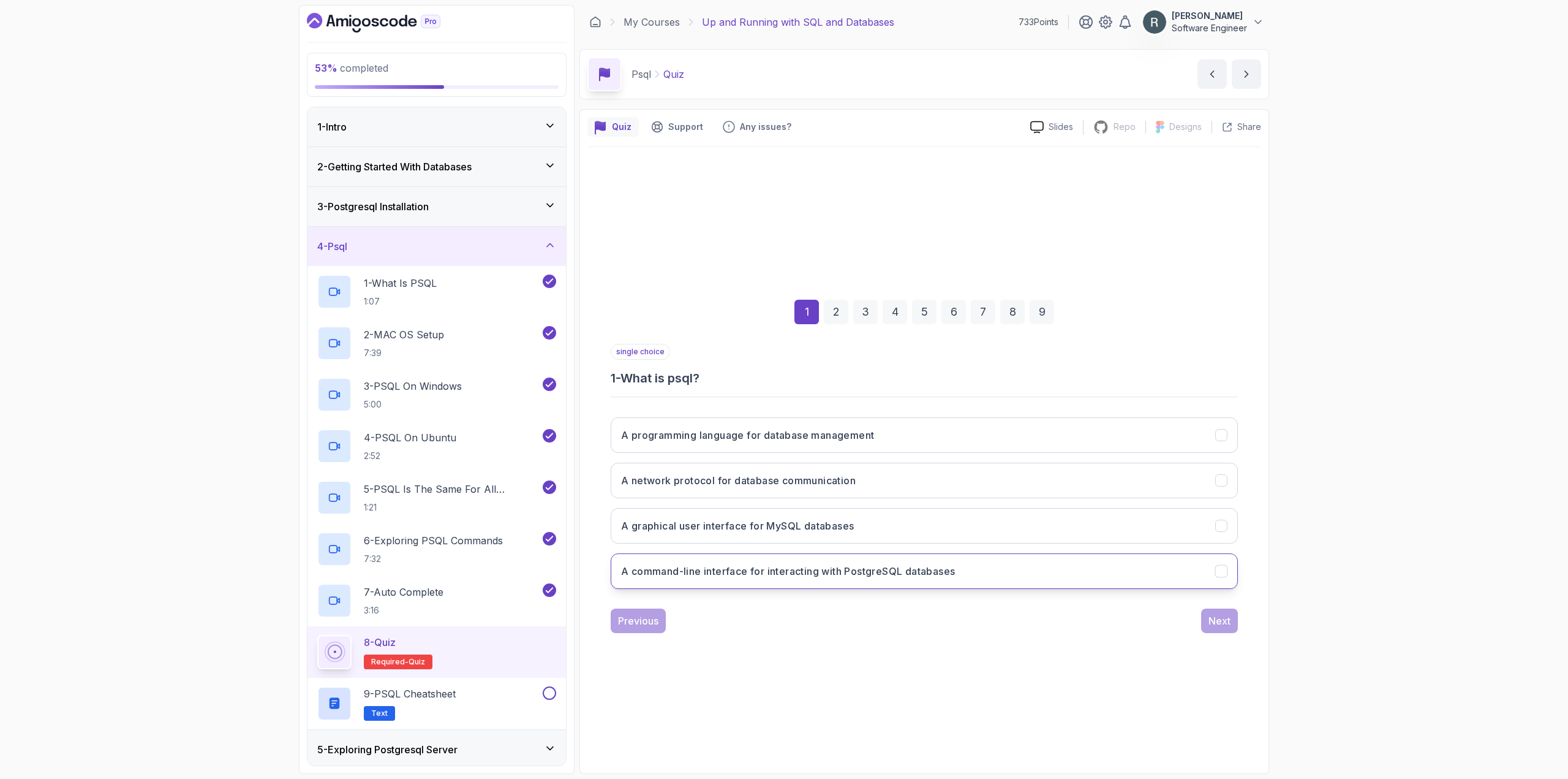
click at [861, 571] on h3 "A command-line interface for interacting with PostgreSQL databases" at bounding box center [788, 571] width 334 height 14
click at [901, 617] on div "Next" at bounding box center [1219, 621] width 22 height 14
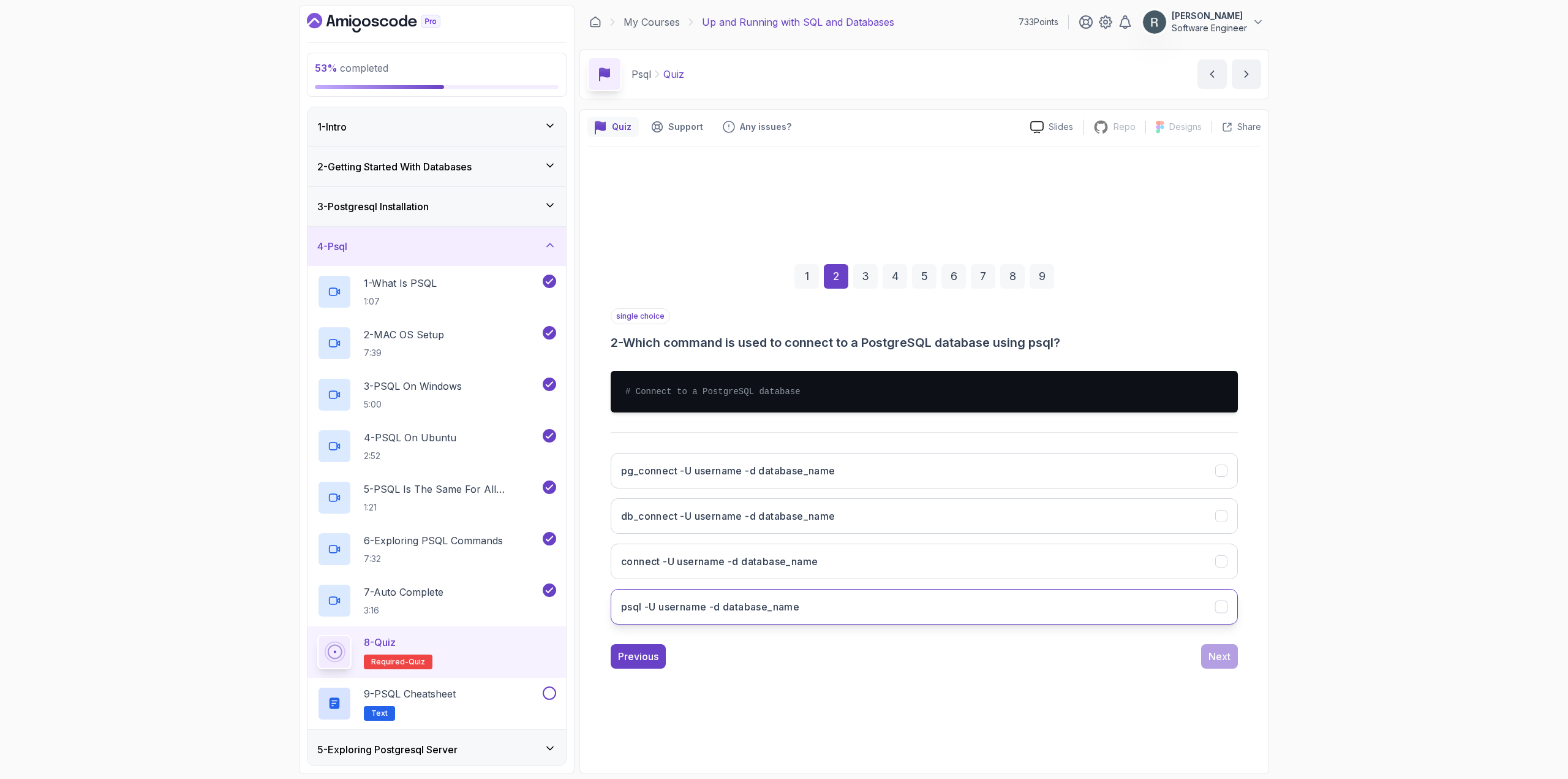
click at [808, 604] on button "psql -U username -d database_name" at bounding box center [924, 606] width 628 height 35
click at [901, 655] on div "Next" at bounding box center [1219, 656] width 22 height 14
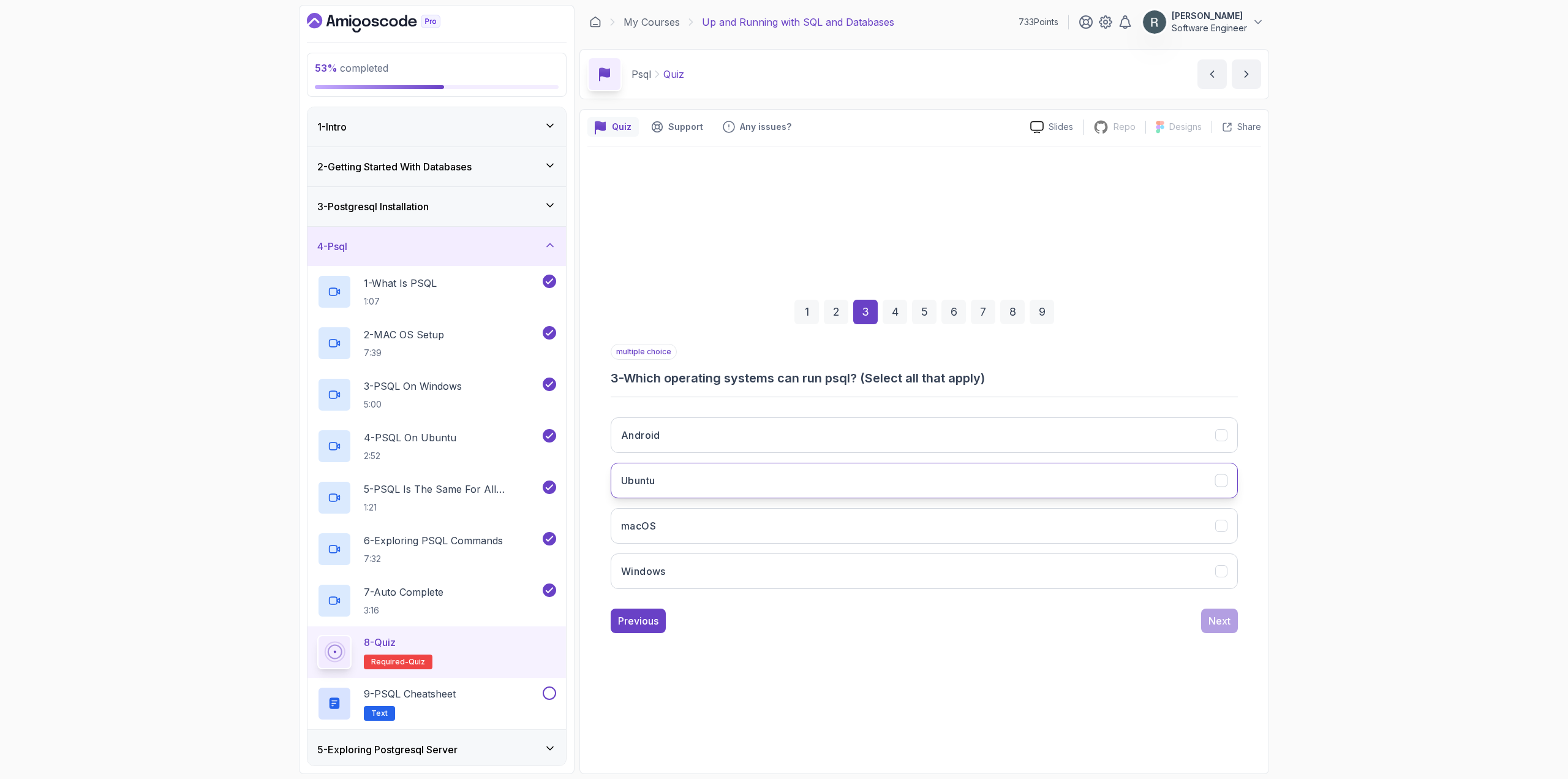
click at [898, 471] on button "Ubuntu" at bounding box center [924, 480] width 628 height 35
click at [895, 510] on button "macOS" at bounding box center [924, 525] width 628 height 35
click at [880, 560] on button "Windows" at bounding box center [924, 571] width 628 height 35
click at [901, 623] on div "Next" at bounding box center [1219, 621] width 22 height 14
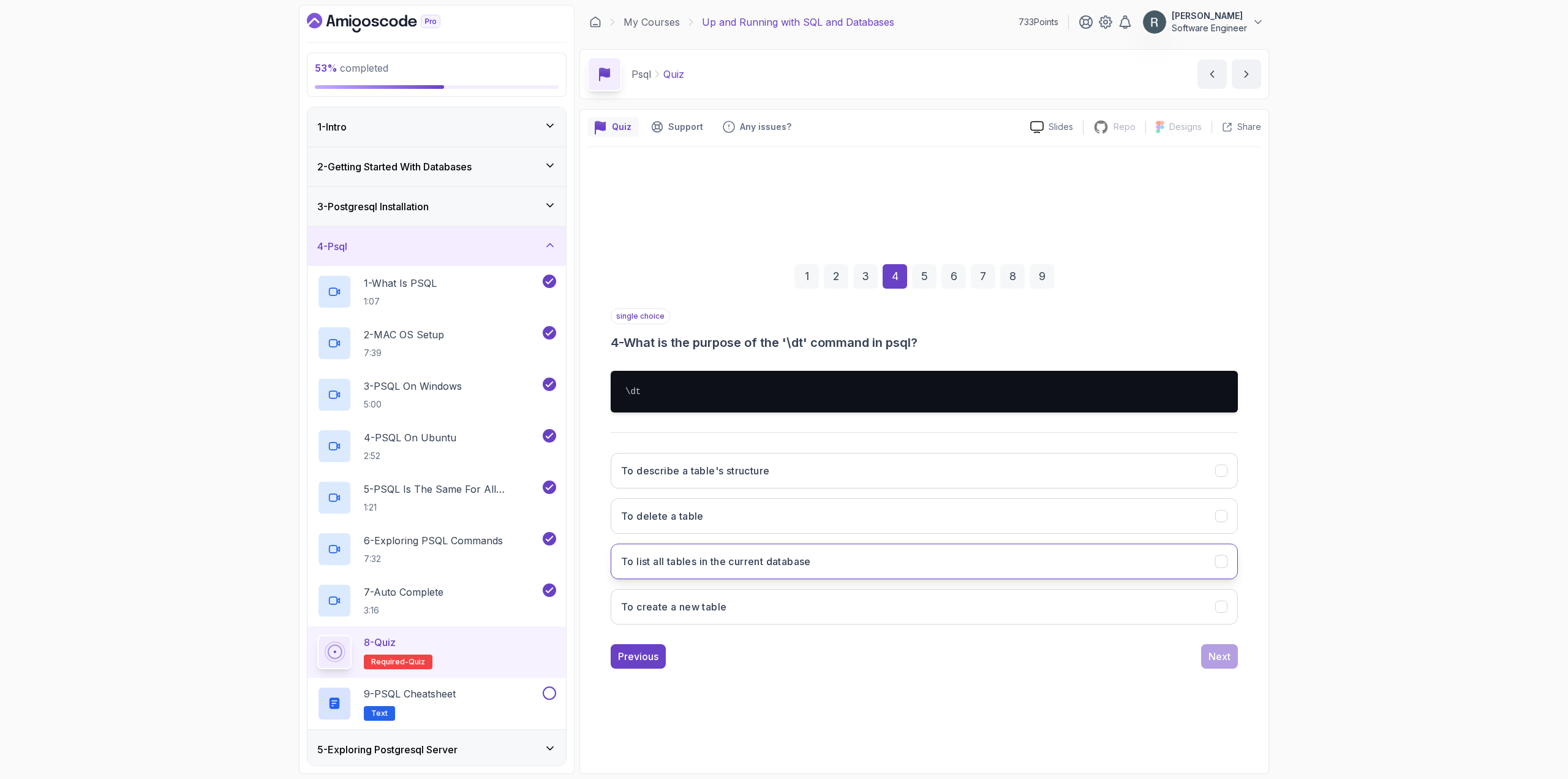
click at [901, 562] on button "To list all tables in the current database" at bounding box center [924, 561] width 628 height 35
click at [901, 658] on div "Next" at bounding box center [1219, 656] width 22 height 14
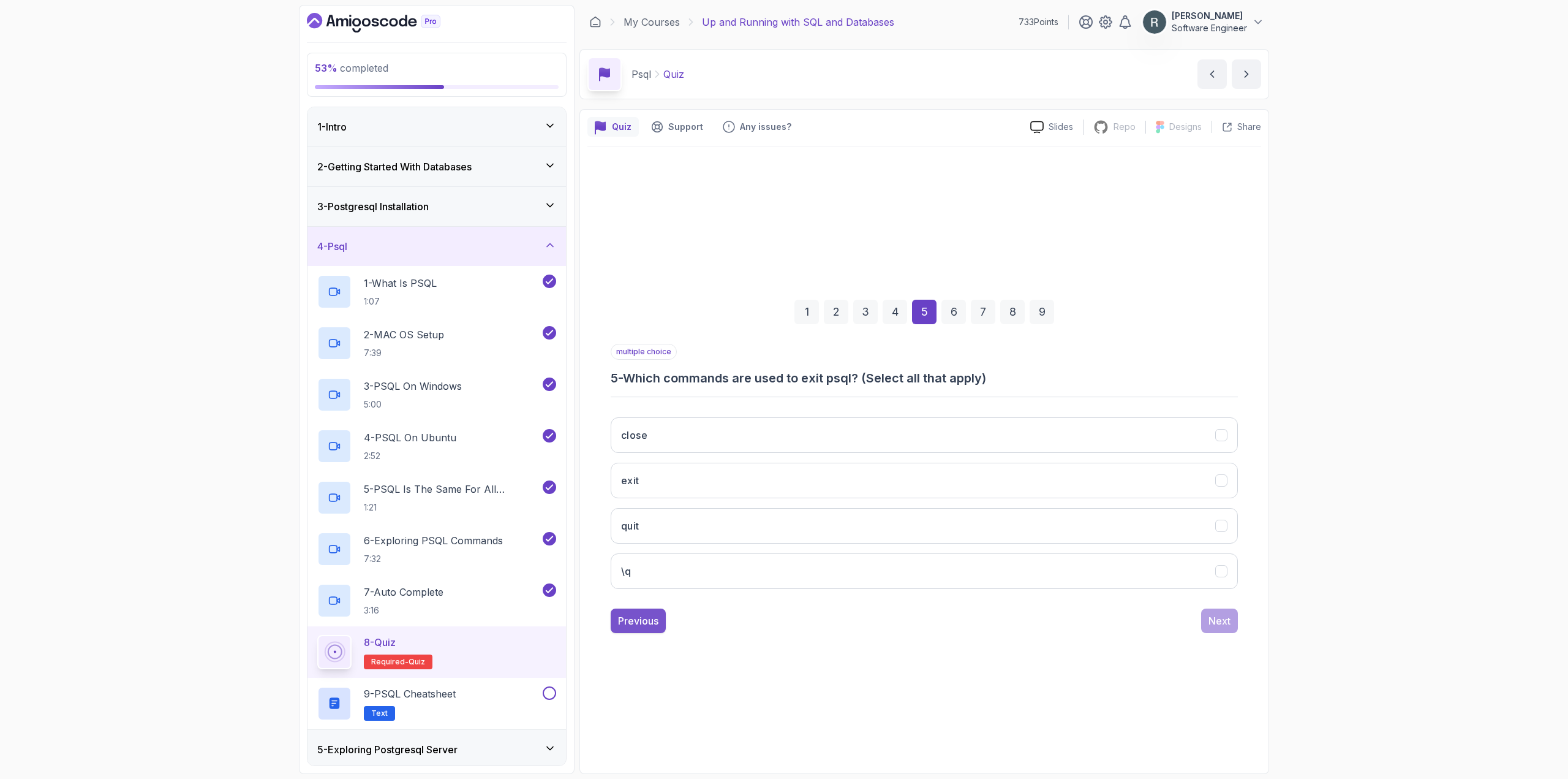
click at [640, 613] on button "Previous" at bounding box center [638, 621] width 55 height 24
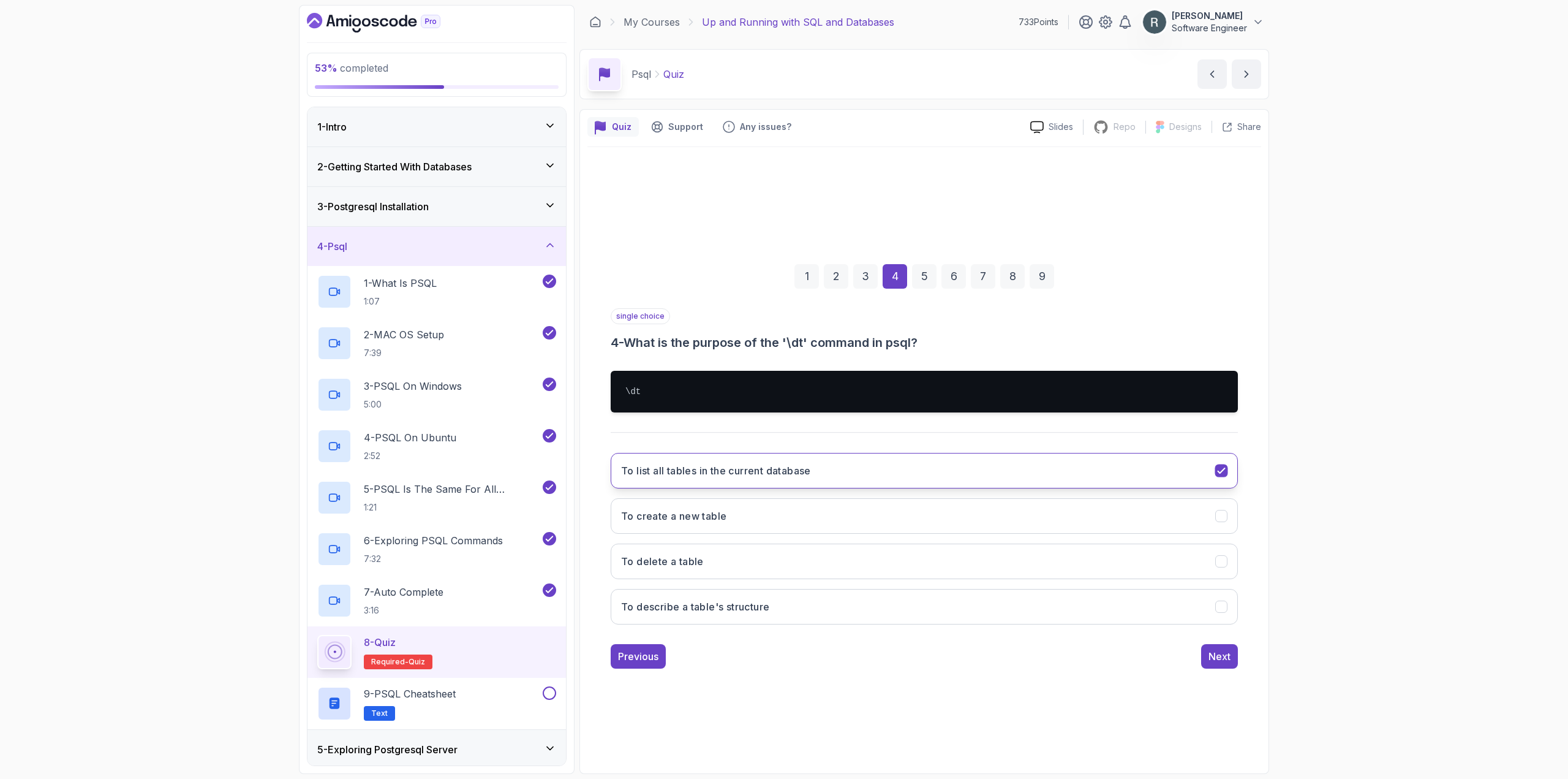
click at [901, 466] on button "To list all tables in the current database" at bounding box center [924, 470] width 628 height 35
click at [832, 603] on button "To describe a table's structure" at bounding box center [924, 606] width 628 height 35
click at [901, 657] on div "Next" at bounding box center [1219, 656] width 22 height 14
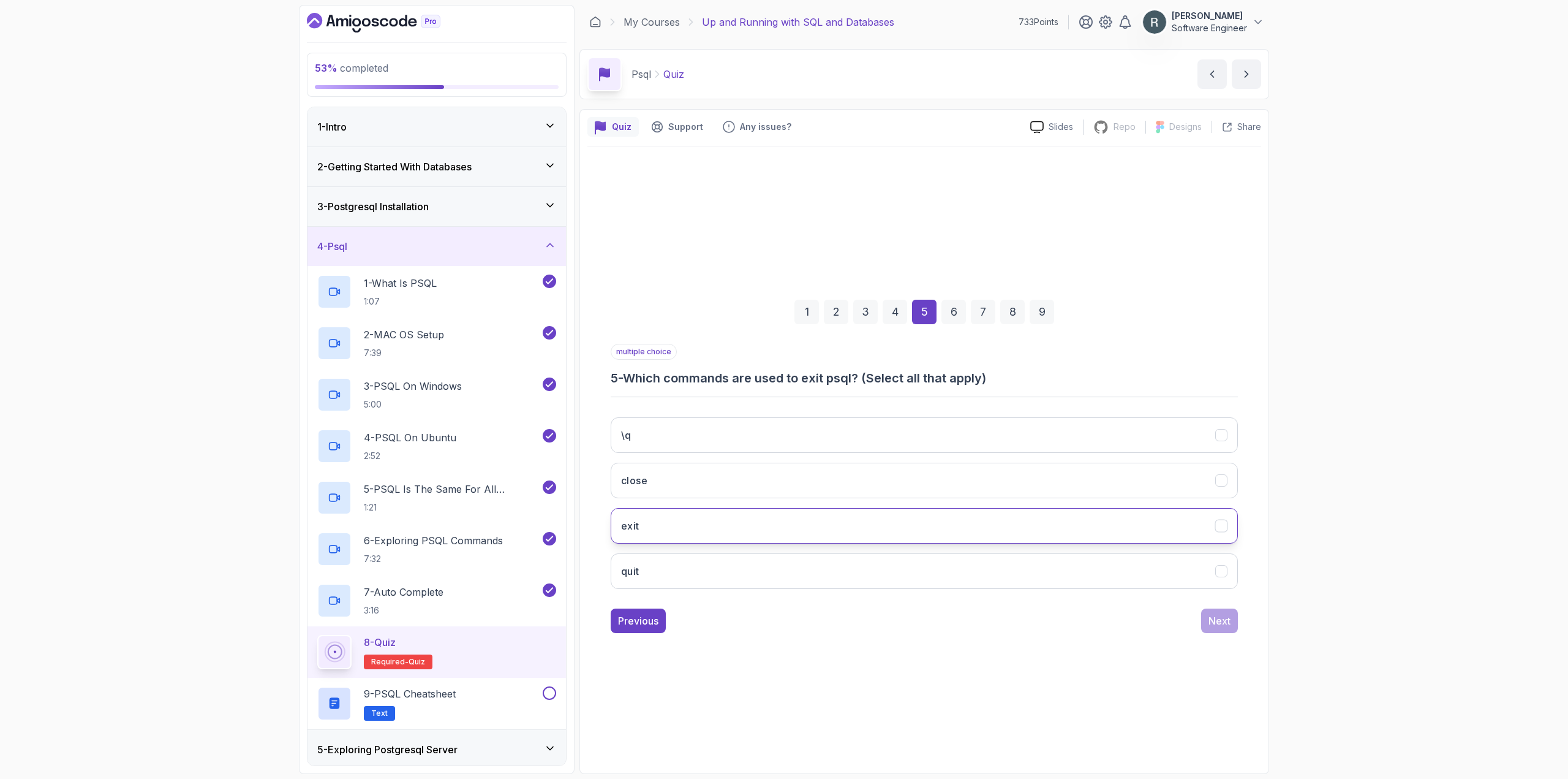
click at [901, 537] on button "exit" at bounding box center [924, 525] width 628 height 35
click at [901, 435] on button "\q" at bounding box center [924, 434] width 628 height 35
click at [901, 620] on div "Next" at bounding box center [1219, 621] width 22 height 14
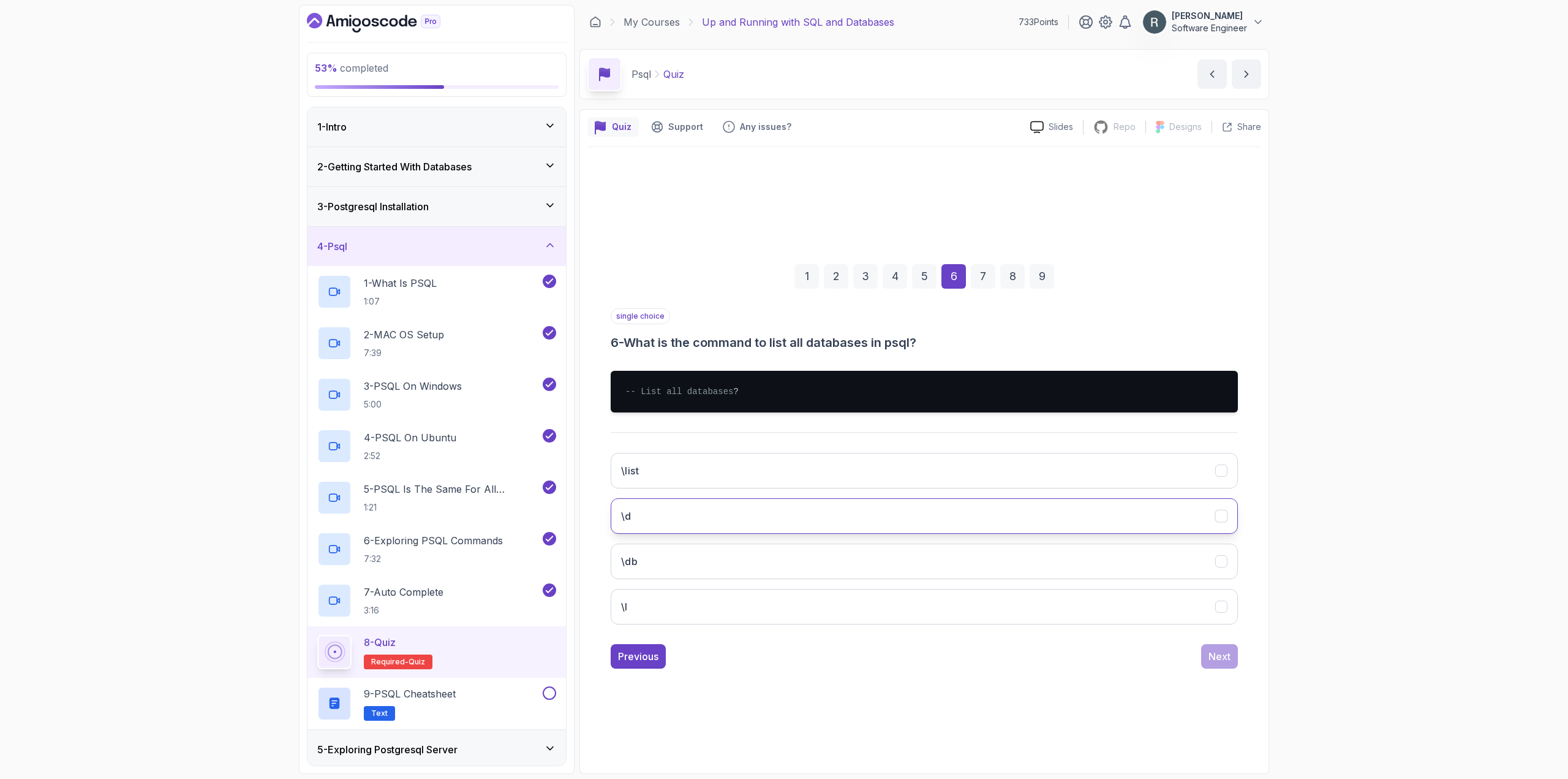
click at [901, 530] on button "\d" at bounding box center [924, 516] width 628 height 35
click at [901, 660] on div "Next" at bounding box center [1219, 656] width 22 height 14
click at [901, 520] on button "\dt table_name" at bounding box center [924, 516] width 628 height 35
click at [901, 659] on div "Next" at bounding box center [1219, 656] width 22 height 14
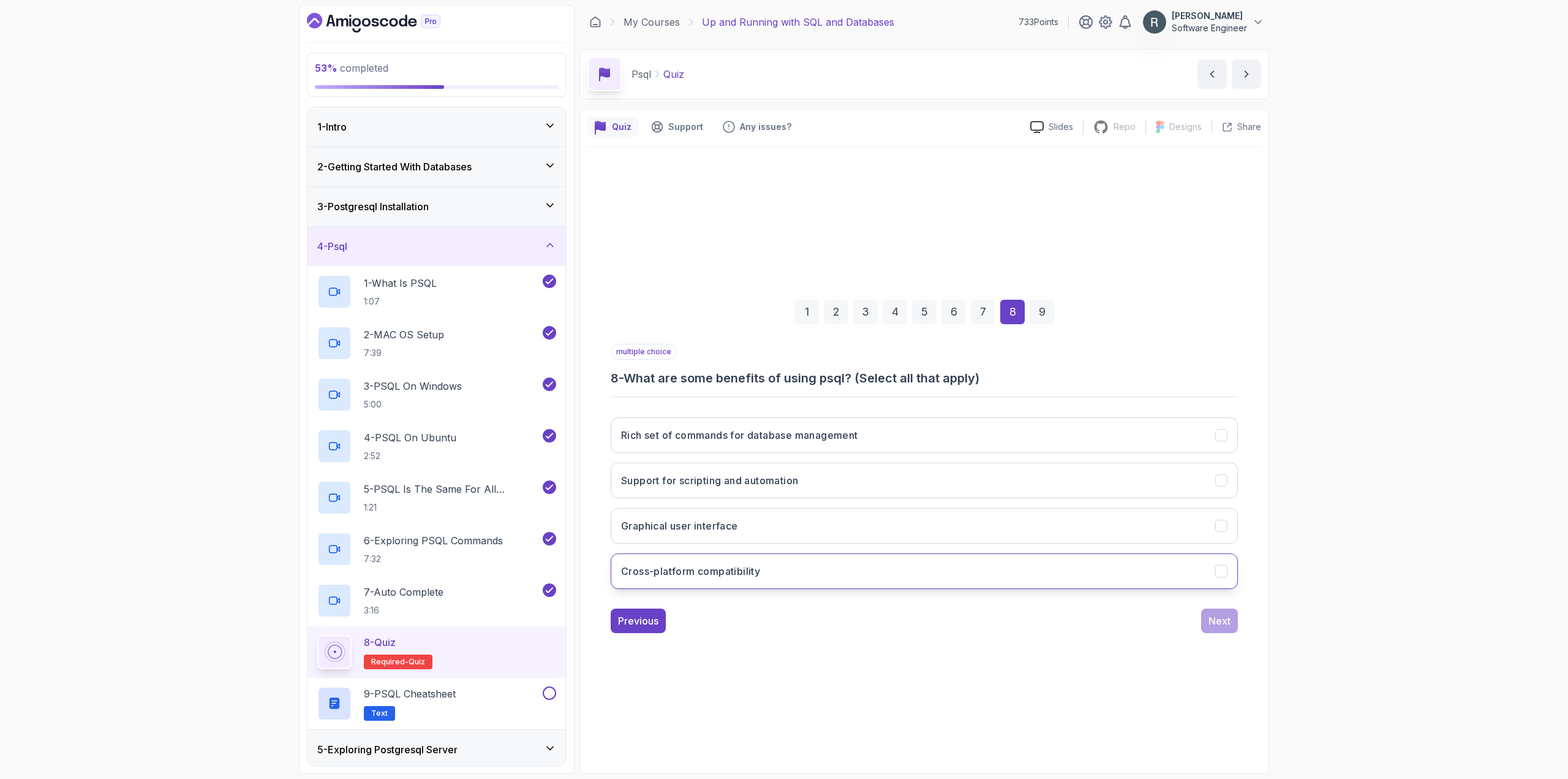
click at [901, 559] on button "Cross-platform compatibility" at bounding box center [924, 571] width 628 height 35
click at [901, 489] on button "Support for scripting and automation" at bounding box center [924, 480] width 628 height 35
click at [901, 435] on button "Rich set of commands for database management" at bounding box center [924, 434] width 628 height 35
click at [901, 618] on div "Next" at bounding box center [1219, 621] width 22 height 14
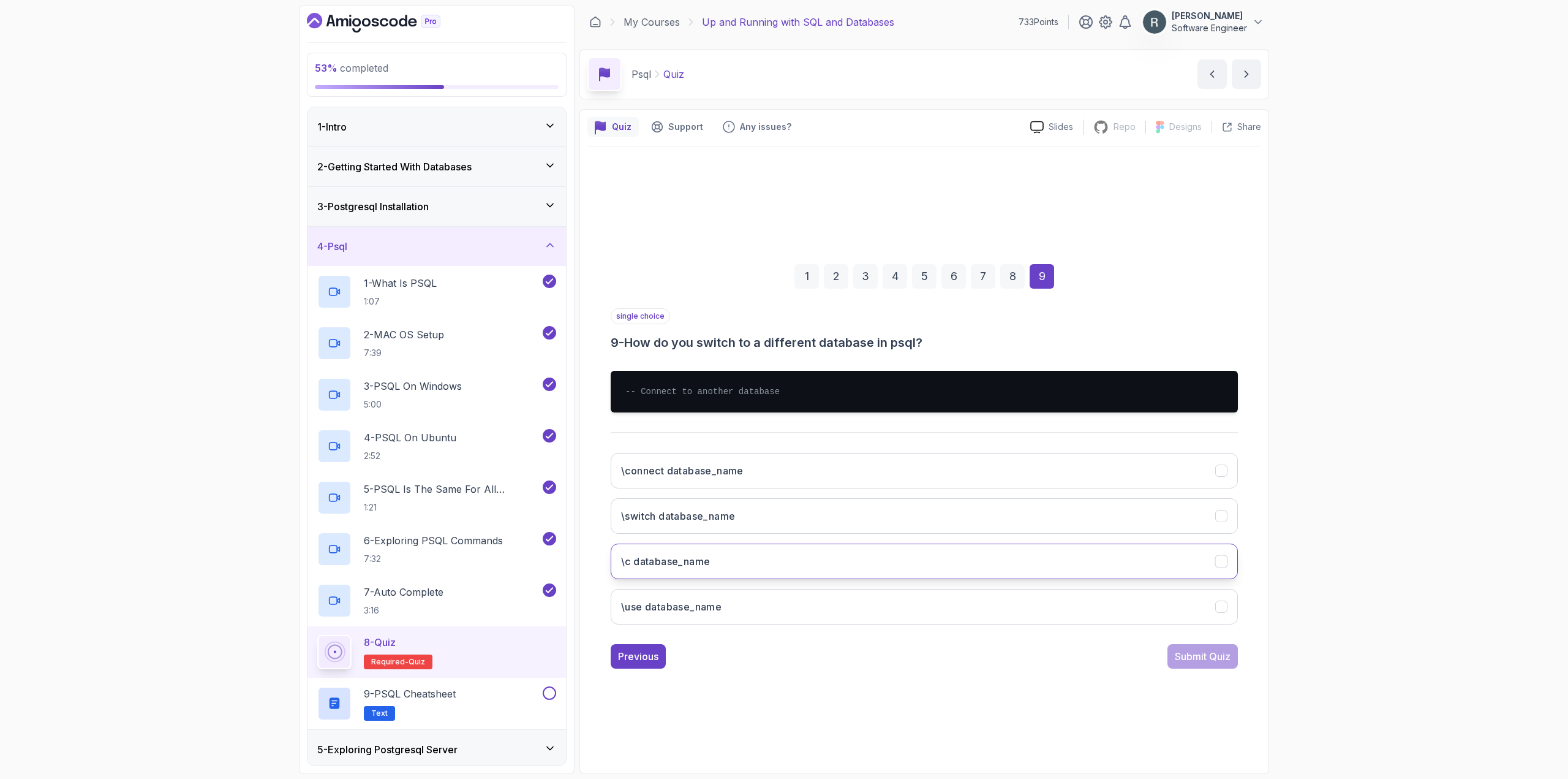
click at [901, 561] on button "\c database_name" at bounding box center [924, 561] width 628 height 35
click at [901, 656] on div "Submit Quiz" at bounding box center [1203, 656] width 56 height 14
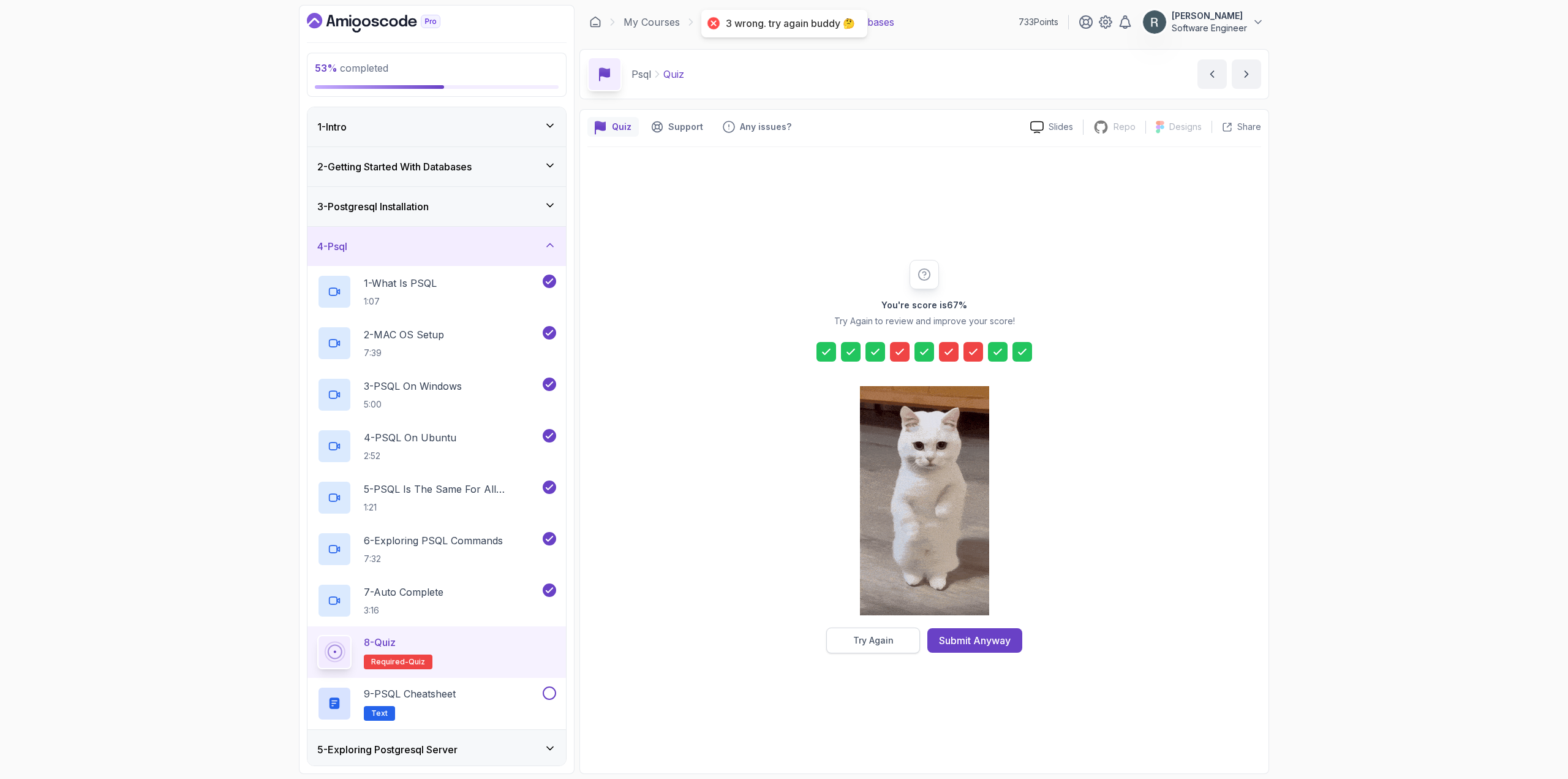
click at [899, 639] on button "Try Again" at bounding box center [874, 641] width 94 height 25
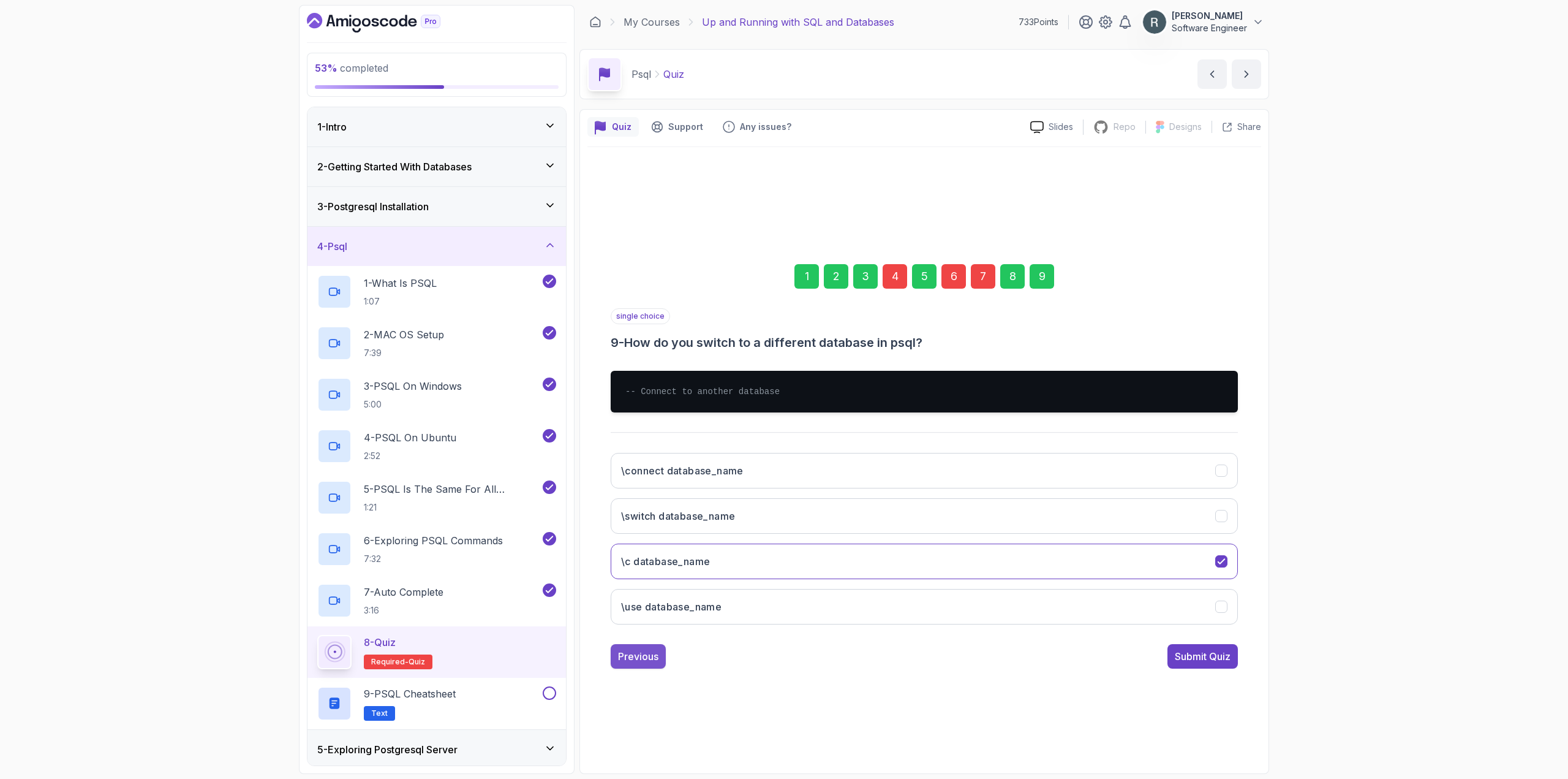
click at [653, 661] on div "Previous" at bounding box center [638, 656] width 41 height 14
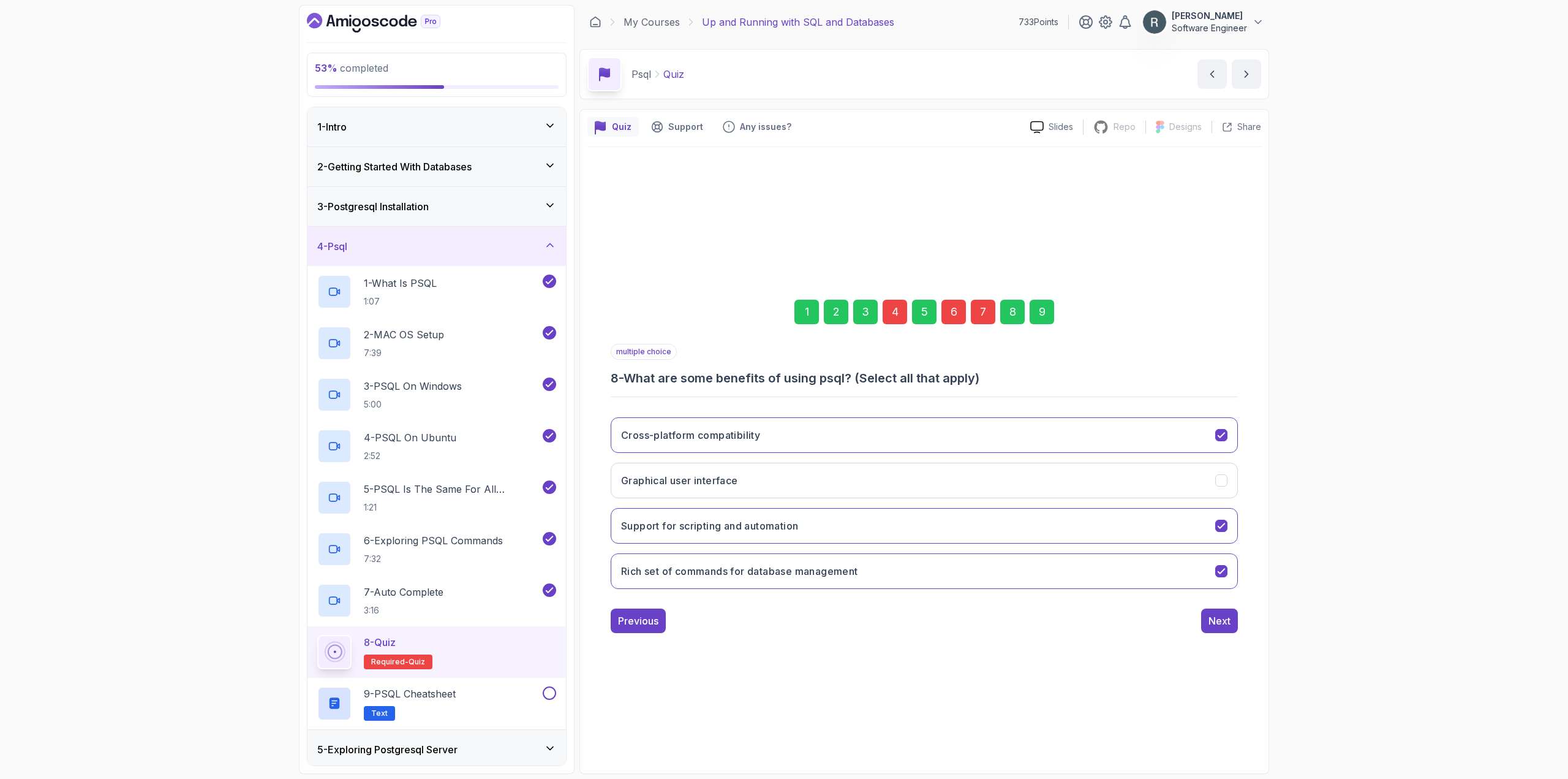
click at [643, 635] on div "1 2 3 4 5 6 7 8 9 multiple choice 8 - What are some benefits of using psql? (Se…" at bounding box center [923, 457] width 674 height 373
click at [648, 632] on button "Previous" at bounding box center [638, 621] width 55 height 24
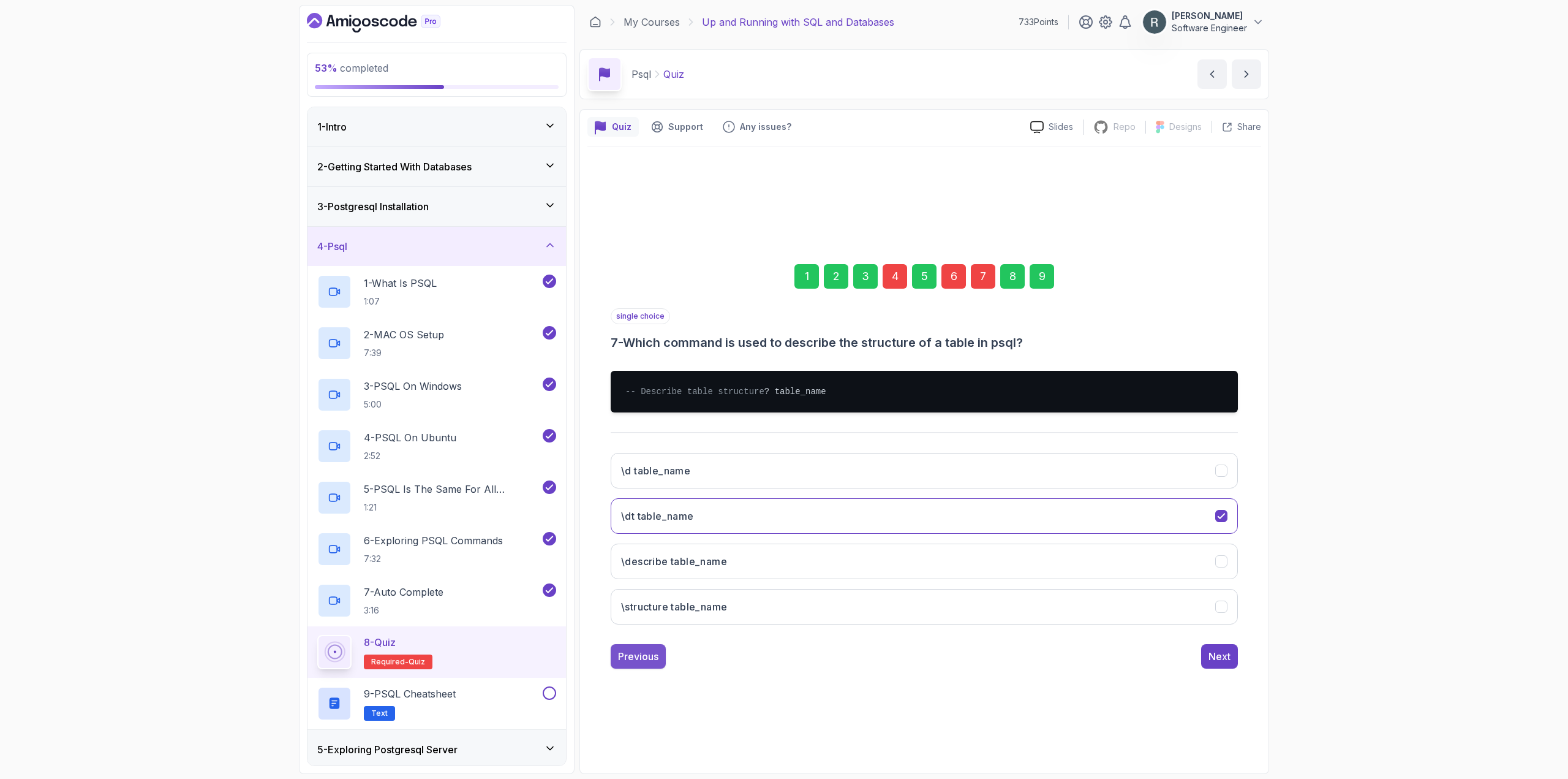
click at [641, 663] on div "Previous" at bounding box center [638, 656] width 41 height 14
click at [690, 474] on button "\l" at bounding box center [924, 470] width 628 height 35
click at [647, 663] on div "Previous" at bounding box center [638, 656] width 41 height 14
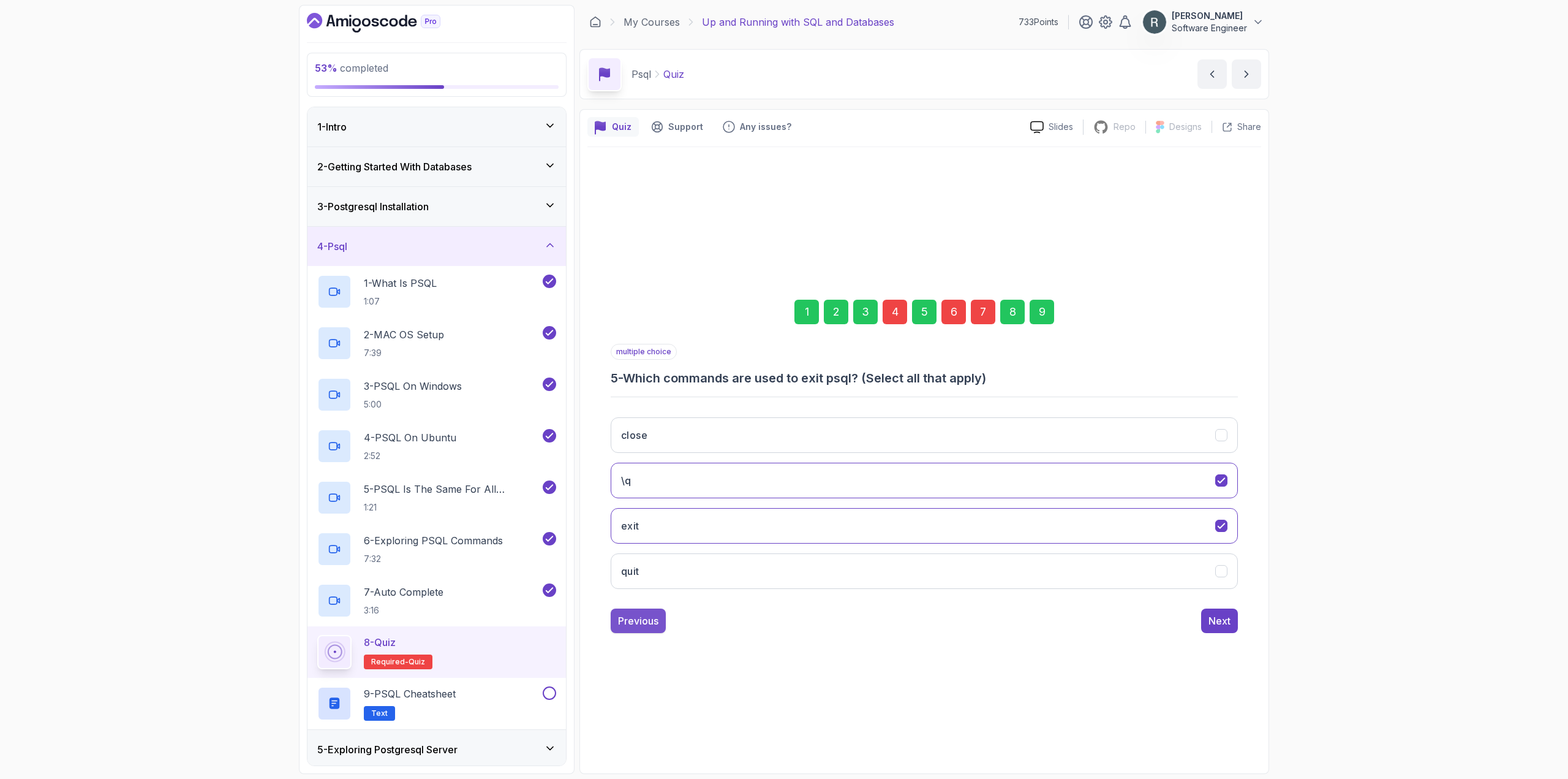
click at [647, 620] on div "Previous" at bounding box center [638, 621] width 41 height 14
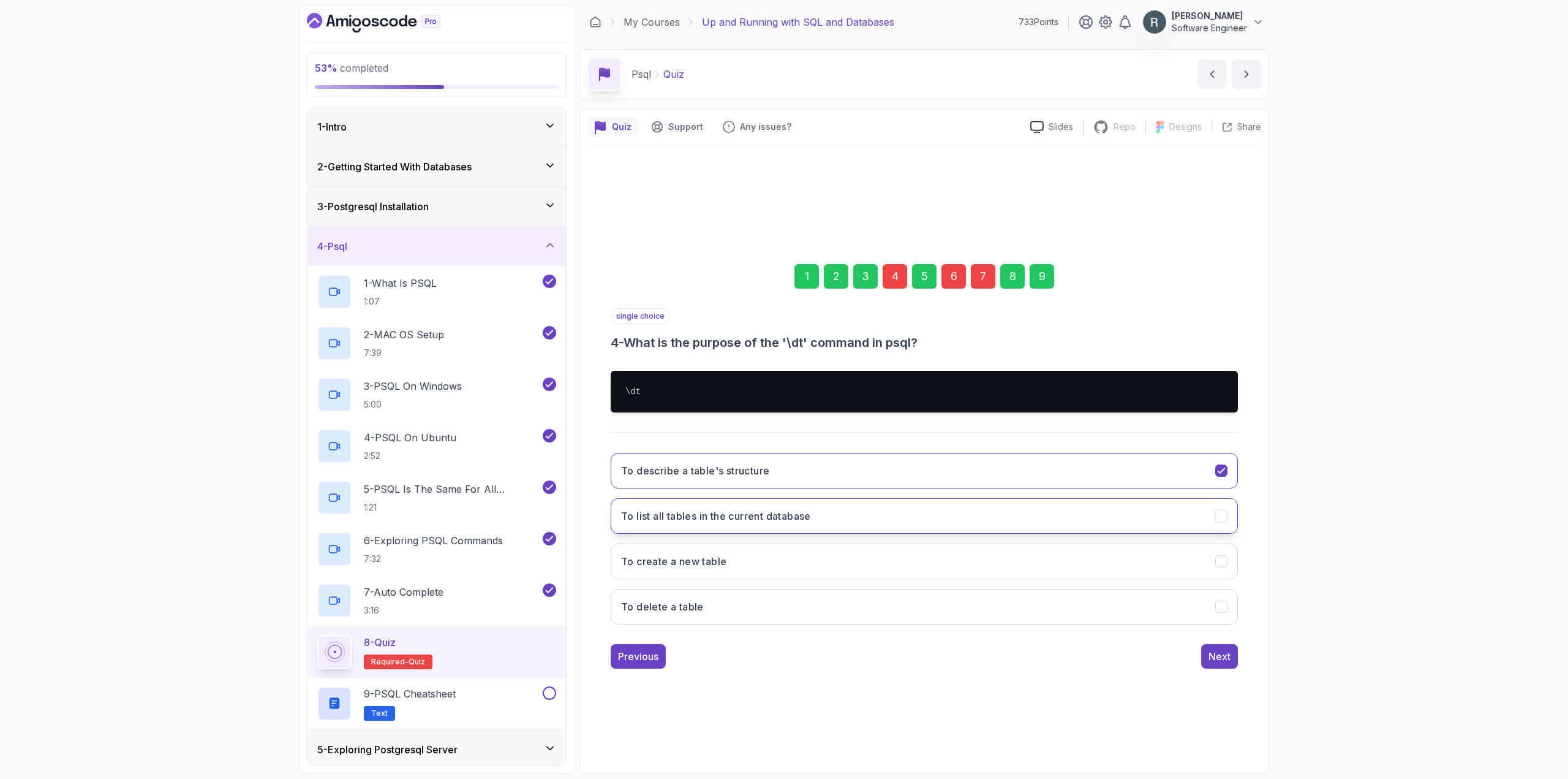
click at [766, 528] on button "To list all tables in the current database" at bounding box center [924, 516] width 628 height 35
click at [901, 654] on div "Next" at bounding box center [1219, 656] width 22 height 14
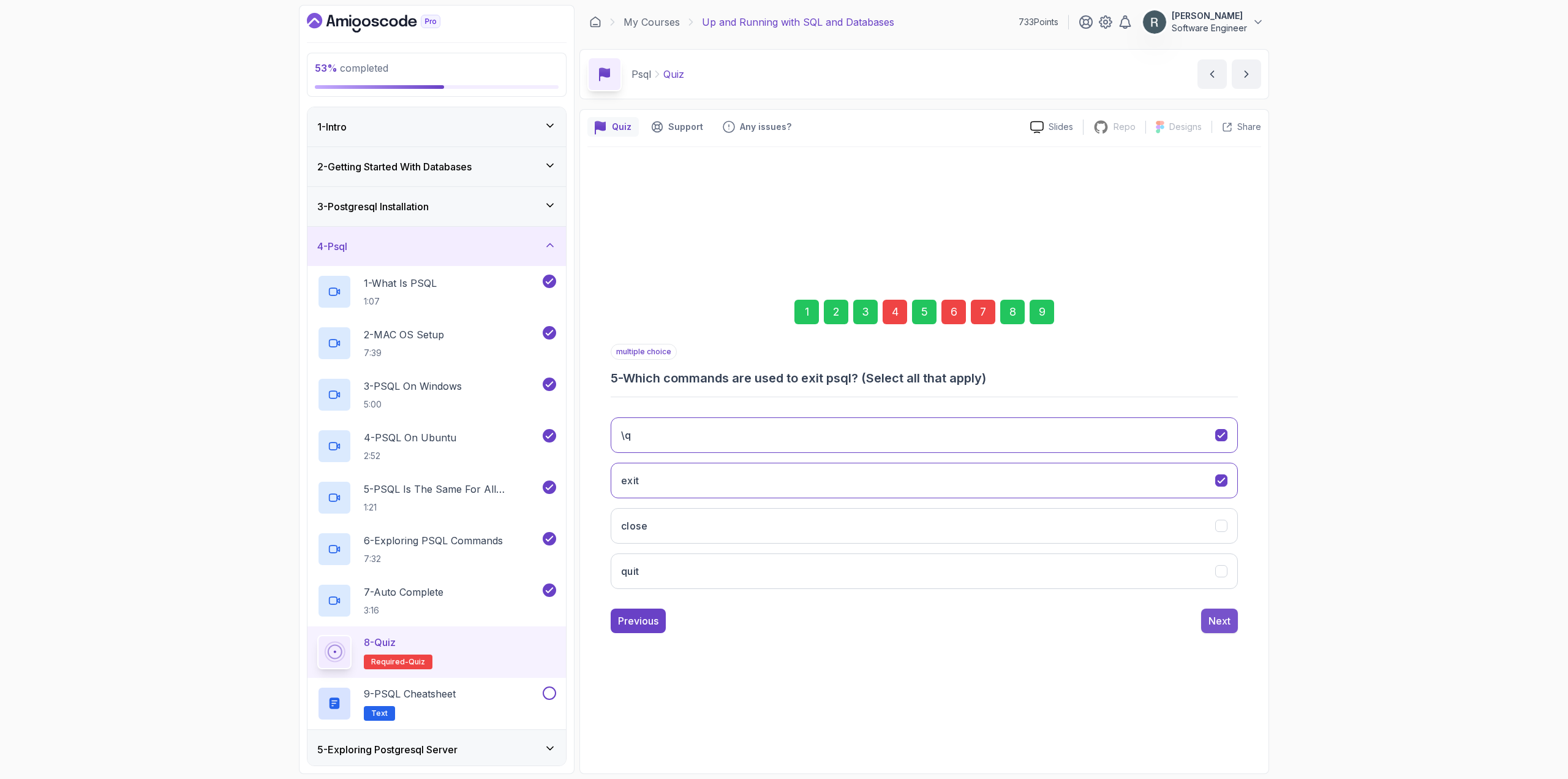
click at [901, 624] on div "Next" at bounding box center [1219, 621] width 22 height 14
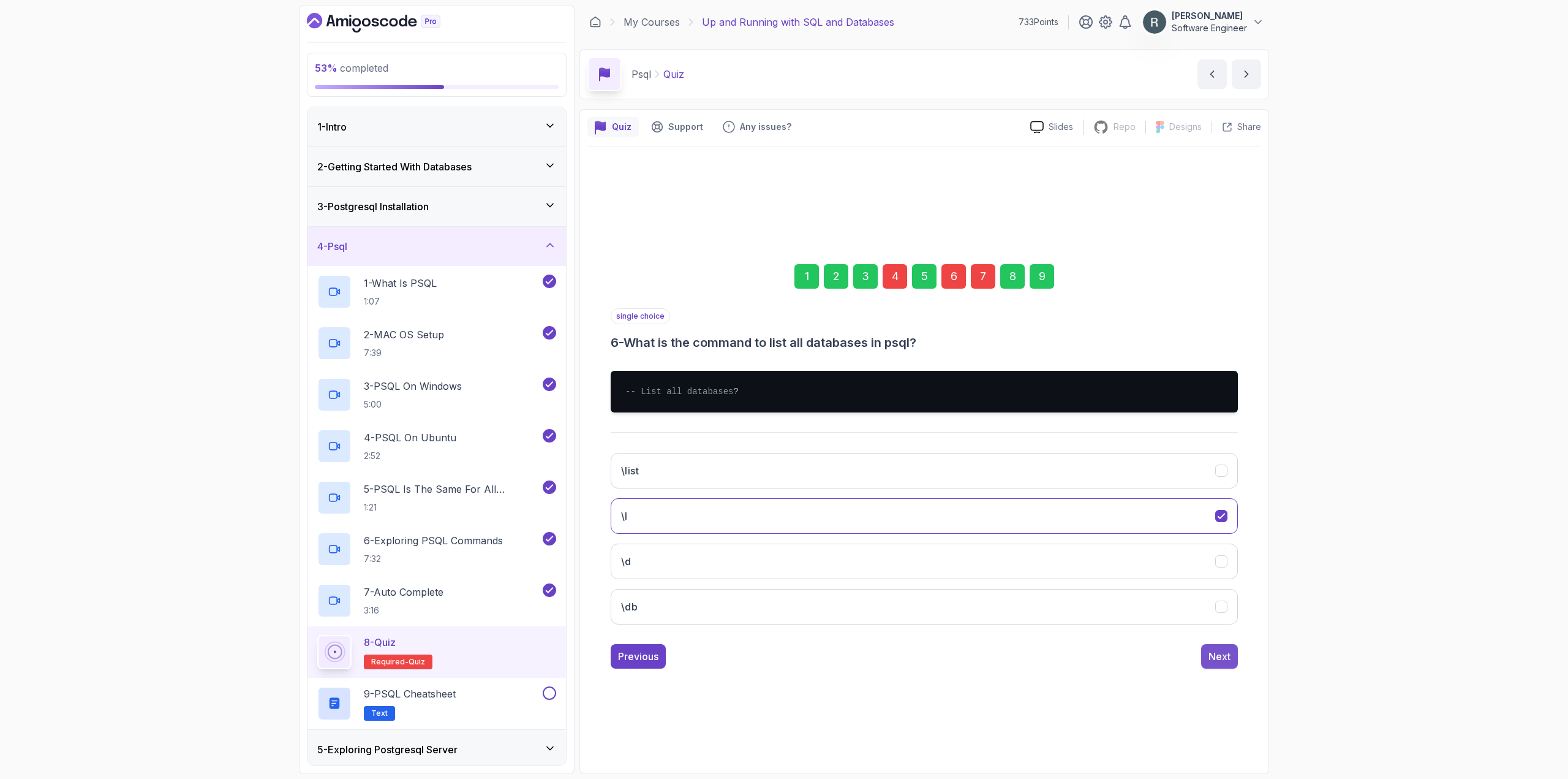
click at [901, 663] on div "Next" at bounding box center [1219, 656] width 22 height 14
click at [652, 660] on div "Previous" at bounding box center [638, 656] width 41 height 14
click at [901, 660] on div "Next" at bounding box center [1219, 656] width 22 height 14
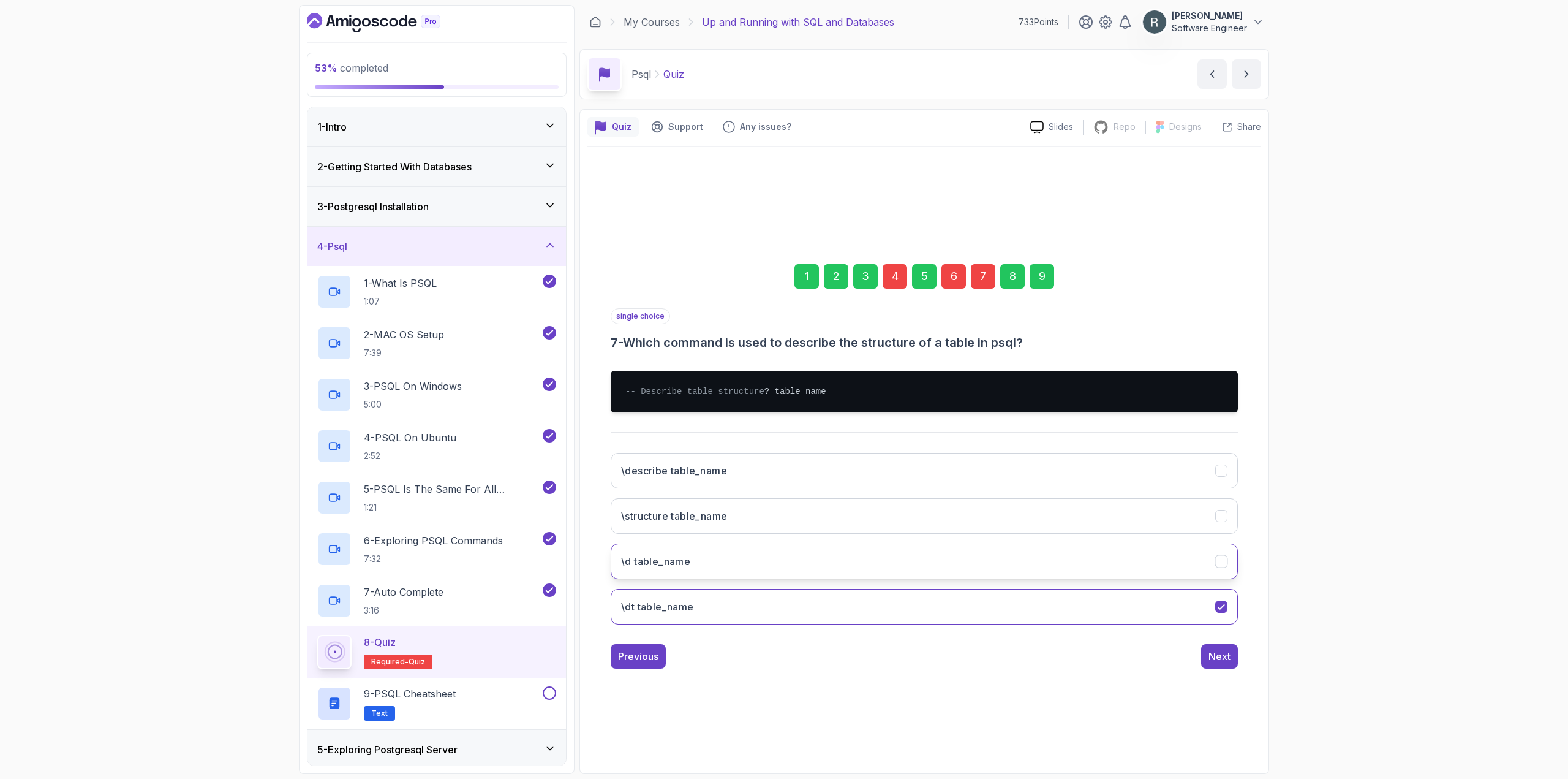
click at [834, 561] on button "\d table_name" at bounding box center [924, 561] width 628 height 35
click at [901, 663] on div "Next" at bounding box center [1219, 656] width 22 height 14
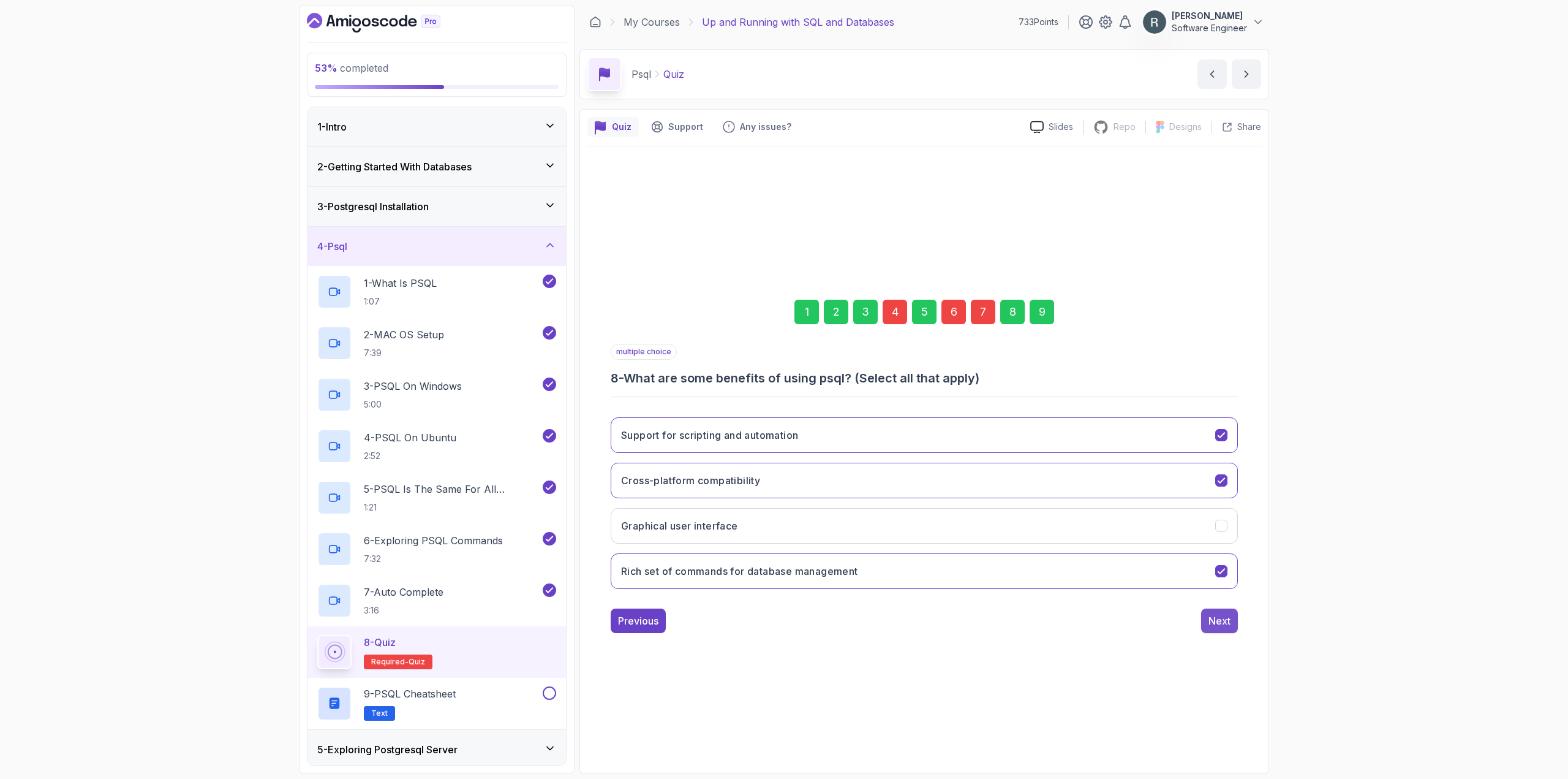
click at [901, 619] on div "Next" at bounding box center [1219, 621] width 22 height 14
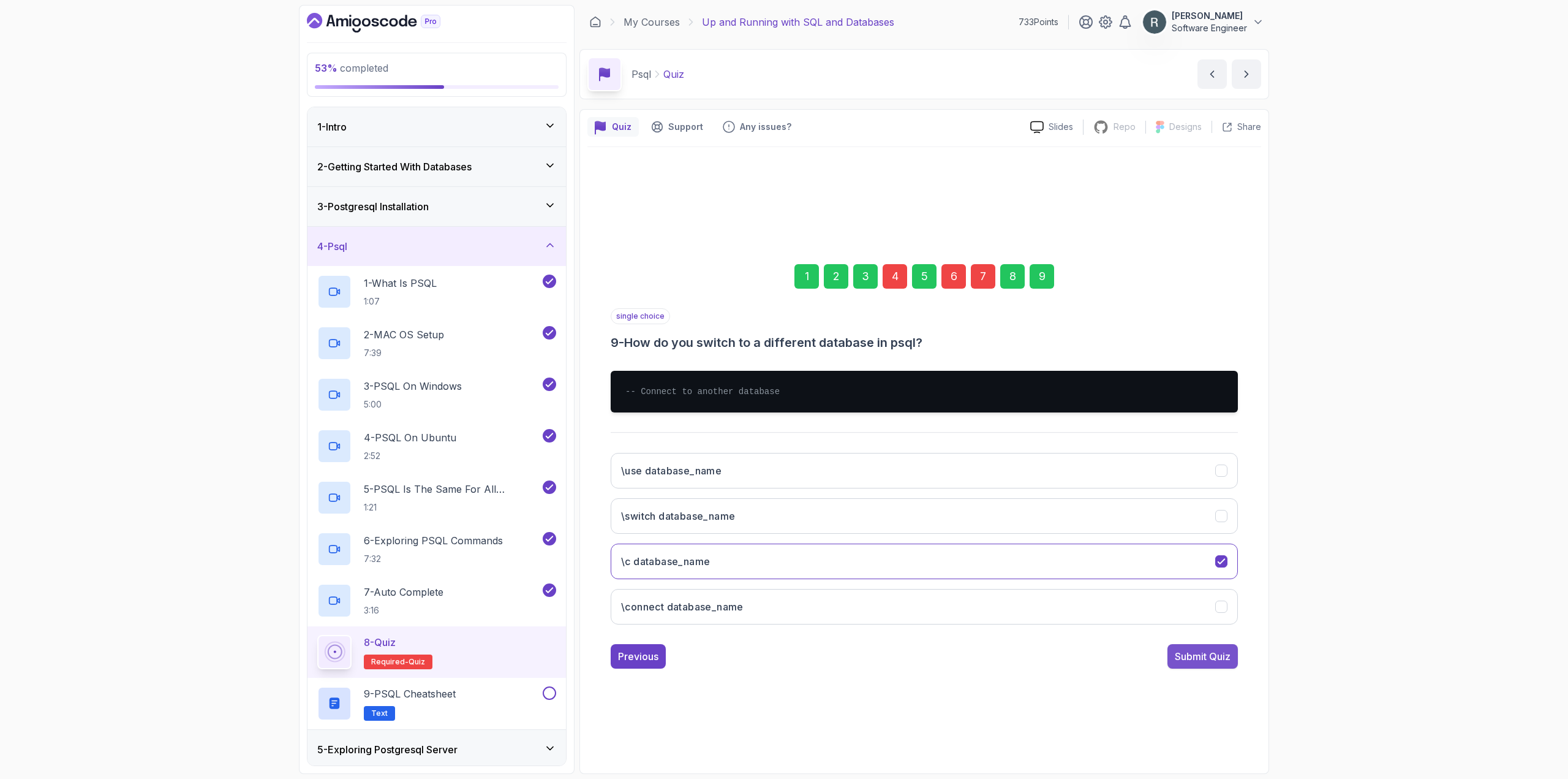
click at [901, 655] on div "Submit Quiz" at bounding box center [1203, 656] width 56 height 14
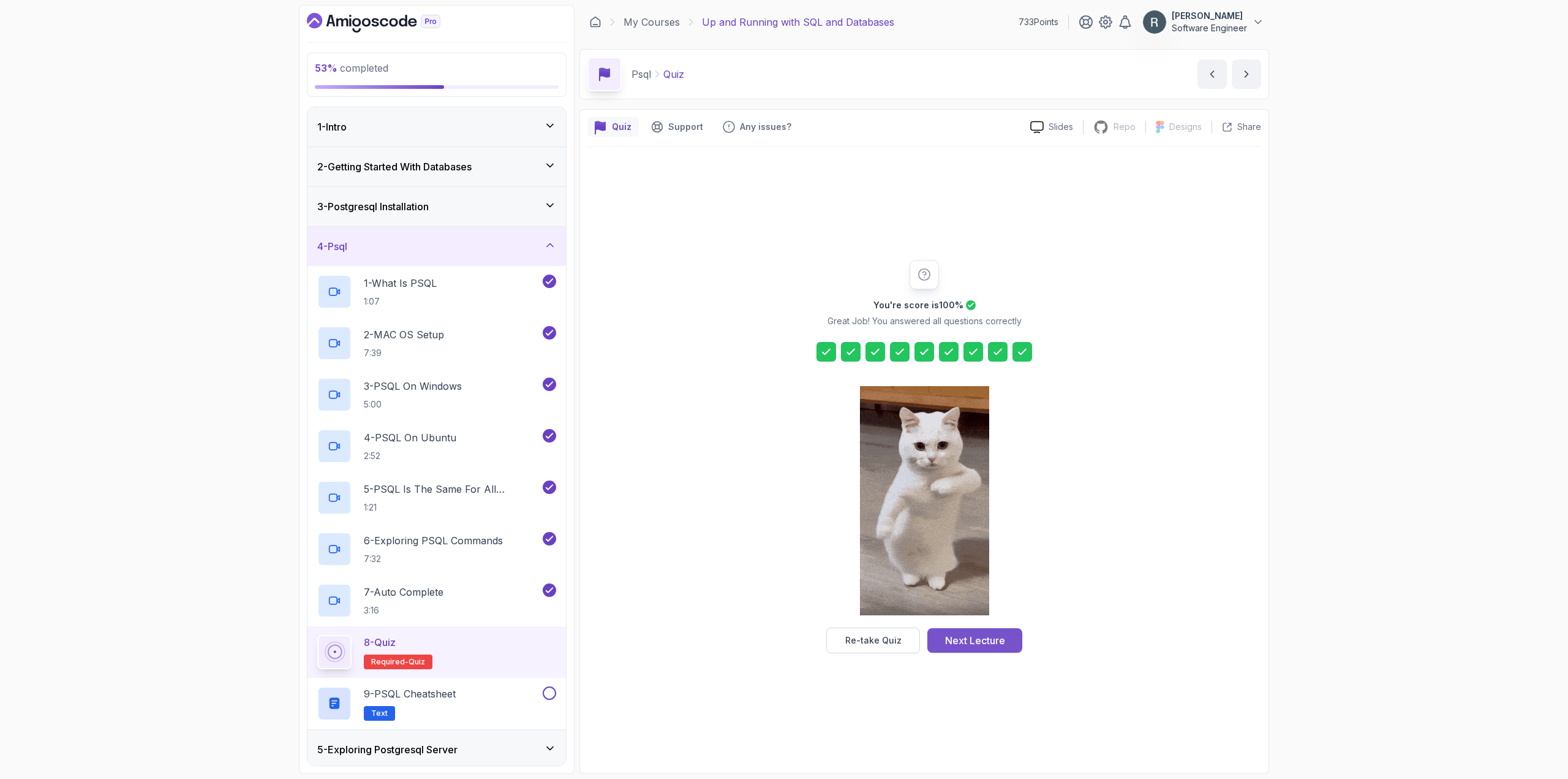
click at [901, 644] on div "Next Lecture" at bounding box center [975, 641] width 60 height 14
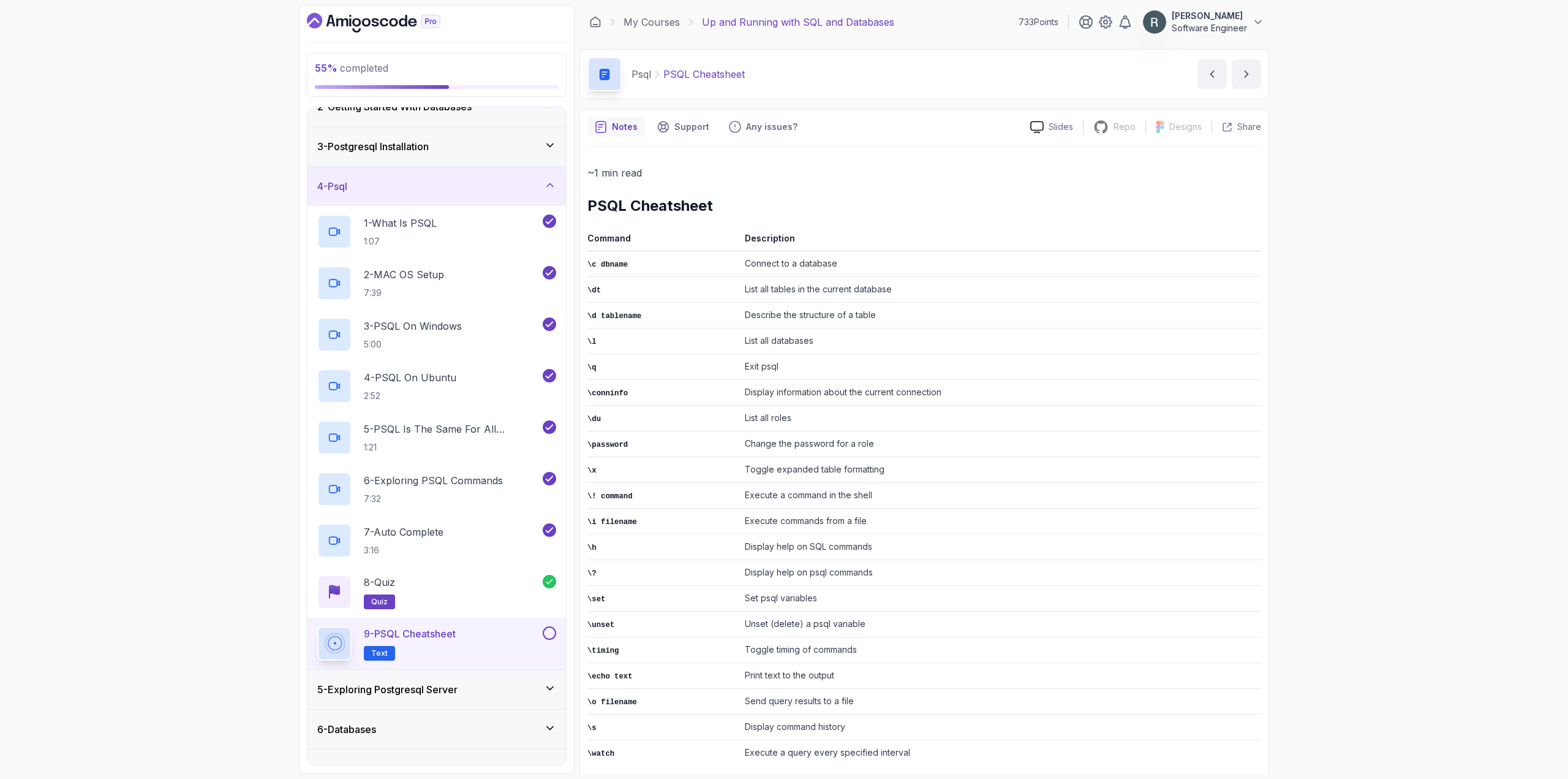
scroll to position [62, 0]
click at [550, 633] on button at bounding box center [549, 632] width 14 height 14
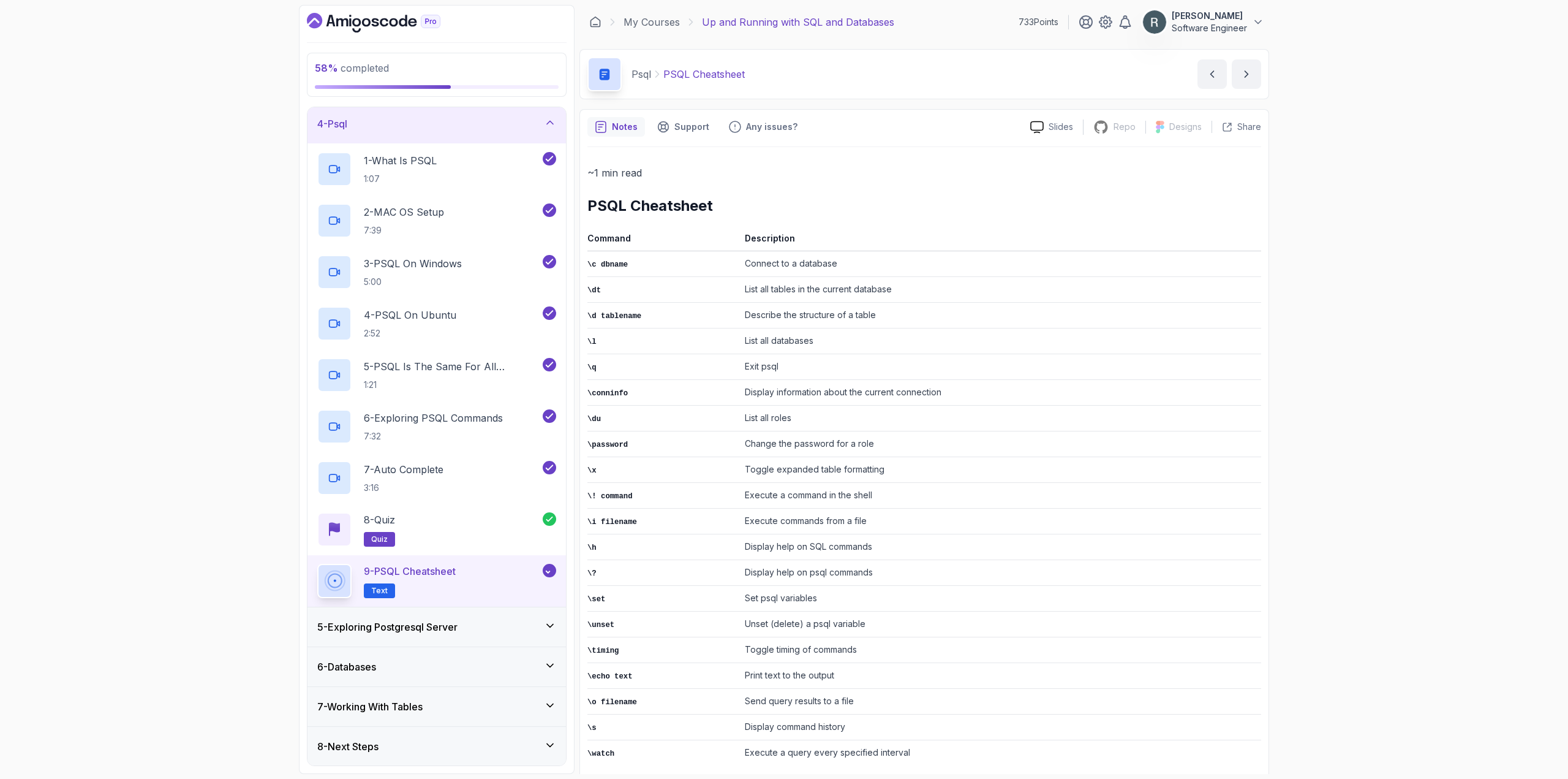
scroll to position [123, 0]
click at [478, 628] on div "5 - Exploring Postgresql Server" at bounding box center [437, 626] width 239 height 14
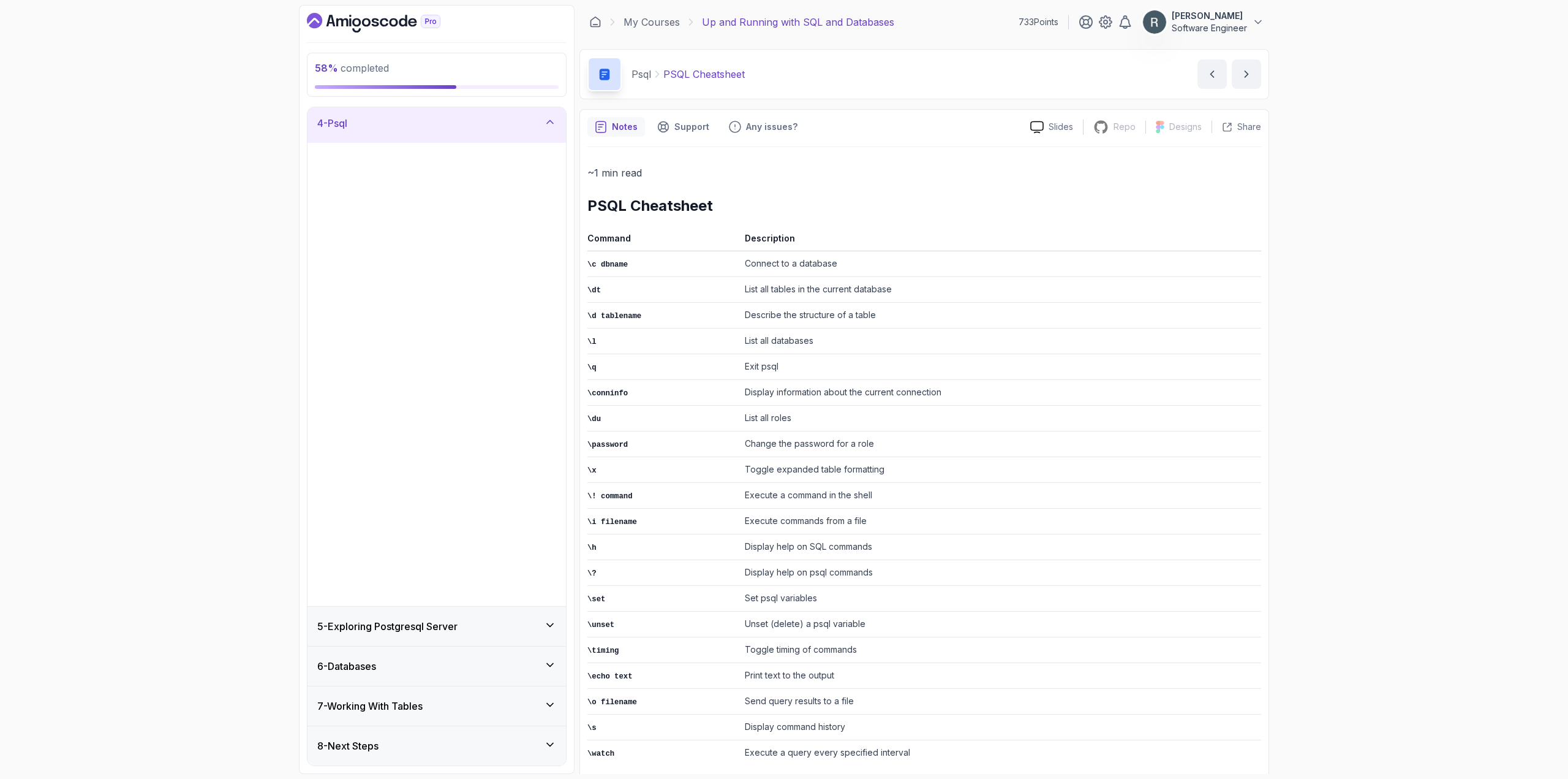
scroll to position [0, 0]
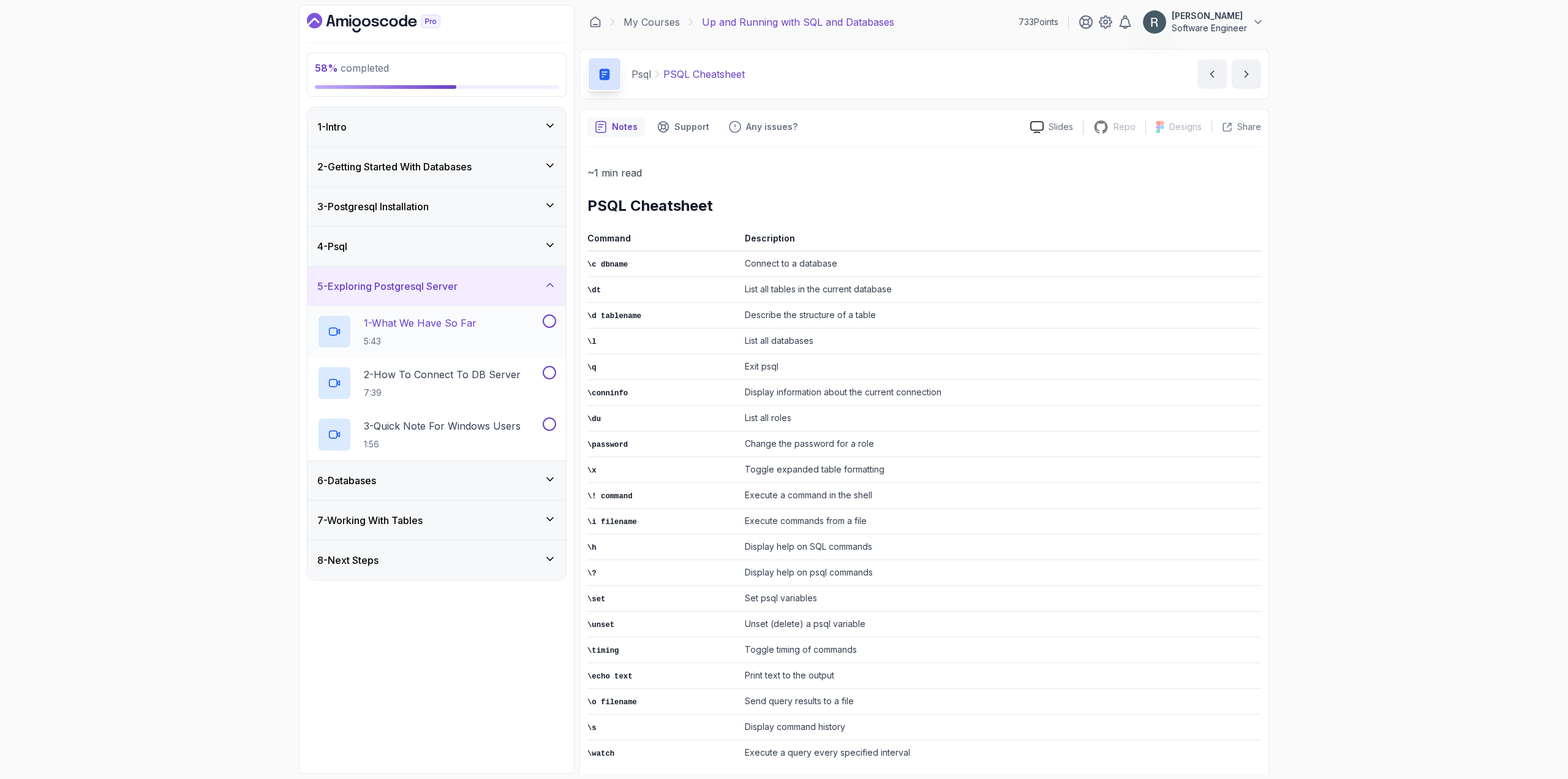
click at [547, 328] on button at bounding box center [549, 320] width 14 height 14
click at [547, 375] on button at bounding box center [549, 372] width 14 height 14
click at [552, 428] on button at bounding box center [549, 423] width 14 height 14
click at [494, 475] on div "6 - Databases" at bounding box center [437, 480] width 239 height 14
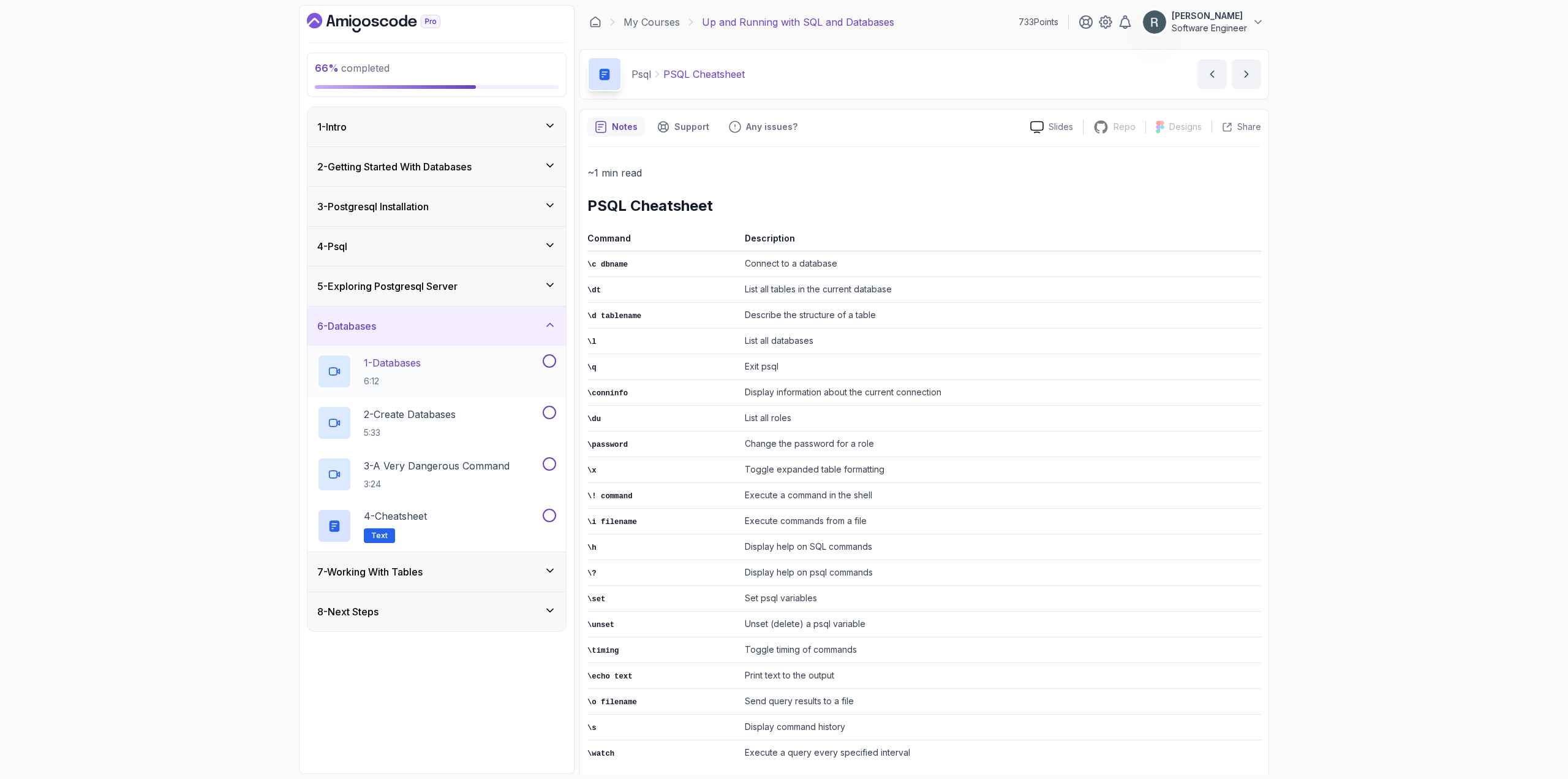
click at [547, 359] on button at bounding box center [549, 360] width 14 height 14
click at [548, 412] on button at bounding box center [549, 412] width 14 height 14
click at [551, 465] on button at bounding box center [549, 463] width 14 height 14
click at [549, 512] on button at bounding box center [549, 515] width 14 height 14
click at [479, 478] on p "3:24" at bounding box center [436, 484] width 146 height 13
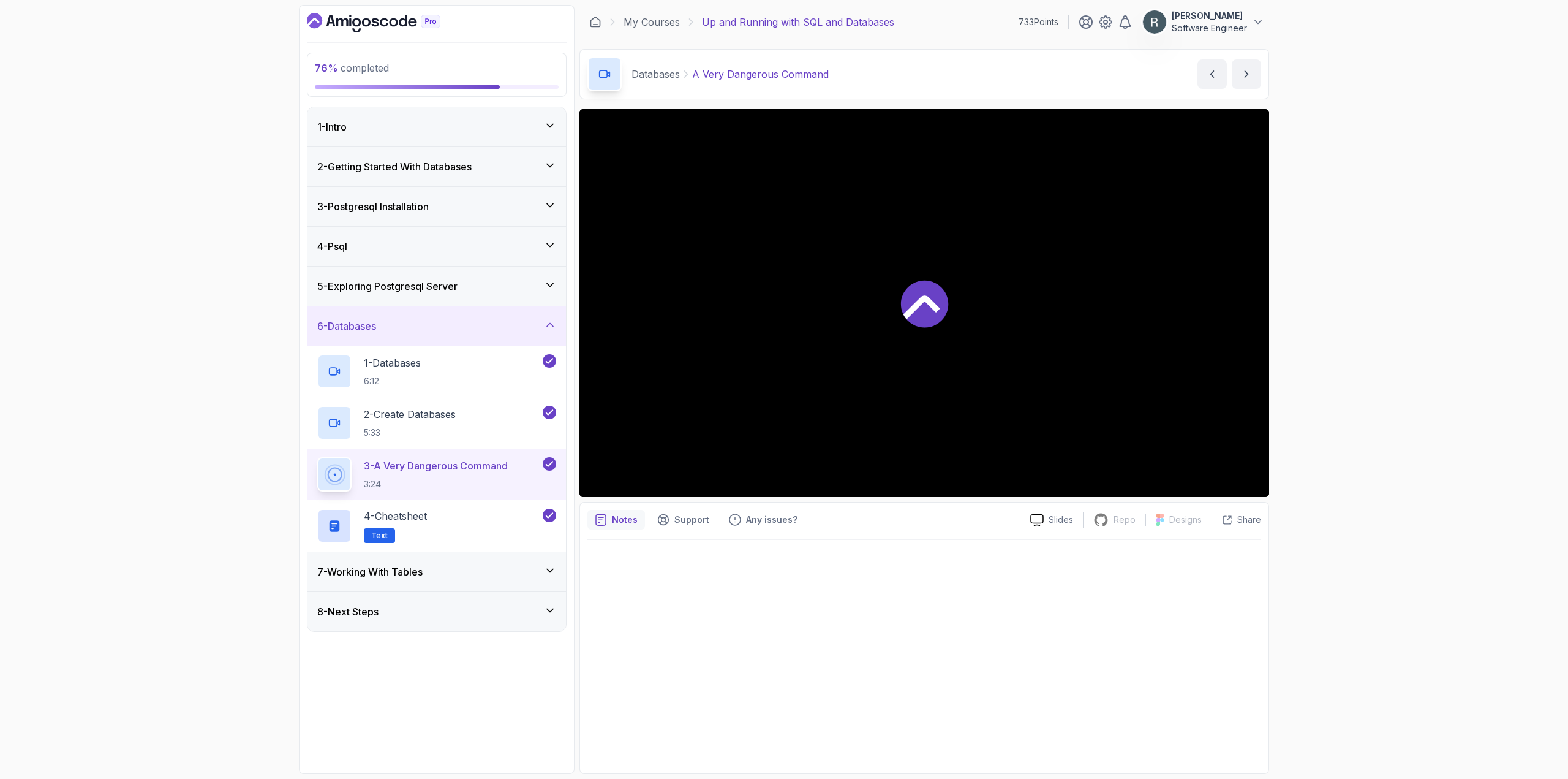
click at [472, 561] on div "7 - Working With Tables" at bounding box center [437, 571] width 259 height 39
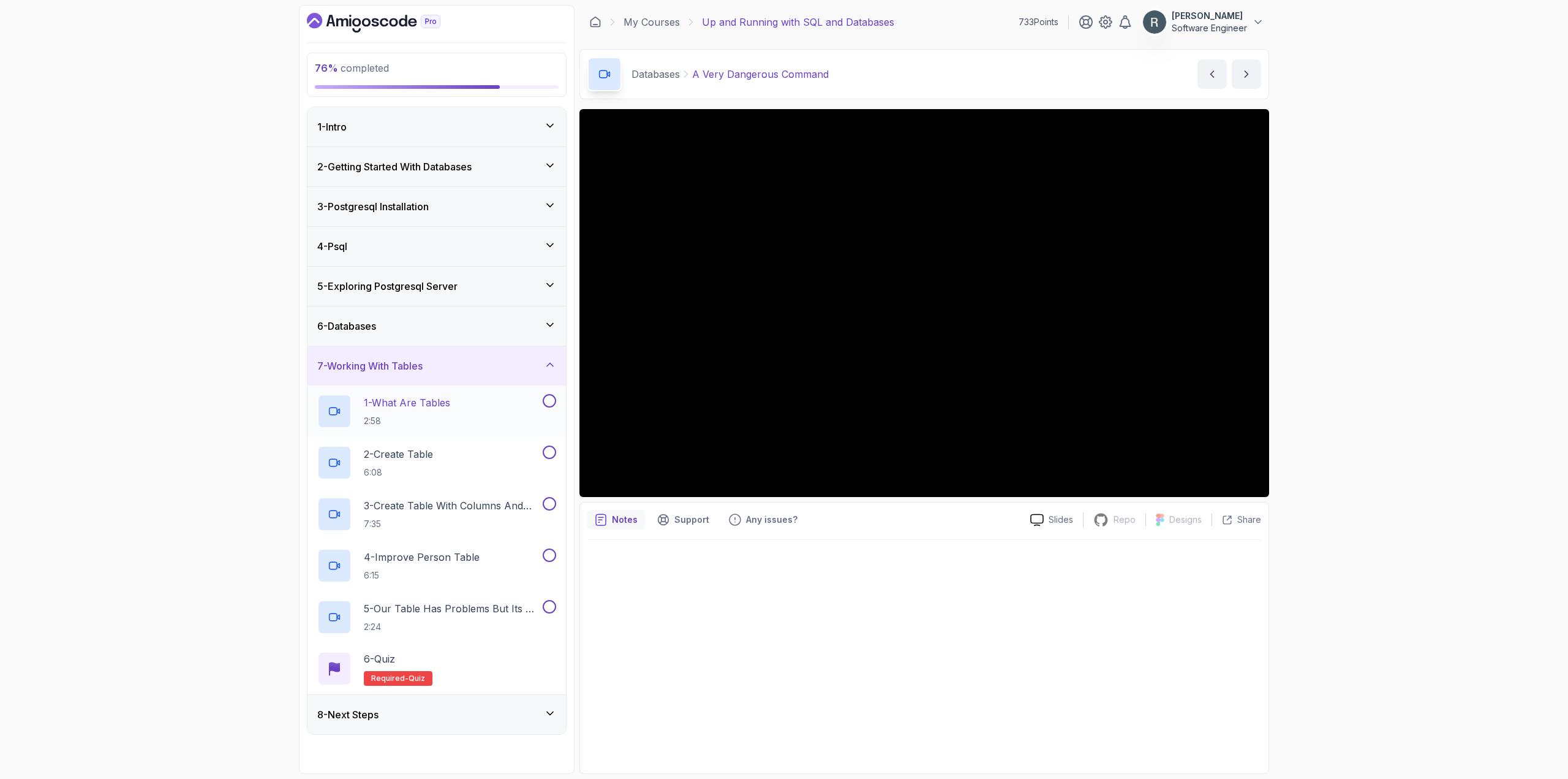
click at [550, 405] on button at bounding box center [549, 400] width 14 height 14
click at [545, 447] on button at bounding box center [549, 451] width 14 height 14
click at [547, 500] on button at bounding box center [549, 503] width 14 height 14
click at [552, 552] on button at bounding box center [549, 555] width 14 height 14
click at [543, 605] on button at bounding box center [549, 606] width 14 height 14
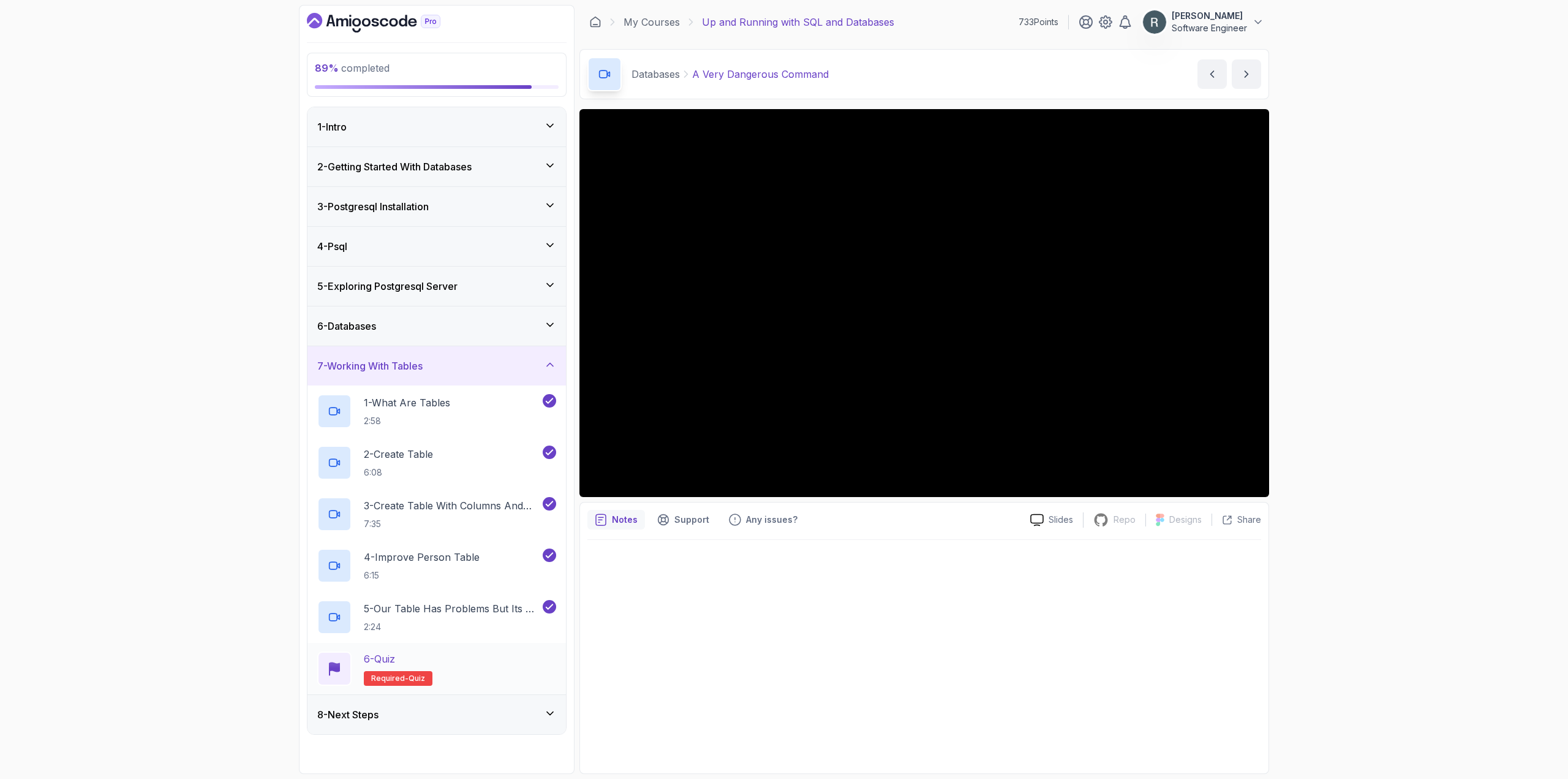
click at [492, 673] on div "6 - Quiz Required- quiz" at bounding box center [437, 669] width 239 height 34
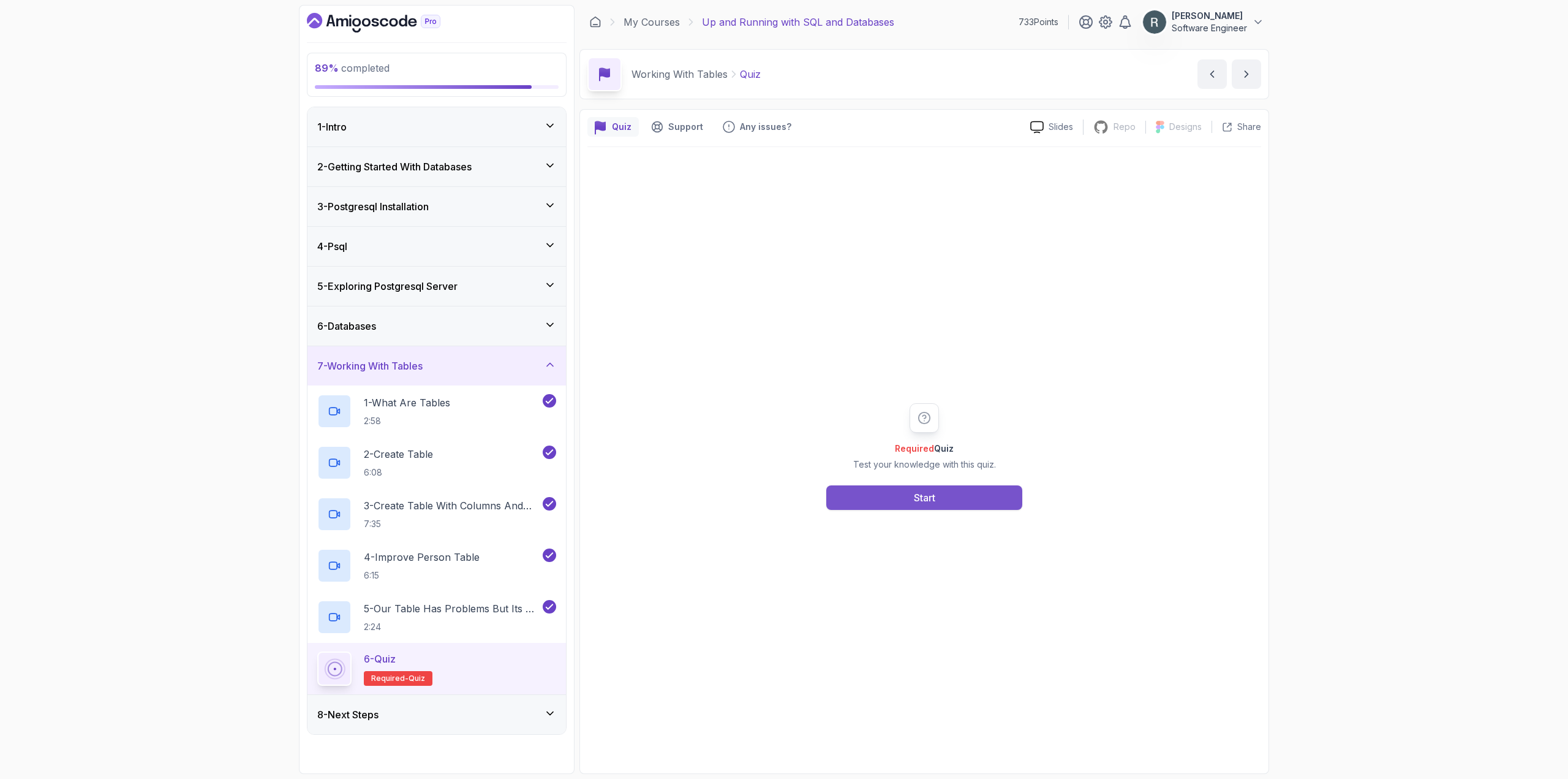
click at [901, 499] on div "Start" at bounding box center [924, 498] width 22 height 14
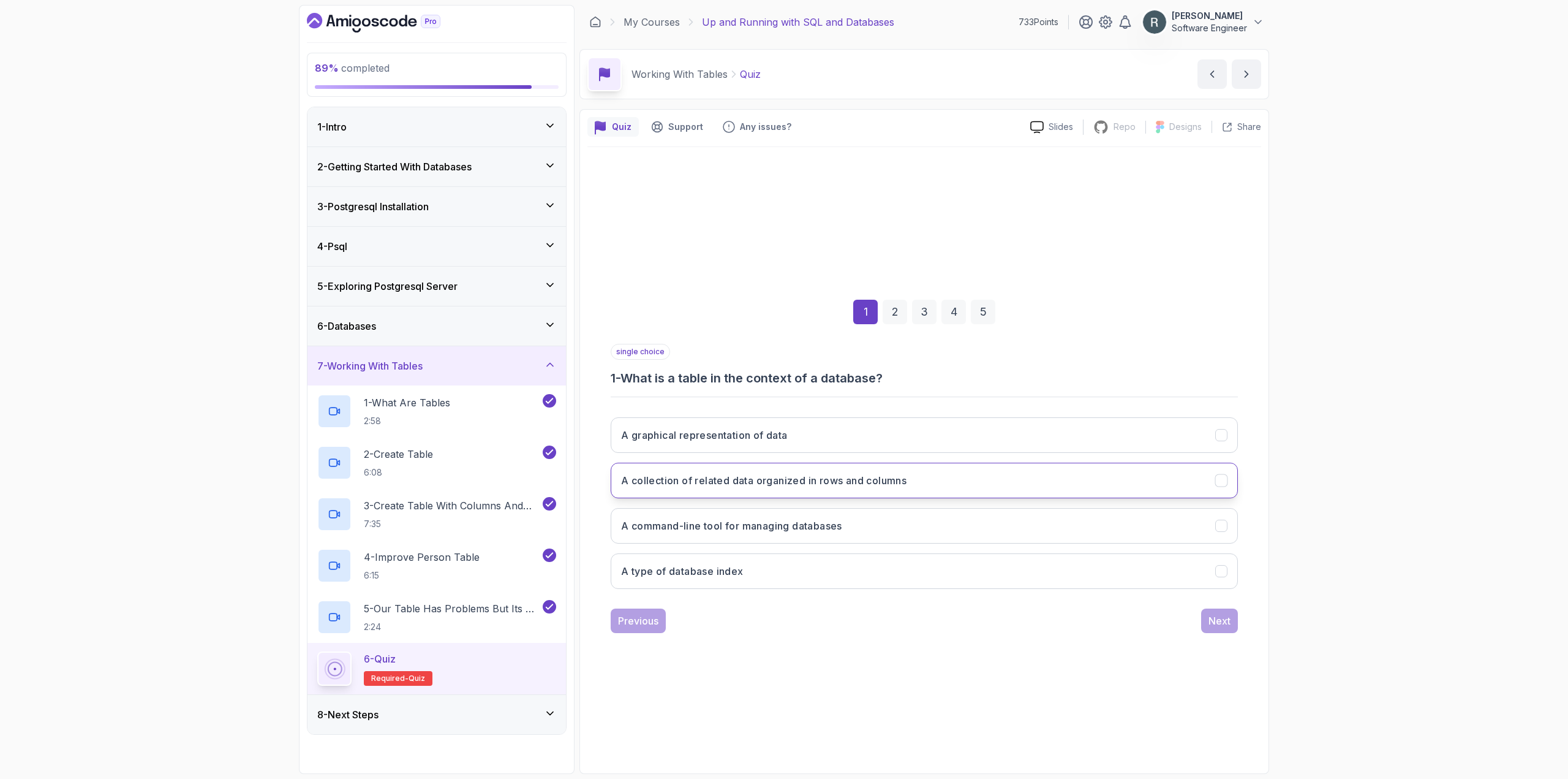
click at [871, 475] on h3 "A collection of related data organized in rows and columns" at bounding box center [764, 480] width 286 height 14
click at [901, 627] on div "Next" at bounding box center [1219, 621] width 22 height 14
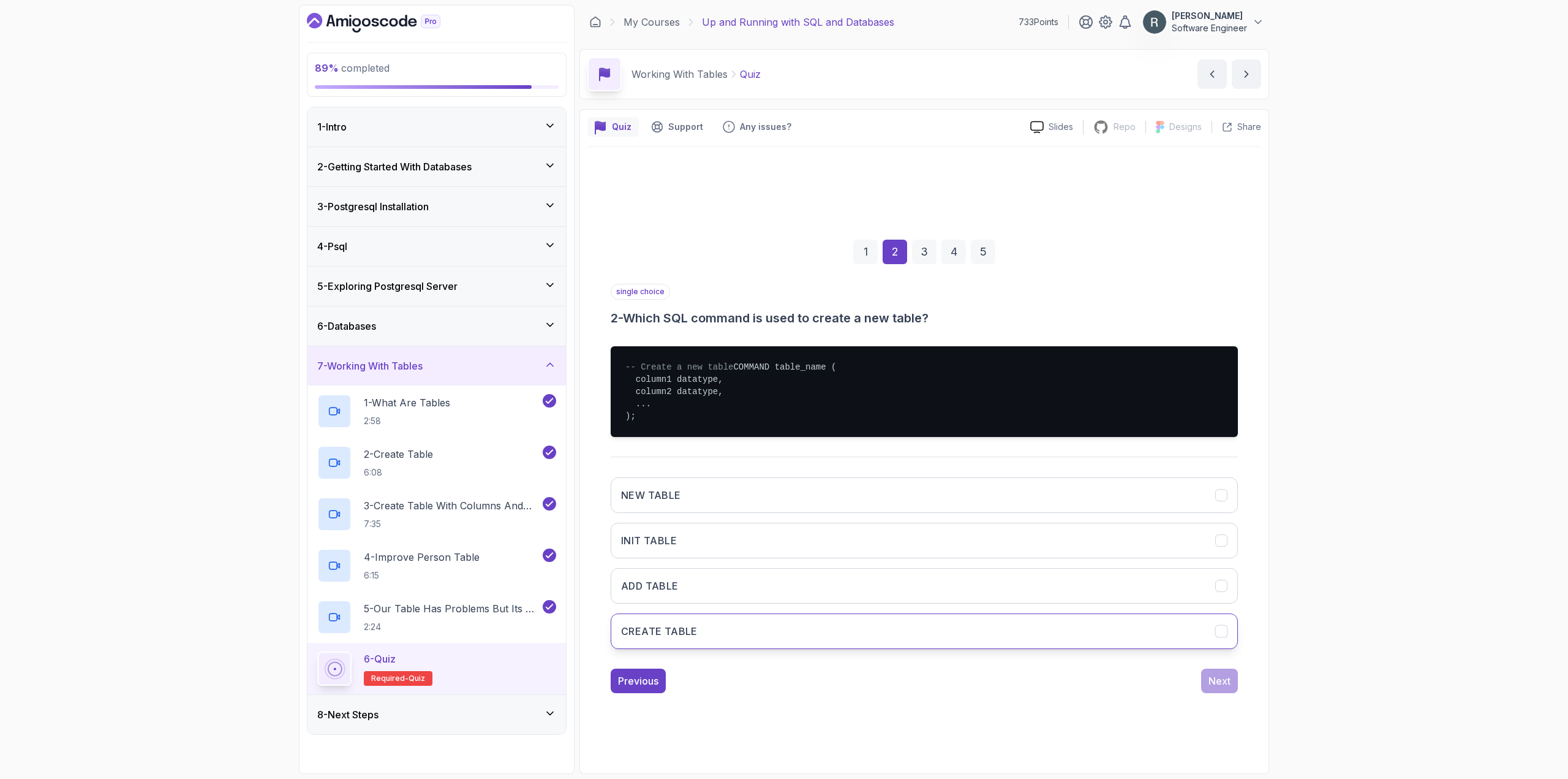
click at [718, 641] on button "CREATE TABLE" at bounding box center [924, 631] width 628 height 35
click at [901, 687] on button "Next" at bounding box center [1219, 680] width 37 height 24
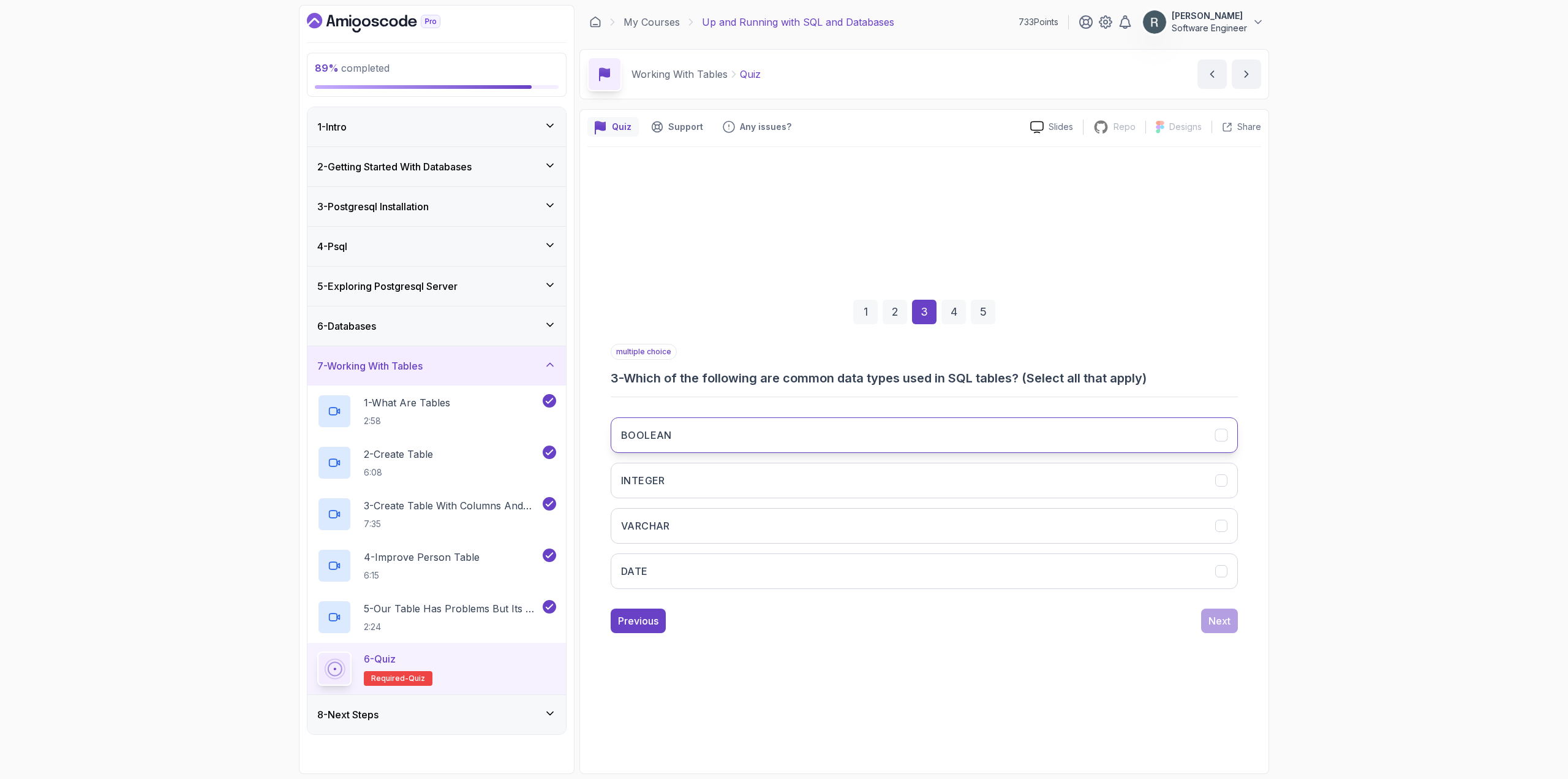
click at [890, 432] on button "BOOLEAN" at bounding box center [924, 434] width 628 height 35
click at [852, 467] on button "INTEGER" at bounding box center [924, 480] width 628 height 35
click at [838, 521] on button "VARCHAR" at bounding box center [924, 525] width 628 height 35
click at [858, 571] on button "DATE" at bounding box center [924, 571] width 628 height 35
click at [901, 620] on div "Next" at bounding box center [1219, 621] width 22 height 14
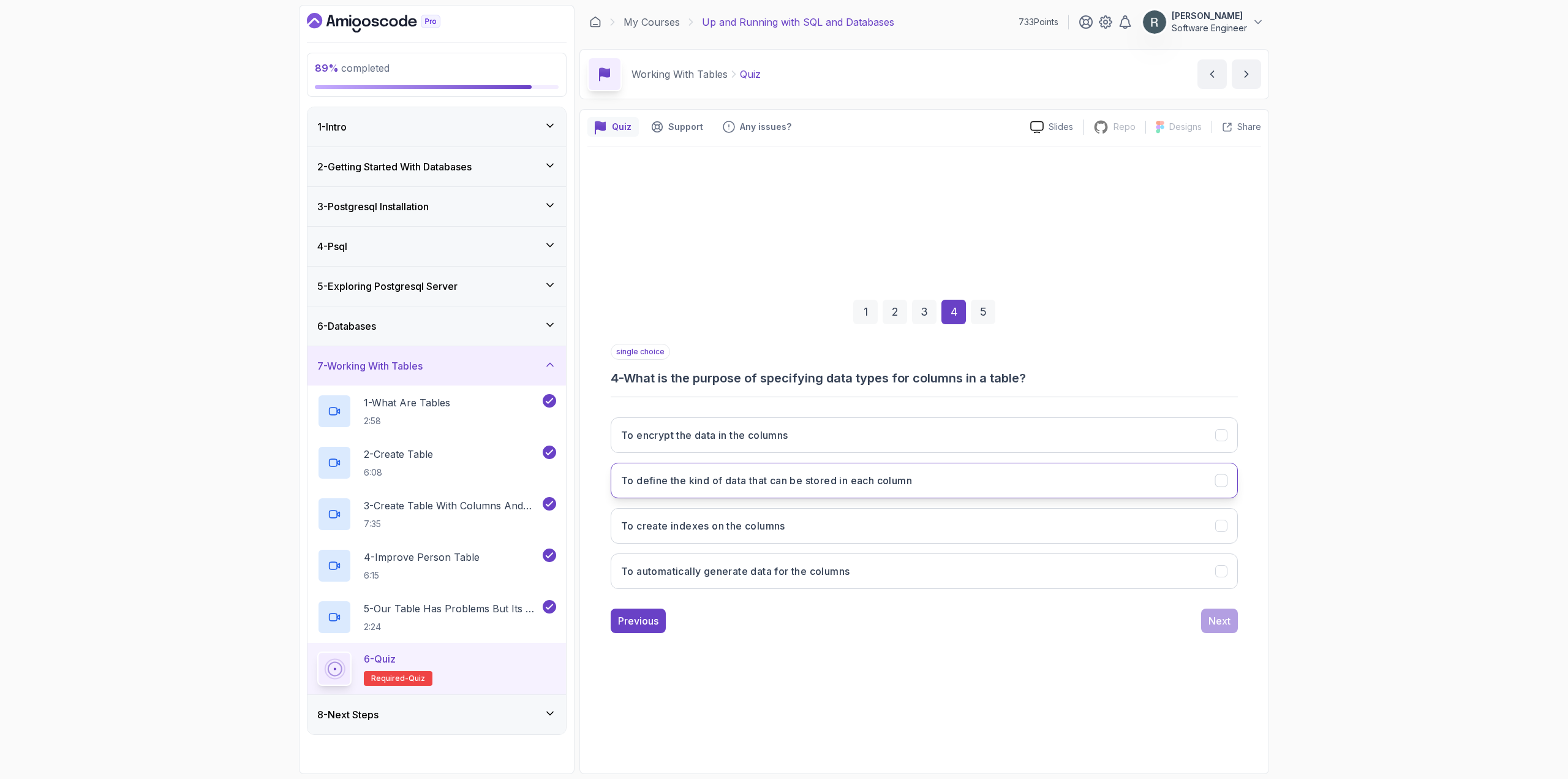
click at [796, 486] on h3 "To define the kind of data that can be stored in each column" at bounding box center [767, 480] width 291 height 14
click at [901, 622] on div "Next" at bounding box center [1219, 621] width 22 height 14
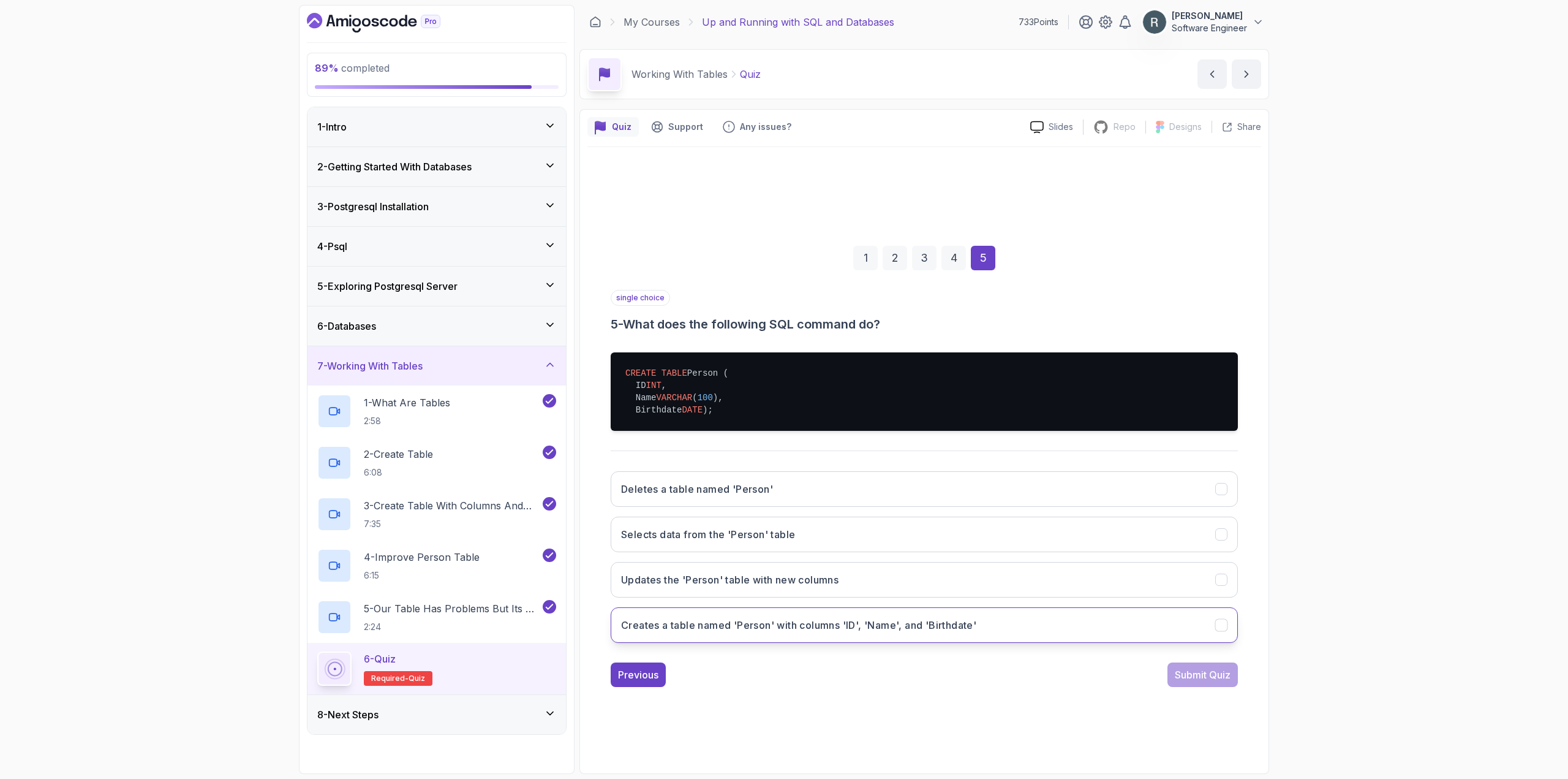
click at [879, 632] on h3 "Creates a table named 'Person' with columns 'ID', 'Name', and 'Birthdate'" at bounding box center [798, 625] width 355 height 14
click at [901, 678] on div "Submit Quiz" at bounding box center [1203, 675] width 56 height 14
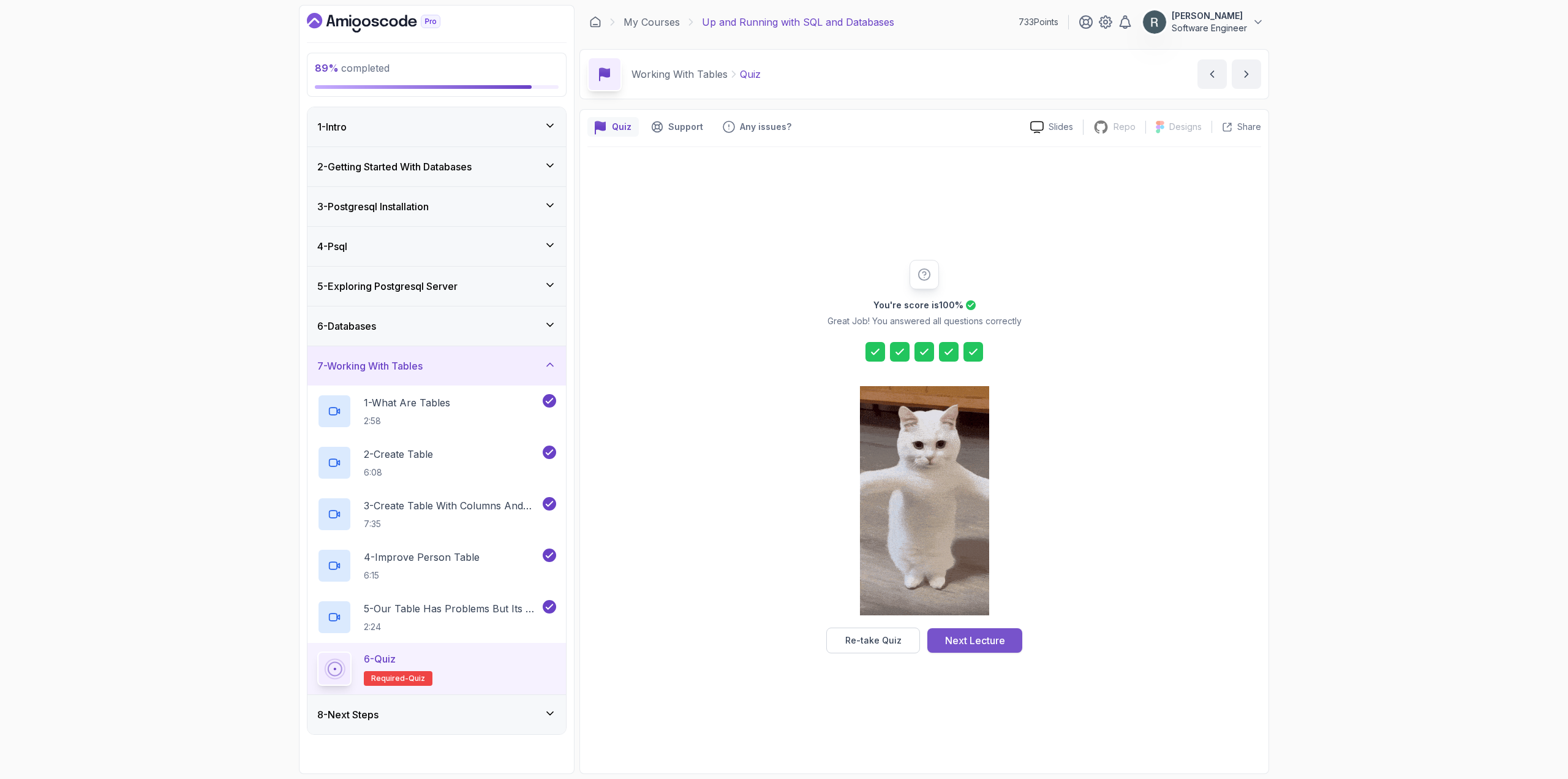
click at [901, 645] on div "Next Lecture" at bounding box center [975, 641] width 60 height 14
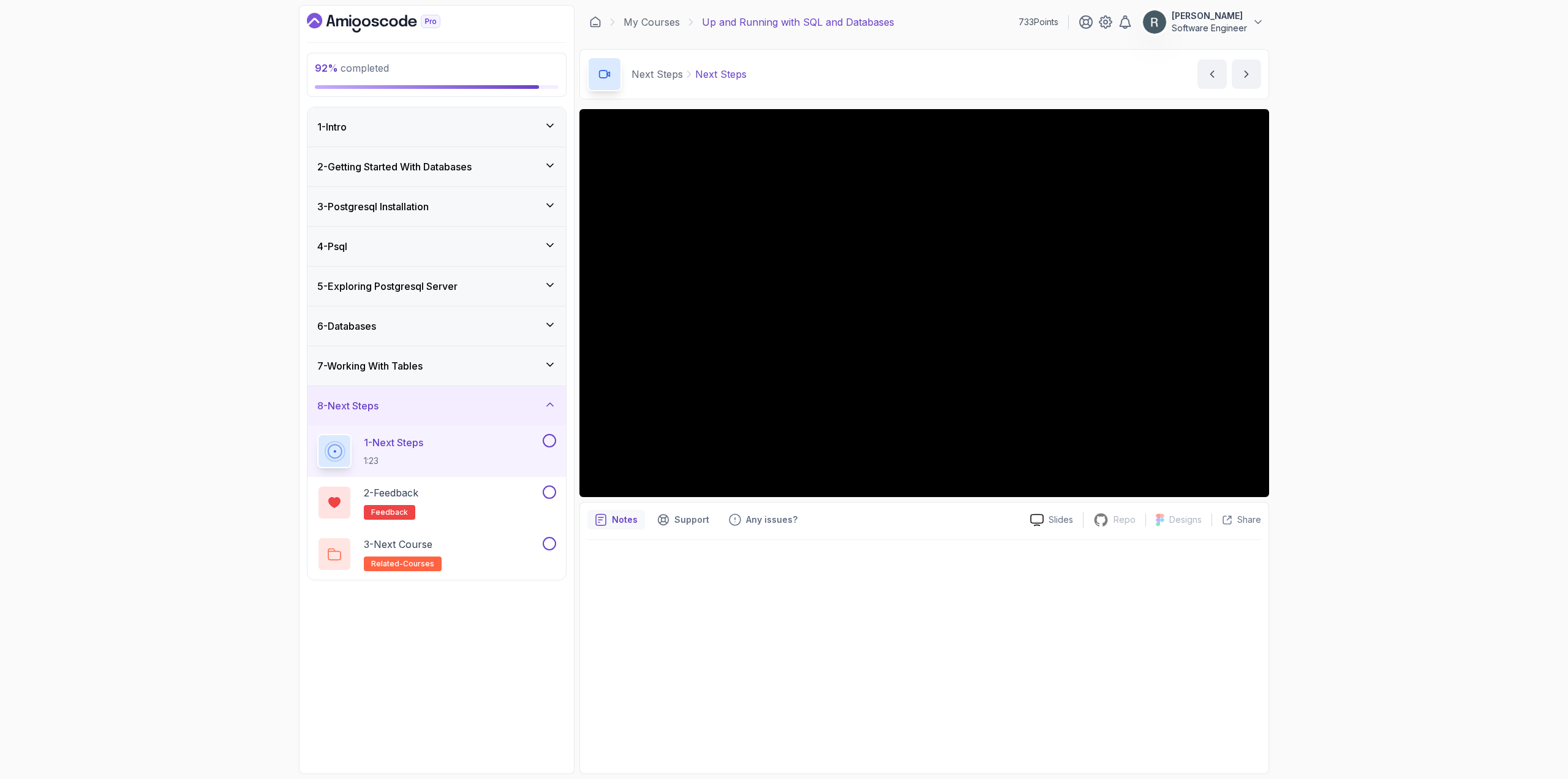
click at [547, 441] on button at bounding box center [549, 440] width 14 height 14
click at [550, 491] on button at bounding box center [549, 491] width 14 height 14
click at [553, 548] on button at bounding box center [549, 543] width 14 height 14
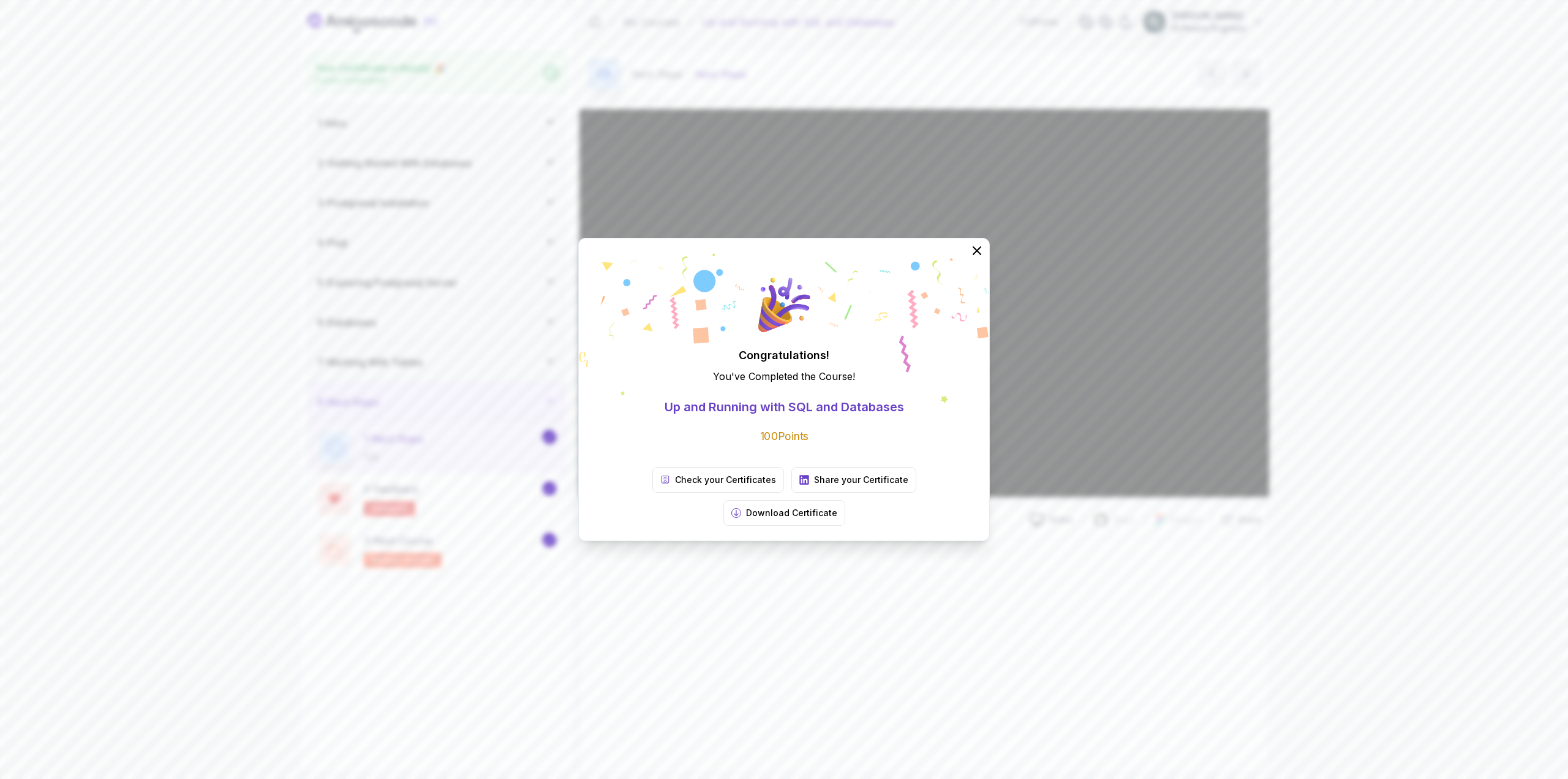
click at [901, 258] on icon at bounding box center [977, 251] width 14 height 14
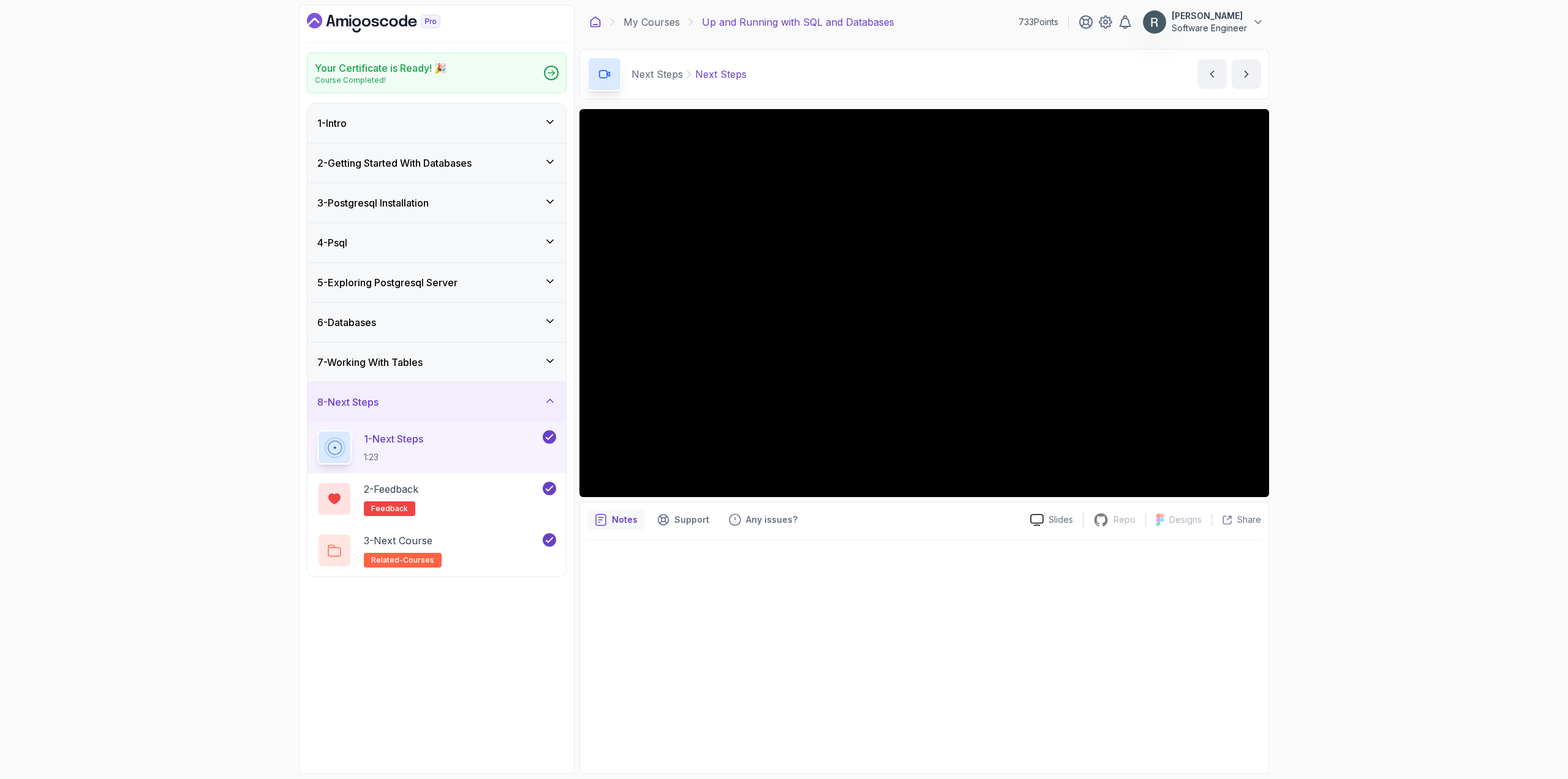
click at [594, 21] on icon at bounding box center [596, 23] width 13 height 13
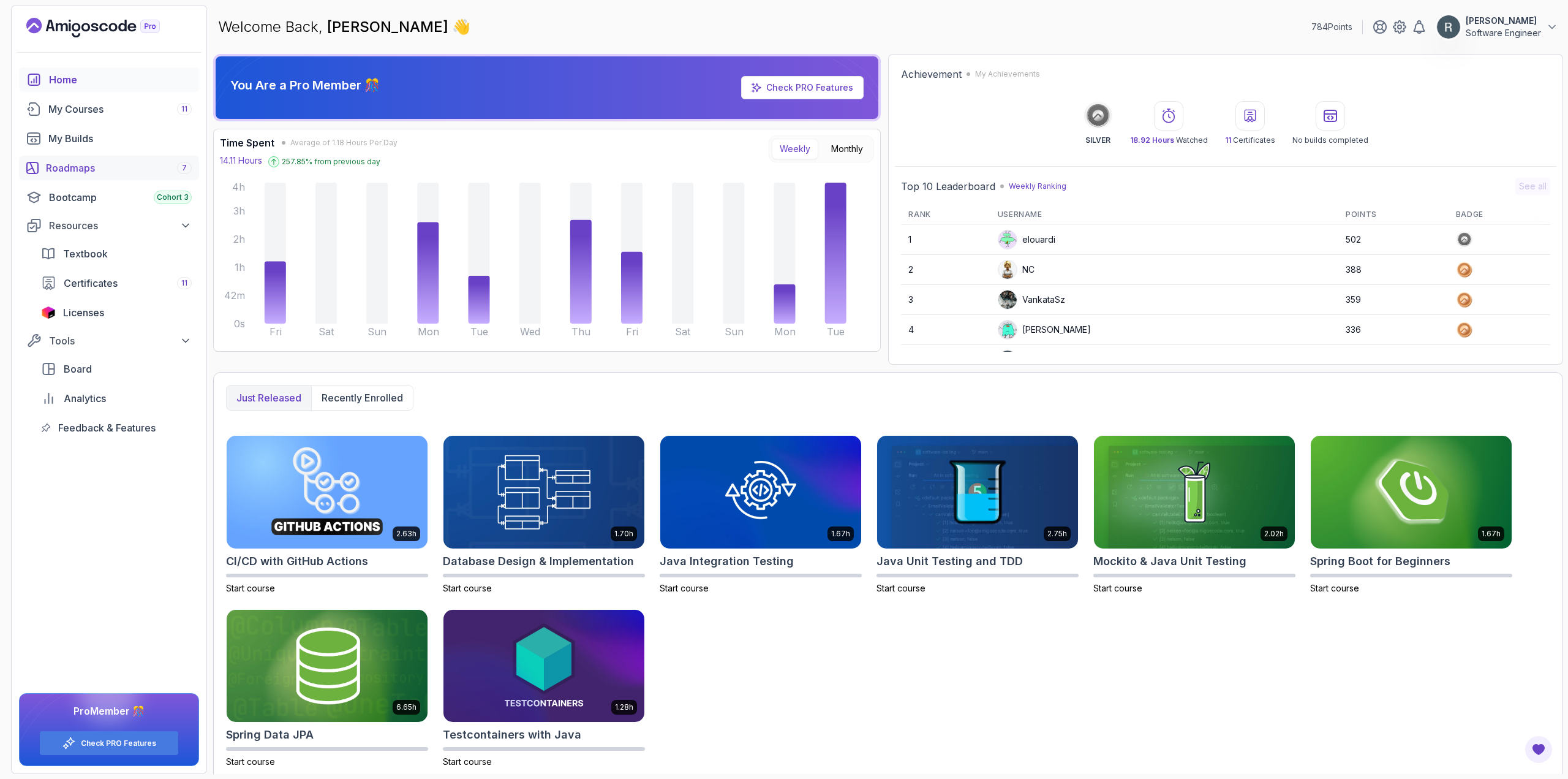
click at [118, 170] on div "Roadmaps 7" at bounding box center [118, 167] width 146 height 14
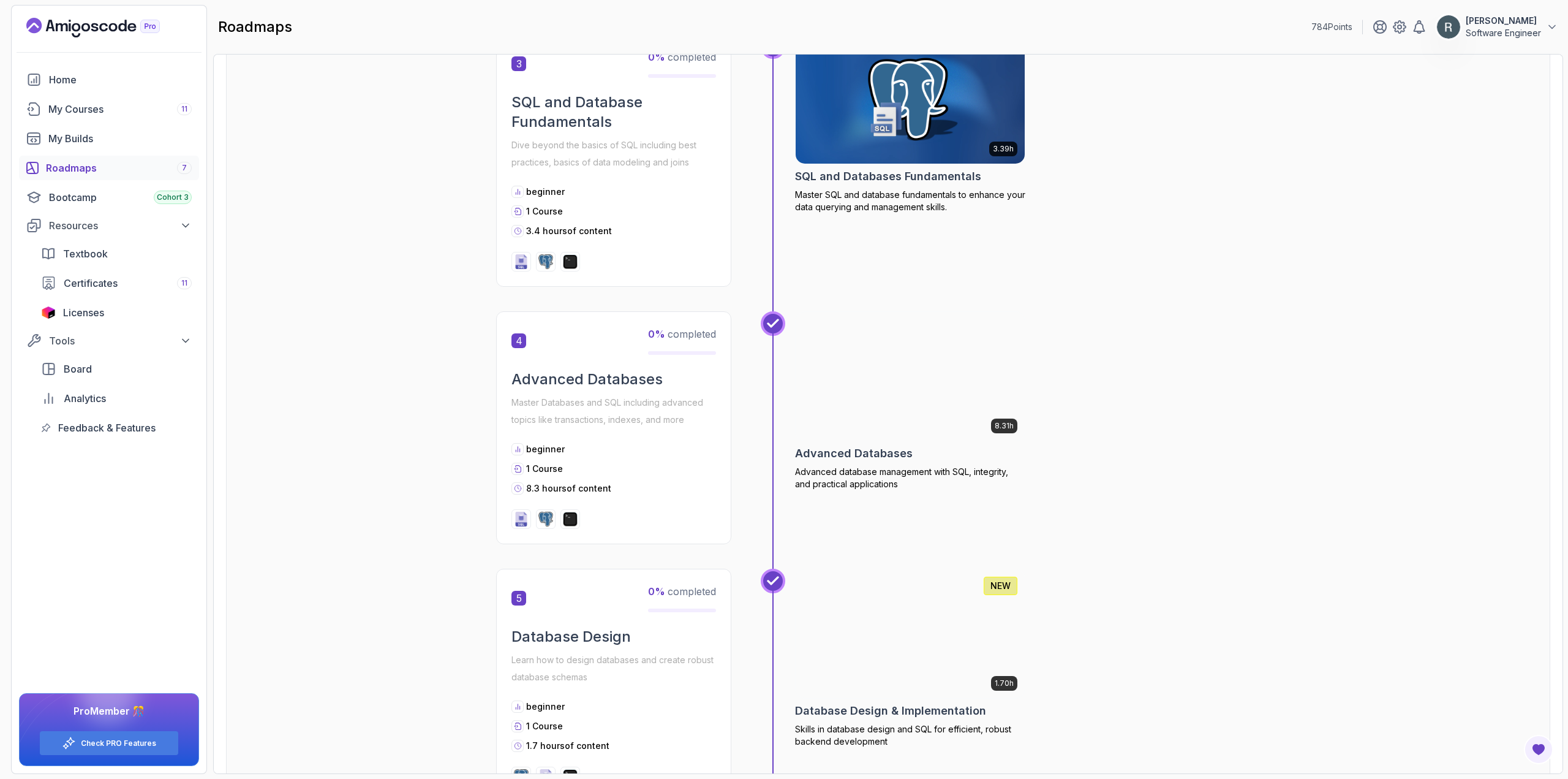
scroll to position [836, 0]
